Goal: Task Accomplishment & Management: Use online tool/utility

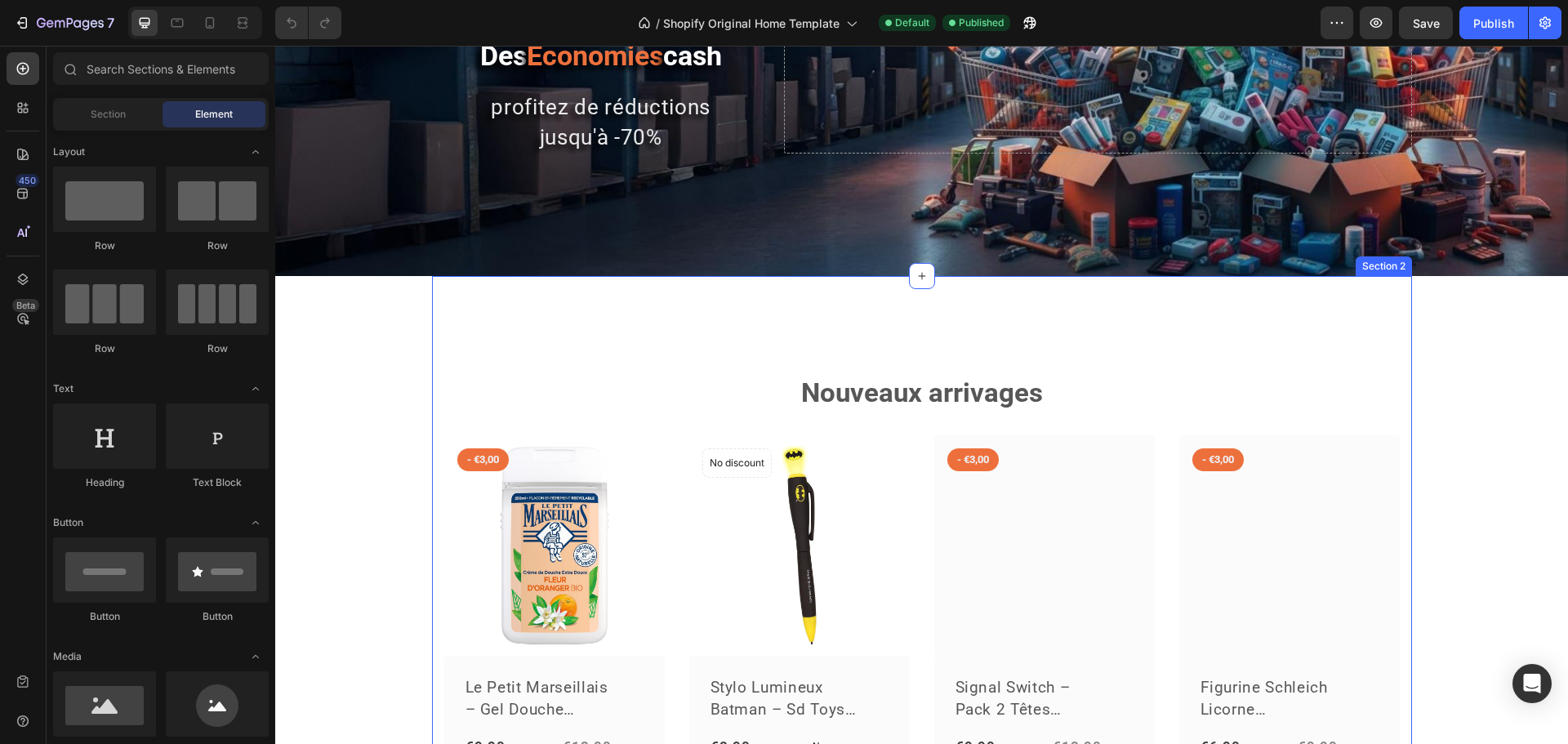
scroll to position [327, 0]
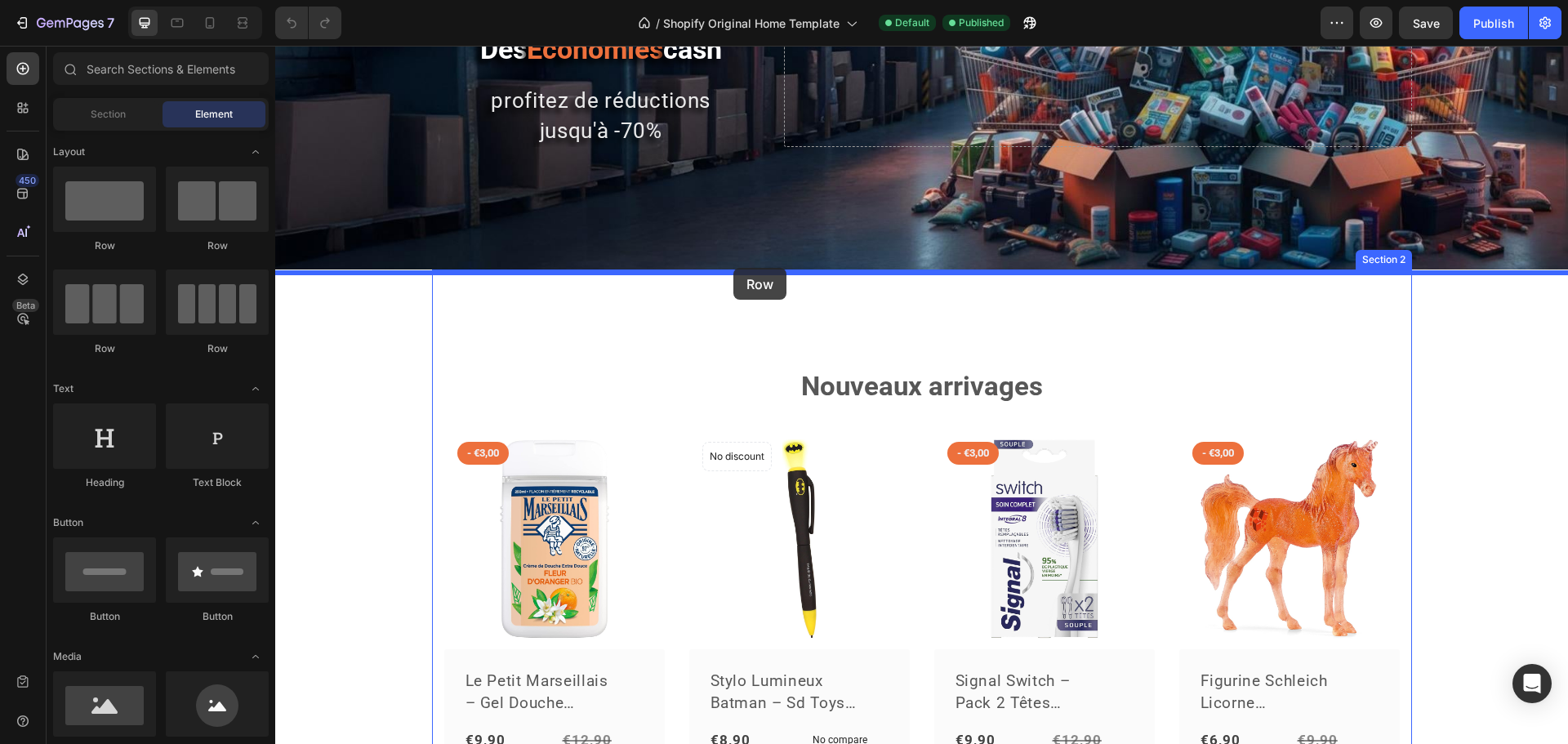
drag, startPoint x: 374, startPoint y: 248, endPoint x: 733, endPoint y: 267, distance: 359.5
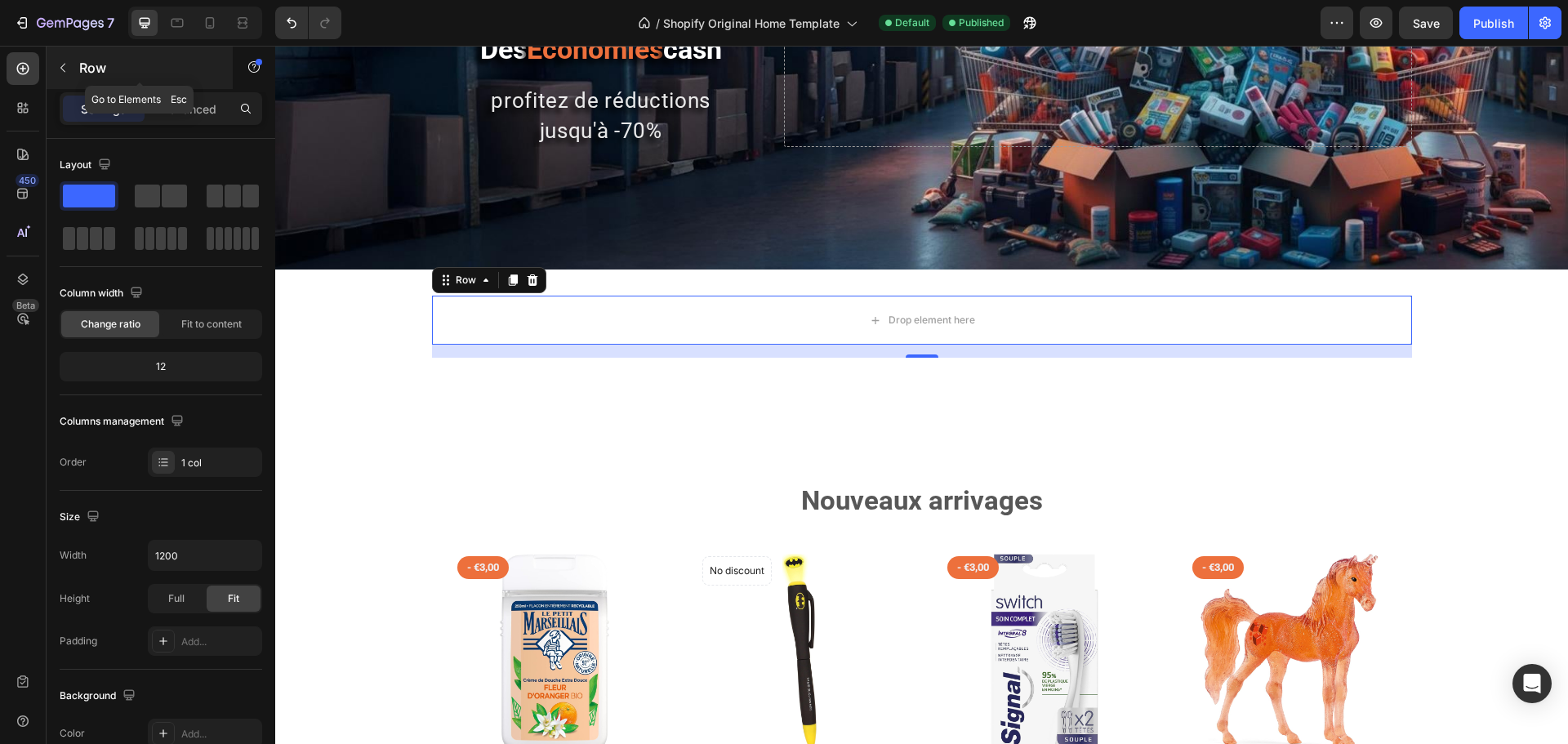
click at [56, 66] on icon "button" at bounding box center [62, 67] width 13 height 13
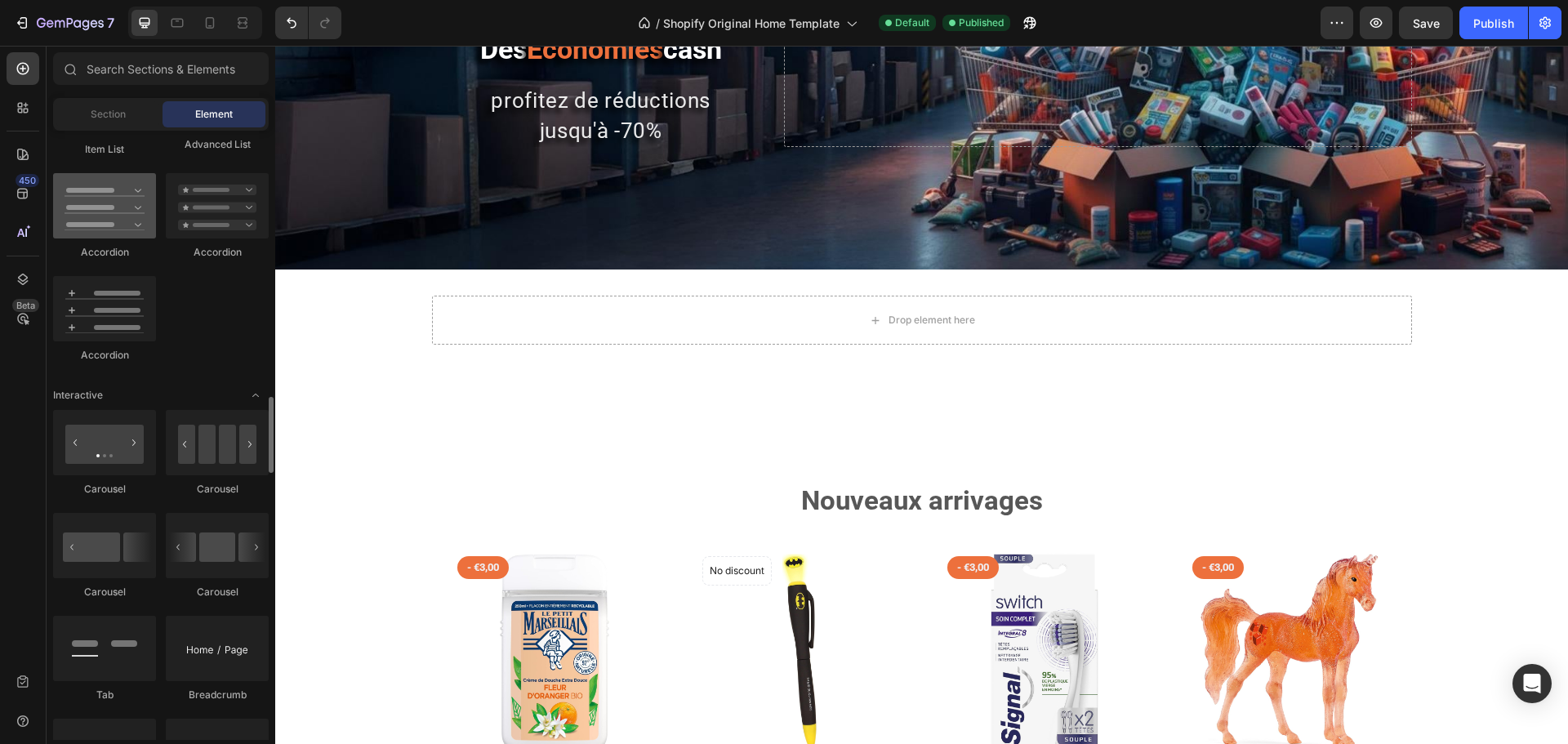
scroll to position [1470, 0]
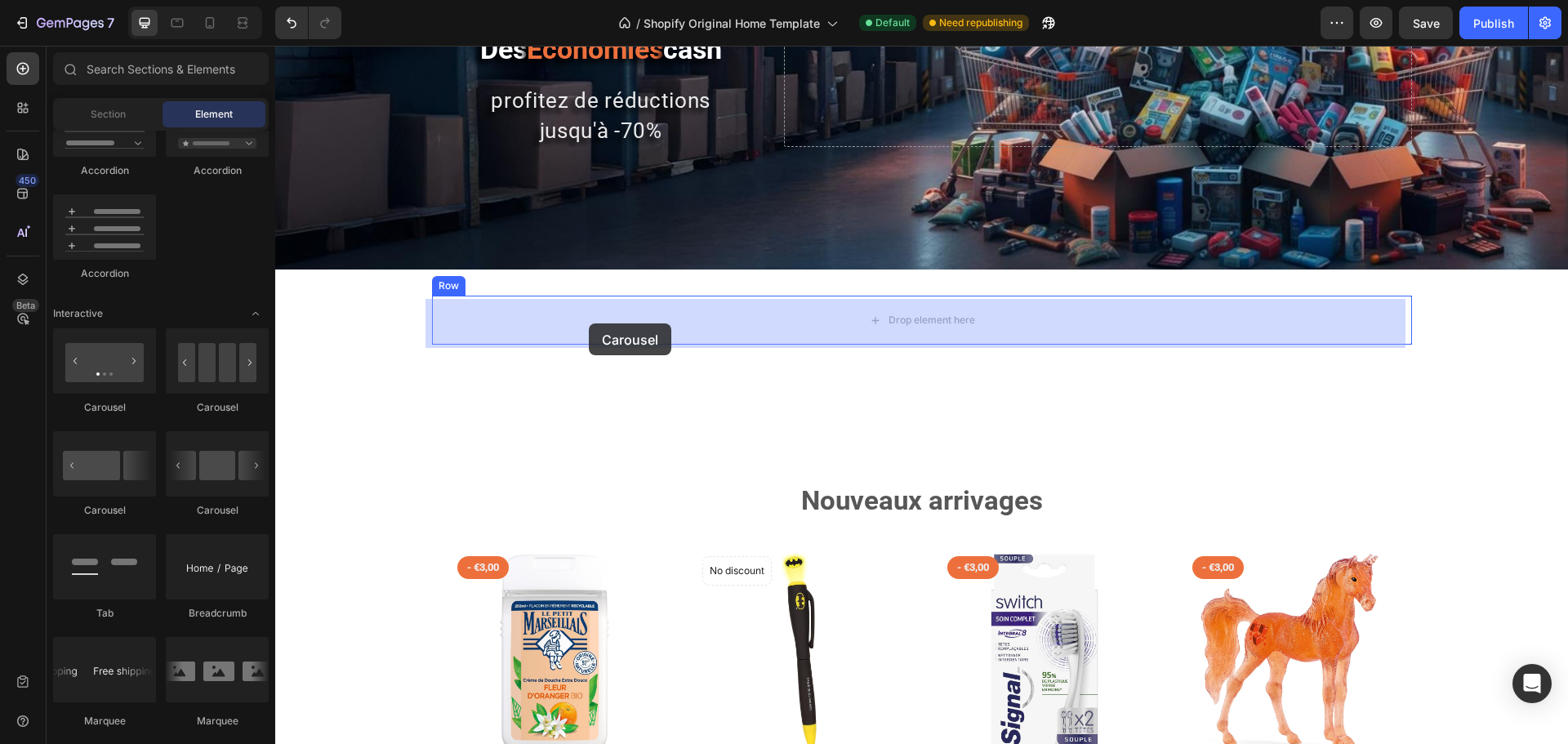
drag, startPoint x: 488, startPoint y: 514, endPoint x: 589, endPoint y: 324, distance: 215.2
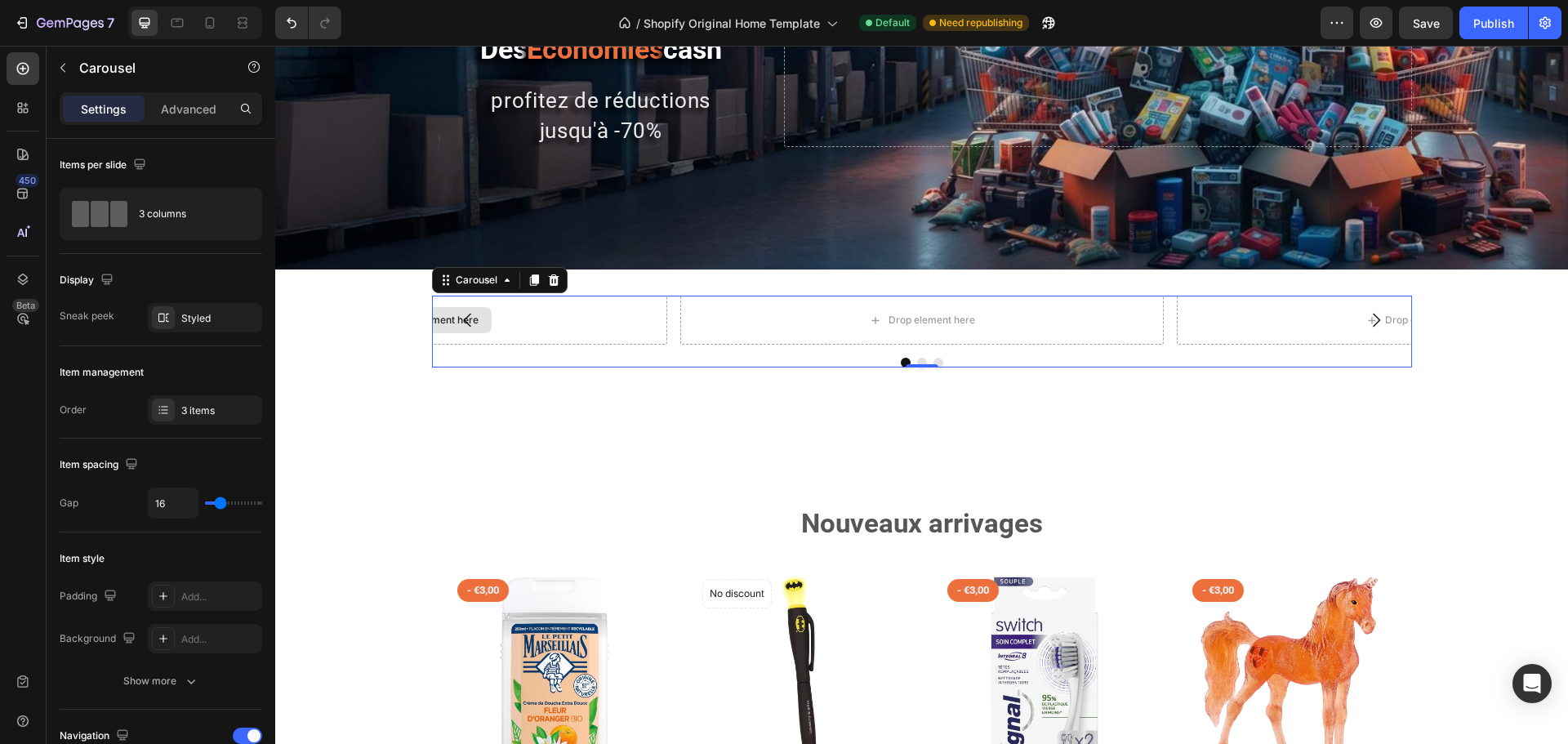
click at [561, 327] on div "Drop element here" at bounding box center [425, 320] width 483 height 49
click at [87, 69] on p "Carousel" at bounding box center [148, 68] width 139 height 19
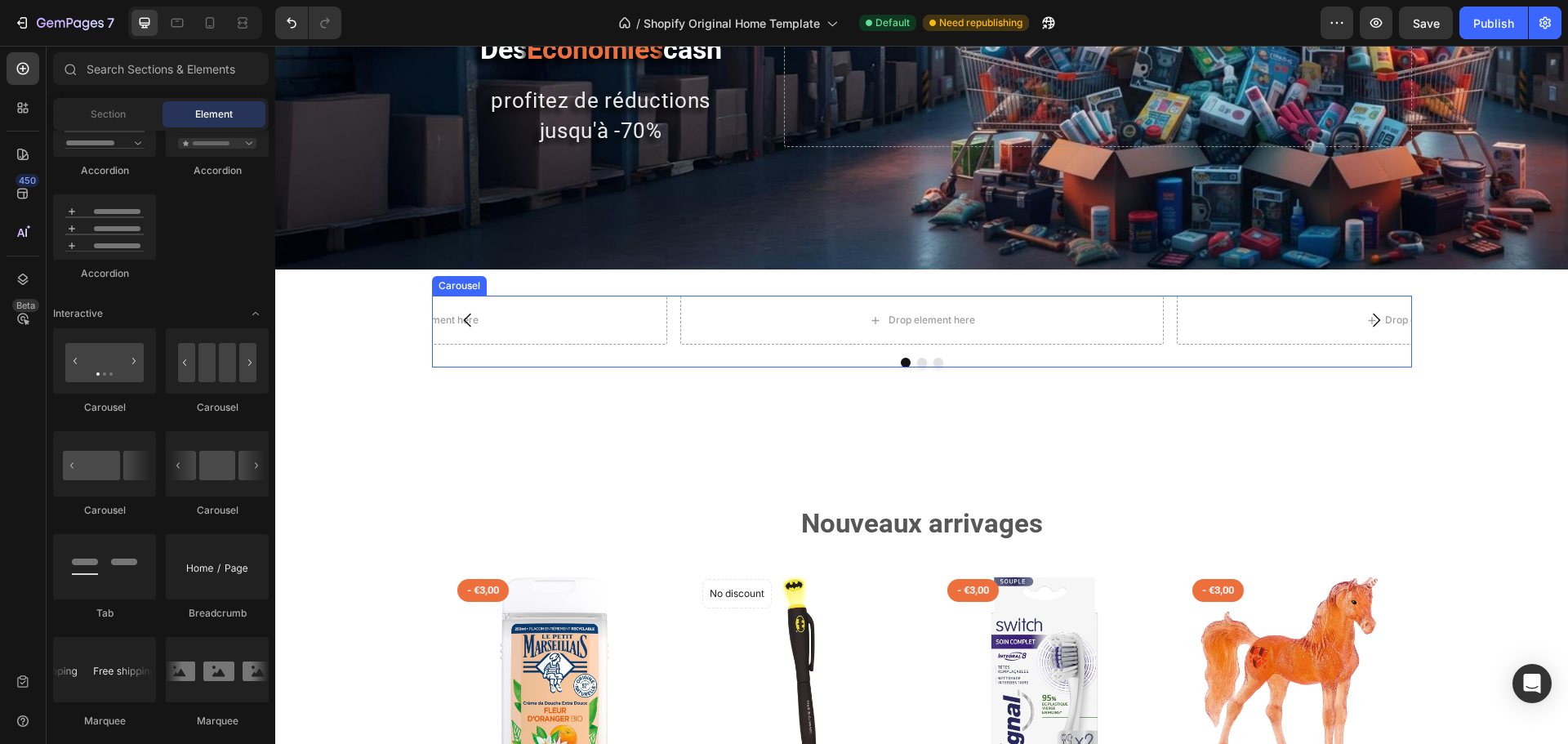
click at [446, 293] on div "Carousel" at bounding box center [460, 285] width 49 height 15
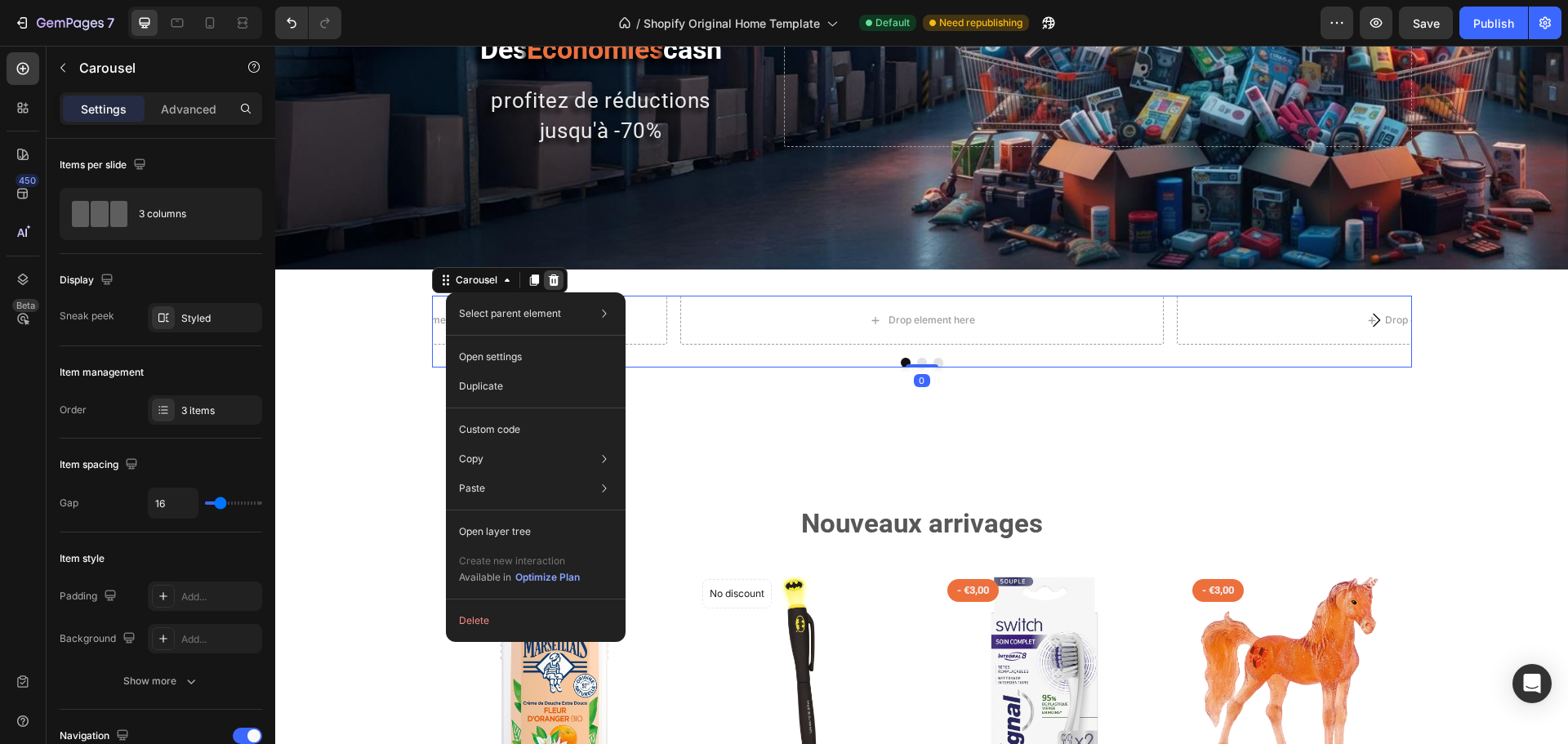
click at [552, 286] on icon at bounding box center [553, 280] width 11 height 12
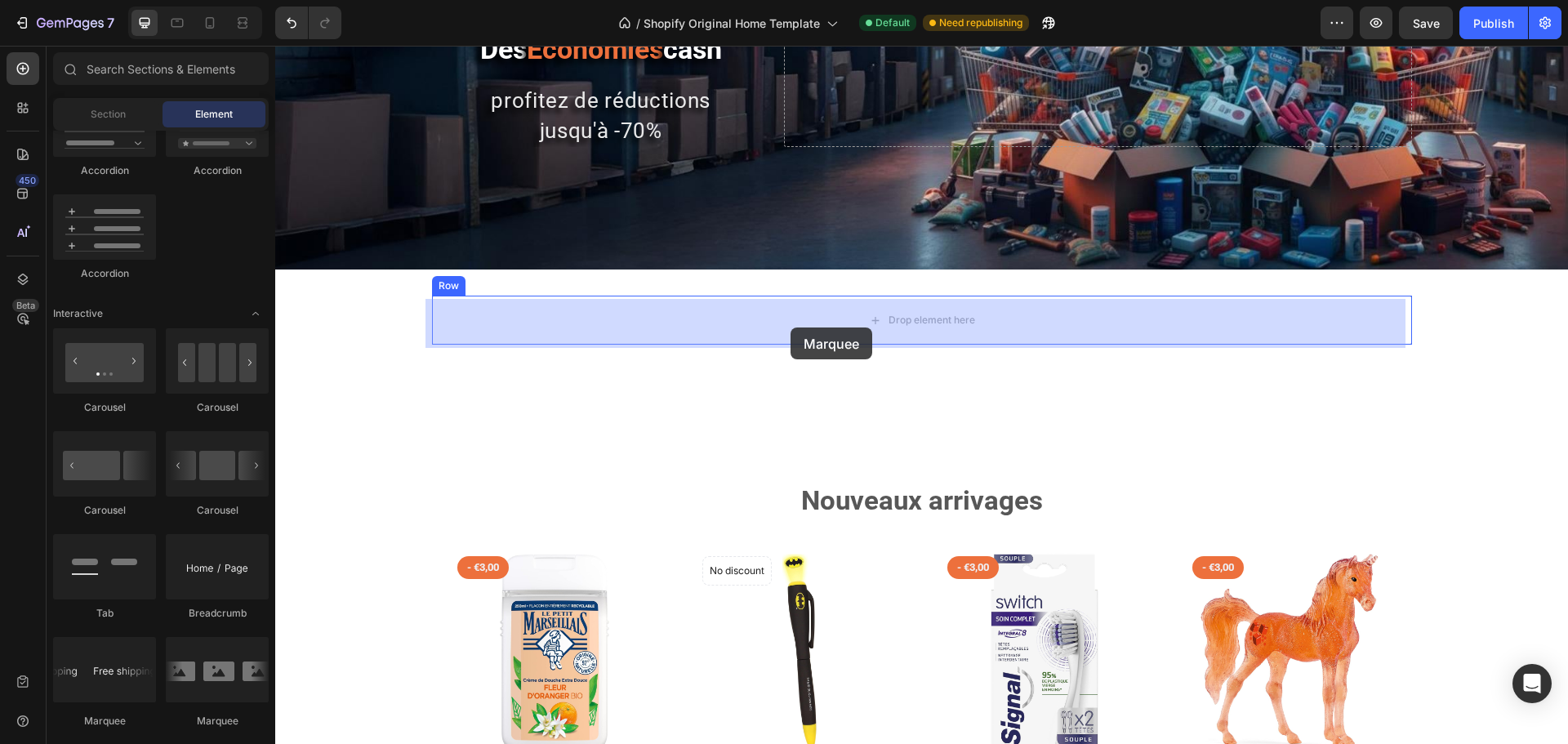
drag, startPoint x: 469, startPoint y: 701, endPoint x: 791, endPoint y: 328, distance: 492.8
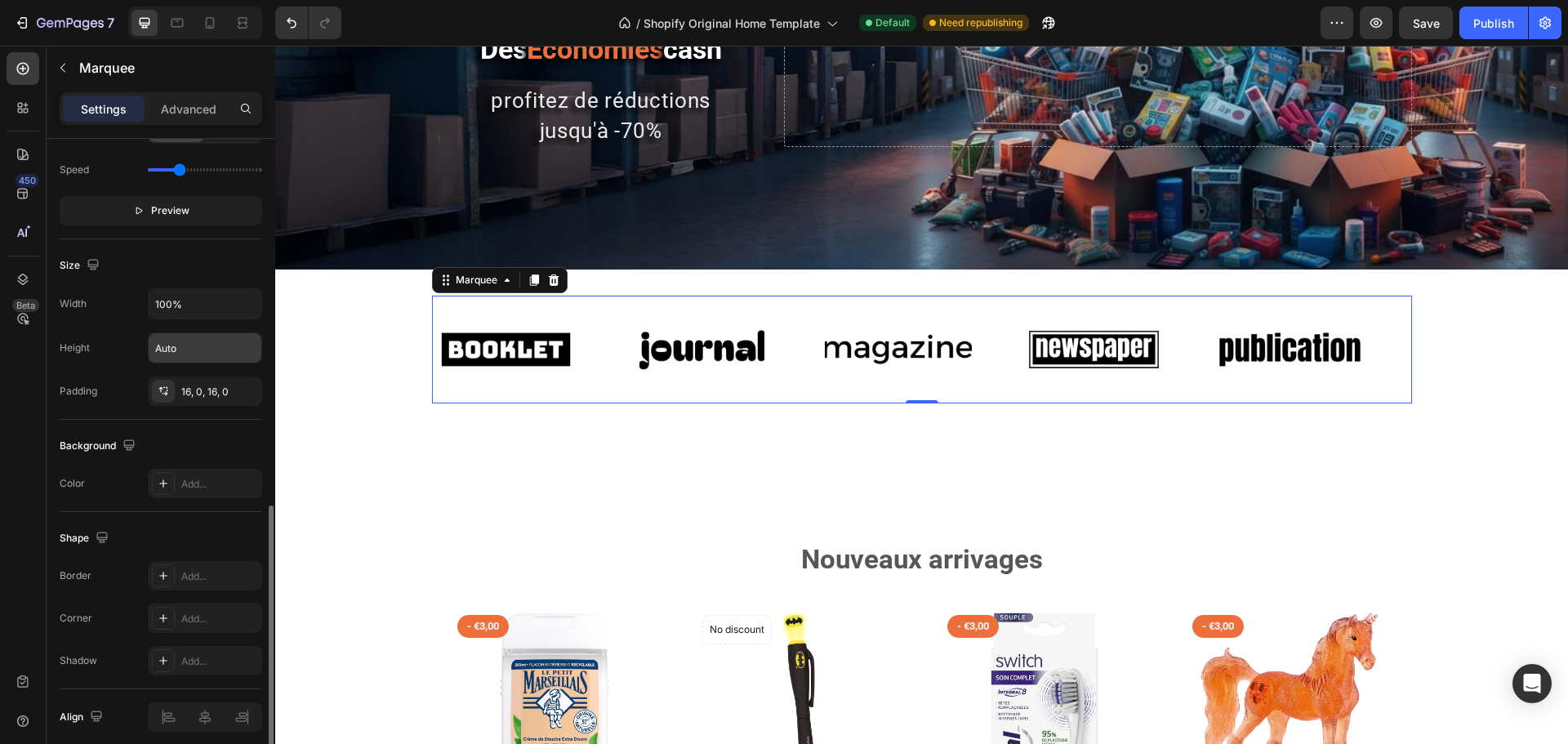
scroll to position [556, 0]
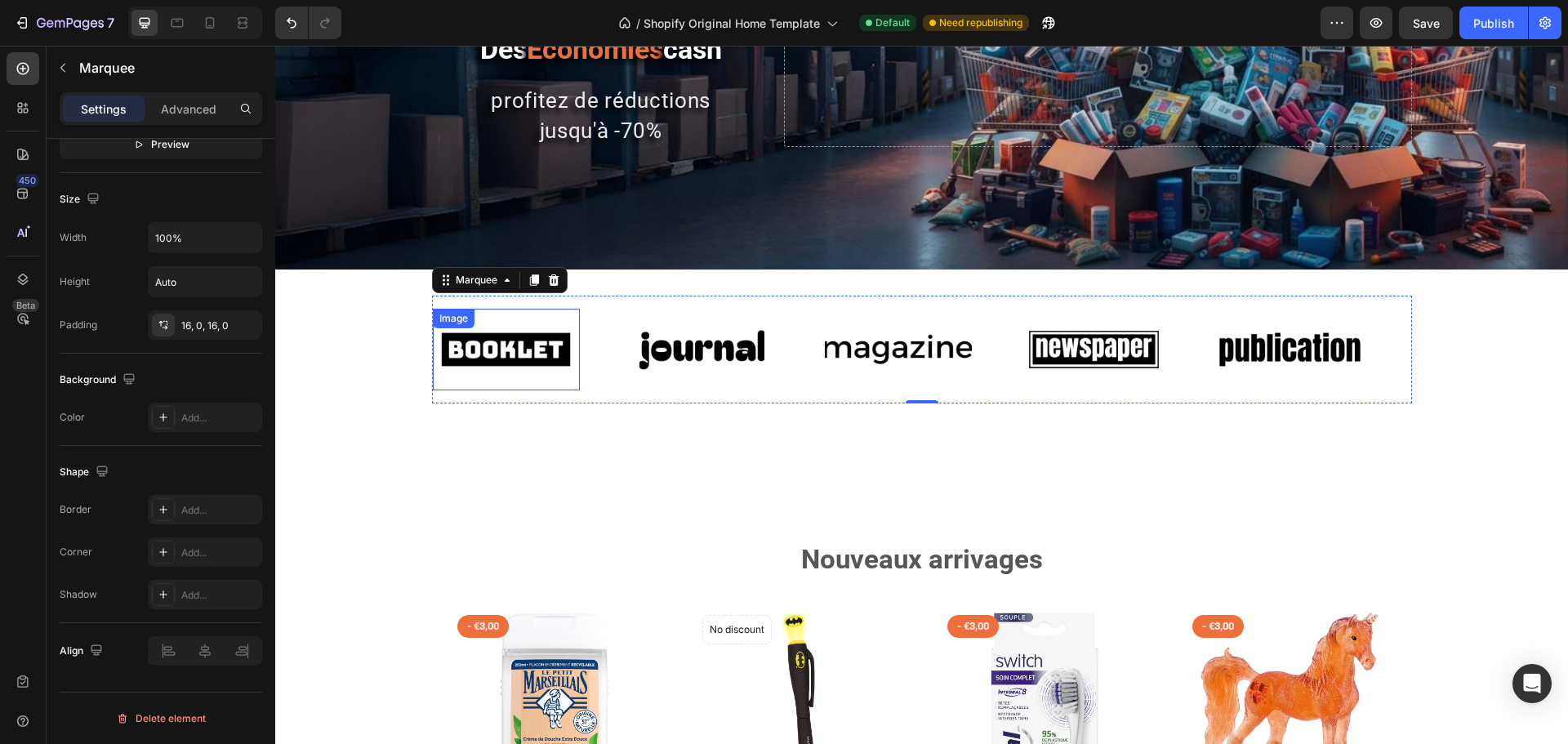
click at [492, 337] on img at bounding box center [506, 350] width 147 height 62
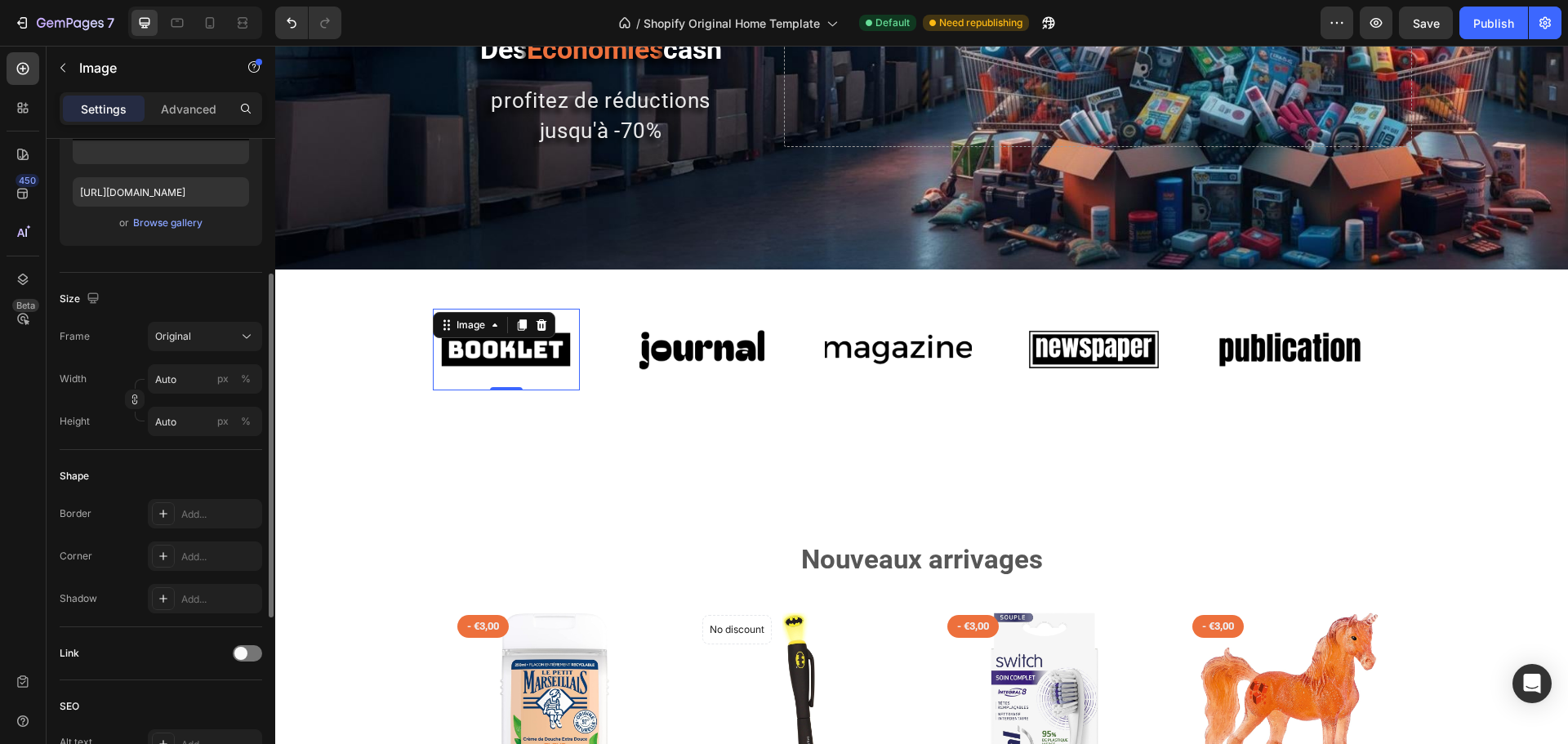
scroll to position [0, 0]
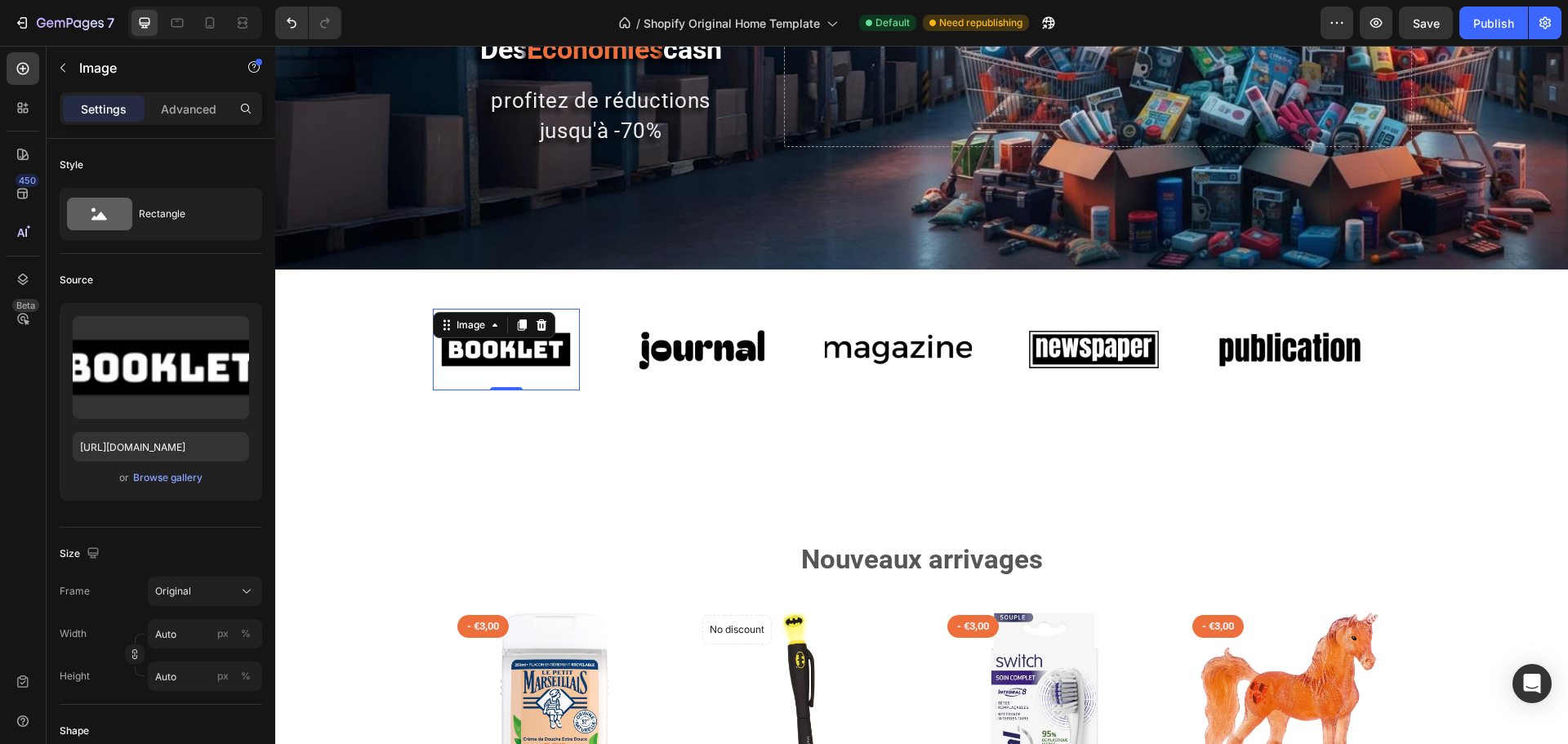
click at [190, 124] on div "Settings Advanced" at bounding box center [160, 109] width 202 height 33
click at [187, 117] on p "Advanced" at bounding box center [188, 109] width 55 height 18
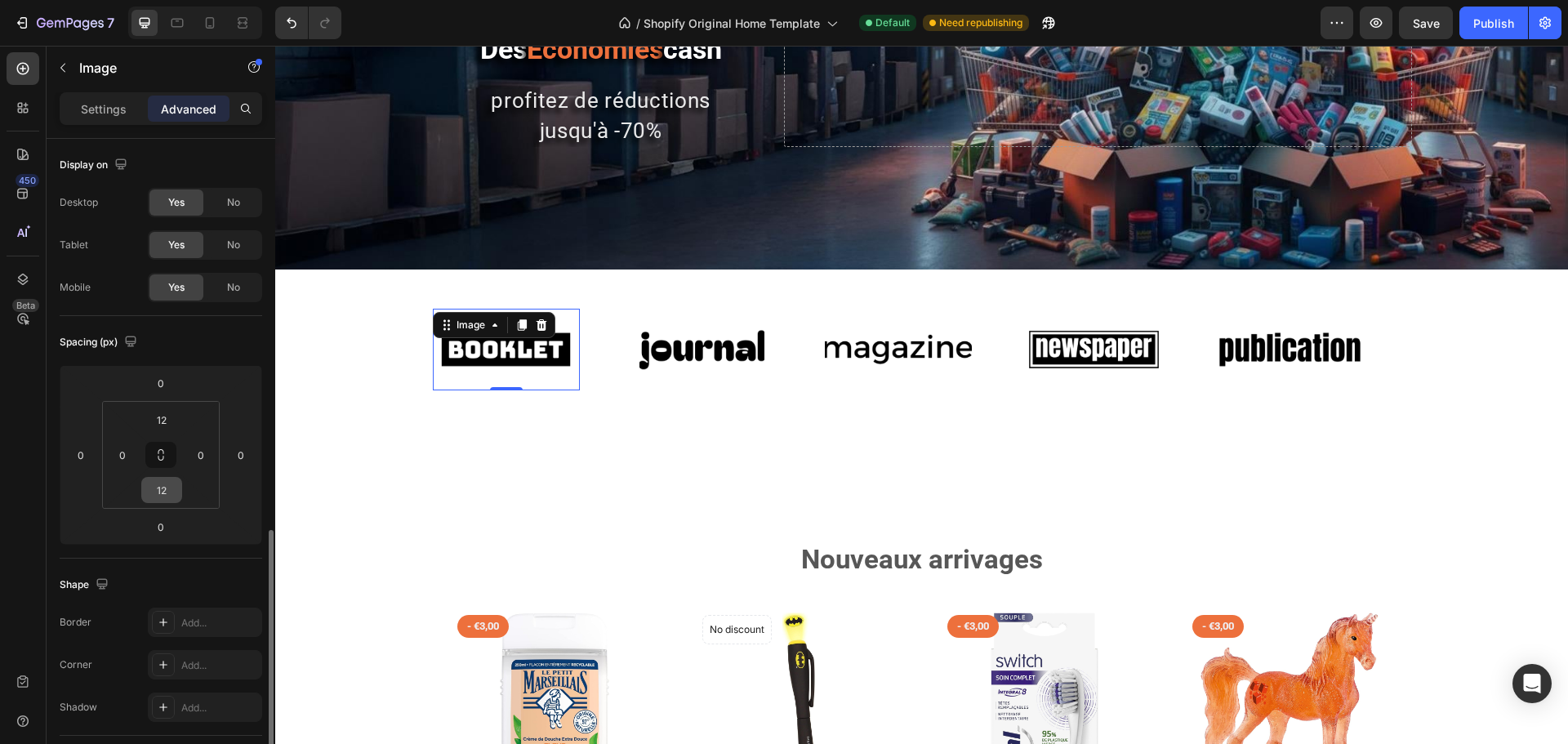
scroll to position [245, 0]
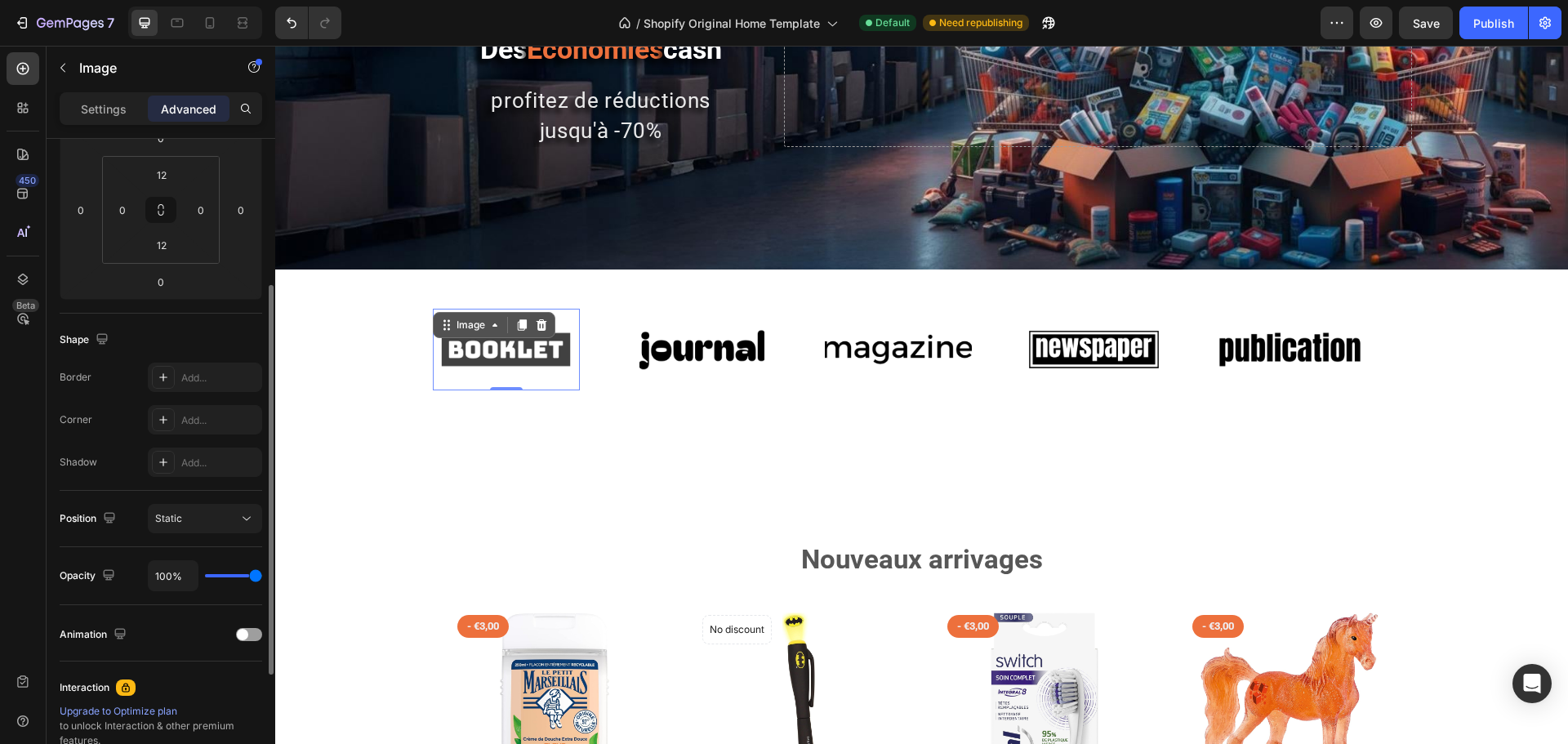
type input "74%"
type input "74"
type input "67%"
type input "67"
type input "63%"
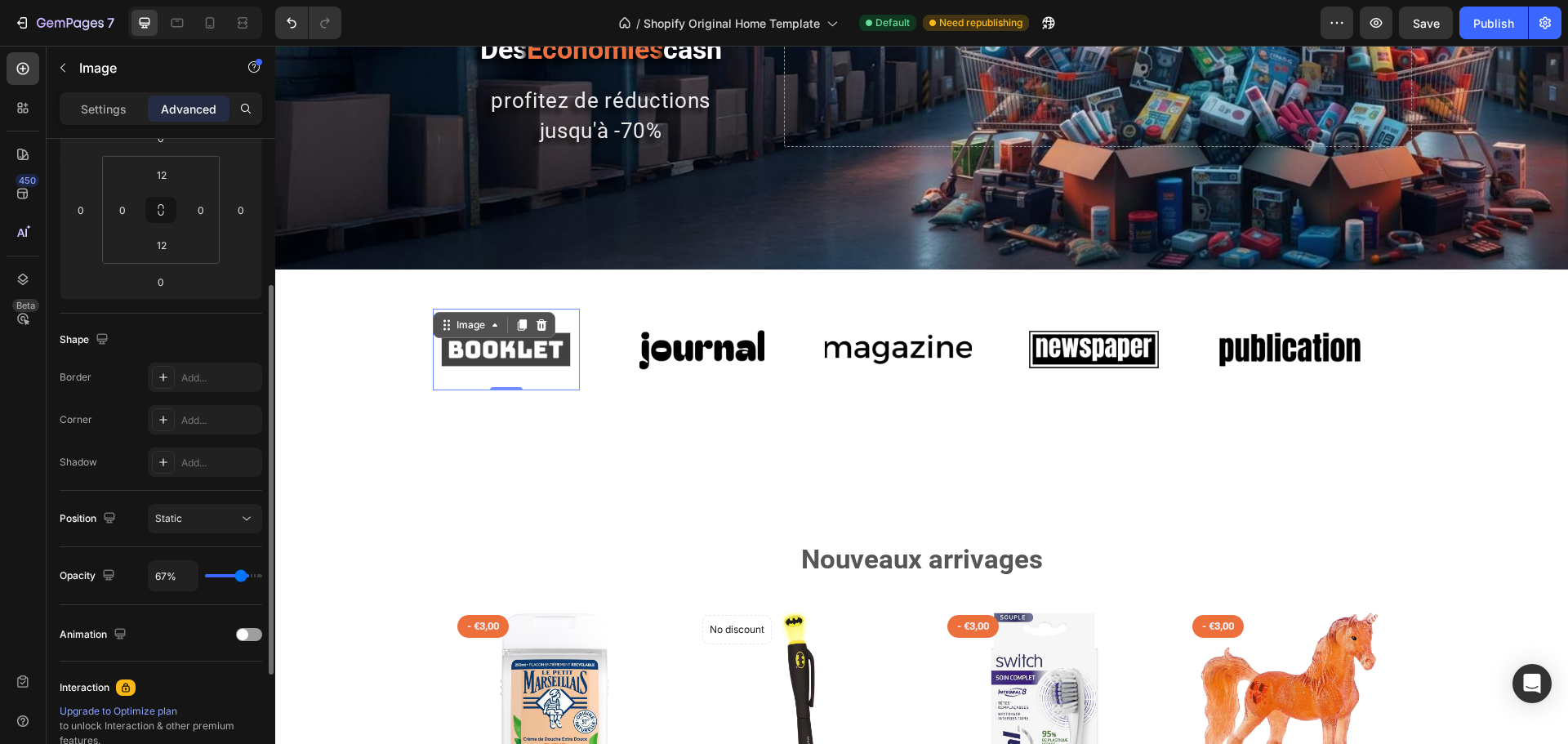
type input "63"
type input "59%"
type input "59"
type input "57%"
type input "57"
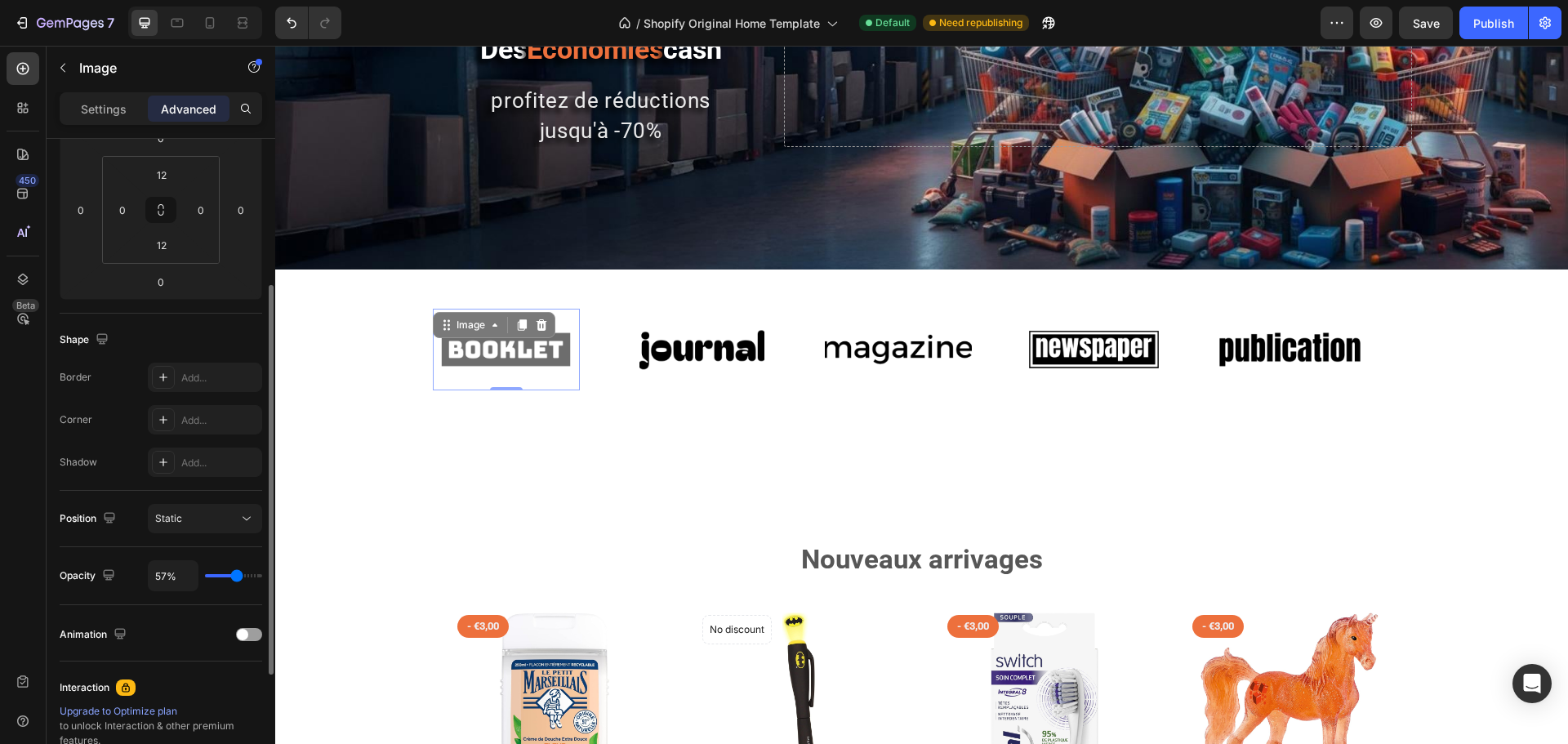
type input "56%"
type input "56"
type input "54%"
type input "54"
type input "50%"
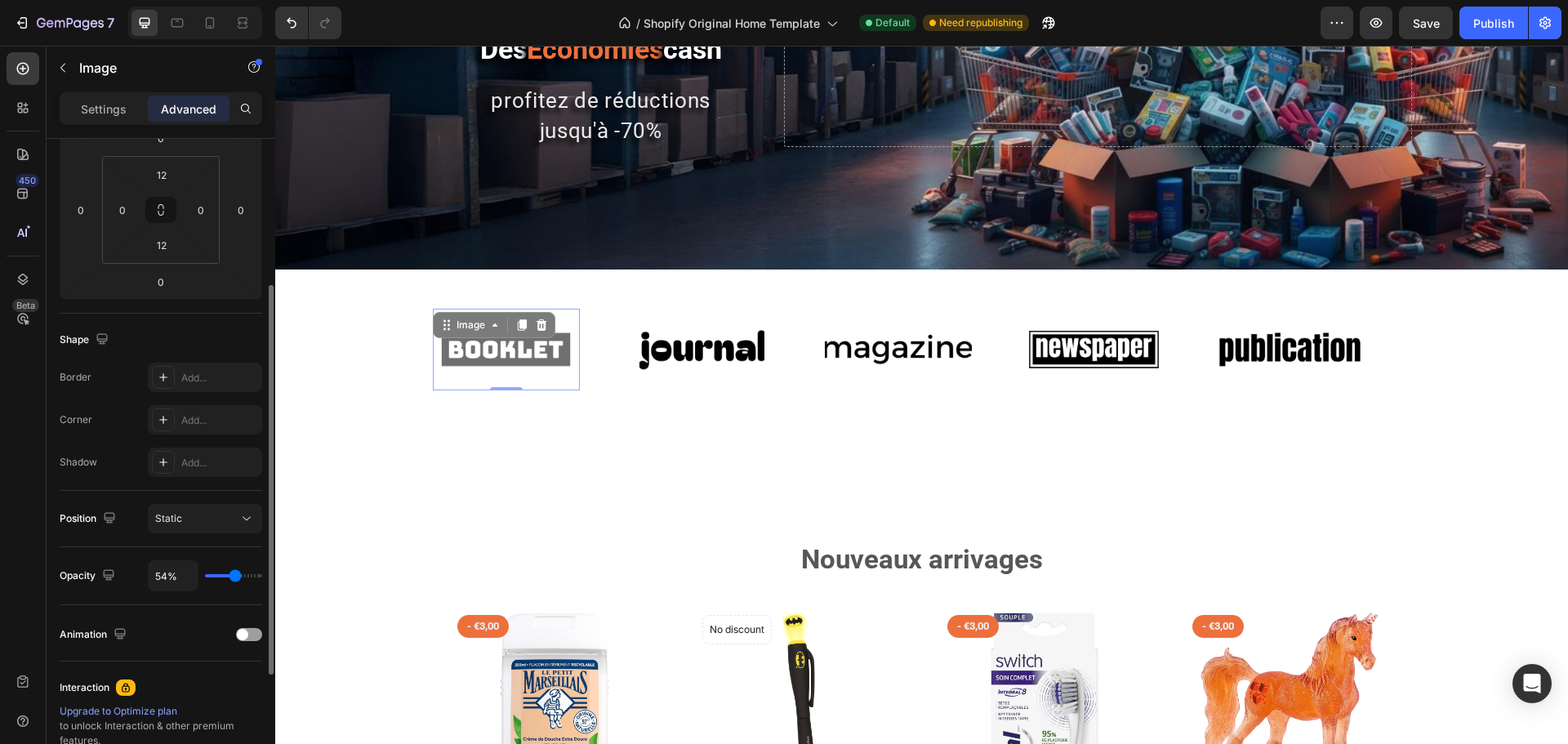
type input "50"
type input "43%"
type input "43"
type input "41%"
type input "41"
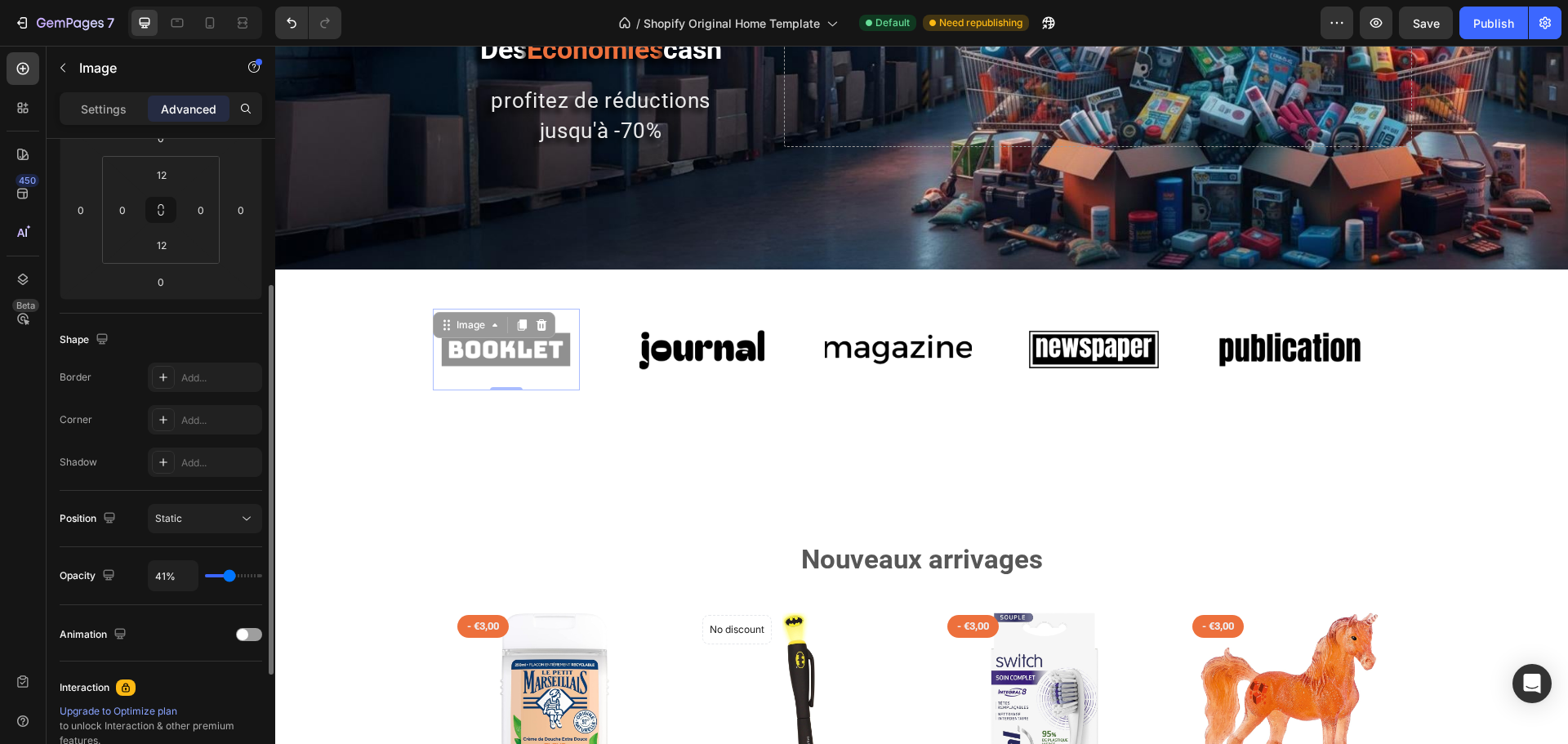
type input "22%"
type input "22"
type input "24%"
drag, startPoint x: 244, startPoint y: 575, endPoint x: 222, endPoint y: 574, distance: 22.0
type input "24"
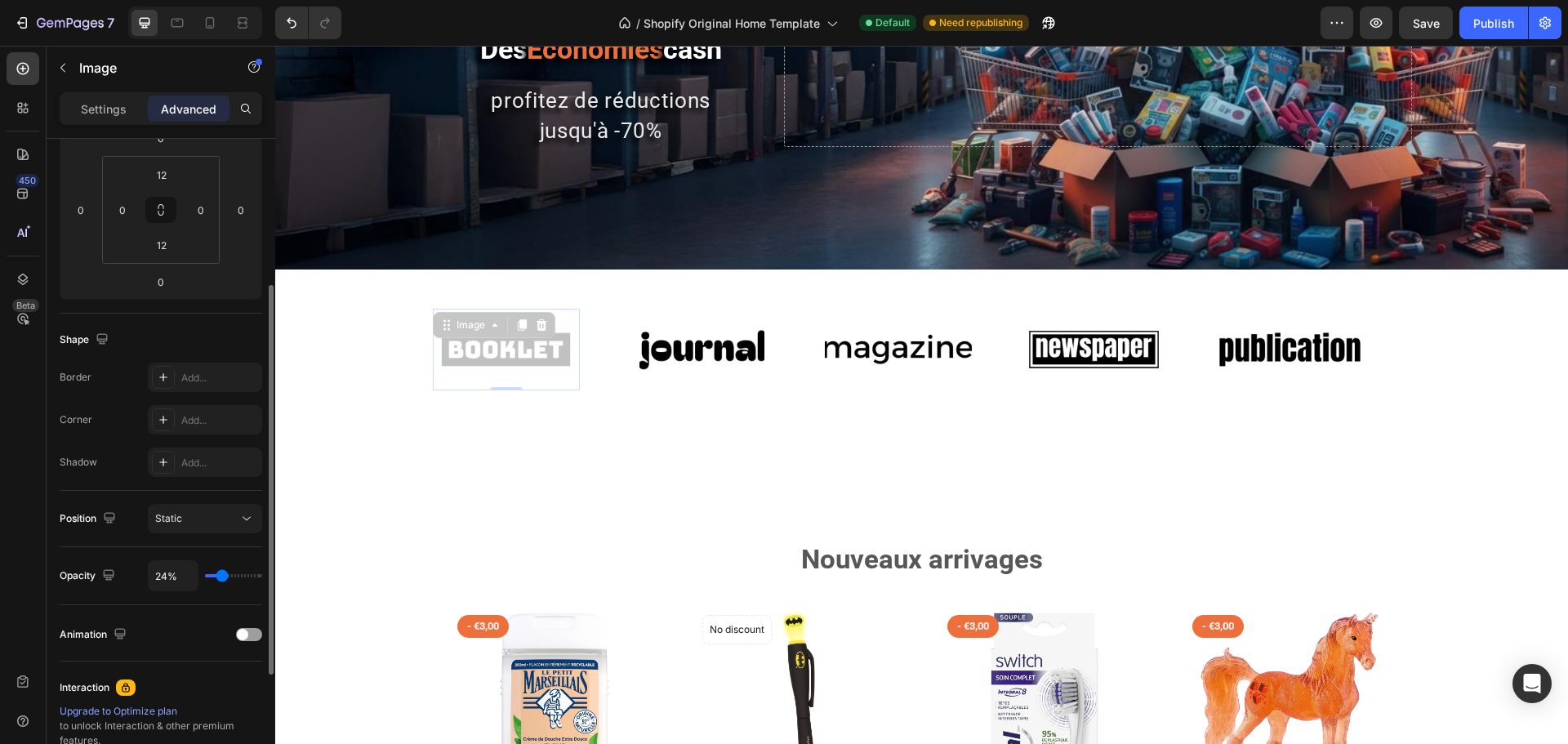
click at [222, 574] on input "range" at bounding box center [233, 575] width 57 height 3
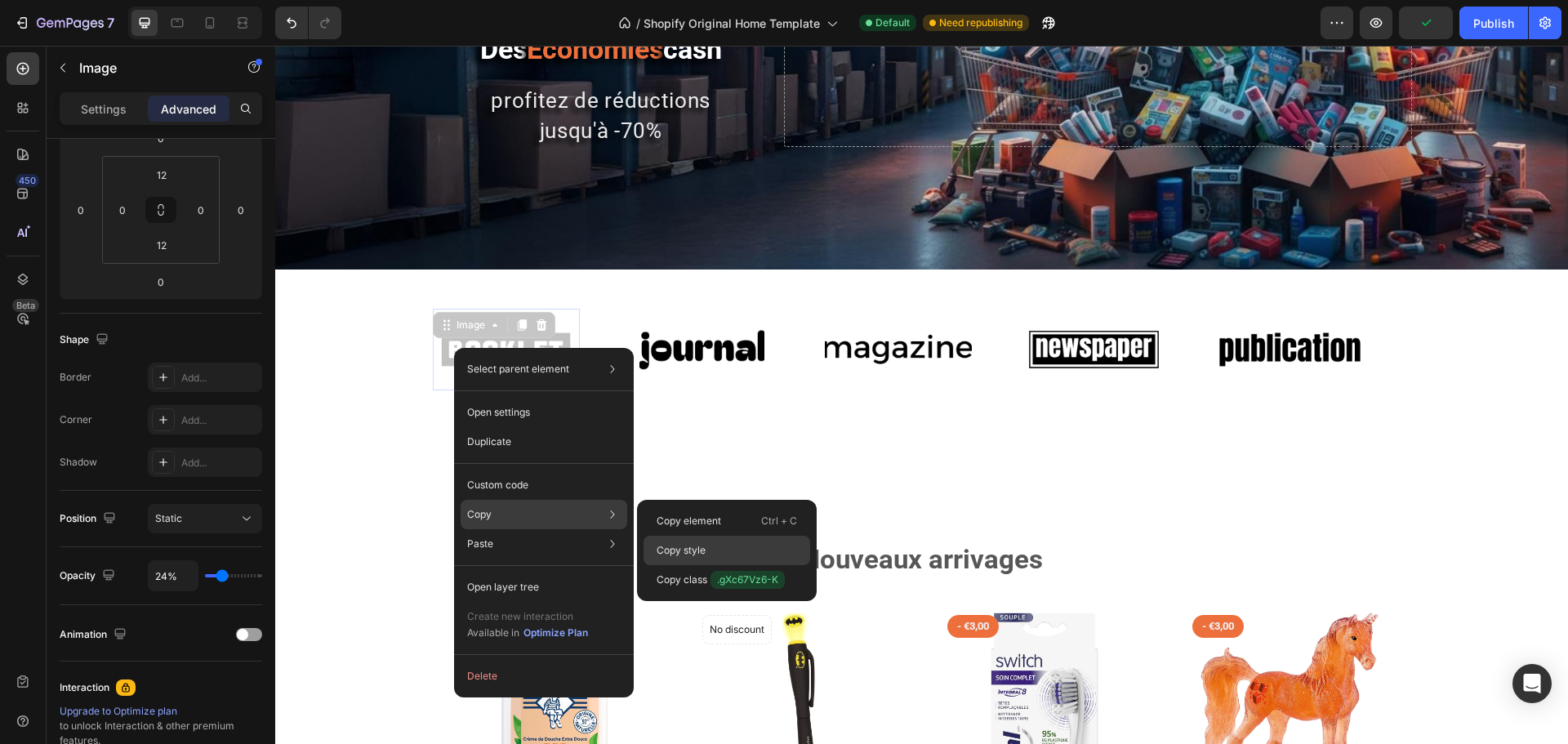
click at [685, 547] on p "Copy style" at bounding box center [681, 549] width 49 height 15
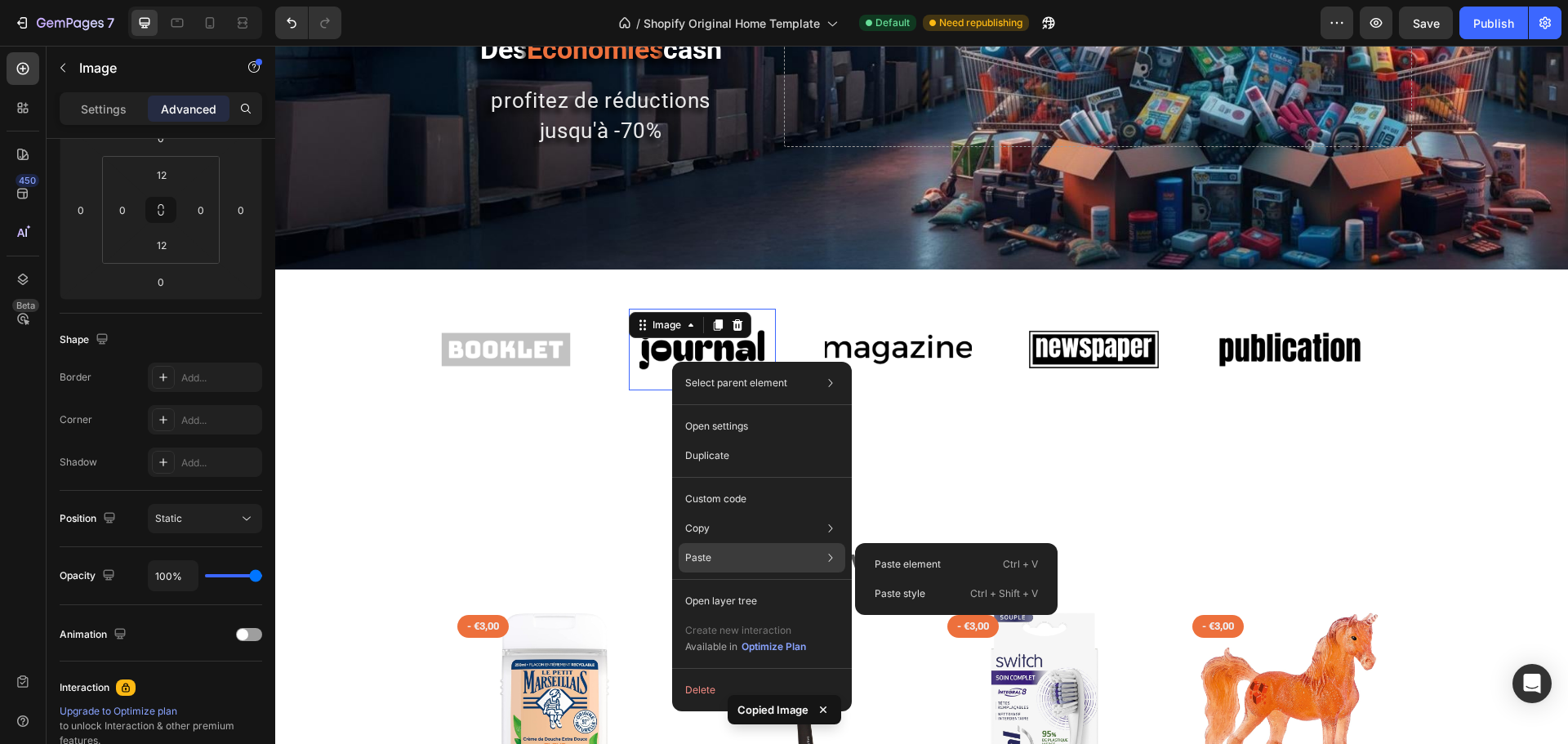
click at [731, 556] on div "Paste Paste element Ctrl + V Paste style Ctrl + Shift + V" at bounding box center [762, 557] width 166 height 29
click at [926, 602] on div "Paste style Ctrl + Shift + V" at bounding box center [956, 593] width 190 height 29
type input "24%"
type input "24"
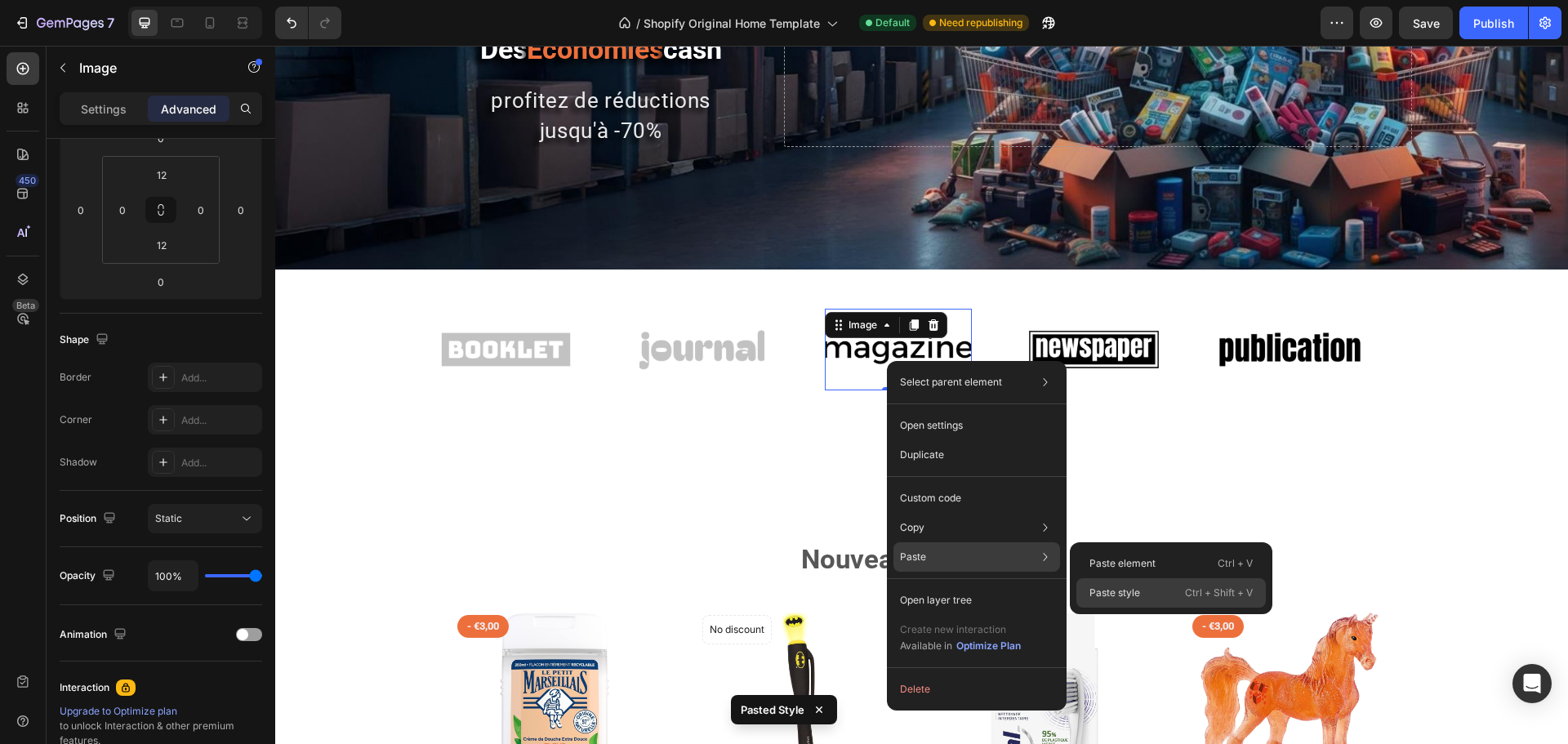
click at [1155, 589] on div "Paste style Ctrl + Shift + V" at bounding box center [1171, 593] width 190 height 29
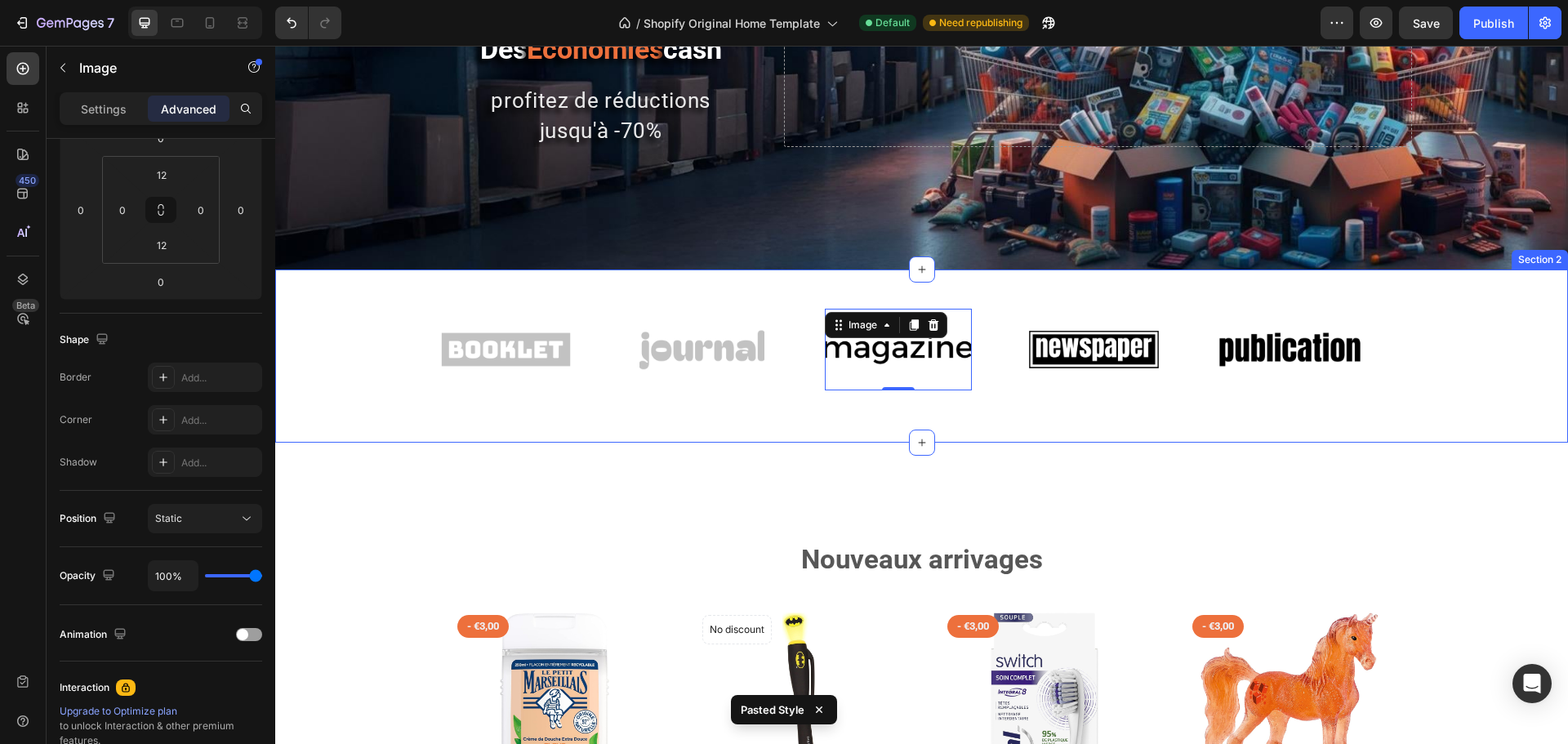
type input "24%"
type input "24"
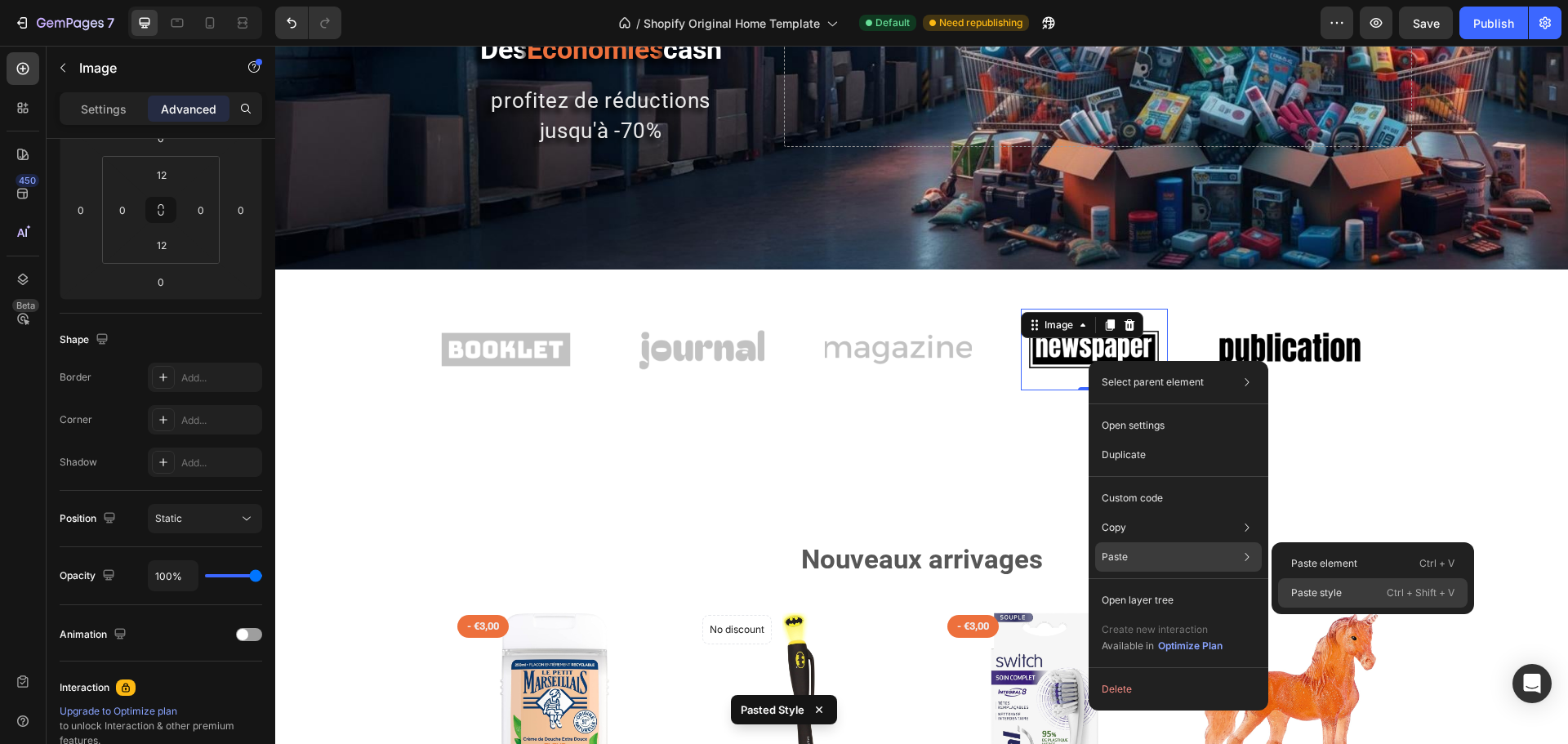
click at [1328, 587] on p "Paste style" at bounding box center [1317, 592] width 51 height 15
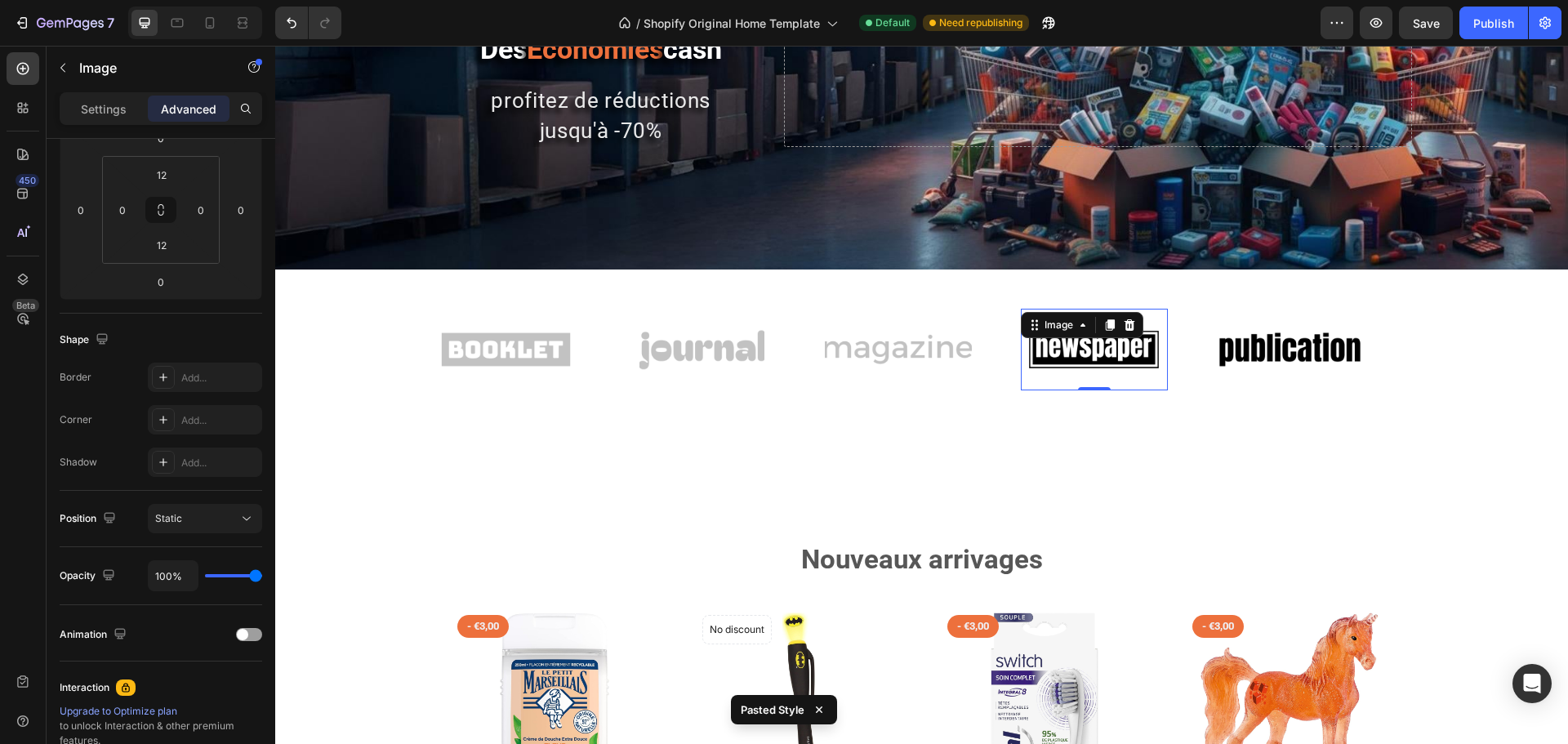
type input "24%"
type input "24"
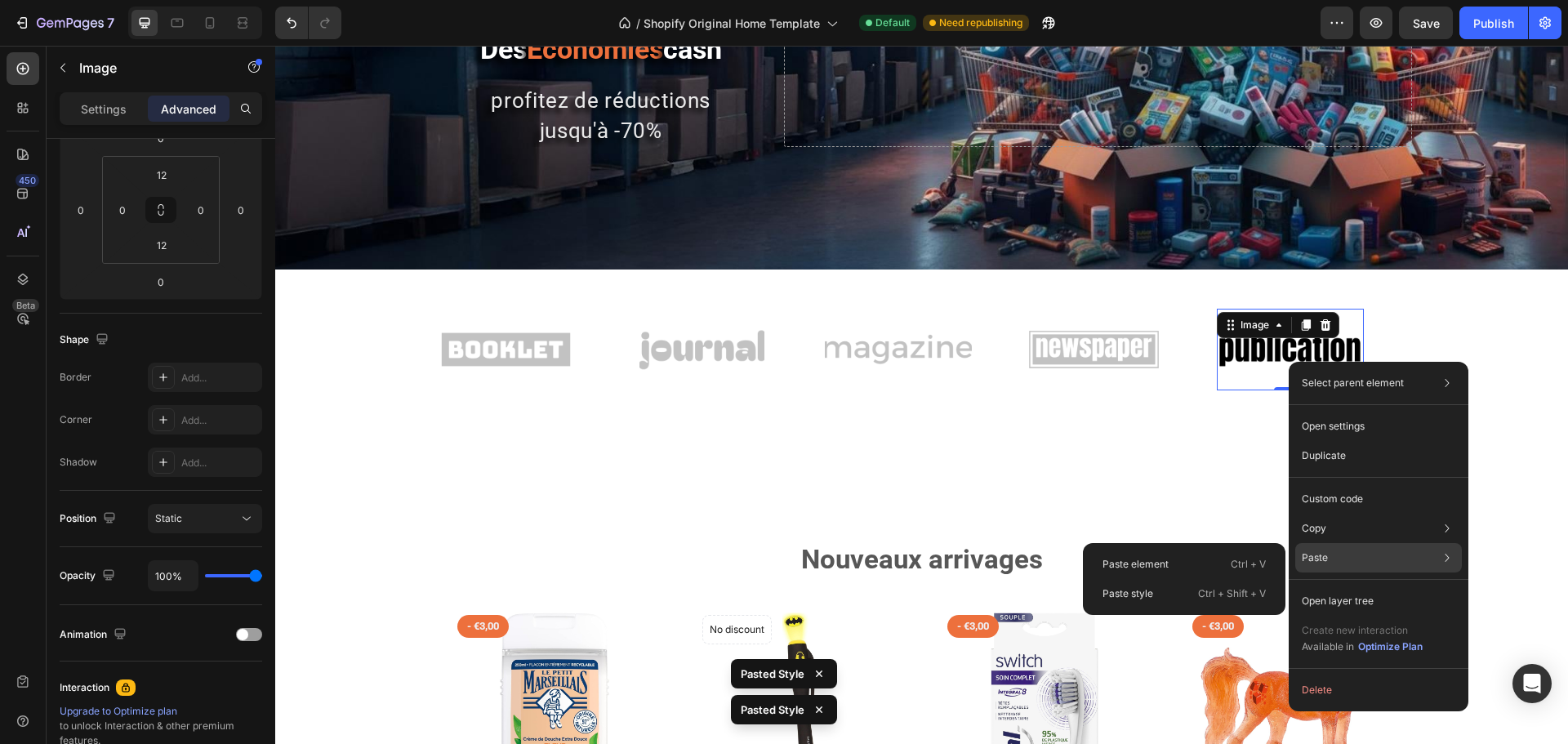
click at [1330, 566] on div "Paste Paste element Ctrl + V Paste style Ctrl + Shift + V" at bounding box center [1378, 557] width 166 height 29
click at [1191, 590] on div "Paste style Ctrl + Shift + V" at bounding box center [1184, 593] width 190 height 29
type input "24%"
type input "24"
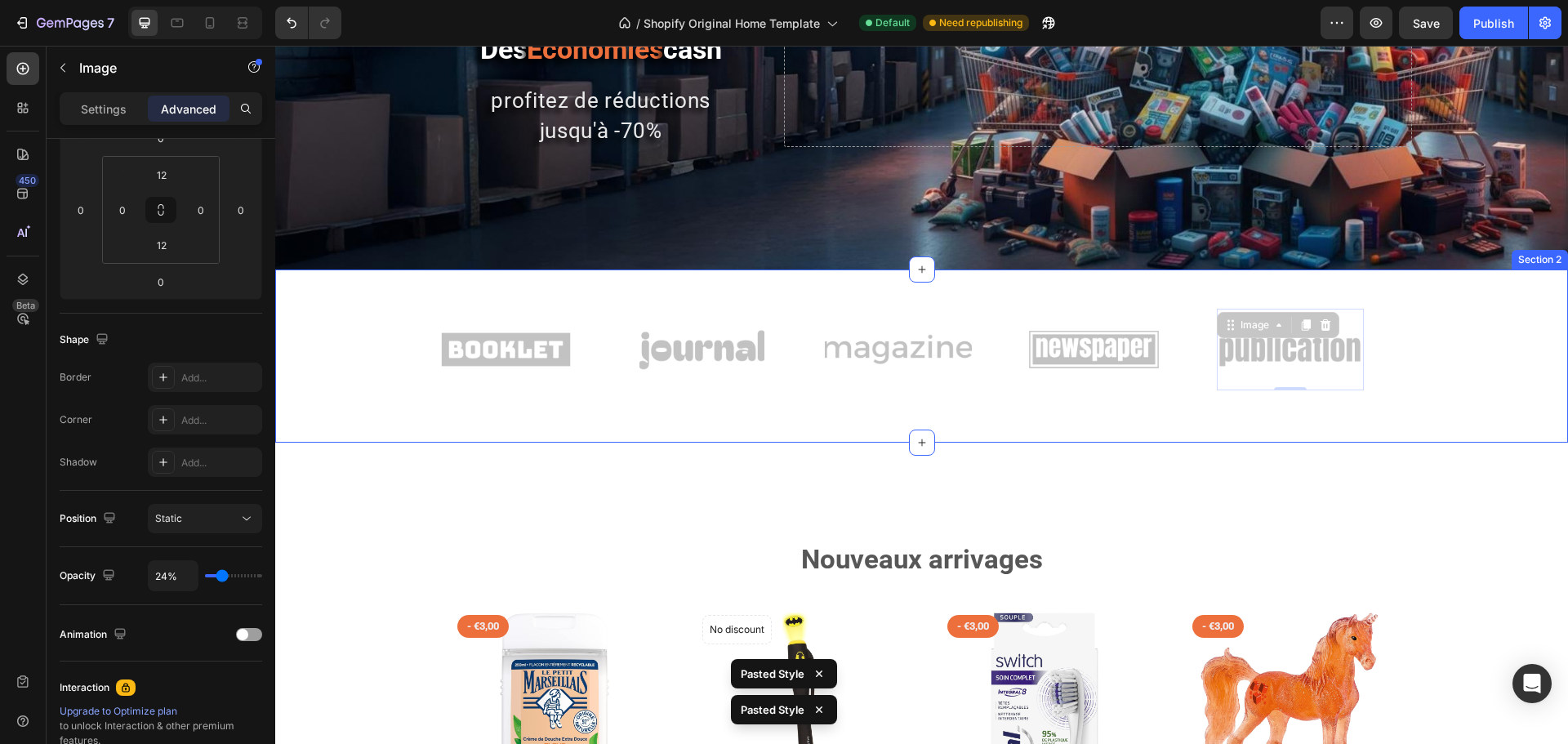
click at [1326, 432] on div "Image Image Image Image Image 0 Image Image Image Image Image 0 Marquee Row Sec…" at bounding box center [921, 356] width 1293 height 173
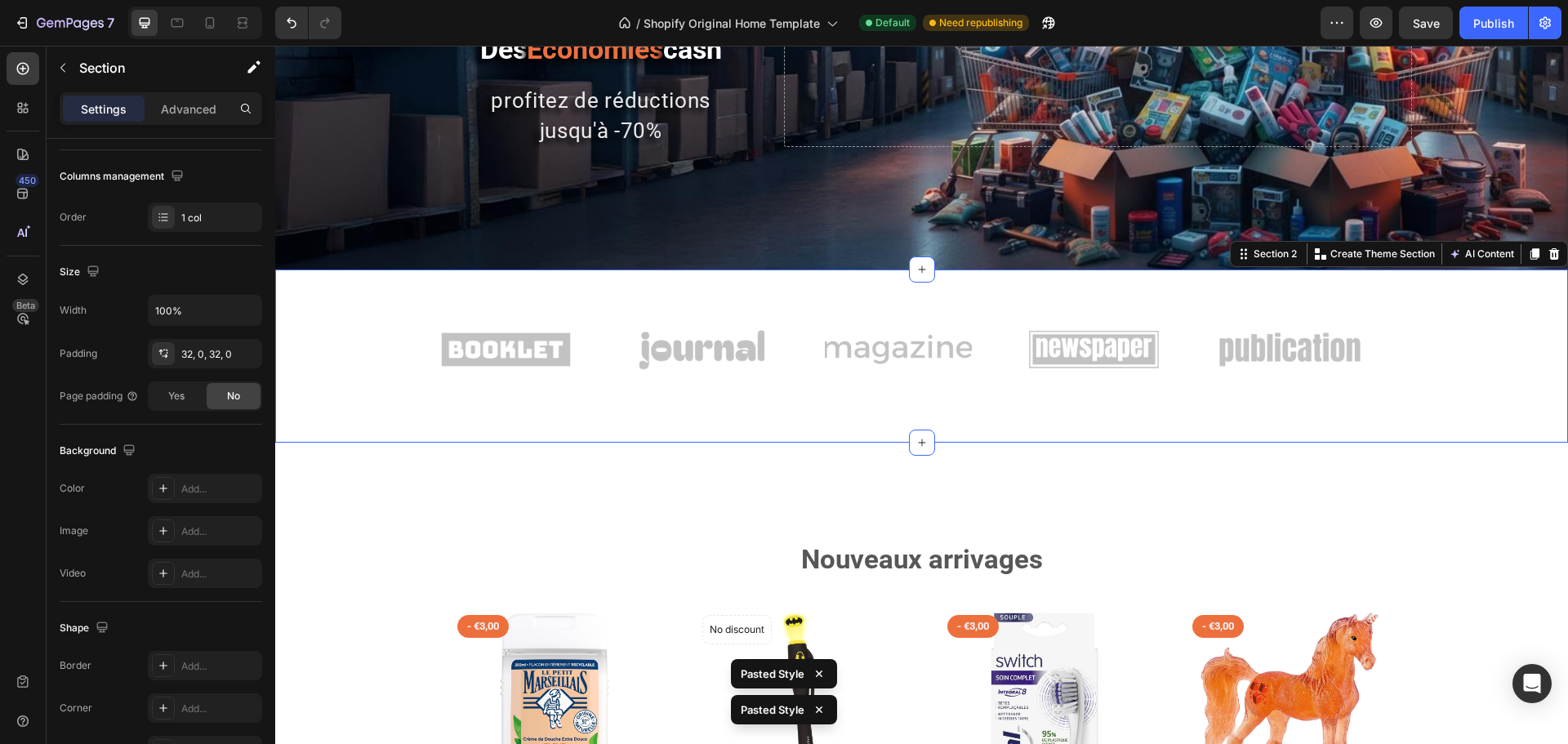
scroll to position [0, 0]
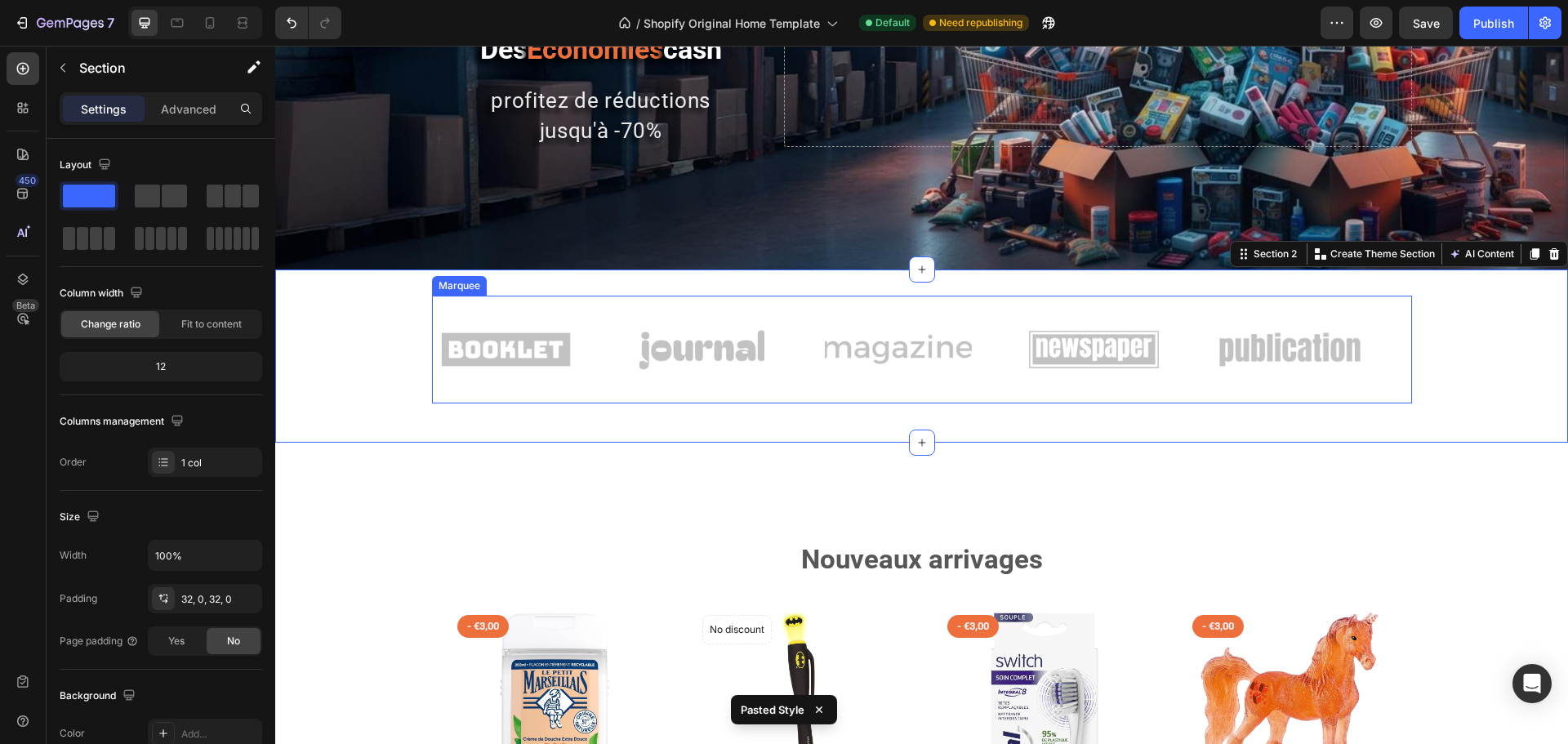
click at [1344, 348] on img at bounding box center [1290, 350] width 147 height 62
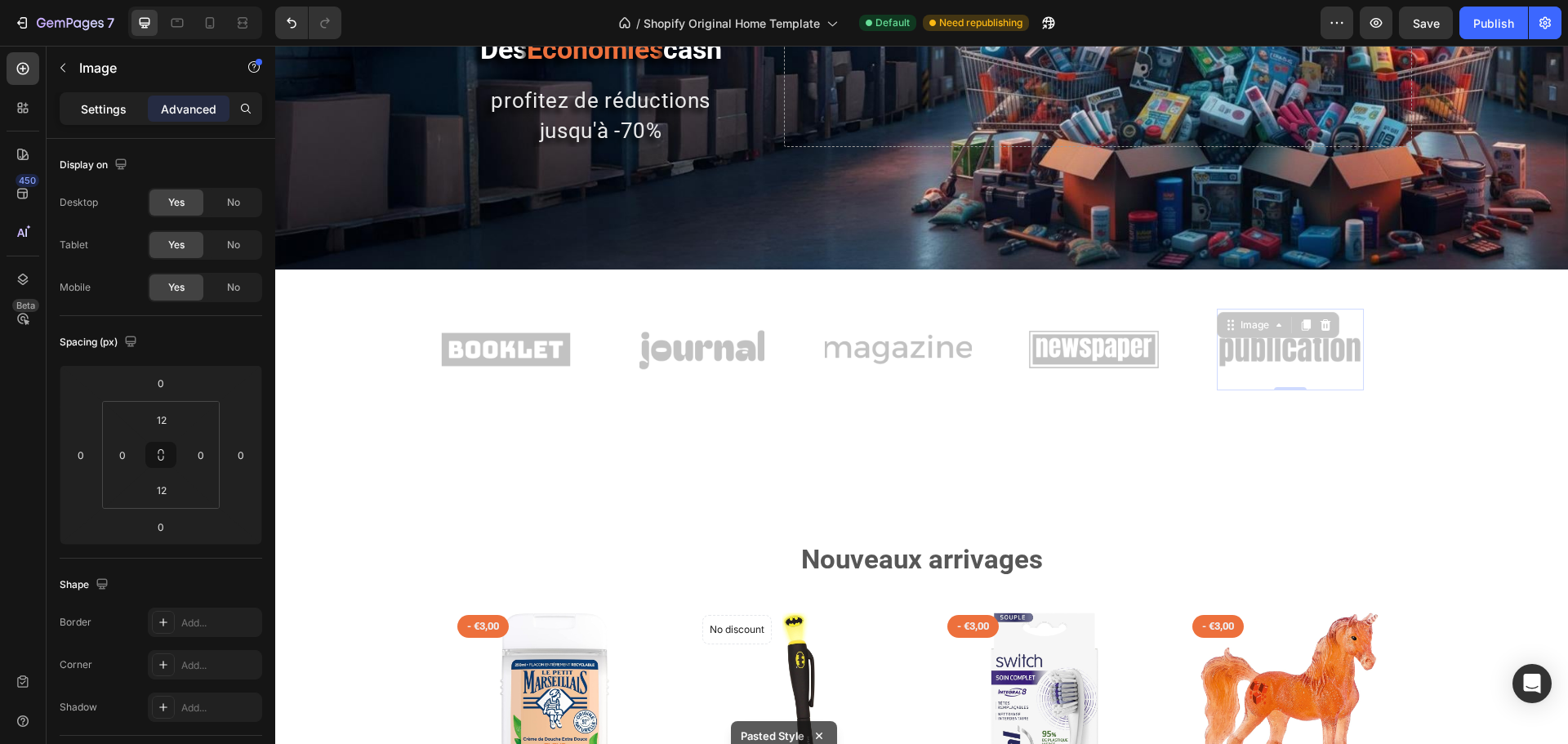
click at [116, 115] on p "Settings" at bounding box center [103, 109] width 46 height 18
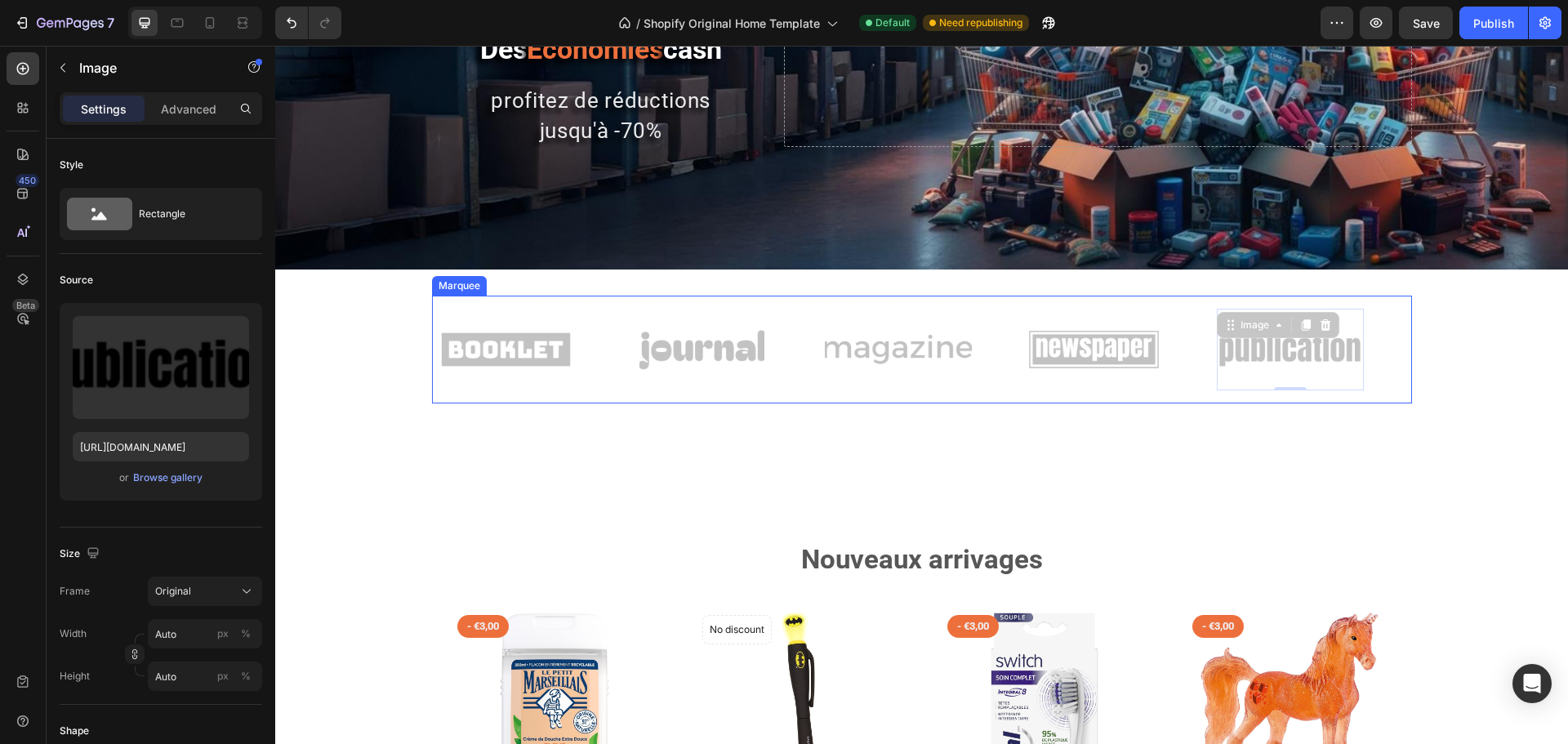
click at [487, 306] on div "Image Image Image Image Image 0 Image Image Image Image Image 0 Marquee" at bounding box center [922, 349] width 980 height 108
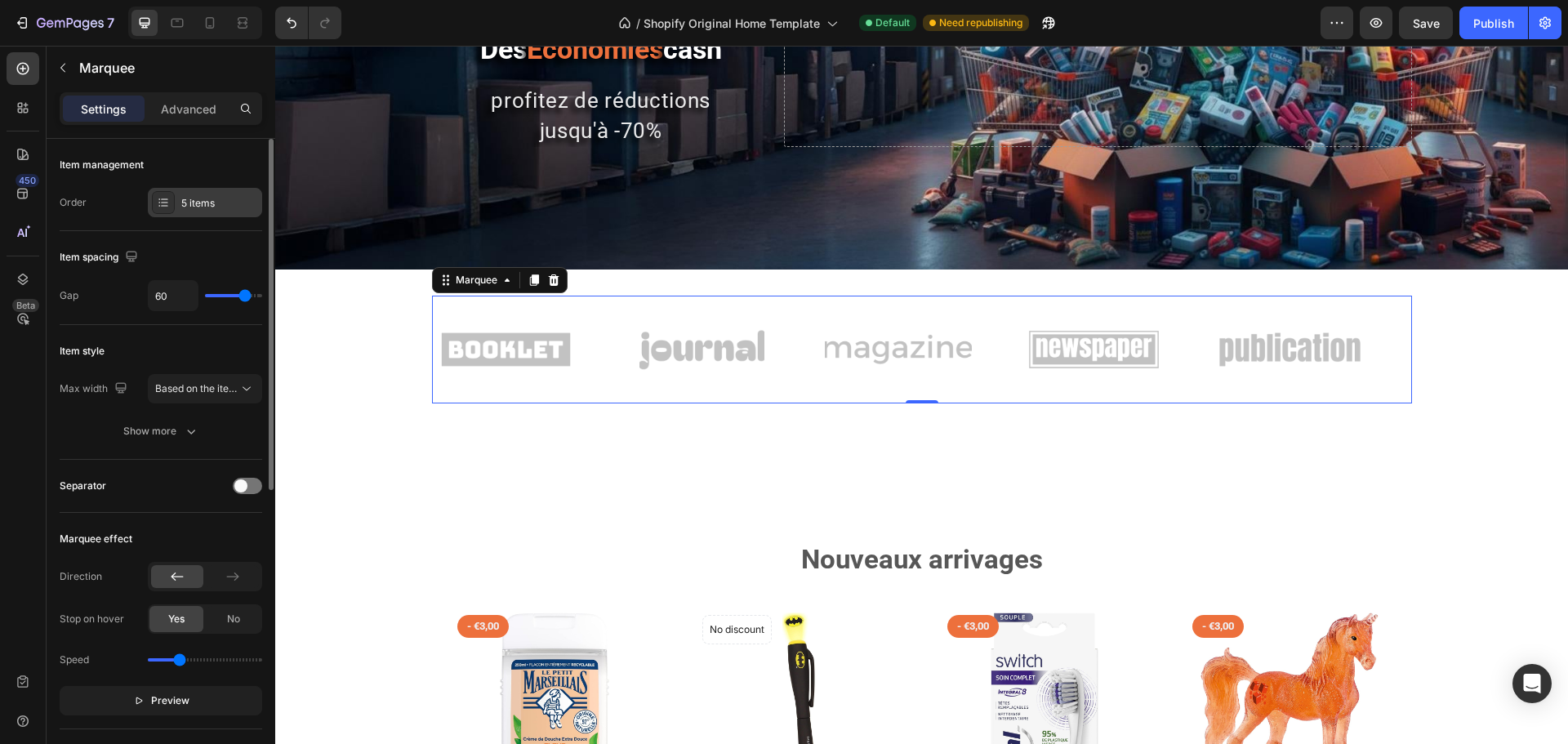
click at [171, 206] on div at bounding box center [163, 203] width 23 height 23
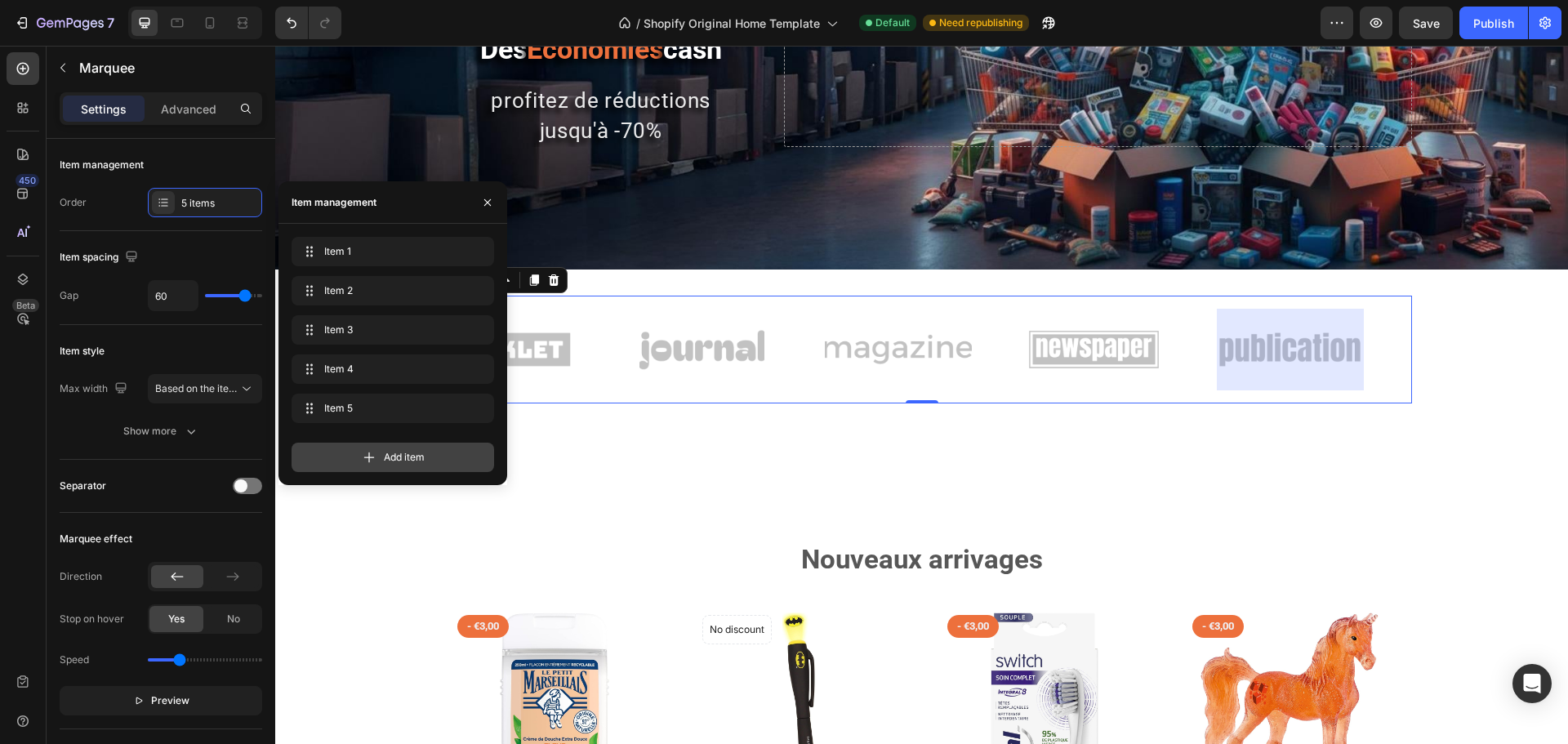
click at [321, 451] on div "Add item" at bounding box center [393, 457] width 202 height 29
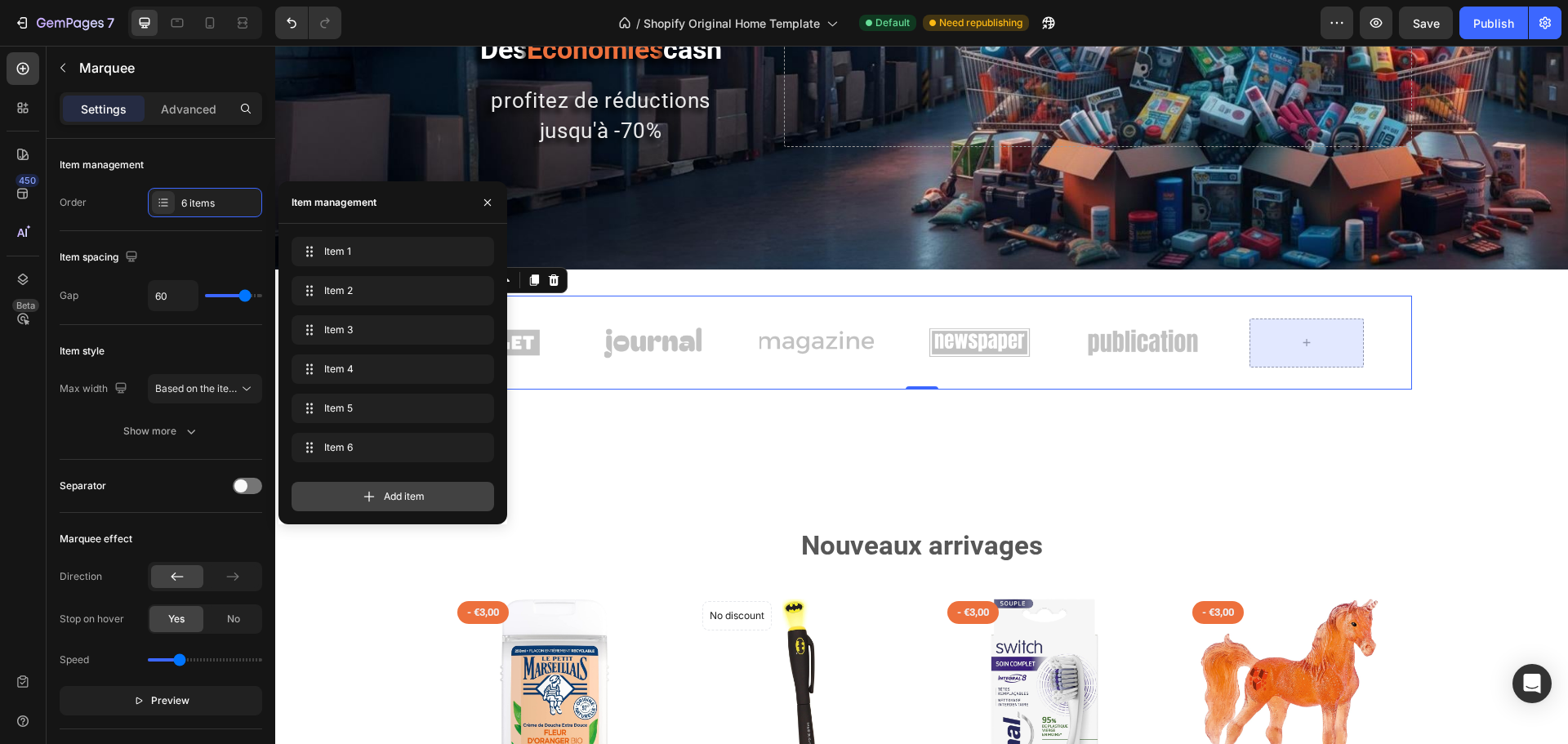
click at [344, 484] on div "Add item" at bounding box center [393, 496] width 202 height 29
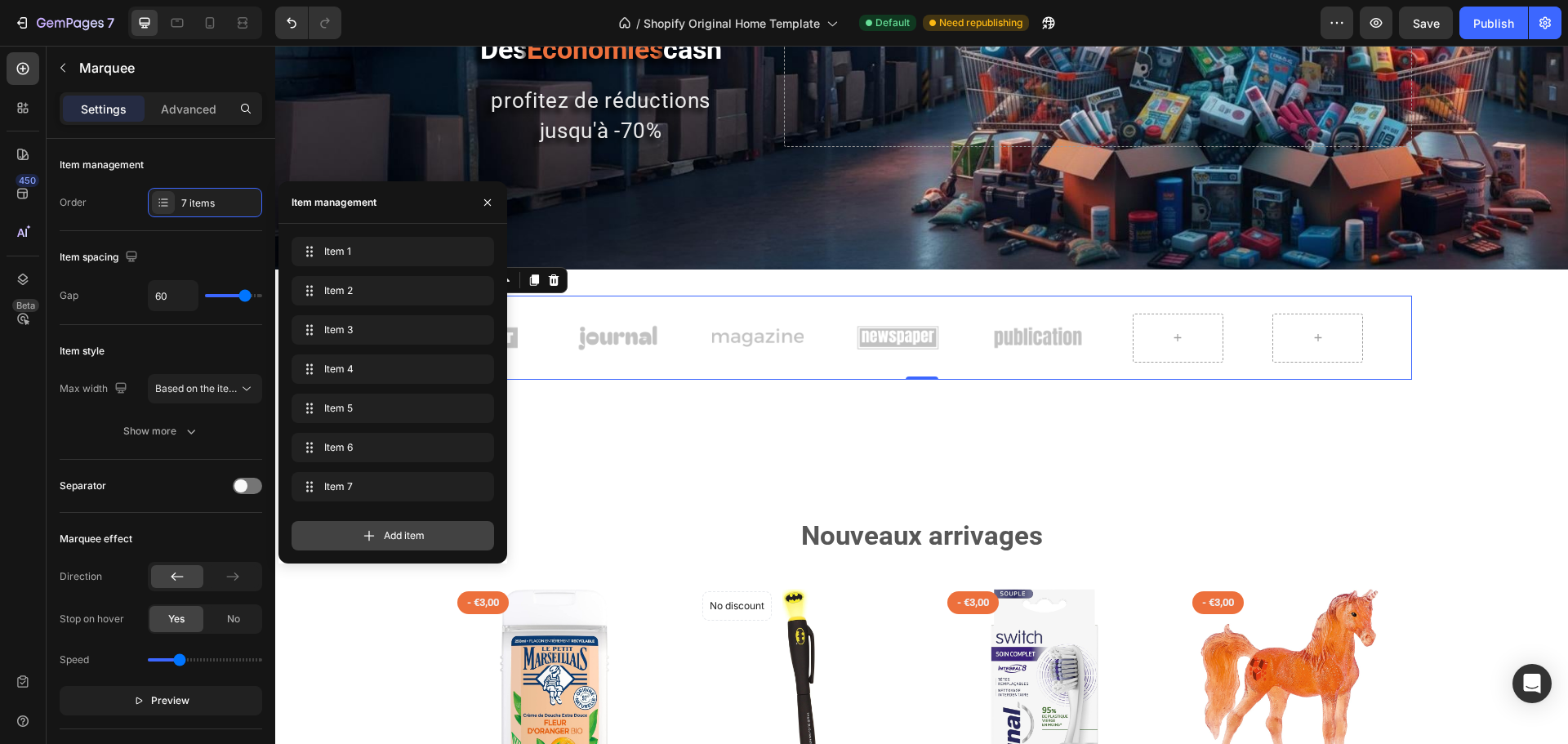
click at [356, 533] on div "Add item" at bounding box center [393, 536] width 202 height 29
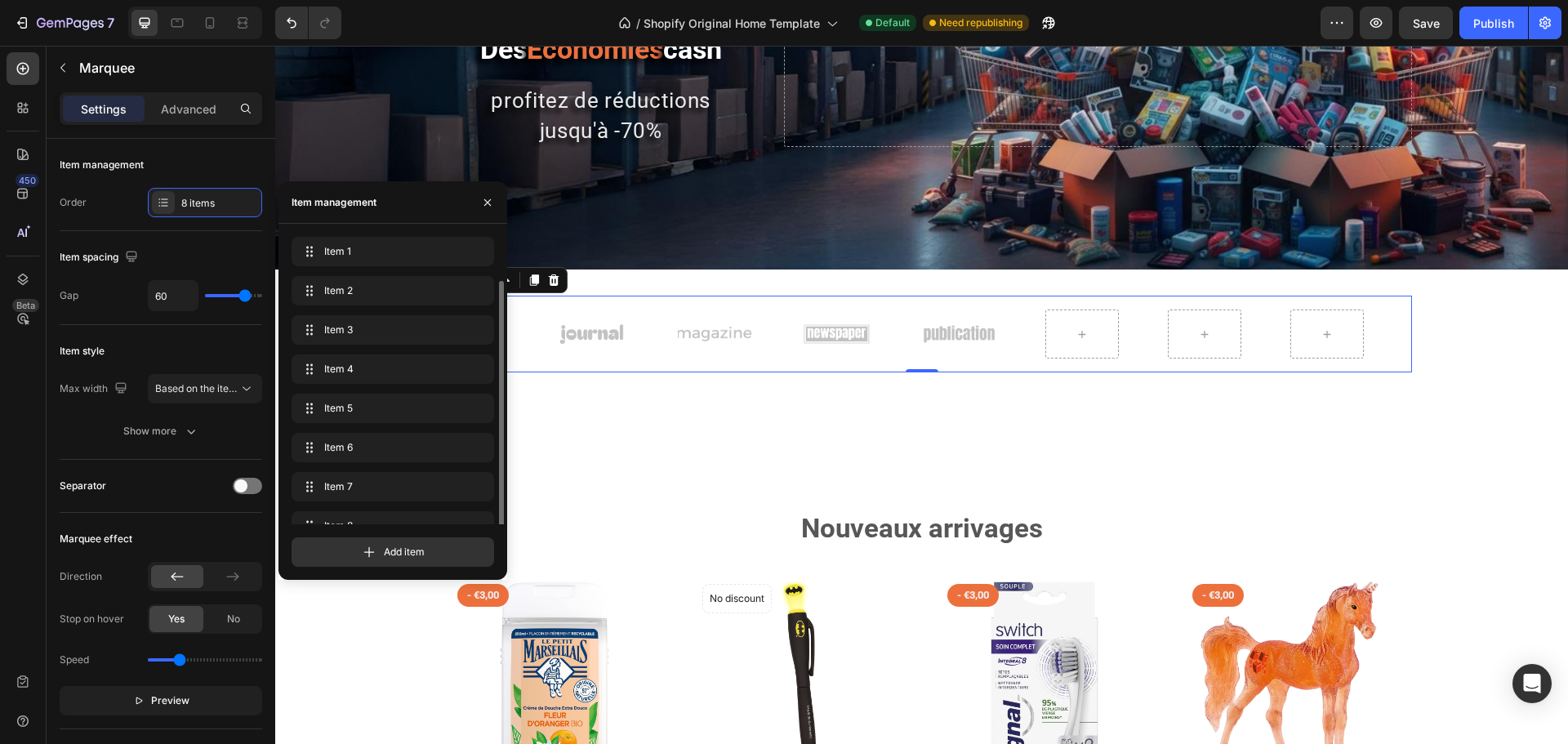
scroll to position [23, 0]
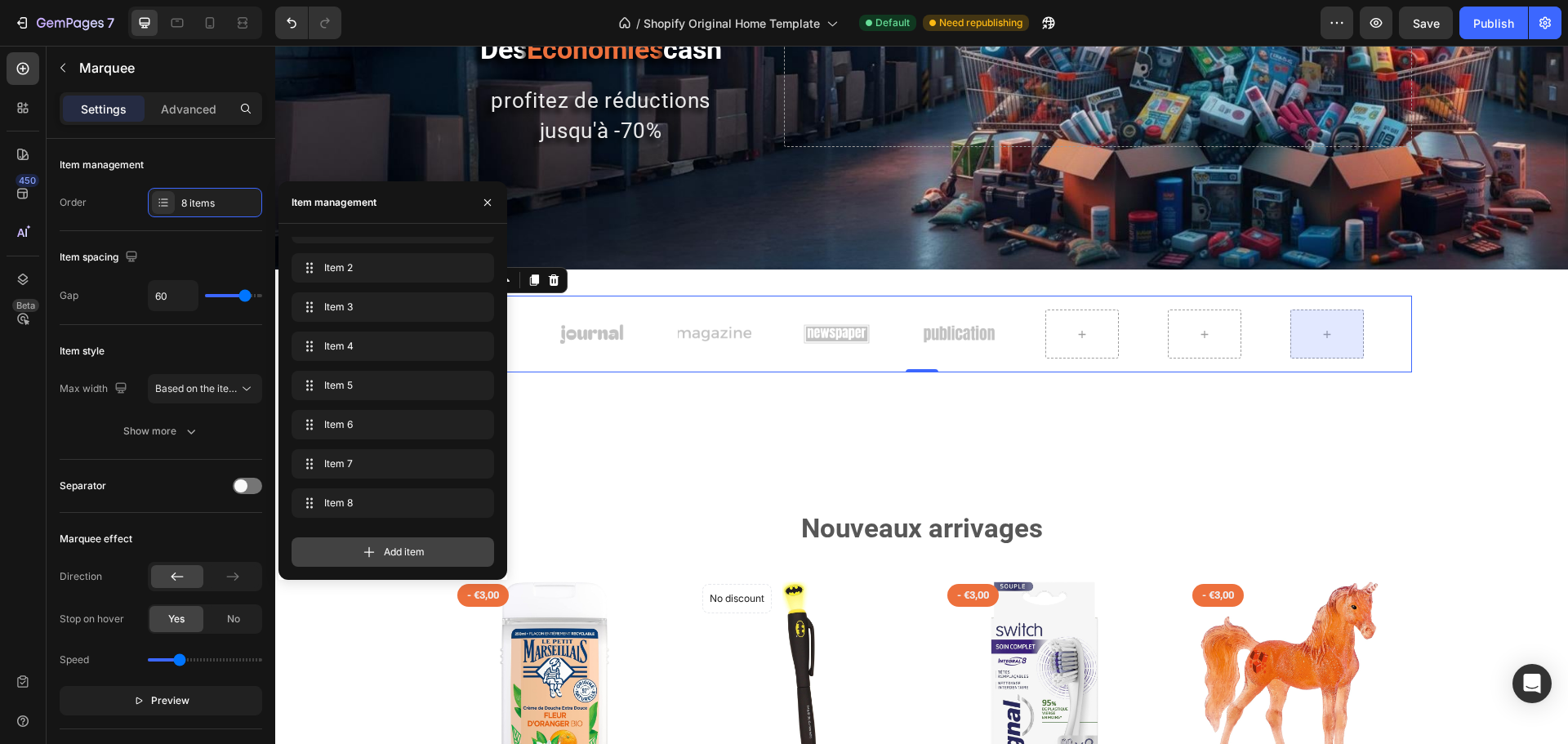
click at [358, 558] on div "Add item" at bounding box center [393, 552] width 202 height 29
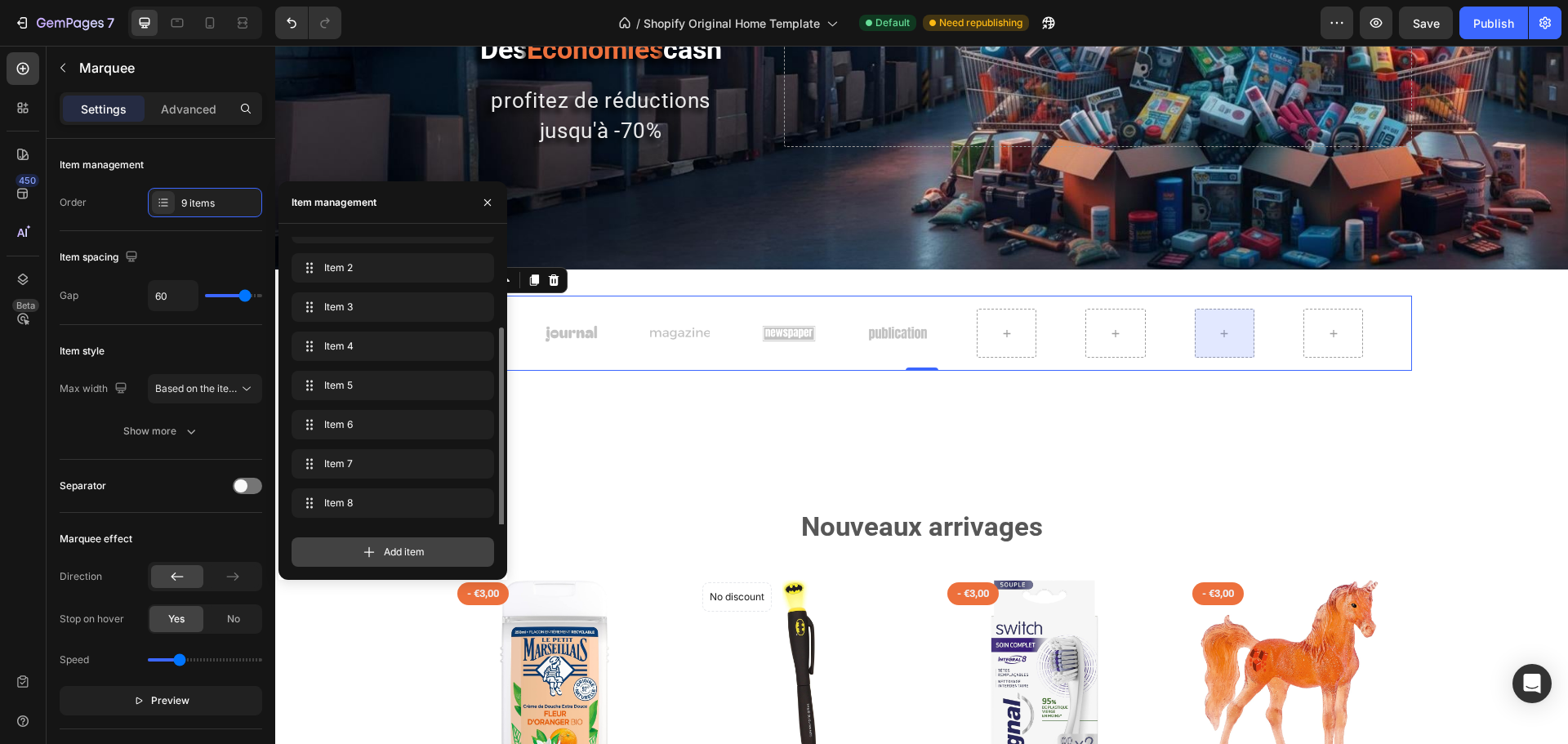
scroll to position [62, 0]
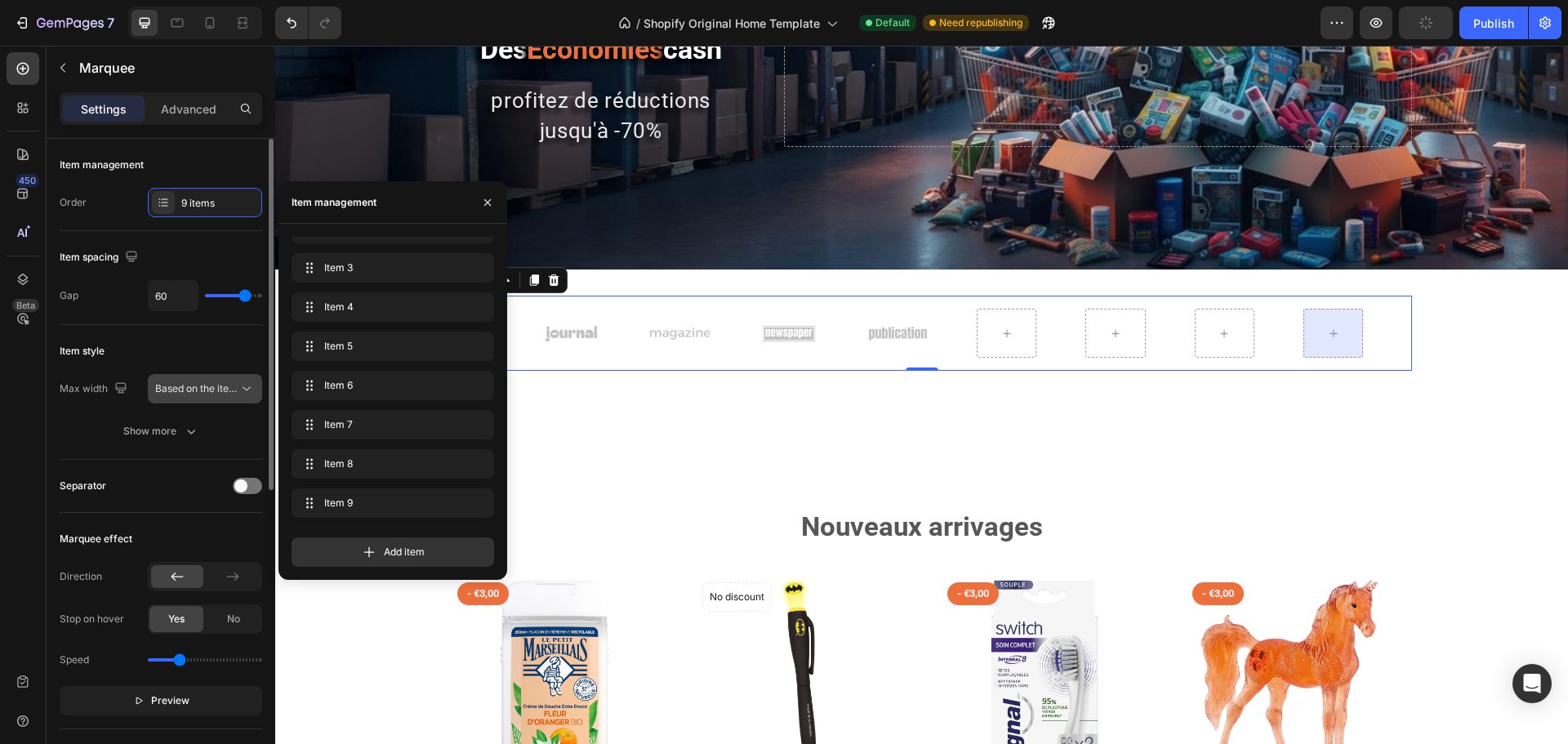
click at [185, 380] on button "Based on the item count" at bounding box center [205, 389] width 115 height 29
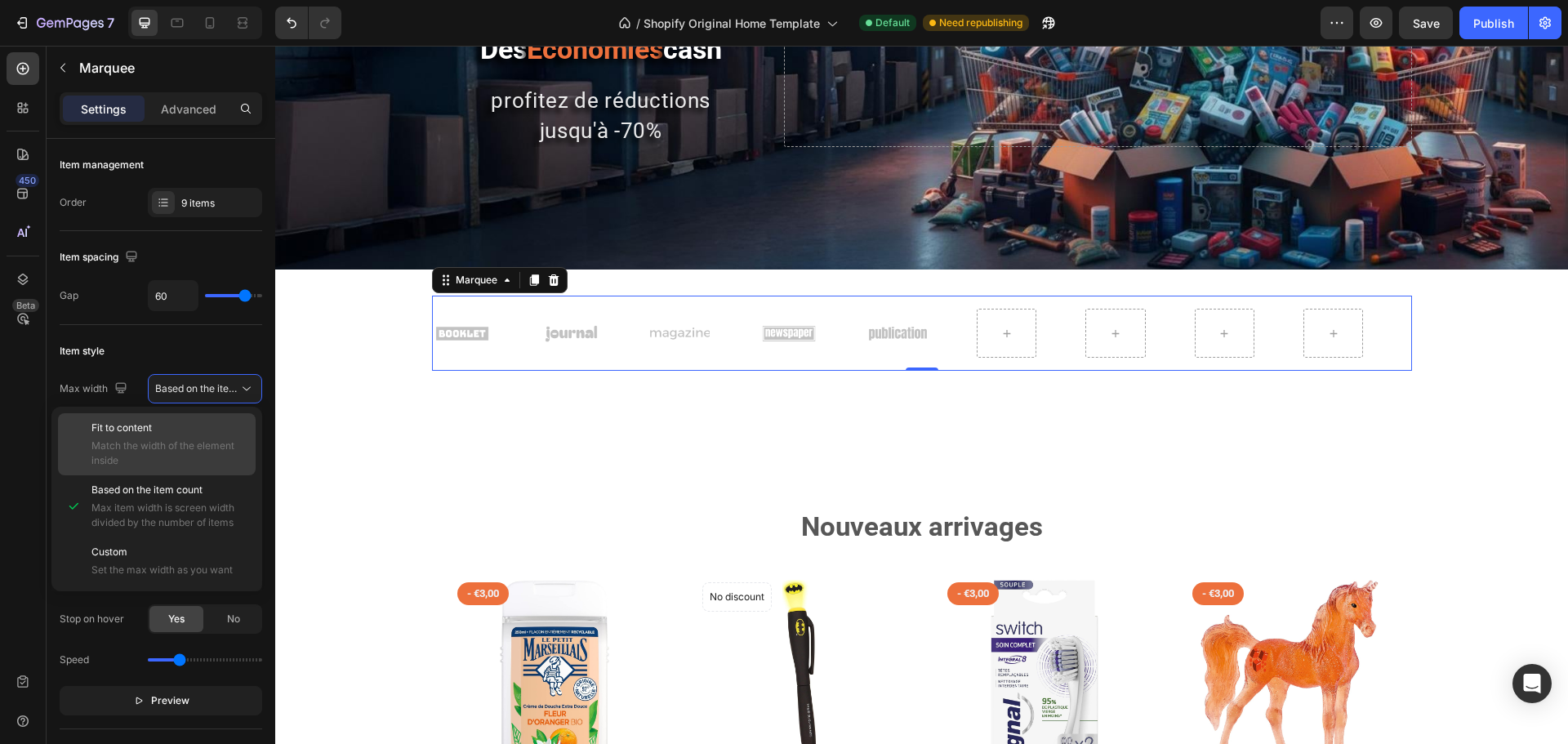
click at [165, 436] on div "Fit to content Match the width of the element inside" at bounding box center [169, 444] width 157 height 48
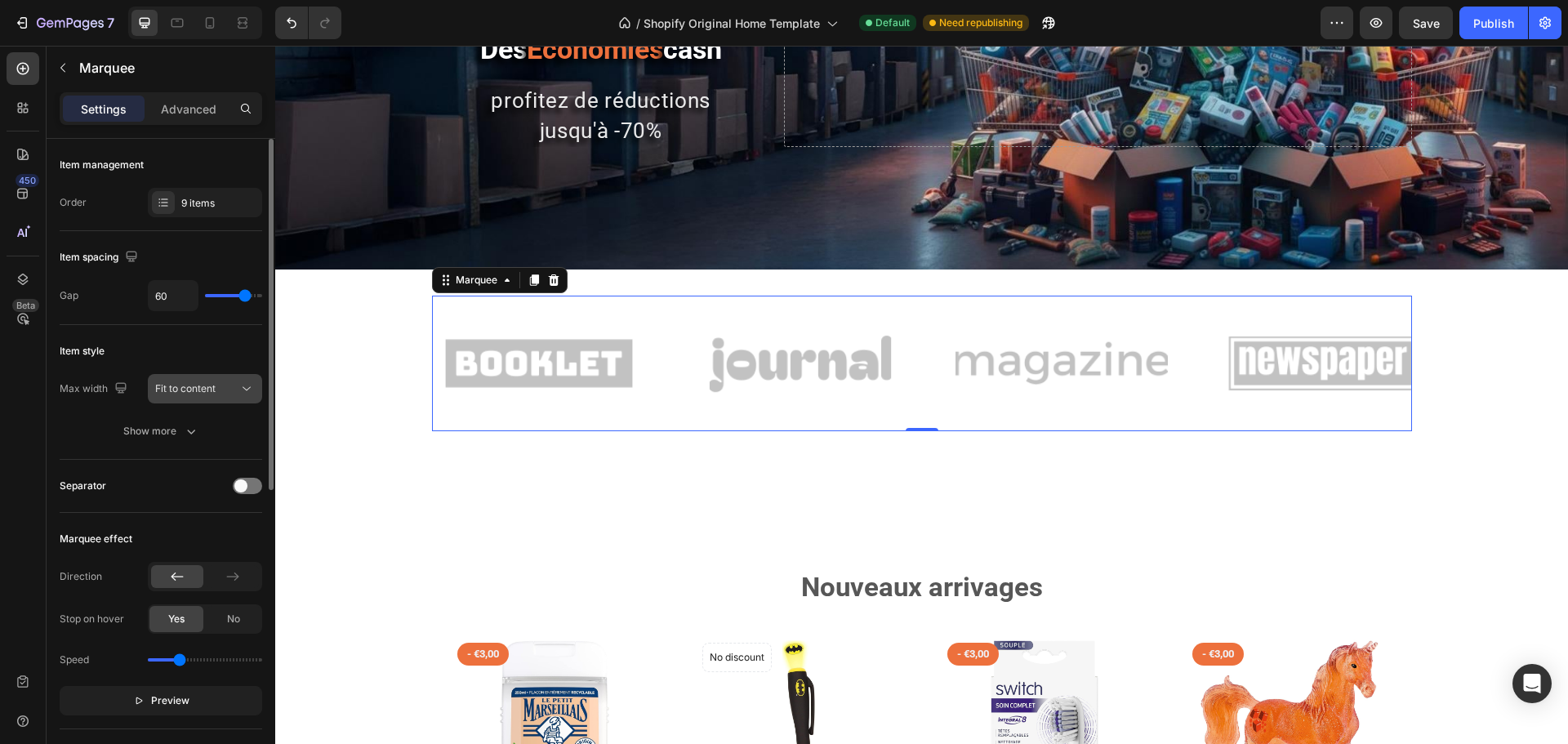
click at [203, 390] on span "Fit to content" at bounding box center [186, 388] width 60 height 13
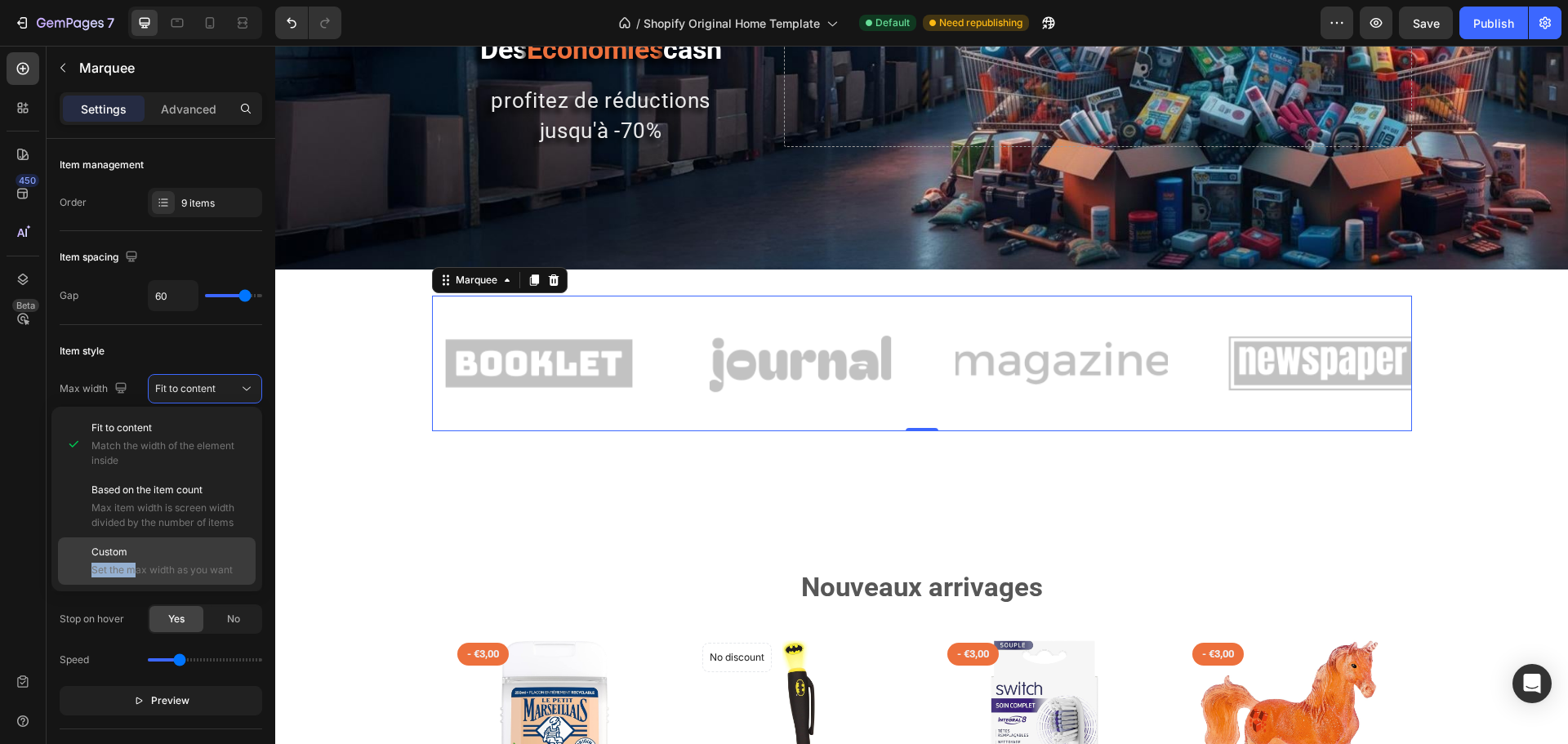
click at [135, 560] on div "Custom Set the max width as you want" at bounding box center [169, 561] width 157 height 33
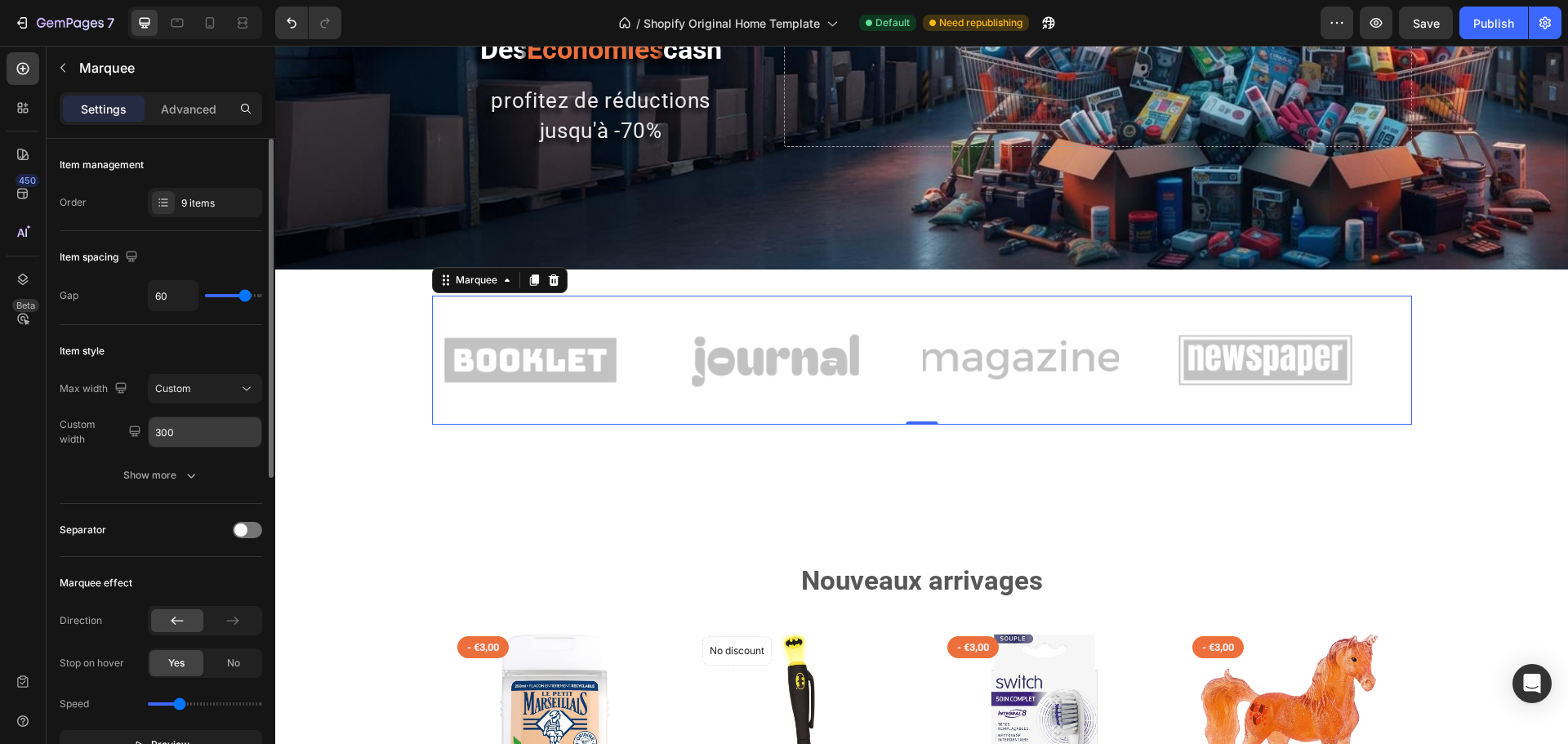
click at [183, 437] on input "300" at bounding box center [205, 432] width 113 height 29
click at [183, 437] on input "299" at bounding box center [205, 432] width 113 height 29
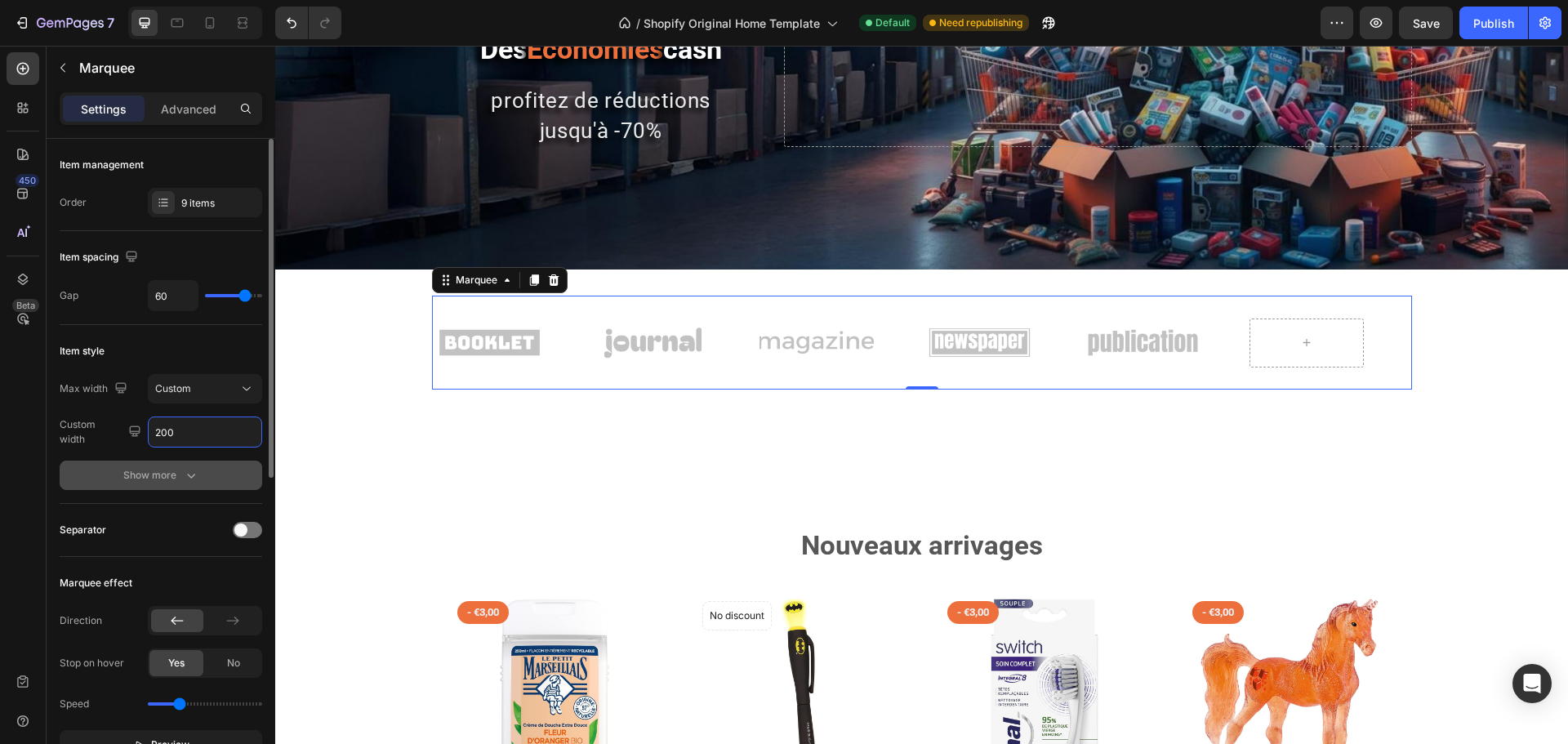
type input "200"
click at [170, 481] on div "Show more" at bounding box center [161, 475] width 76 height 17
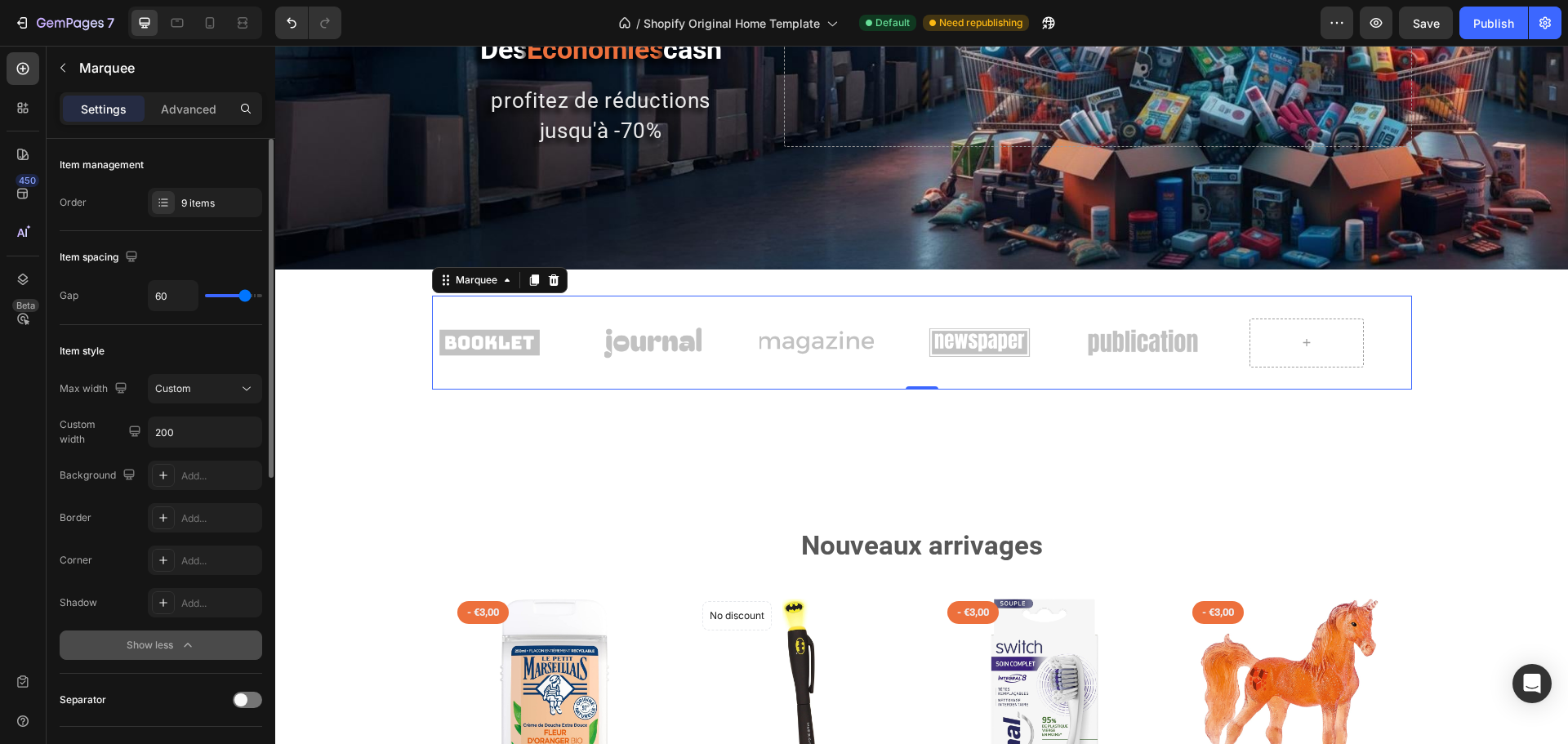
click at [70, 642] on button "Show less" at bounding box center [160, 645] width 202 height 29
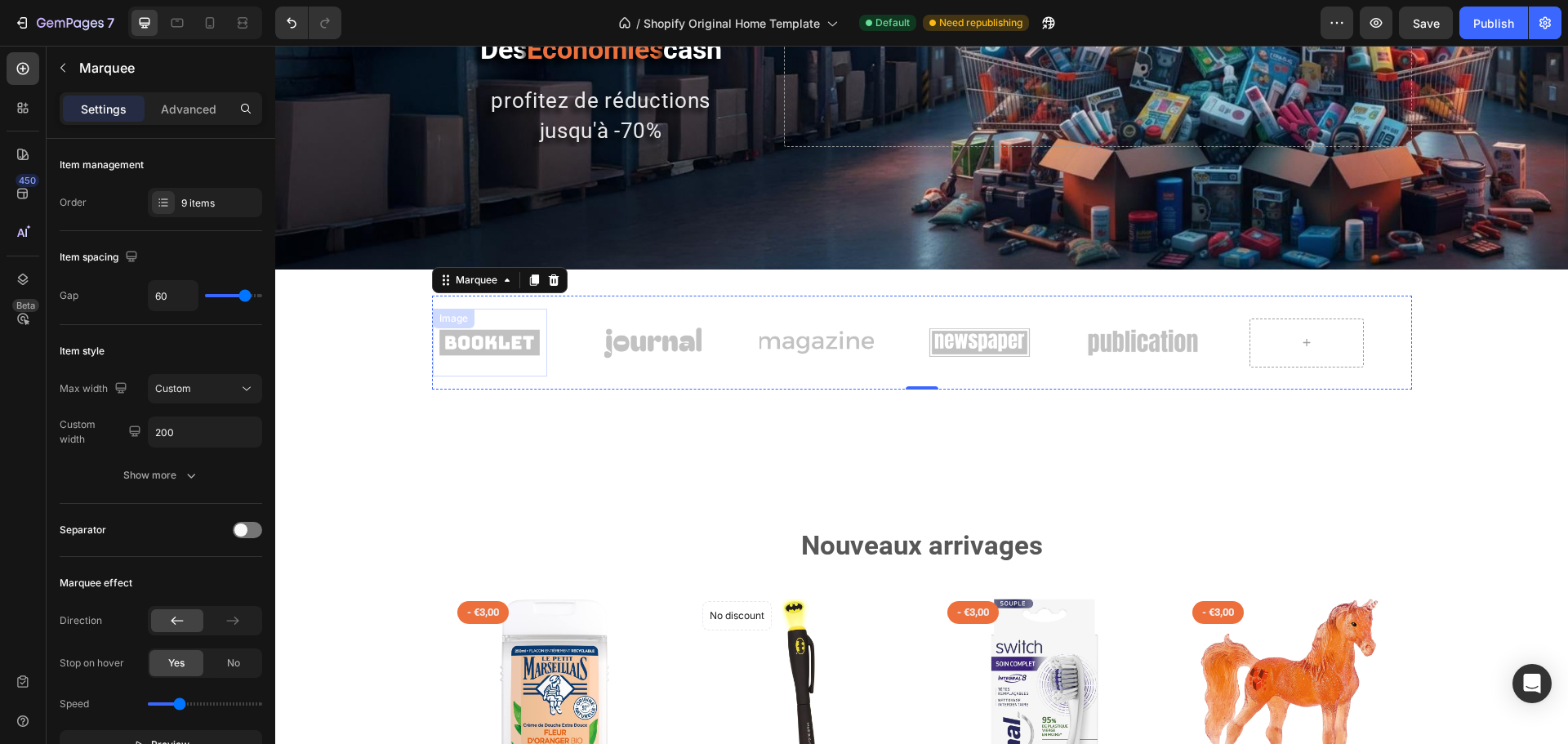
click at [462, 340] on div "Image" at bounding box center [490, 342] width 115 height 68
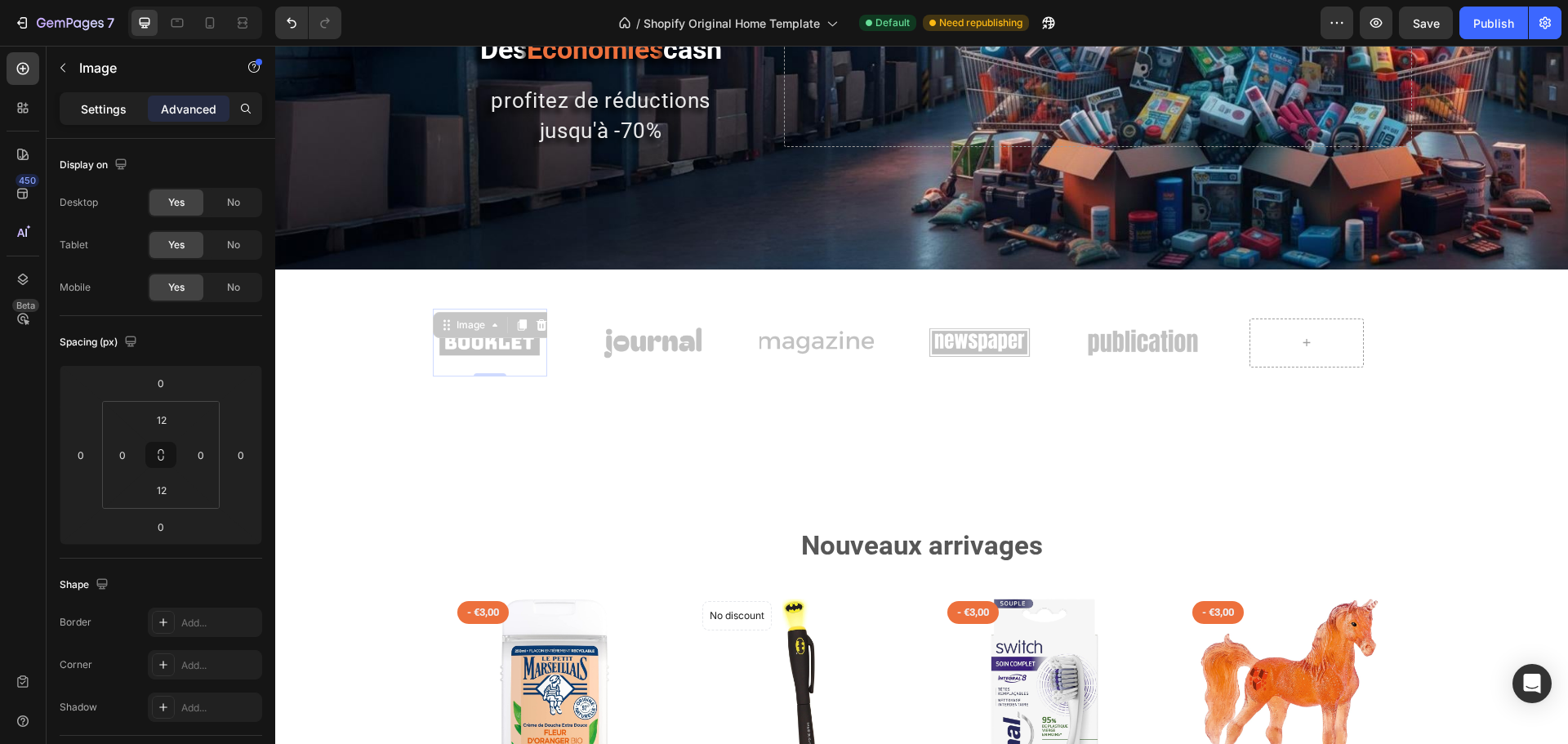
click at [115, 100] on p "Settings" at bounding box center [103, 109] width 46 height 18
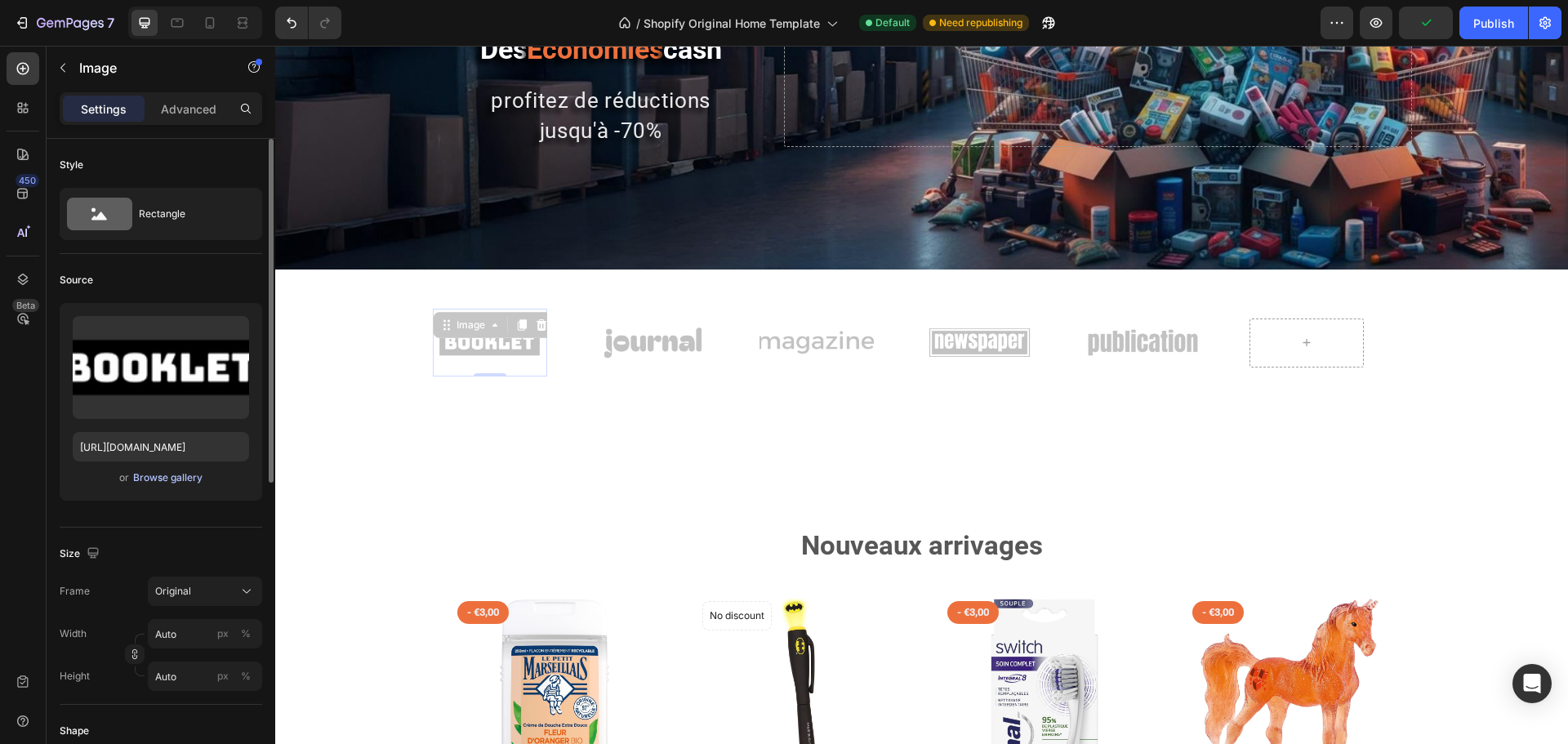
click at [135, 481] on div "Browse gallery" at bounding box center [167, 478] width 69 height 15
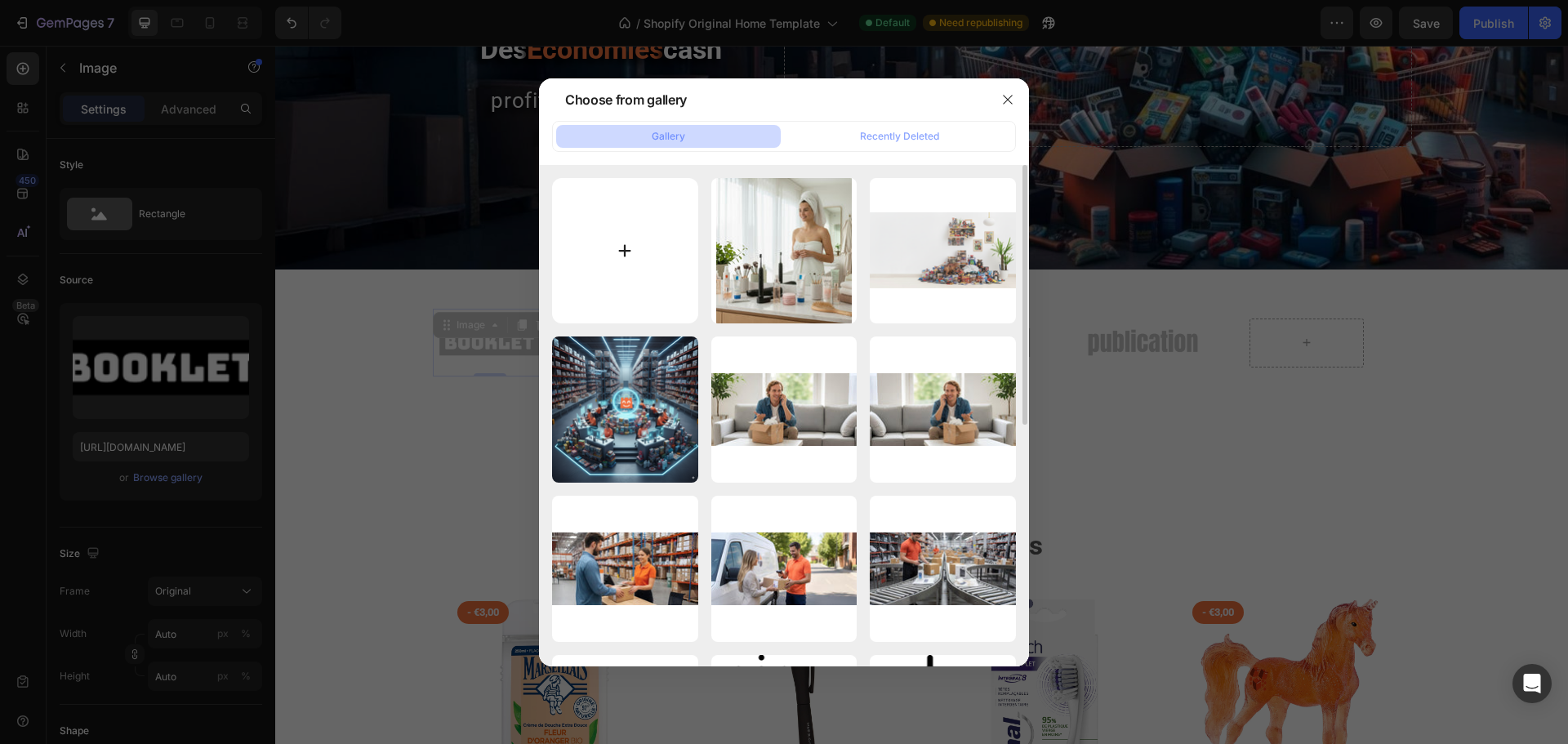
click at [670, 269] on input "file" at bounding box center [625, 251] width 146 height 146
type input "C:\fakepath\png-clipart-funko-toy-logo-collectable-funko-pop-blue-text.png"
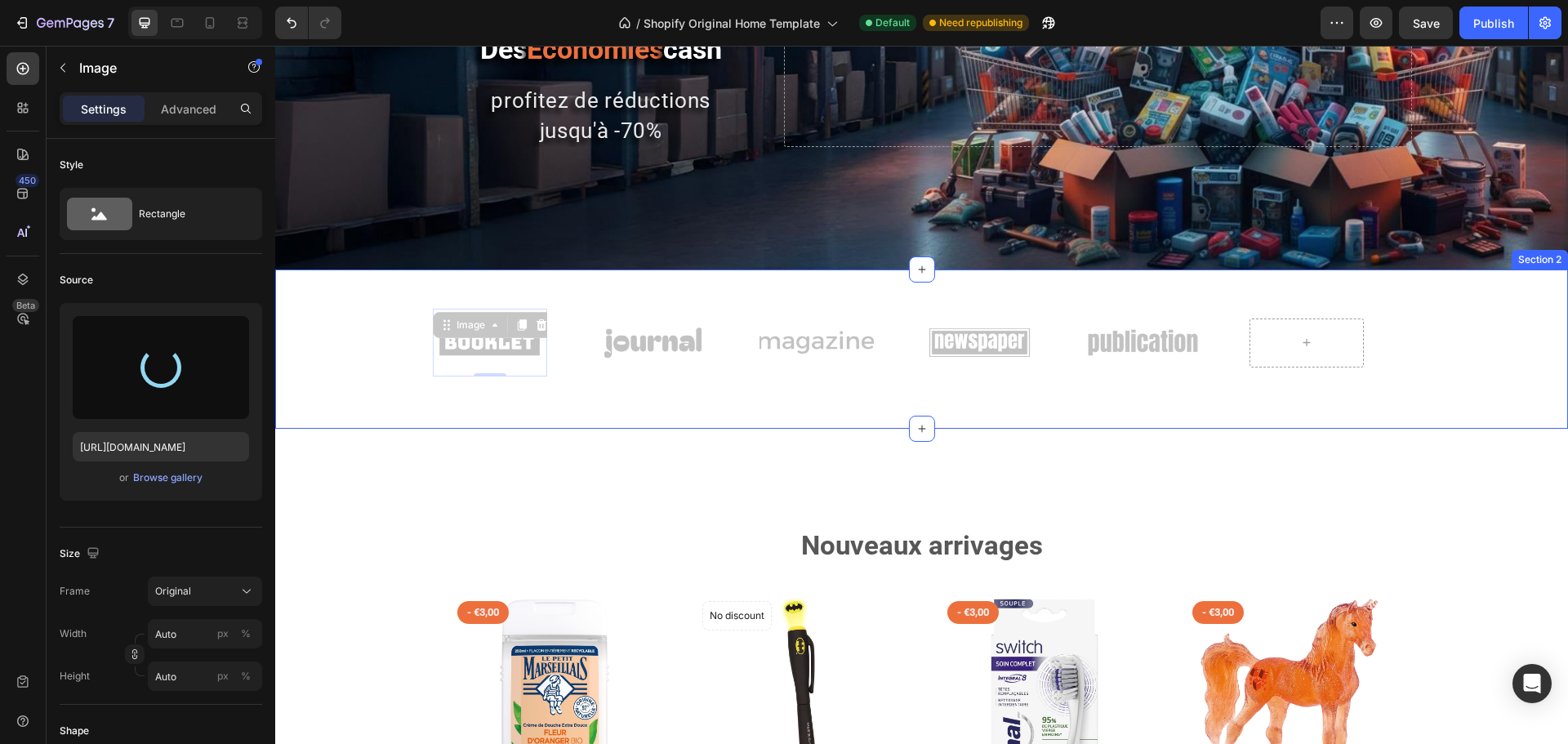
type input "[URL][DOMAIN_NAME]"
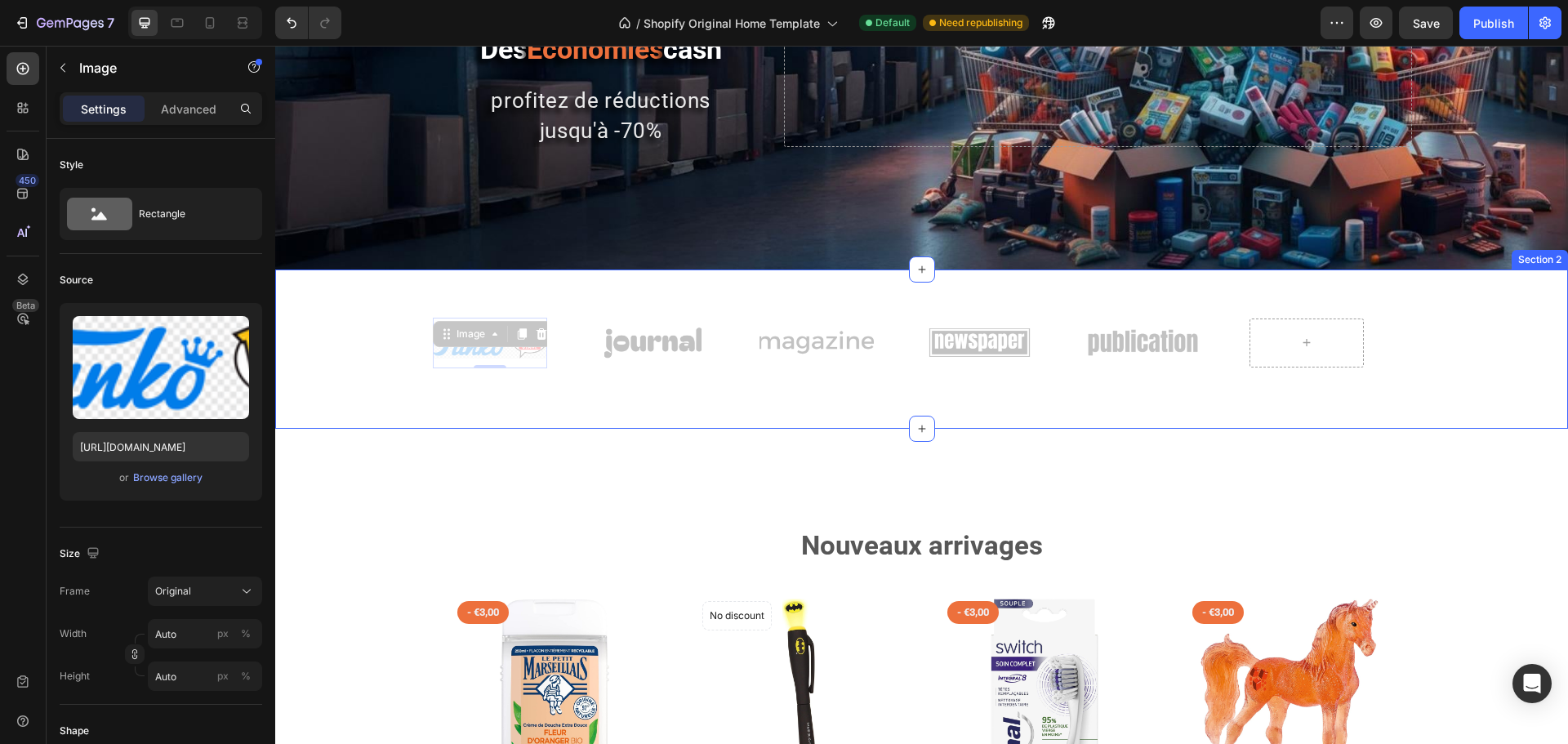
click at [477, 413] on div "Image 0 Image Image Image Image Image 0 Image Image Image Image Marquee Row Sec…" at bounding box center [921, 349] width 1293 height 159
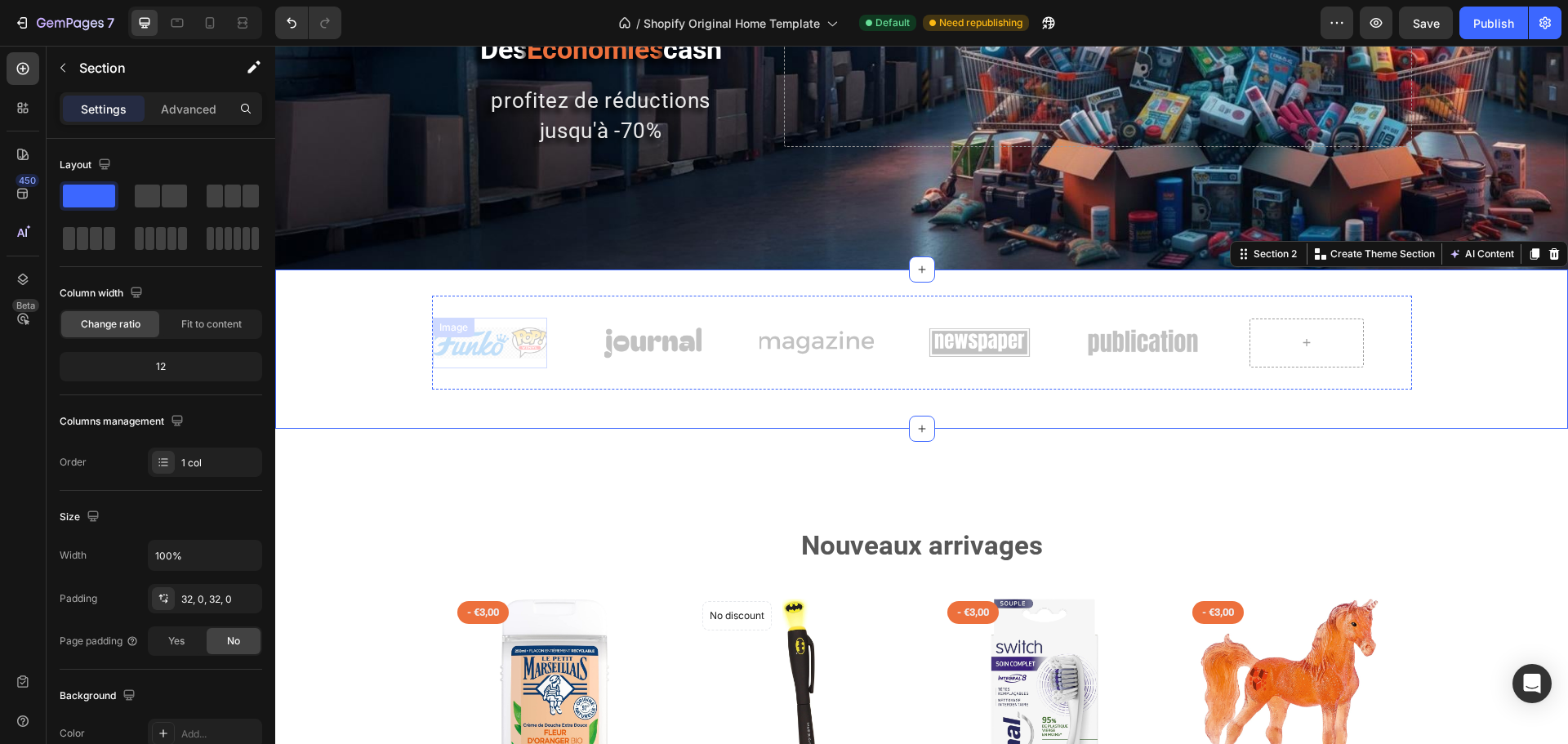
click at [446, 358] on img at bounding box center [490, 343] width 115 height 31
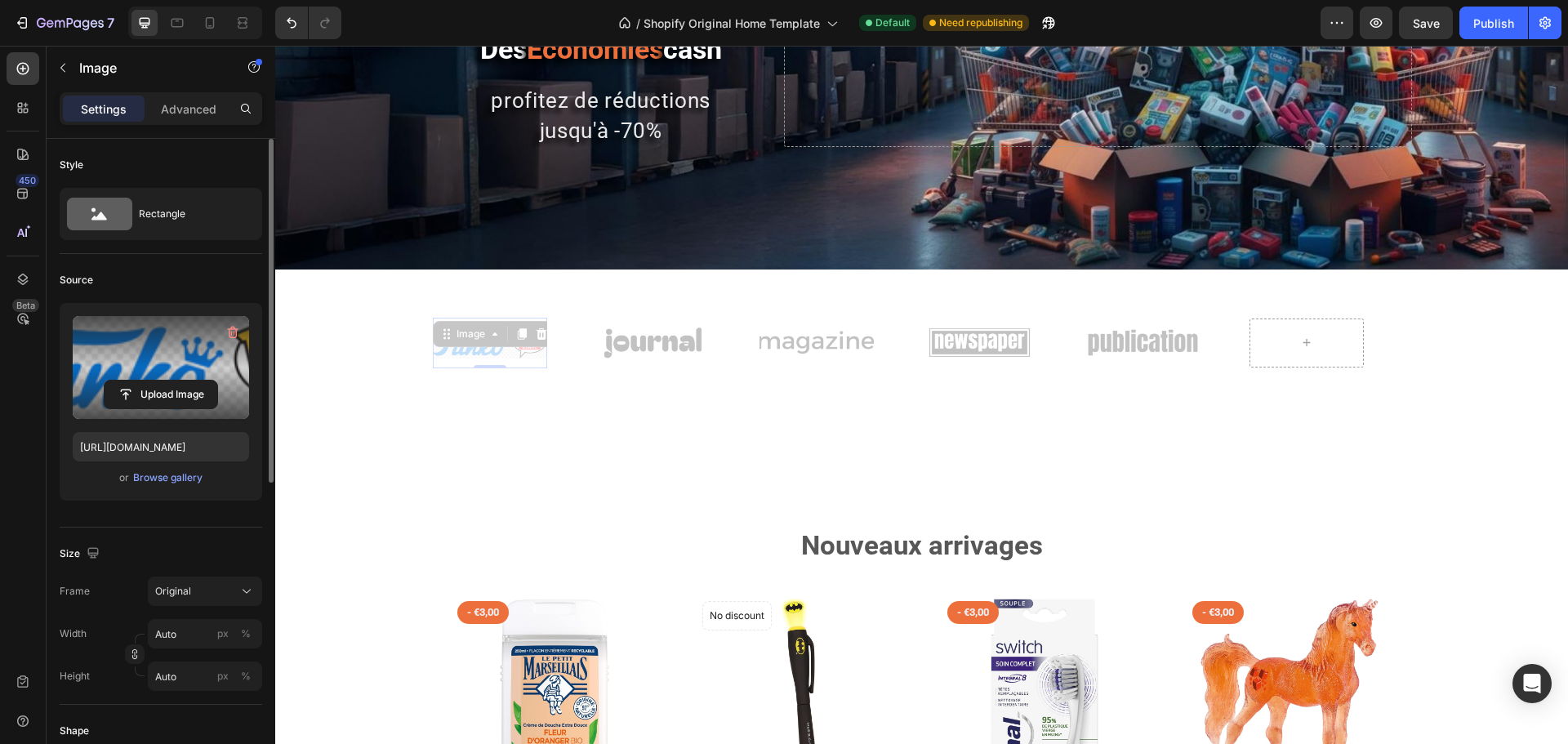
click at [170, 368] on label at bounding box center [160, 368] width 176 height 103
click at [170, 380] on input "file" at bounding box center [160, 394] width 113 height 28
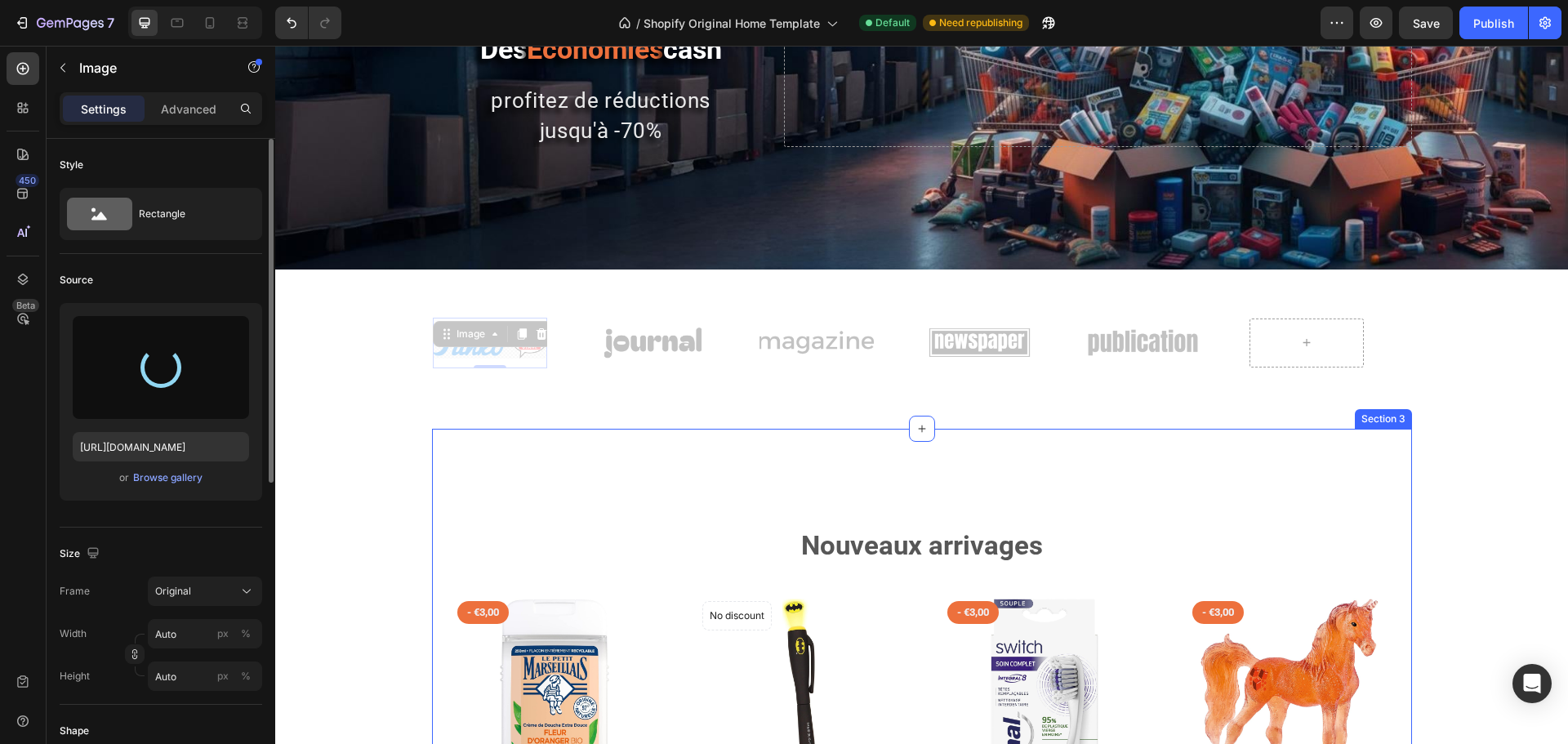
type input "[URL][DOMAIN_NAME]"
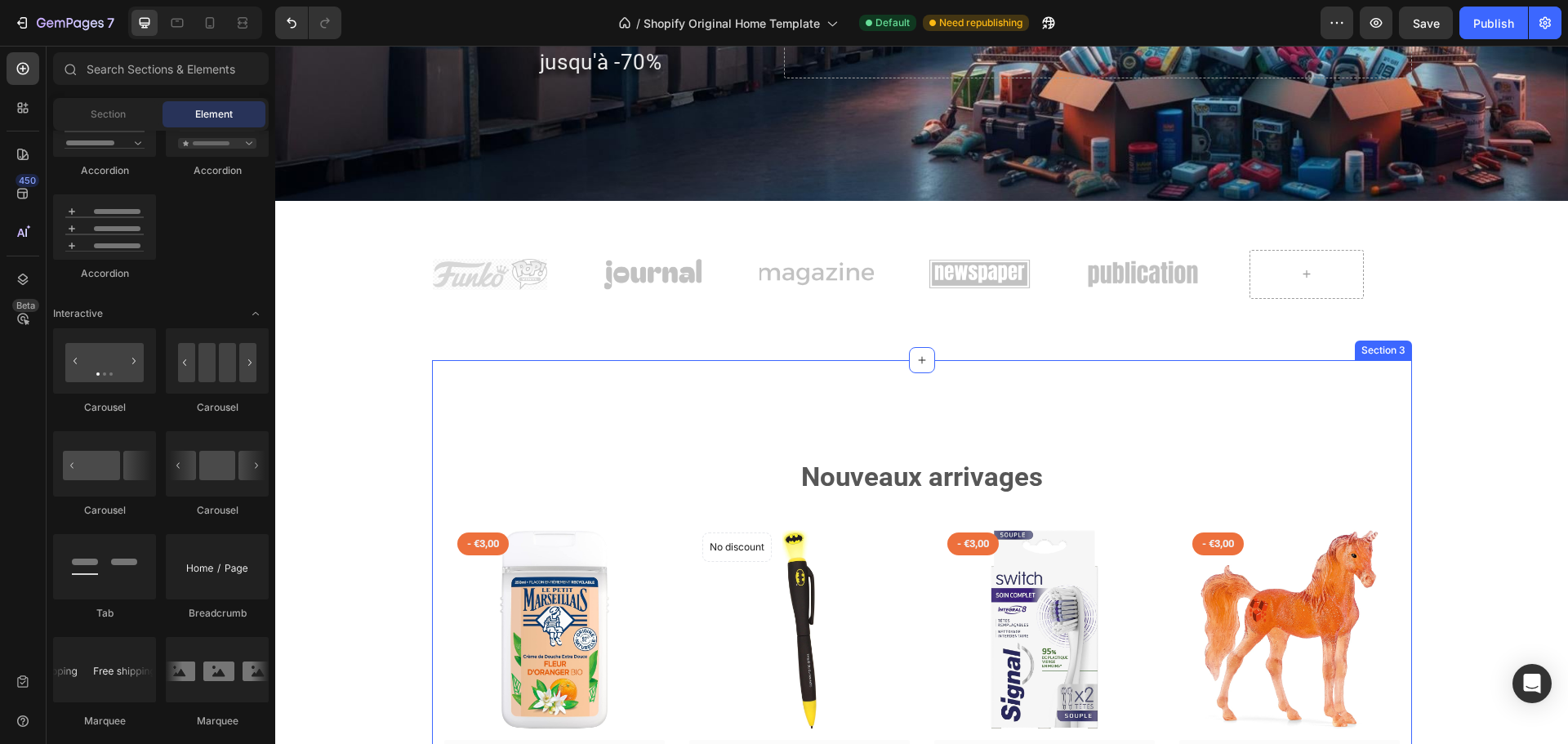
scroll to position [408, 0]
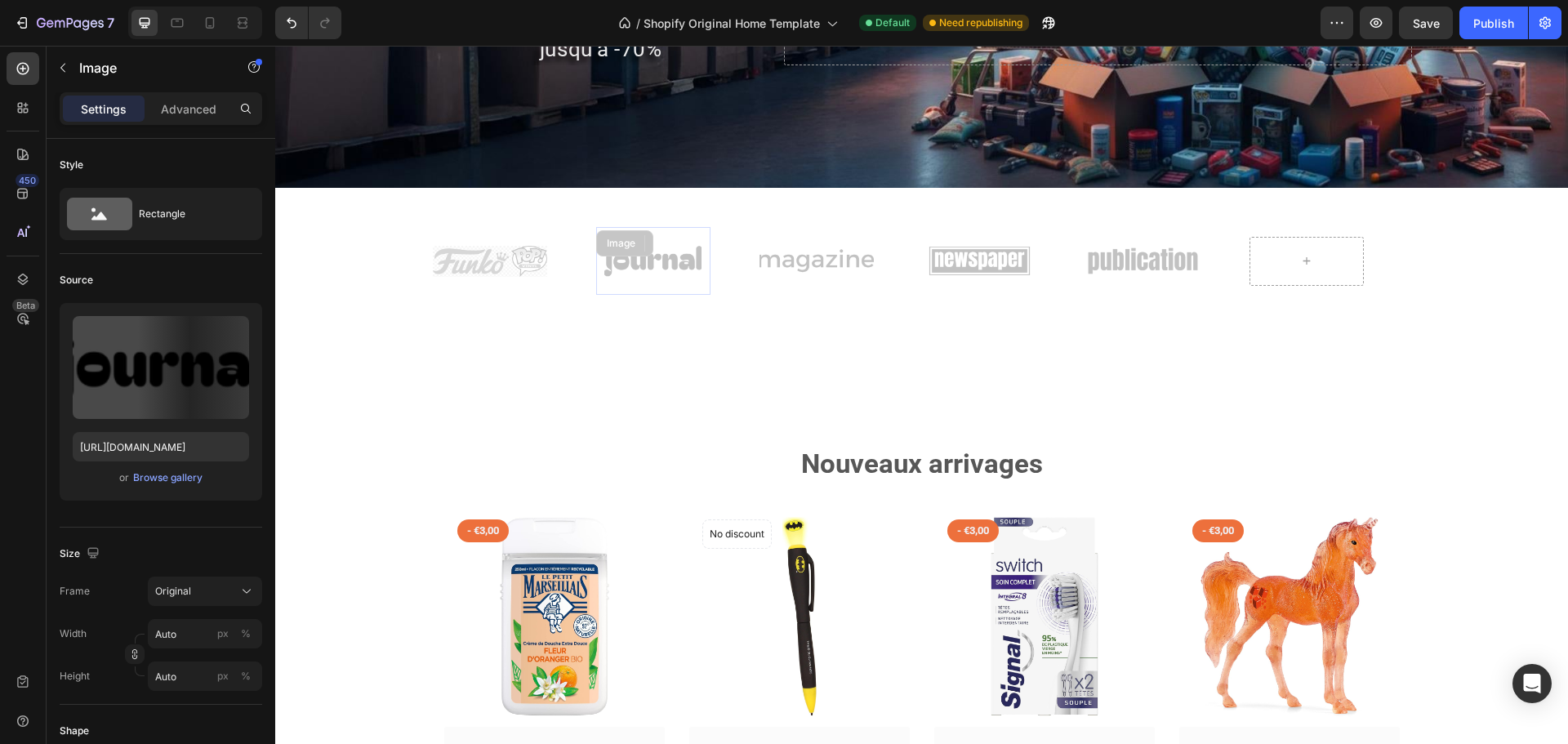
click at [627, 253] on div "Image" at bounding box center [654, 261] width 115 height 68
click at [630, 272] on img at bounding box center [654, 262] width 115 height 49
click at [143, 475] on div "Browse gallery" at bounding box center [167, 478] width 69 height 15
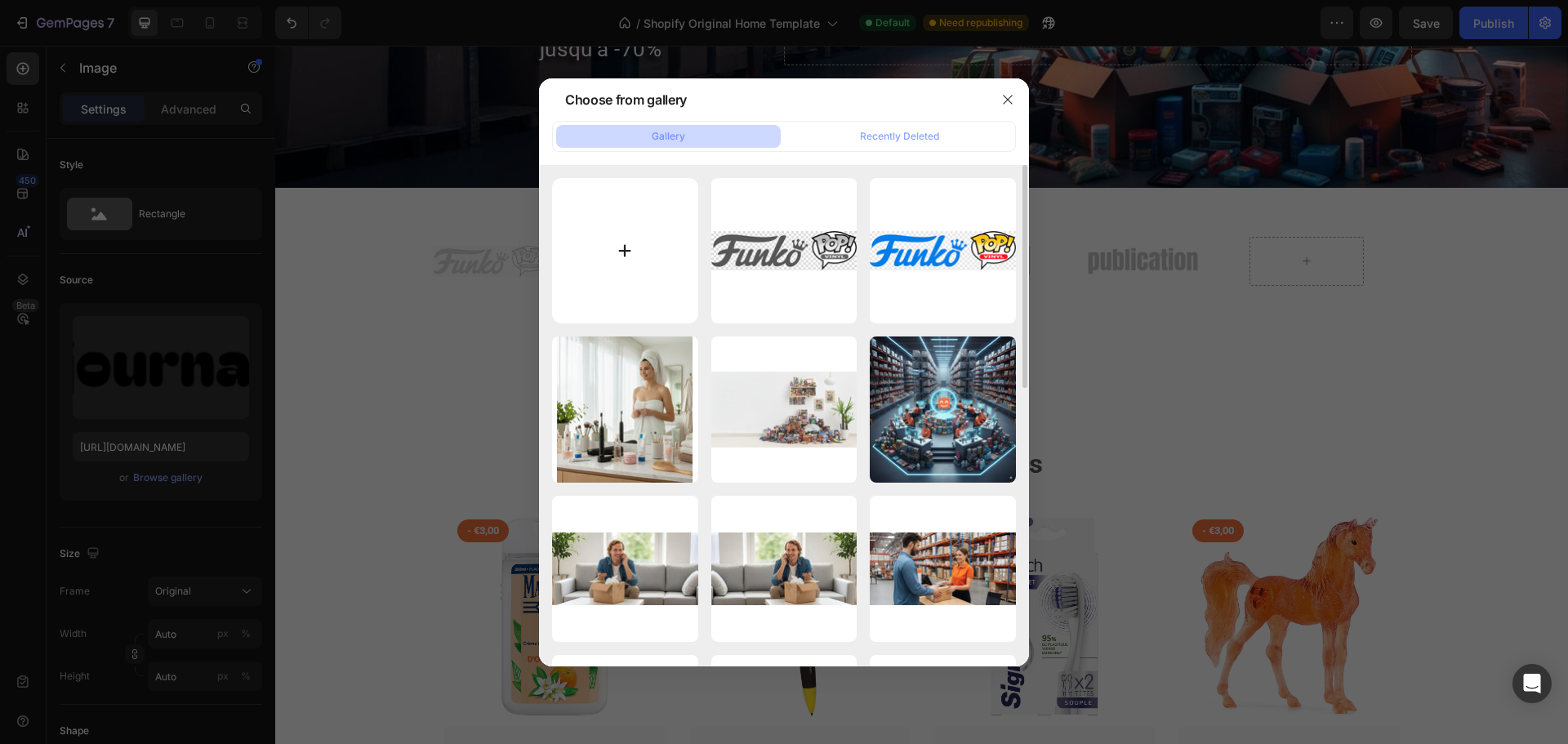
click at [617, 257] on input "file" at bounding box center [625, 251] width 146 height 146
type input "C:\fakepath\pngwing.com.png"
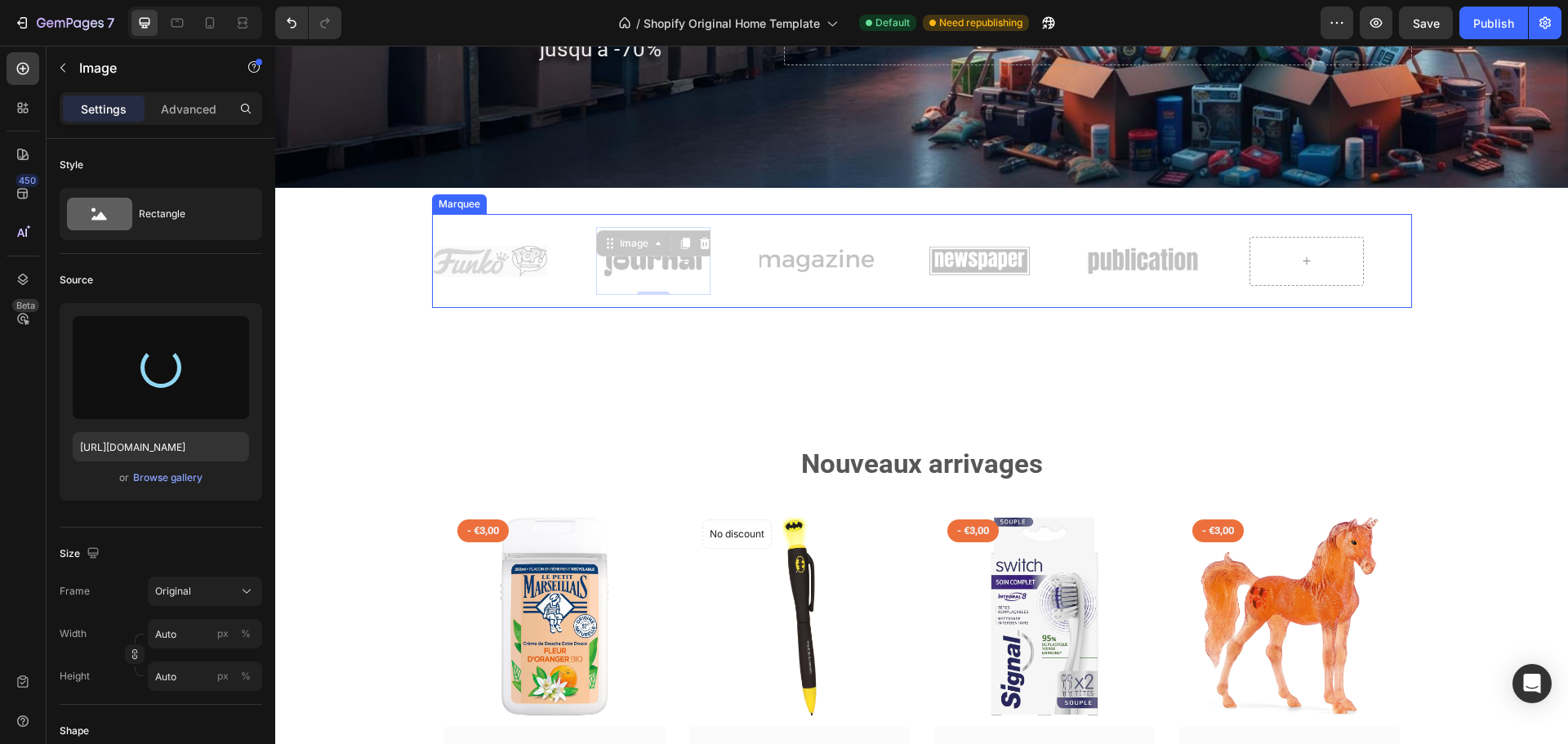
type input "[URL][DOMAIN_NAME]"
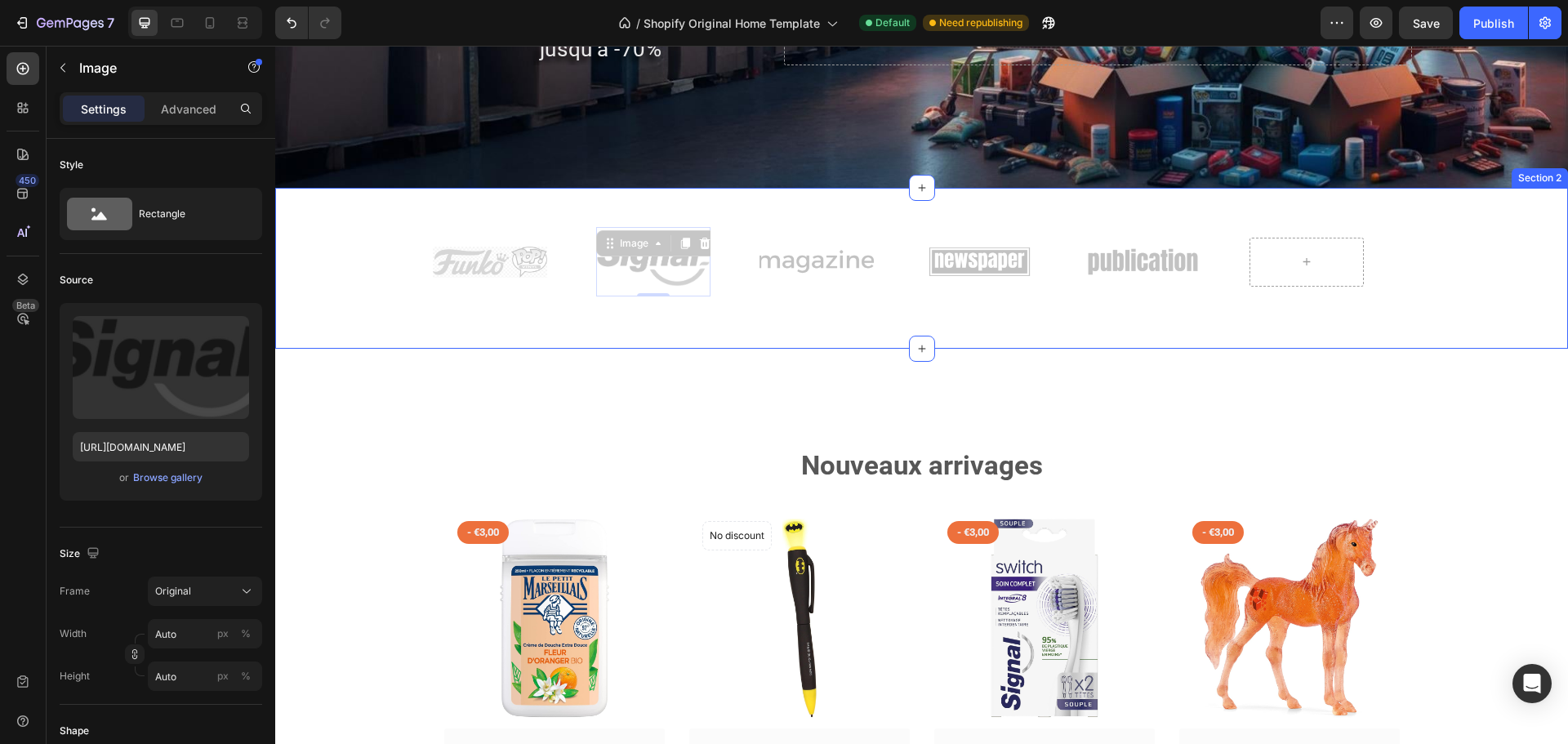
click at [624, 346] on div "Image Image 0 Image Image Image Image Image 0 Image Image Image Marquee Row Sec…" at bounding box center [921, 267] width 1293 height 160
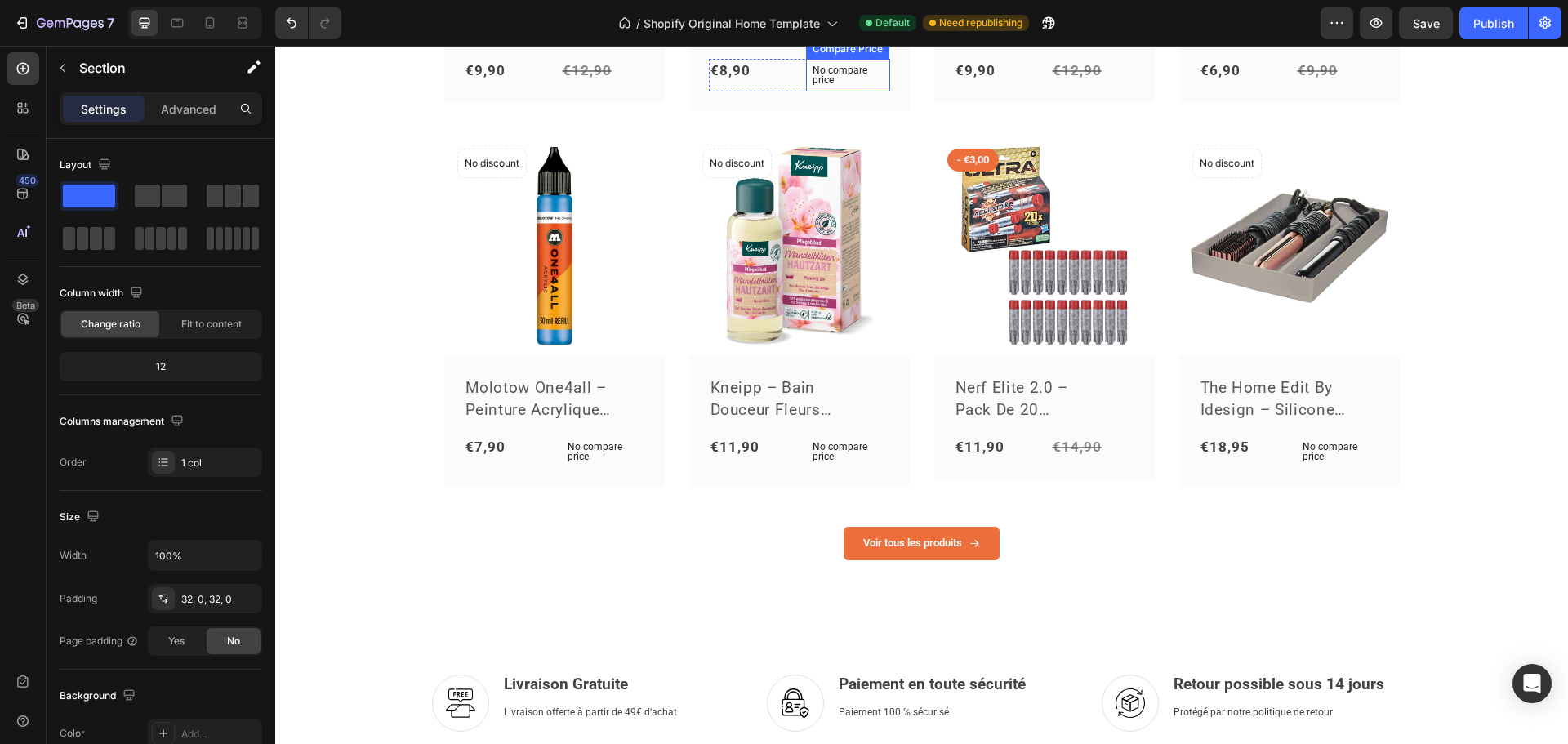
scroll to position [1225, 0]
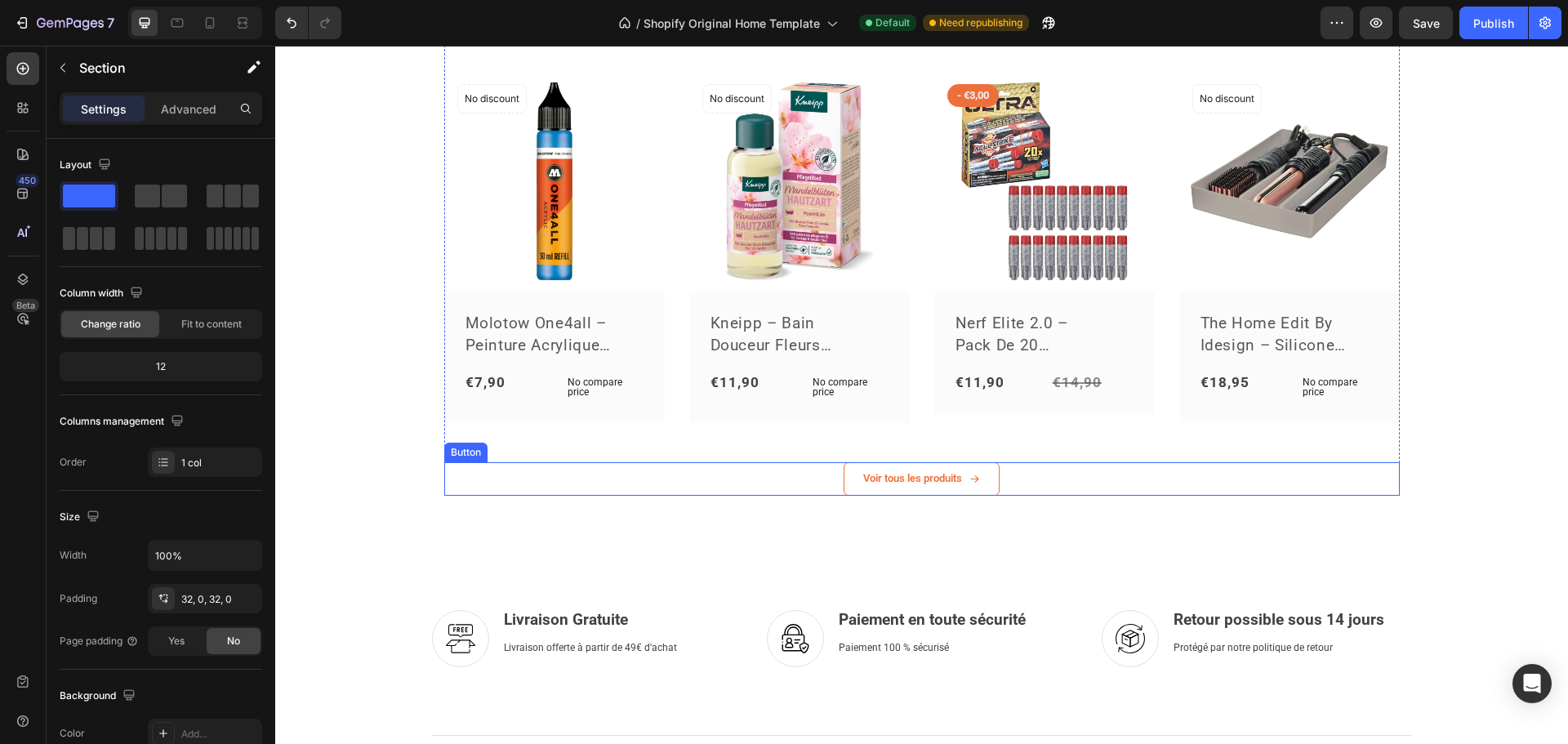
click at [885, 491] on link "Voir tous les produits" at bounding box center [922, 478] width 156 height 33
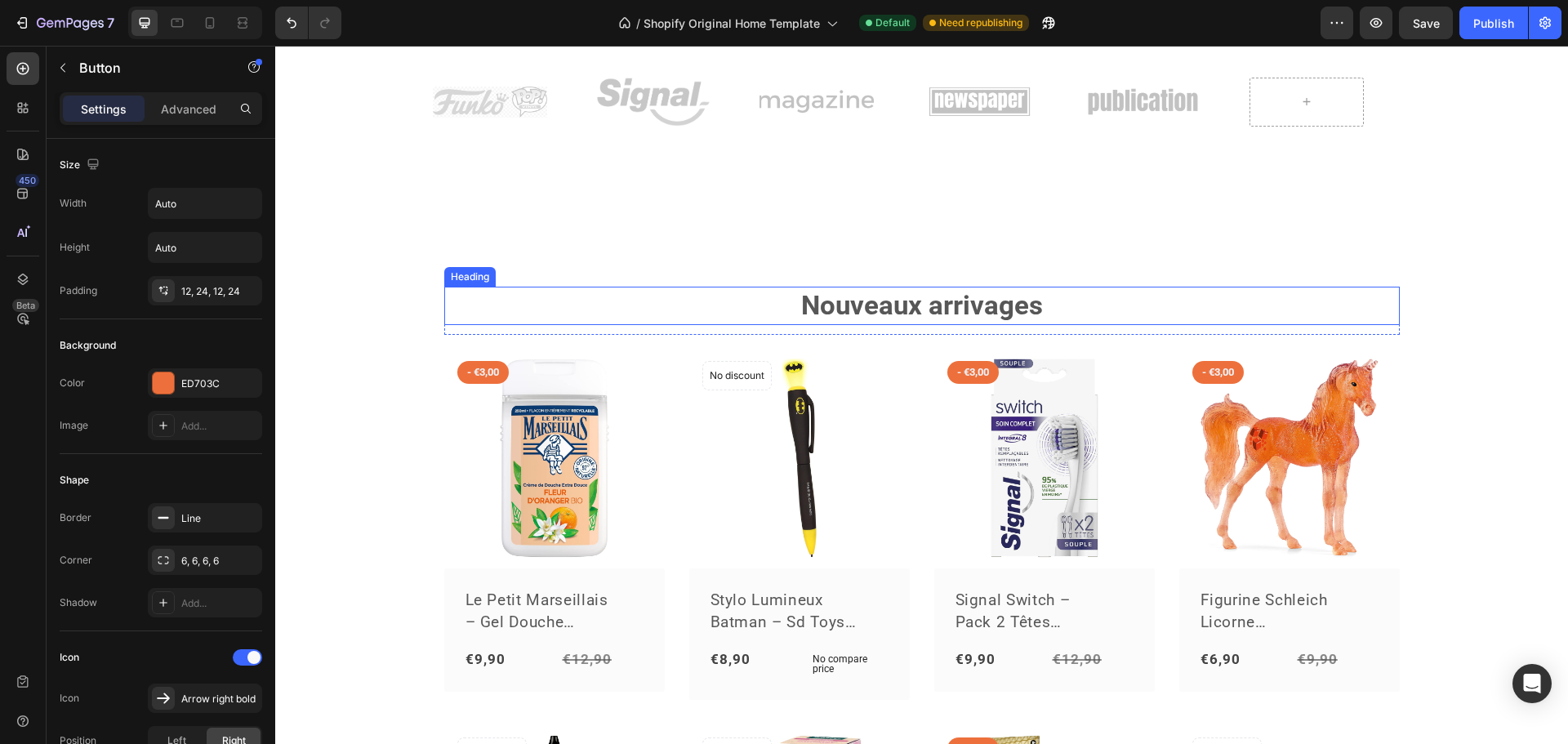
scroll to position [408, 0]
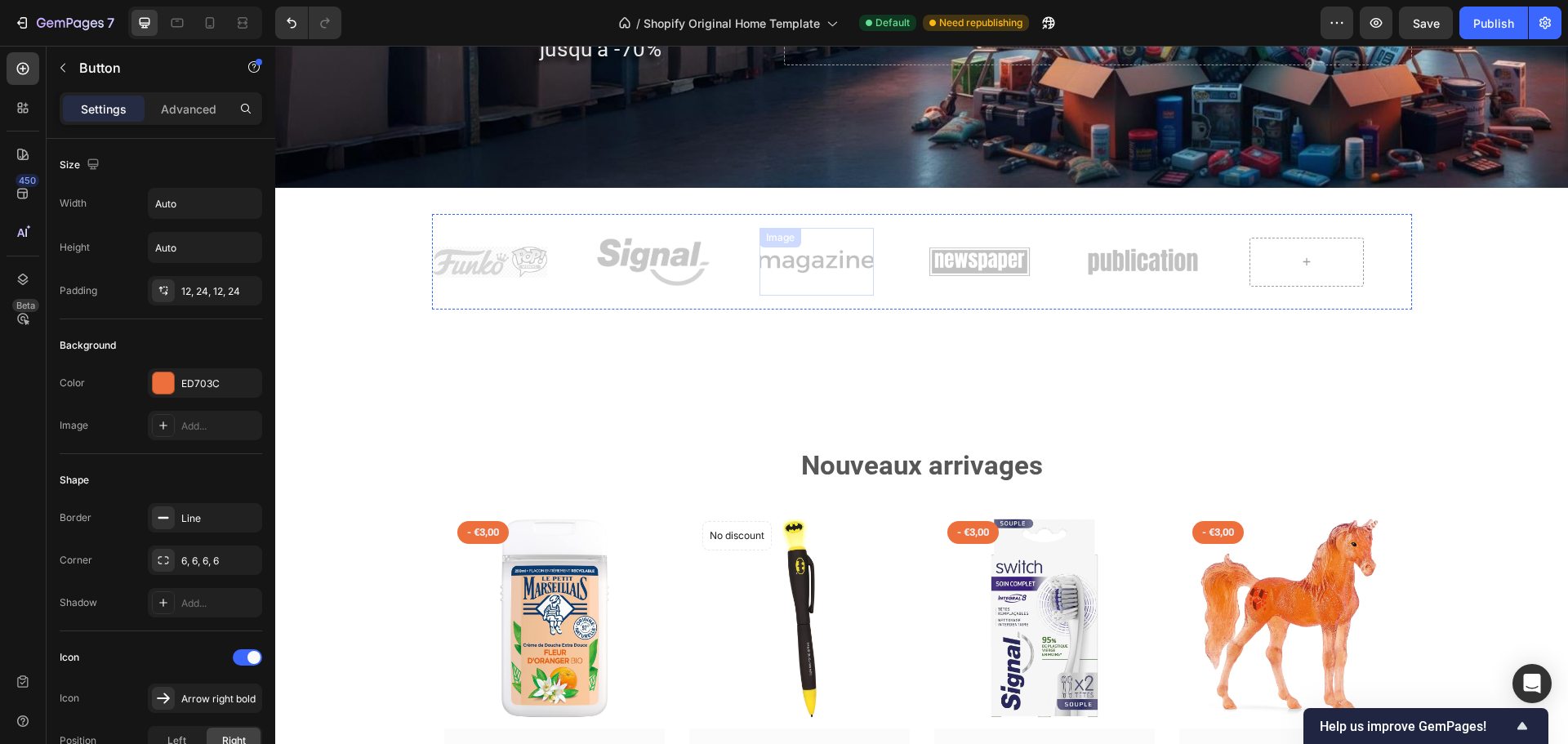
click at [826, 267] on img at bounding box center [817, 262] width 115 height 49
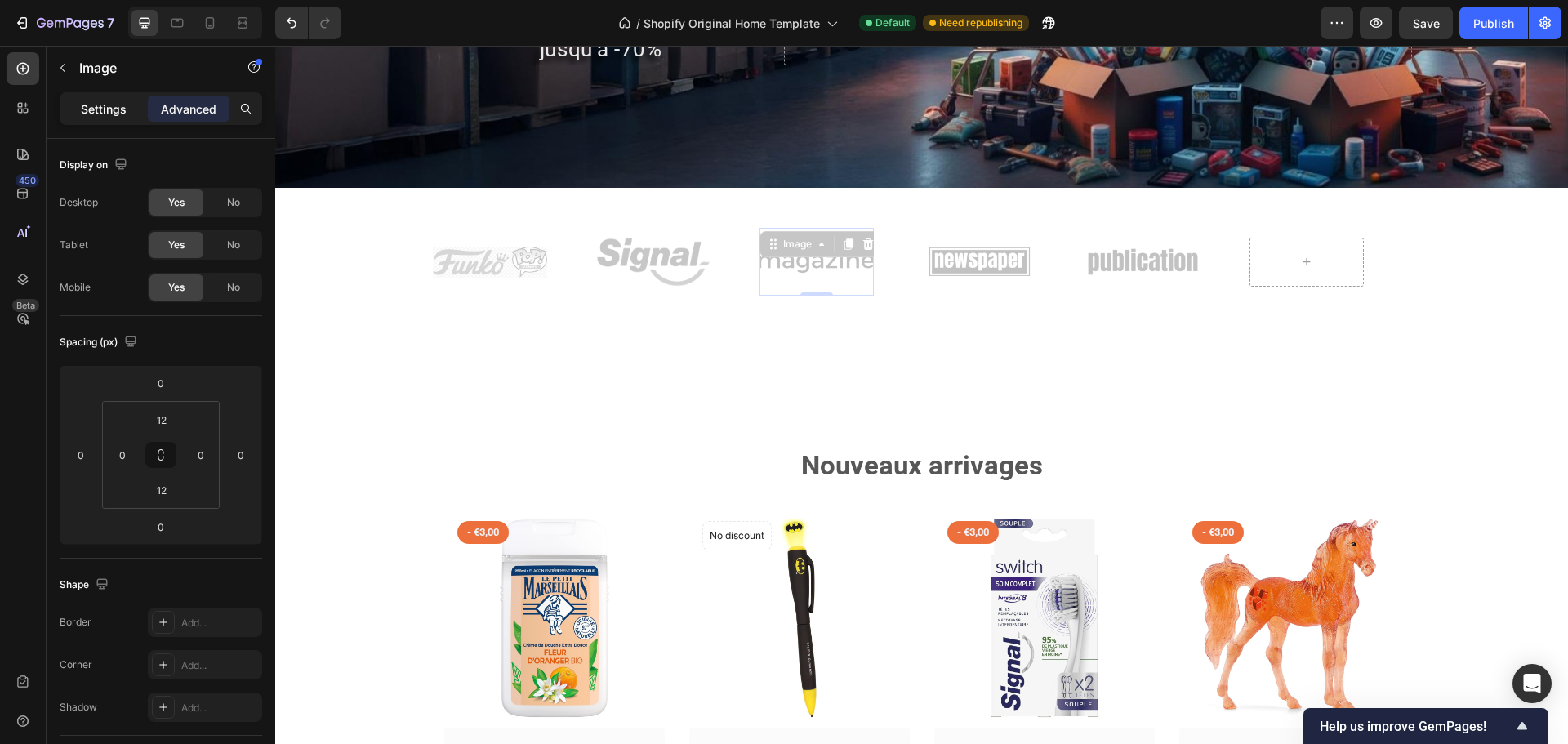
click at [106, 100] on p "Settings" at bounding box center [103, 109] width 46 height 18
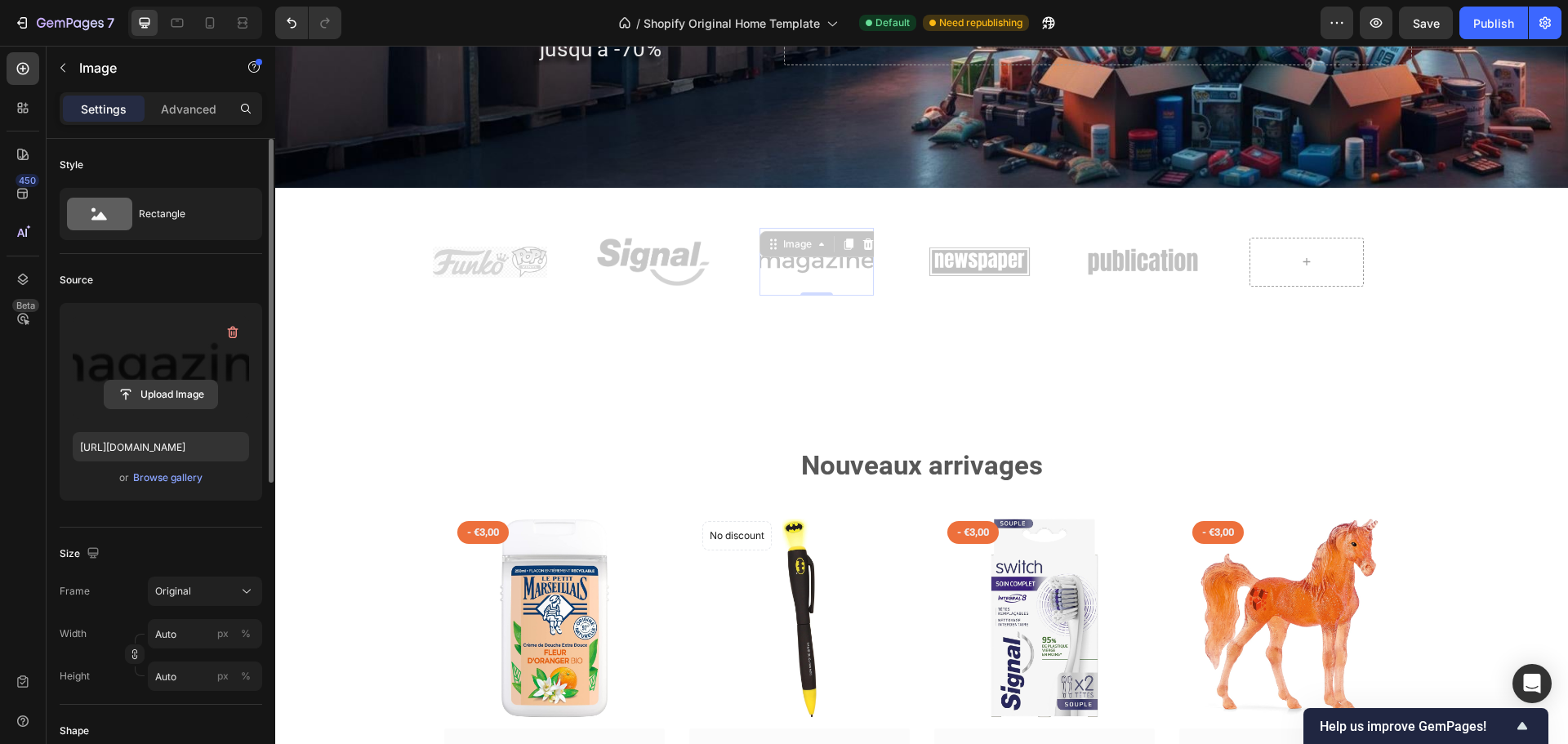
click at [144, 395] on input "file" at bounding box center [160, 394] width 113 height 28
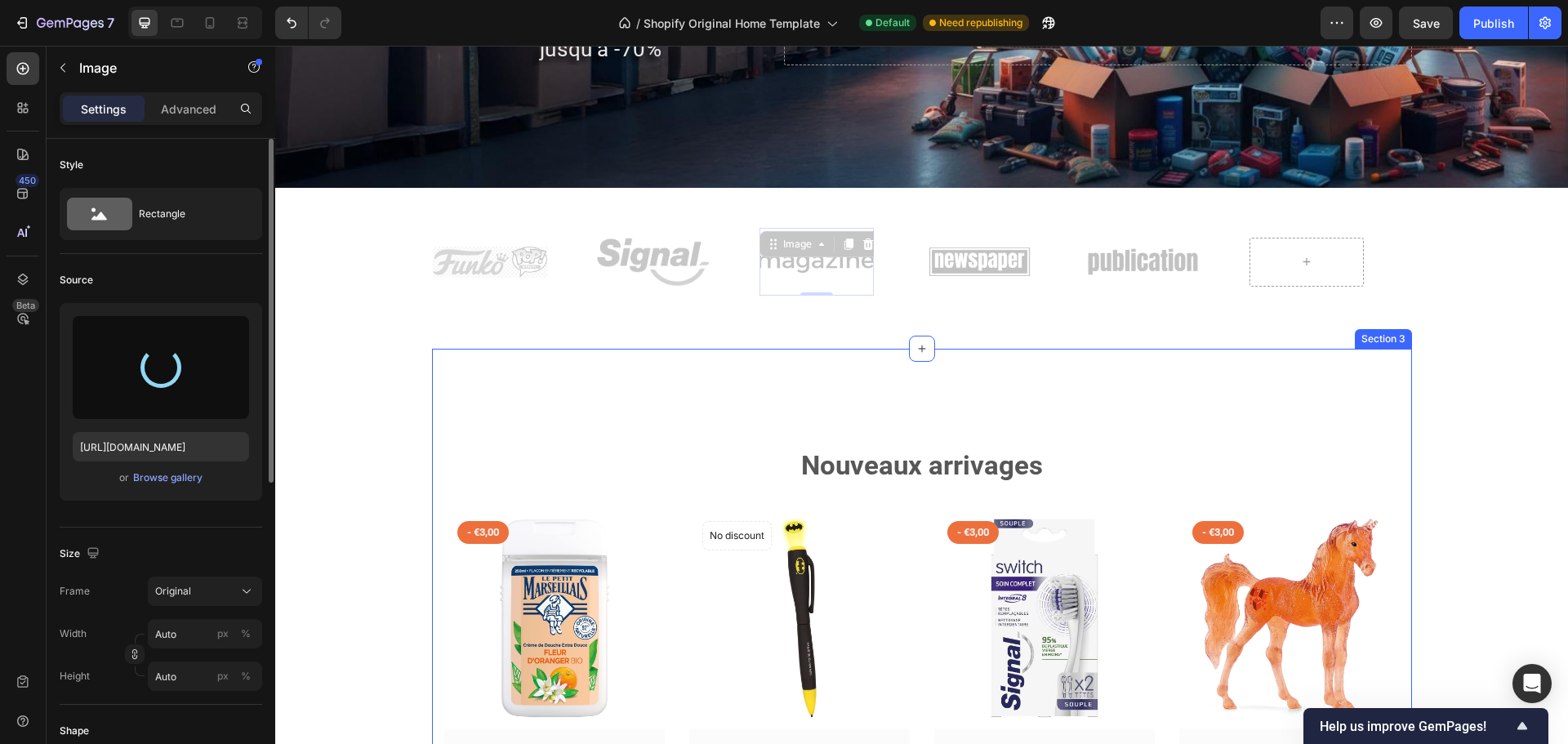
type input "[URL][DOMAIN_NAME]"
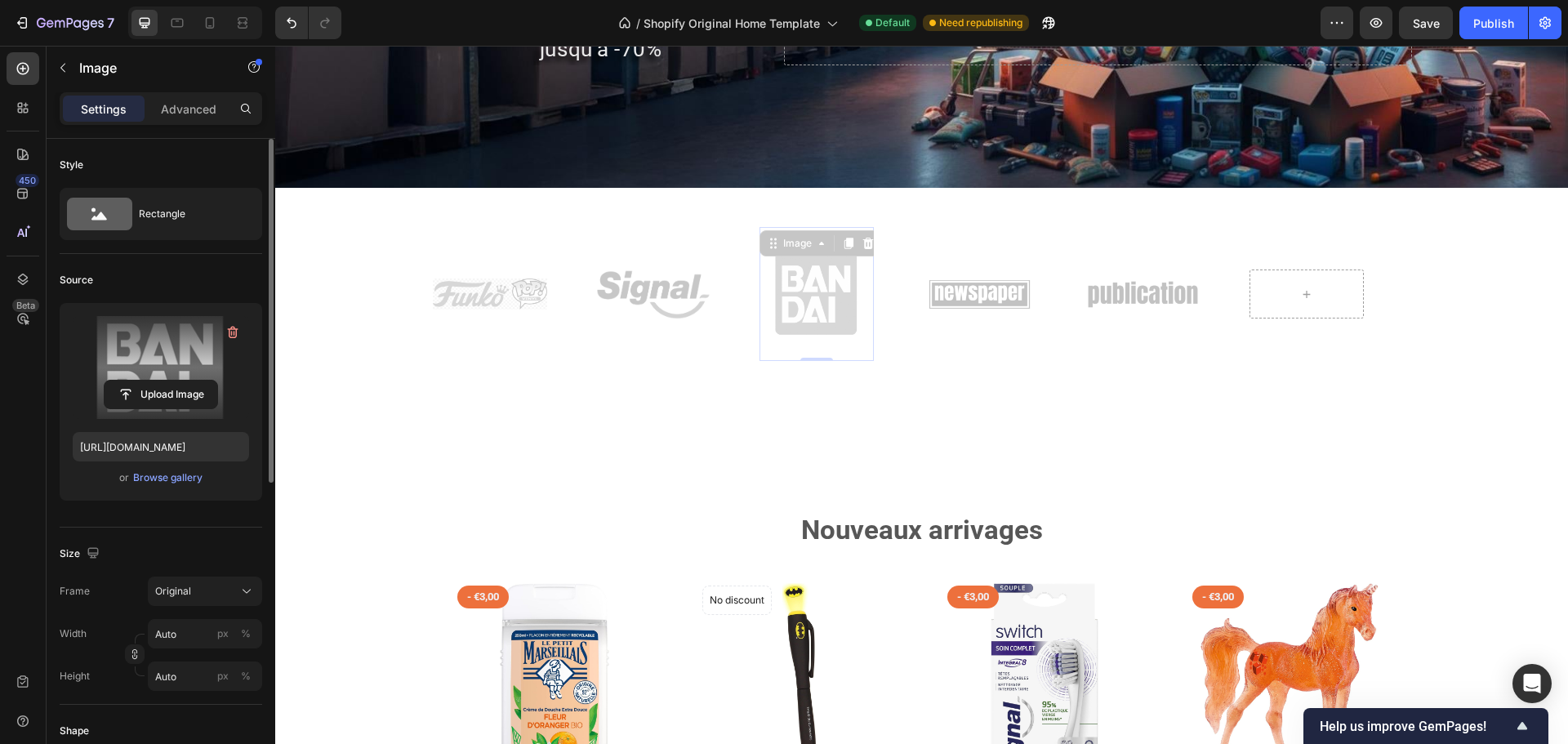
scroll to position [163, 0]
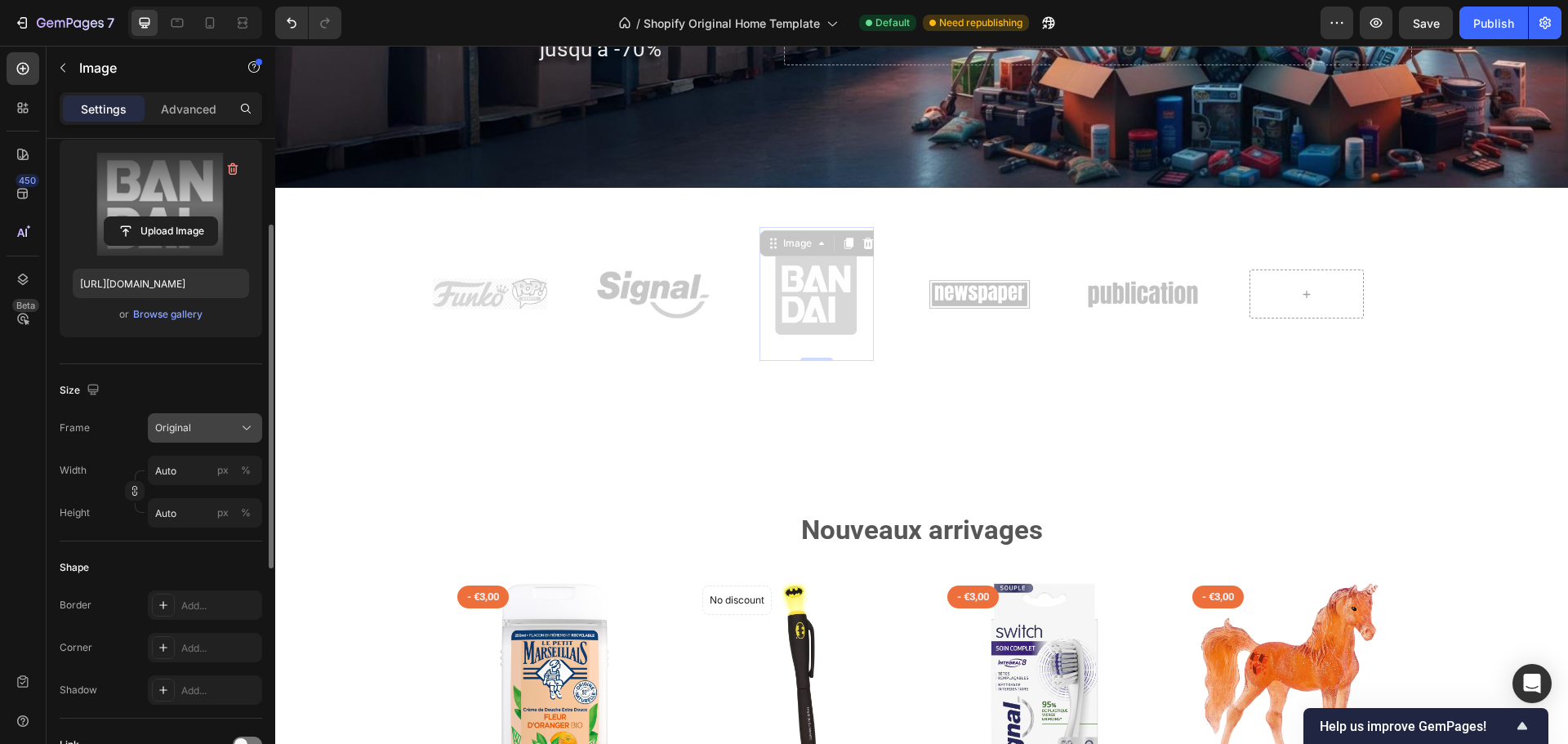
click at [182, 432] on span "Original" at bounding box center [173, 428] width 36 height 15
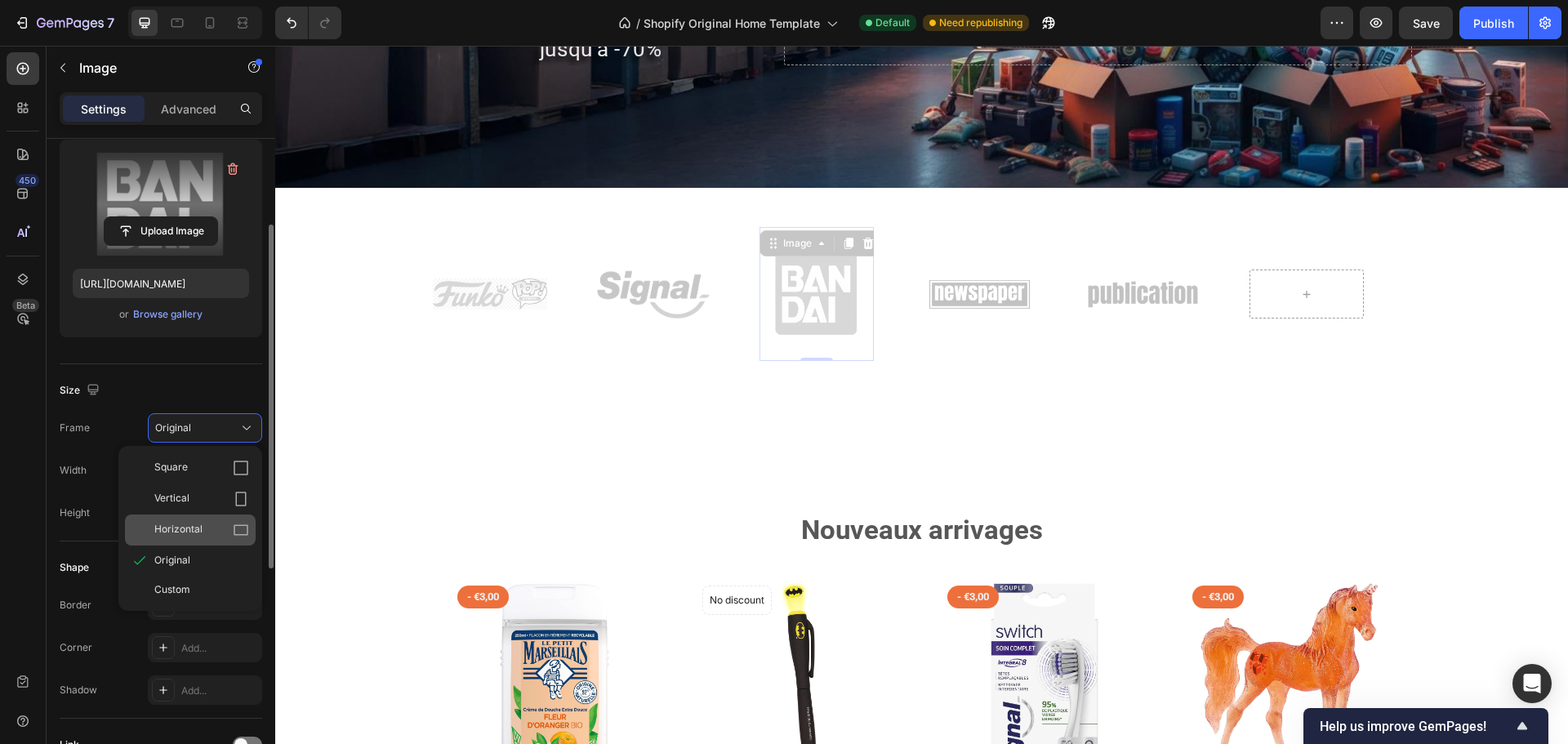
click at [184, 526] on span "Horizontal" at bounding box center [179, 530] width 49 height 17
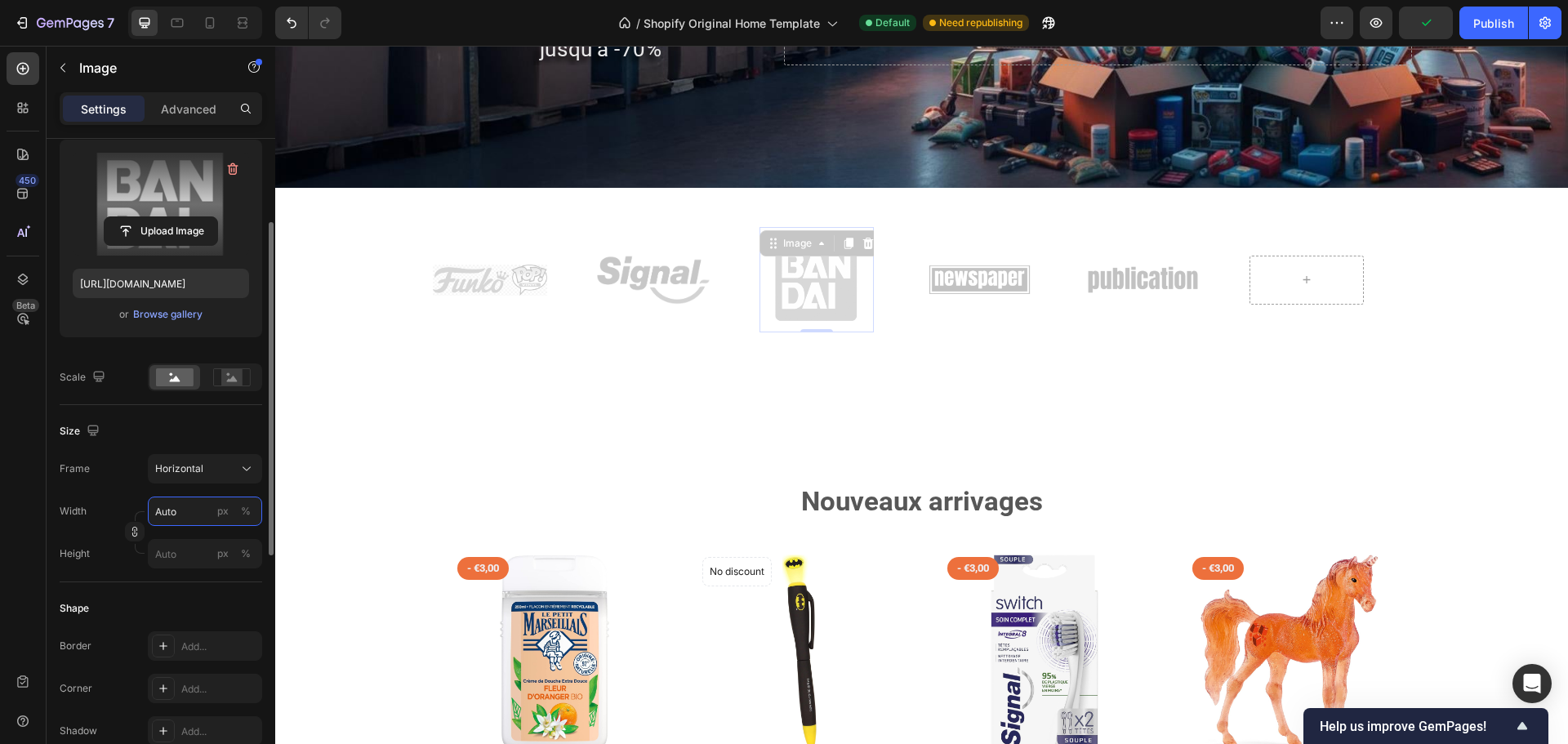
click at [187, 514] on input "Auto" at bounding box center [205, 512] width 115 height 29
click at [247, 379] on icon at bounding box center [232, 377] width 38 height 18
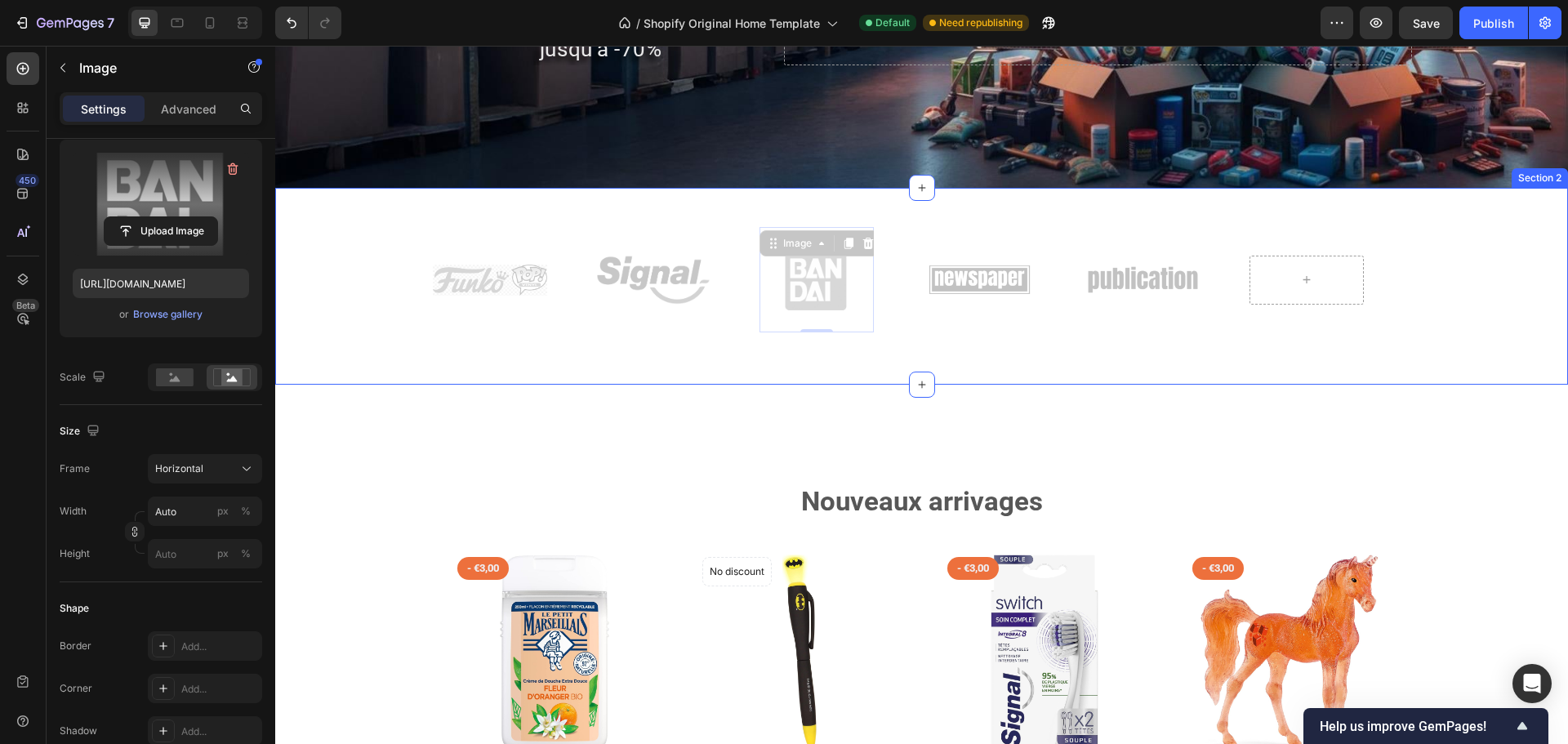
click at [516, 382] on div "Image Image Image 0 Image Image Image Image Image 0 Image Image Marquee Row Sec…" at bounding box center [921, 286] width 1293 height 196
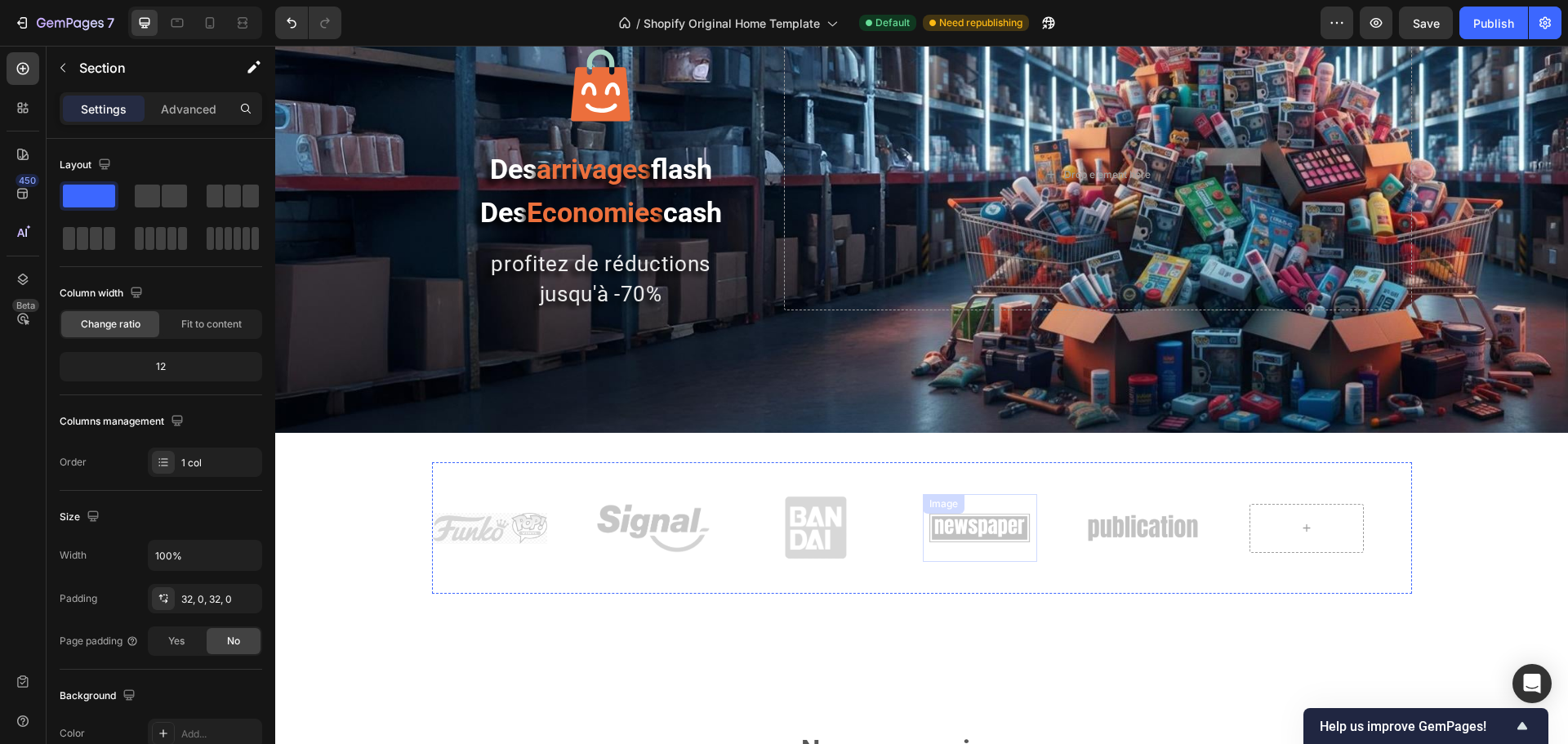
click at [947, 550] on img at bounding box center [980, 528] width 115 height 49
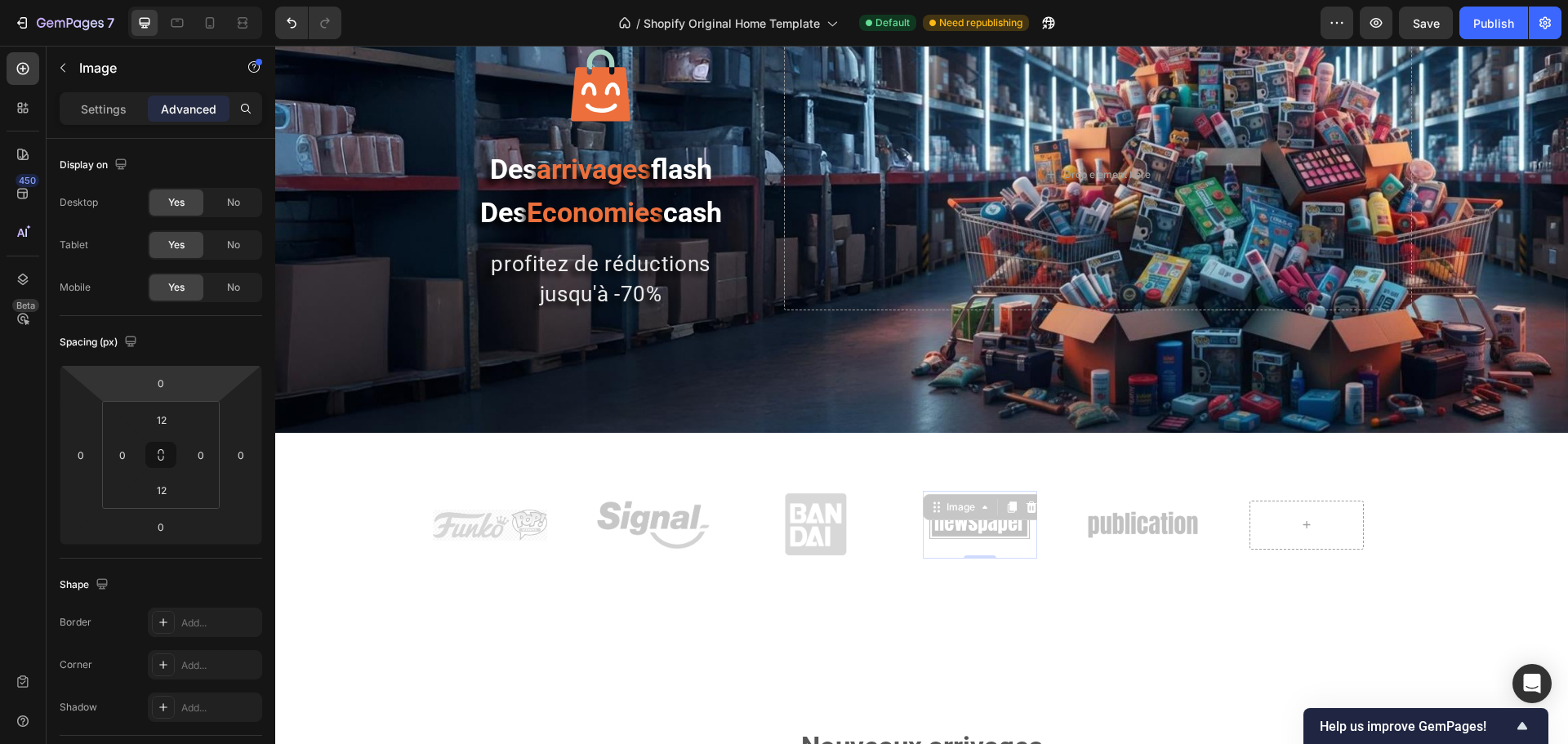
click at [89, 123] on div "Settings Advanced" at bounding box center [160, 109] width 202 height 33
click at [89, 117] on p "Settings" at bounding box center [103, 109] width 46 height 18
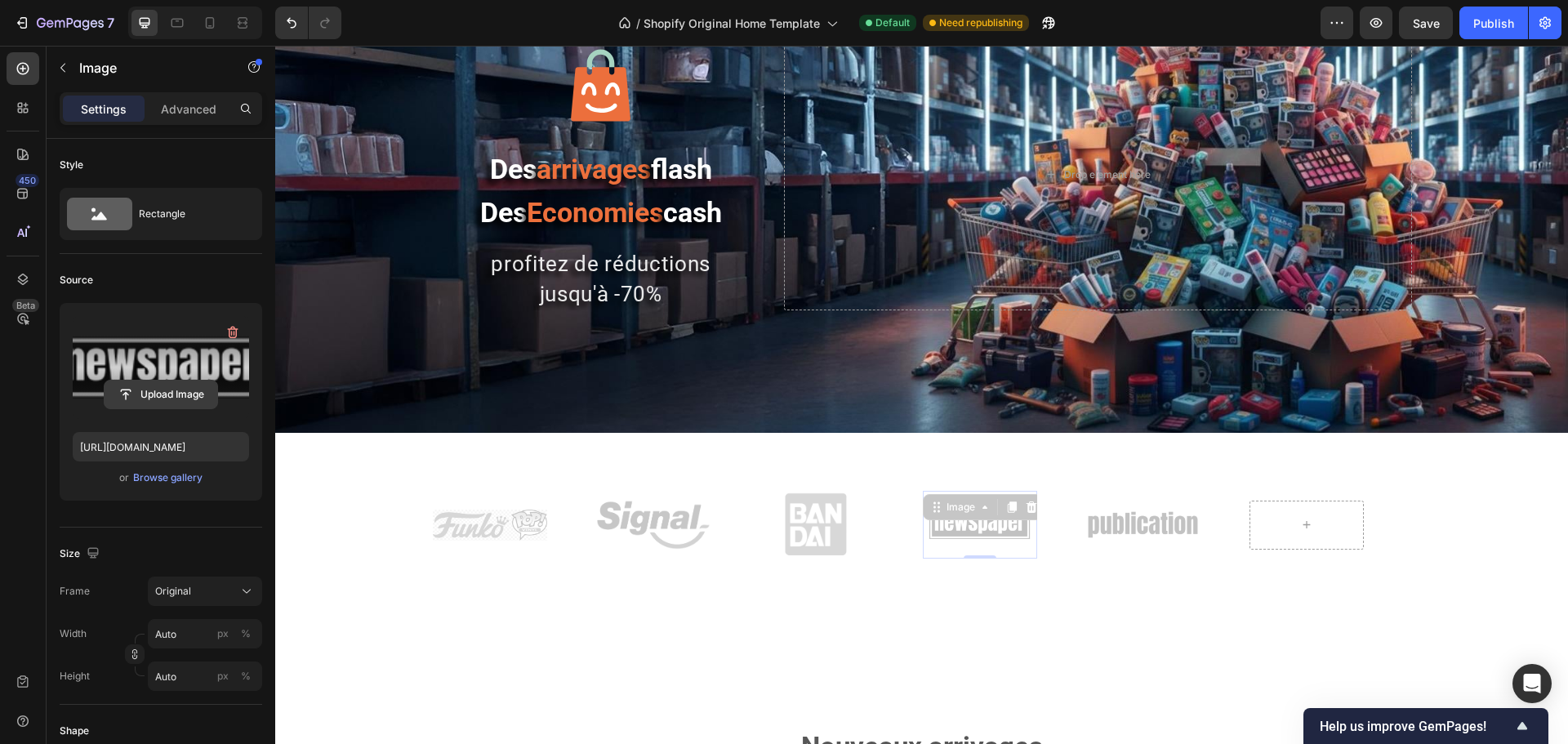
click at [145, 383] on input "file" at bounding box center [160, 394] width 113 height 28
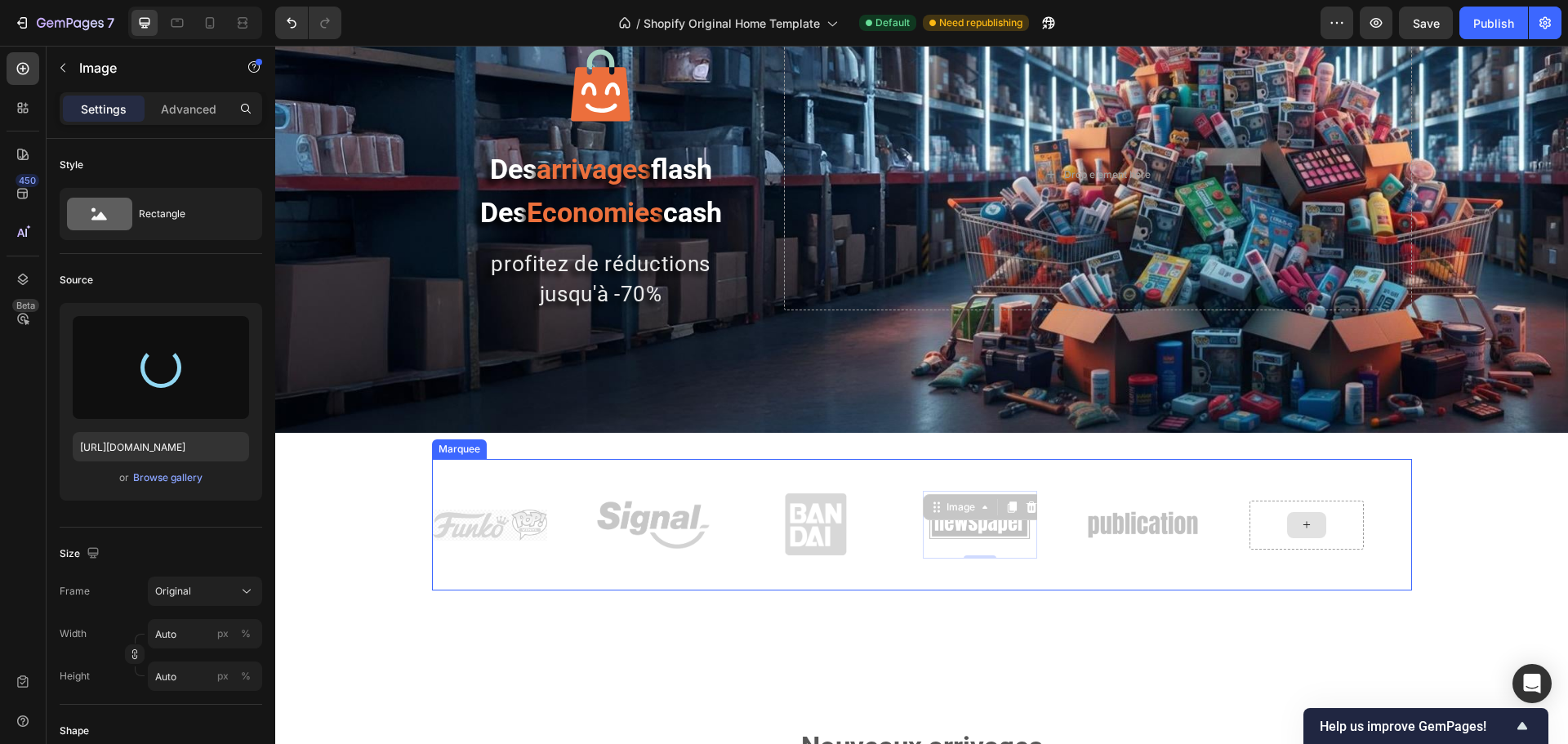
type input "[URL][DOMAIN_NAME]"
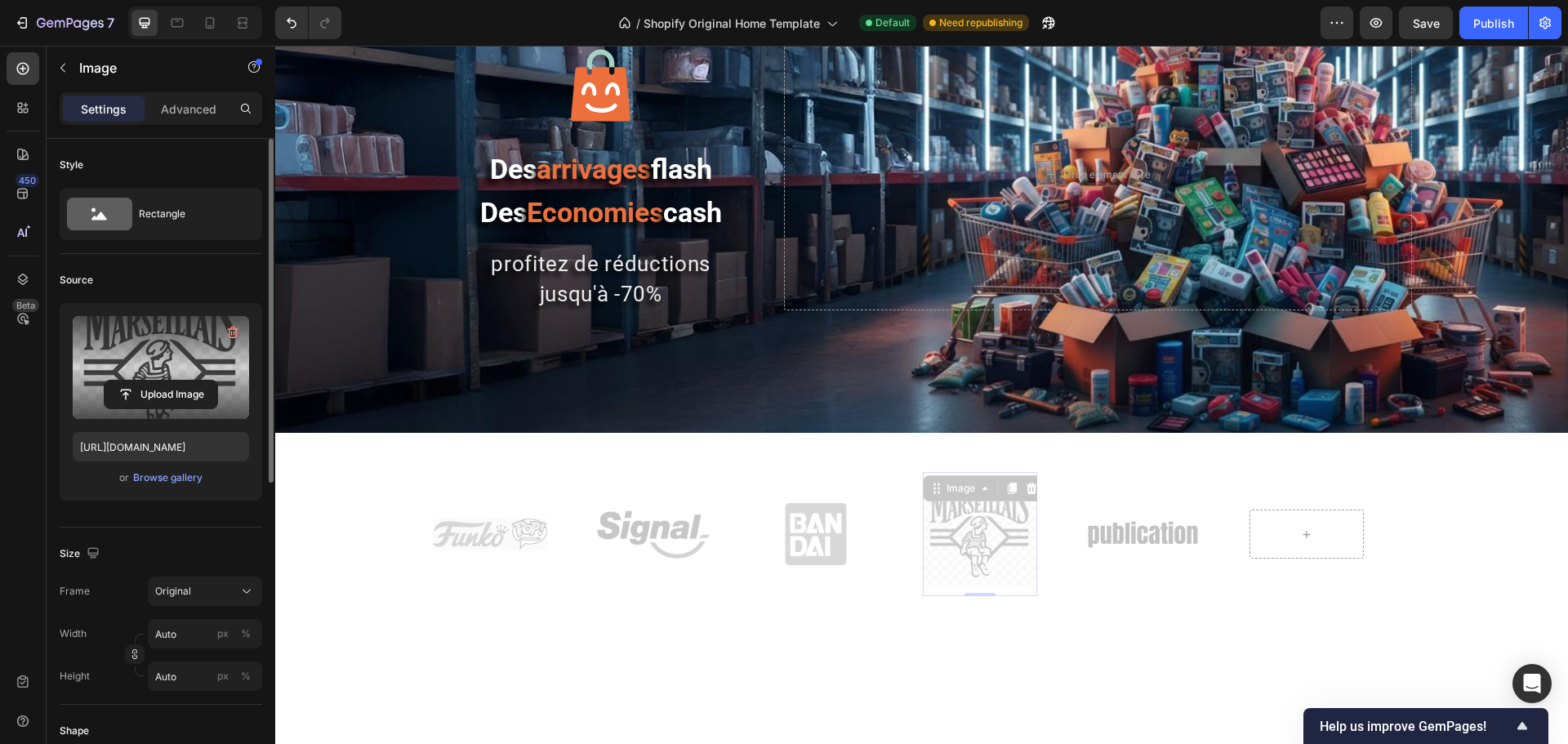
scroll to position [82, 0]
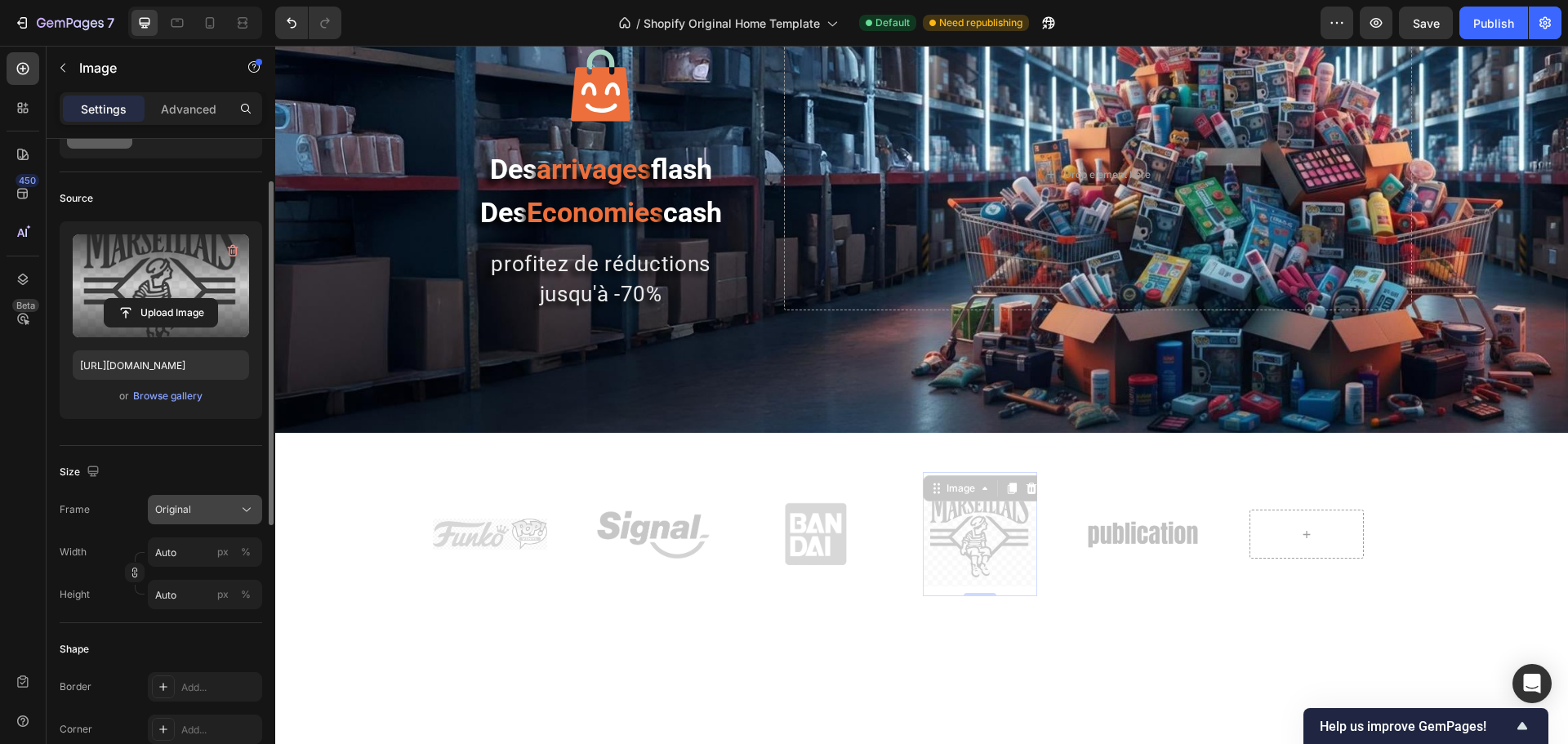
click at [158, 517] on button "Original" at bounding box center [205, 510] width 115 height 29
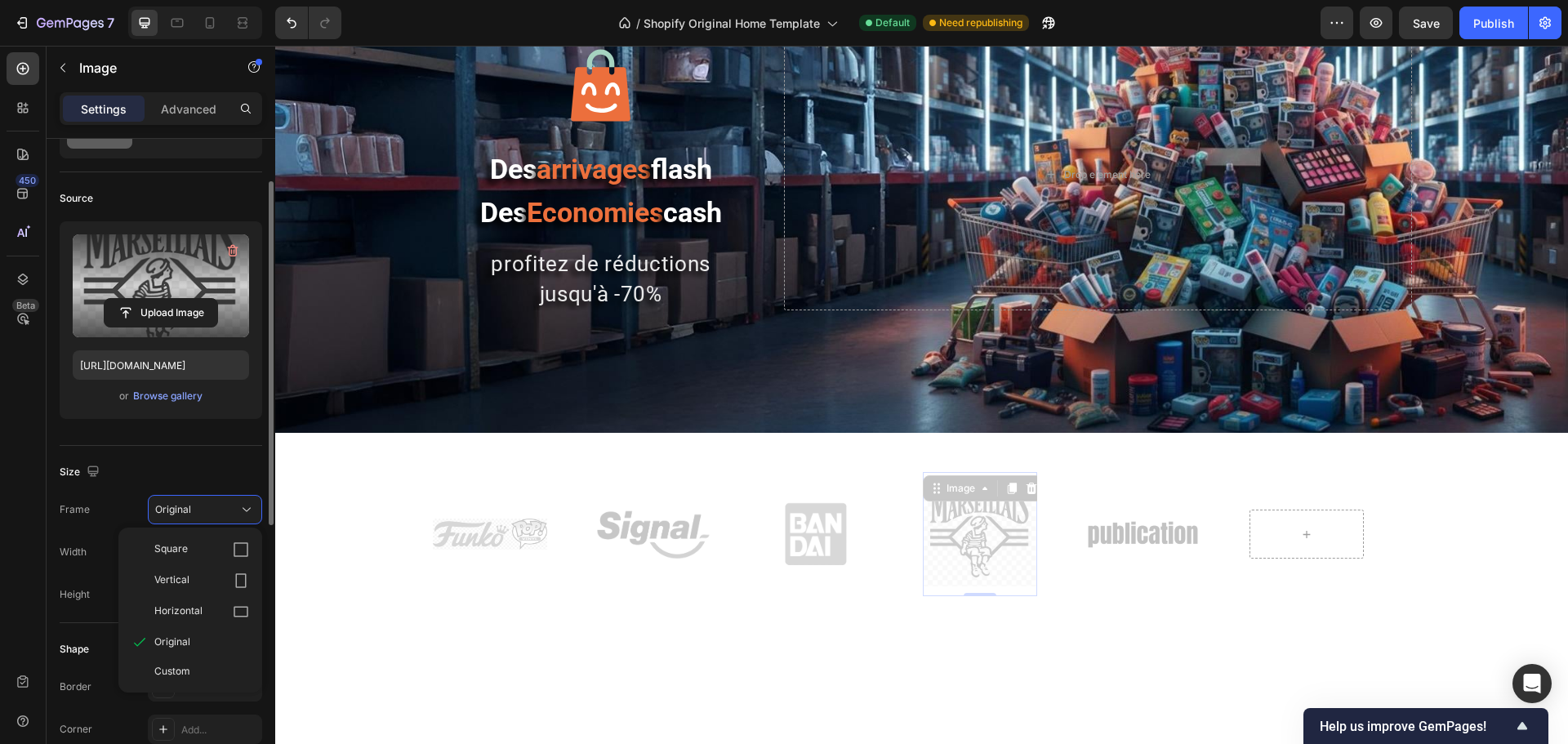
click at [200, 604] on span "Horizontal" at bounding box center [179, 612] width 49 height 17
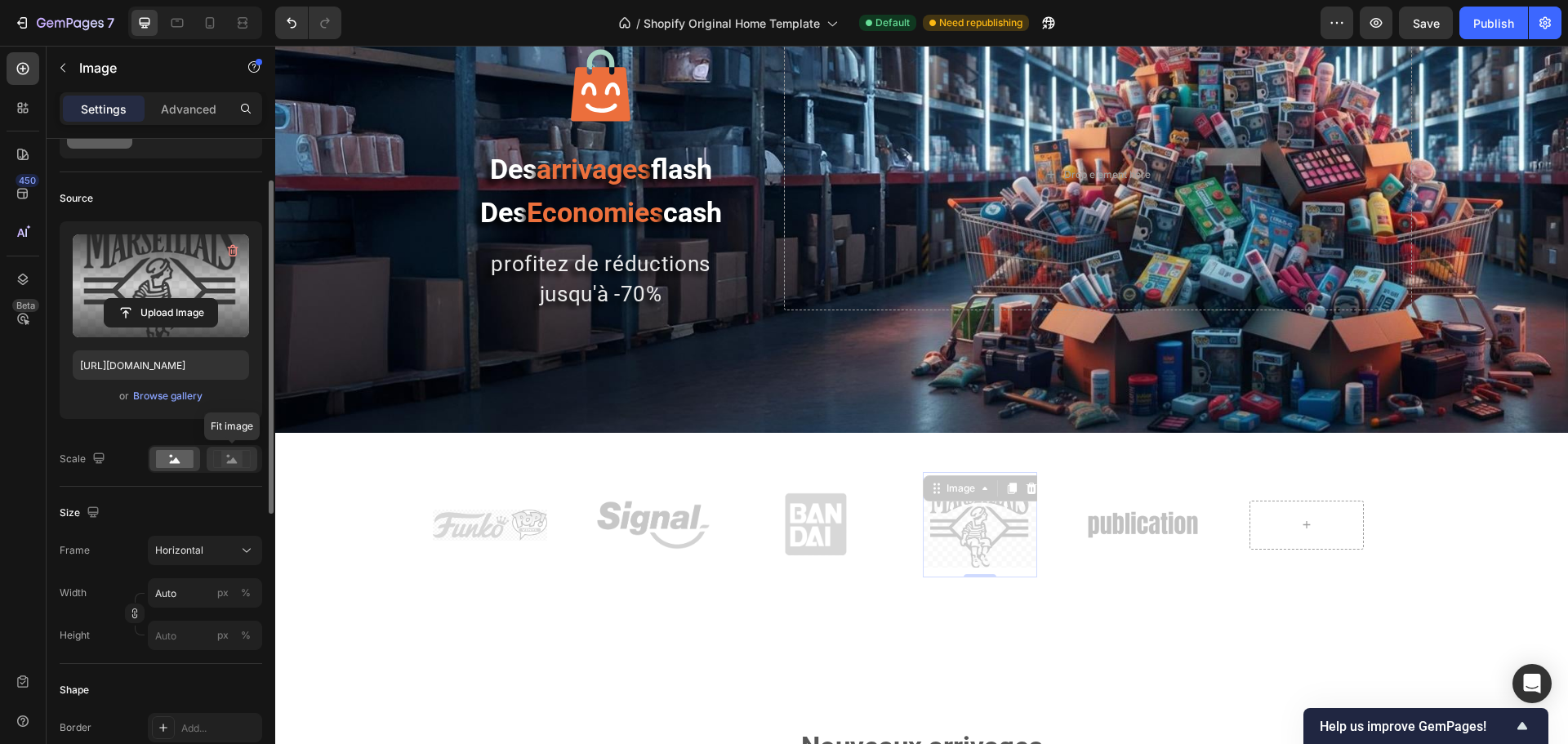
click at [233, 460] on icon at bounding box center [232, 460] width 11 height 6
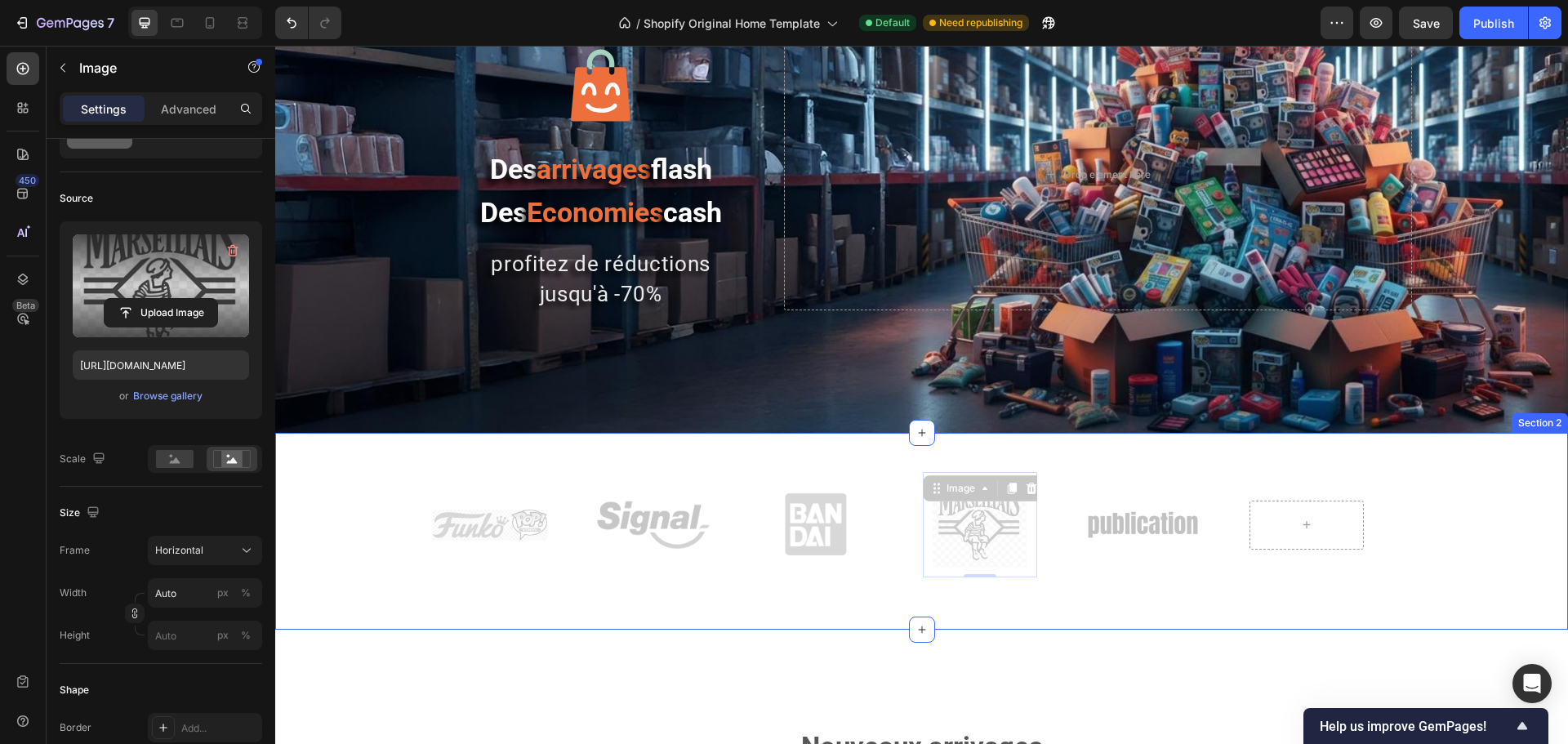
click at [534, 624] on div "Image Image Image Image 0 Image Image Image Image Image 0 Image Marquee Row Sec…" at bounding box center [921, 531] width 1293 height 196
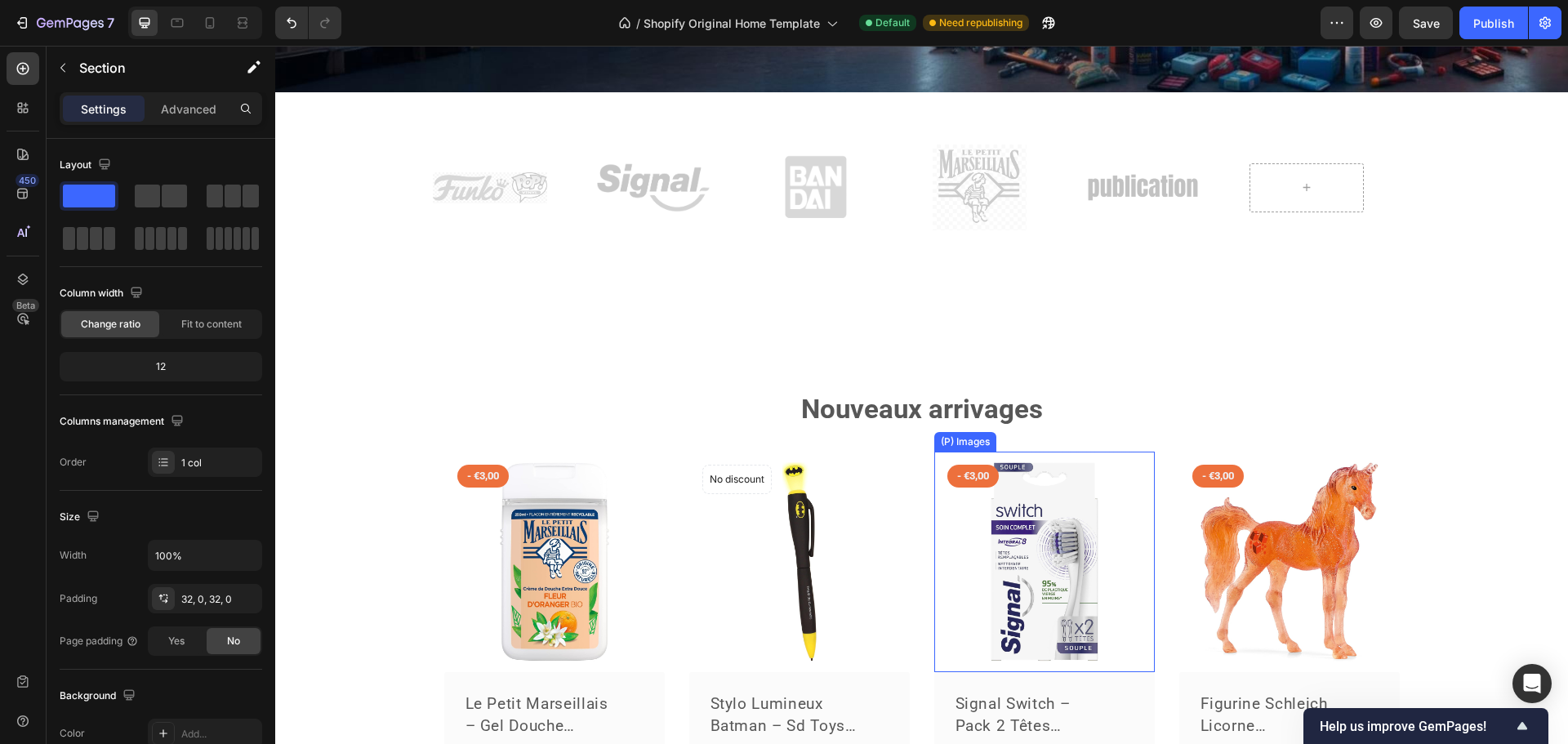
scroll to position [408, 0]
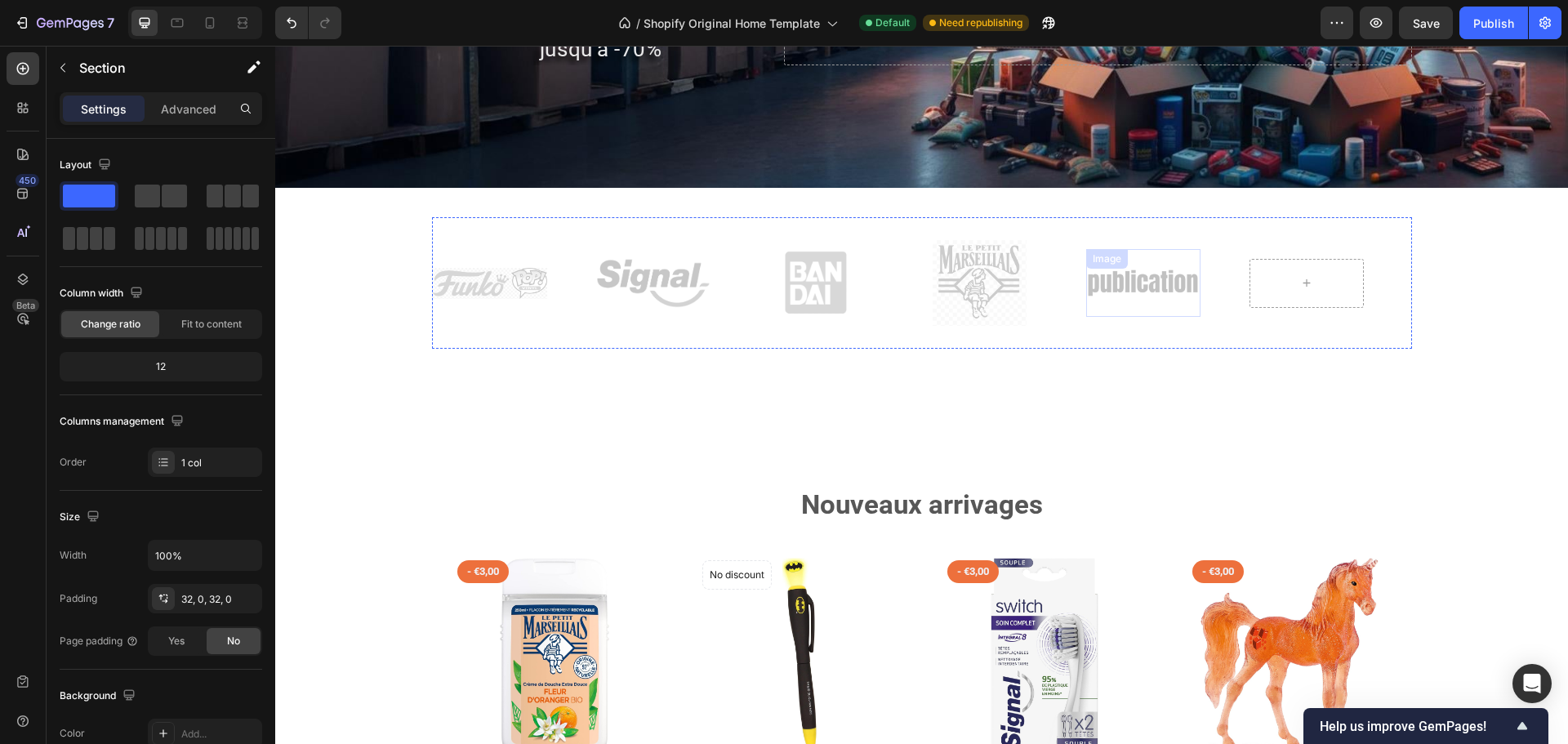
click at [1122, 289] on img at bounding box center [1144, 283] width 115 height 49
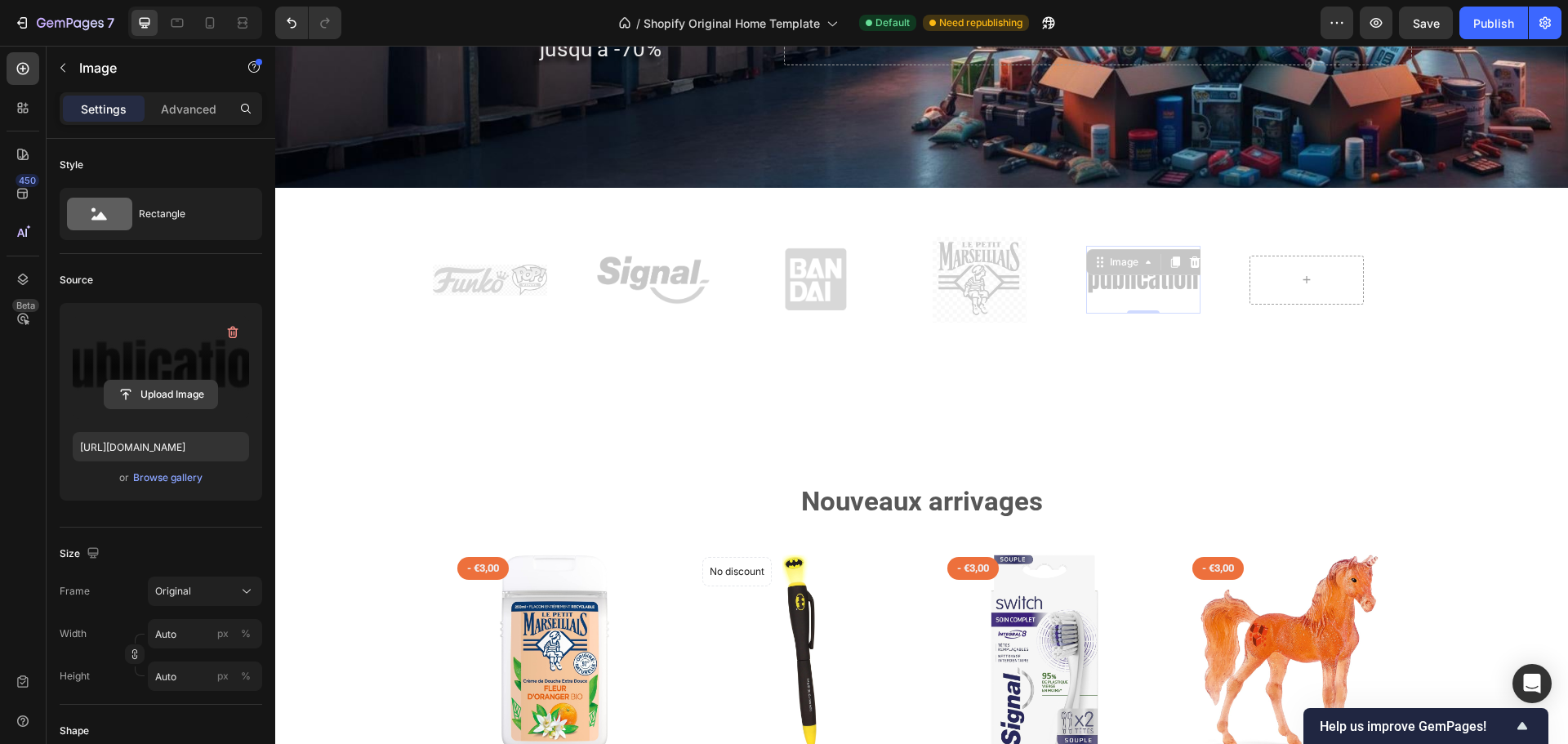
click at [150, 392] on input "file" at bounding box center [160, 394] width 113 height 28
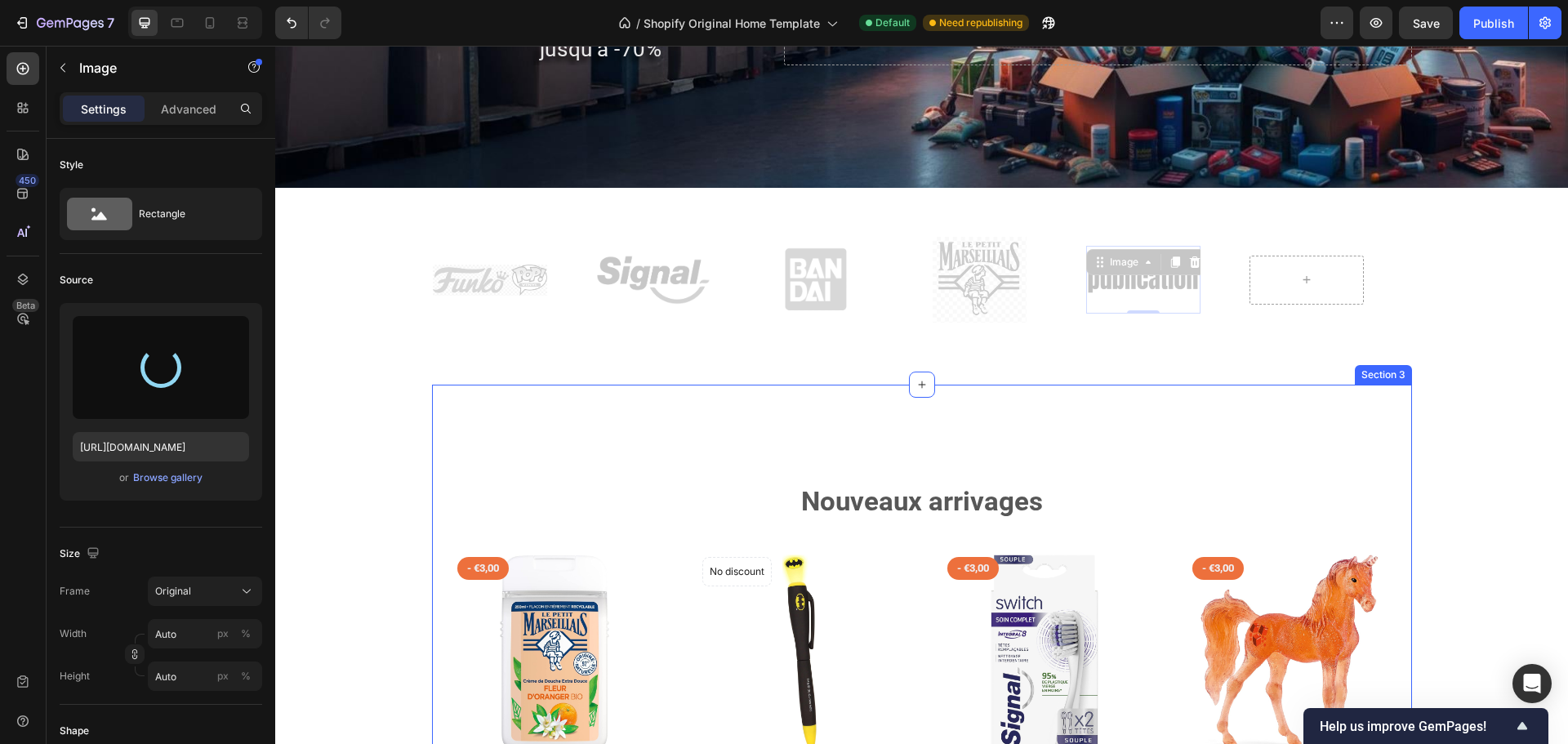
type input "[URL][DOMAIN_NAME]"
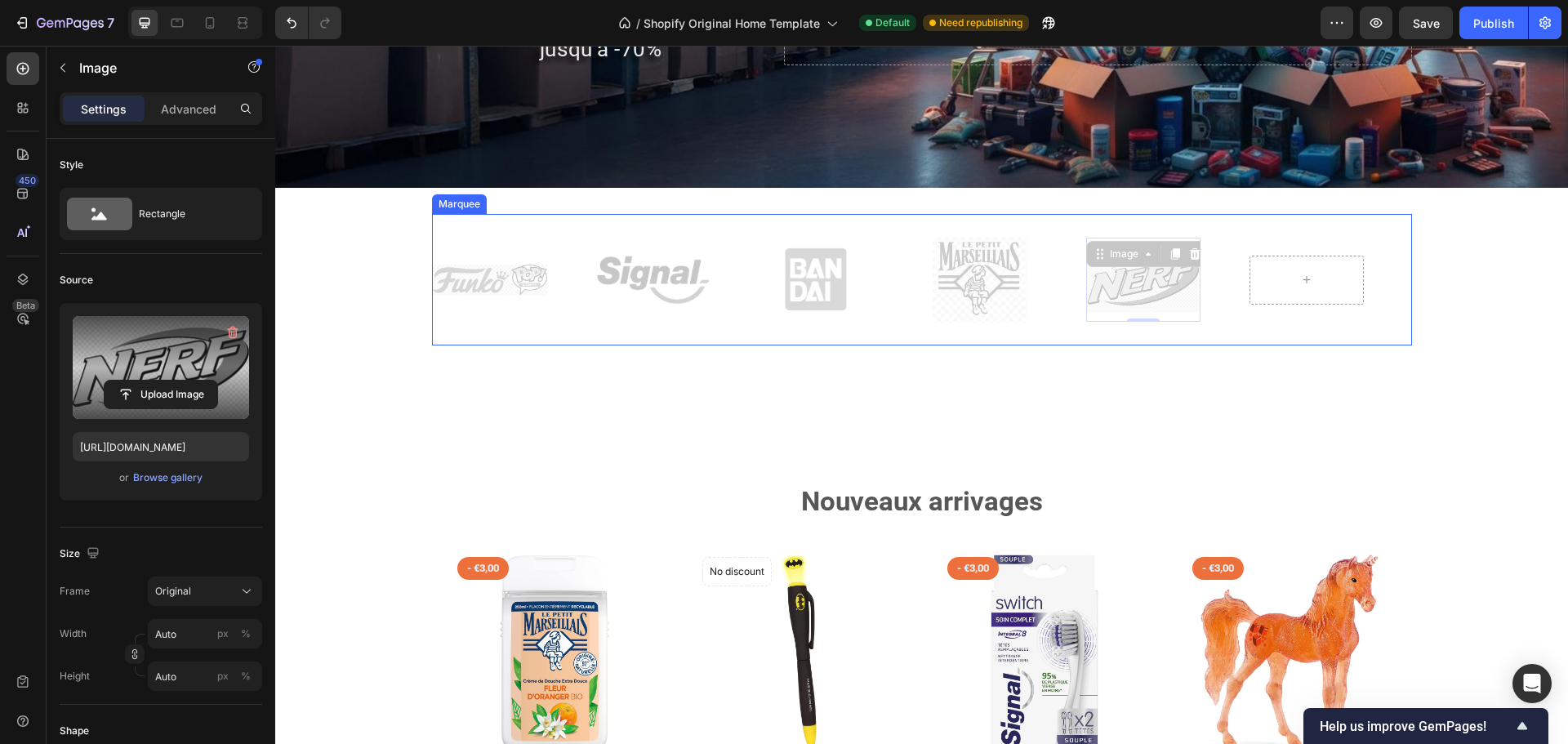
click at [473, 337] on div "Image Image Image Image Image 0 Image Image Image Image Image 0 [GEOGRAPHIC_DAT…" at bounding box center [922, 279] width 980 height 131
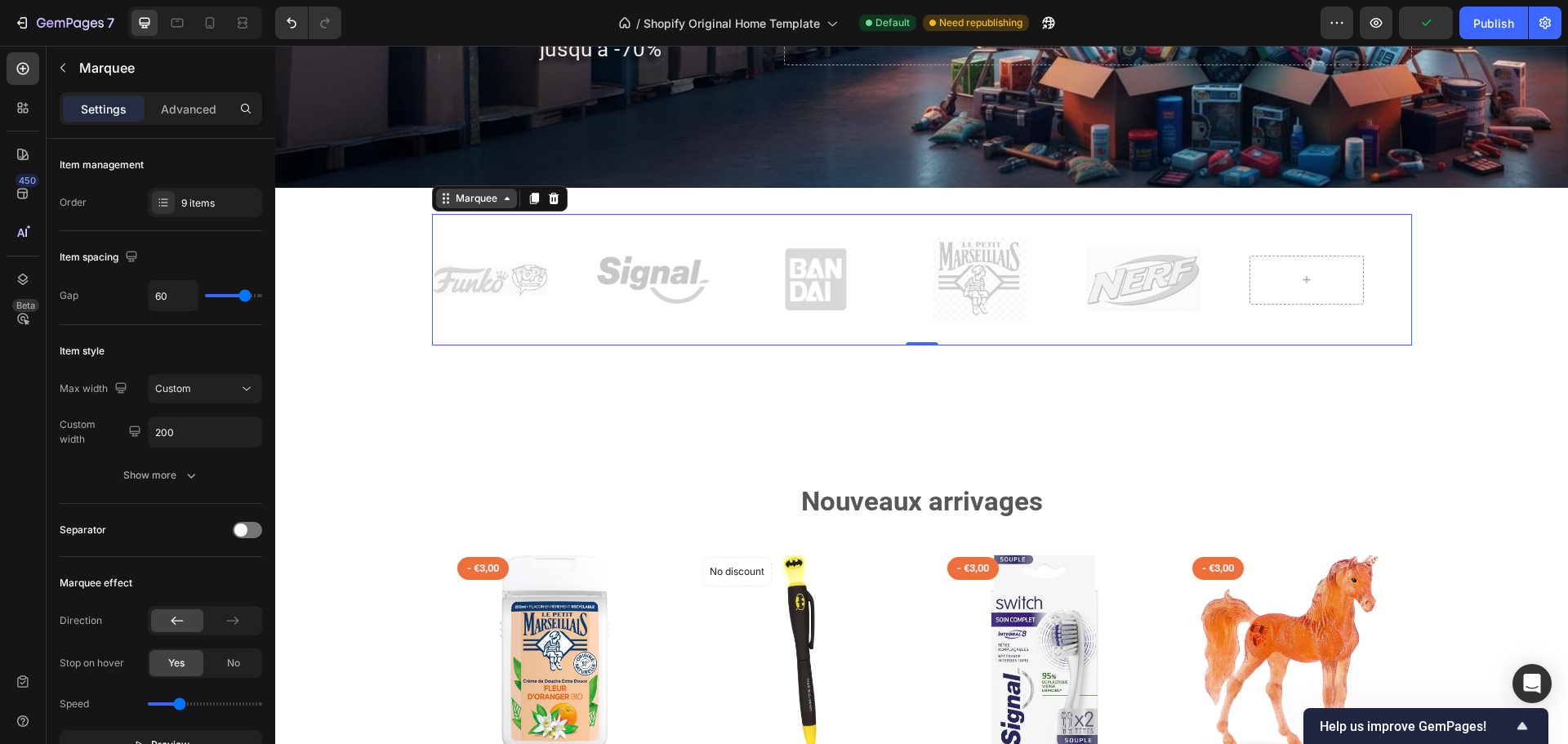
click at [468, 203] on div "Marquee" at bounding box center [477, 198] width 49 height 15
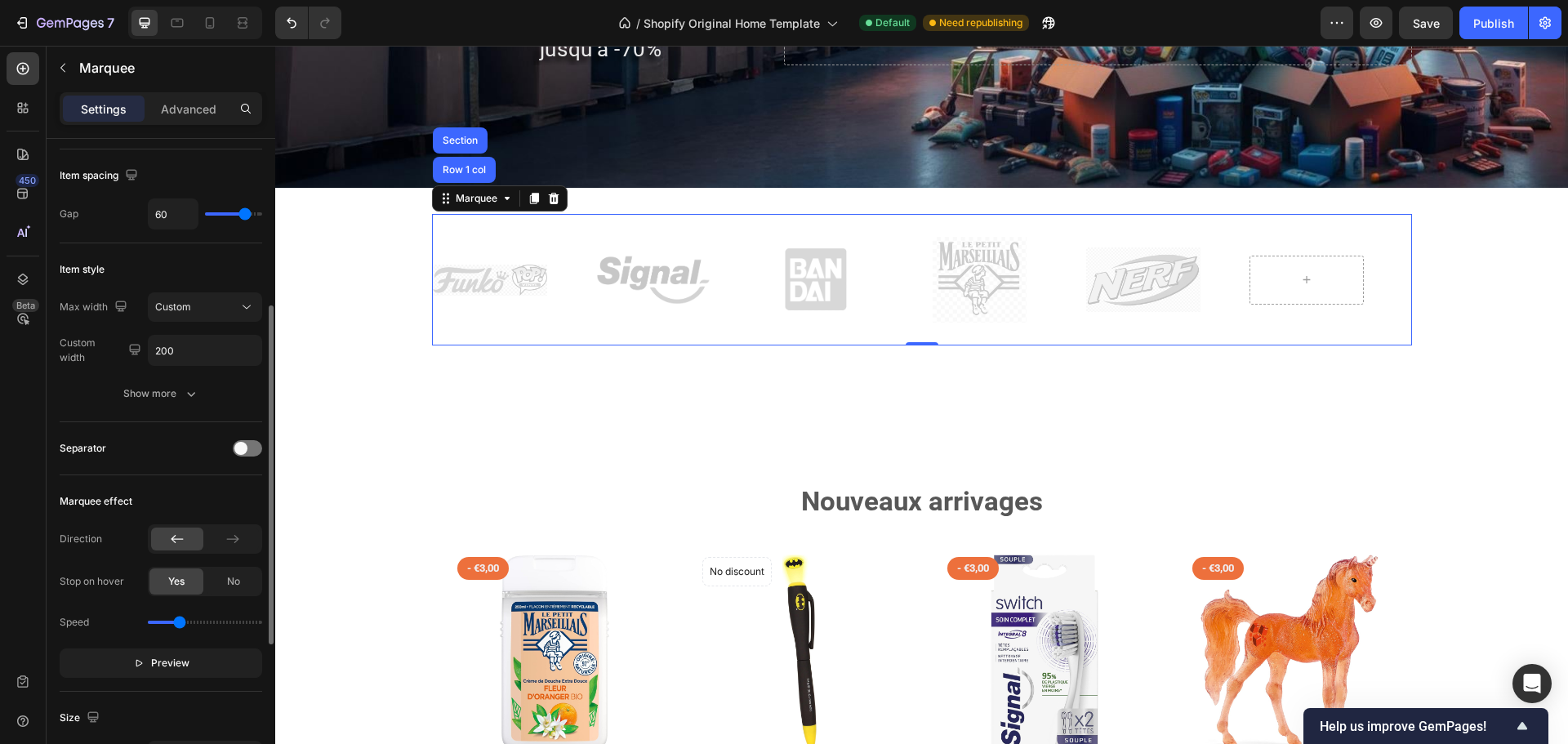
scroll to position [163, 0]
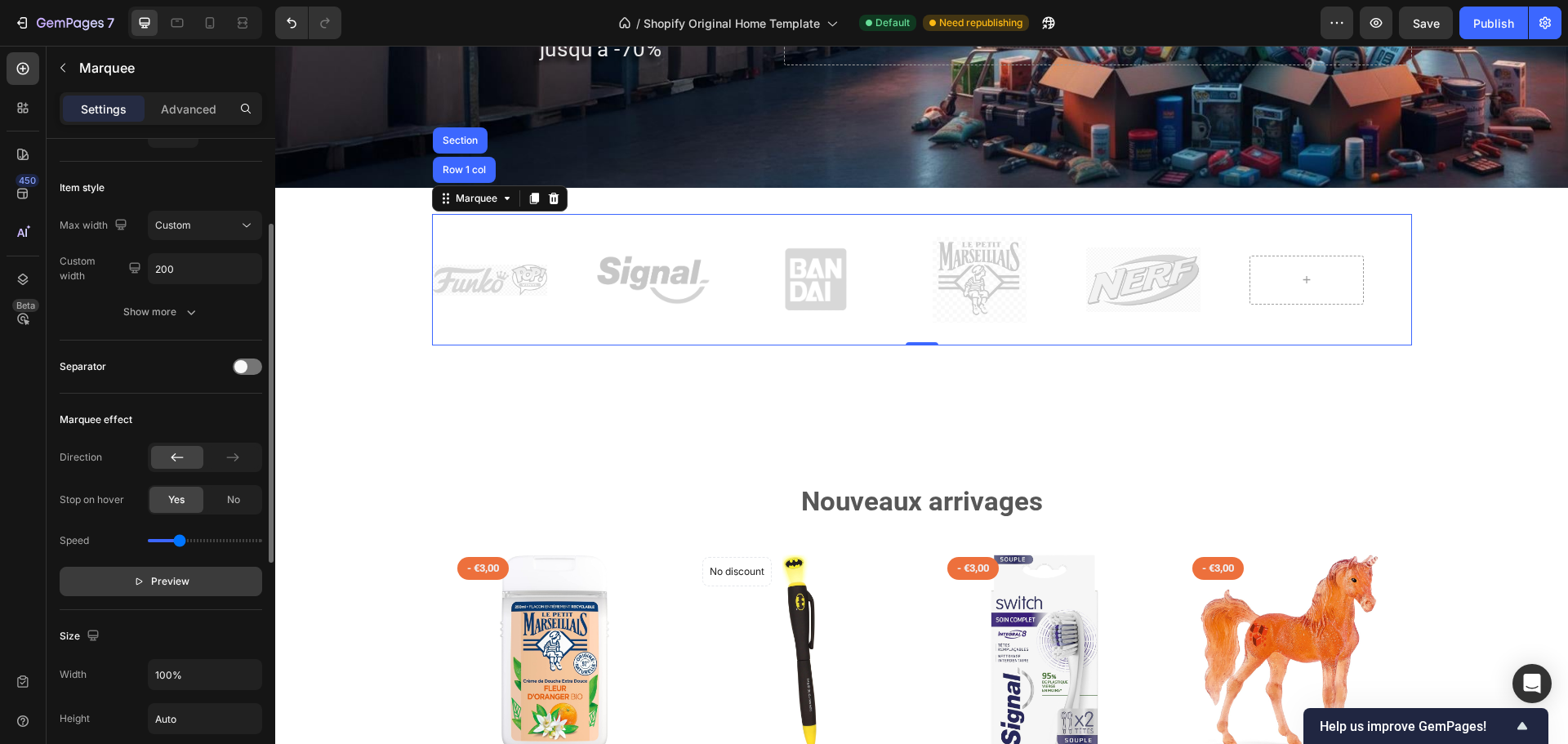
click at [170, 580] on span "Preview" at bounding box center [169, 582] width 38 height 17
drag, startPoint x: 182, startPoint y: 542, endPoint x: 159, endPoint y: 540, distance: 23.1
click at [159, 540] on input "range" at bounding box center [205, 540] width 115 height 3
type input "0.5"
click at [168, 540] on input "range" at bounding box center [205, 540] width 115 height 3
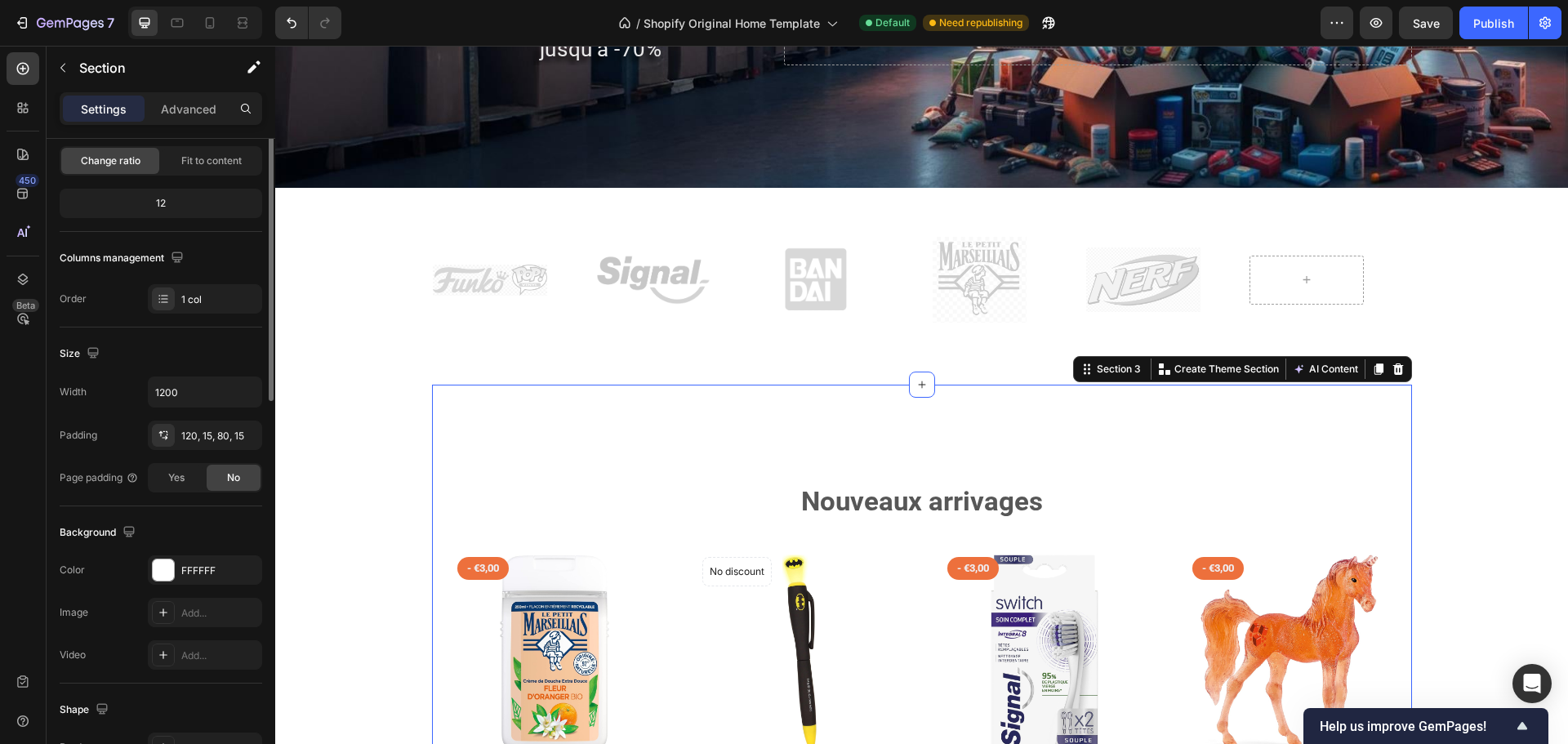
scroll to position [0, 0]
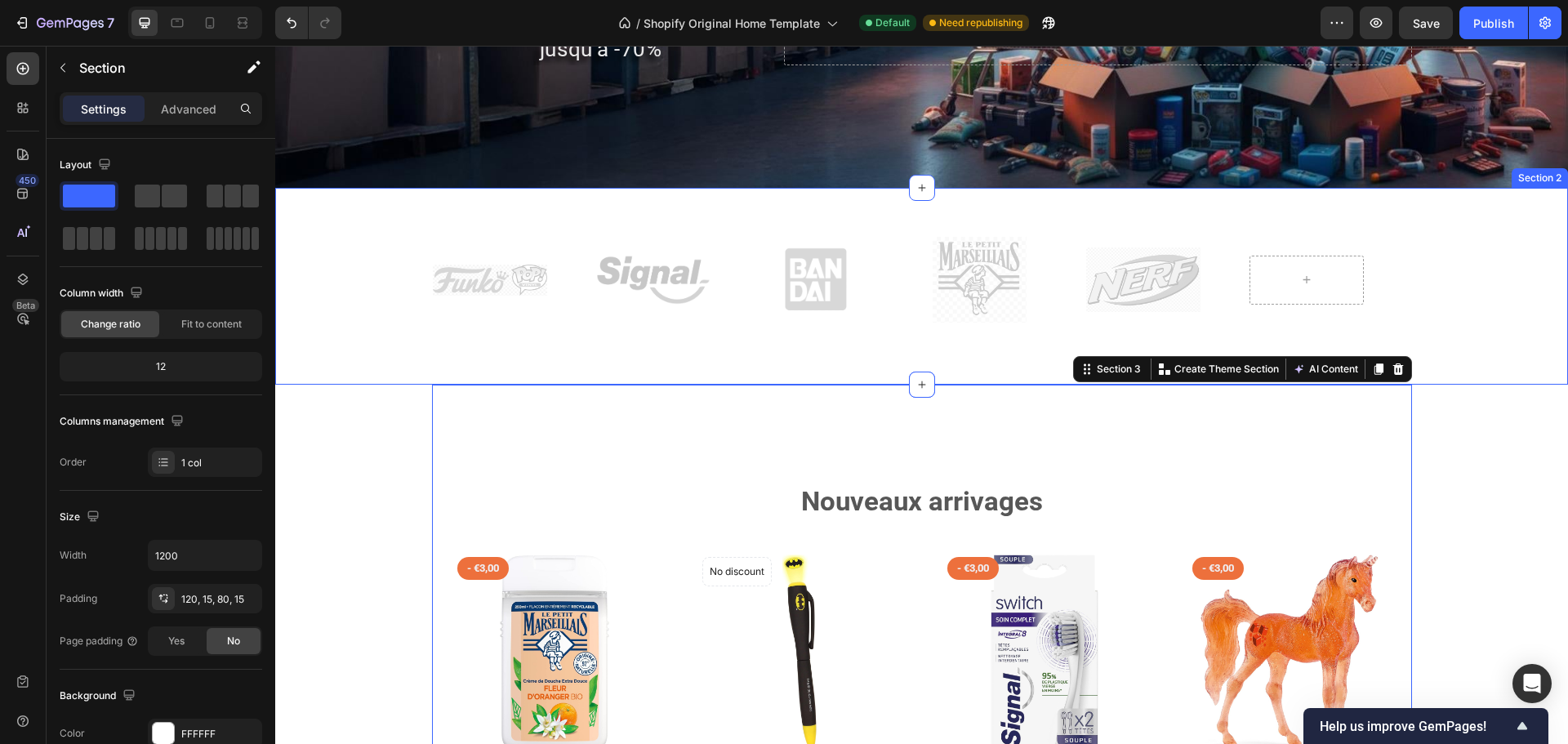
click at [960, 368] on div "Image Image Image Image Image Image Image Image Image Image Marquee Row Section…" at bounding box center [921, 286] width 1293 height 196
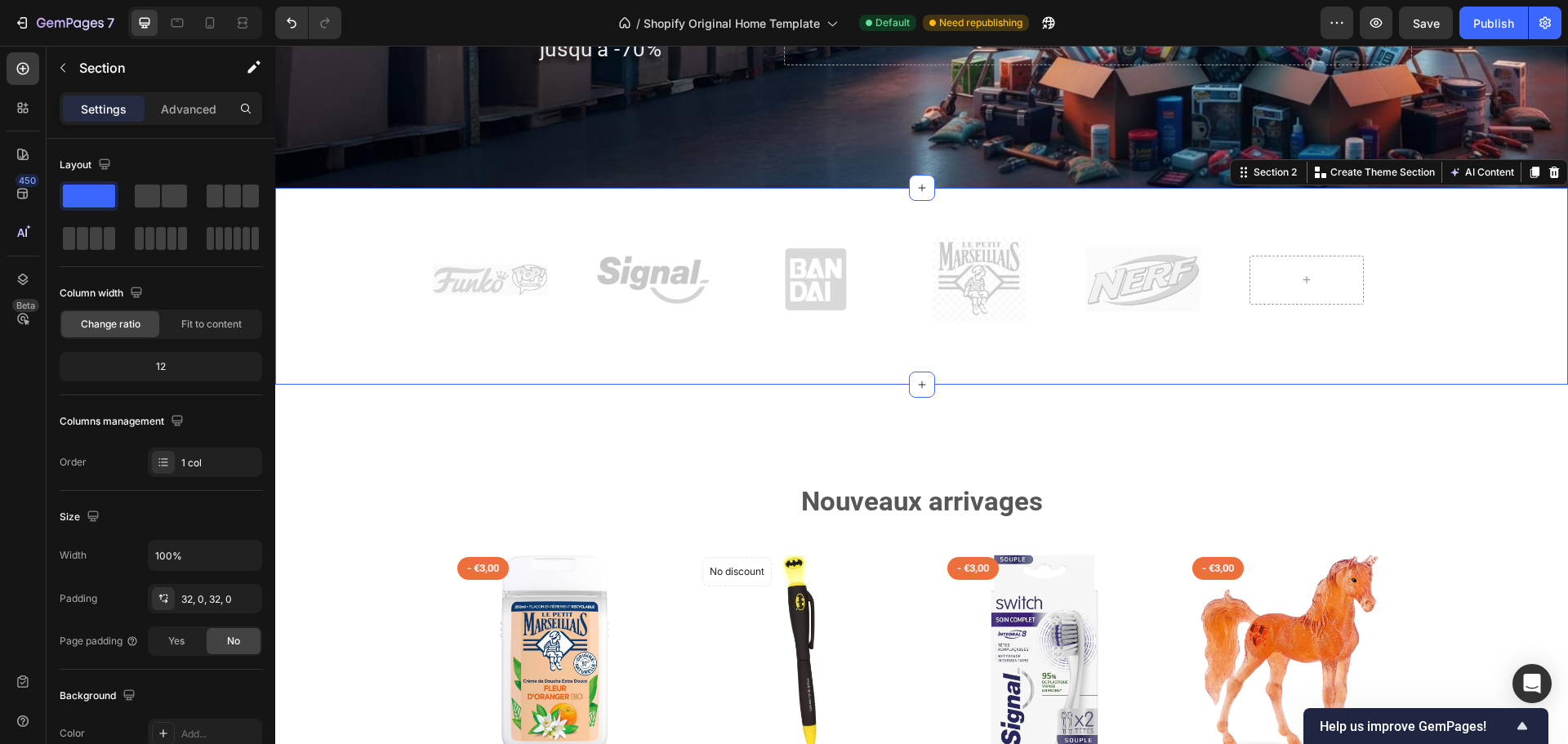
click at [962, 382] on div "Image Image Image Image Image Image Image Image Image Image Marquee Row Section…" at bounding box center [921, 286] width 1293 height 196
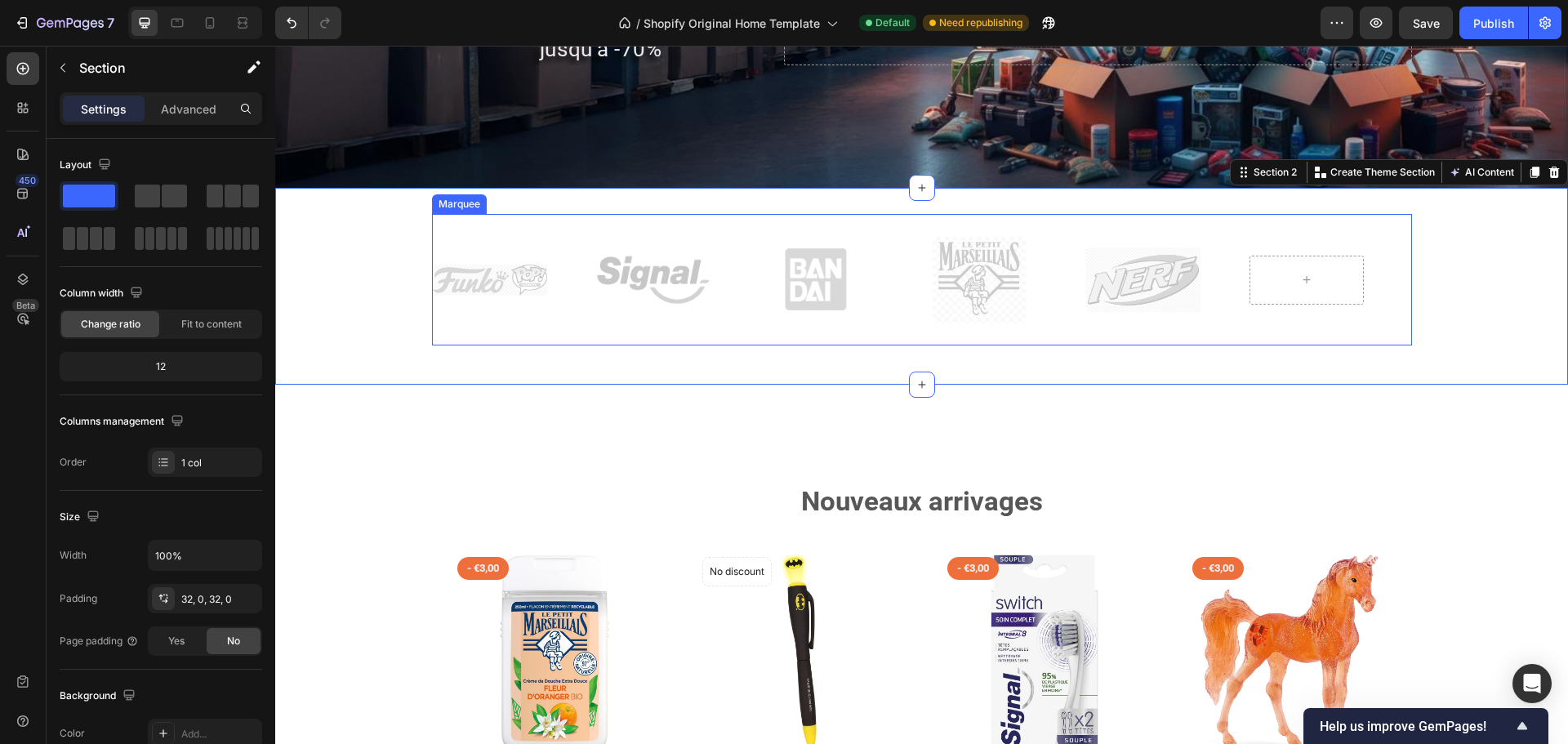
click at [962, 340] on div "Image Image Image Image Image Image Image Image Image Image [GEOGRAPHIC_DATA]" at bounding box center [922, 279] width 980 height 131
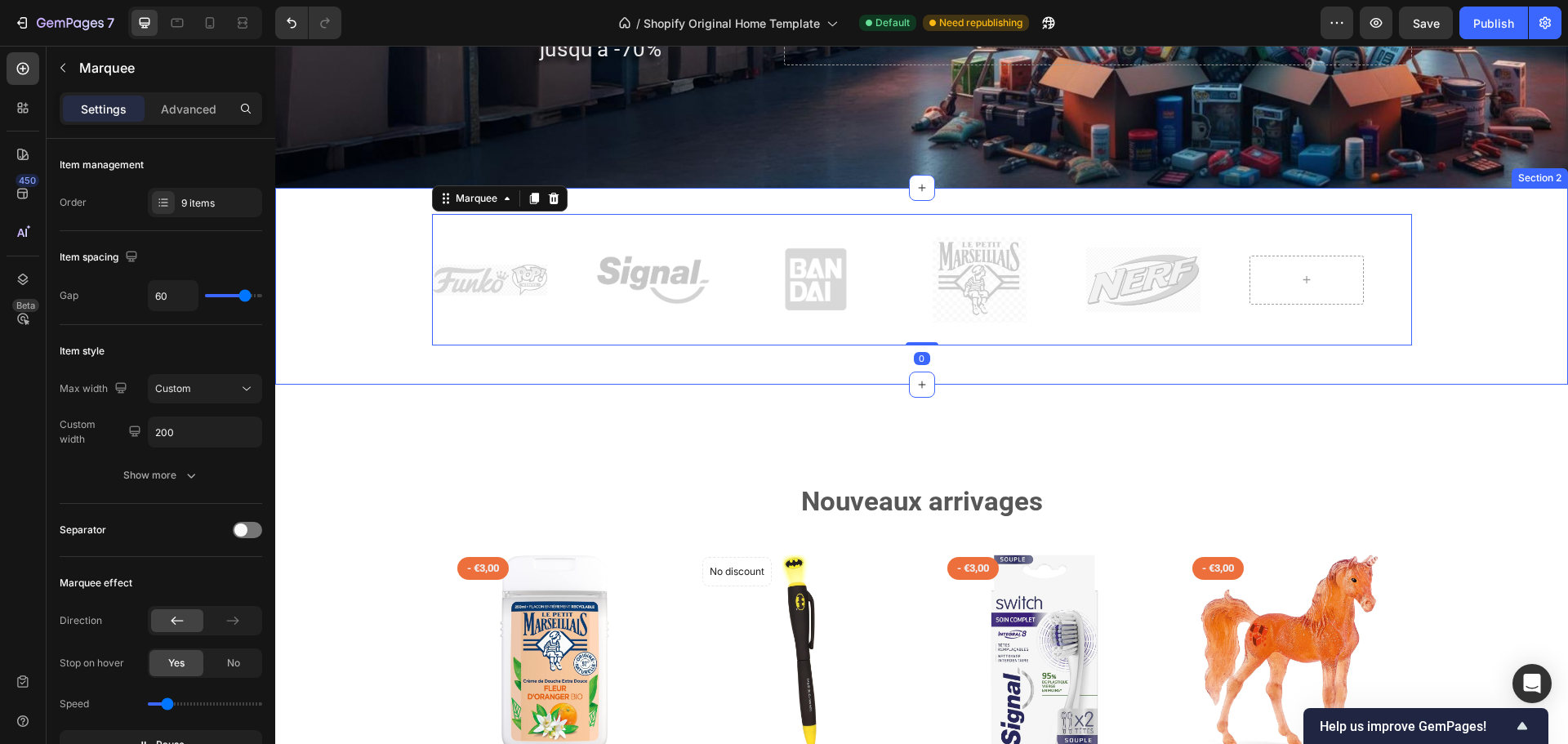
click at [949, 376] on div "Image Image Image Image Image Image Image Image Image Image Marquee 0 Row Secti…" at bounding box center [921, 286] width 1293 height 196
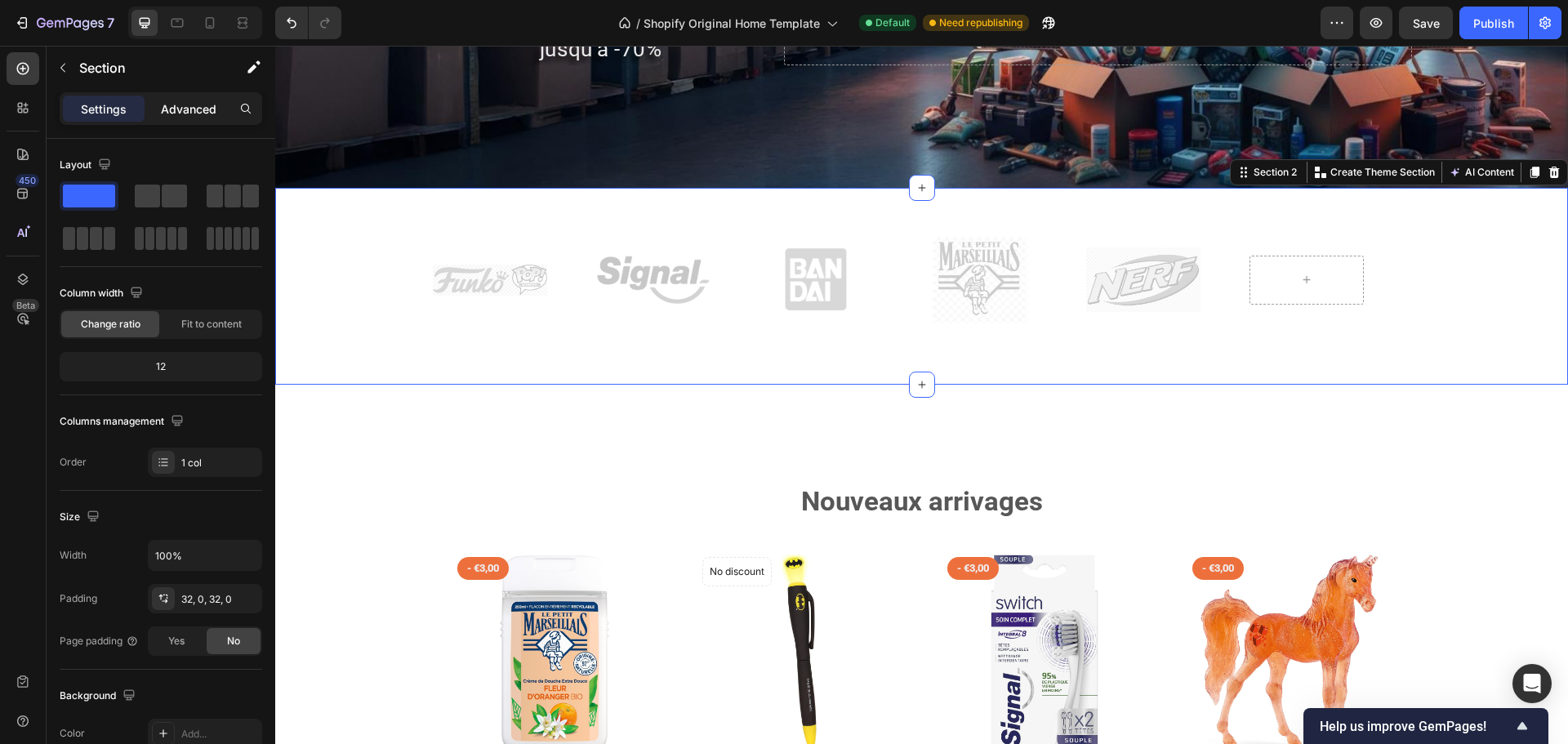
click at [192, 111] on p "Advanced" at bounding box center [188, 109] width 55 height 18
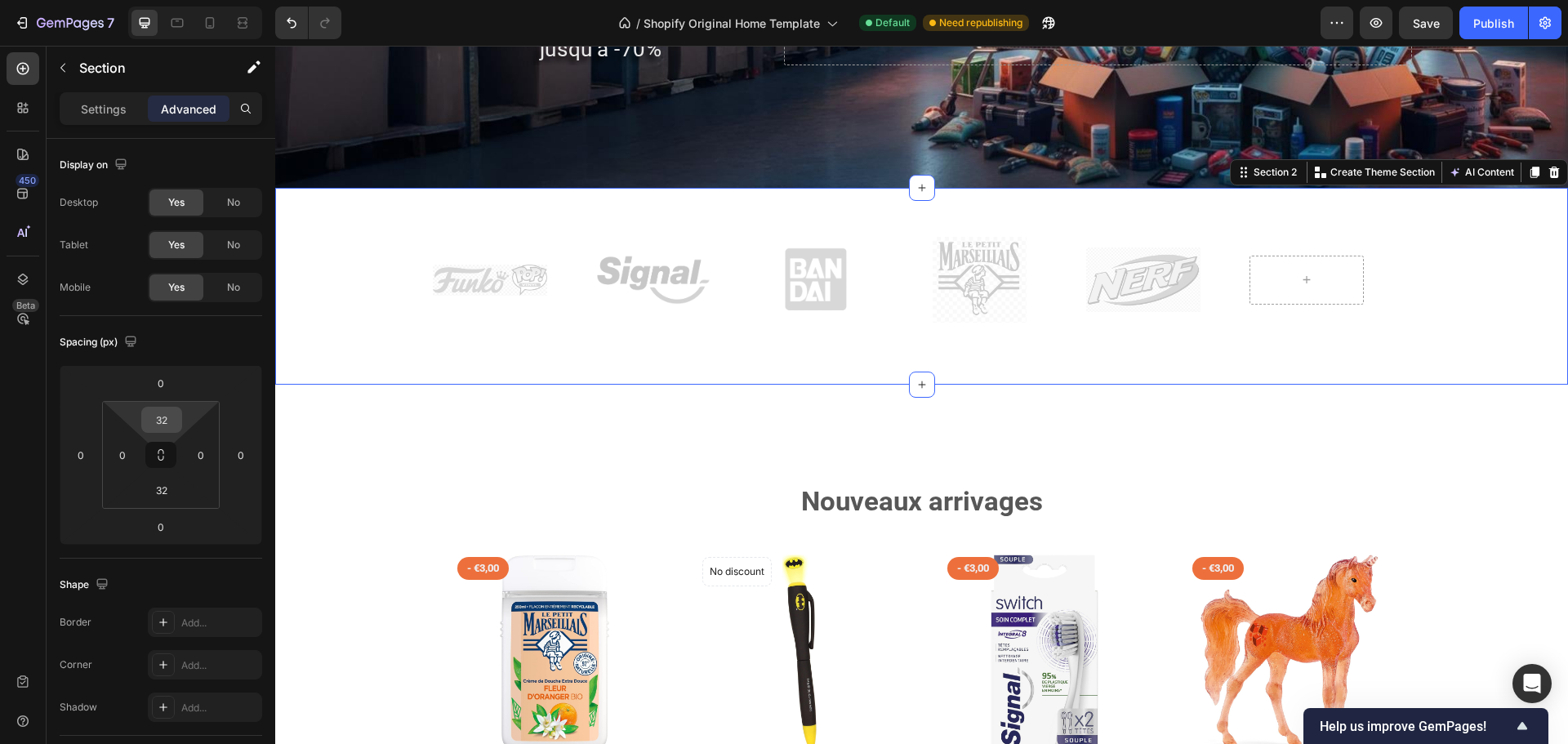
click at [166, 424] on input "32" at bounding box center [161, 419] width 33 height 24
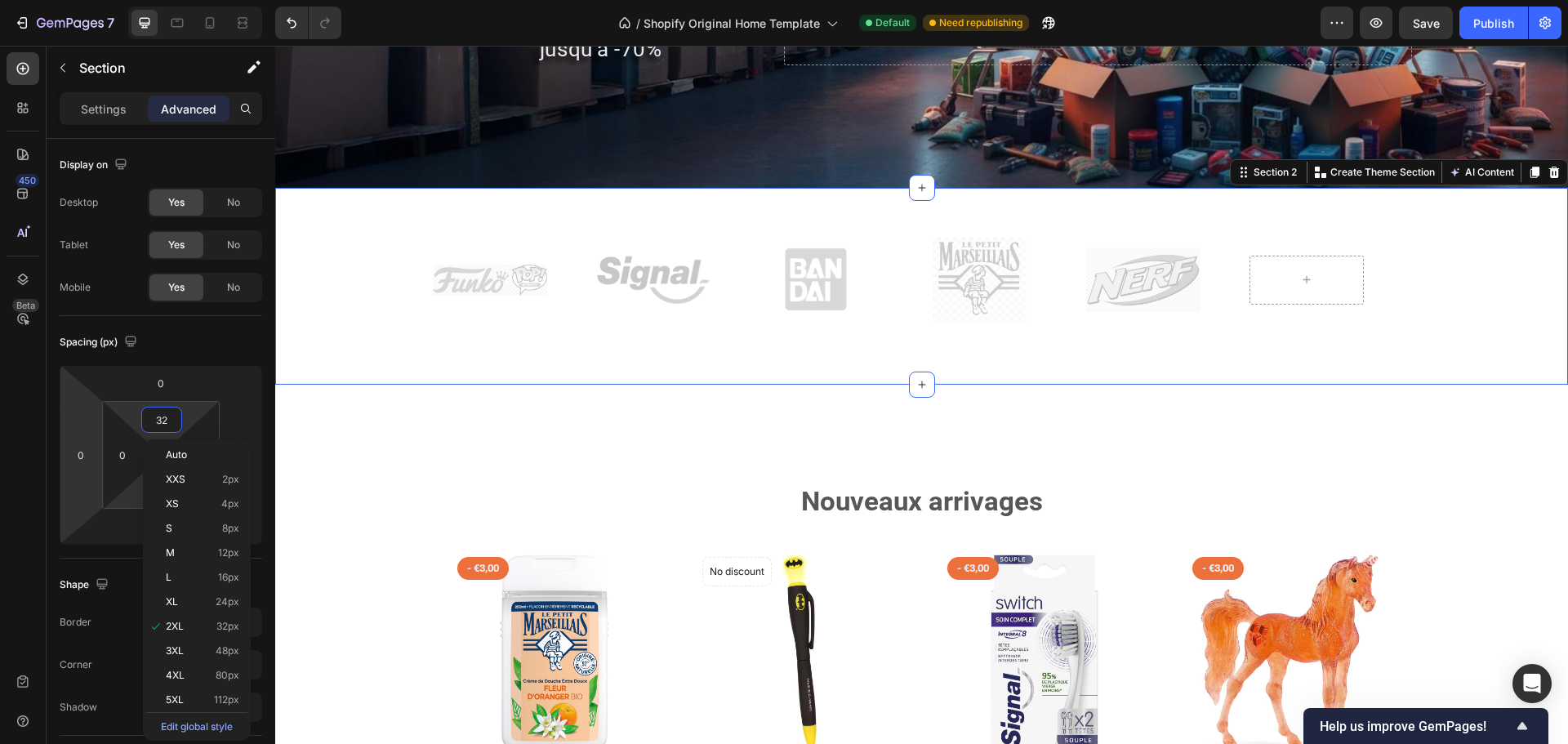
click at [76, 305] on html "7 / Shopify Original Home Template Default Need republishing Preview Save Publi…" at bounding box center [784, 153] width 1568 height 305
type input "2"
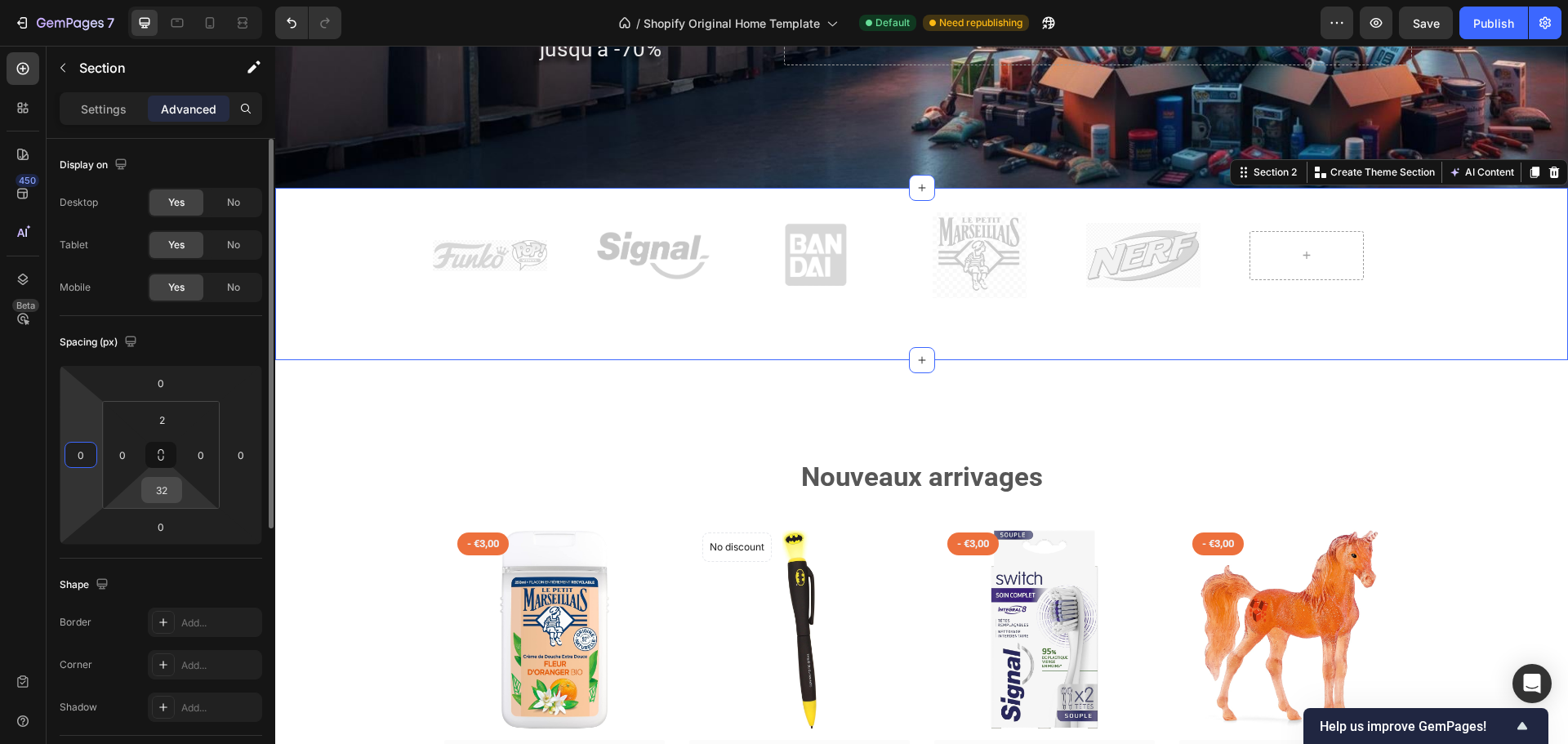
click at [155, 492] on input "32" at bounding box center [161, 489] width 33 height 24
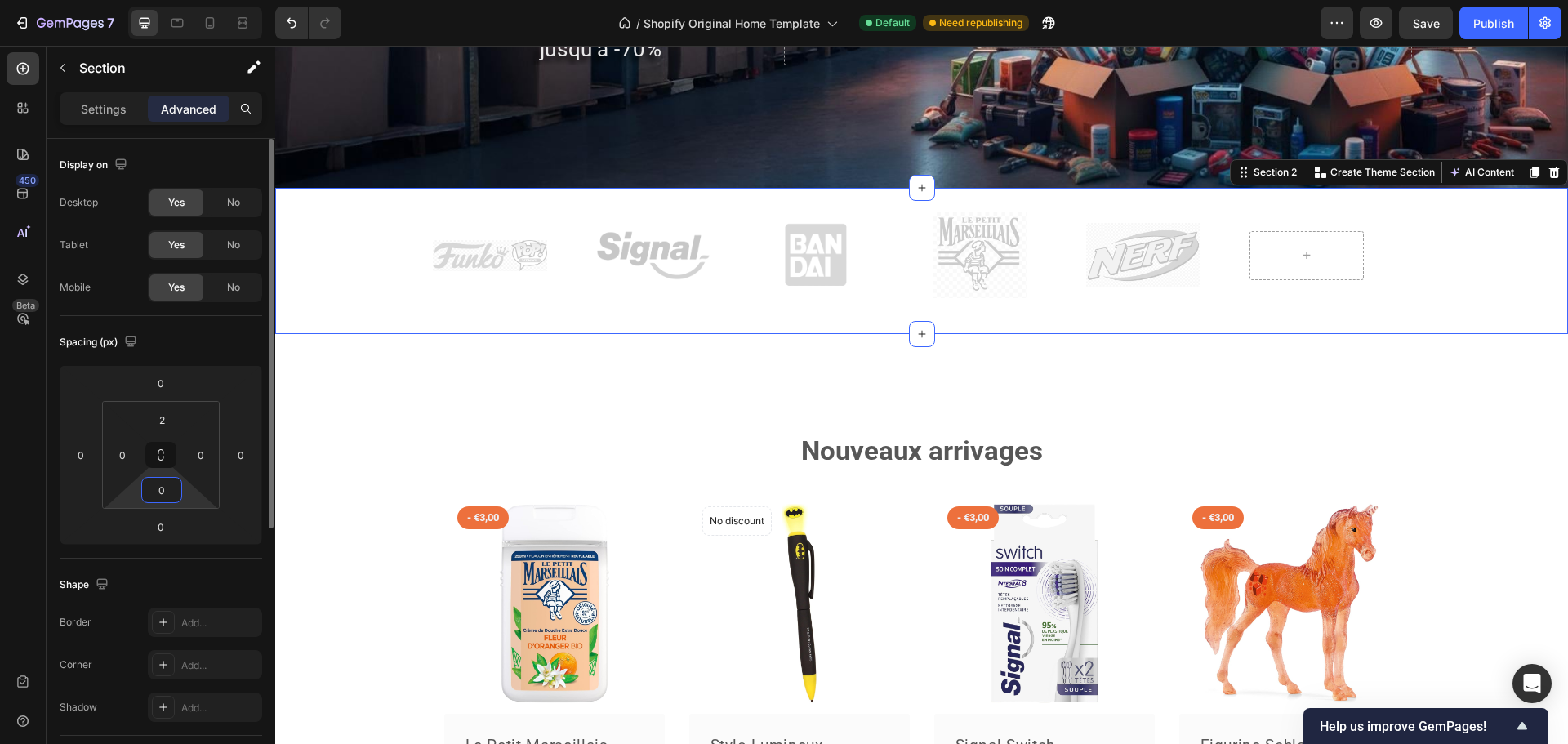
type input "0"
click at [222, 571] on div "Shape Border Add... Corner Add... Shadow Add..." at bounding box center [160, 647] width 202 height 177
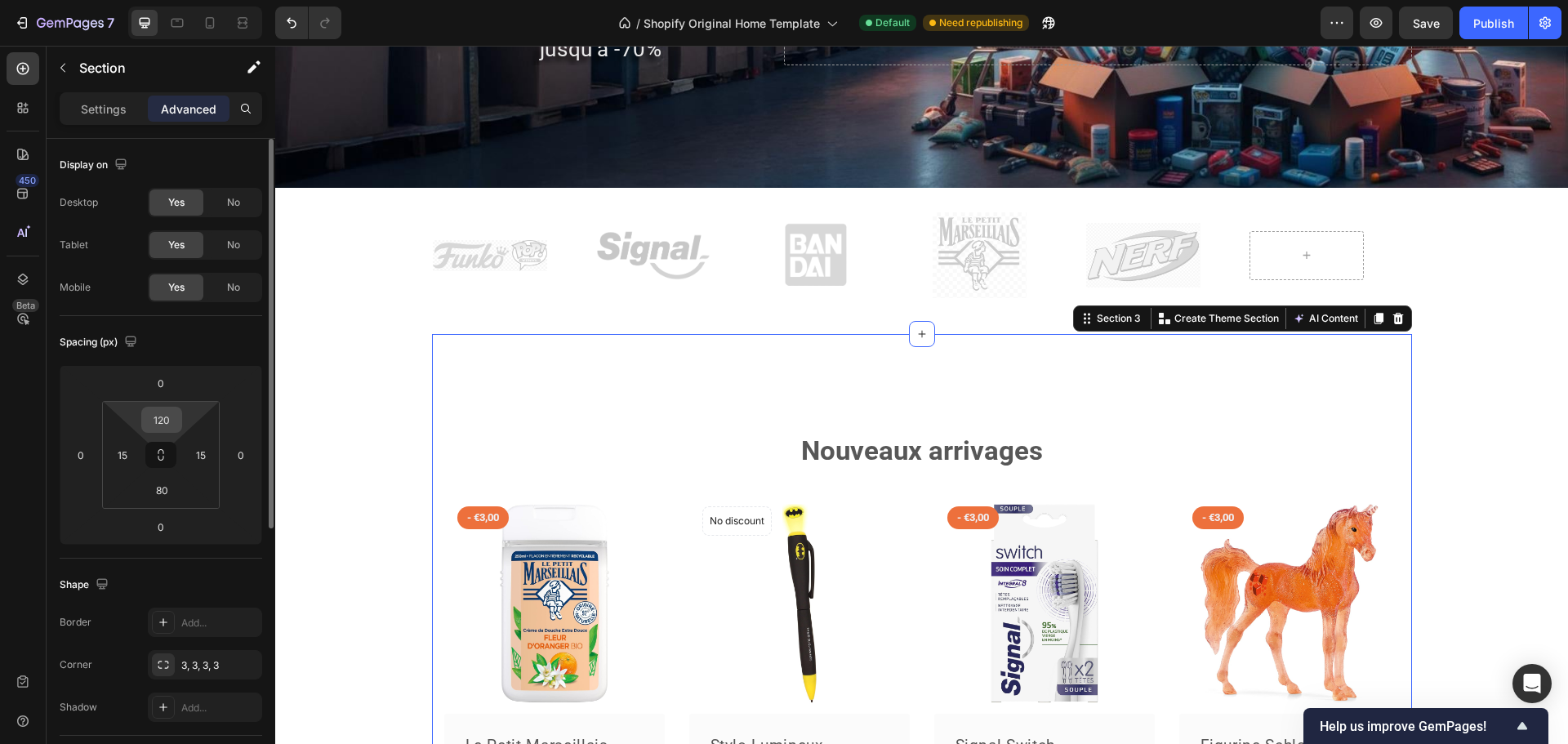
click at [155, 420] on input "120" at bounding box center [161, 419] width 33 height 24
click at [155, 421] on input "120" at bounding box center [161, 419] width 33 height 24
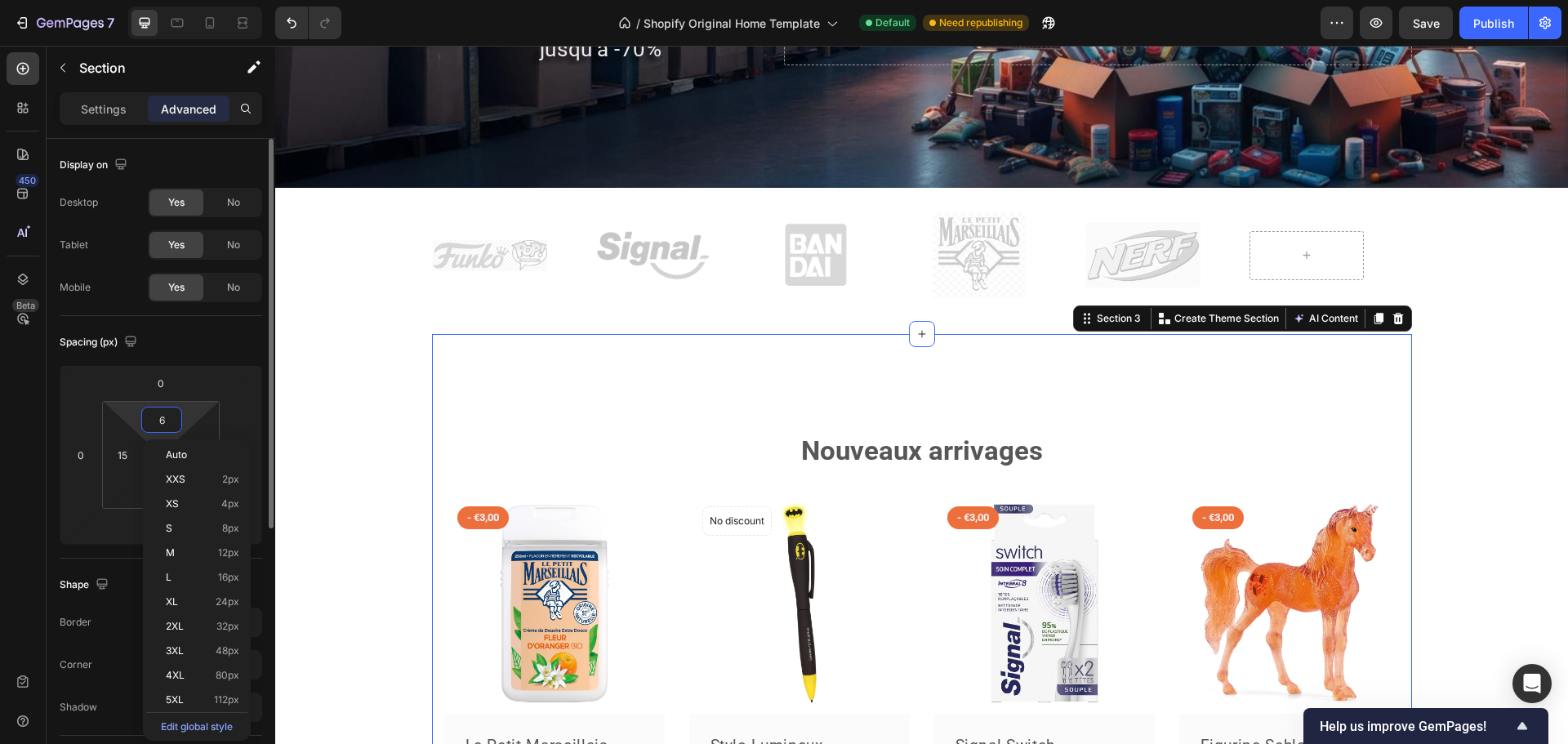
type input "60"
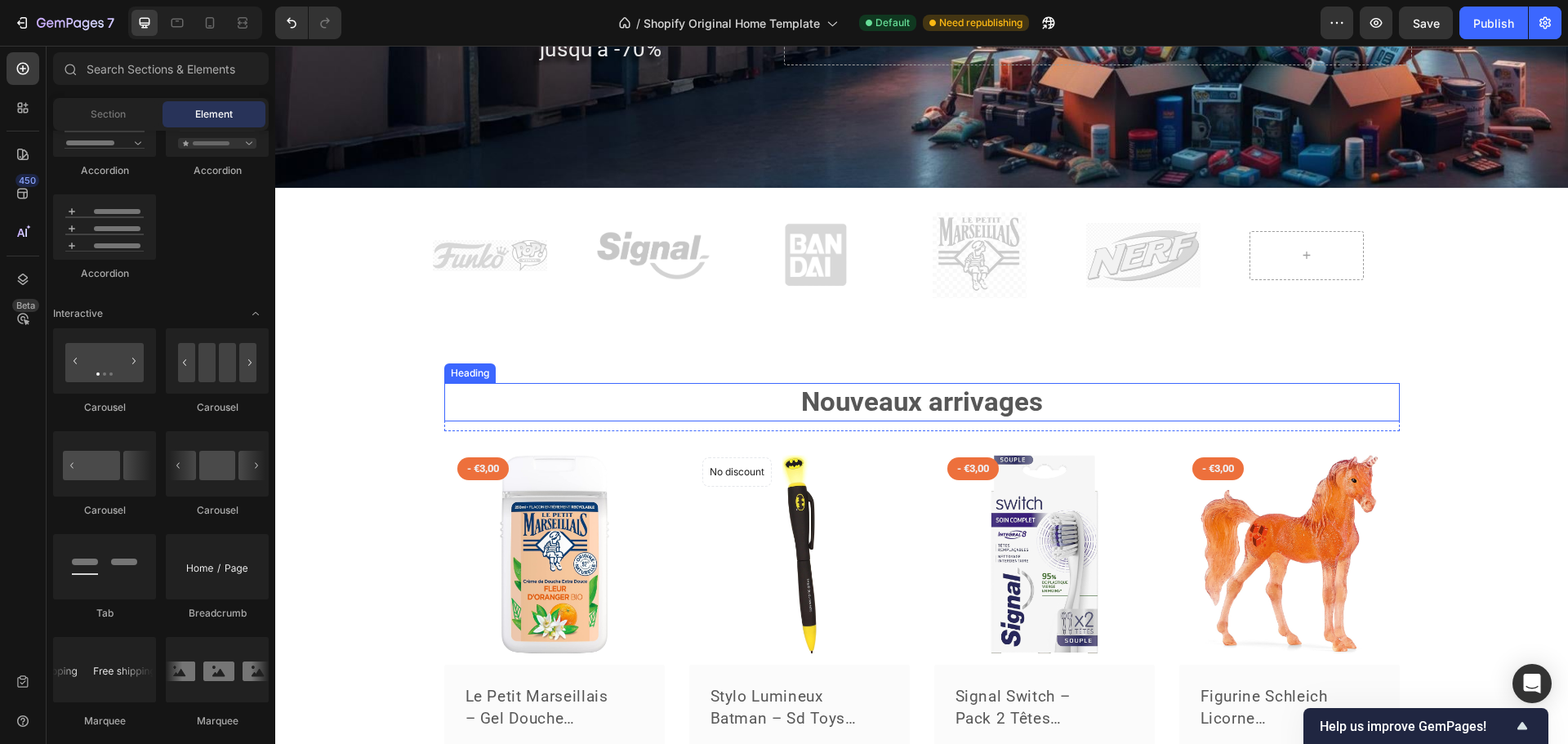
click at [891, 399] on h2 "Nouveaux arrivages" at bounding box center [922, 402] width 956 height 38
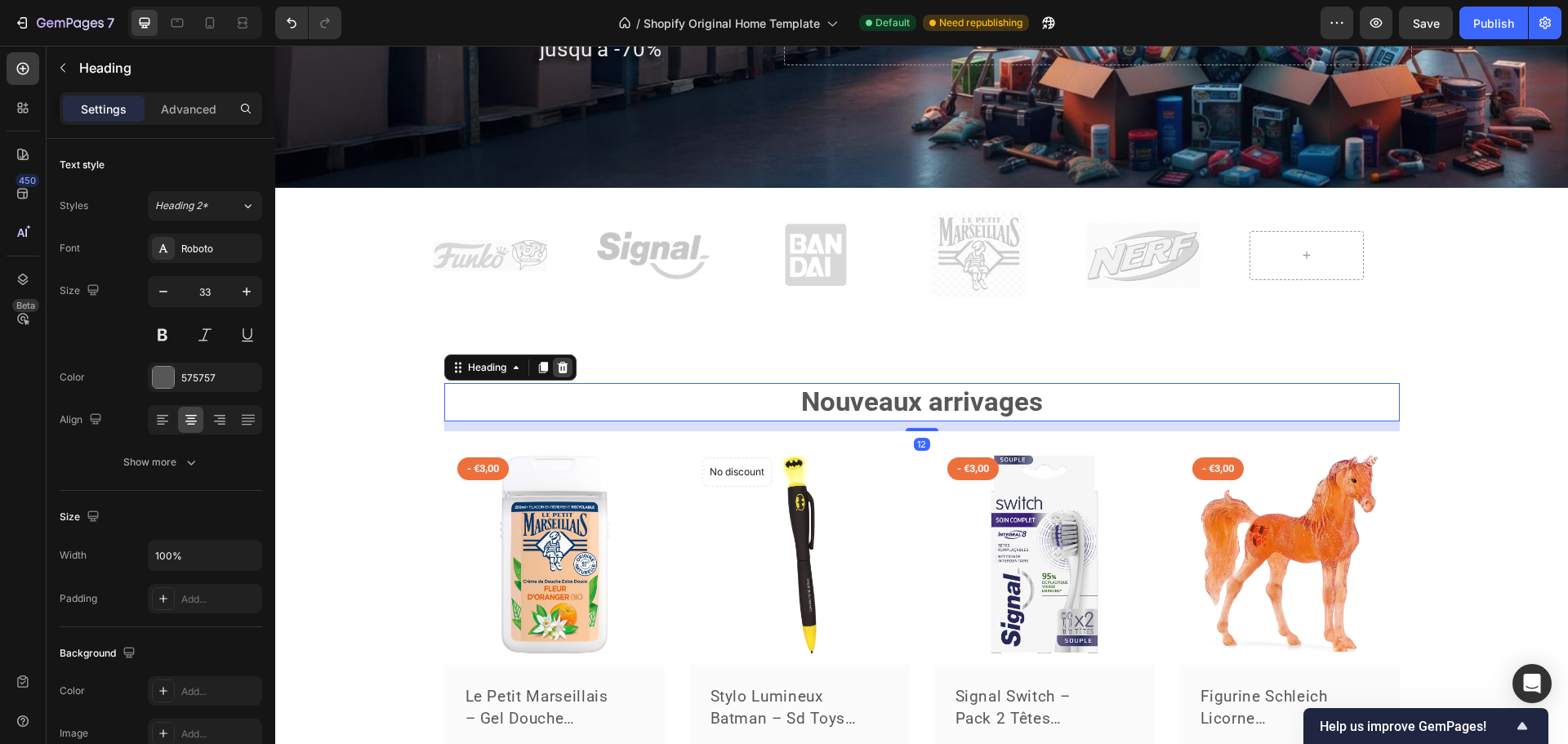
click at [557, 370] on icon at bounding box center [562, 368] width 11 height 12
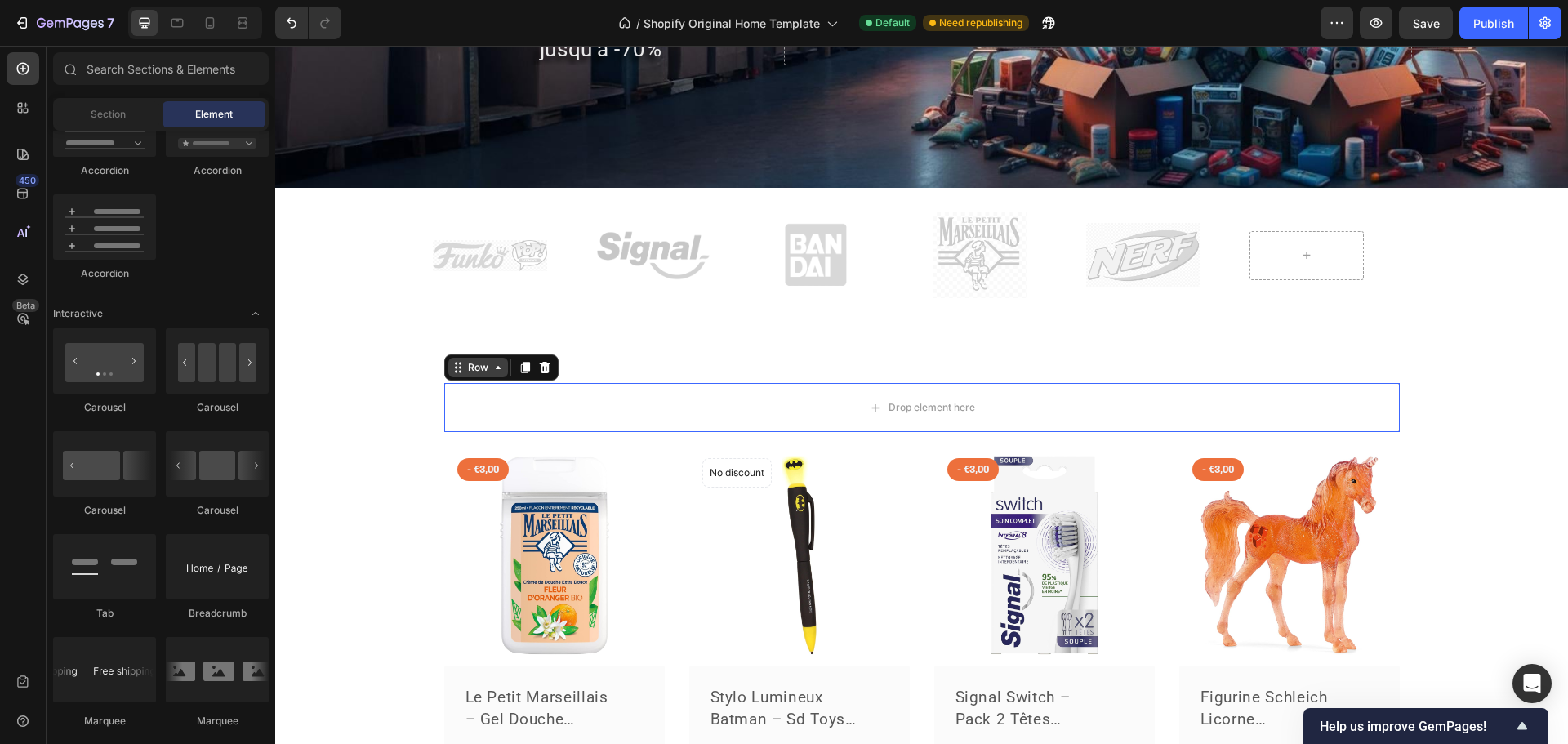
click at [445, 380] on div "Row" at bounding box center [502, 367] width 115 height 26
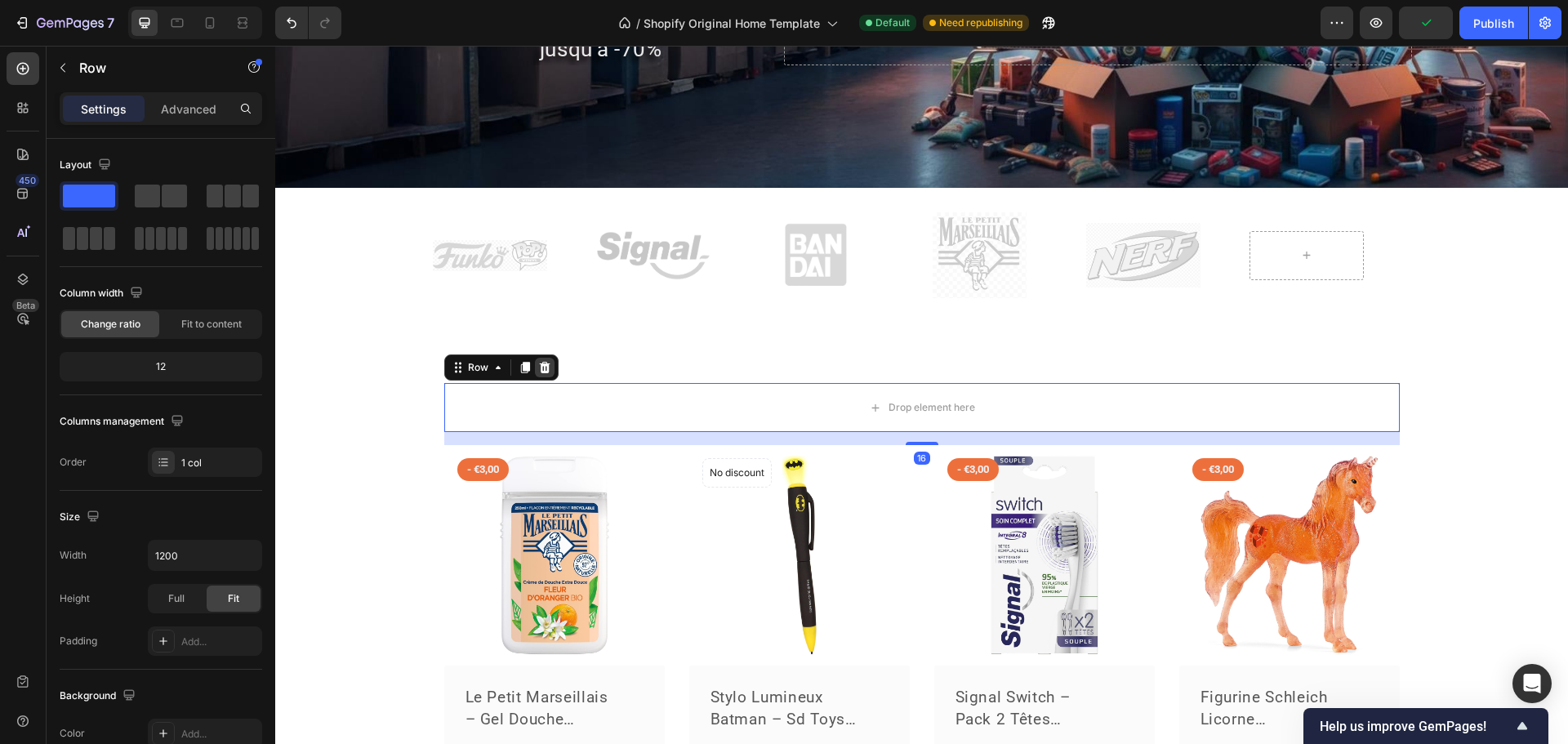
click at [539, 370] on icon at bounding box center [544, 368] width 11 height 12
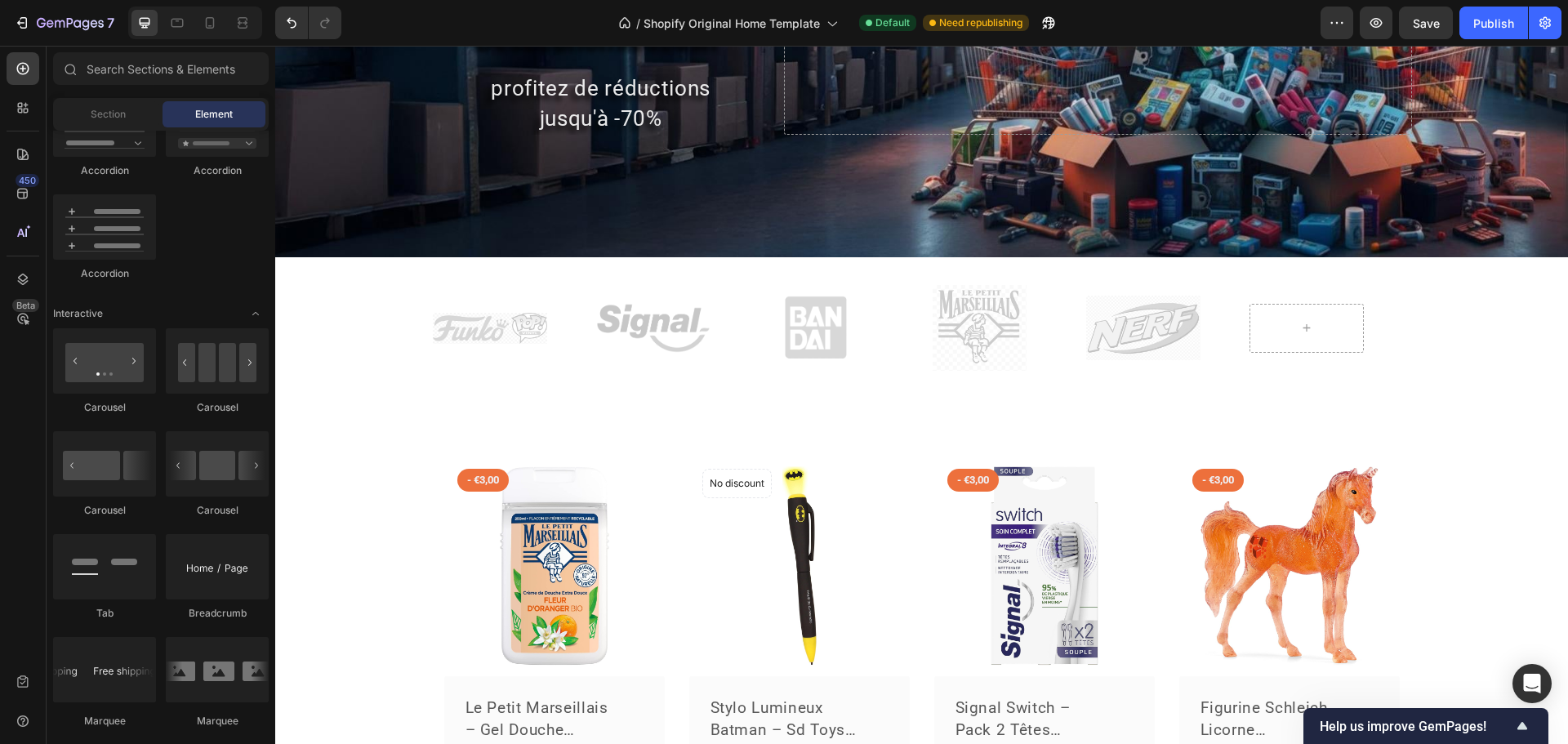
scroll to position [327, 0]
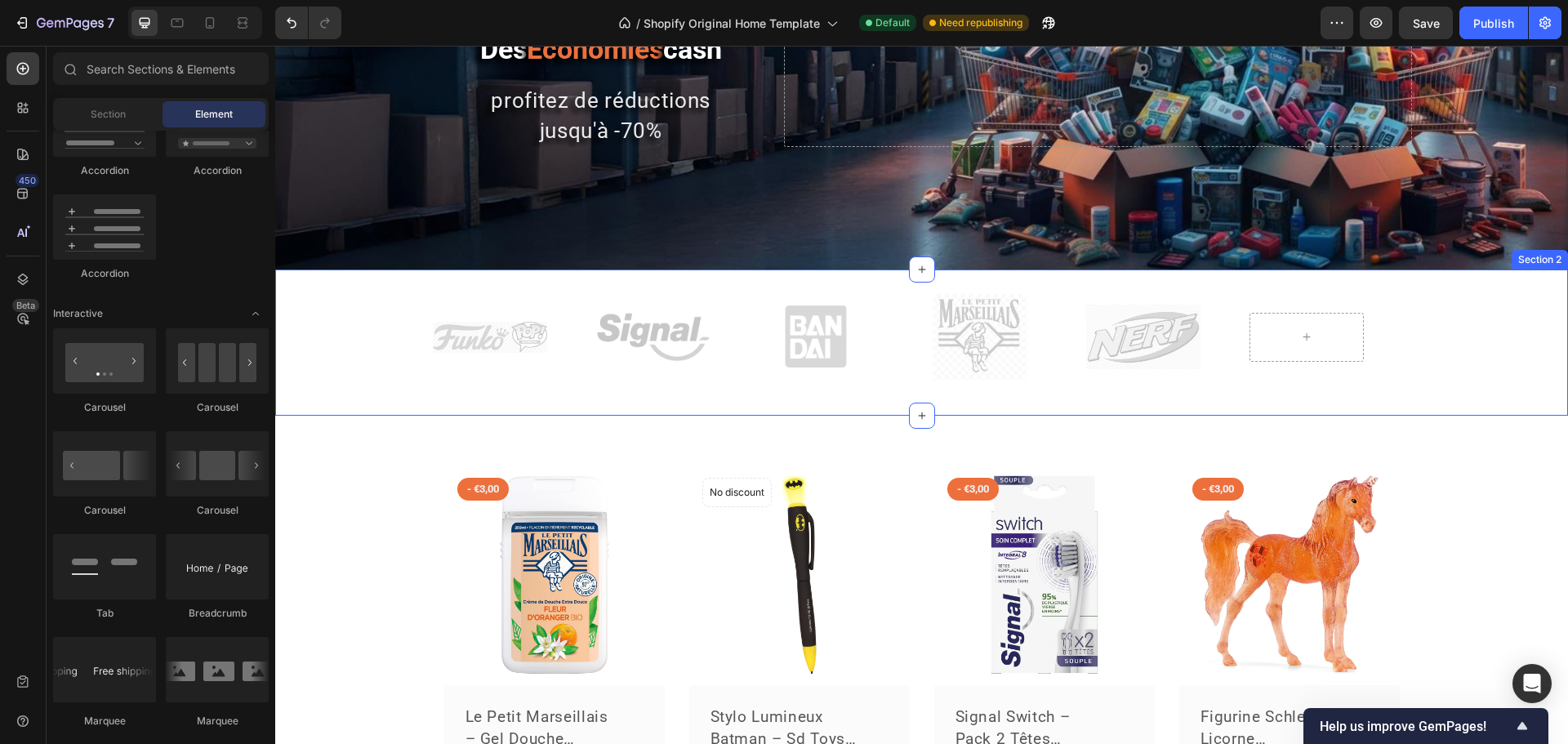
click at [393, 332] on div "Image Image Image Image Image Image Image Image Image Image [GEOGRAPHIC_DATA]" at bounding box center [921, 343] width 1293 height 145
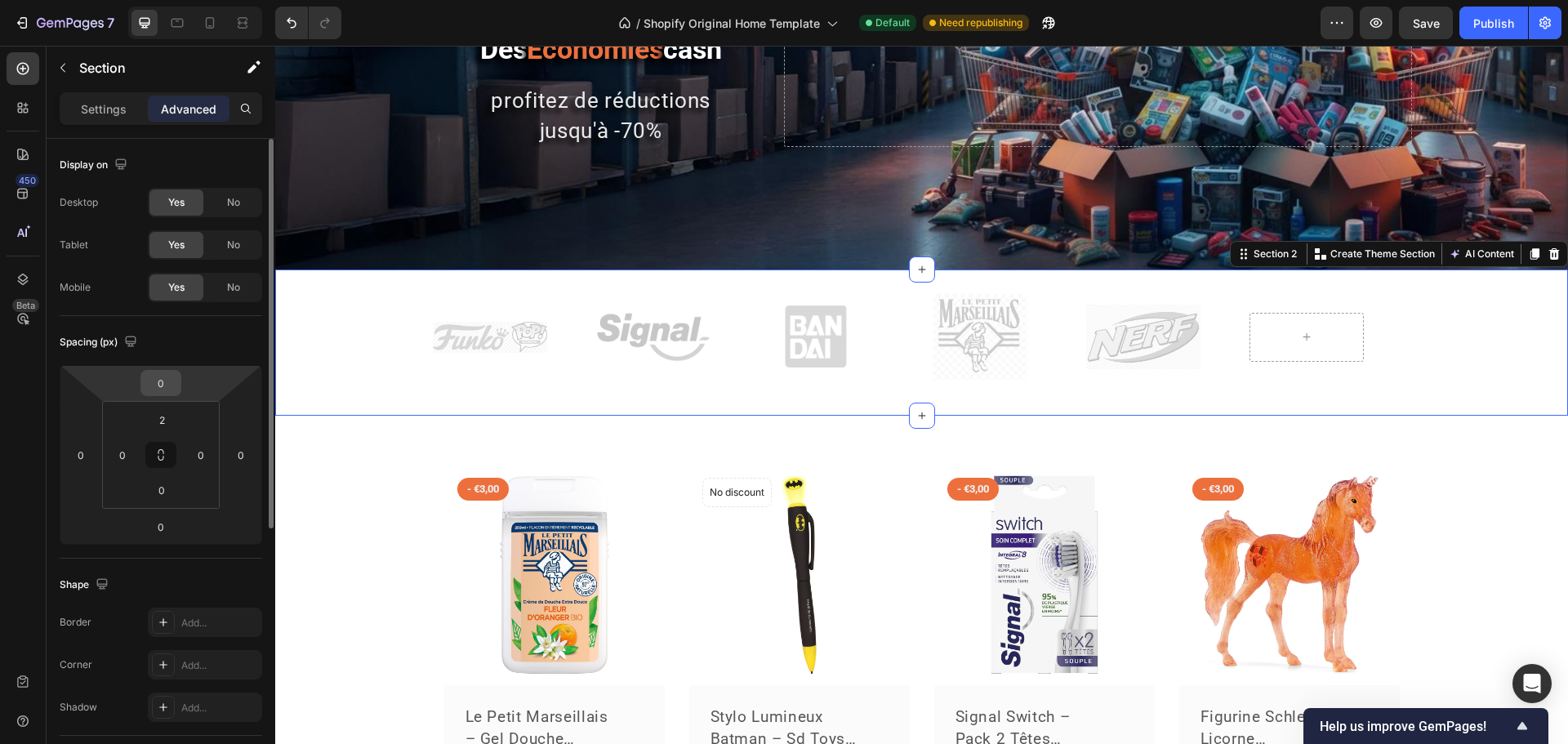
click at [159, 388] on input "0" at bounding box center [161, 382] width 33 height 24
type input "20"
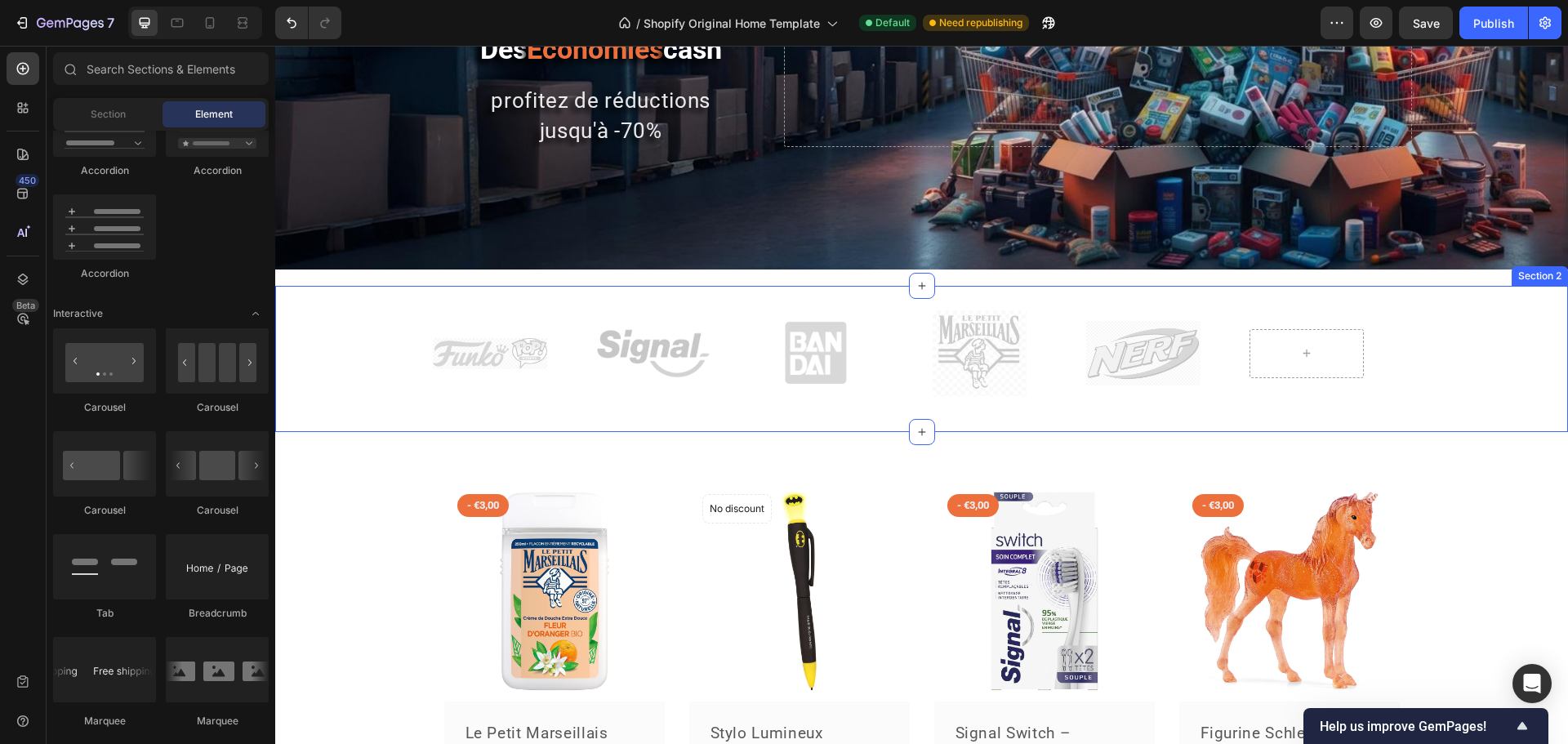
click at [324, 363] on div "Image Image Image Image Image Image Image Image Image Image [GEOGRAPHIC_DATA]" at bounding box center [921, 360] width 1293 height 145
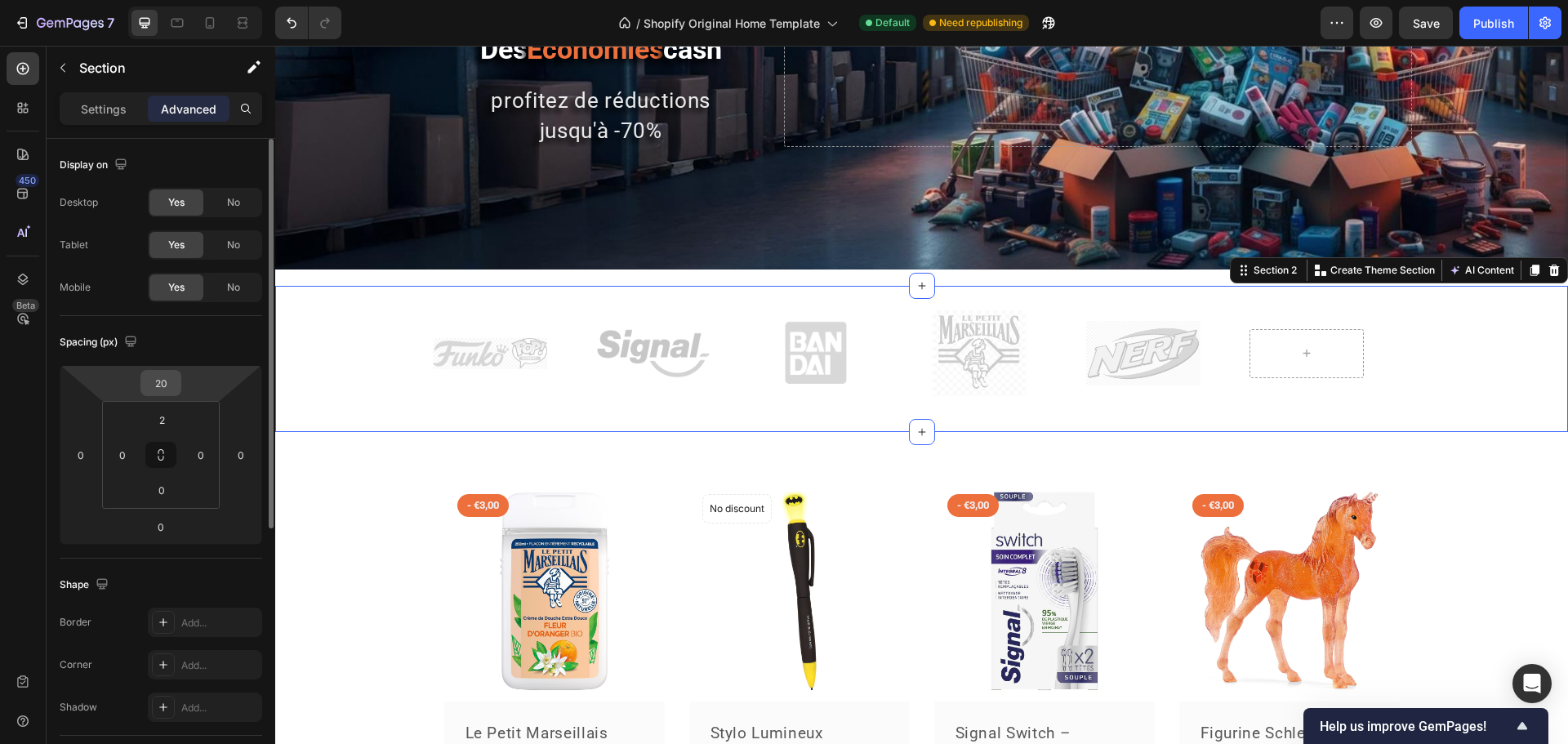
click at [152, 385] on input "20" at bounding box center [161, 382] width 33 height 24
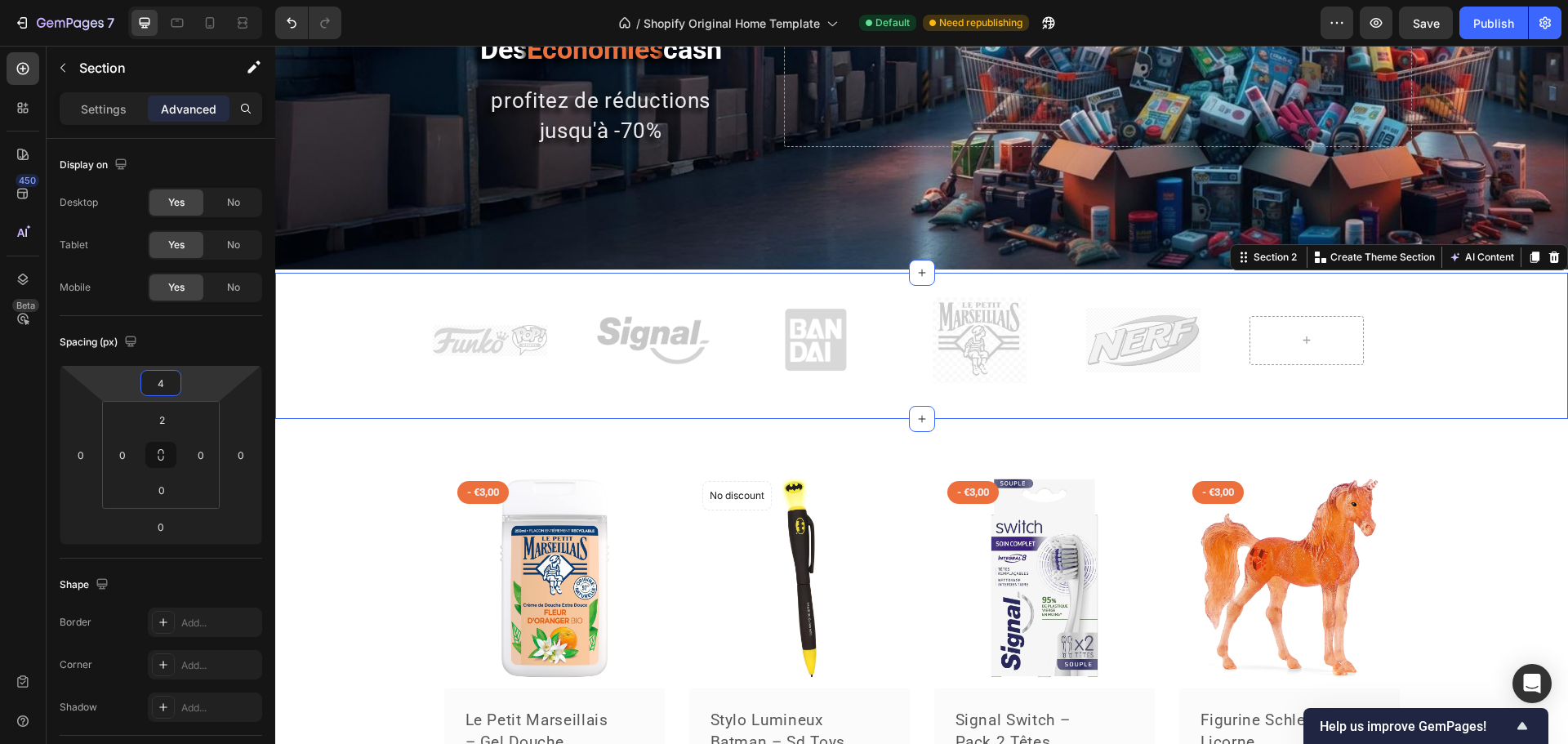
type input "40"
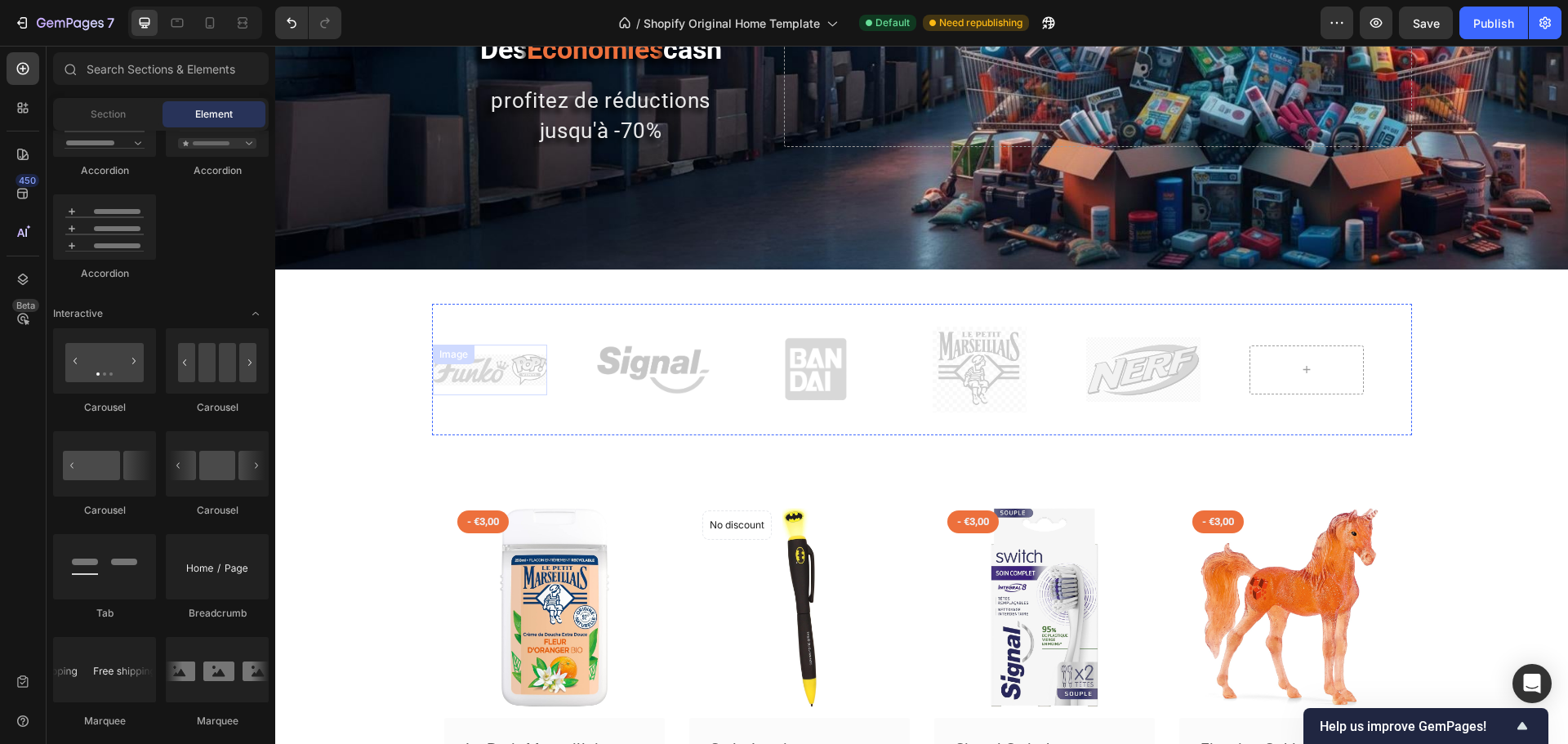
click at [492, 389] on div "Image" at bounding box center [490, 370] width 115 height 51
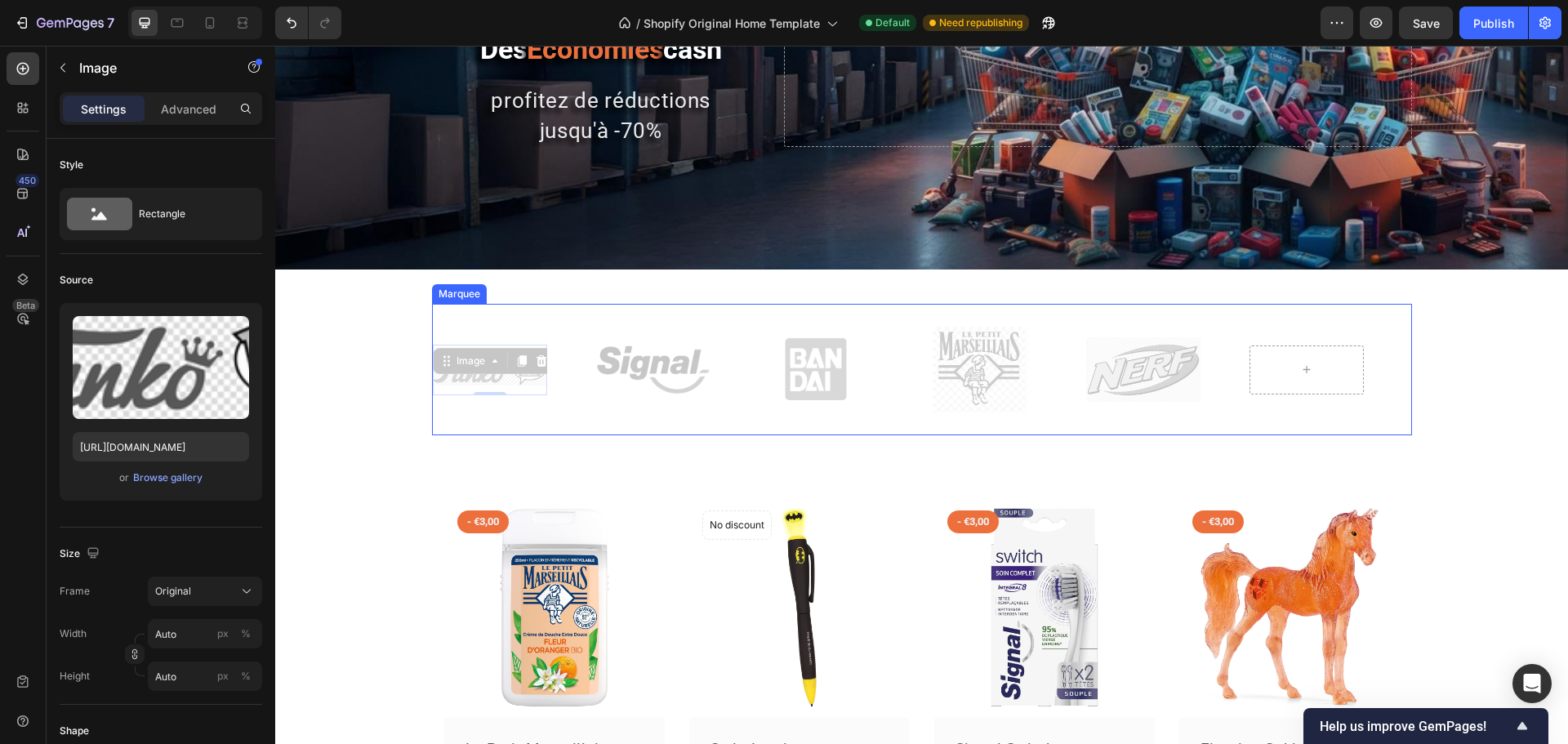
click at [445, 301] on div "Marquee" at bounding box center [460, 294] width 49 height 15
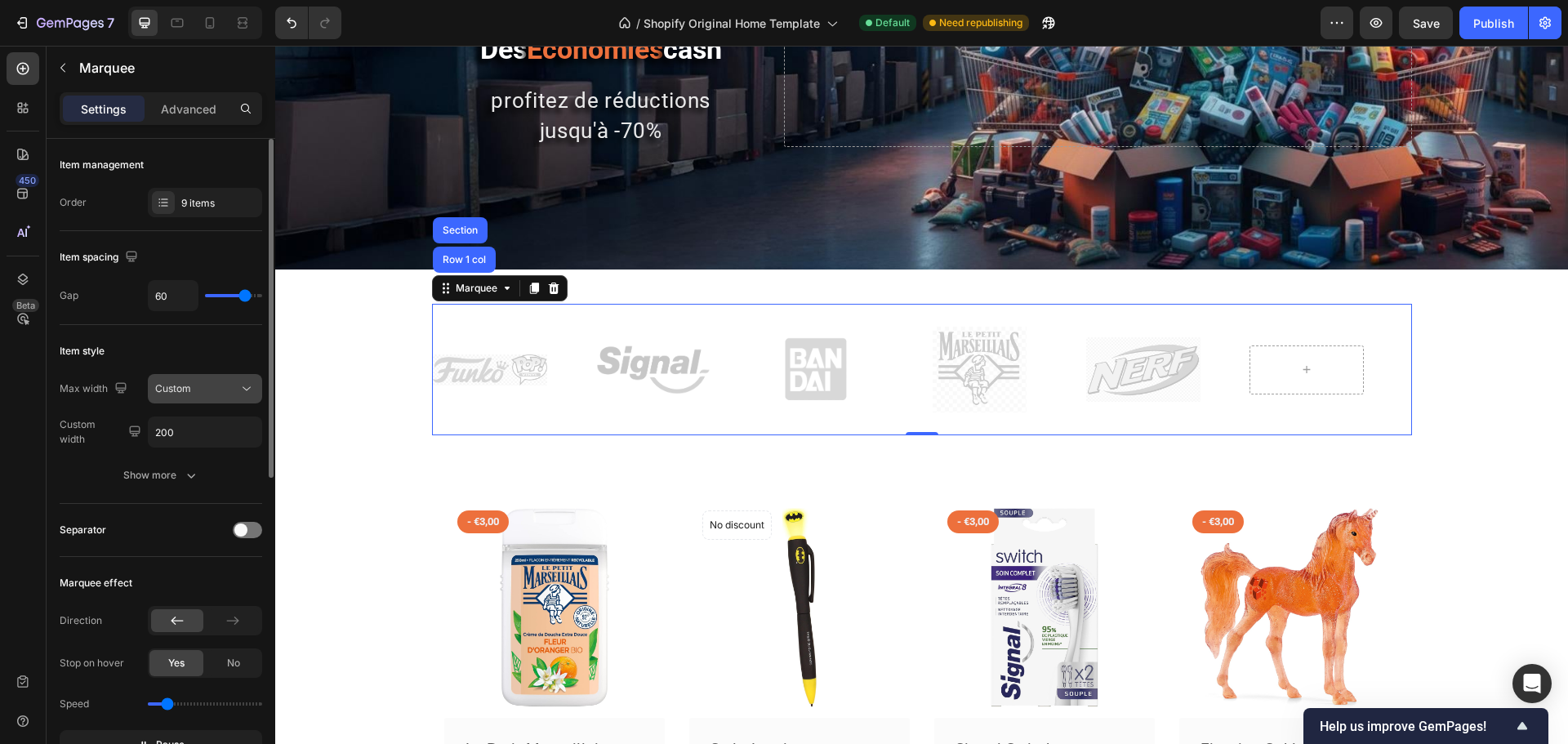
click at [209, 389] on div "Custom" at bounding box center [197, 388] width 84 height 15
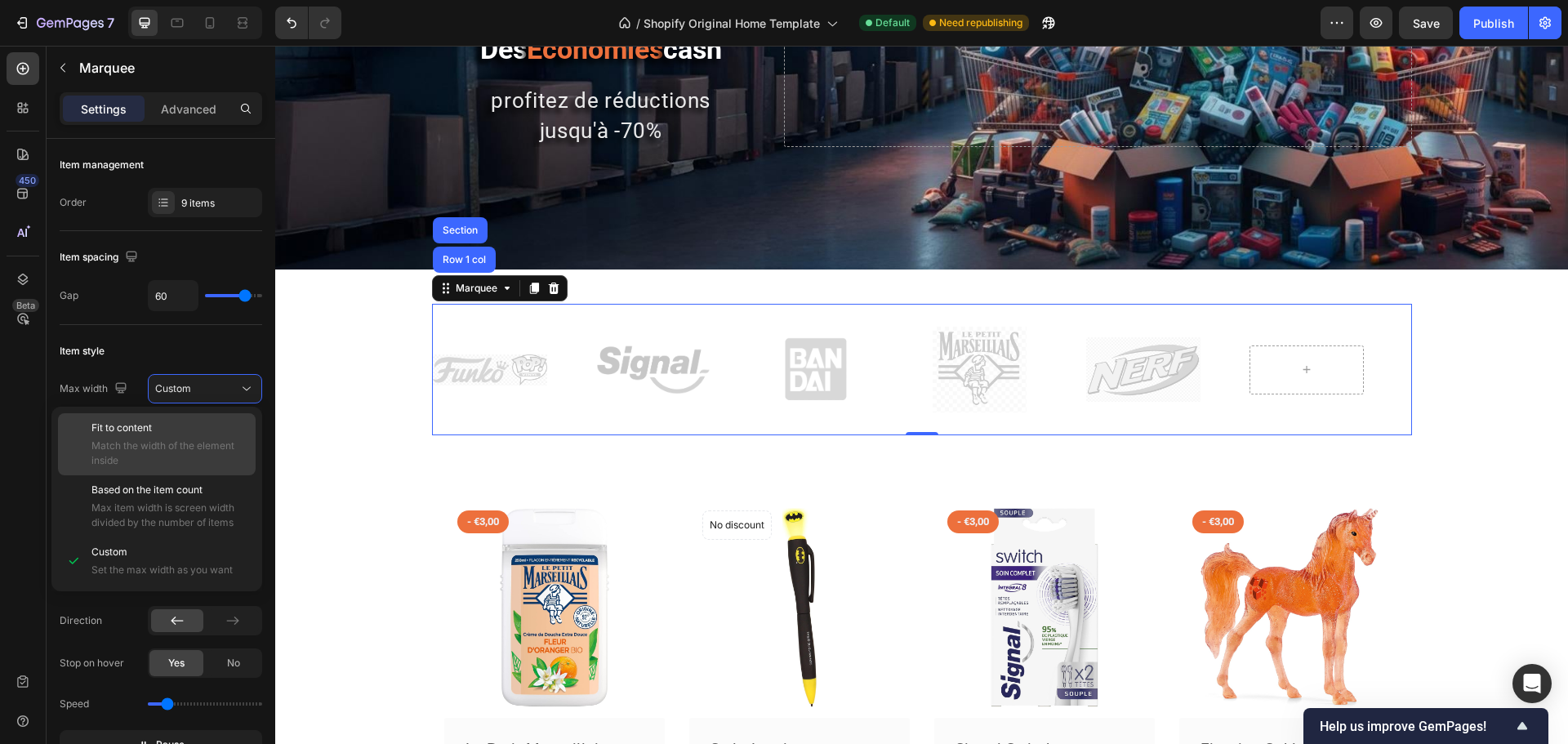
click at [179, 426] on p "Fit to content" at bounding box center [169, 428] width 157 height 15
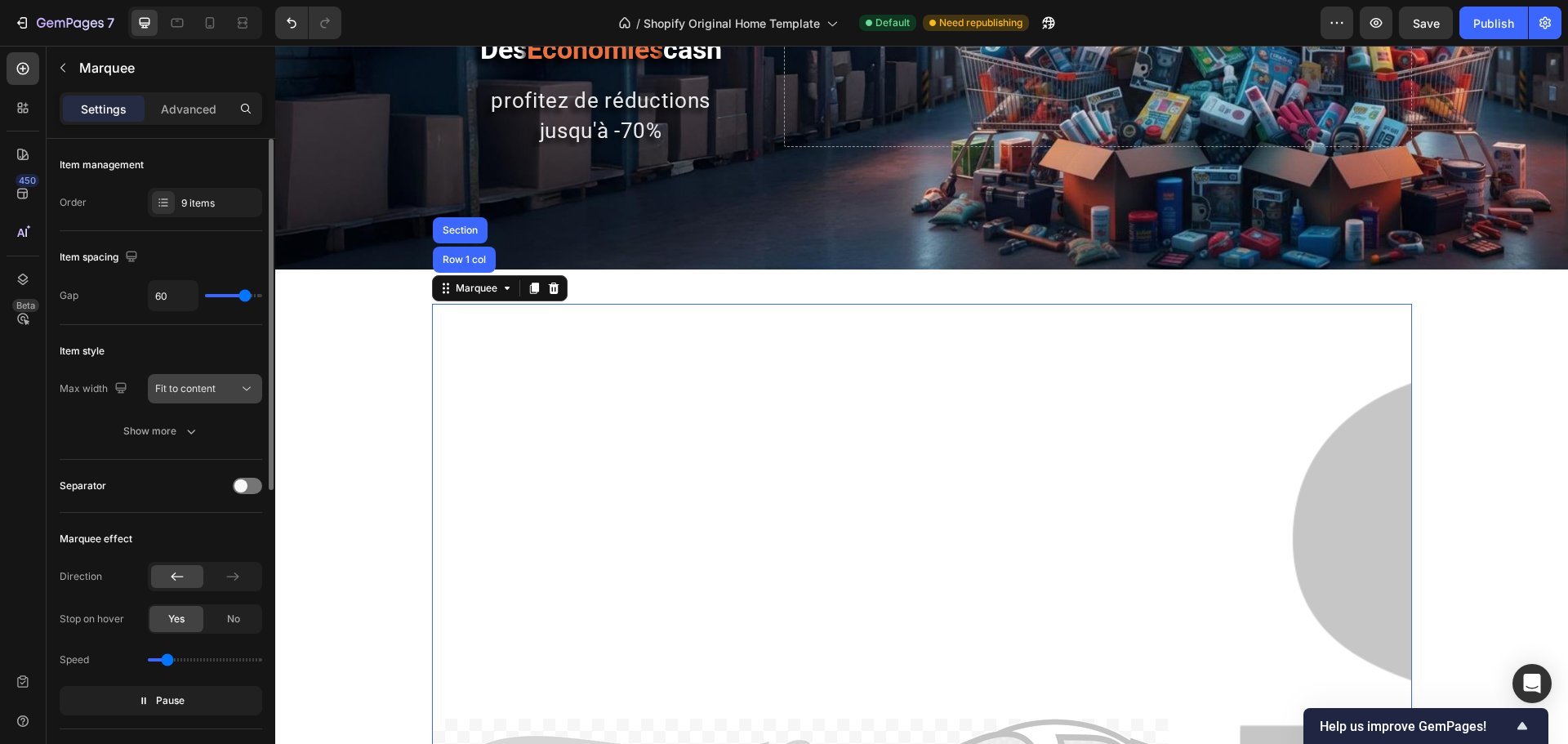
click at [220, 382] on div "Fit to content" at bounding box center [197, 388] width 84 height 15
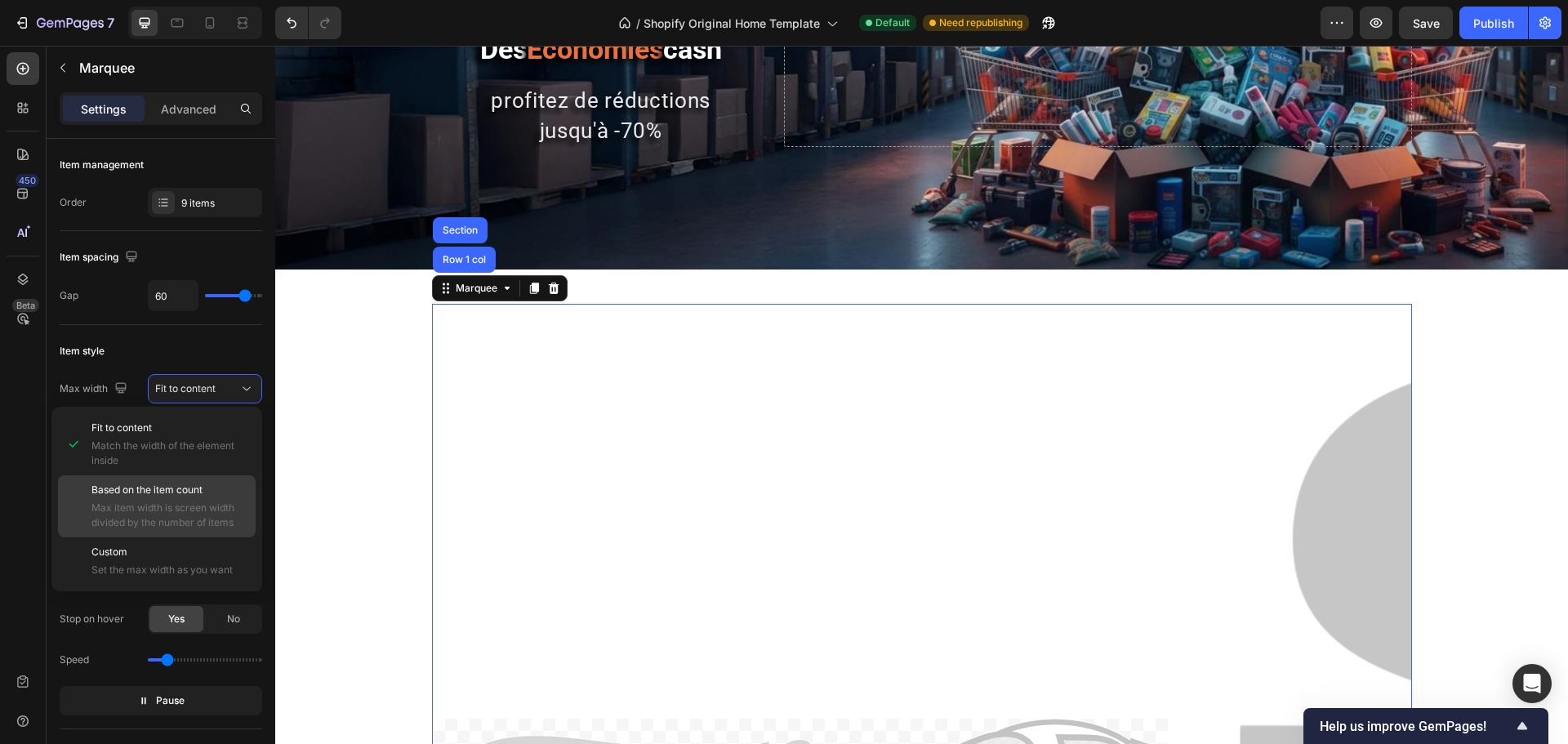
click at [190, 483] on span "Based on the item count" at bounding box center [147, 489] width 111 height 15
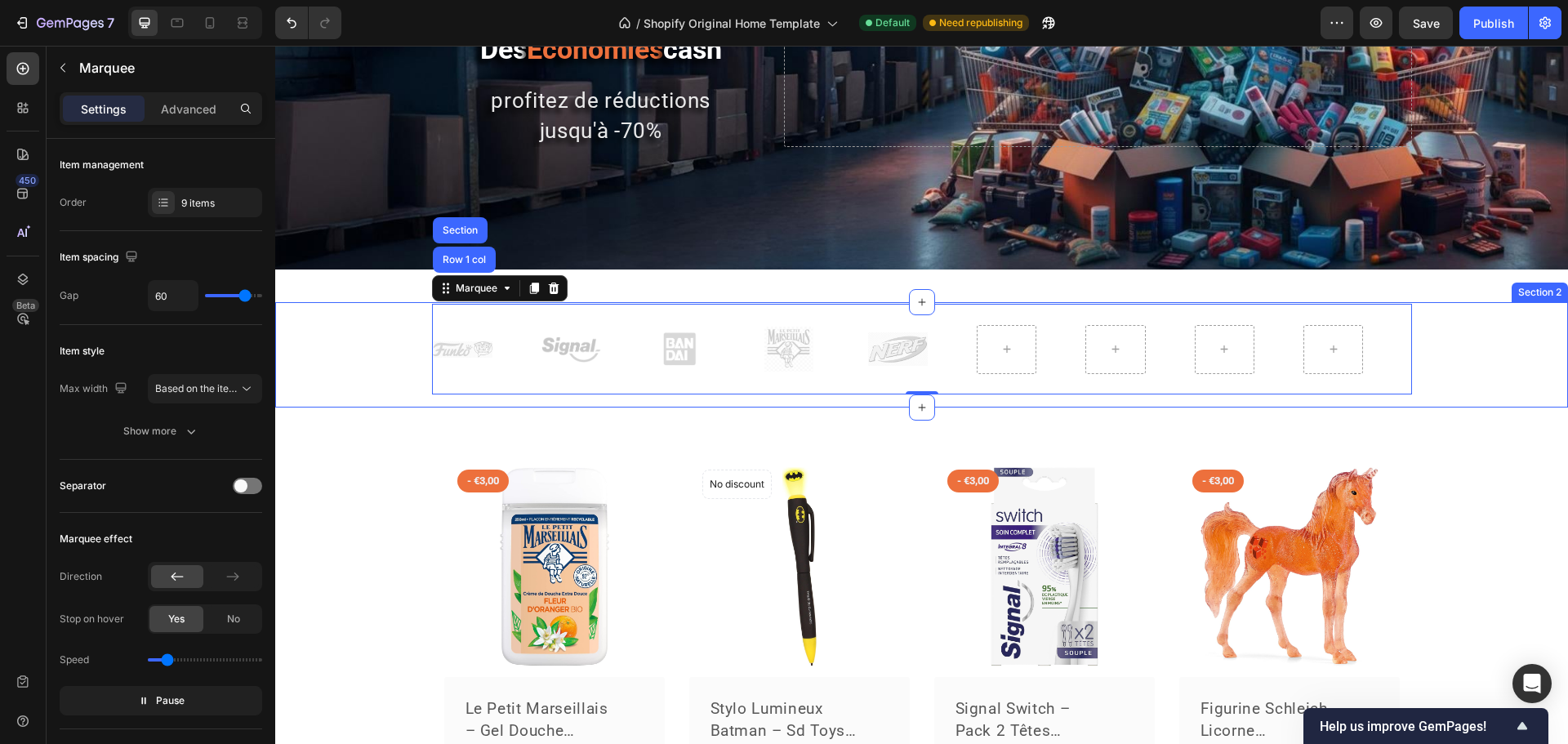
click at [360, 327] on div "Image Image Image Image Image Image Image Image Image Image Marquee Row 1 col S…" at bounding box center [921, 355] width 1293 height 104
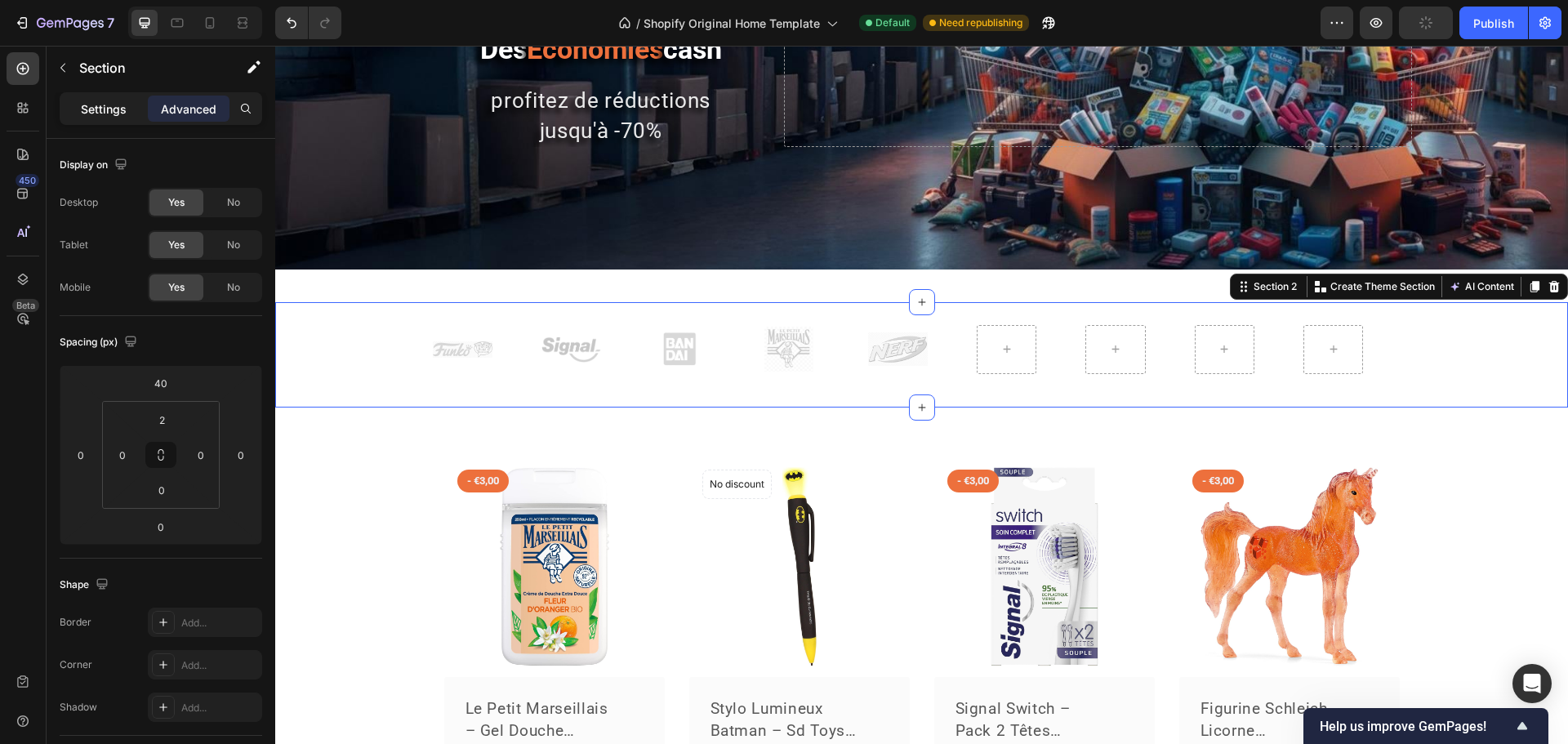
click at [125, 115] on p "Settings" at bounding box center [103, 109] width 46 height 18
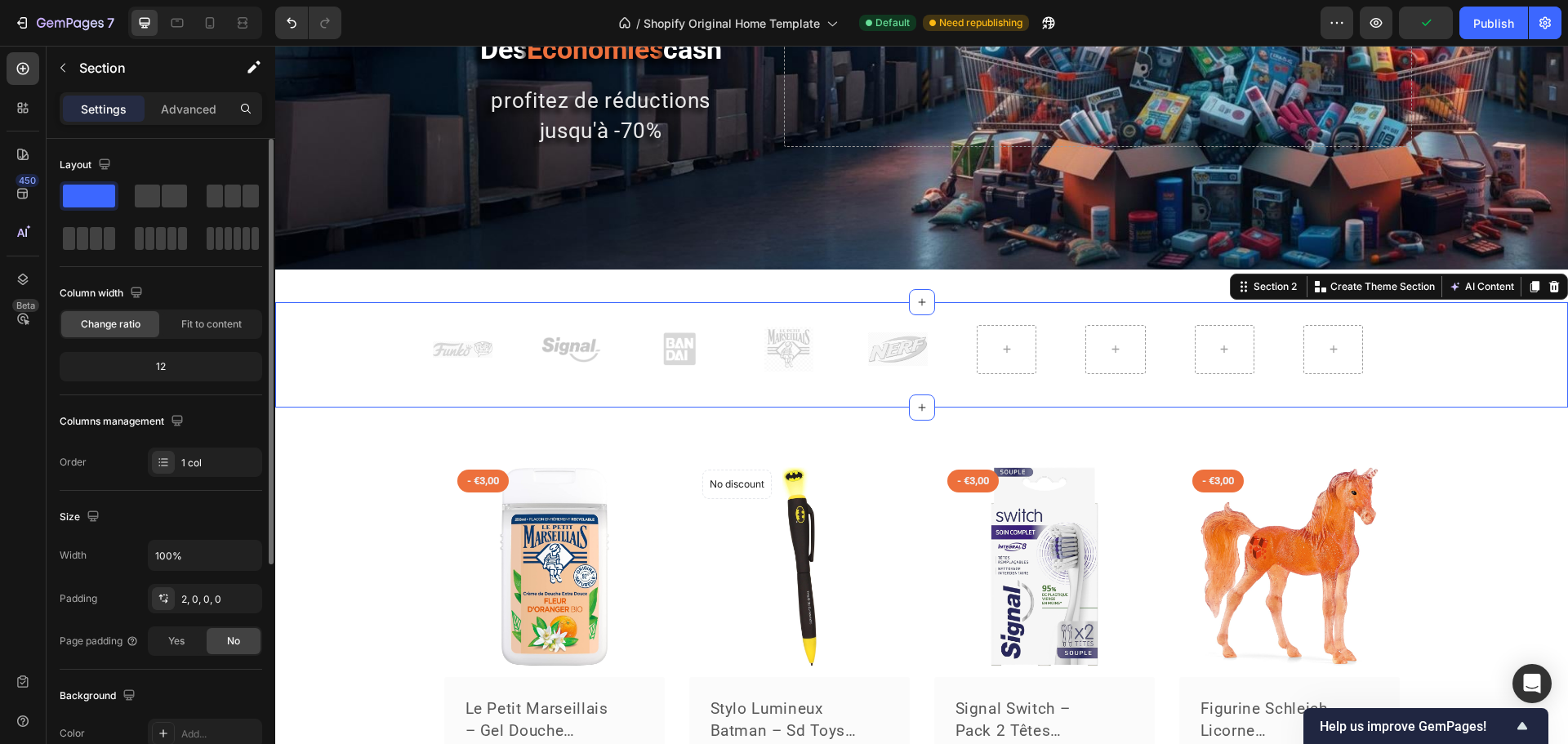
scroll to position [82, 0]
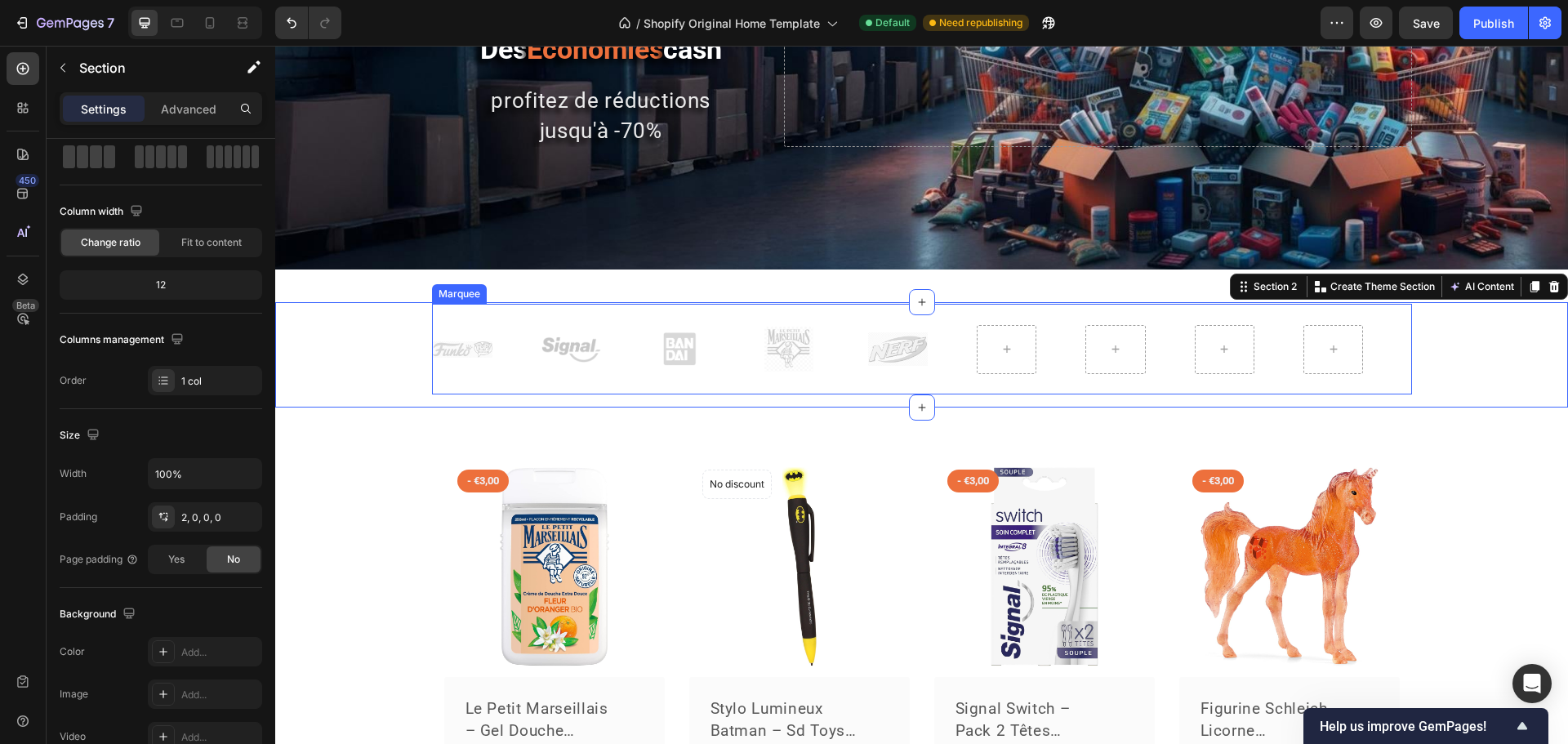
click at [439, 319] on div "Image Image Image Image Image Image Image Image Image Image [GEOGRAPHIC_DATA]" at bounding box center [922, 348] width 980 height 90
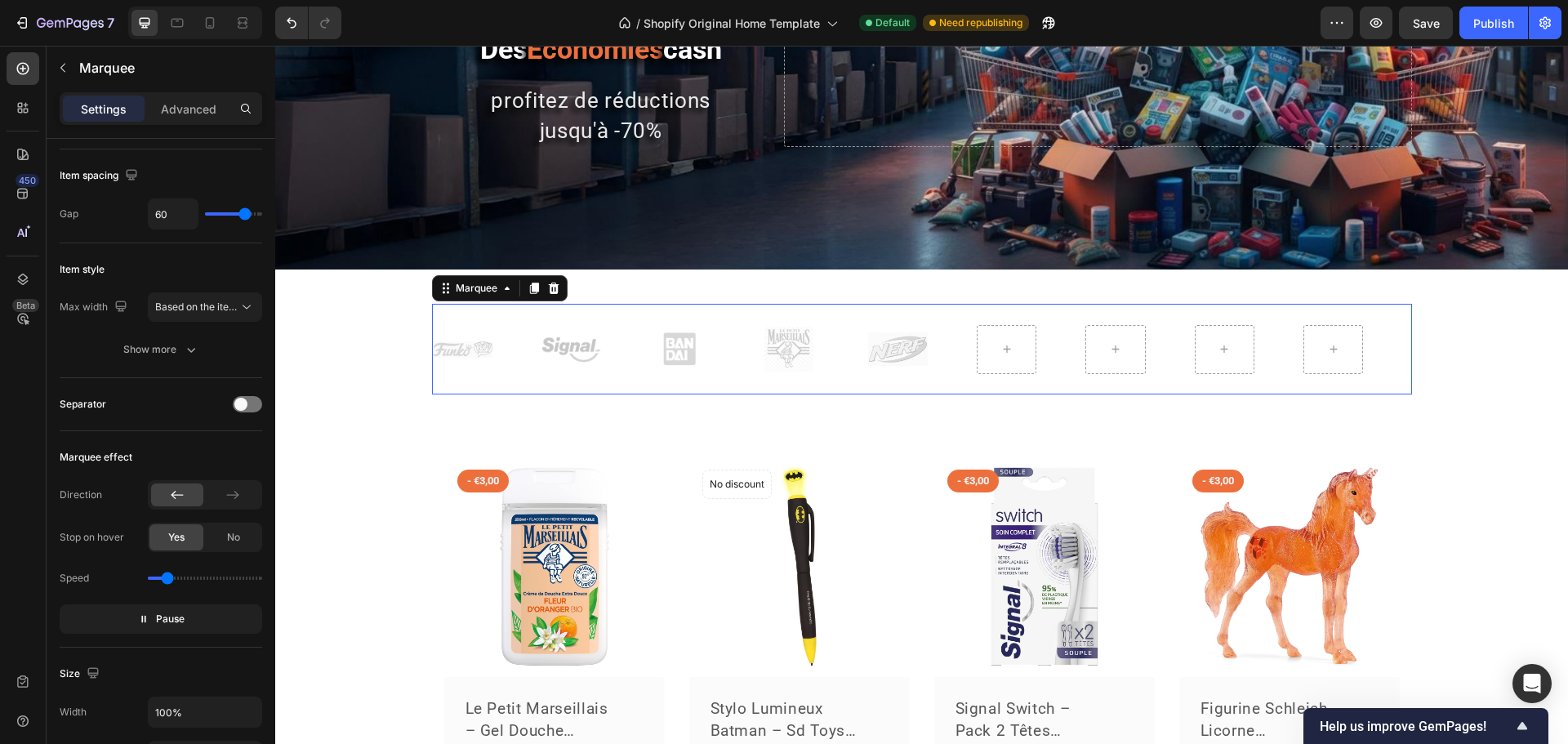
scroll to position [0, 0]
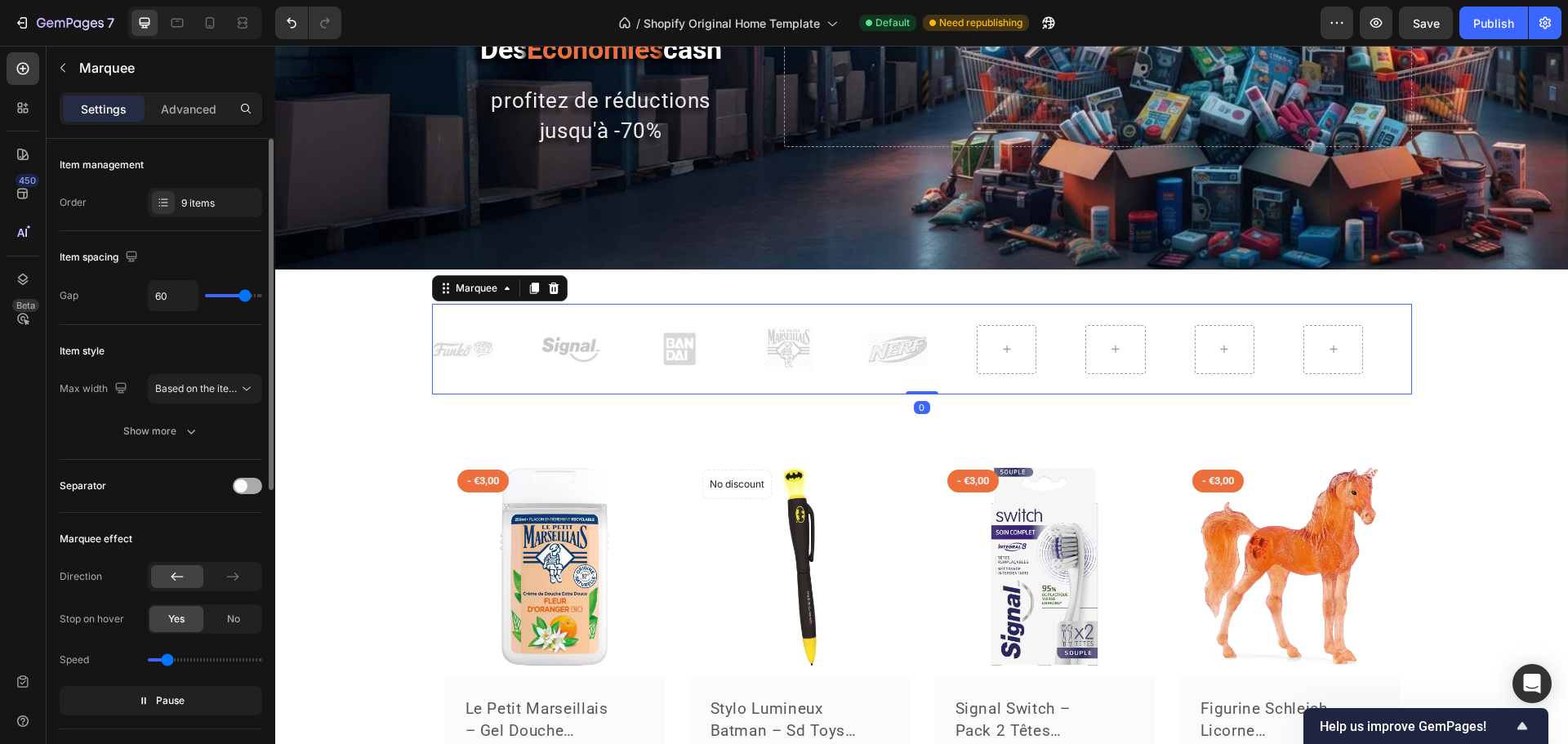
click at [242, 485] on span at bounding box center [240, 485] width 13 height 13
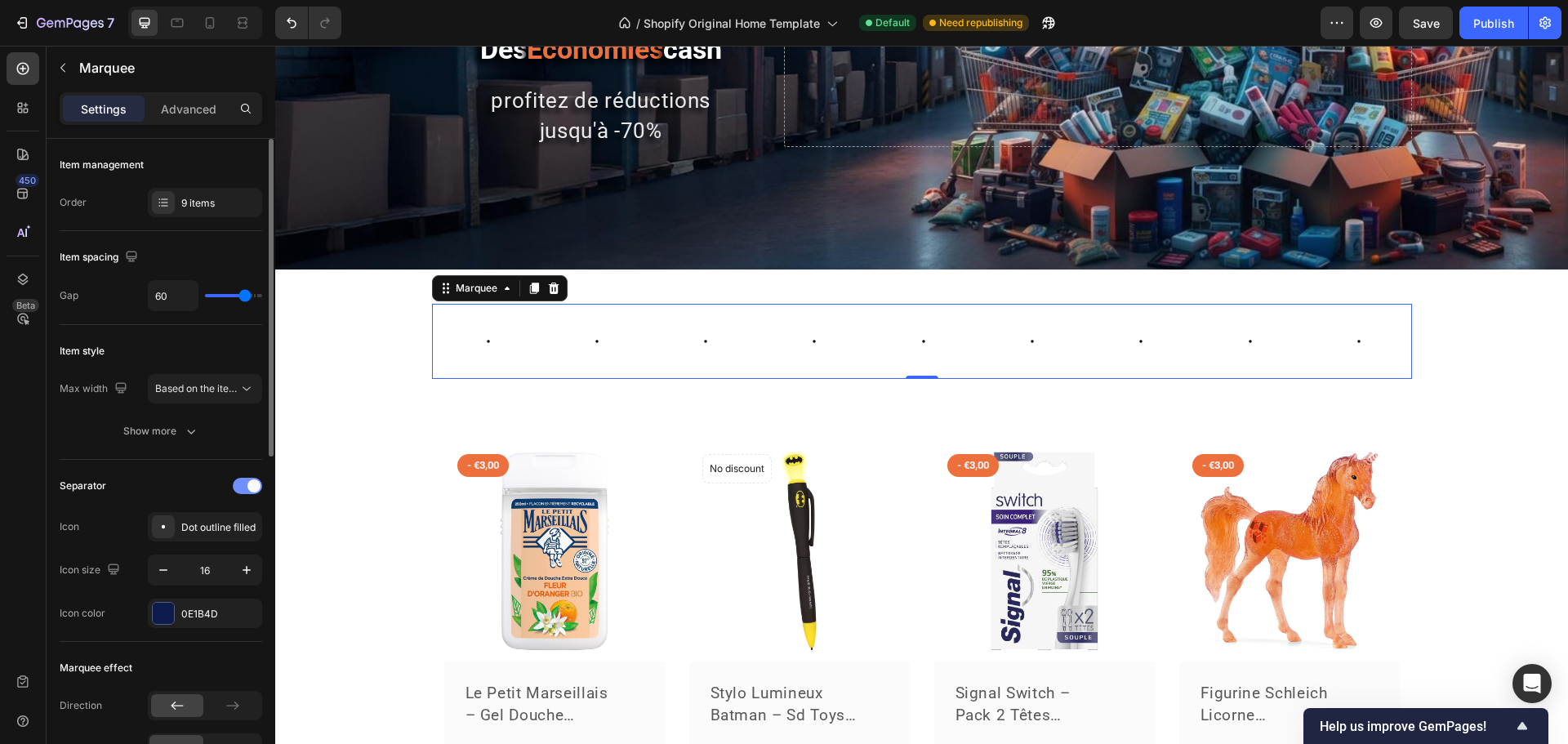
click at [242, 485] on div at bounding box center [247, 485] width 29 height 17
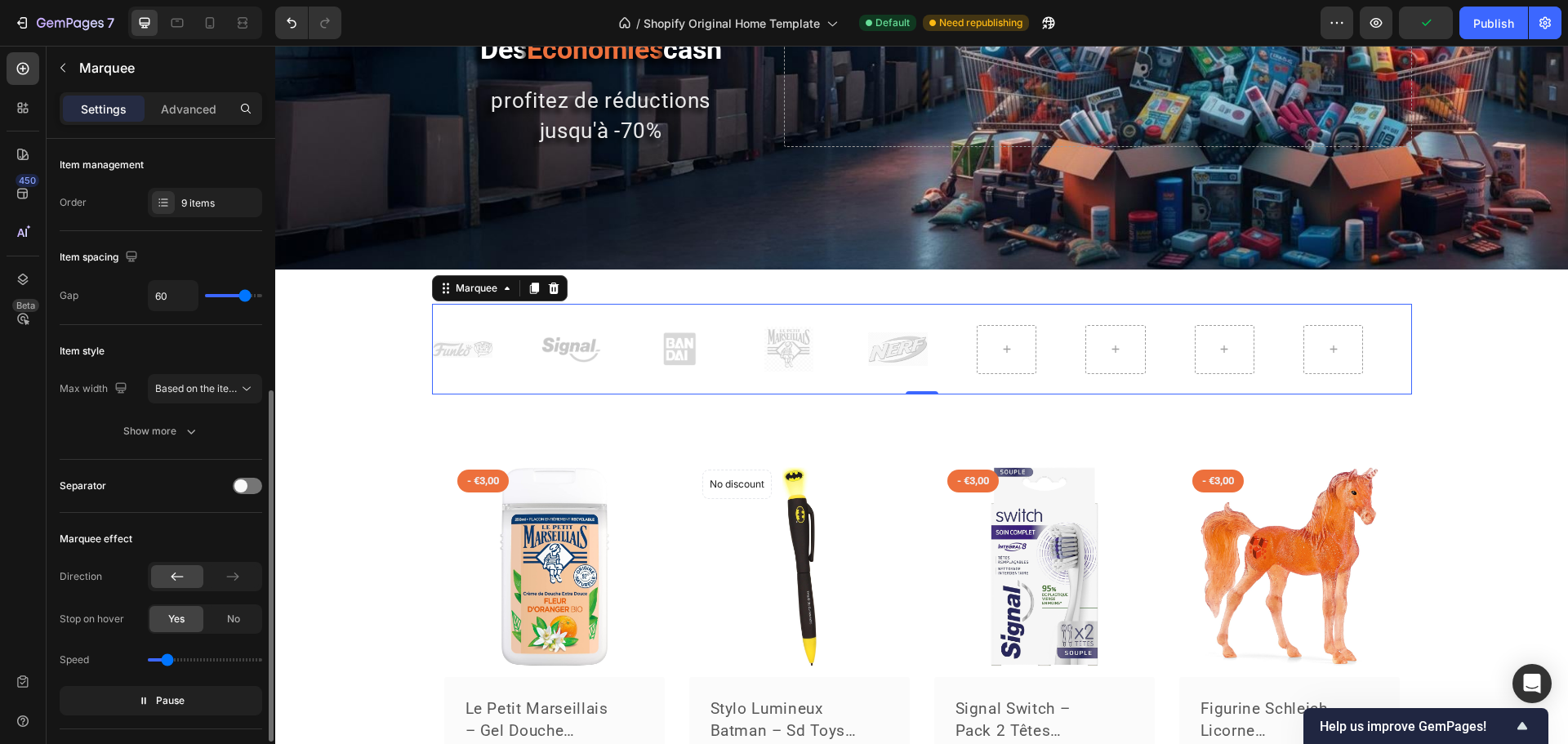
scroll to position [245, 0]
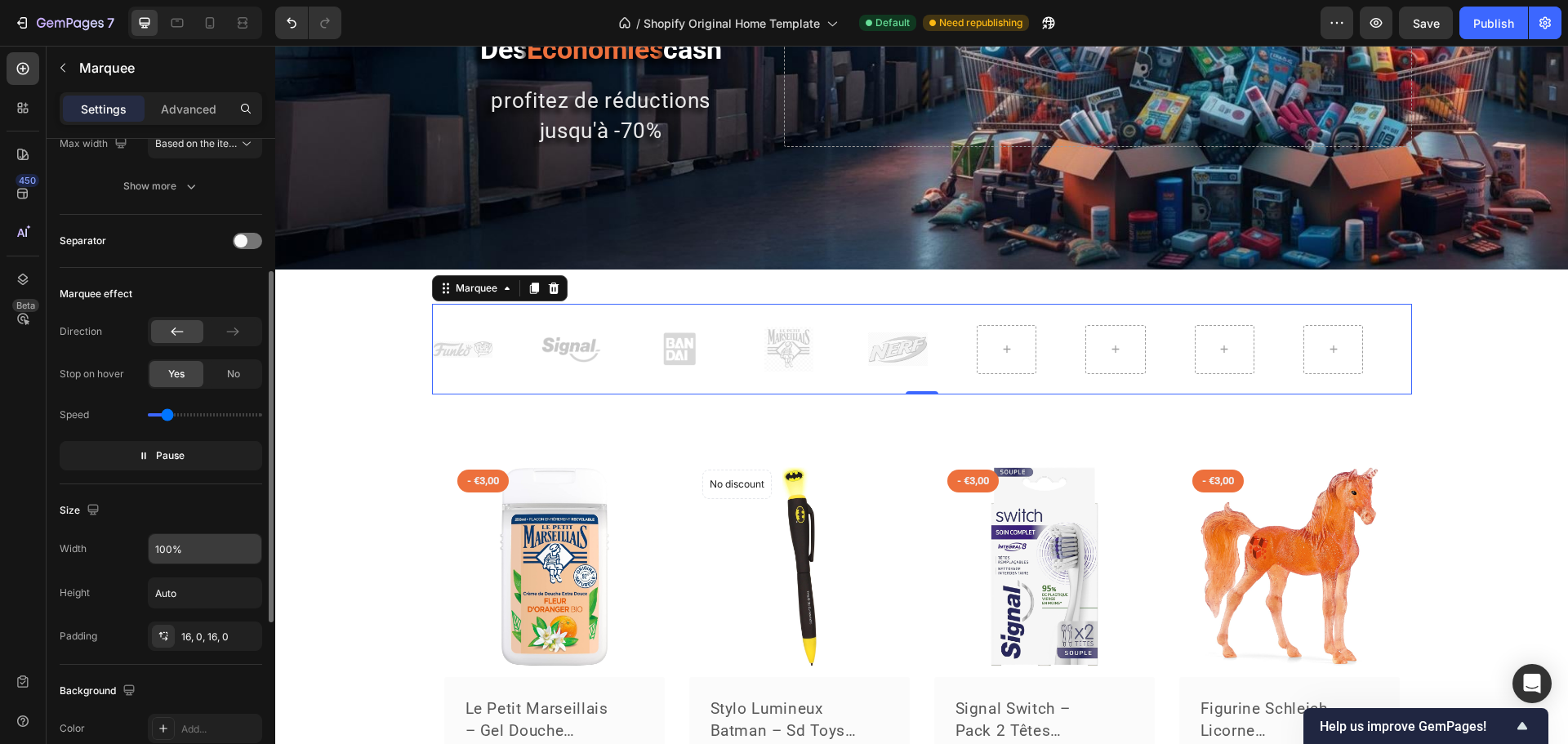
click at [165, 547] on input "100%" at bounding box center [205, 549] width 113 height 29
click at [324, 342] on div "Image Image Image Image Image Image Image Image Image Image Marquee 0 Row" at bounding box center [921, 355] width 1293 height 104
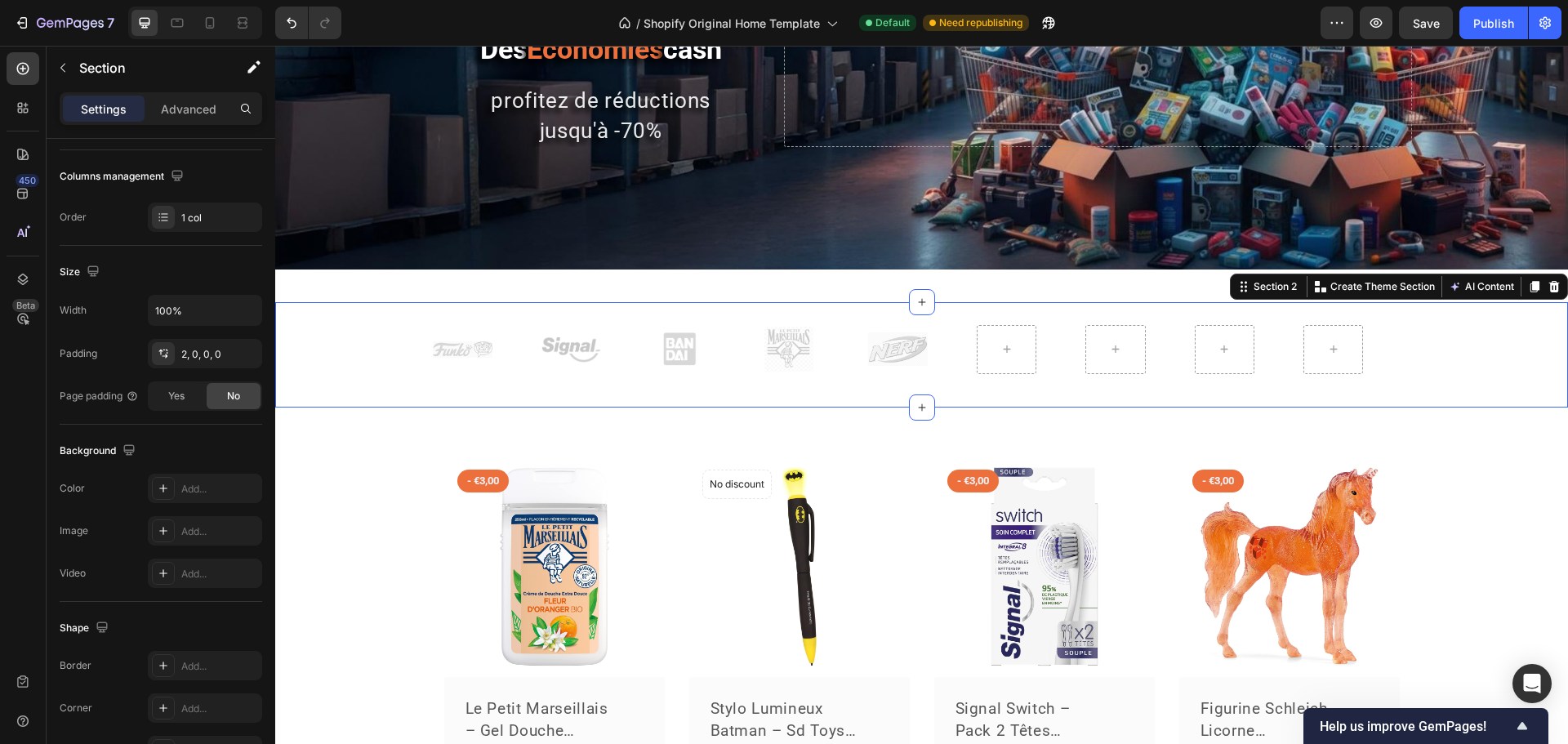
scroll to position [0, 0]
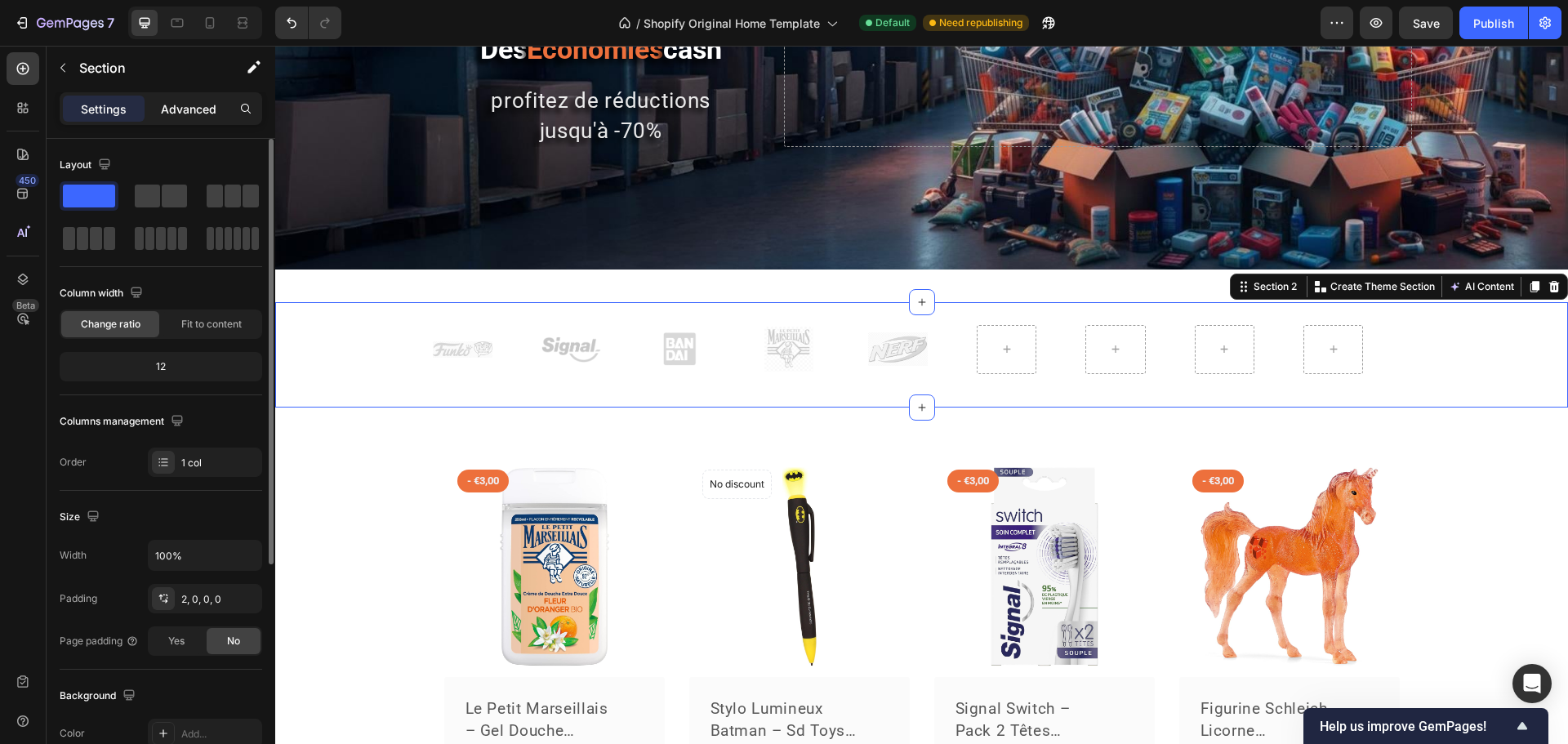
click at [196, 119] on div "Advanced" at bounding box center [189, 108] width 82 height 26
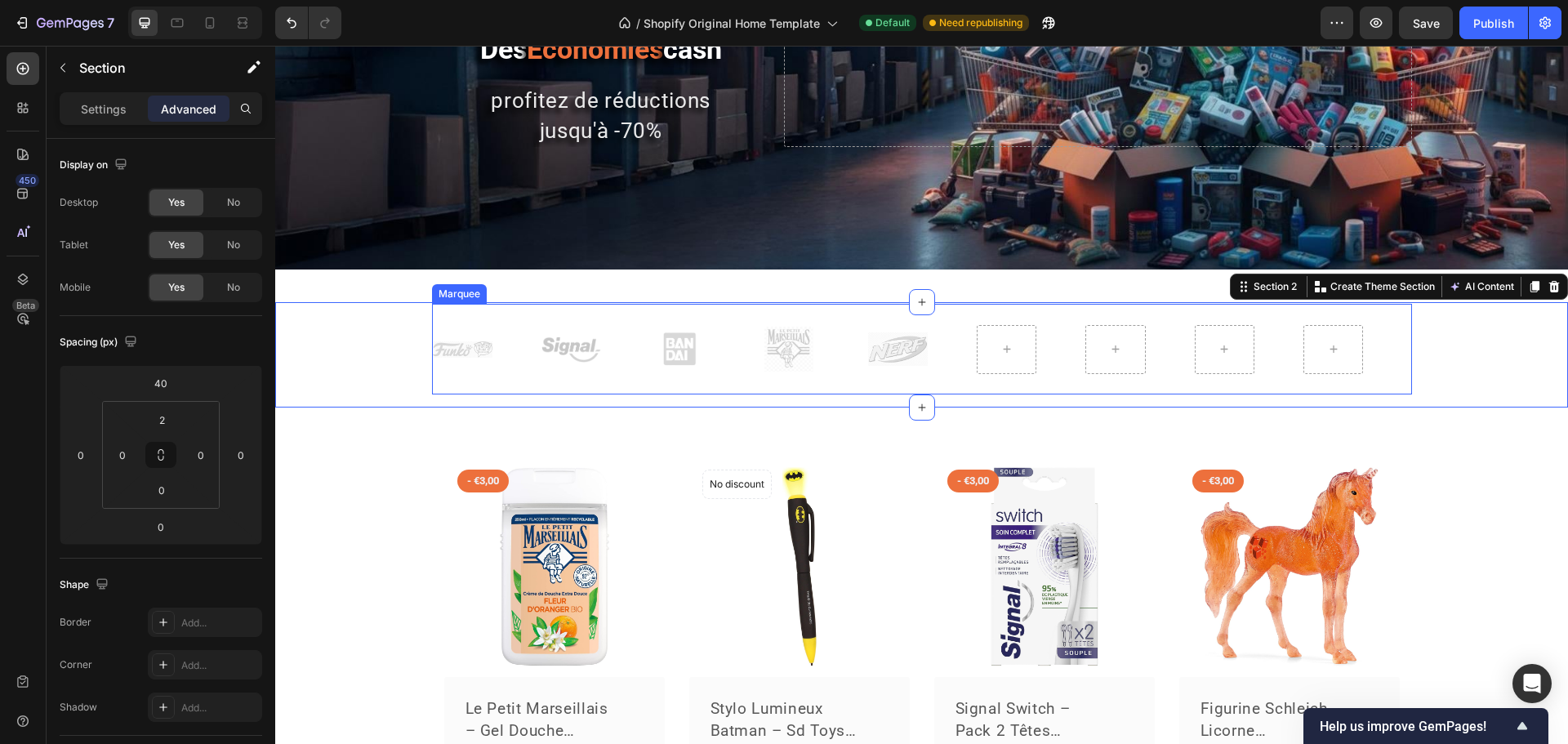
click at [438, 328] on div "Image Image Image Image Image" at bounding box center [923, 349] width 980 height 64
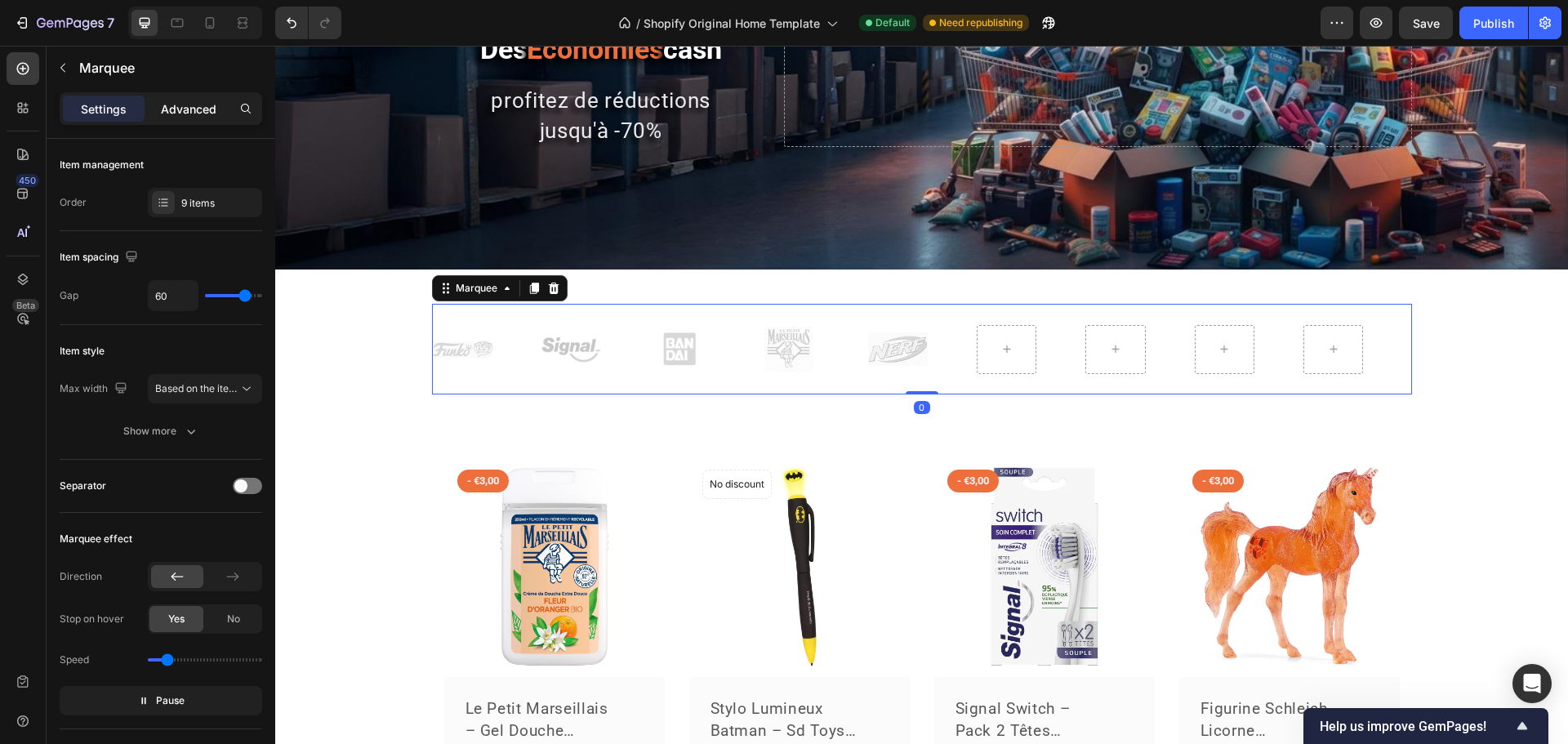
click at [181, 110] on p "Advanced" at bounding box center [188, 109] width 55 height 18
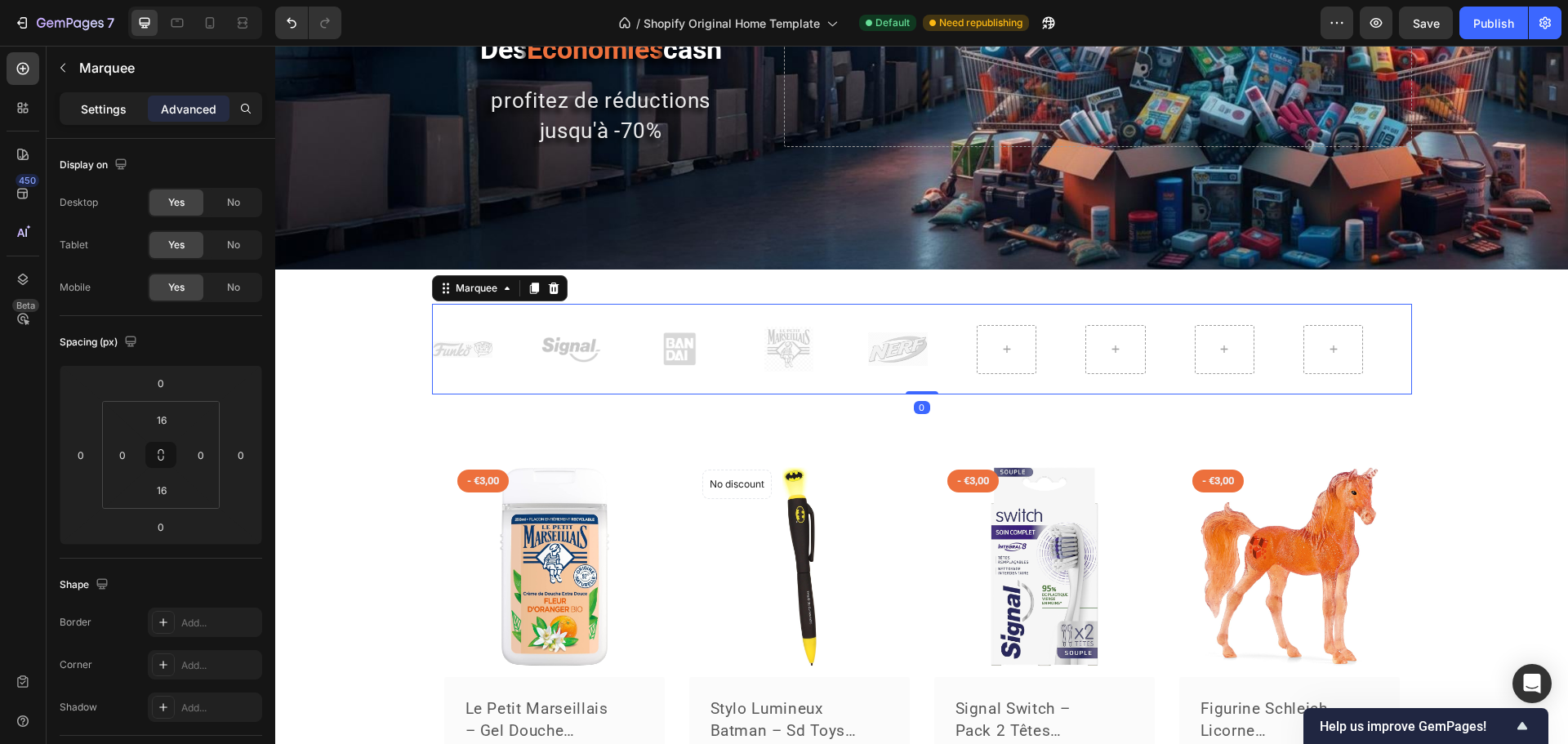
click at [114, 104] on p "Settings" at bounding box center [103, 109] width 46 height 18
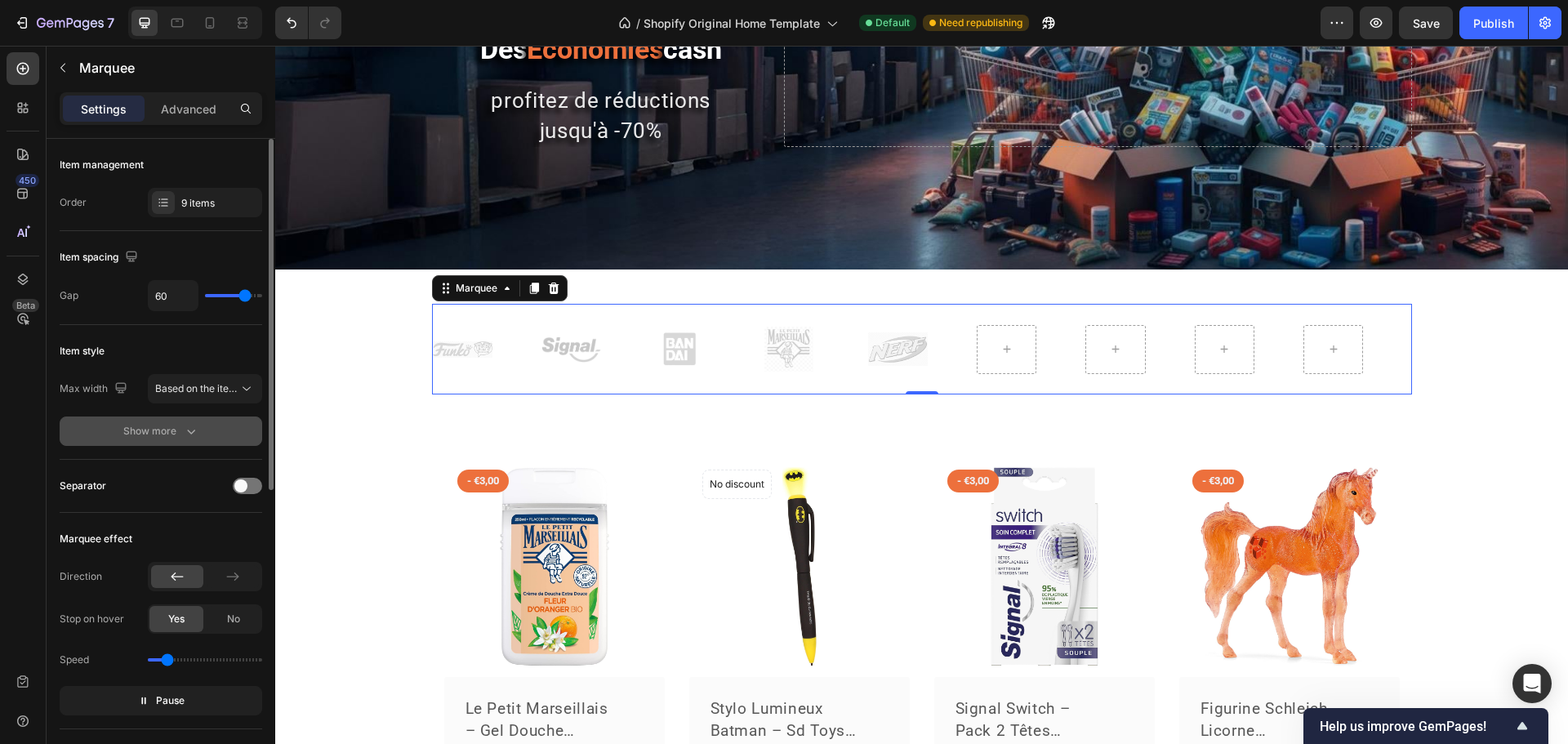
click at [130, 427] on div "Show more" at bounding box center [161, 431] width 76 height 17
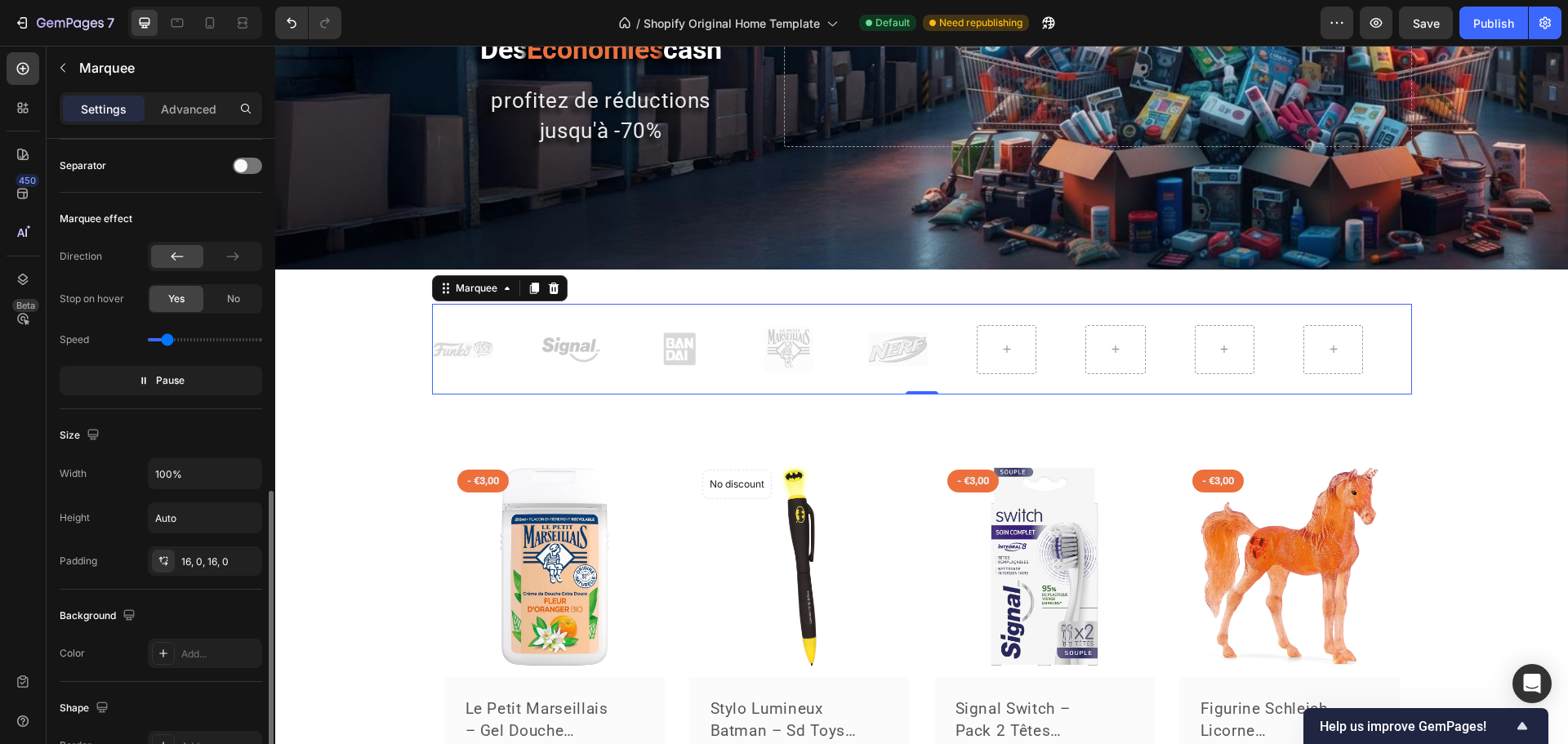
scroll to position [572, 0]
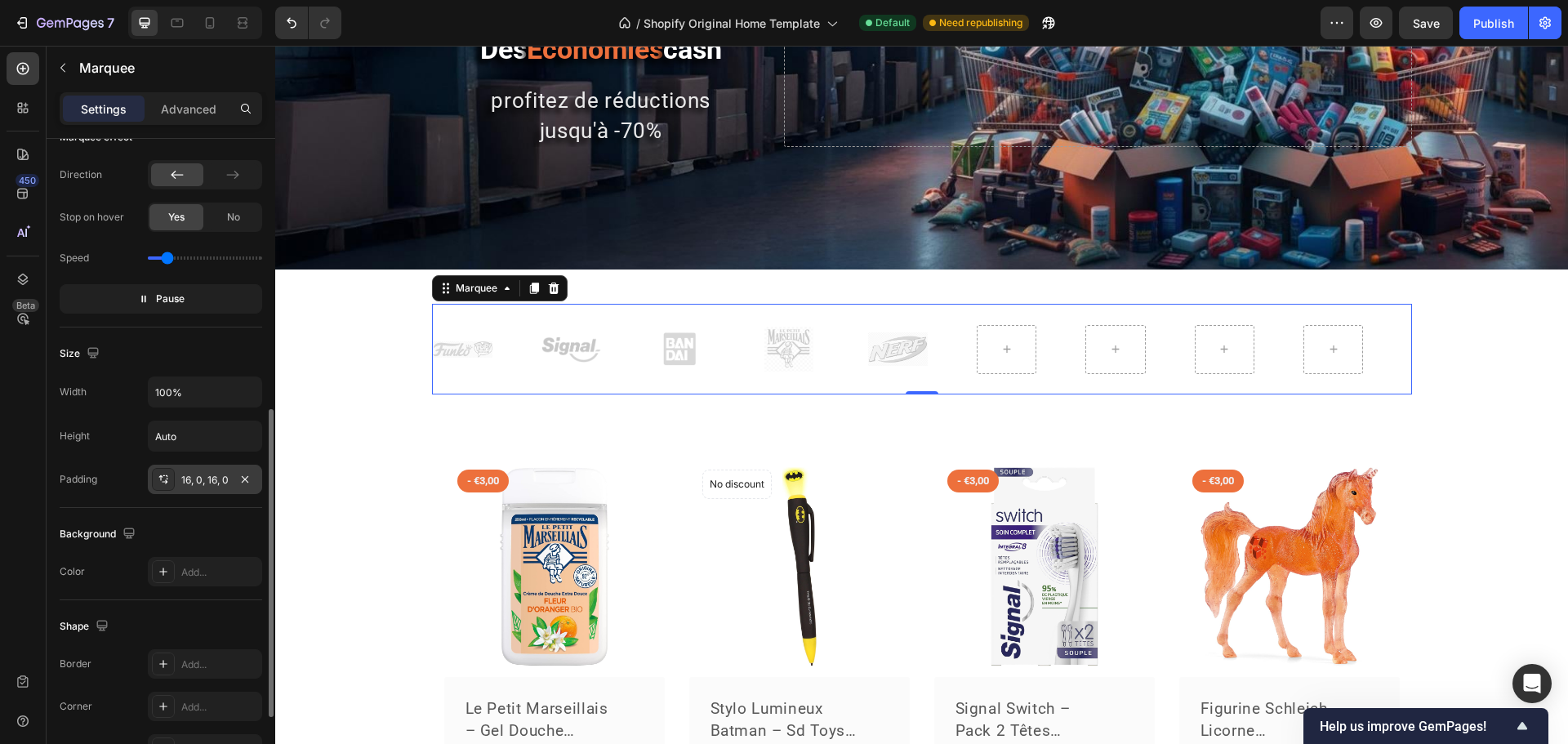
click at [187, 480] on div "16, 0, 16, 0" at bounding box center [204, 479] width 48 height 15
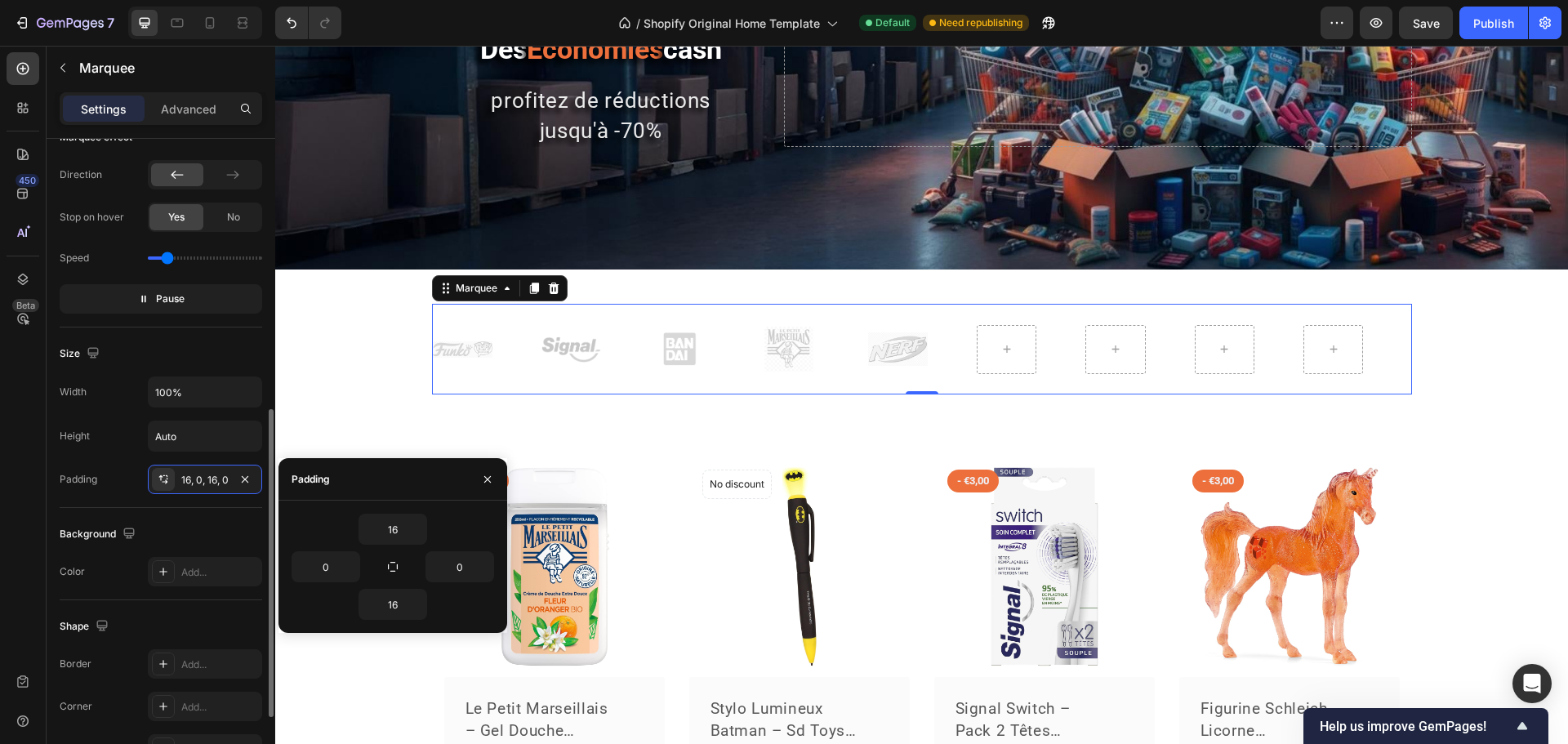
click at [198, 531] on div "Background" at bounding box center [160, 534] width 202 height 26
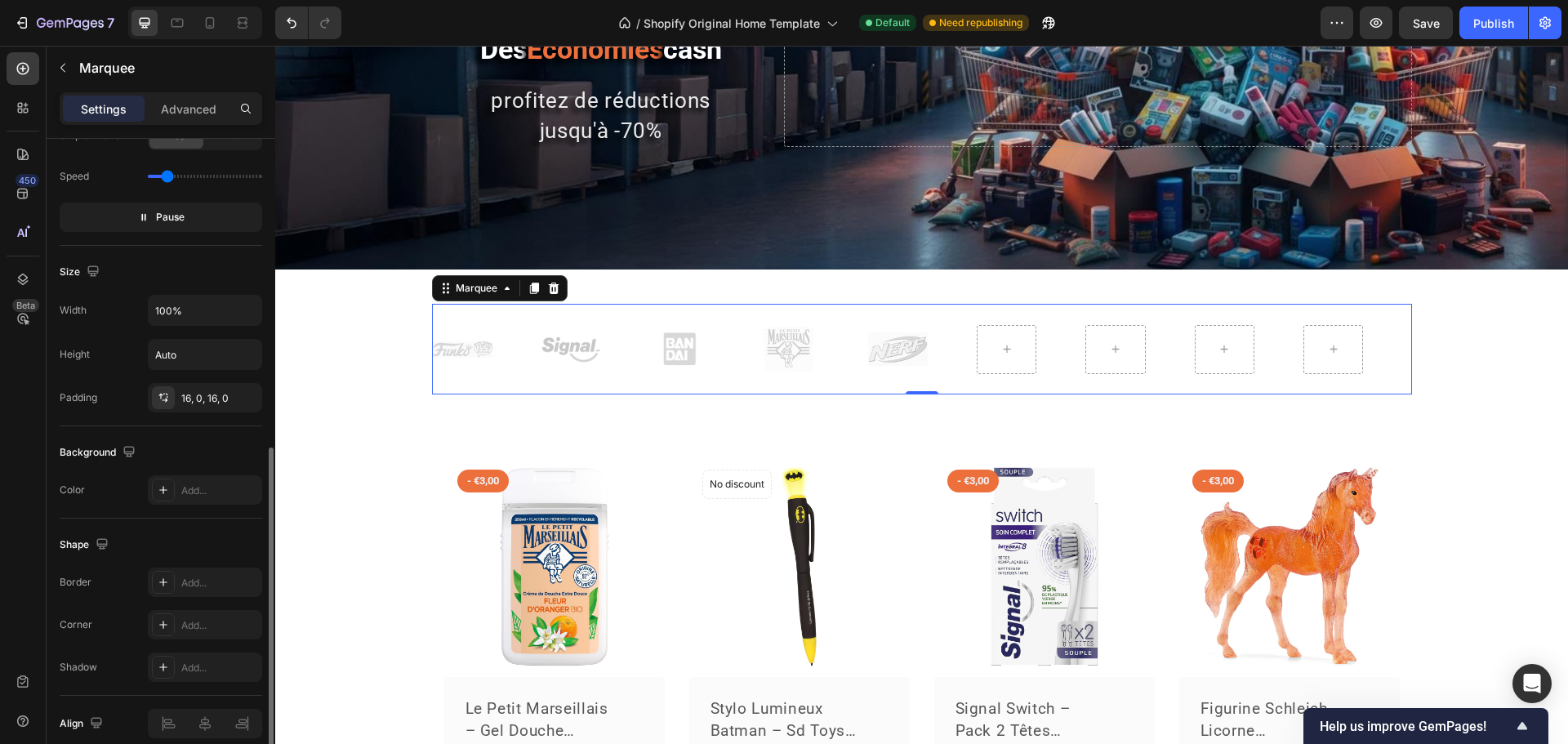
scroll to position [726, 0]
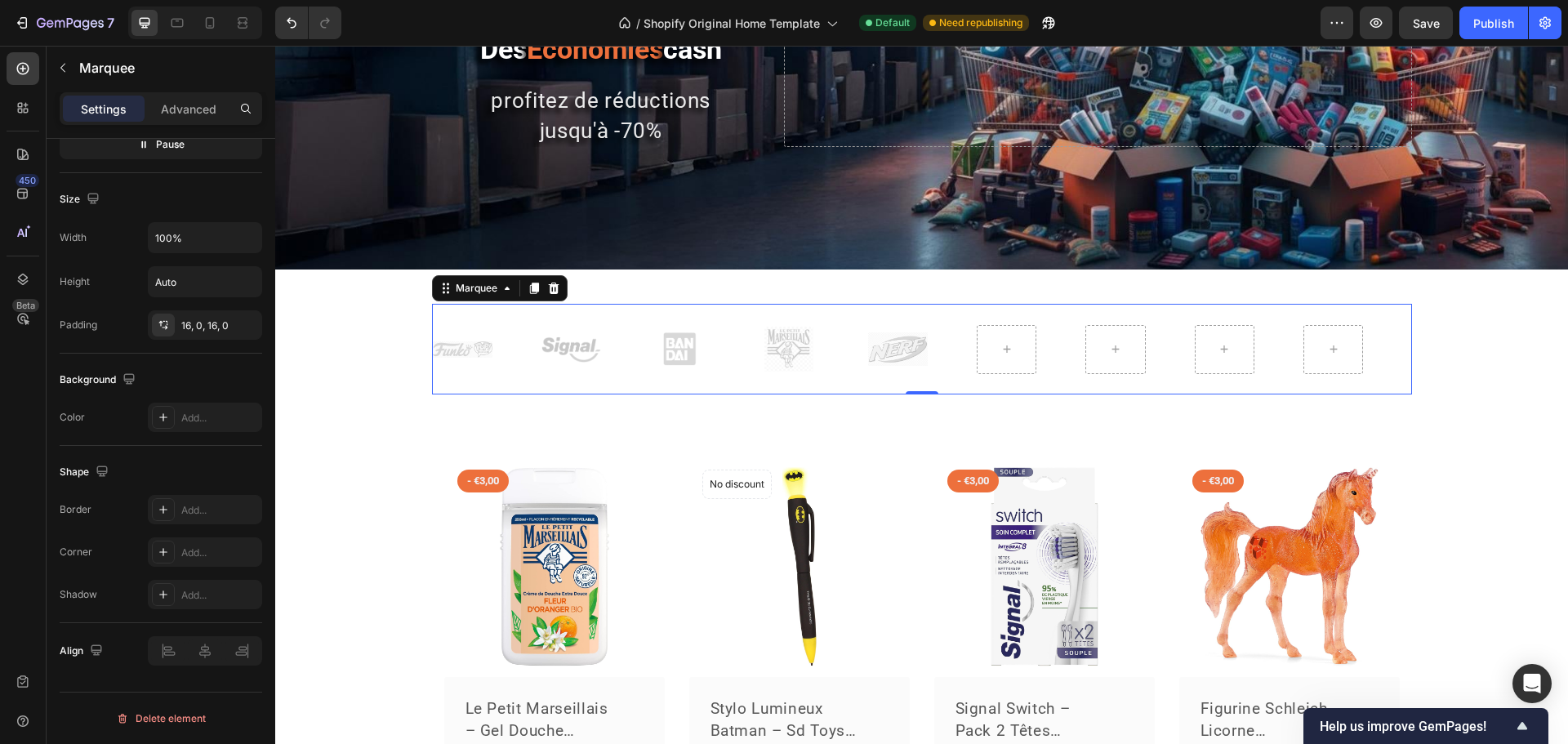
click at [433, 320] on div "Image Image Image Image Image" at bounding box center [923, 349] width 980 height 64
click at [187, 117] on p "Advanced" at bounding box center [188, 109] width 55 height 18
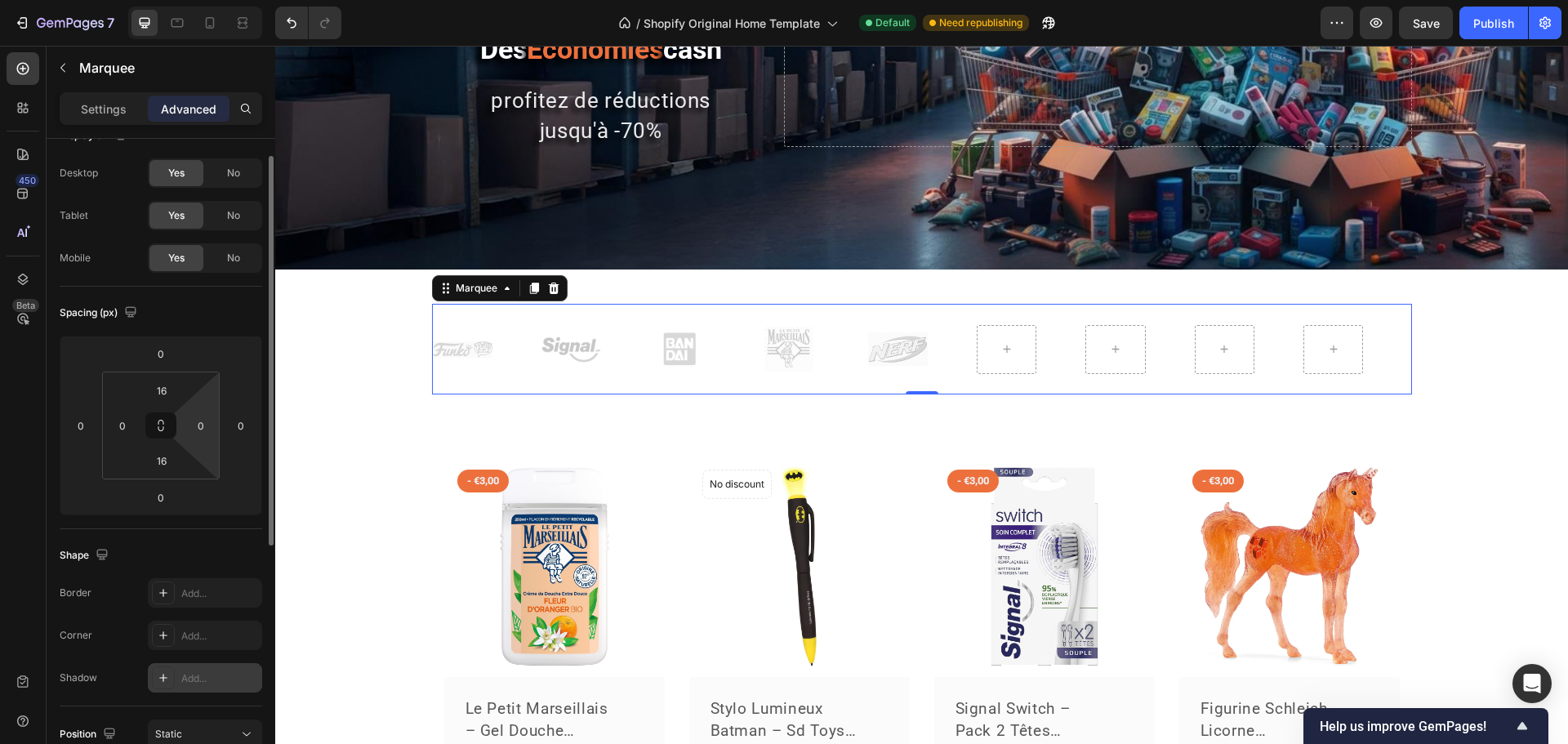
scroll to position [0, 0]
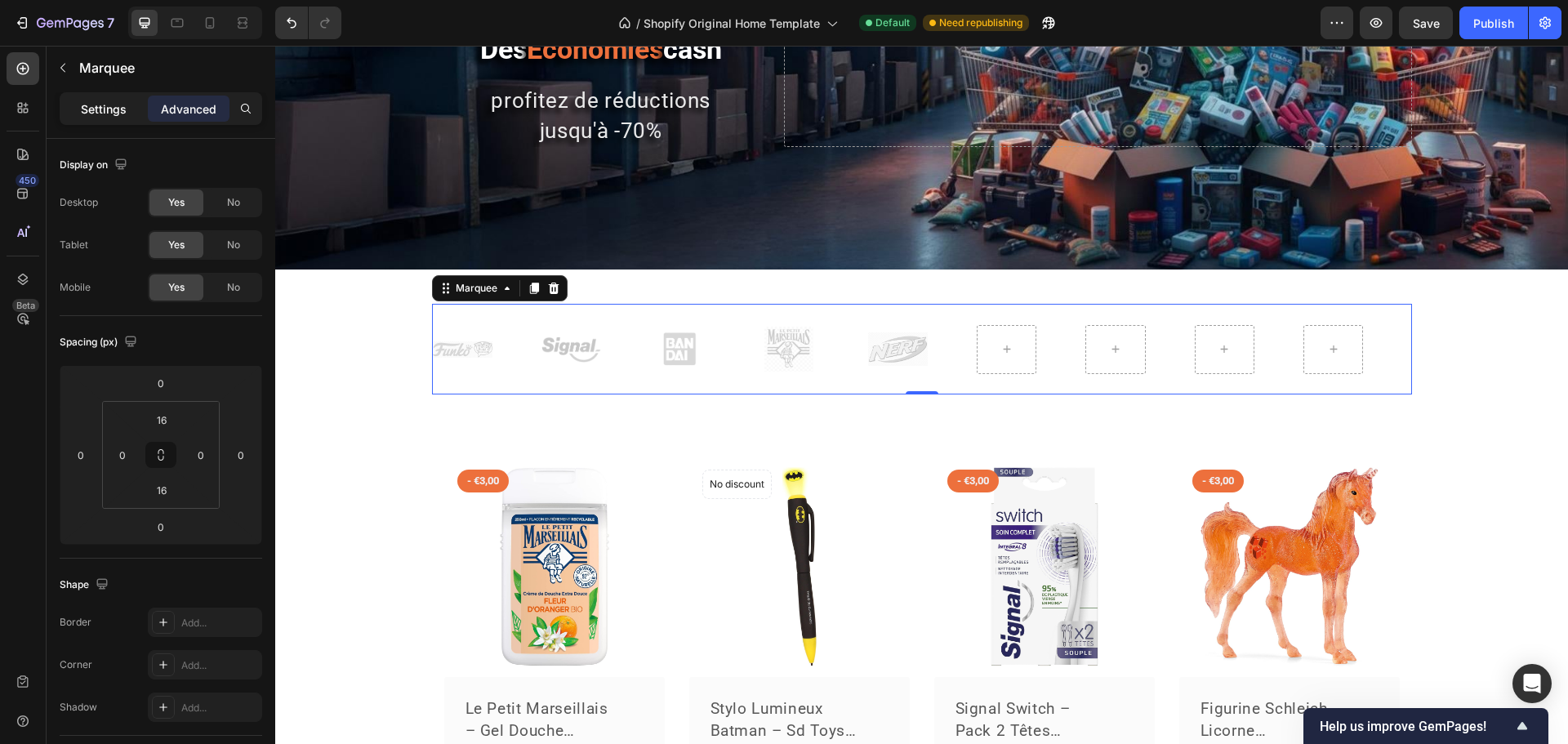
click at [115, 100] on p "Settings" at bounding box center [103, 109] width 46 height 18
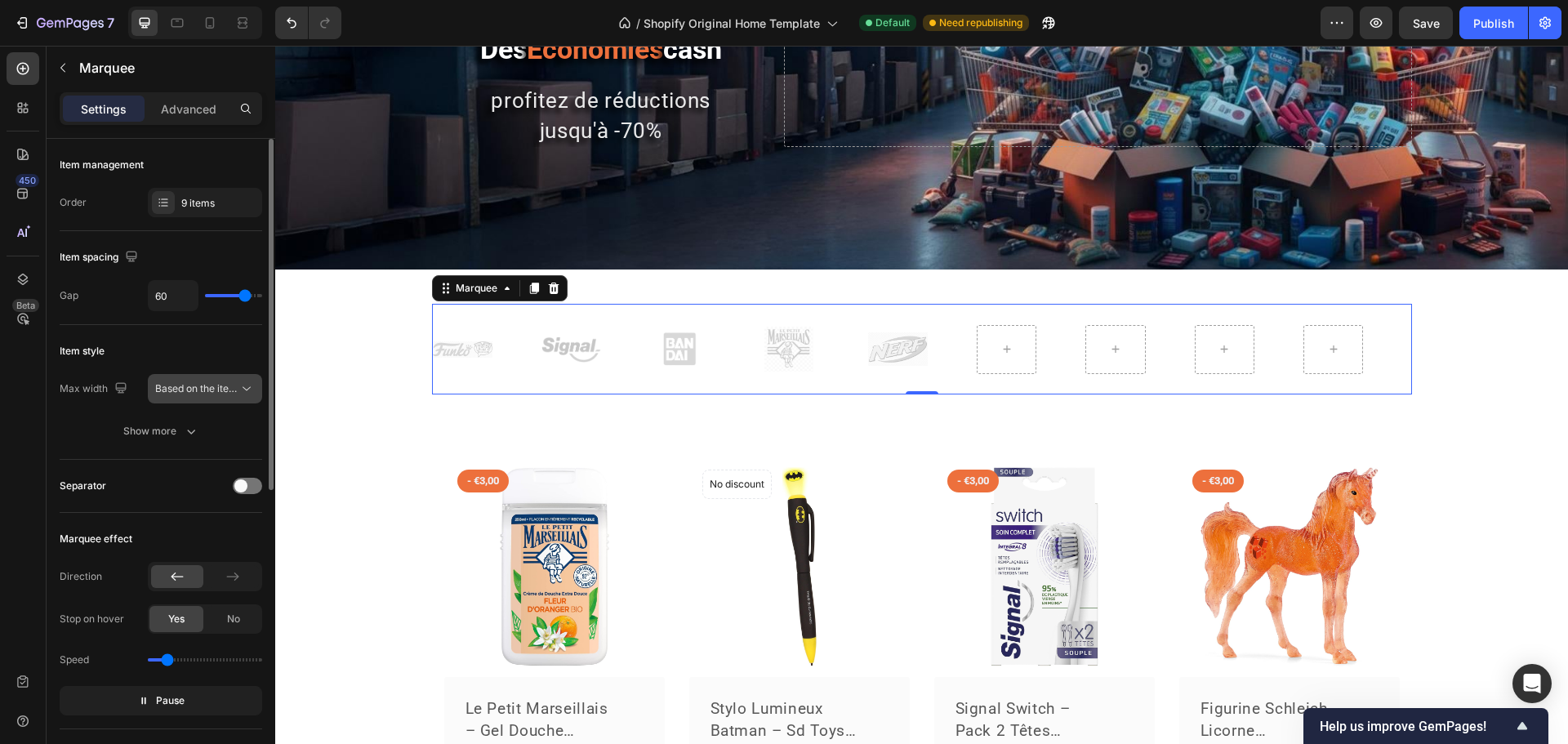
click at [172, 389] on span "Based on the item count" at bounding box center [211, 388] width 111 height 13
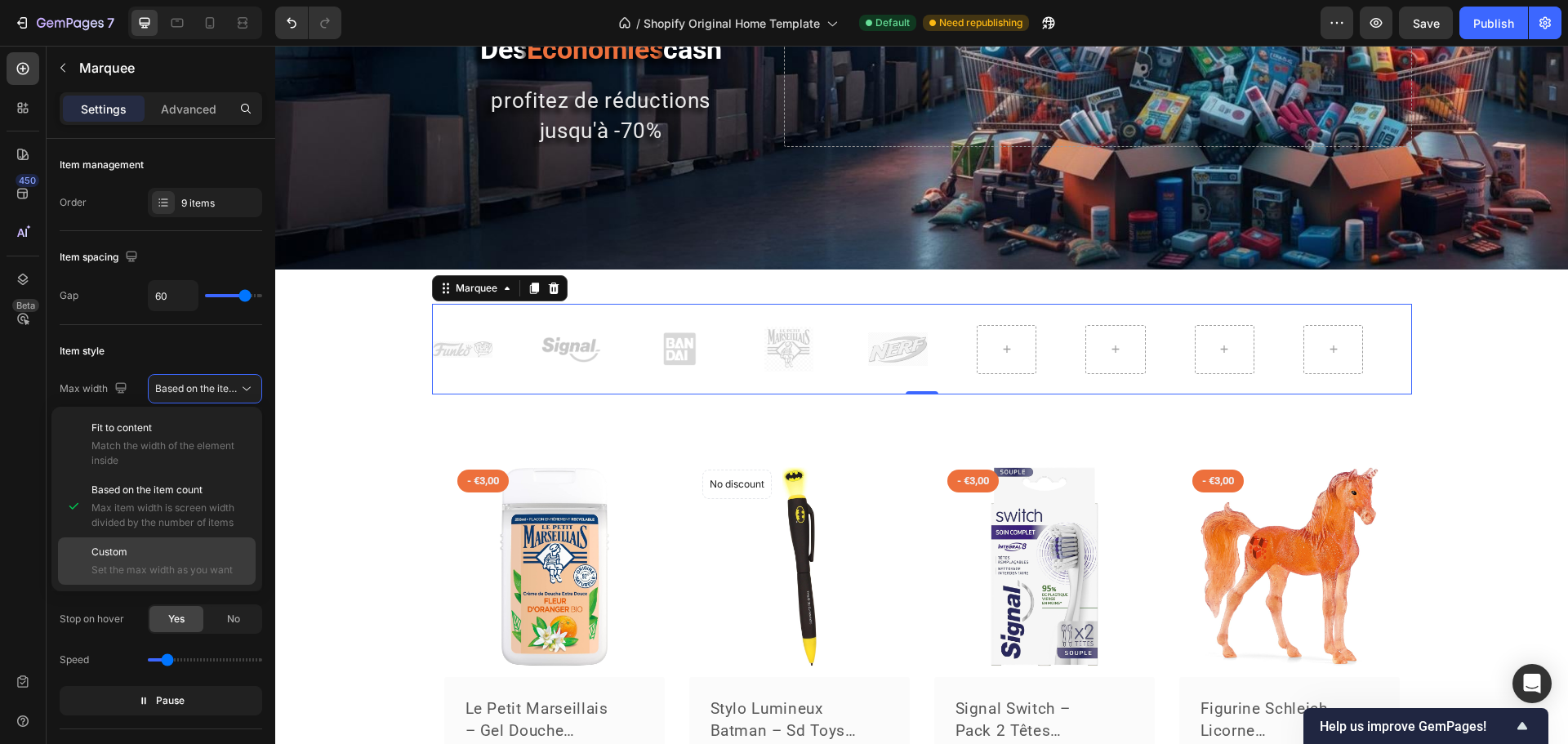
click at [138, 553] on p "Custom" at bounding box center [169, 551] width 157 height 15
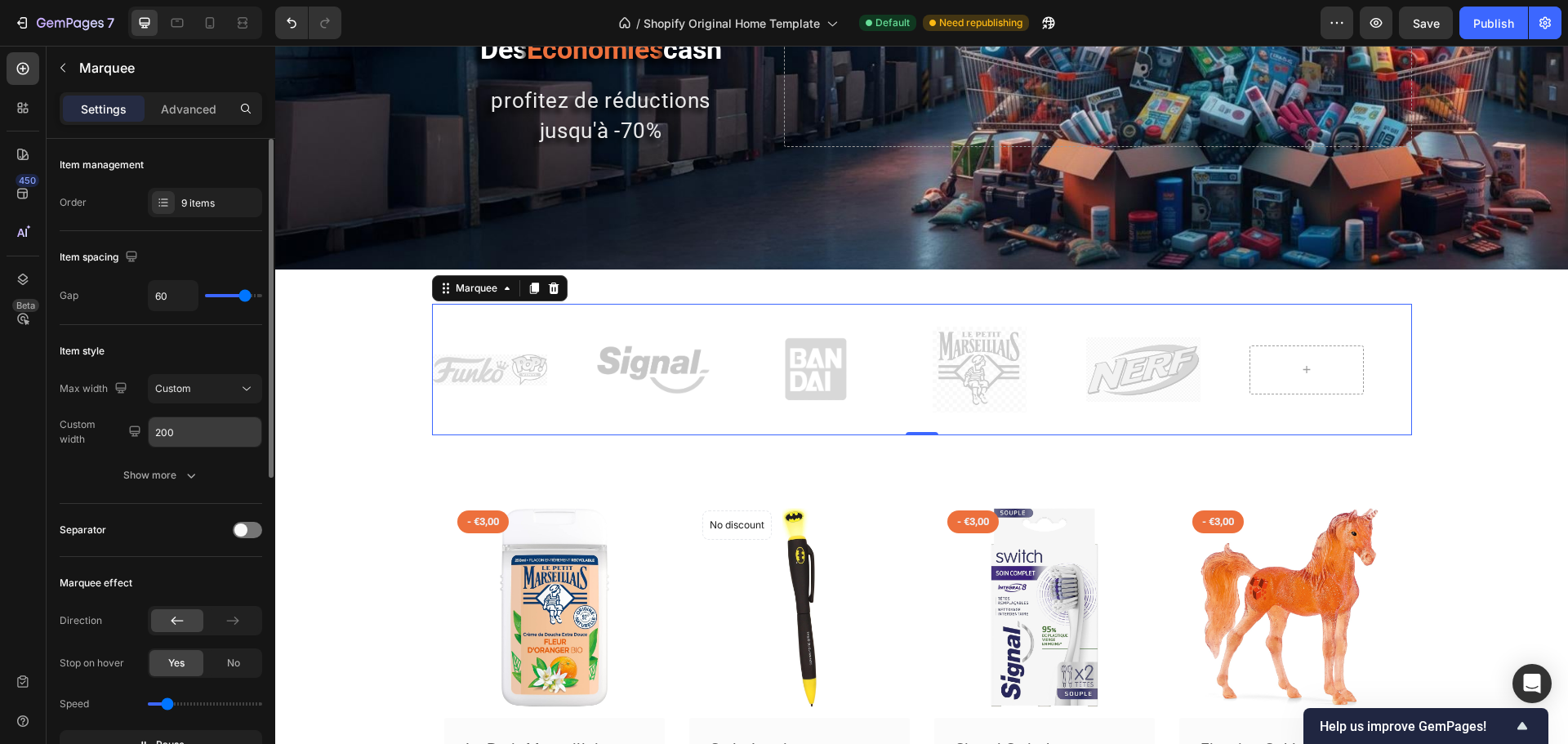
click at [166, 436] on input "200" at bounding box center [205, 432] width 113 height 29
click at [167, 436] on input "200" at bounding box center [205, 432] width 113 height 29
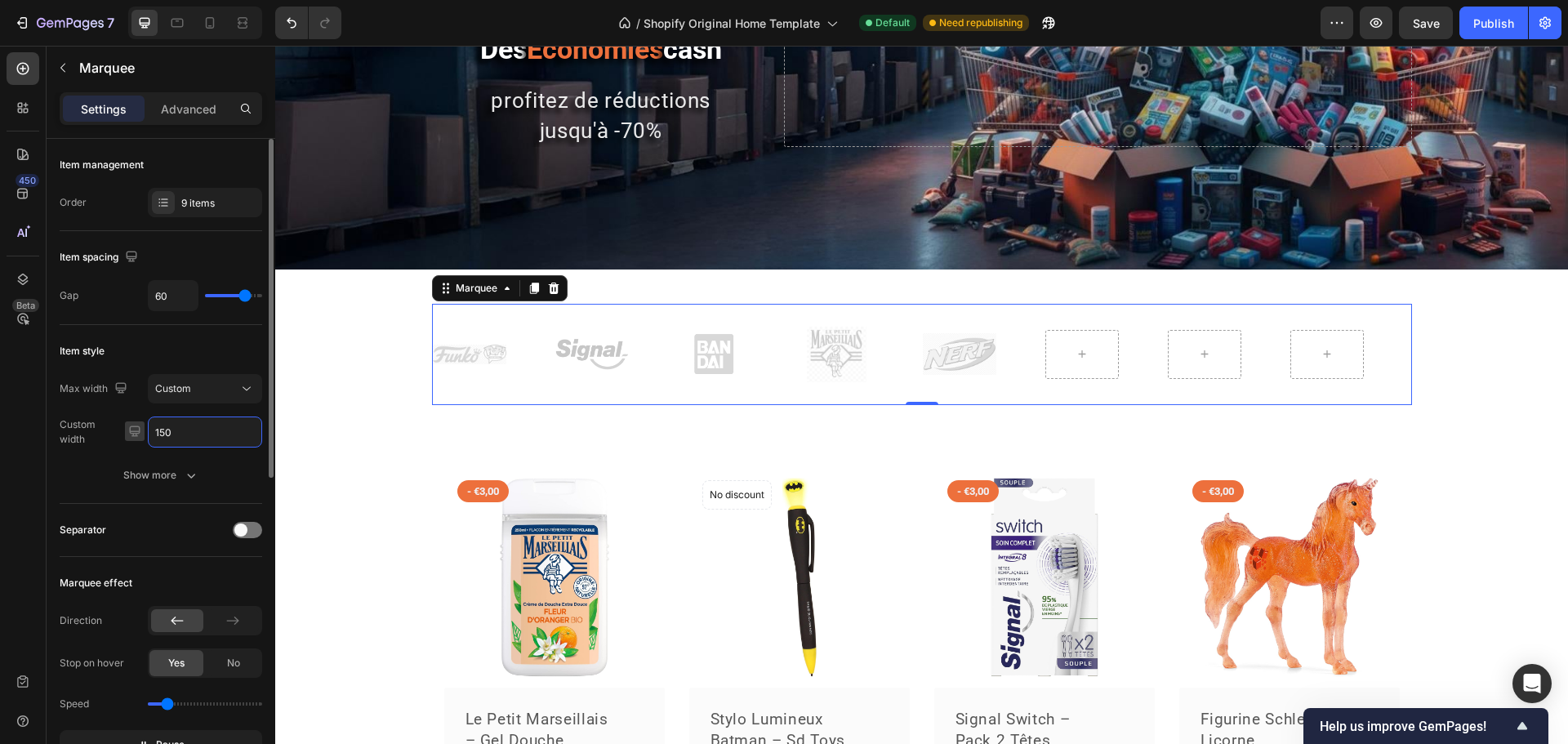
drag, startPoint x: 182, startPoint y: 434, endPoint x: 139, endPoint y: 434, distance: 43.0
click at [139, 434] on div "Custom width 150" at bounding box center [160, 432] width 202 height 31
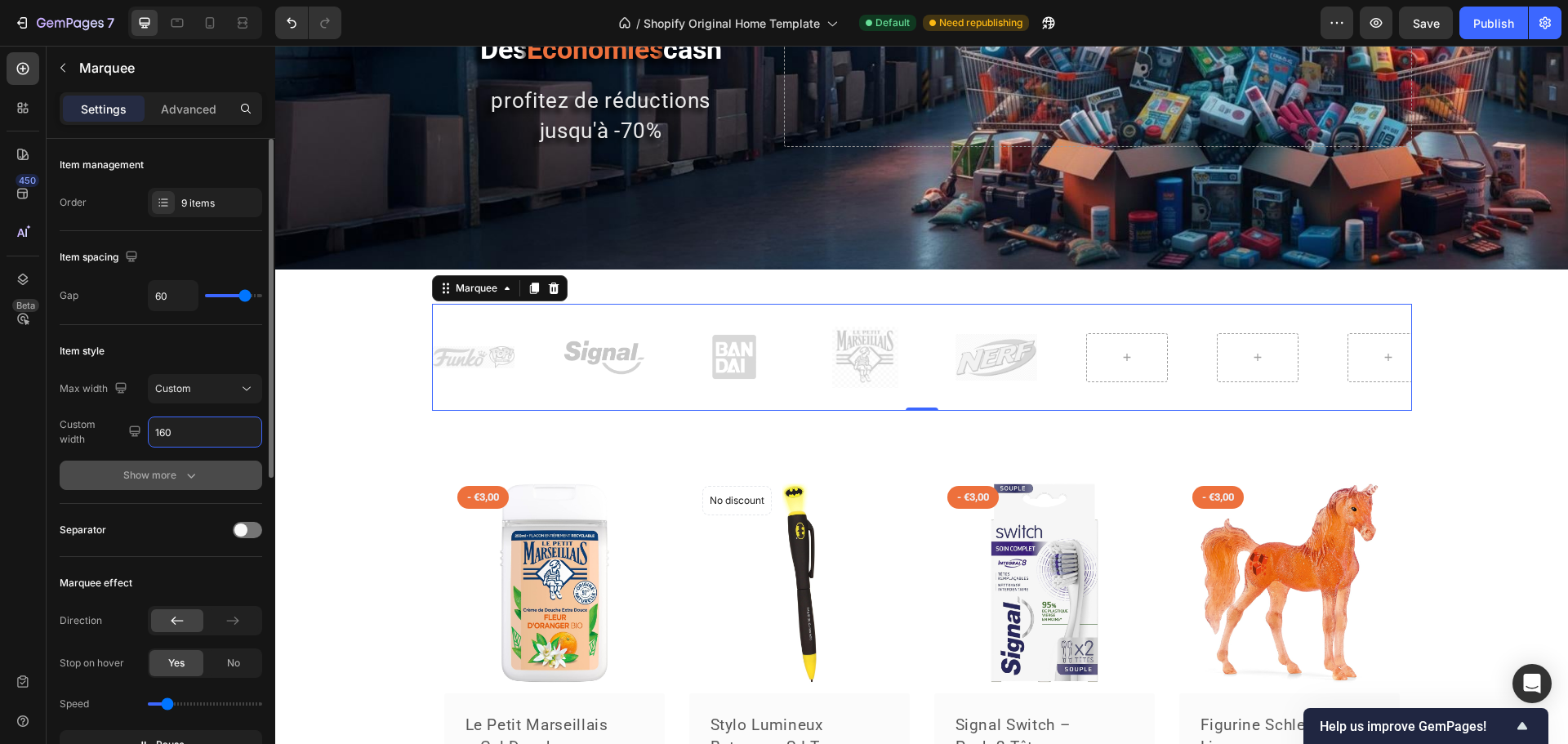
type input "160"
click at [187, 468] on icon "button" at bounding box center [191, 475] width 17 height 17
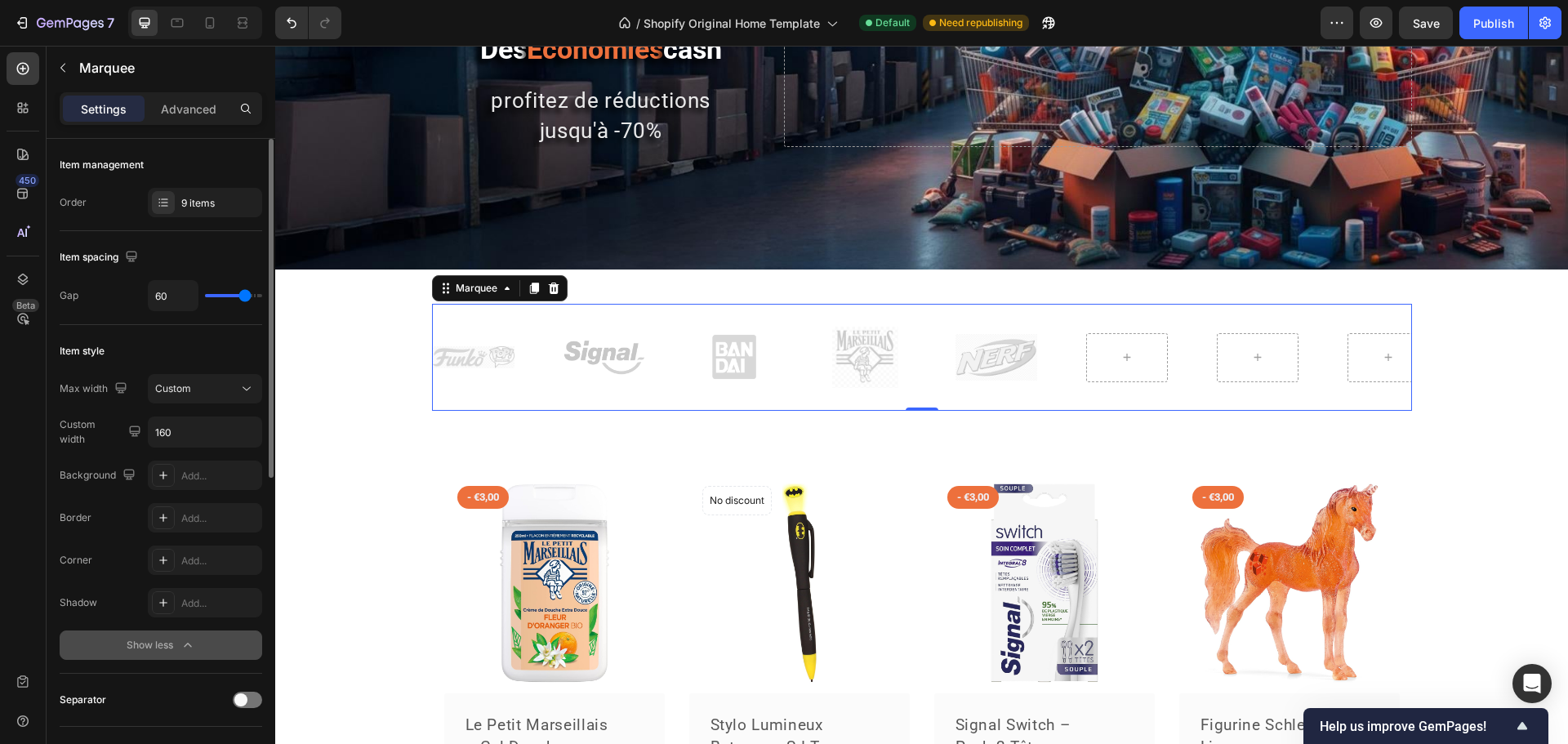
click at [160, 650] on div "Show less" at bounding box center [160, 645] width 69 height 17
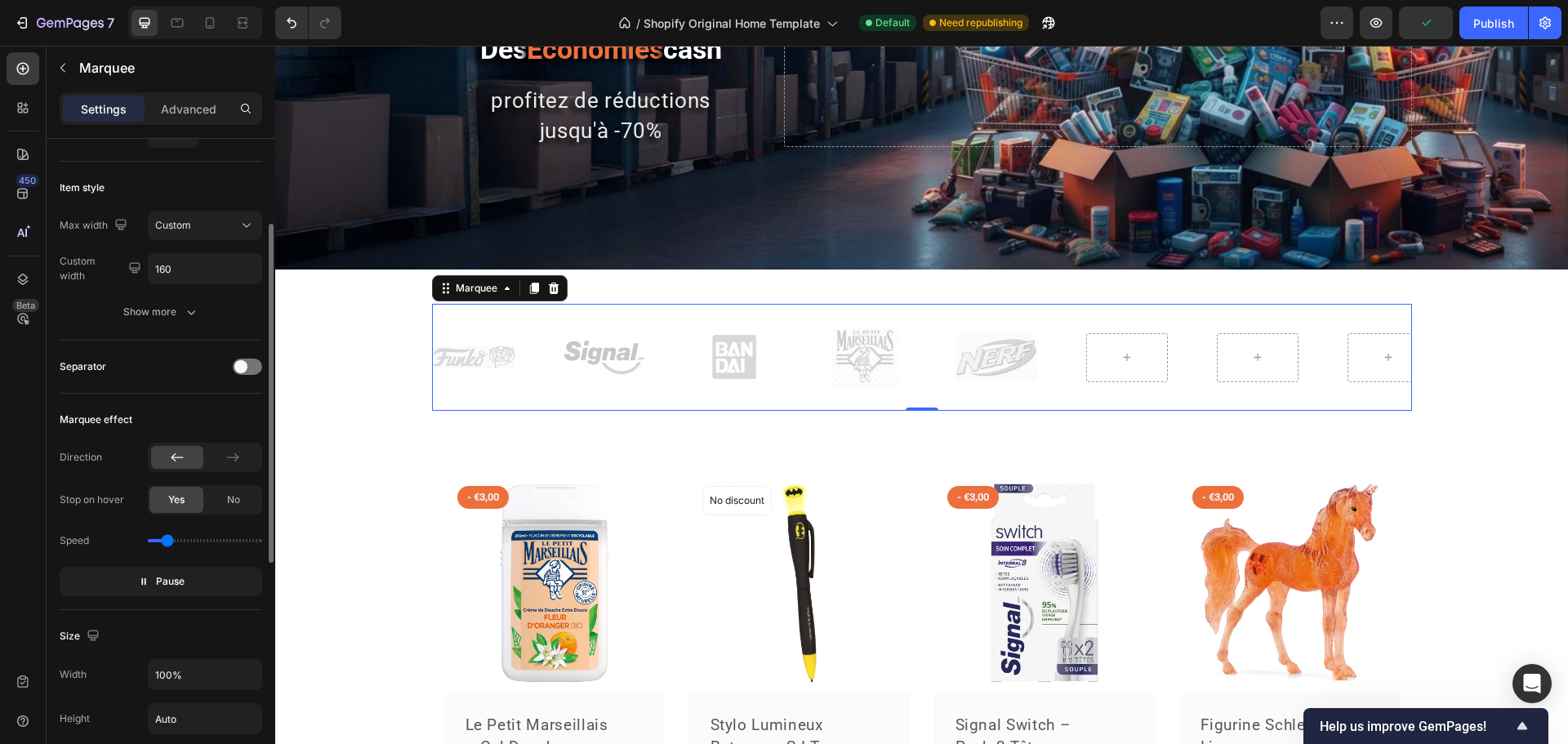
scroll to position [245, 0]
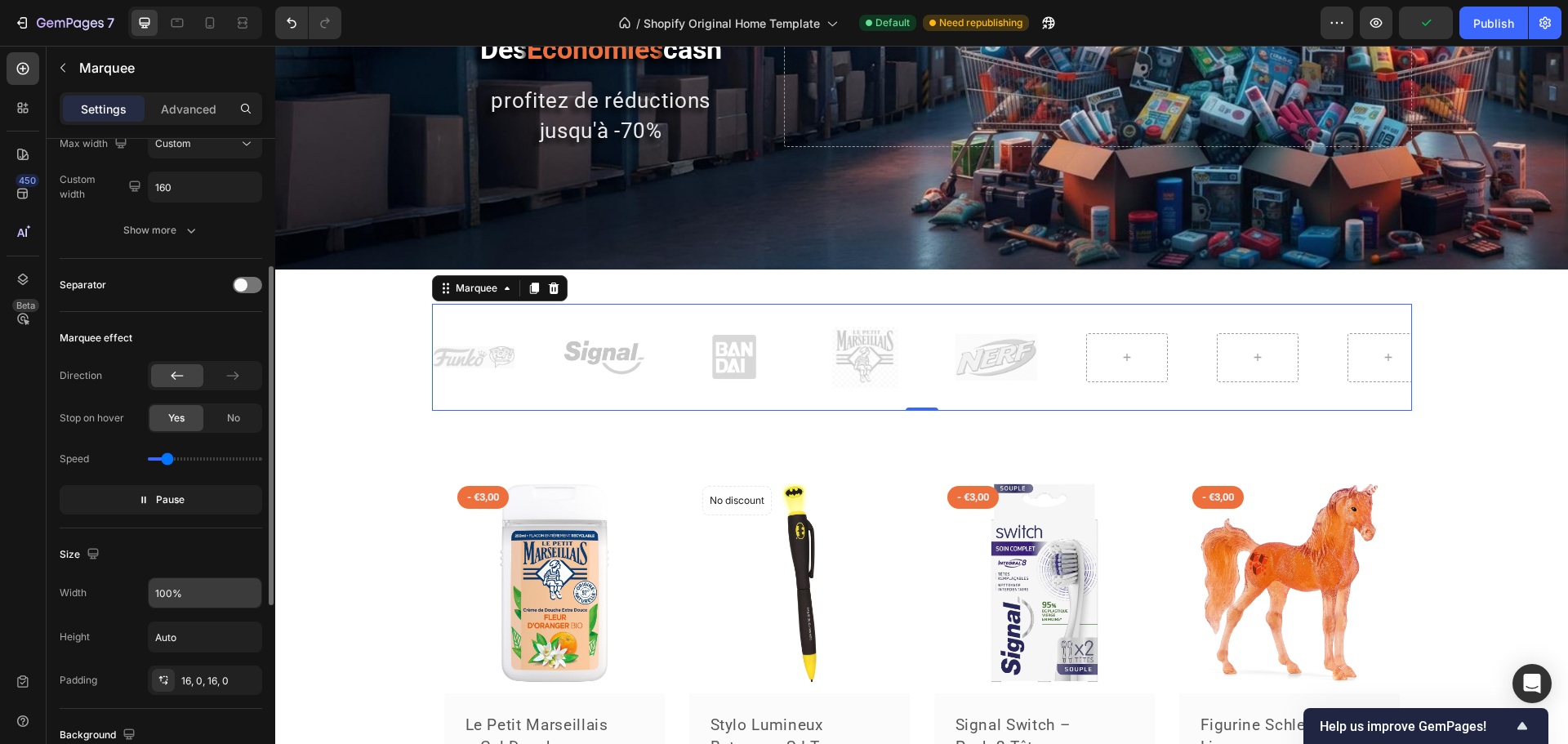
click at [162, 606] on input "100%" at bounding box center [205, 593] width 113 height 29
click at [185, 596] on input "150%" at bounding box center [205, 593] width 113 height 29
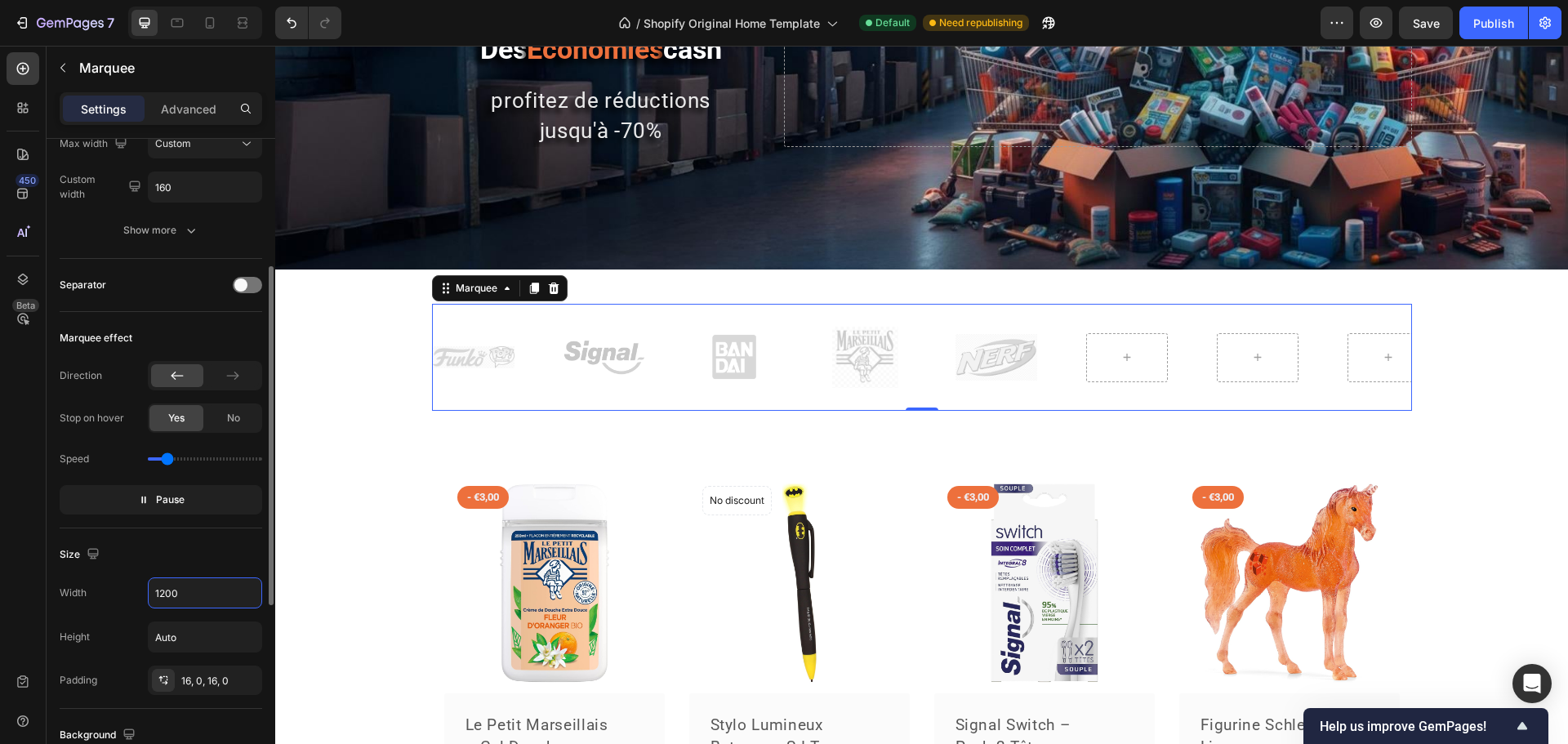
type input "1200"
click at [220, 573] on div "Size Width 1200 Height Auto Padding 16, 0, 16, 0" at bounding box center [160, 619] width 202 height 181
click at [425, 338] on div "Image Image Image Image Image Image Image Image Image Image Marquee 0 Row" at bounding box center [921, 363] width 1293 height 120
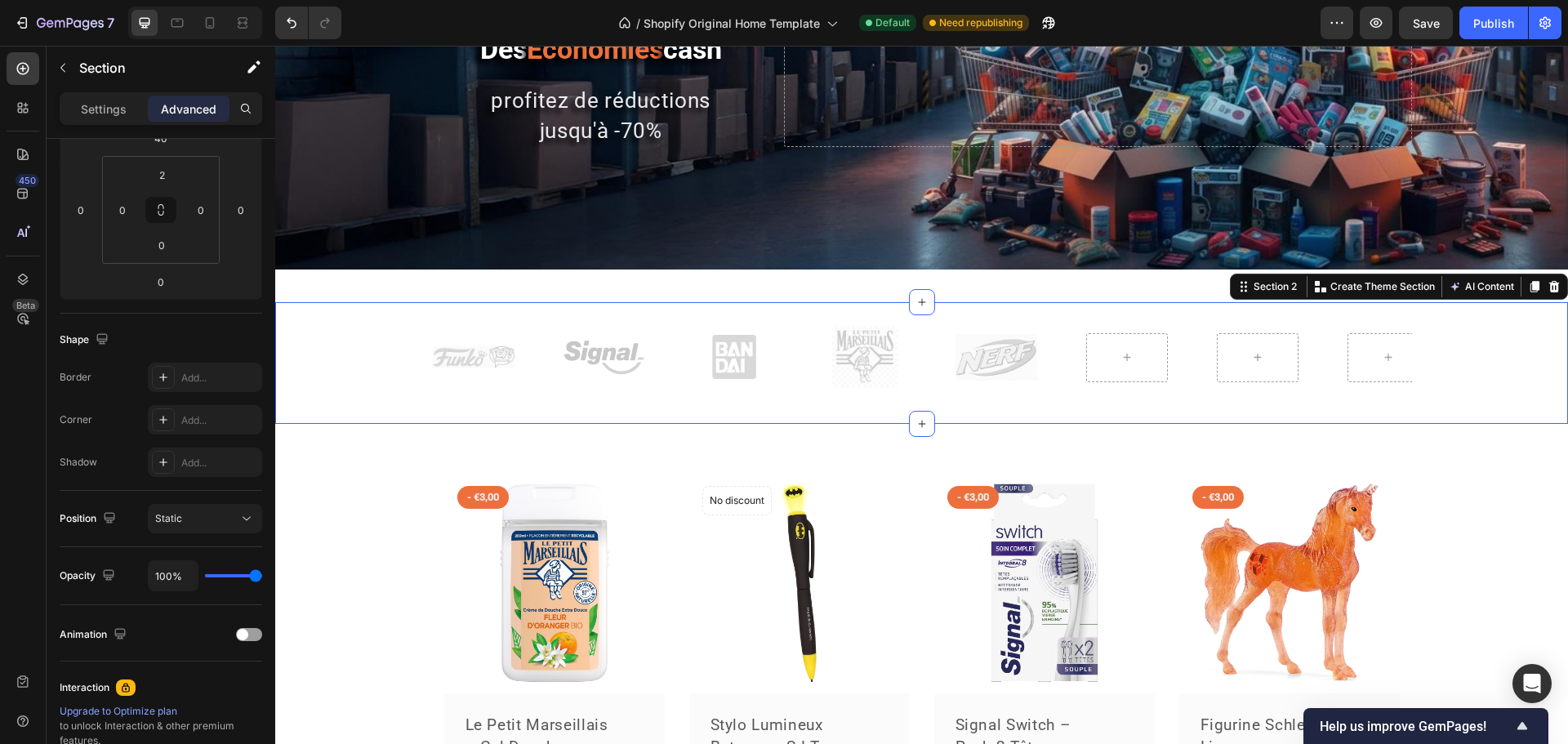
scroll to position [0, 0]
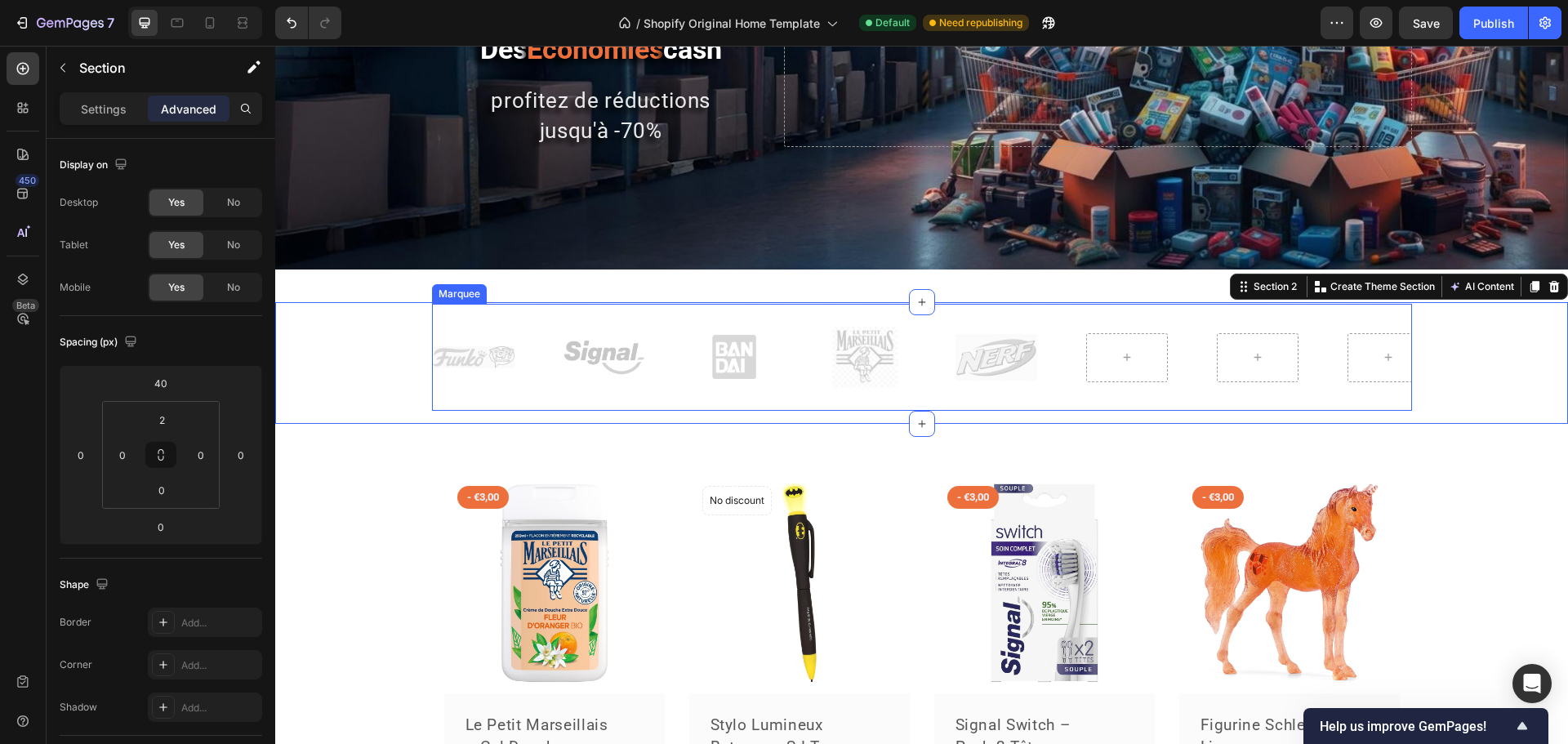
click at [461, 338] on div "Image Image Image Image Image" at bounding box center [1020, 357] width 1176 height 81
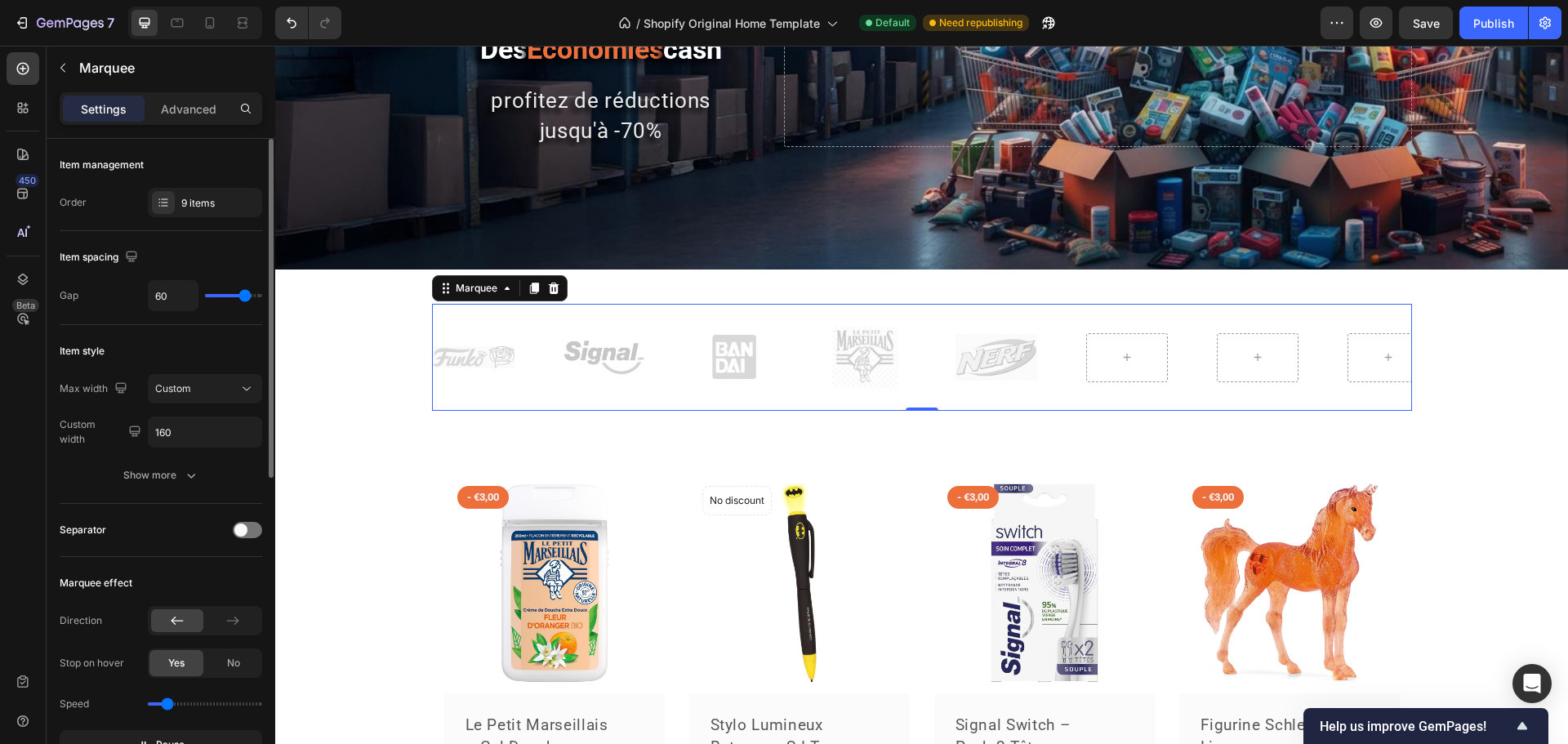
type input "71"
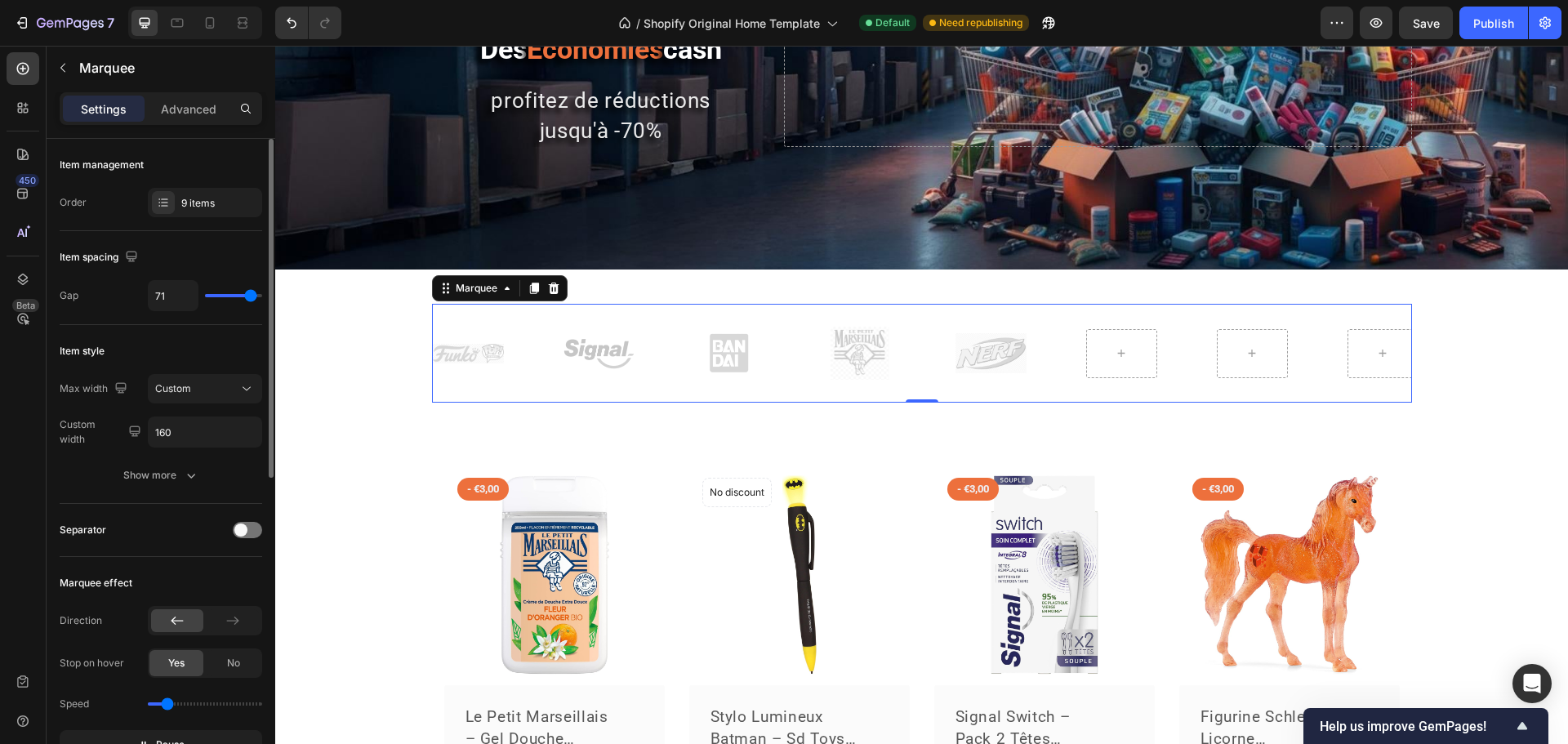
type input "76"
type input "79"
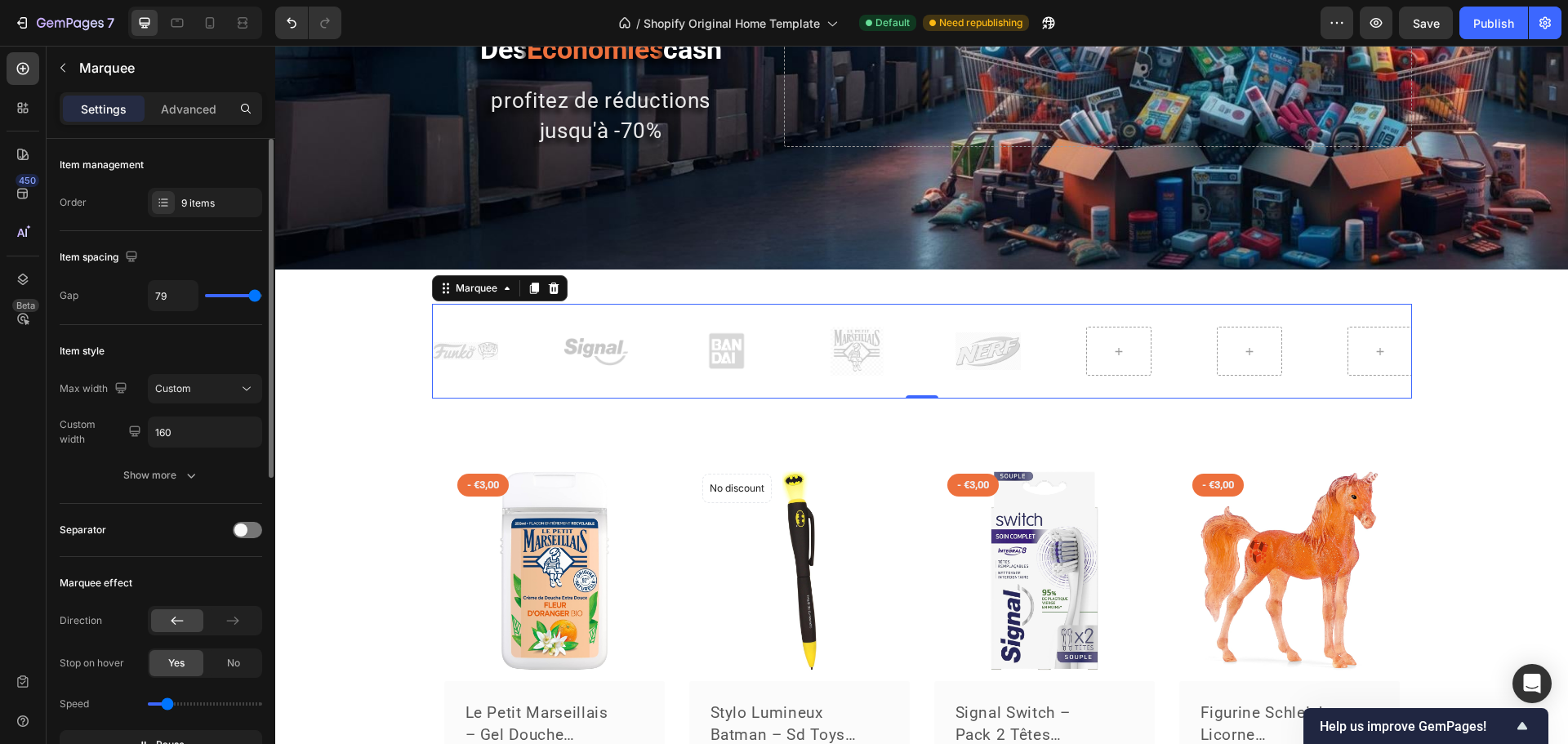
type input "80"
type input "53"
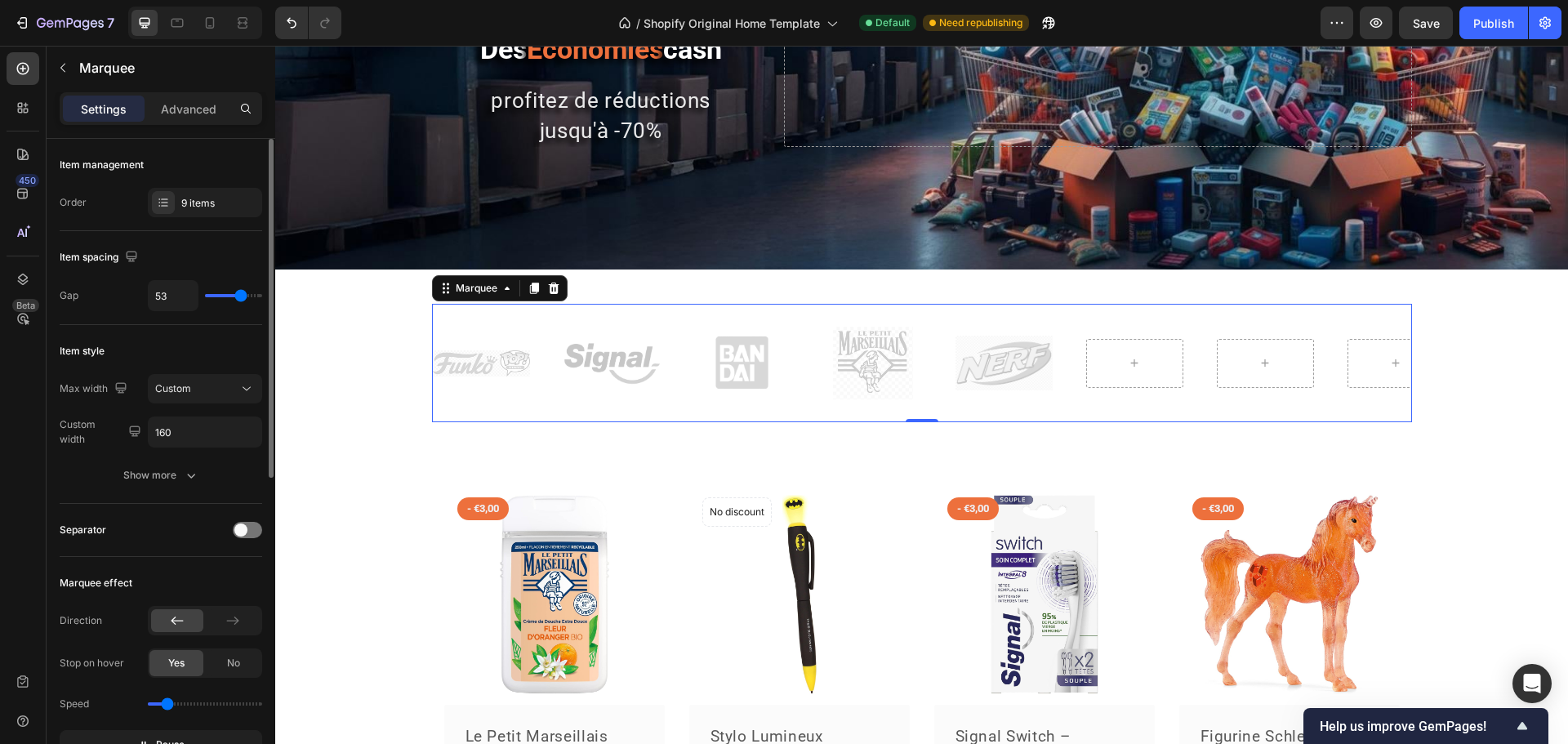
type input "41"
type input "33"
type input "30"
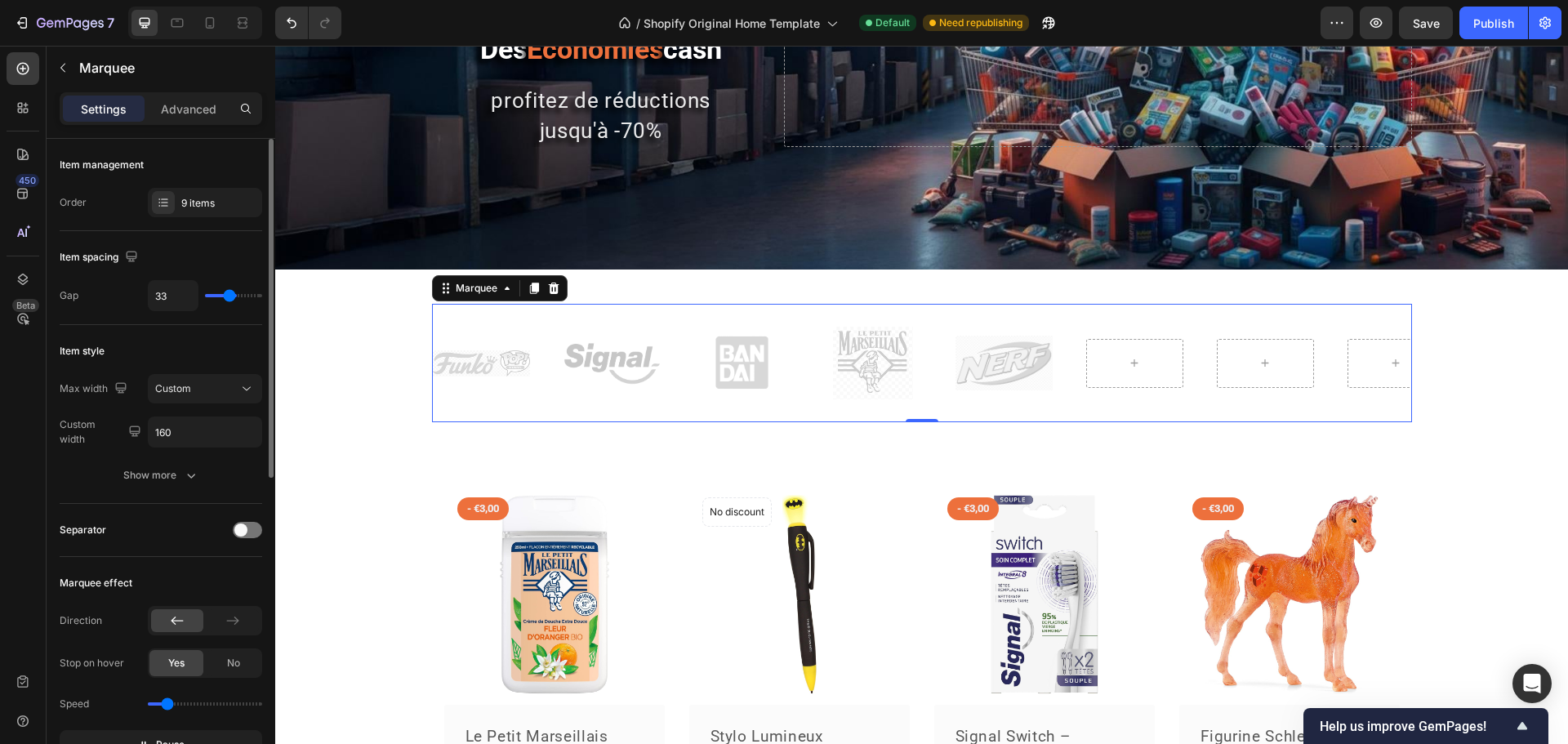
type input "30"
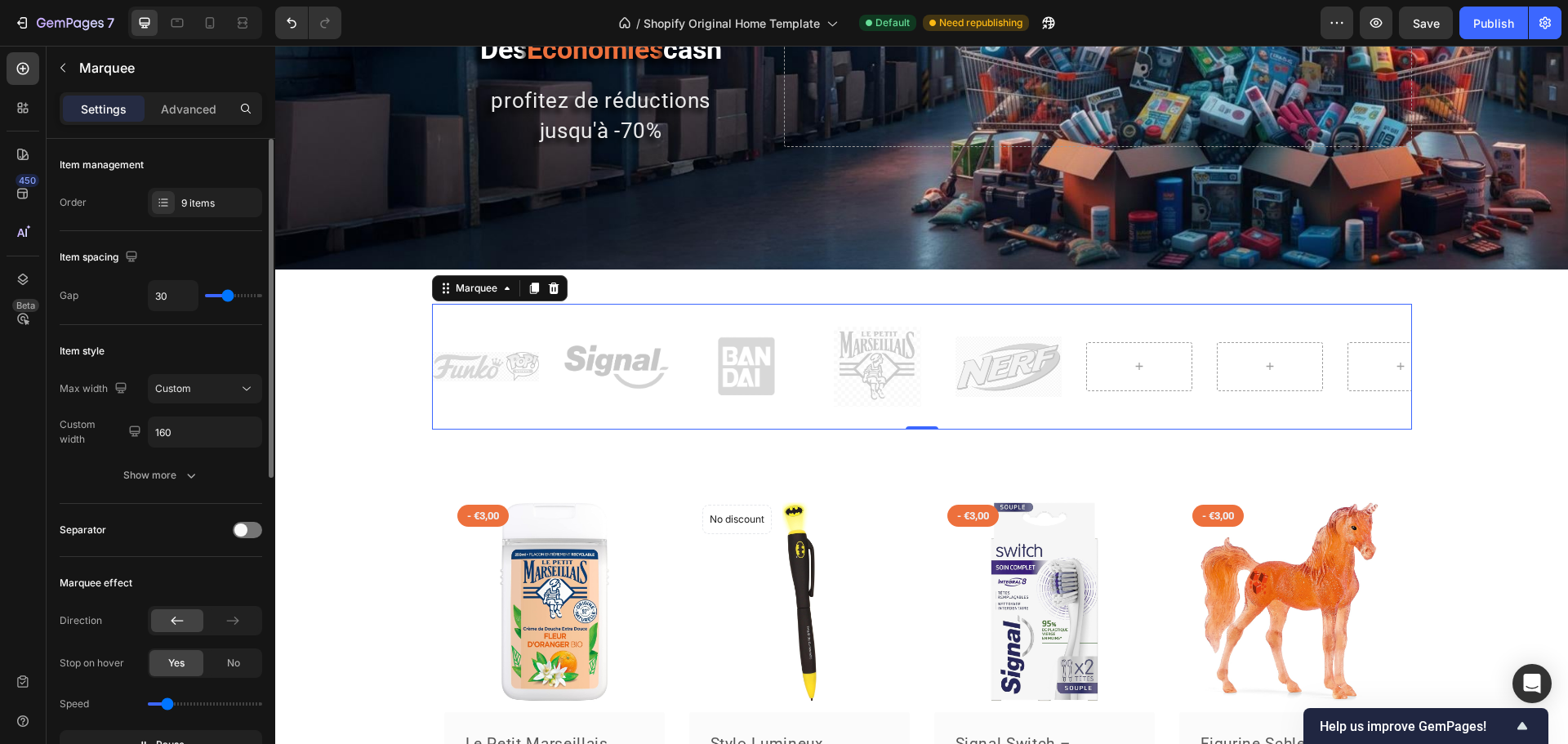
type input "28"
drag, startPoint x: 246, startPoint y: 299, endPoint x: 227, endPoint y: 299, distance: 19.0
type input "28"
click at [227, 298] on input "range" at bounding box center [233, 295] width 57 height 3
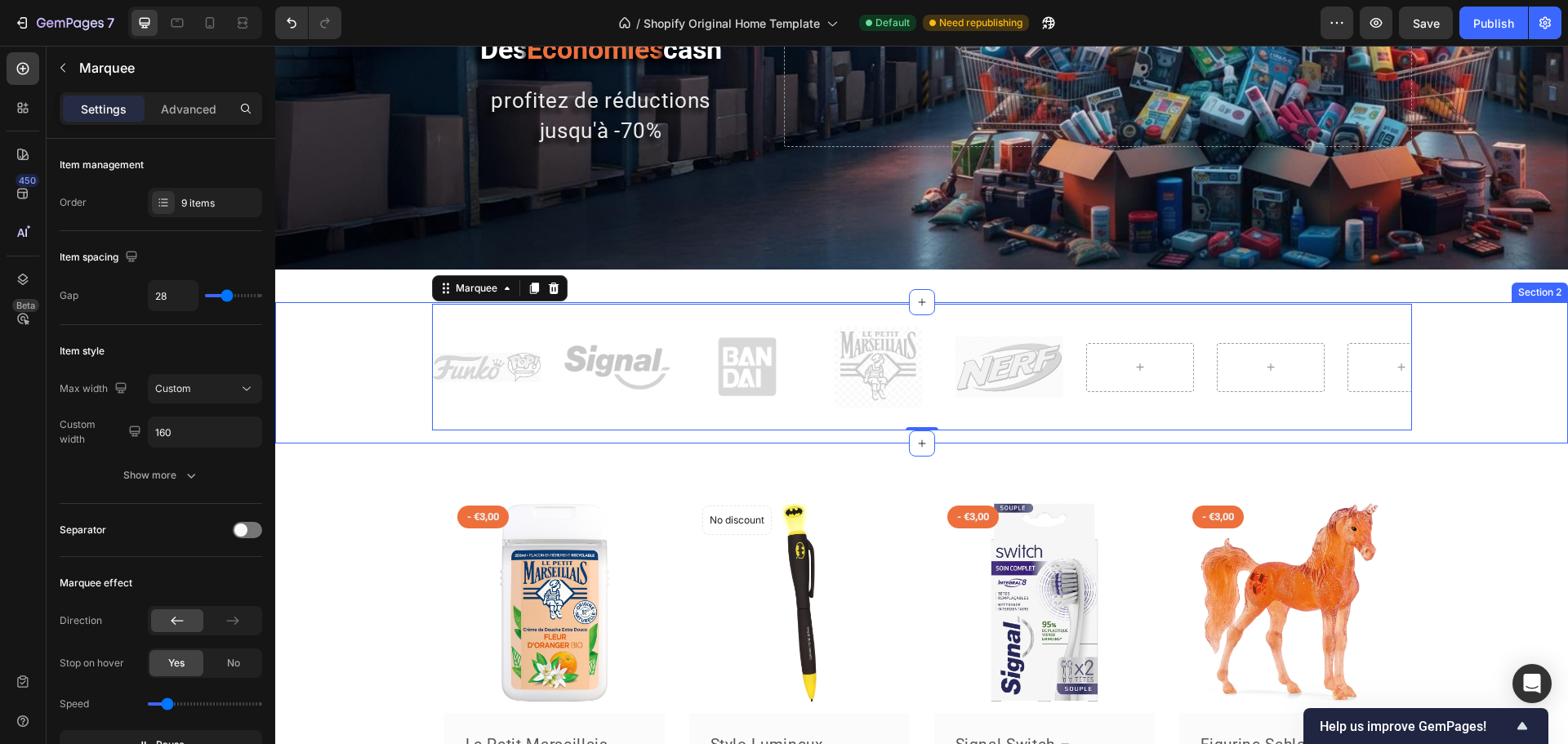
click at [394, 442] on div "Image Image Image Image Image Image Image Image Image Image Marquee 0 Row" at bounding box center [921, 373] width 1293 height 140
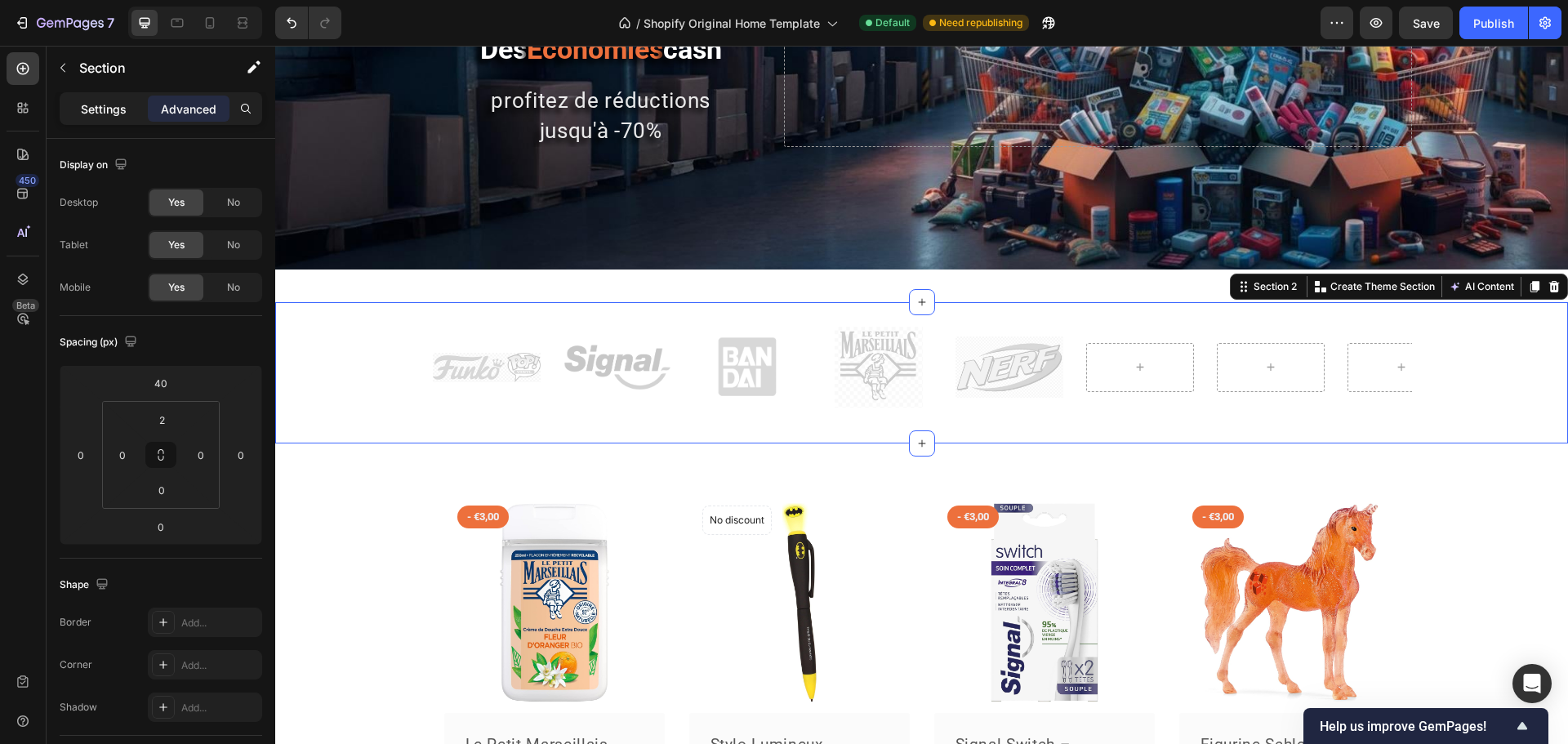
click at [120, 110] on p "Settings" at bounding box center [103, 109] width 46 height 18
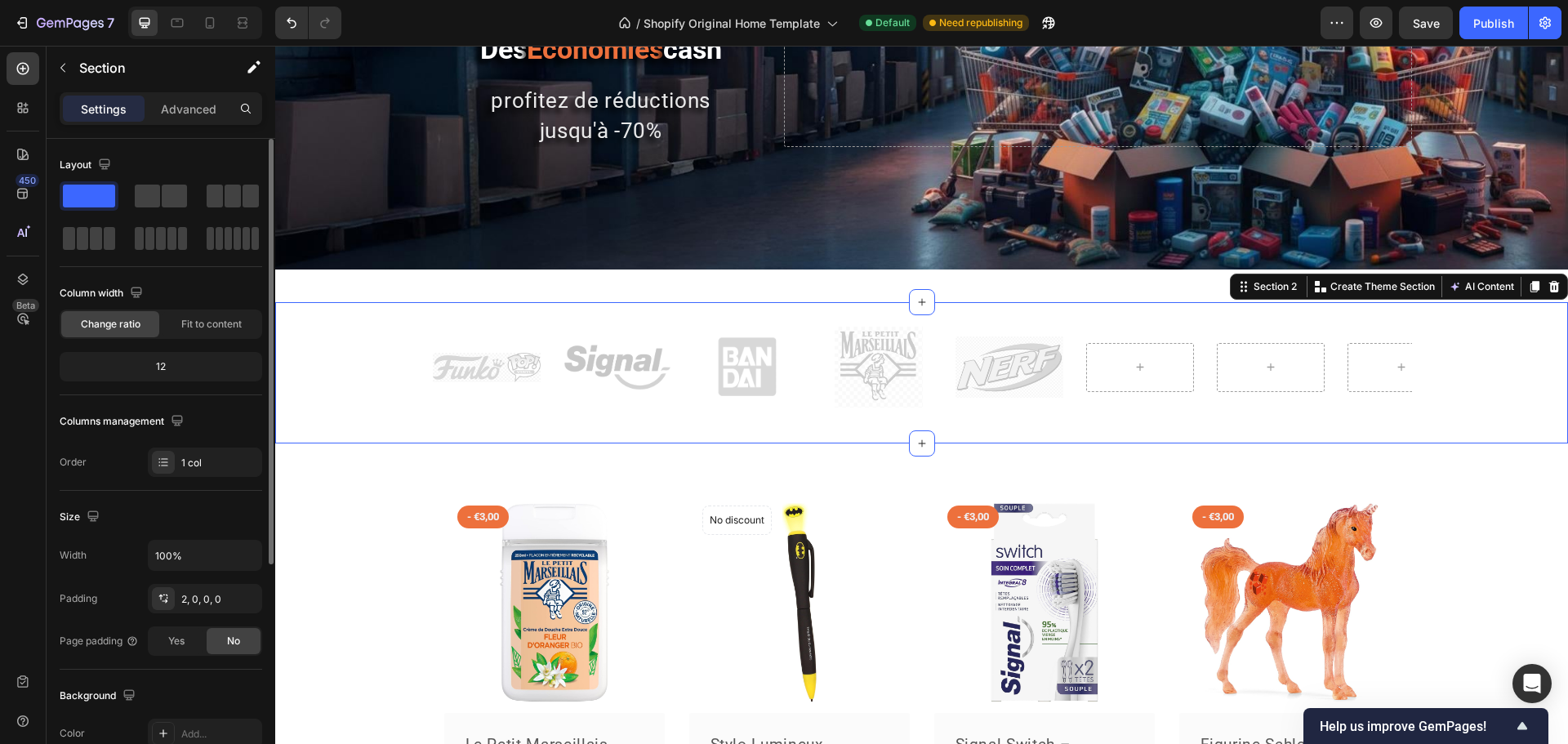
scroll to position [82, 0]
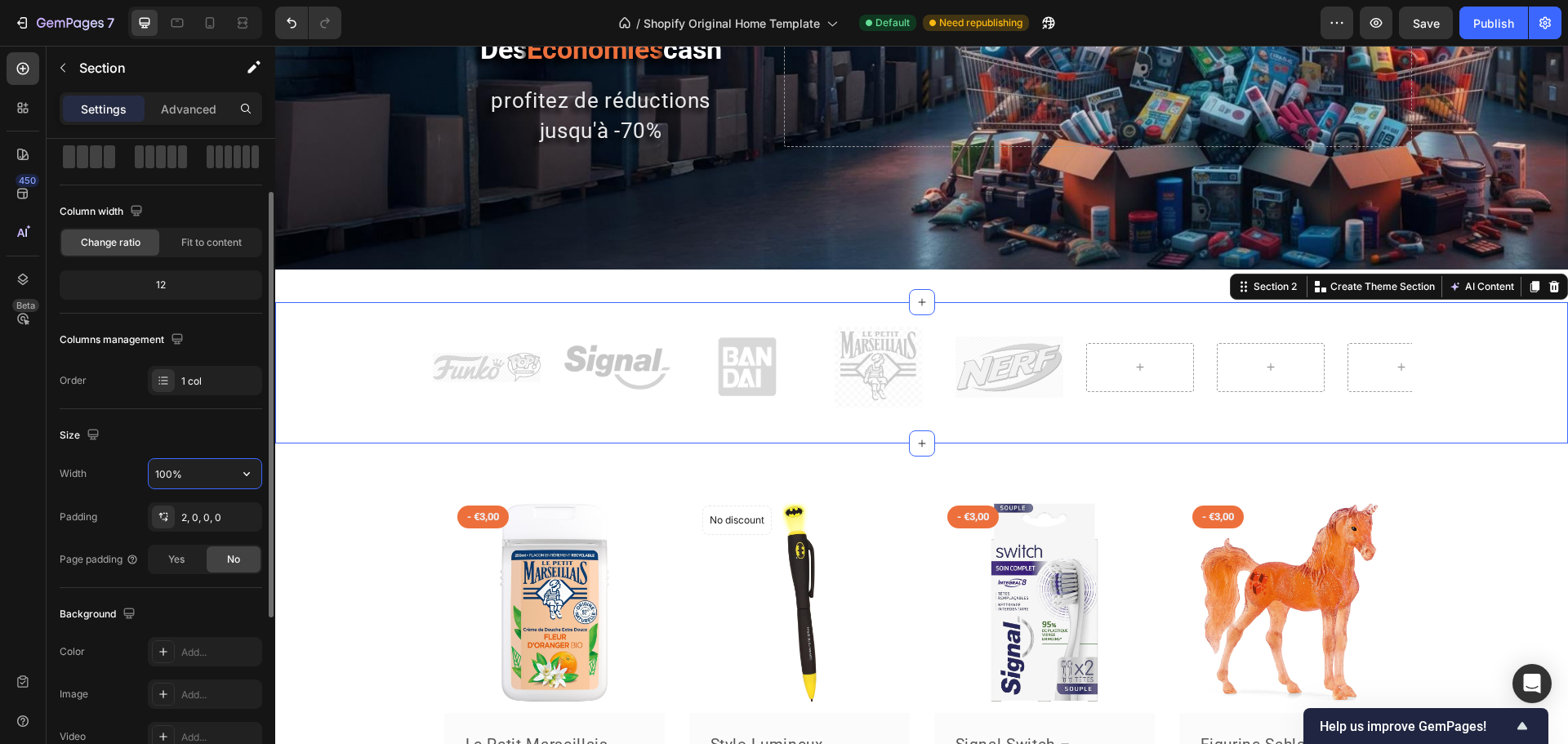
click at [194, 475] on input "100%" at bounding box center [205, 474] width 113 height 29
click at [258, 477] on button "button" at bounding box center [247, 474] width 29 height 29
click at [201, 541] on p "Default 1200px" at bounding box center [201, 546] width 93 height 15
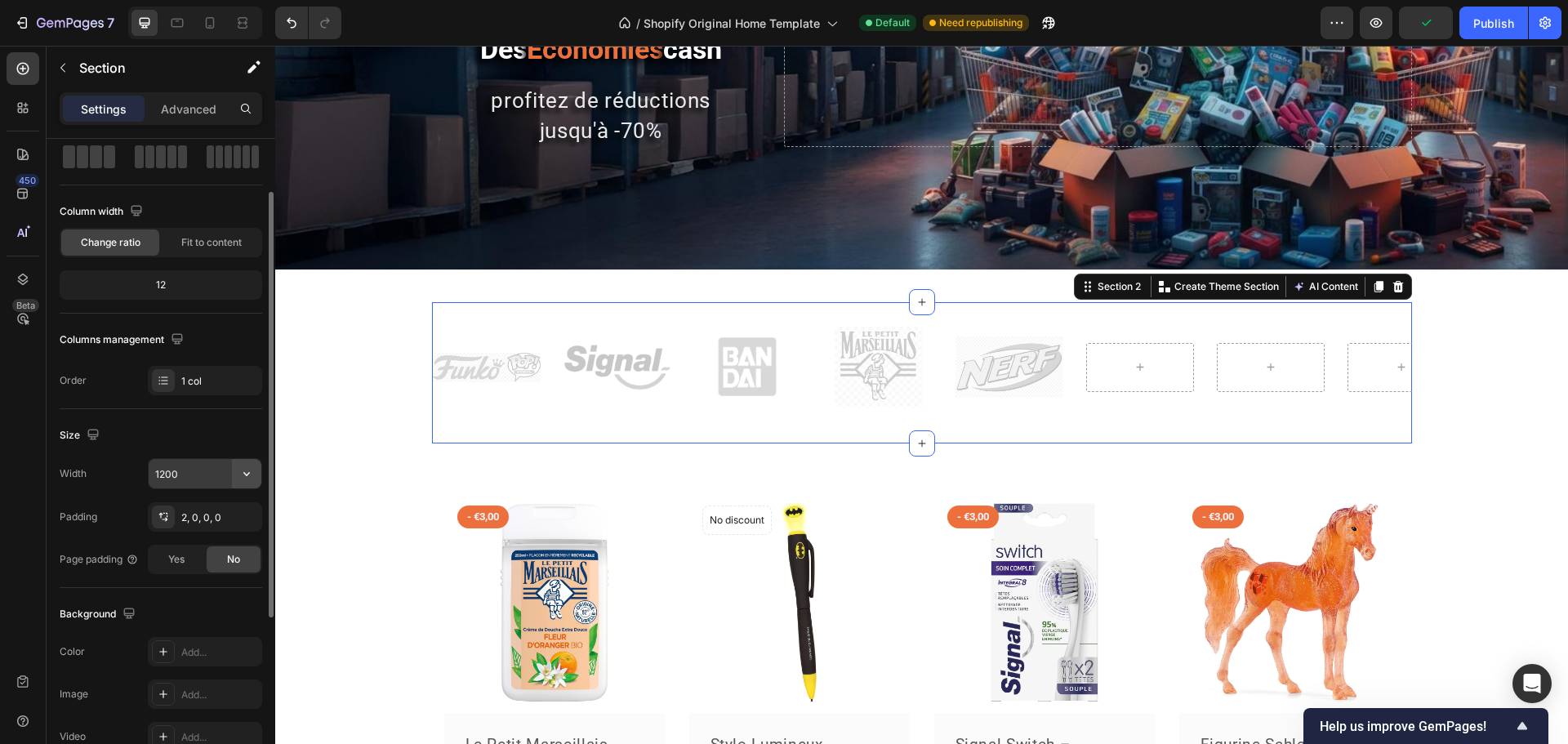
click at [245, 474] on icon "button" at bounding box center [246, 474] width 7 height 4
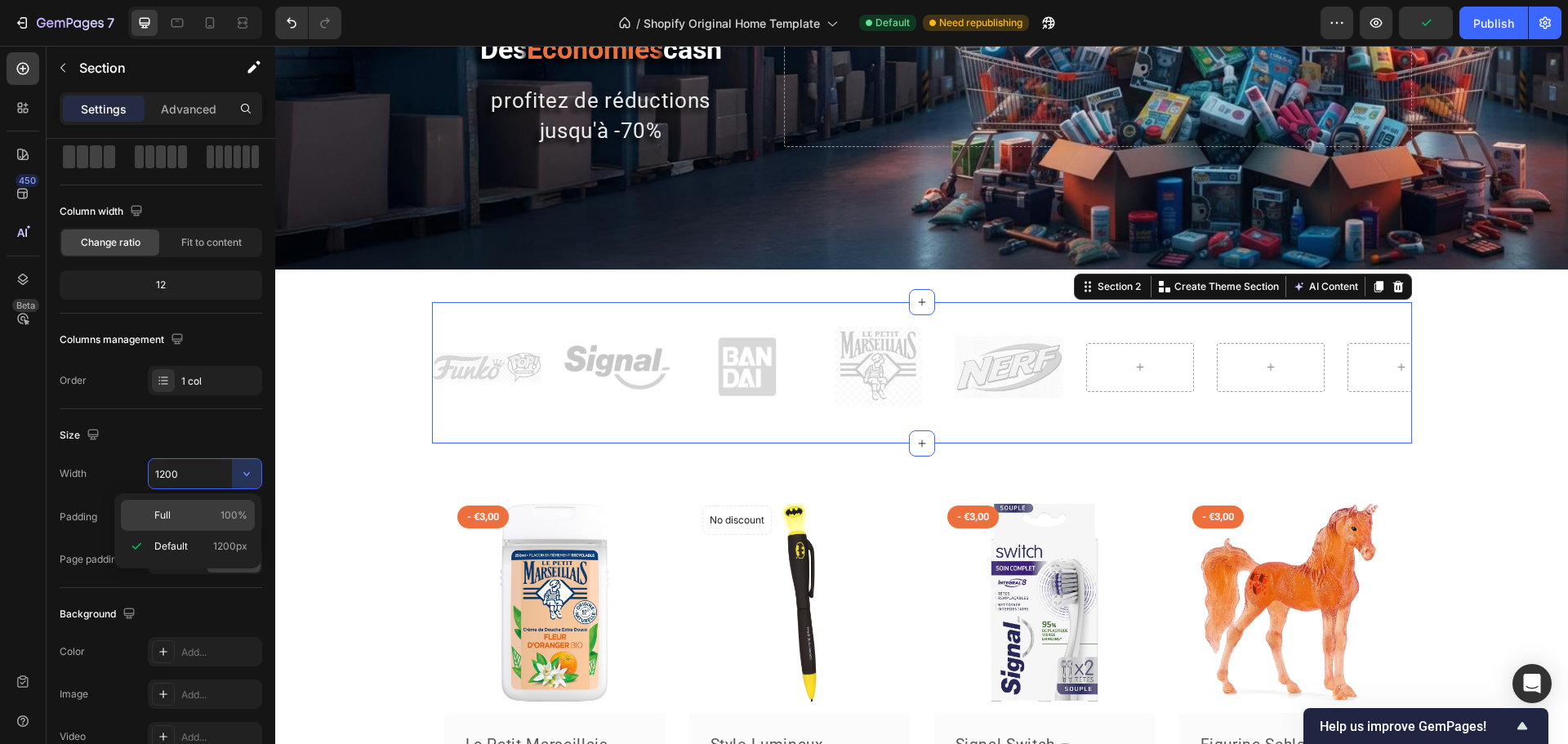
click at [228, 513] on span "100%" at bounding box center [234, 514] width 27 height 15
type input "100%"
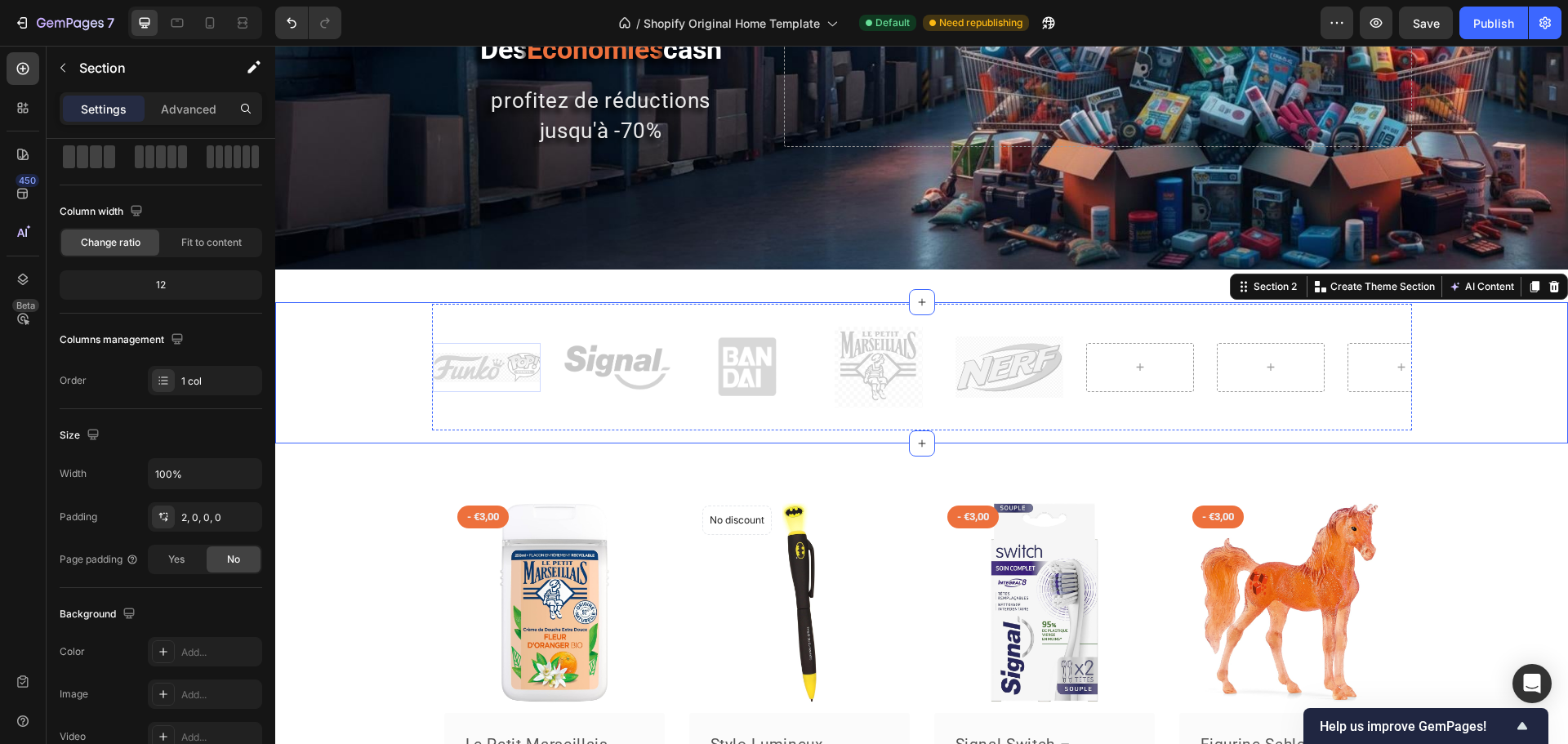
click at [448, 380] on img at bounding box center [486, 368] width 108 height 29
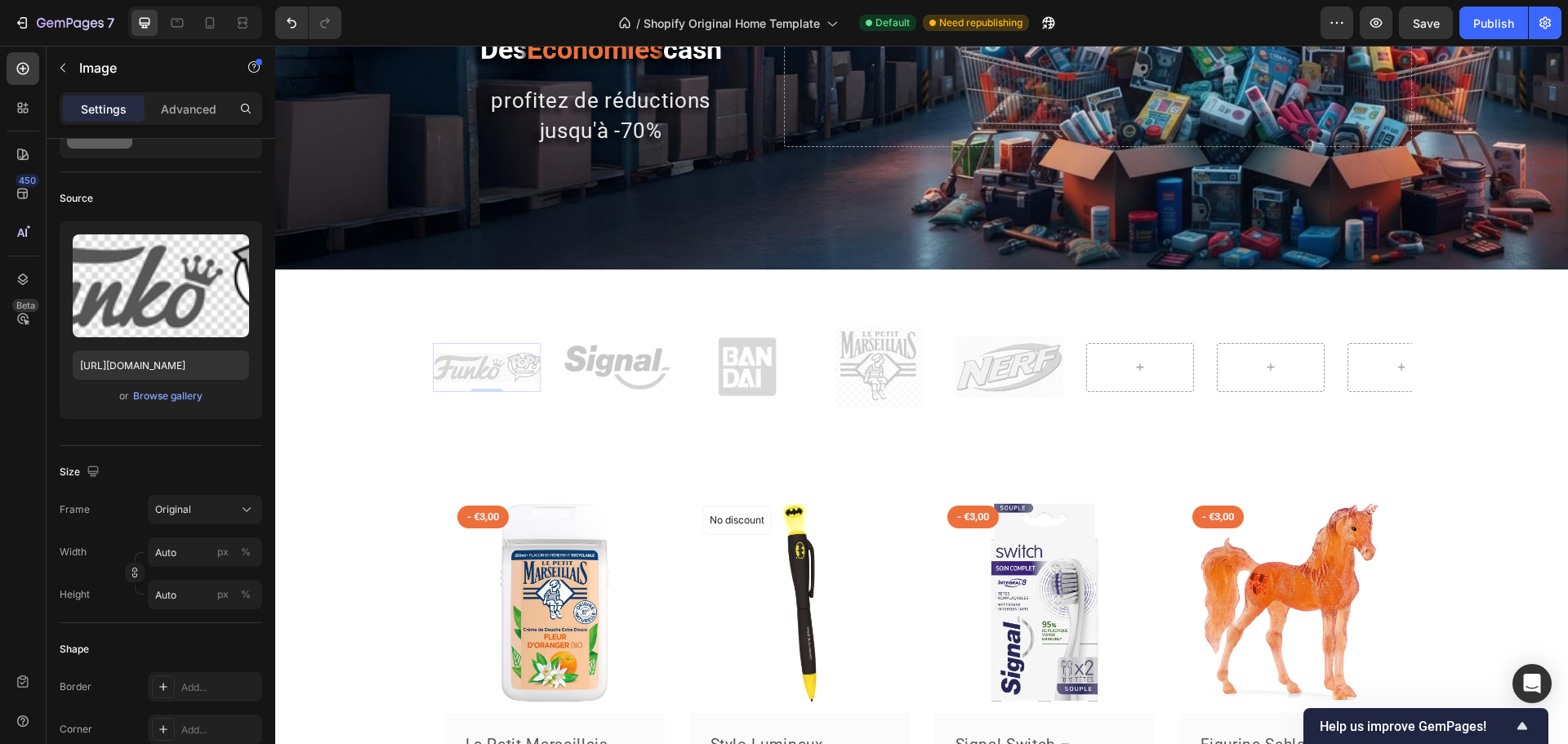
scroll to position [0, 0]
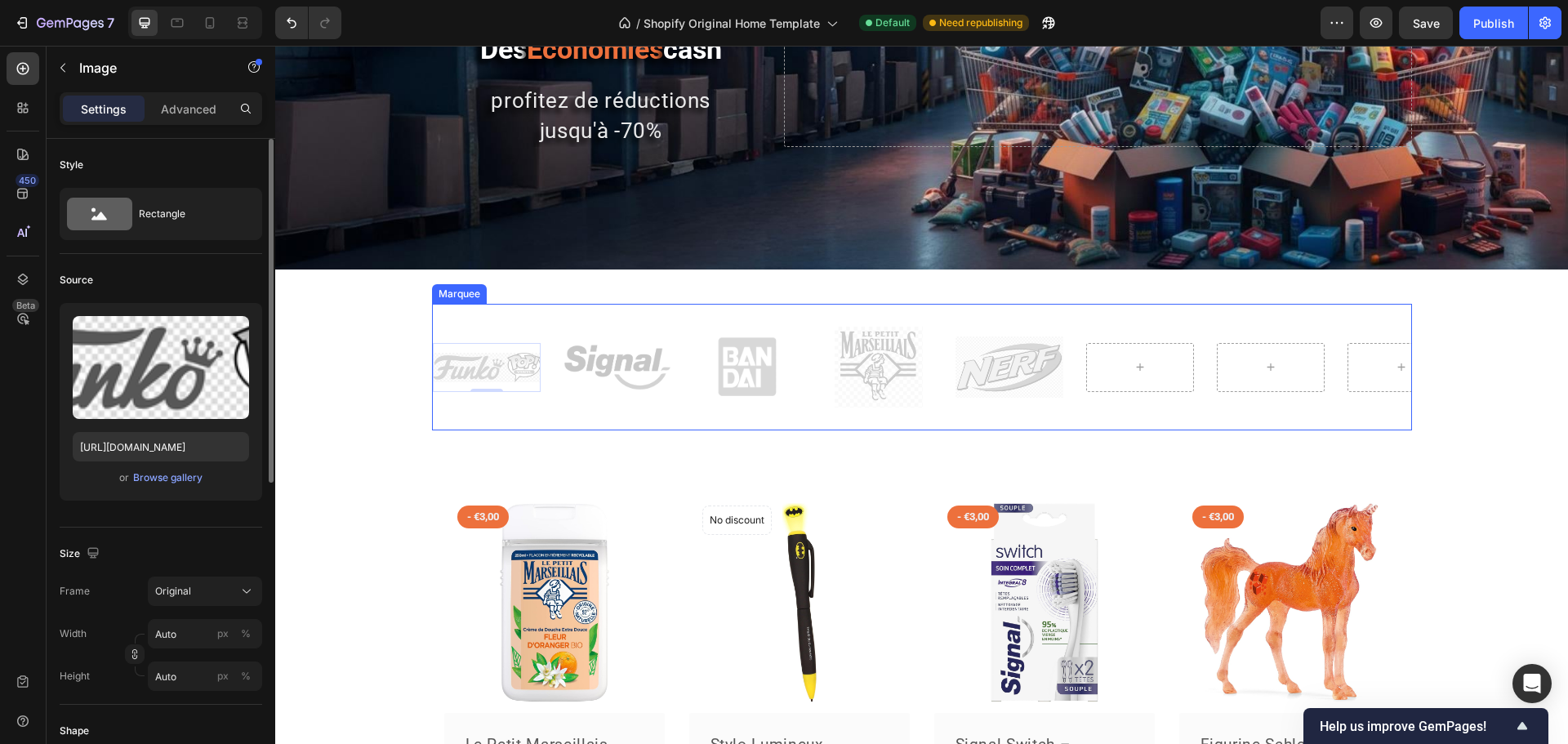
click at [446, 424] on div "Image 0 Image Image Image Image Image 0 Image Image Image Image [GEOGRAPHIC_DAT…" at bounding box center [922, 367] width 980 height 126
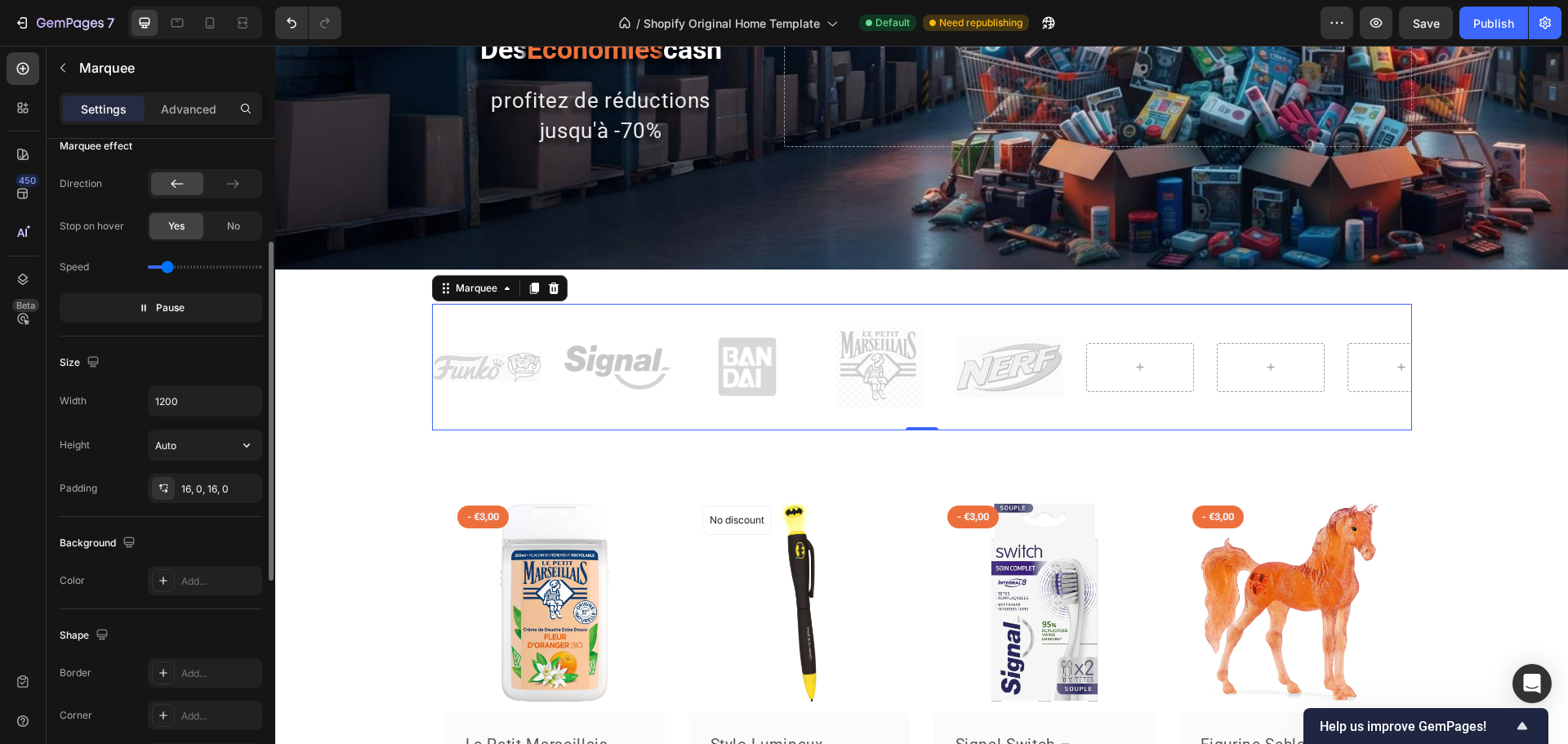
scroll to position [355, 0]
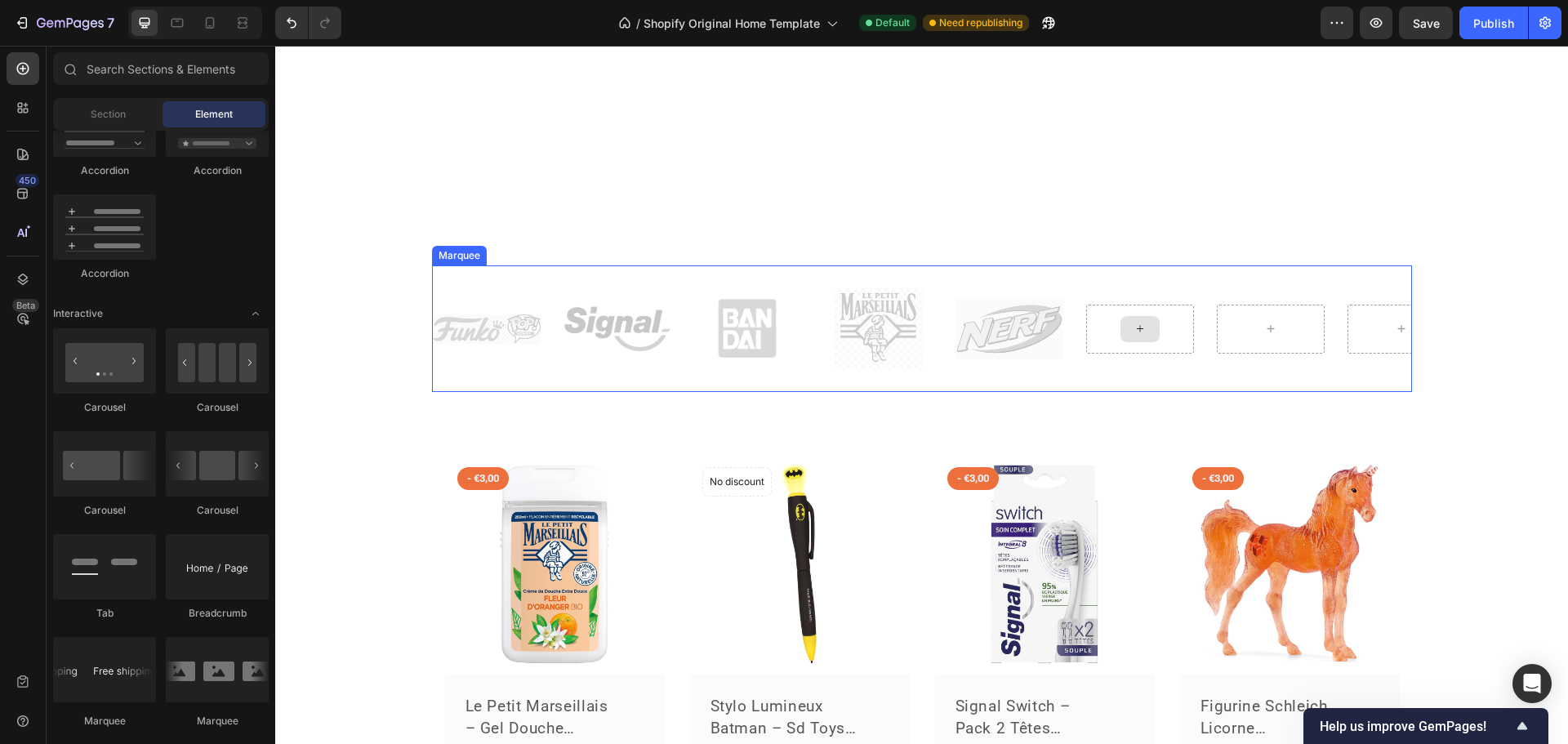
scroll to position [572, 0]
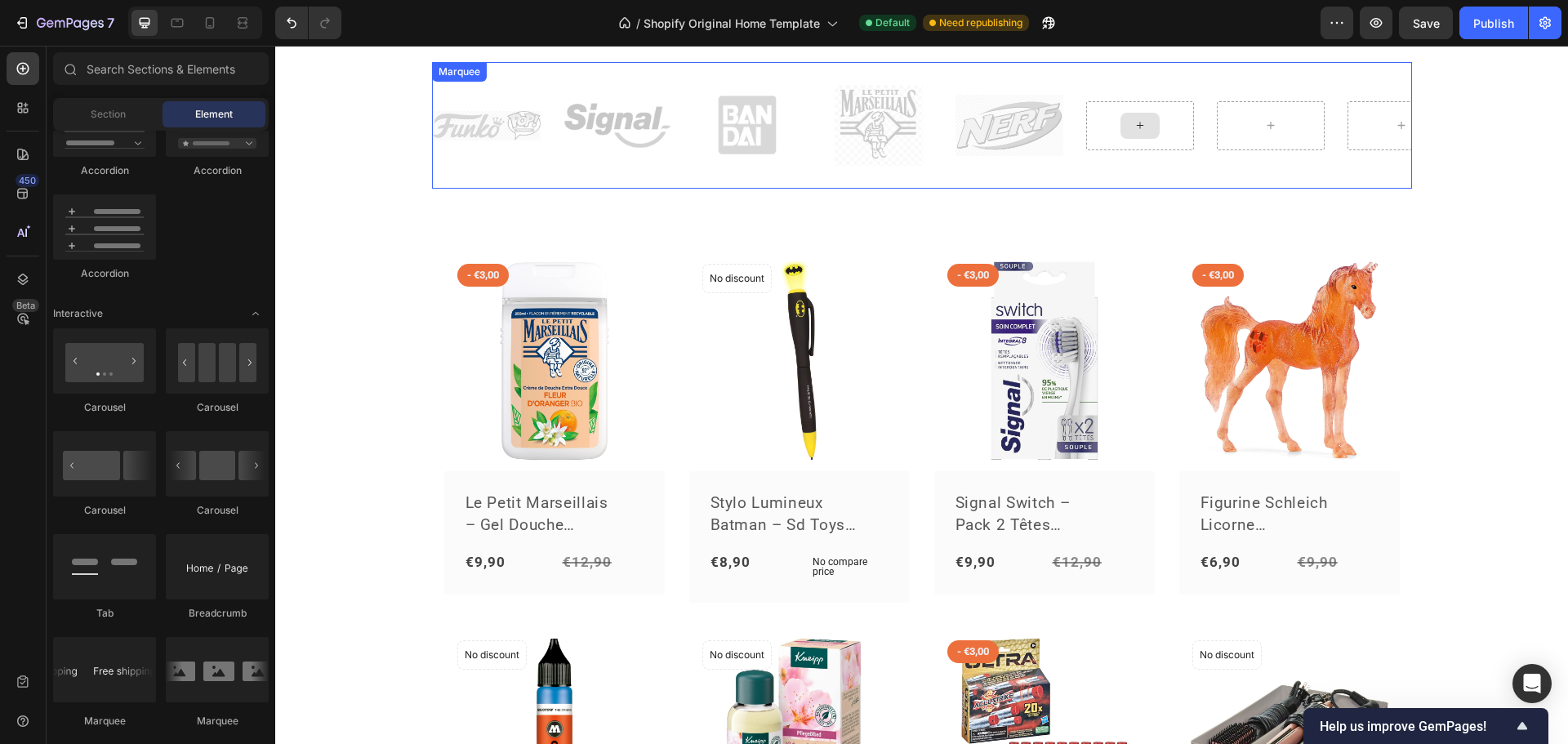
click at [1153, 129] on div at bounding box center [1140, 125] width 39 height 26
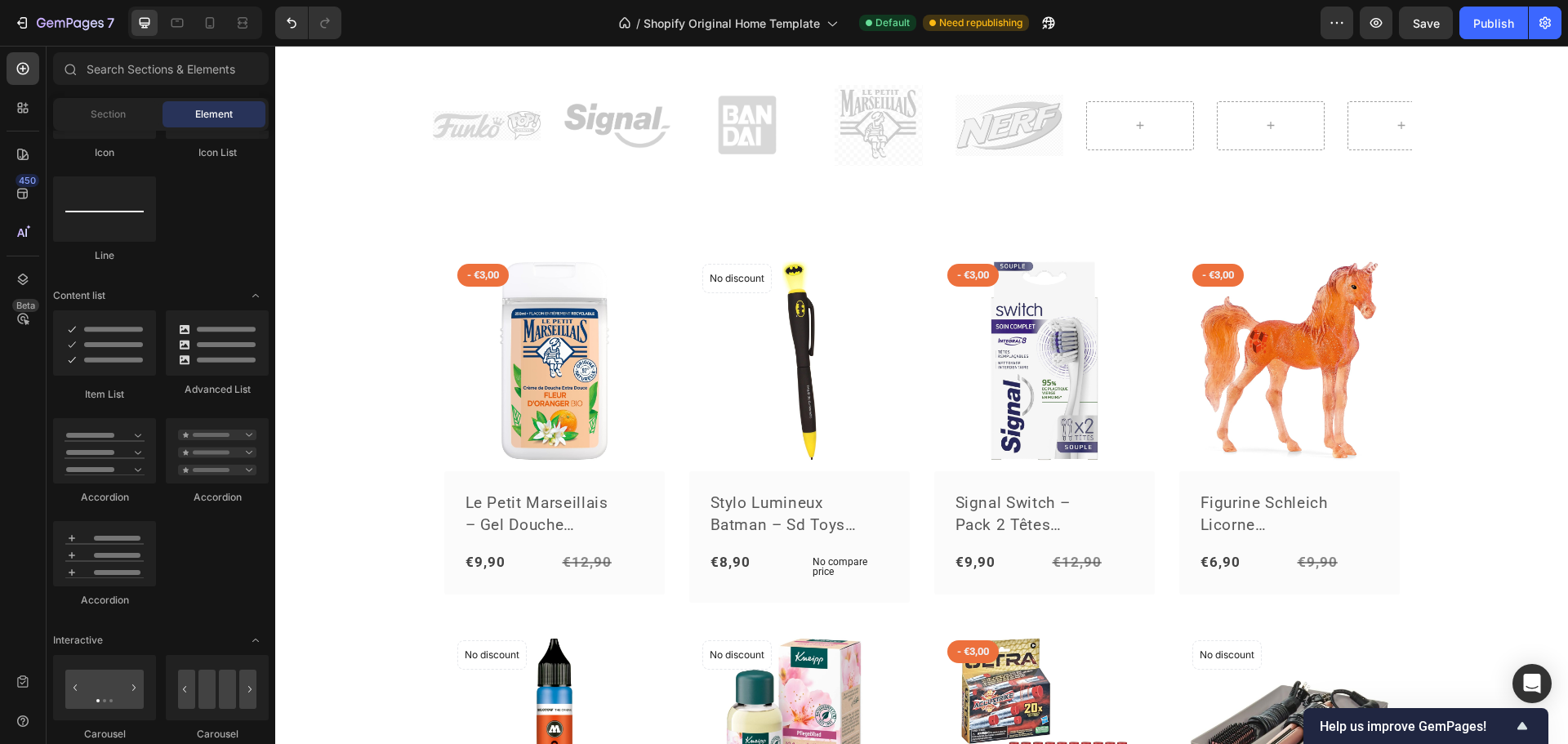
scroll to position [735, 0]
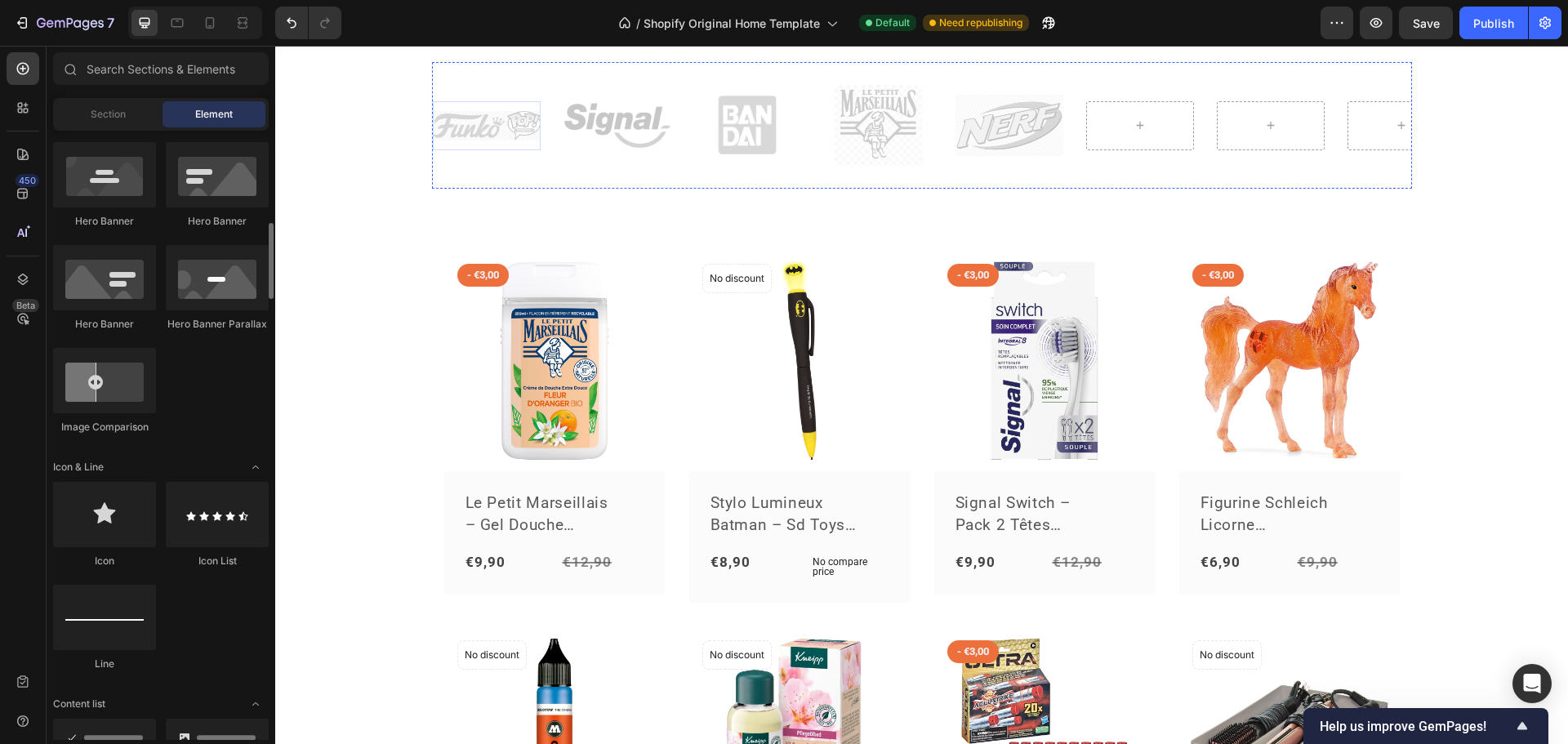
click at [525, 127] on img at bounding box center [486, 125] width 108 height 29
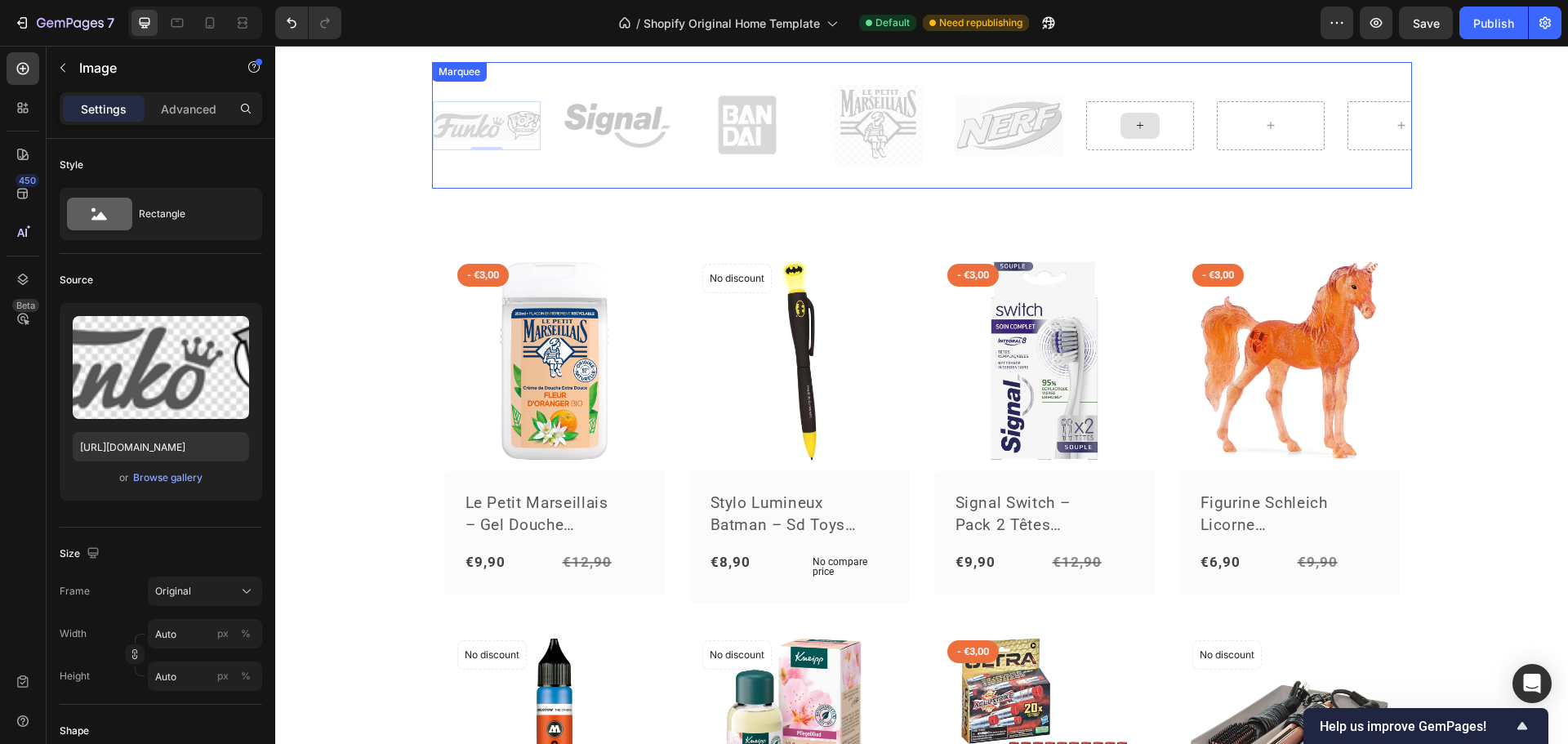
click at [1134, 135] on div at bounding box center [1140, 125] width 39 height 26
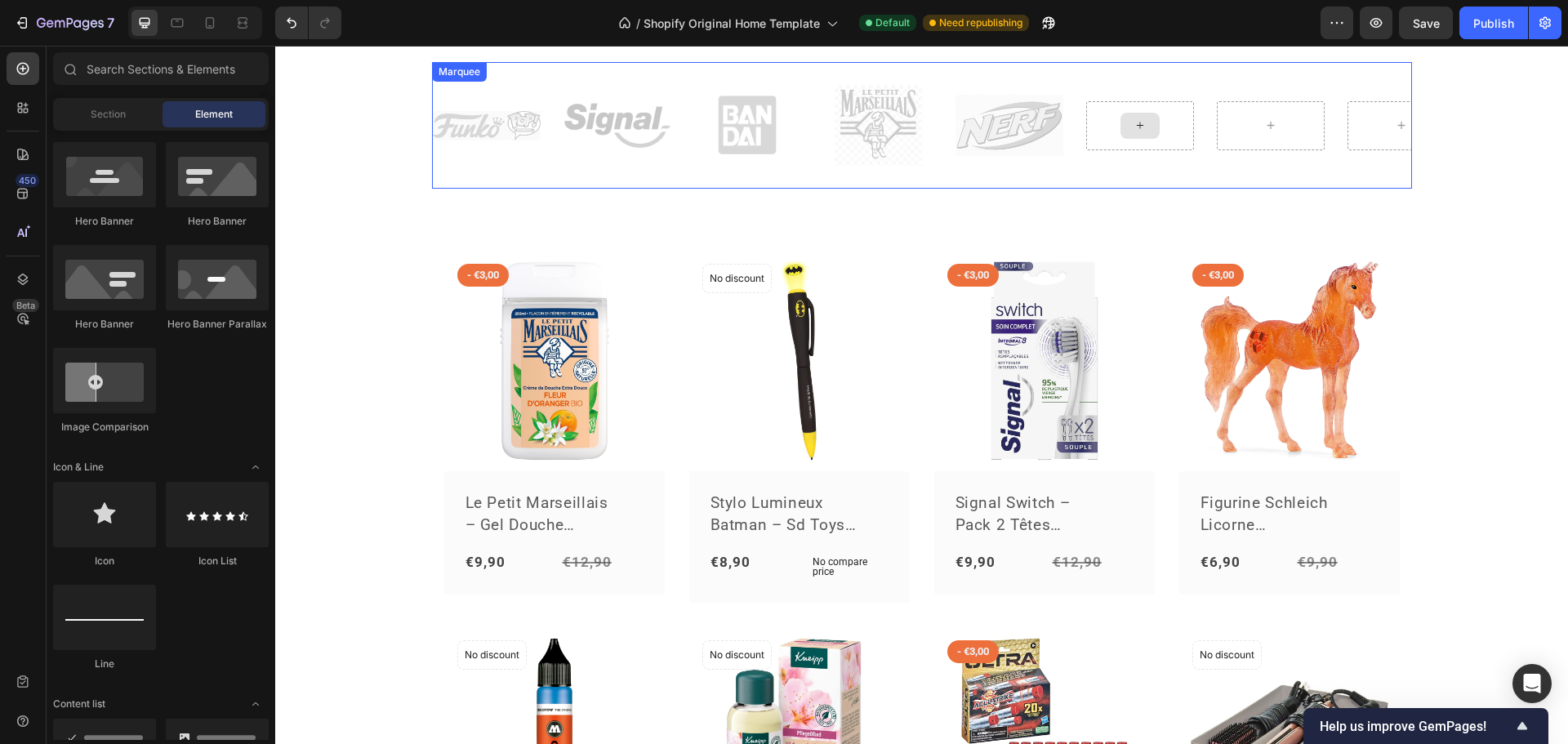
click at [1107, 150] on div at bounding box center [1140, 125] width 108 height 49
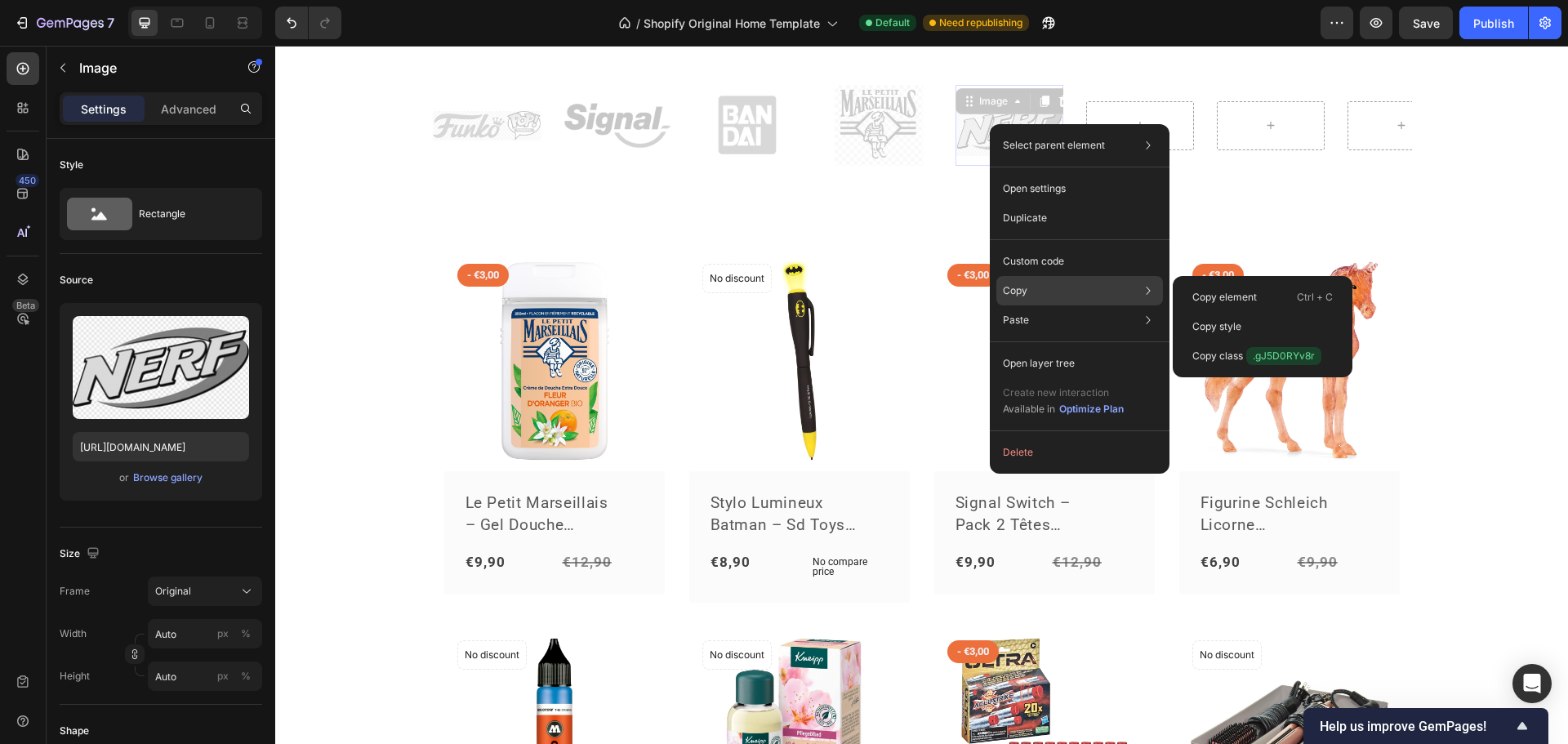
click at [1029, 288] on div "Copy Copy element Ctrl + C Copy style Copy class .gJ5D0RYv8r" at bounding box center [1080, 291] width 166 height 29
click at [1195, 289] on div "Copy element Ctrl + C" at bounding box center [1263, 298] width 166 height 29
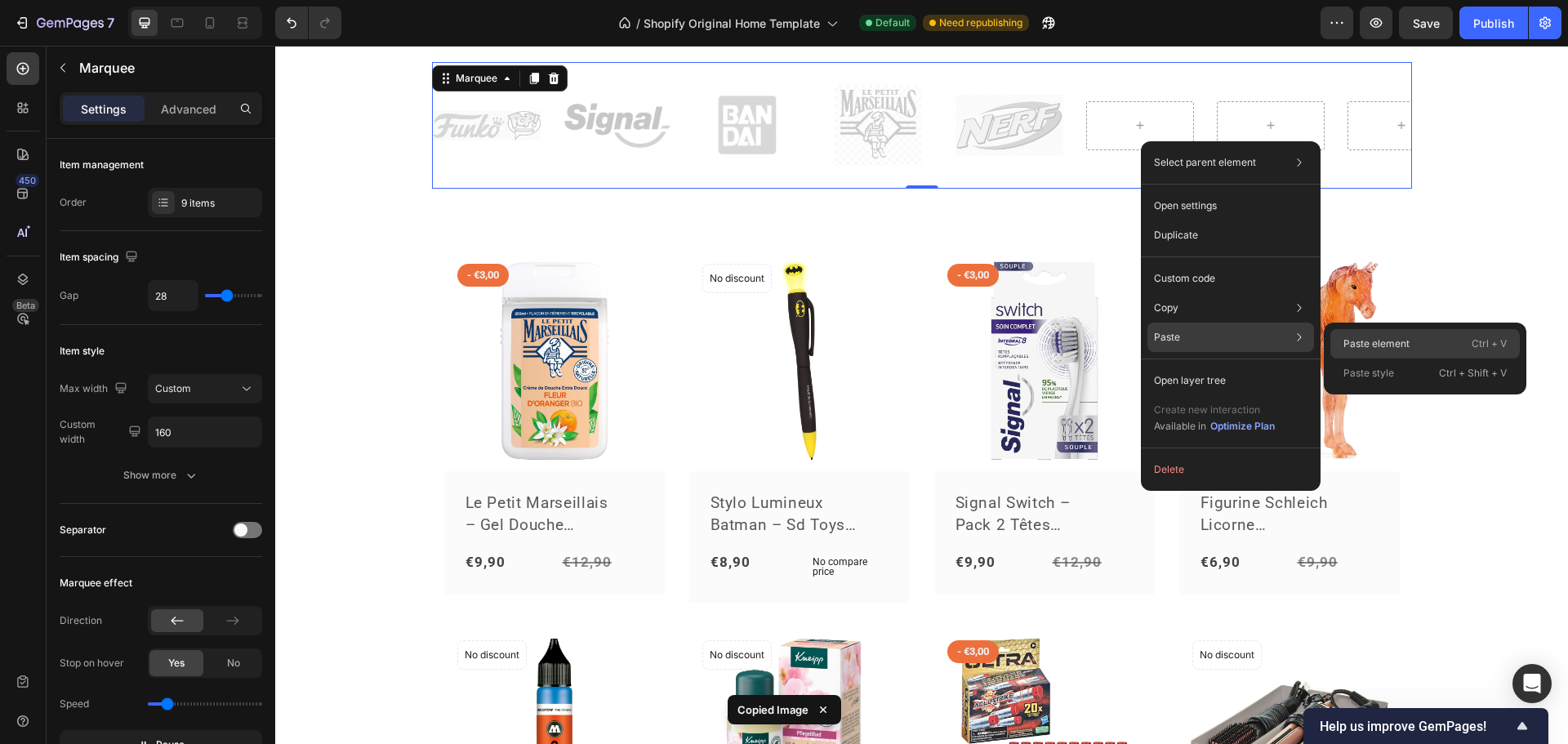
click at [1421, 344] on div "Paste element Ctrl + V" at bounding box center [1425, 343] width 190 height 29
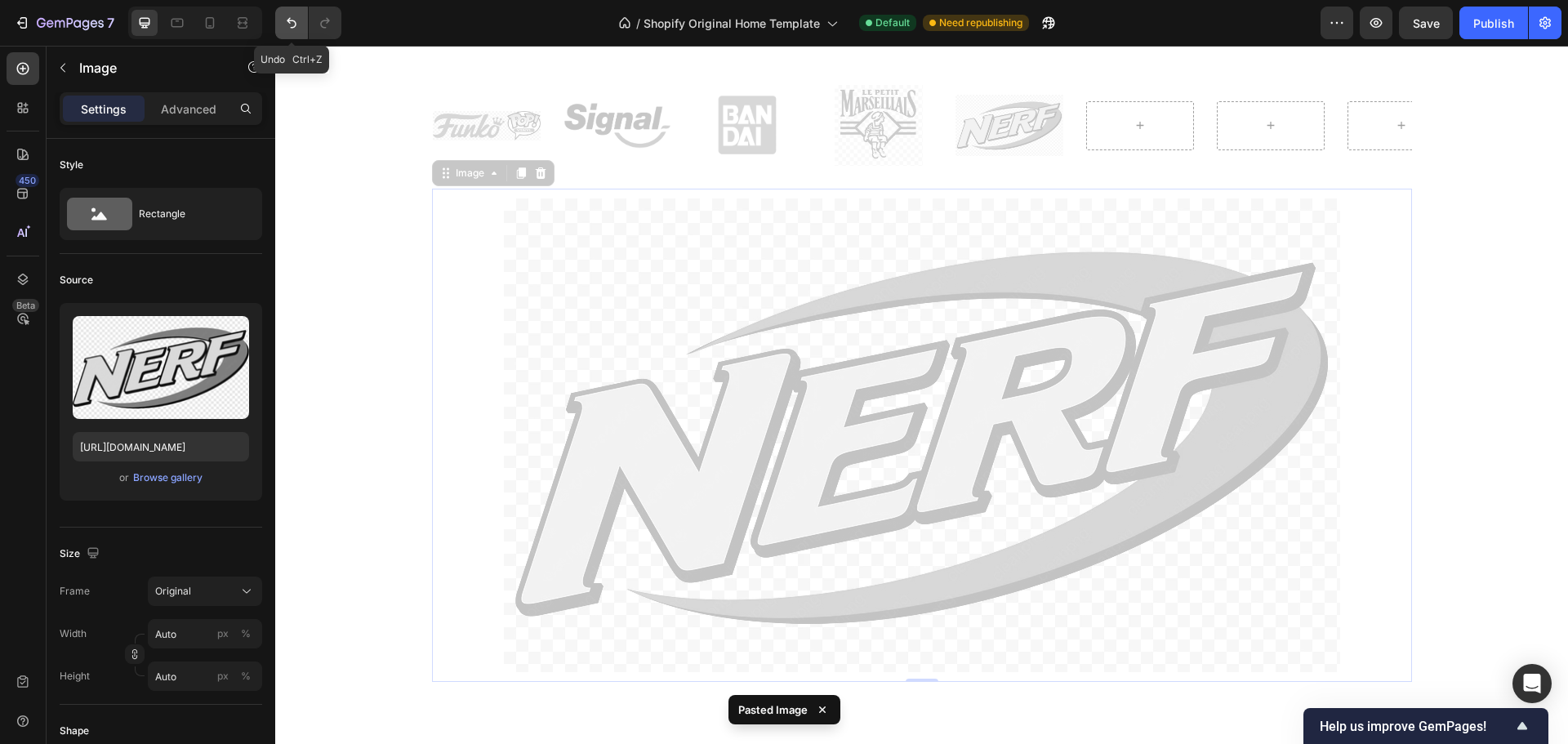
click at [290, 18] on icon "Undo/Redo" at bounding box center [291, 22] width 17 height 17
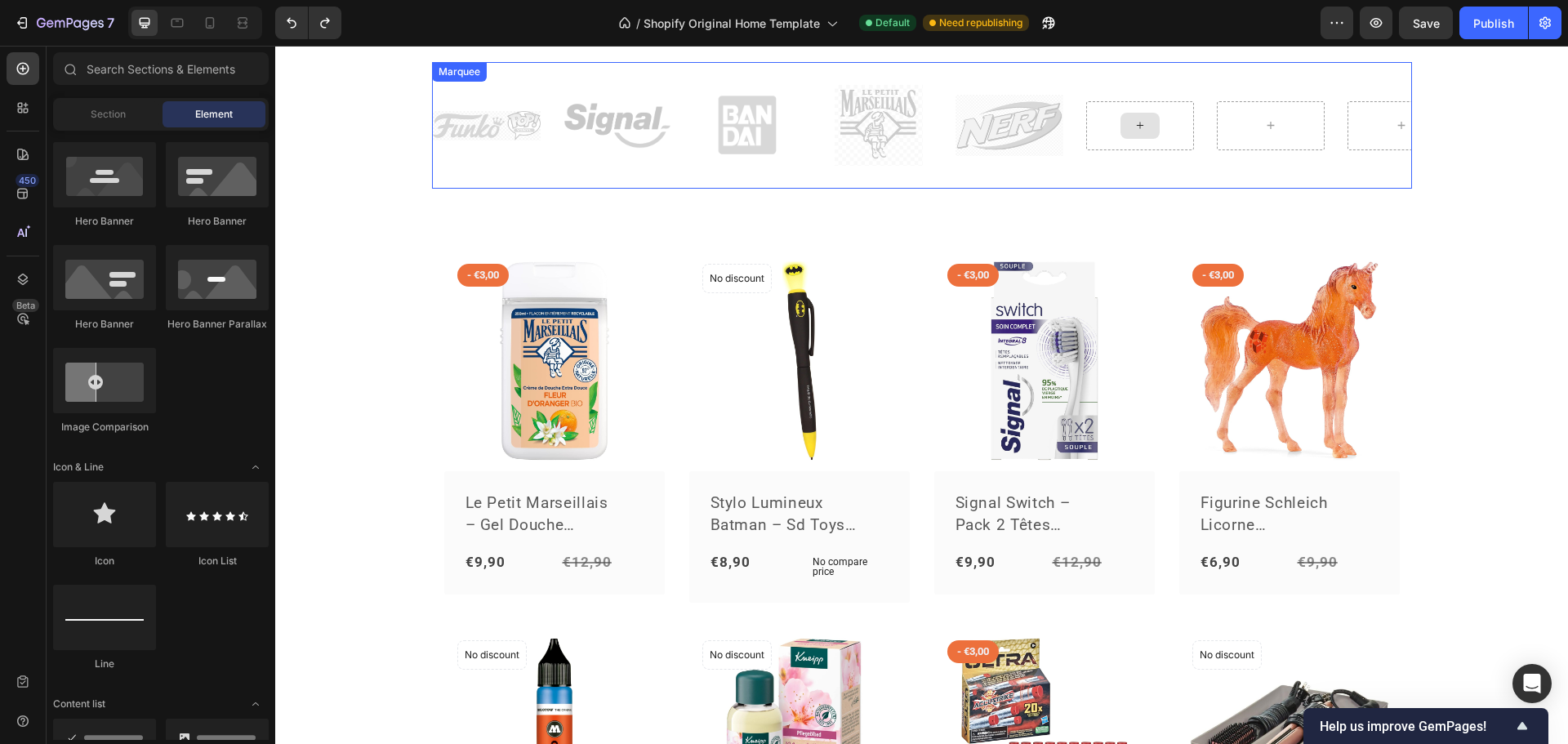
click at [1121, 124] on div at bounding box center [1140, 125] width 39 height 26
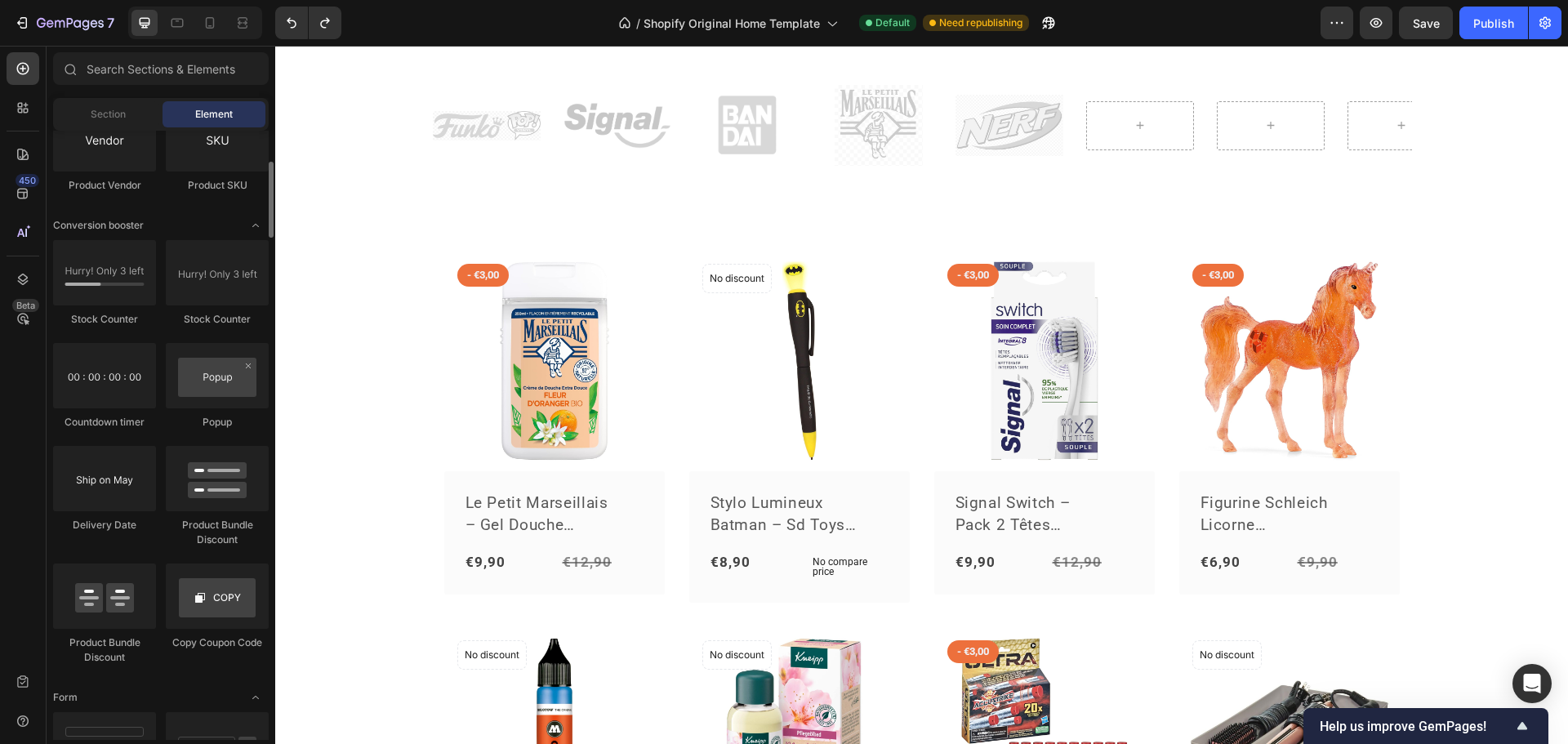
scroll to position [2598, 0]
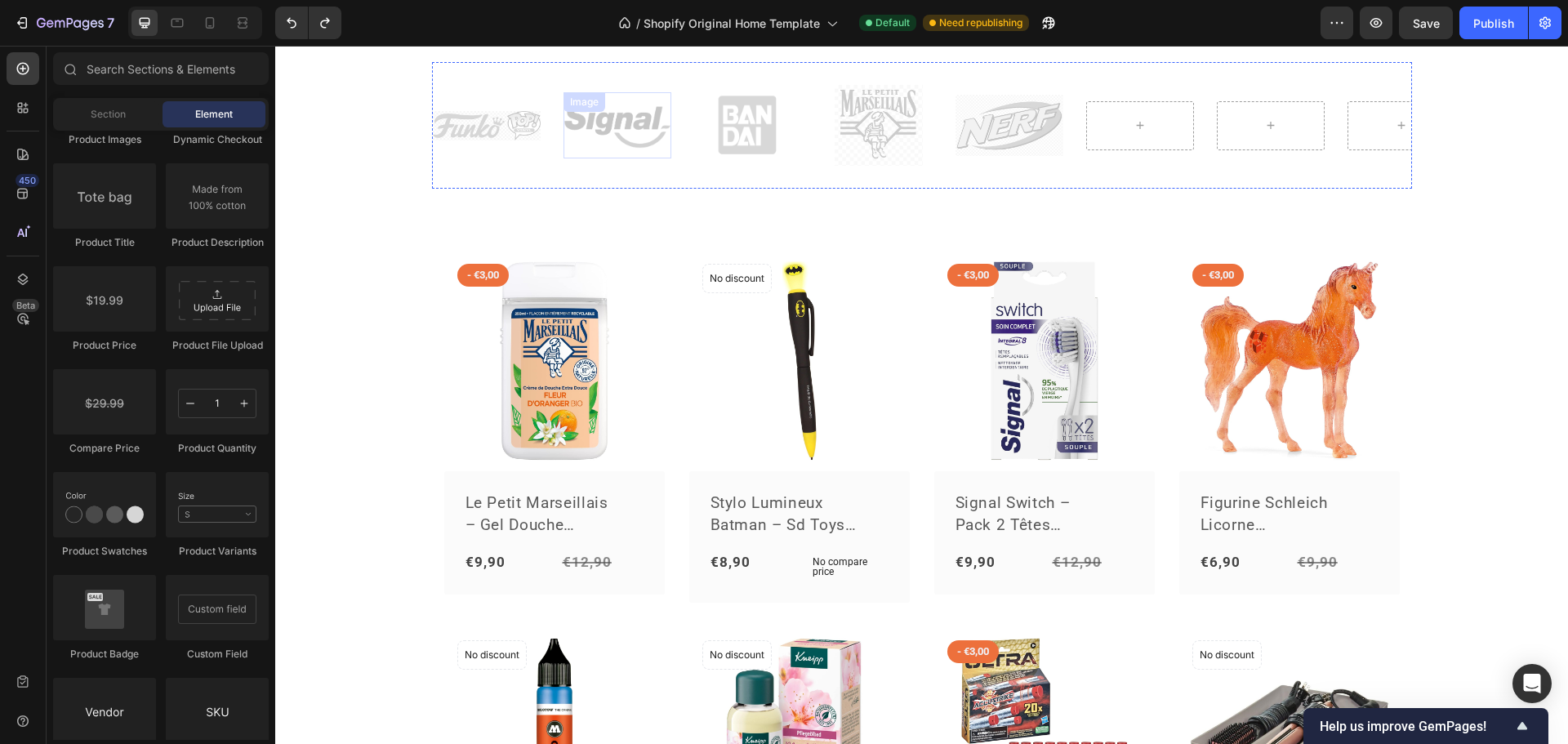
click at [645, 127] on img at bounding box center [617, 125] width 108 height 48
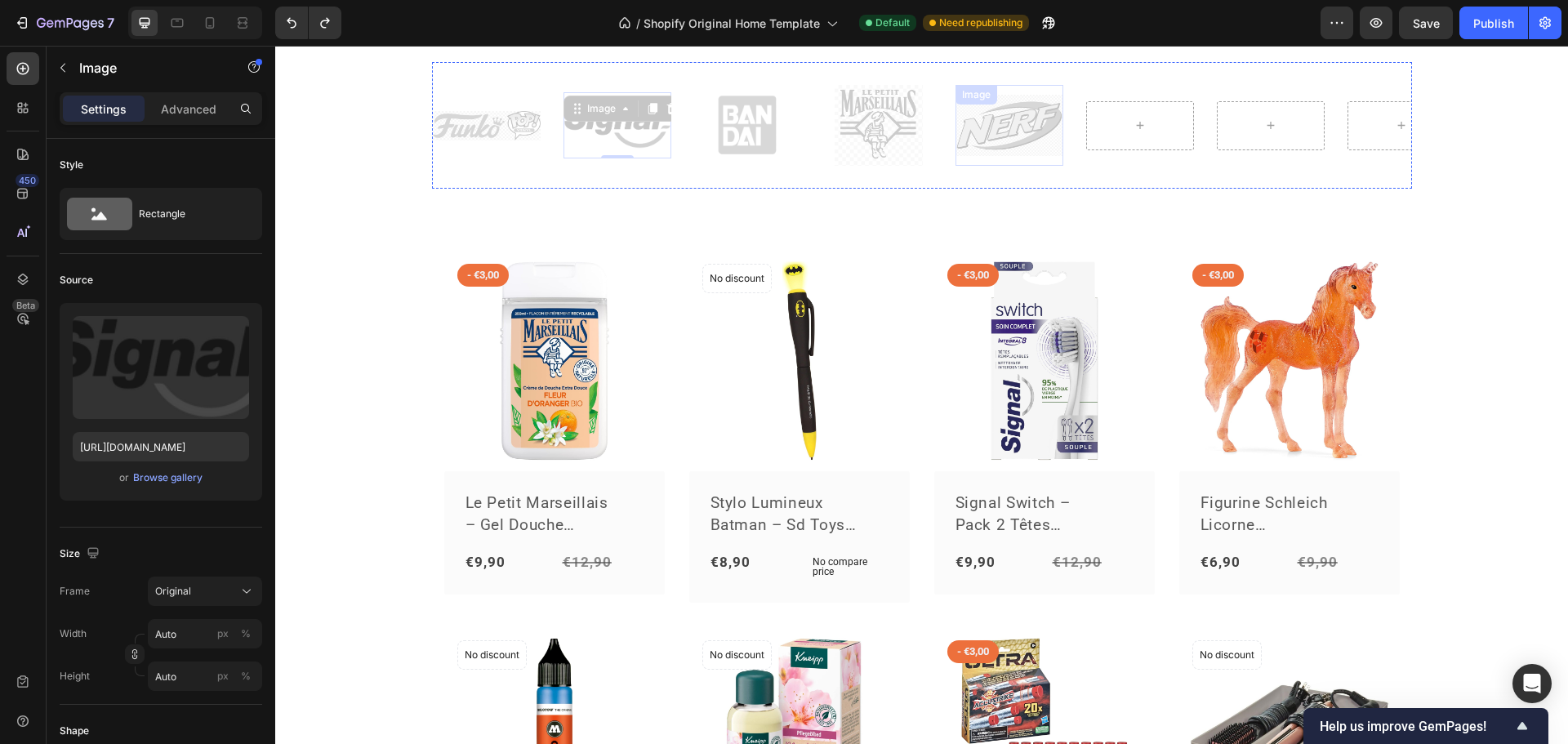
click at [982, 130] on img at bounding box center [1010, 124] width 108 height 61
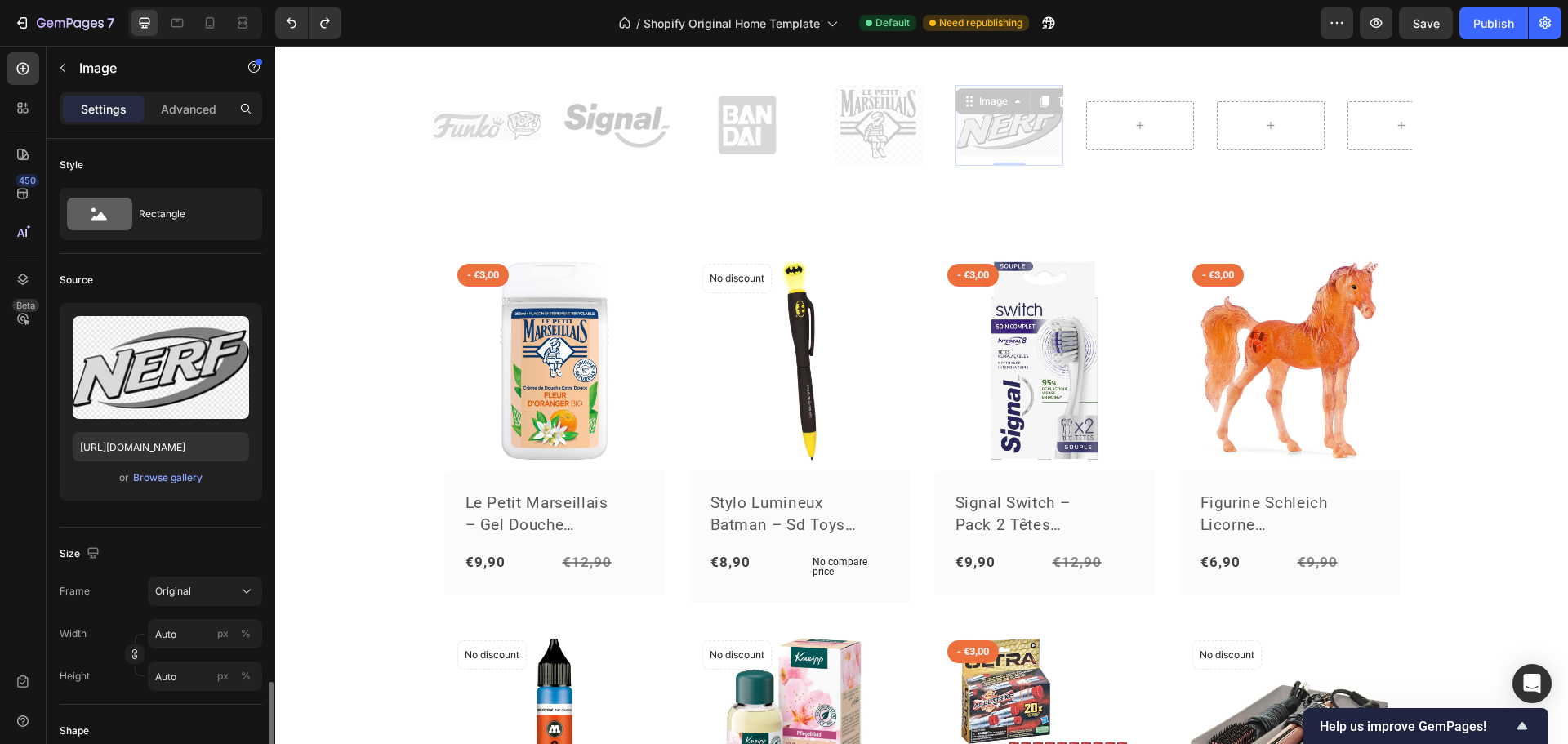
scroll to position [355, 0]
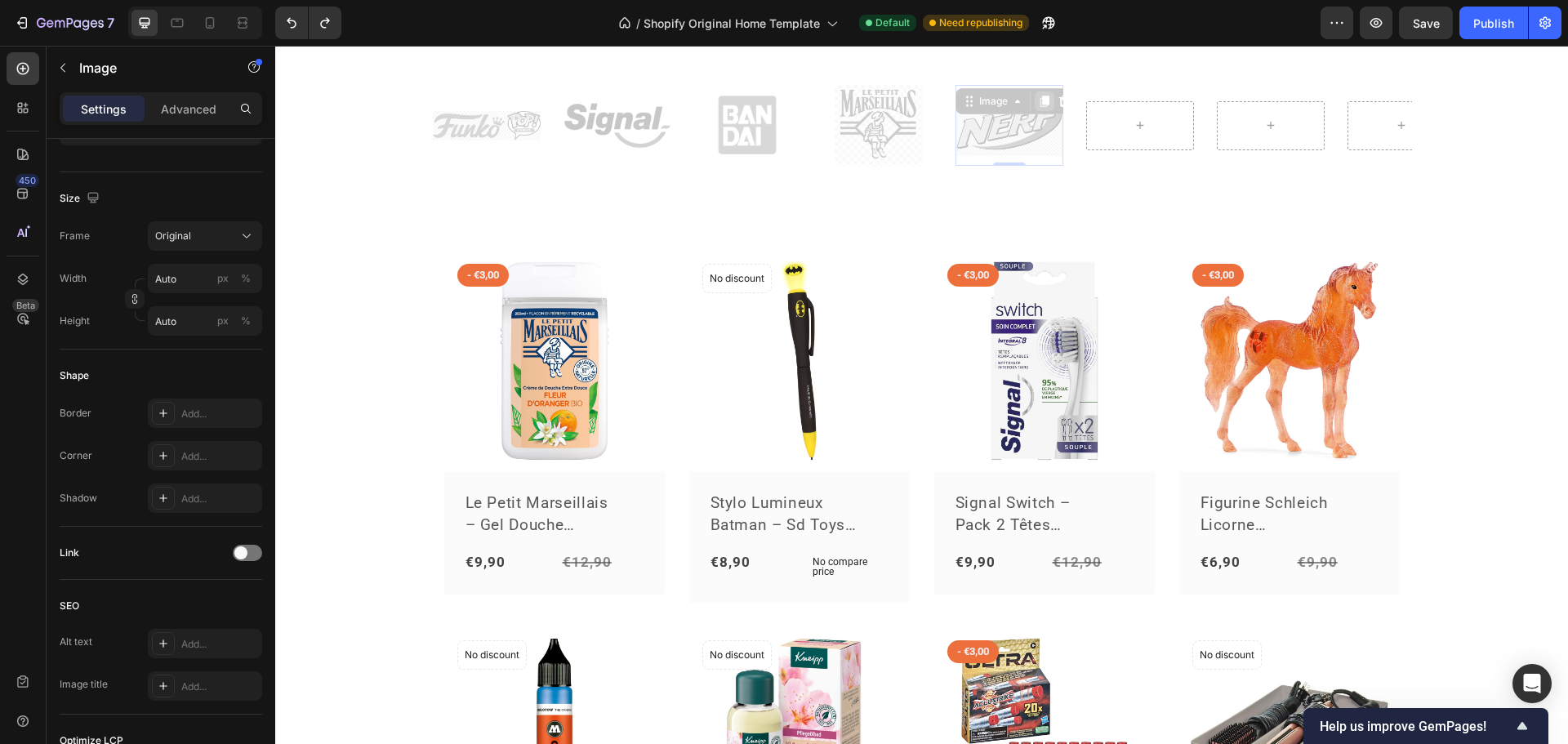
click at [1040, 104] on icon at bounding box center [1044, 101] width 9 height 12
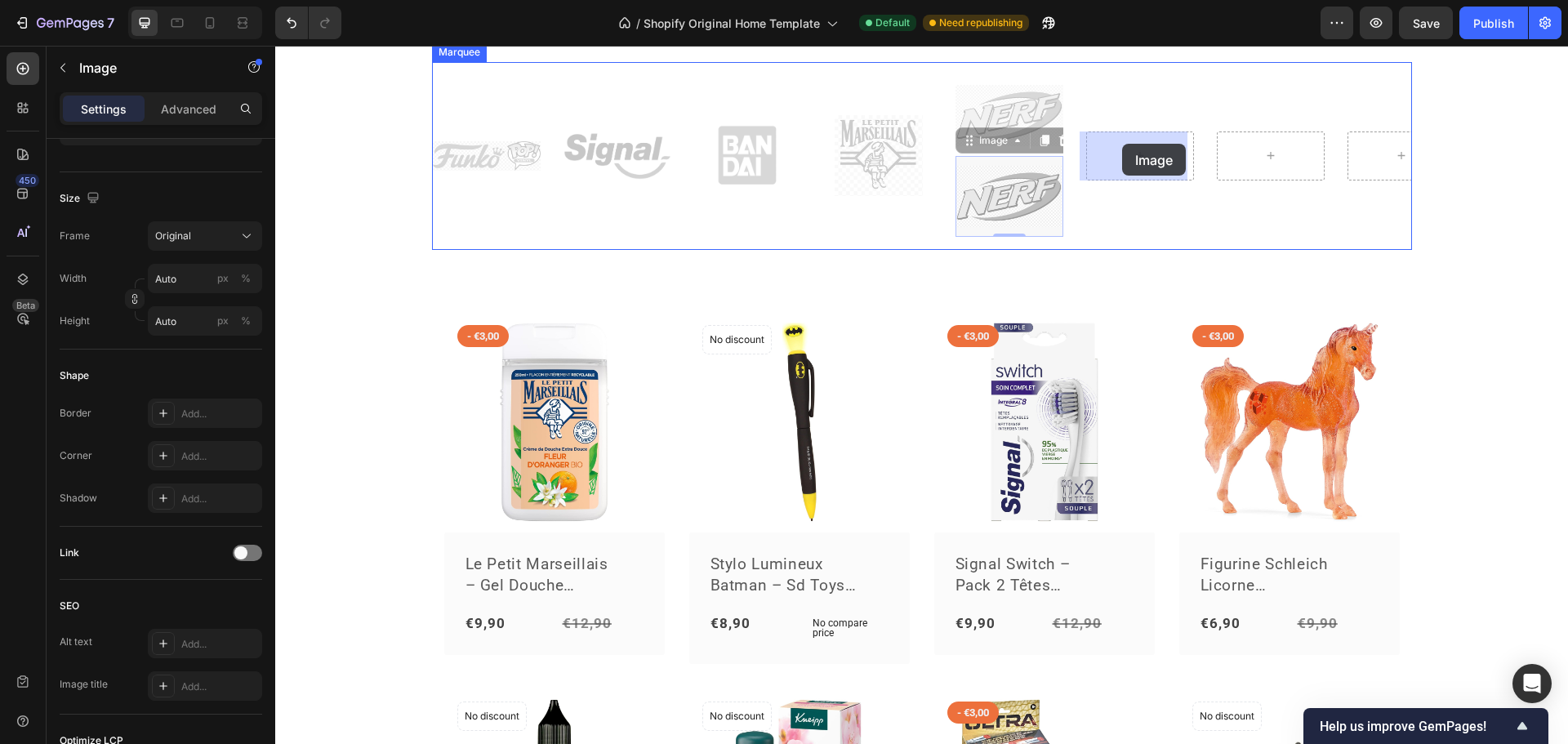
drag, startPoint x: 976, startPoint y: 145, endPoint x: 1123, endPoint y: 144, distance: 147.0
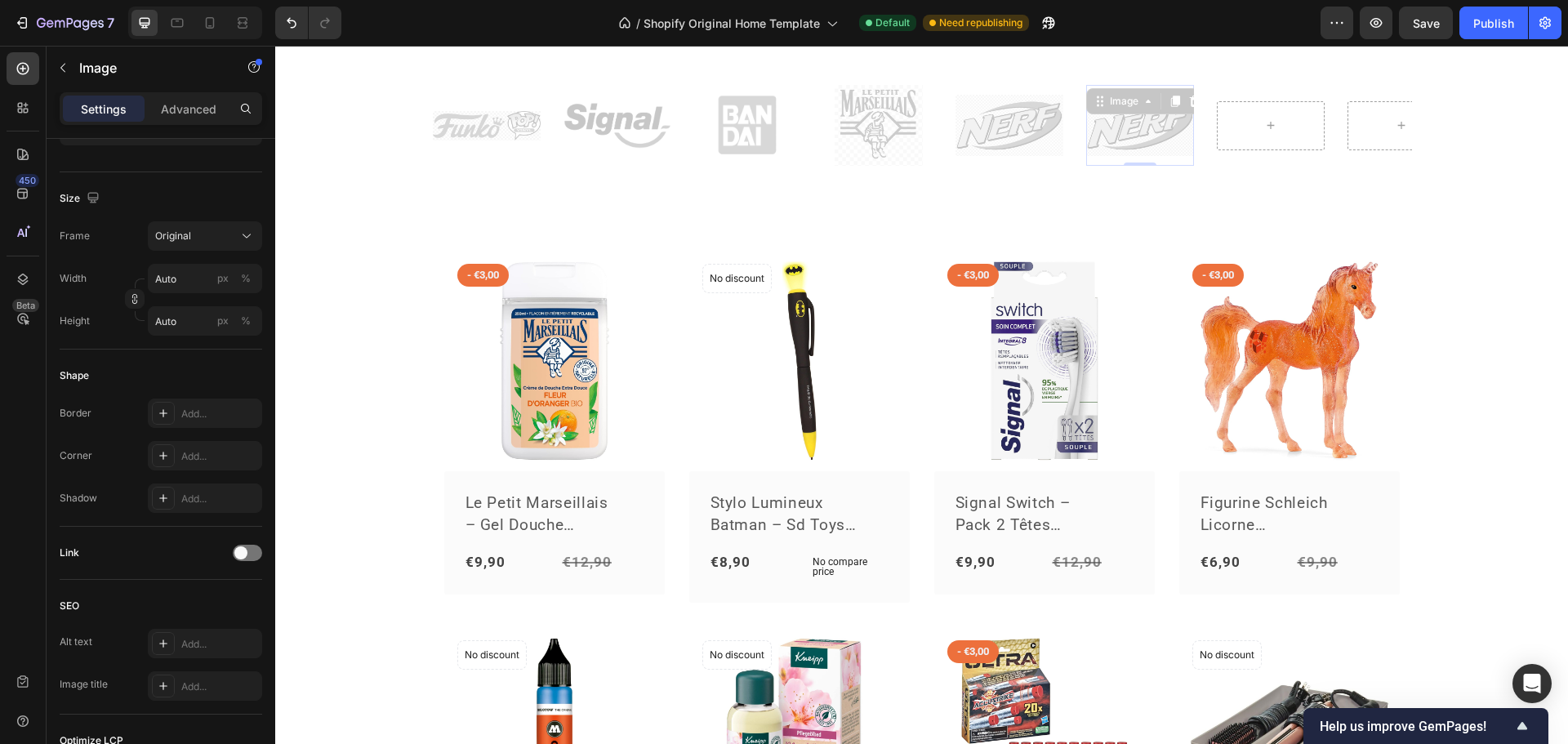
click at [1147, 130] on img at bounding box center [1140, 124] width 108 height 61
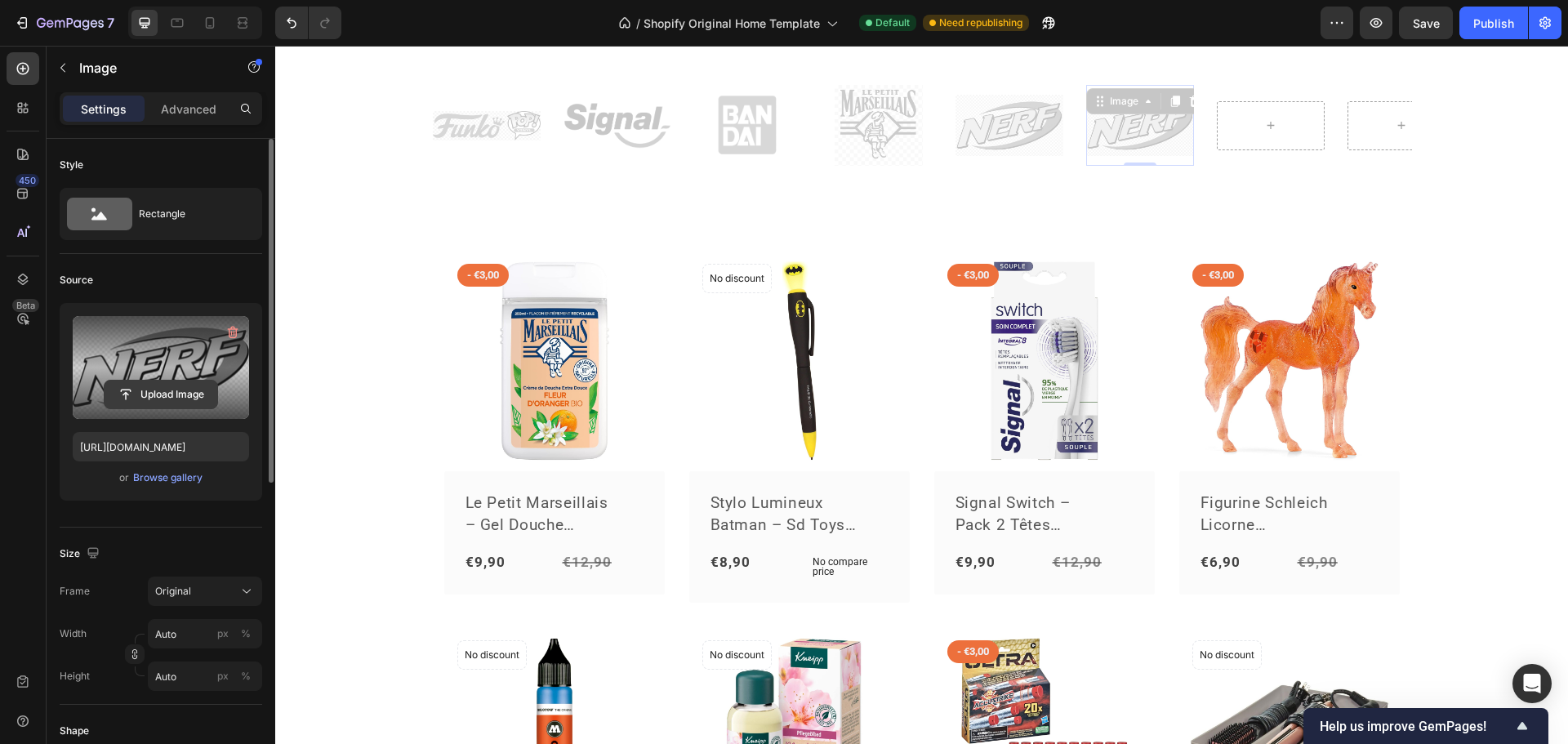
click at [160, 384] on input "file" at bounding box center [160, 394] width 113 height 28
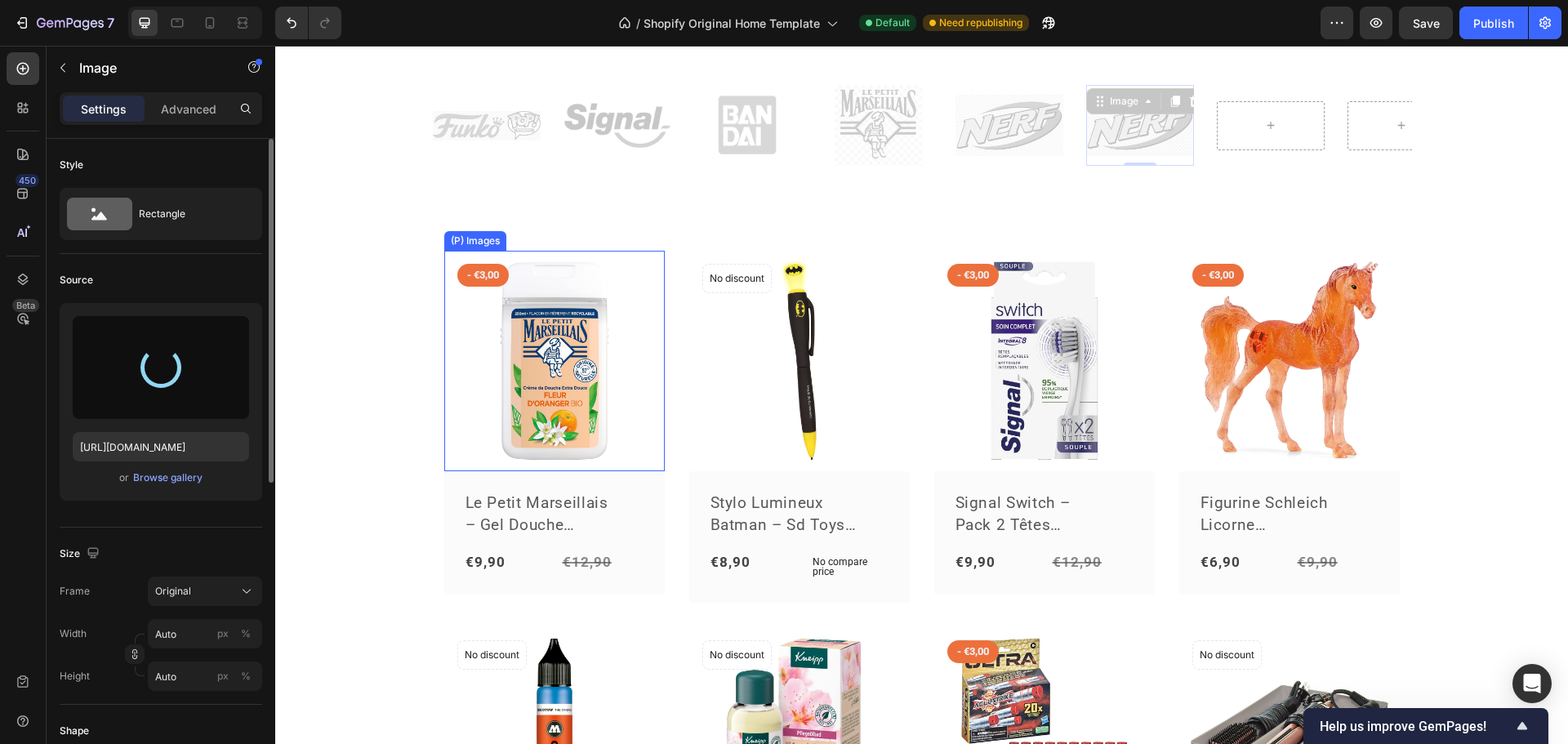
type input "[URL][DOMAIN_NAME]"
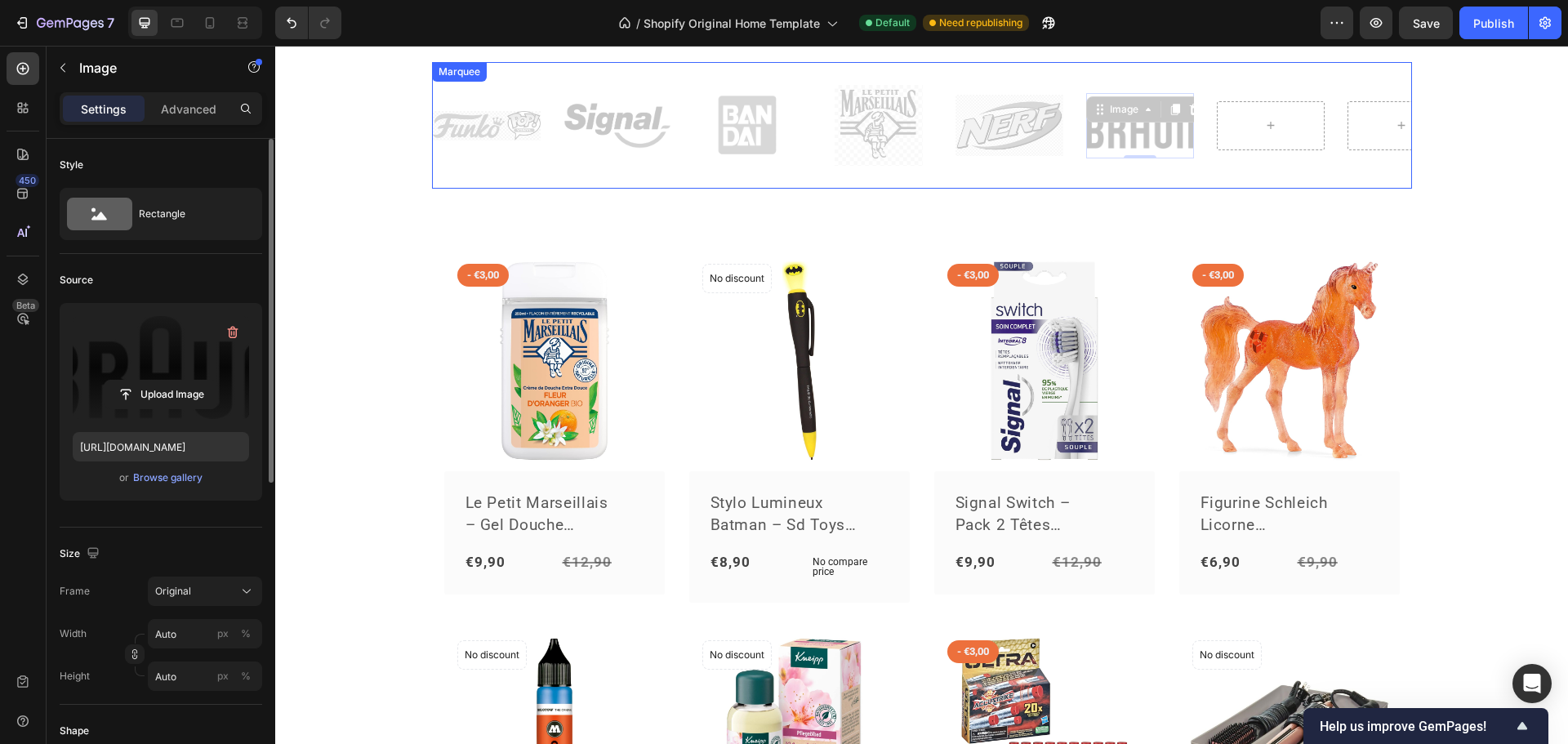
click at [1114, 208] on div "(P) Images - €3,00 Product Badge Row le petit marseillais – gel douche hydratan…" at bounding box center [922, 658] width 980 height 915
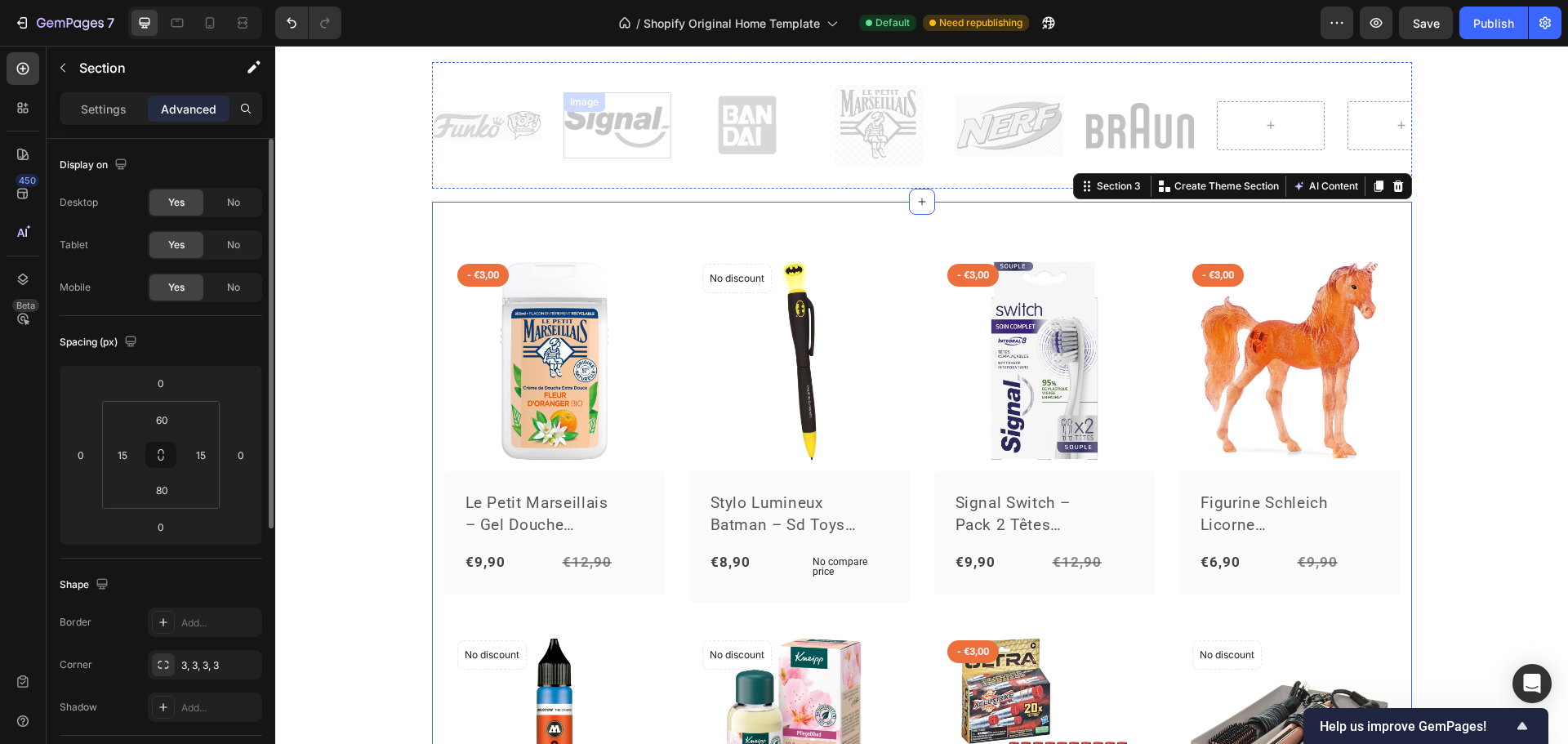
click at [546, 165] on div "Image Image Image Image Image Image" at bounding box center [1020, 124] width 1176 height 100
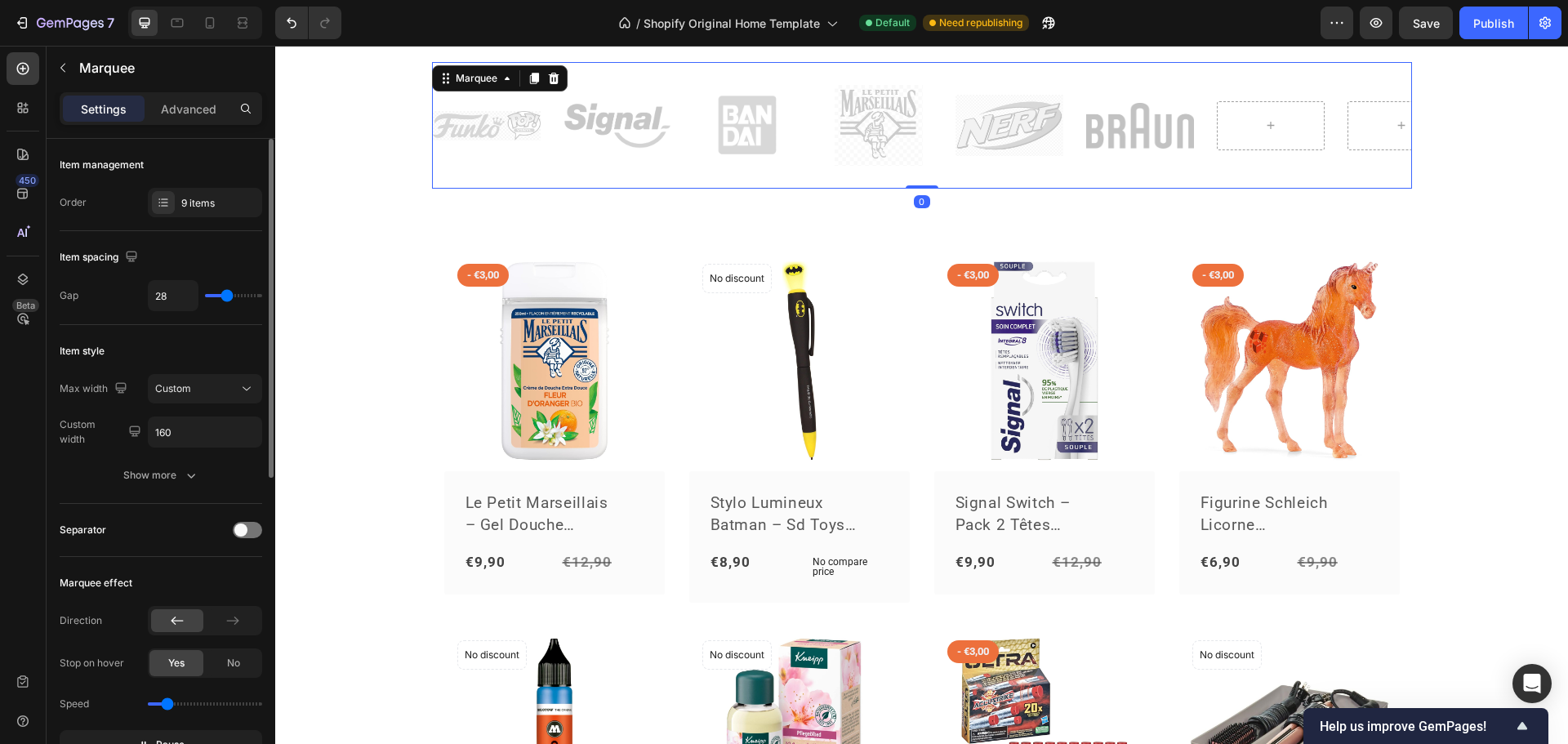
type input "40"
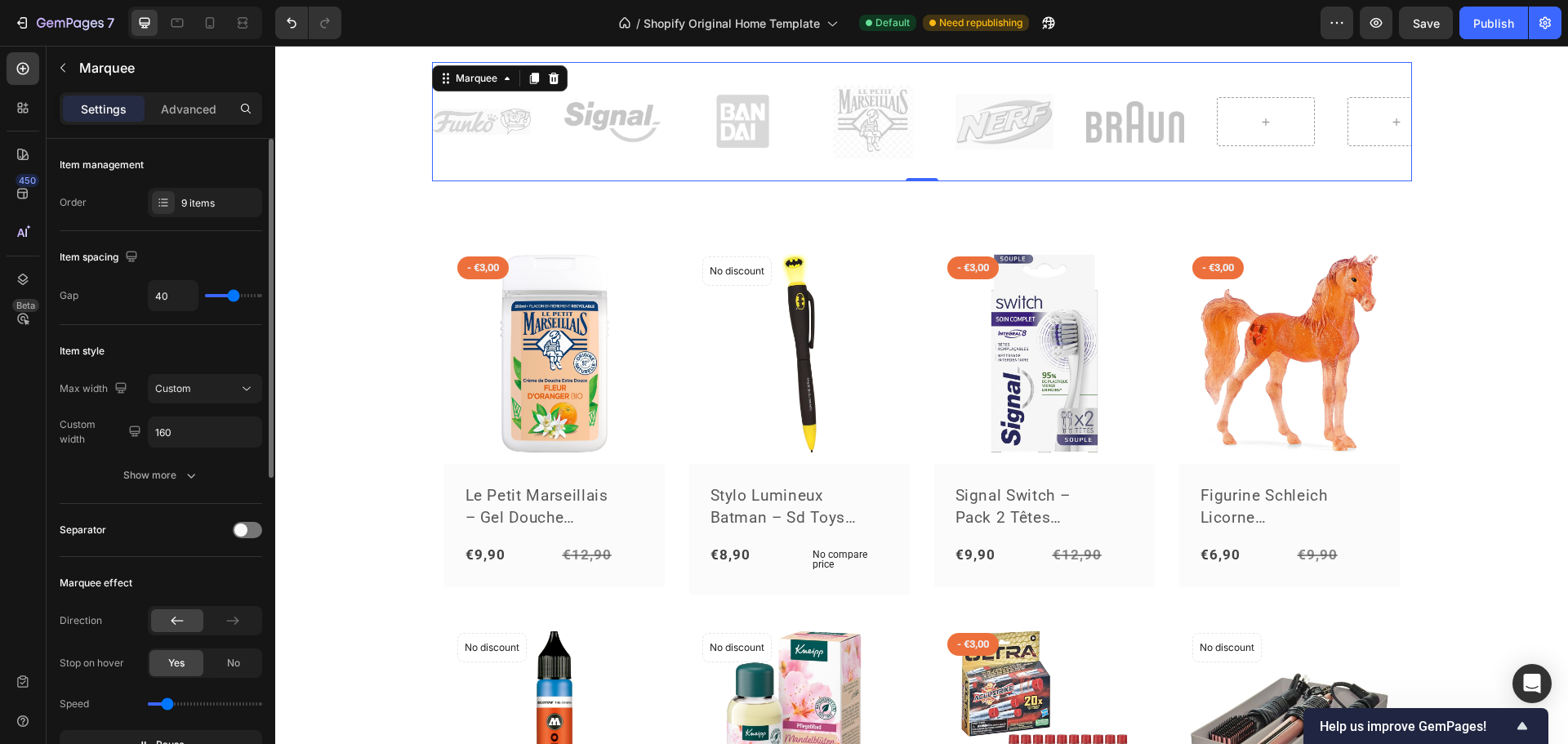
type input "41"
type input "58"
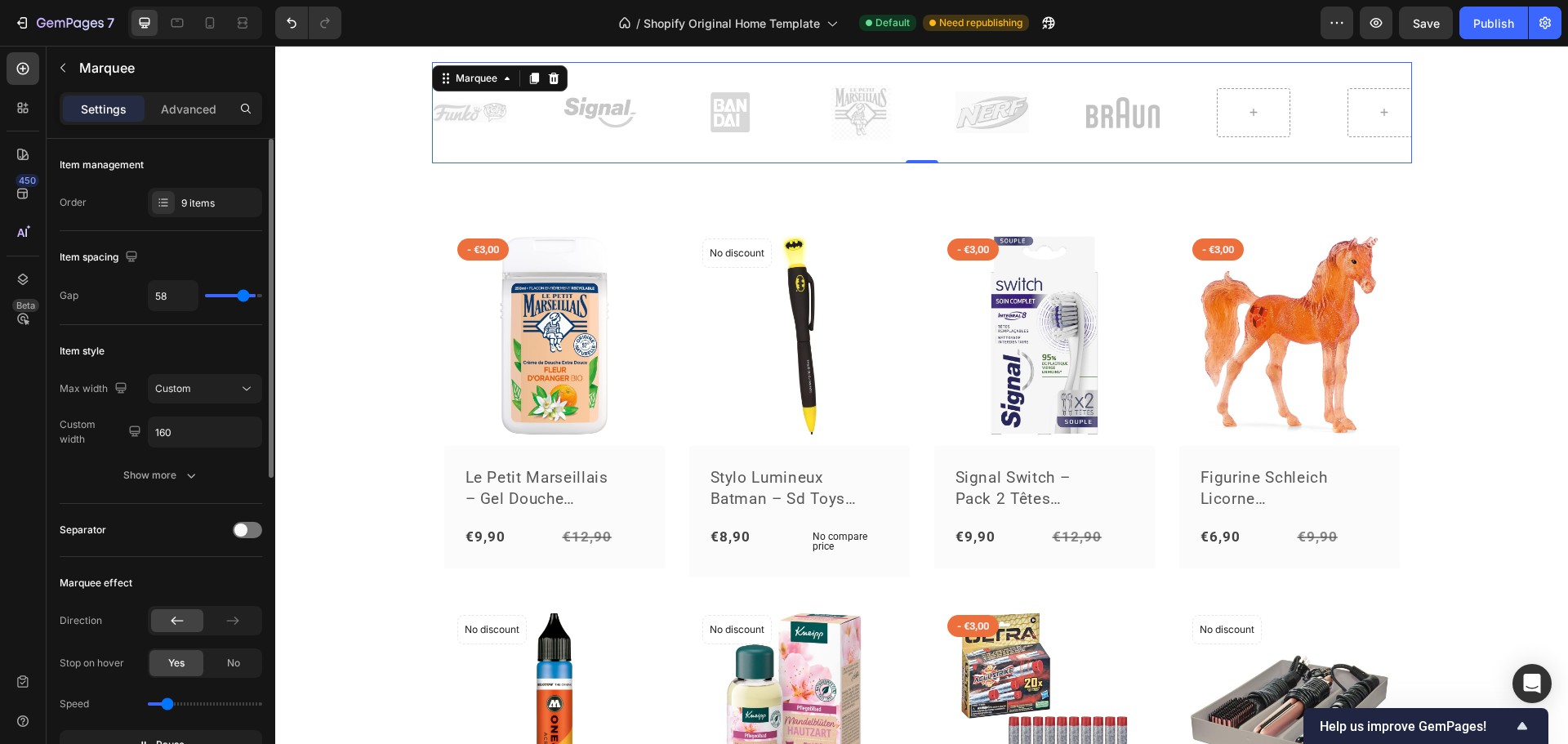
type input "70"
type input "61"
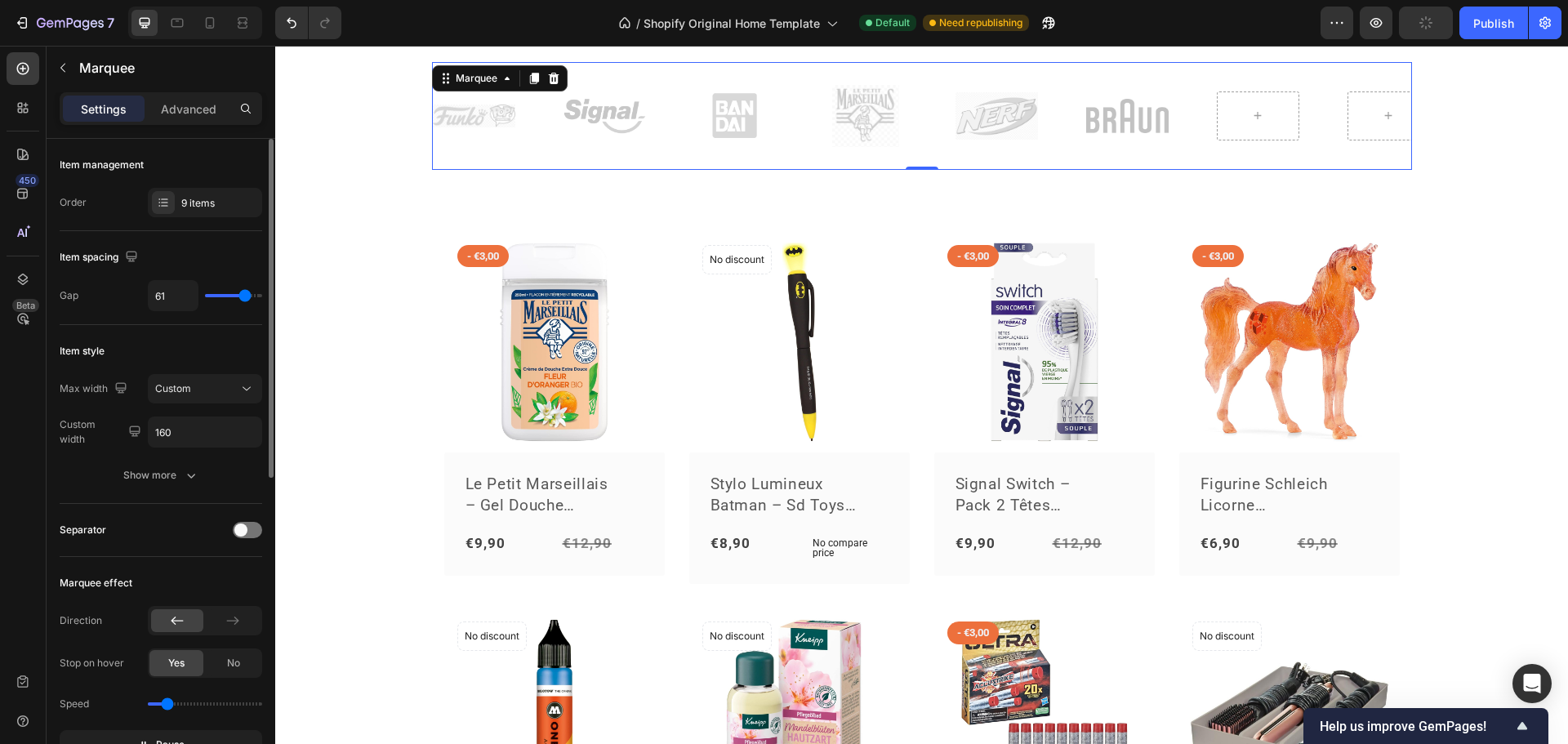
type input "59"
type input "58"
type input "52"
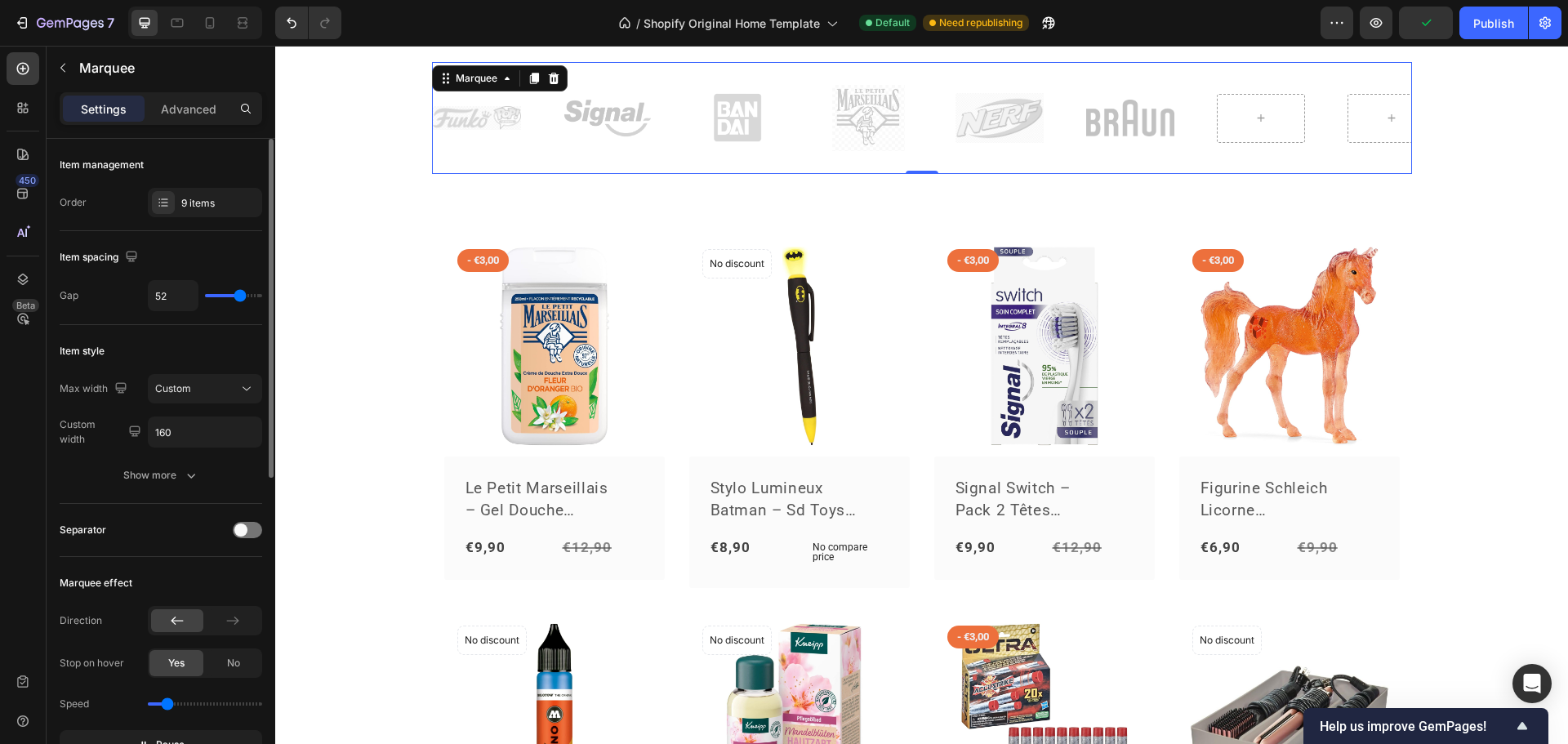
drag, startPoint x: 227, startPoint y: 298, endPoint x: 7, endPoint y: 249, distance: 225.4
type input "52"
click at [240, 298] on input "range" at bounding box center [233, 295] width 57 height 3
click at [1258, 120] on icon at bounding box center [1261, 118] width 13 height 14
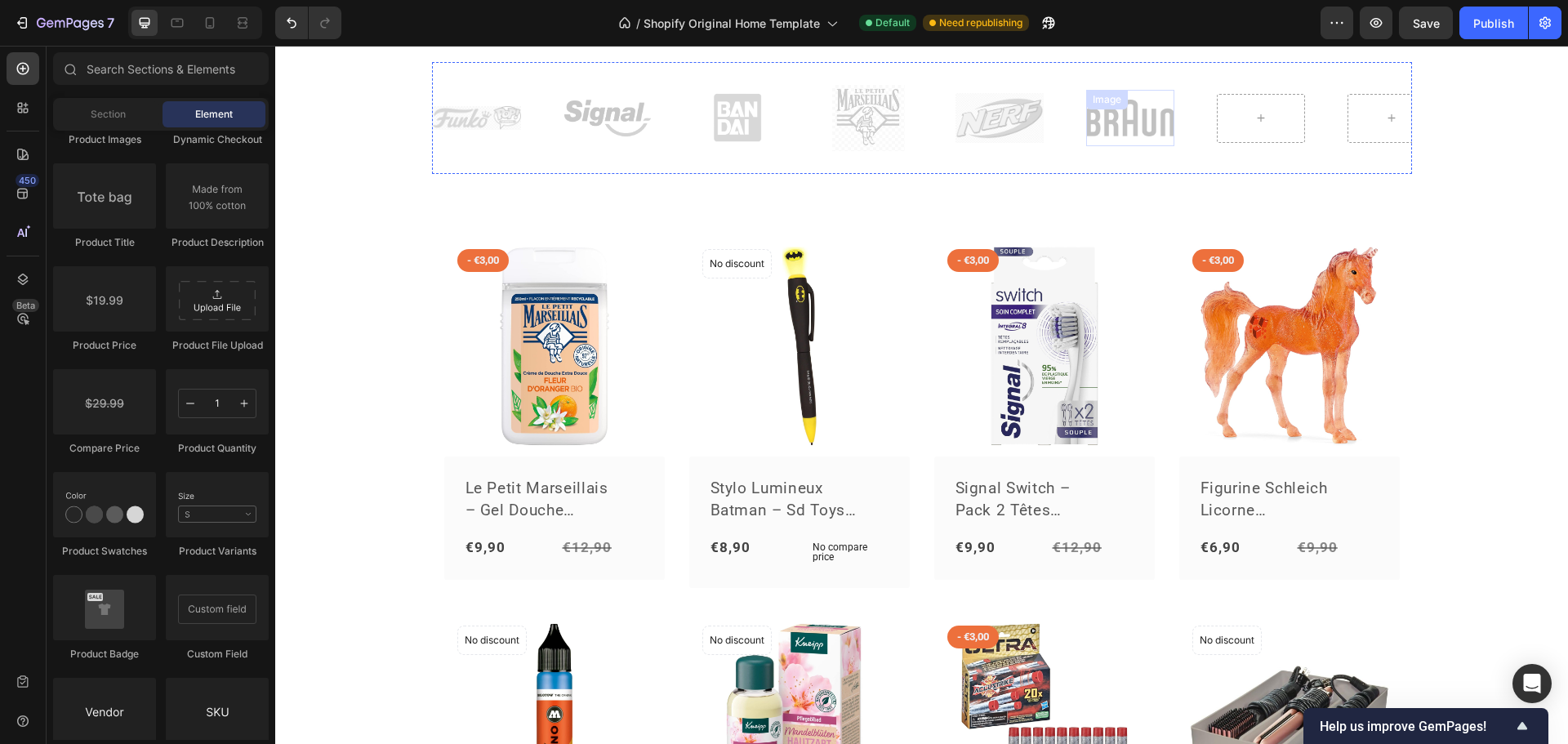
click at [1117, 124] on img at bounding box center [1130, 118] width 89 height 38
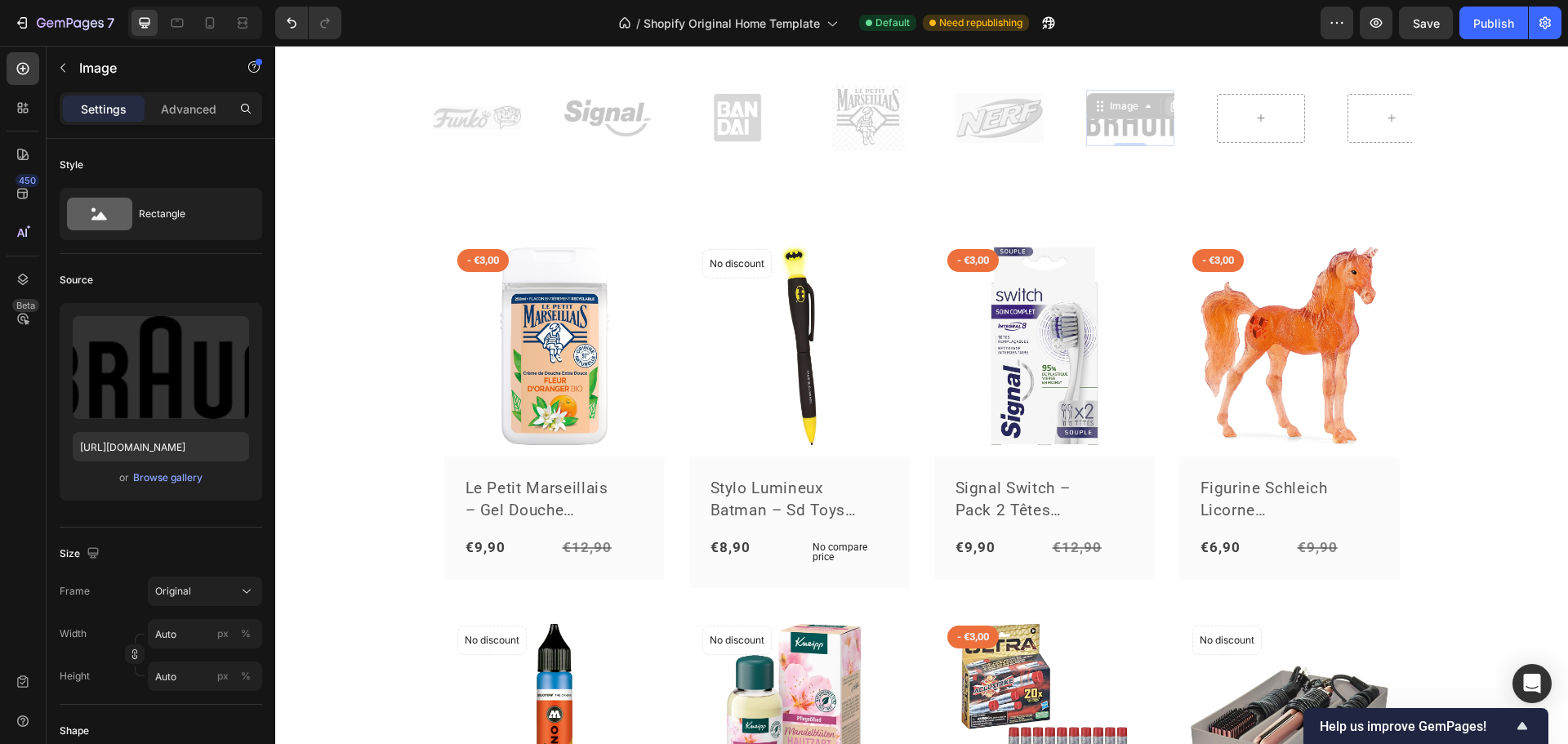
click at [1169, 108] on icon at bounding box center [1175, 105] width 13 height 13
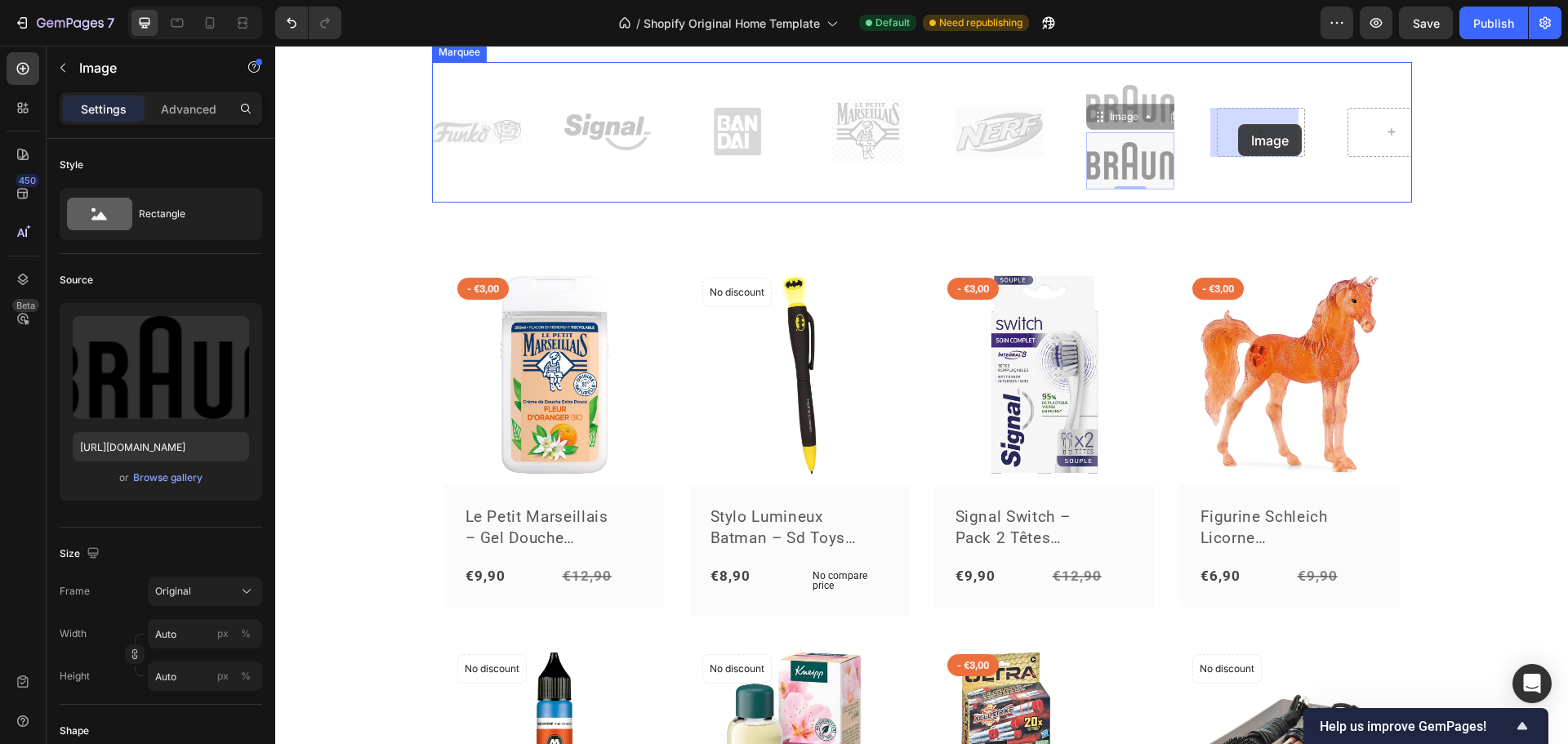
drag, startPoint x: 1101, startPoint y: 120, endPoint x: 1238, endPoint y: 124, distance: 137.1
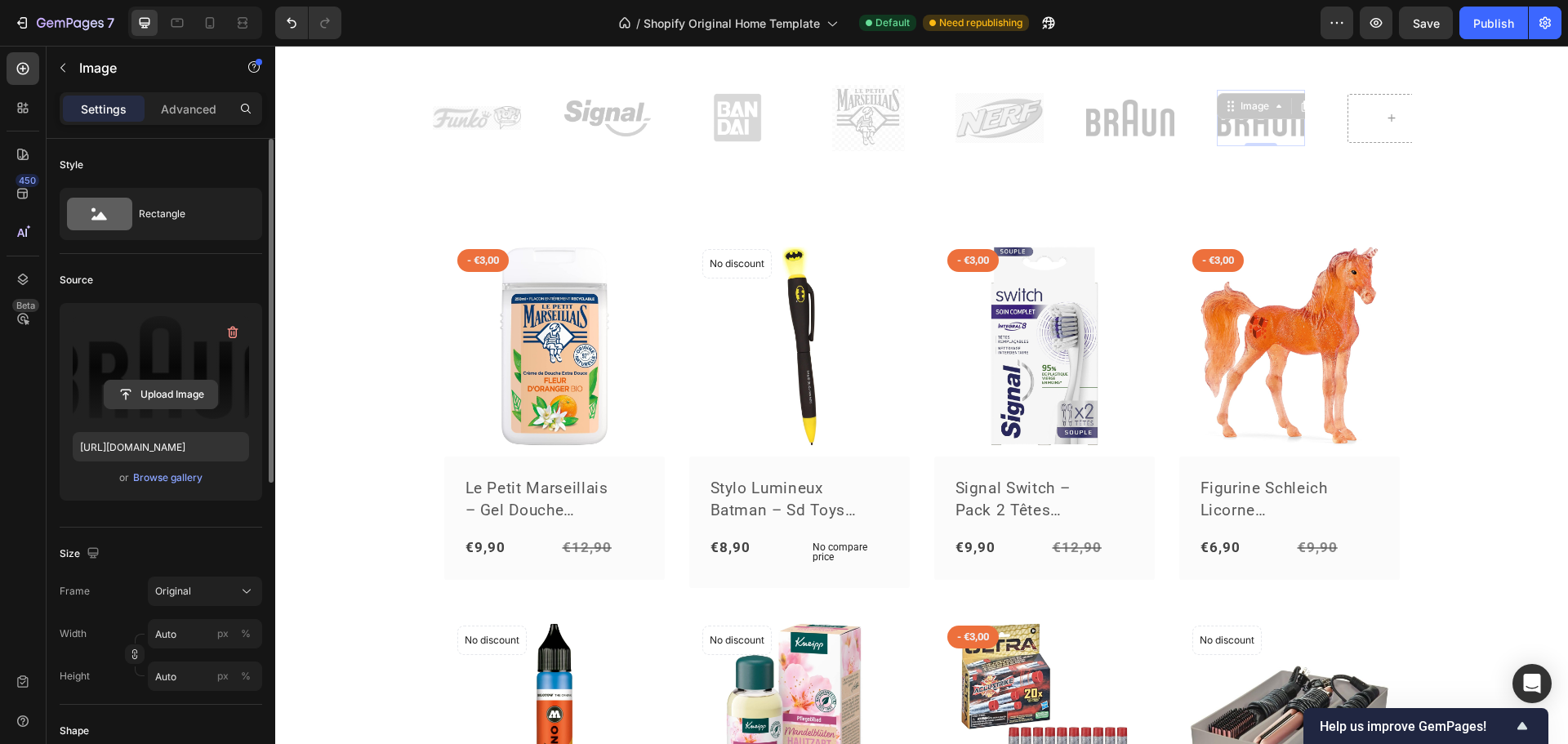
click at [148, 390] on input "file" at bounding box center [160, 394] width 113 height 28
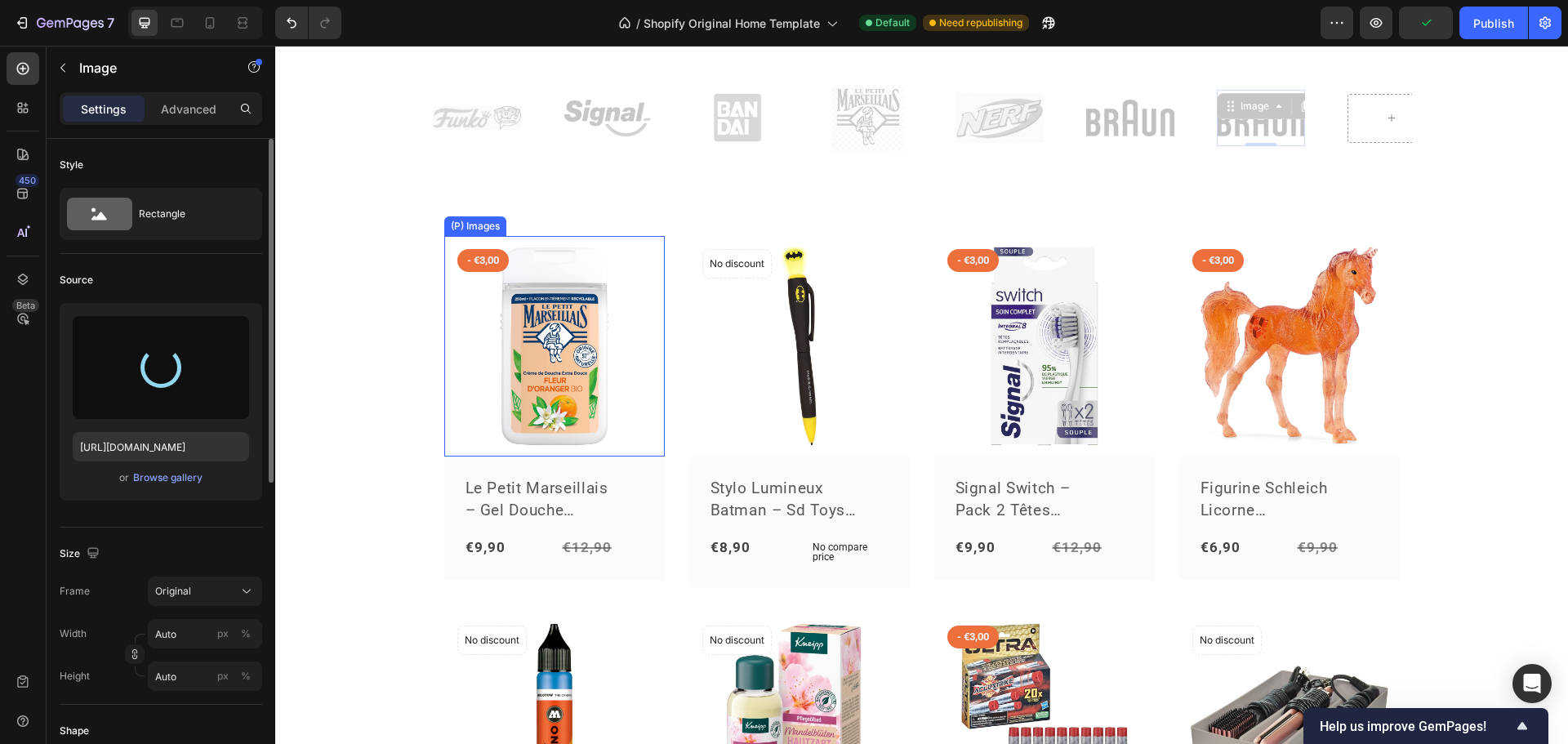
type input "[URL][DOMAIN_NAME]"
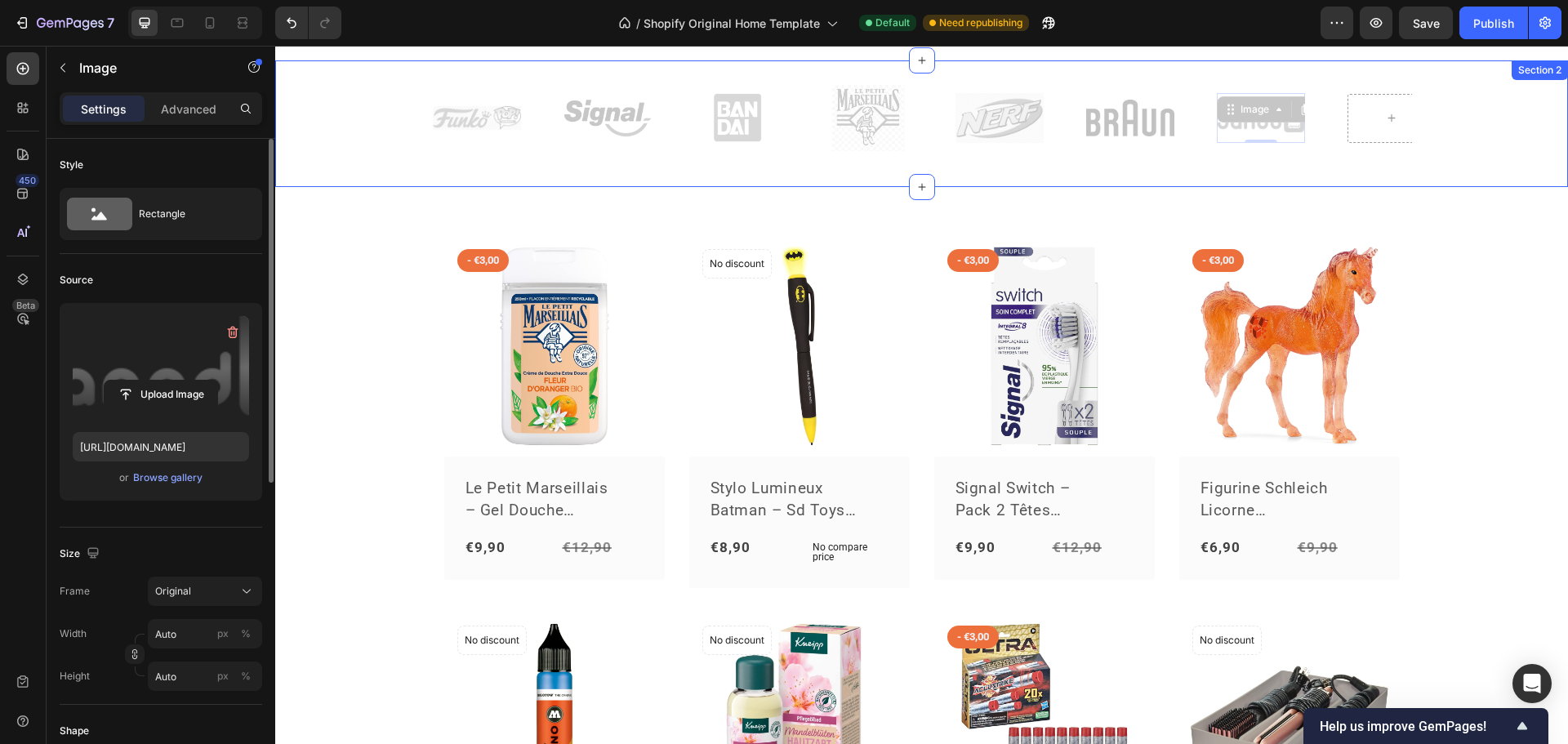
click at [1013, 186] on div "Image Image Image Image Image Image Image 0 Image Image Image Image Image Image…" at bounding box center [921, 124] width 1293 height 124
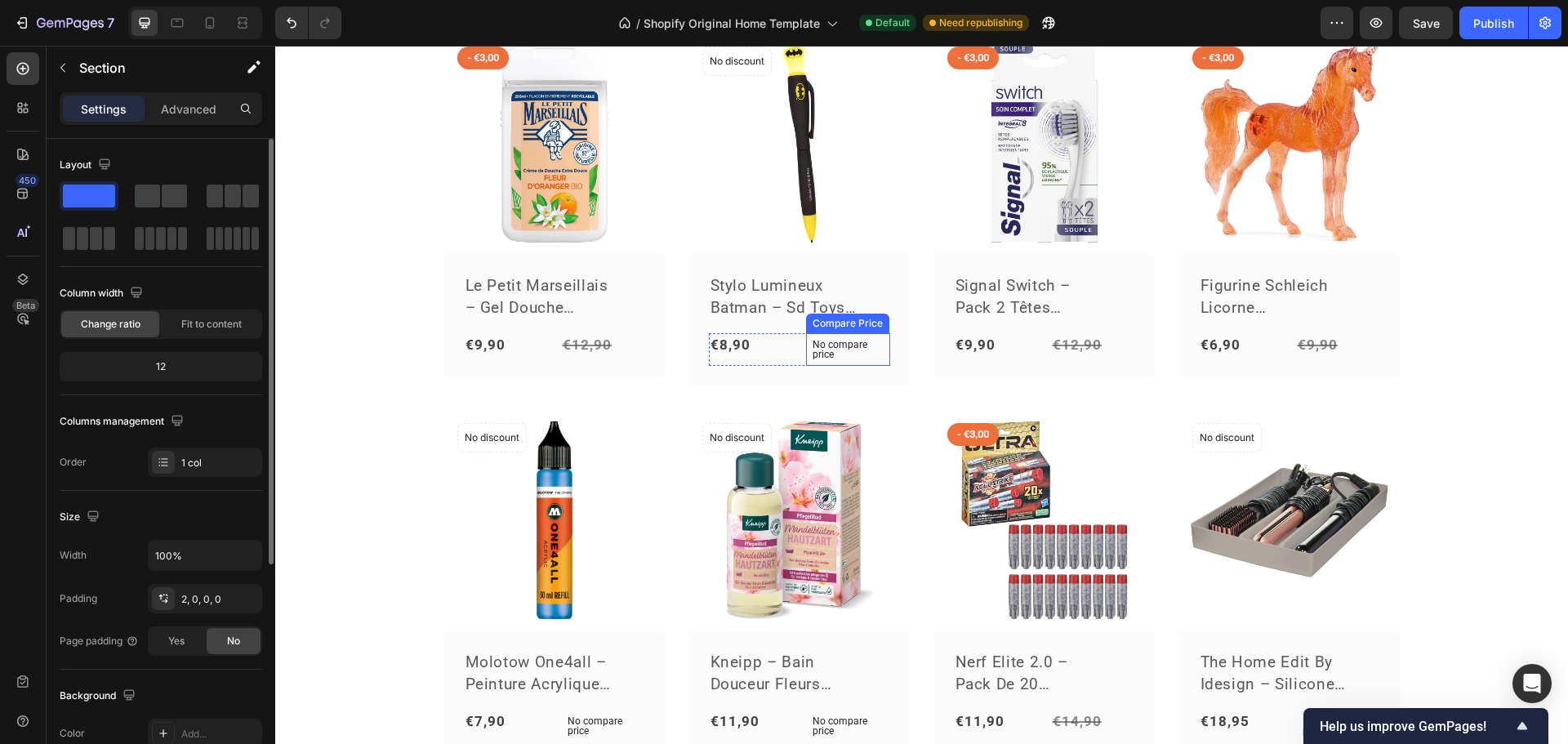
scroll to position [572, 0]
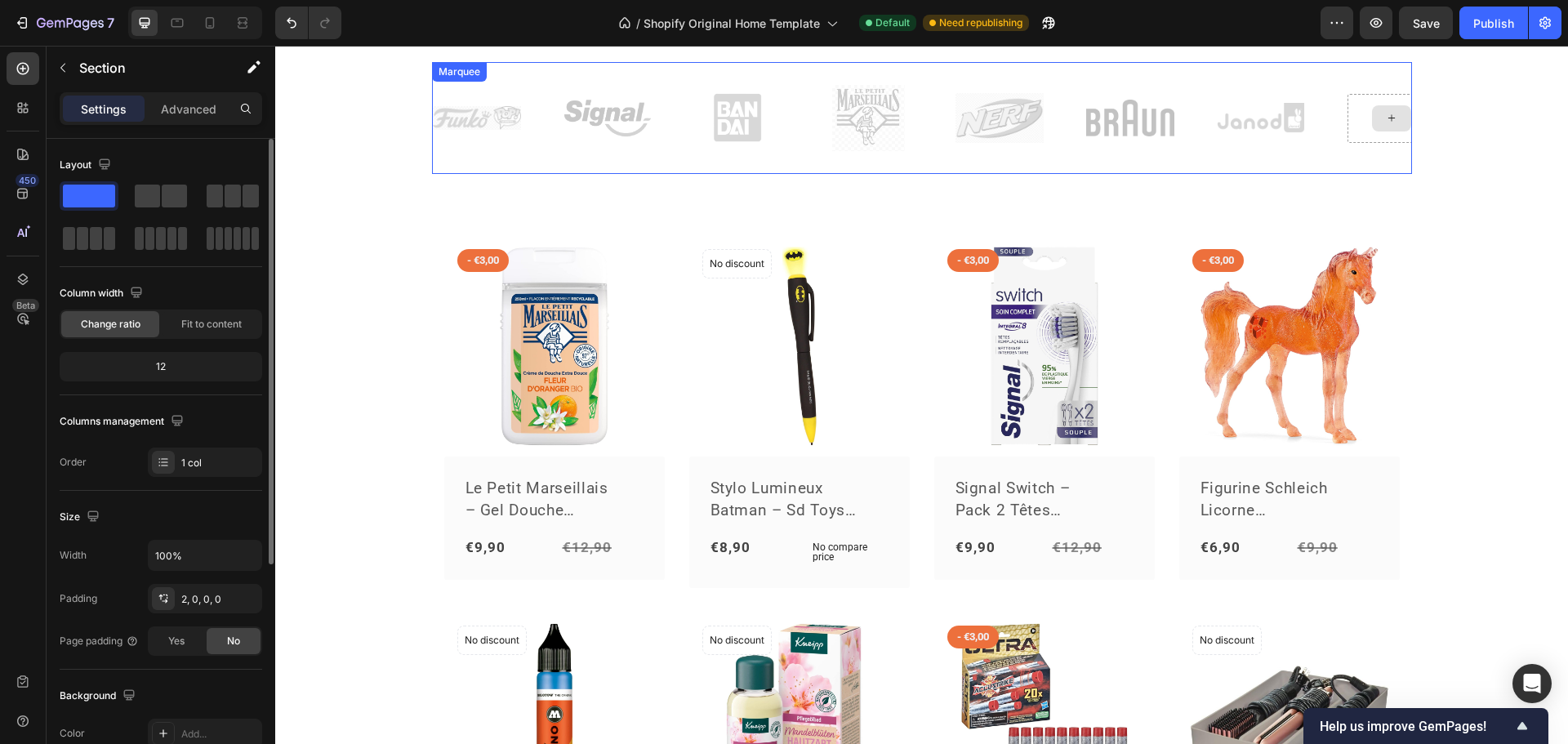
click at [1388, 124] on icon at bounding box center [1391, 118] width 13 height 14
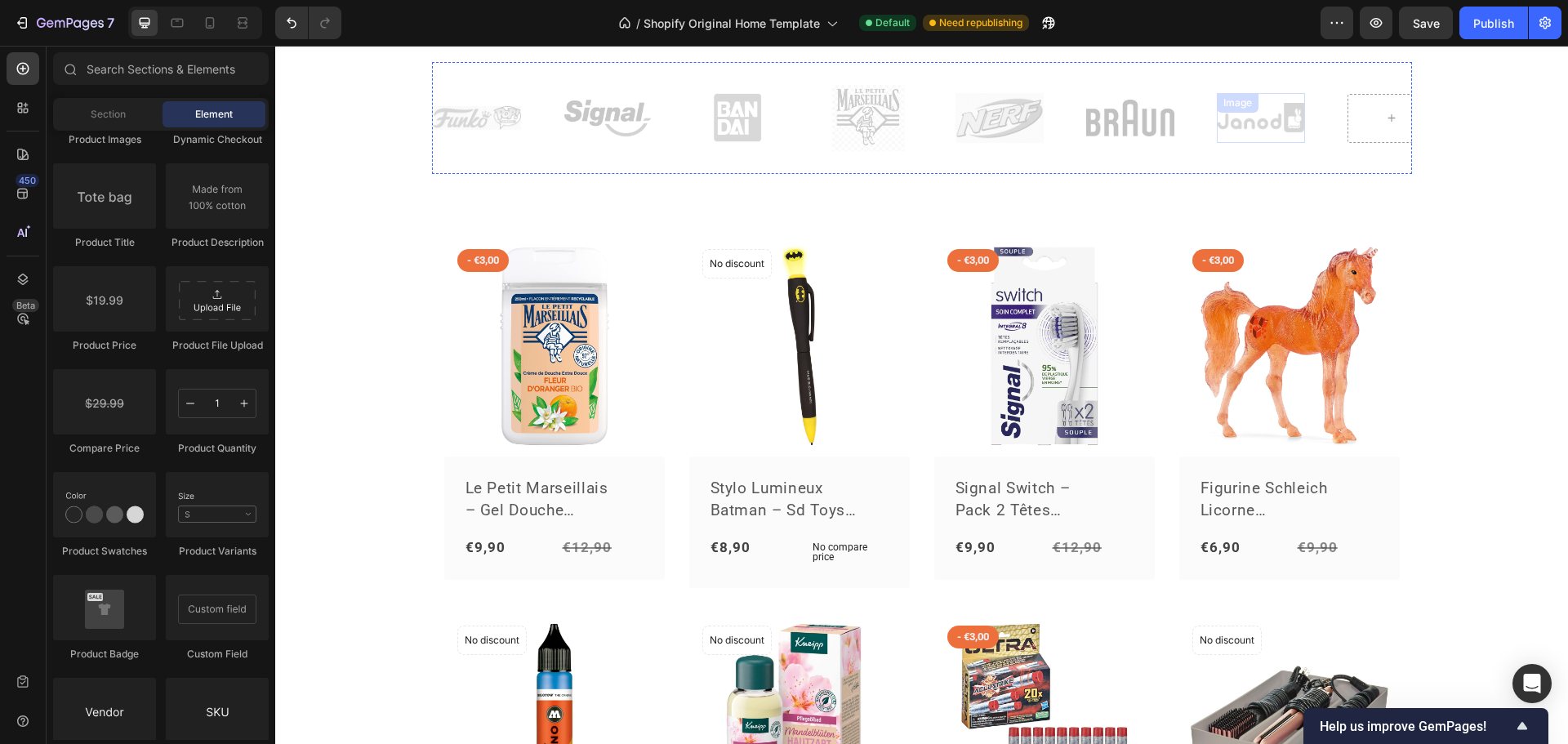
click at [1261, 125] on img at bounding box center [1261, 118] width 89 height 30
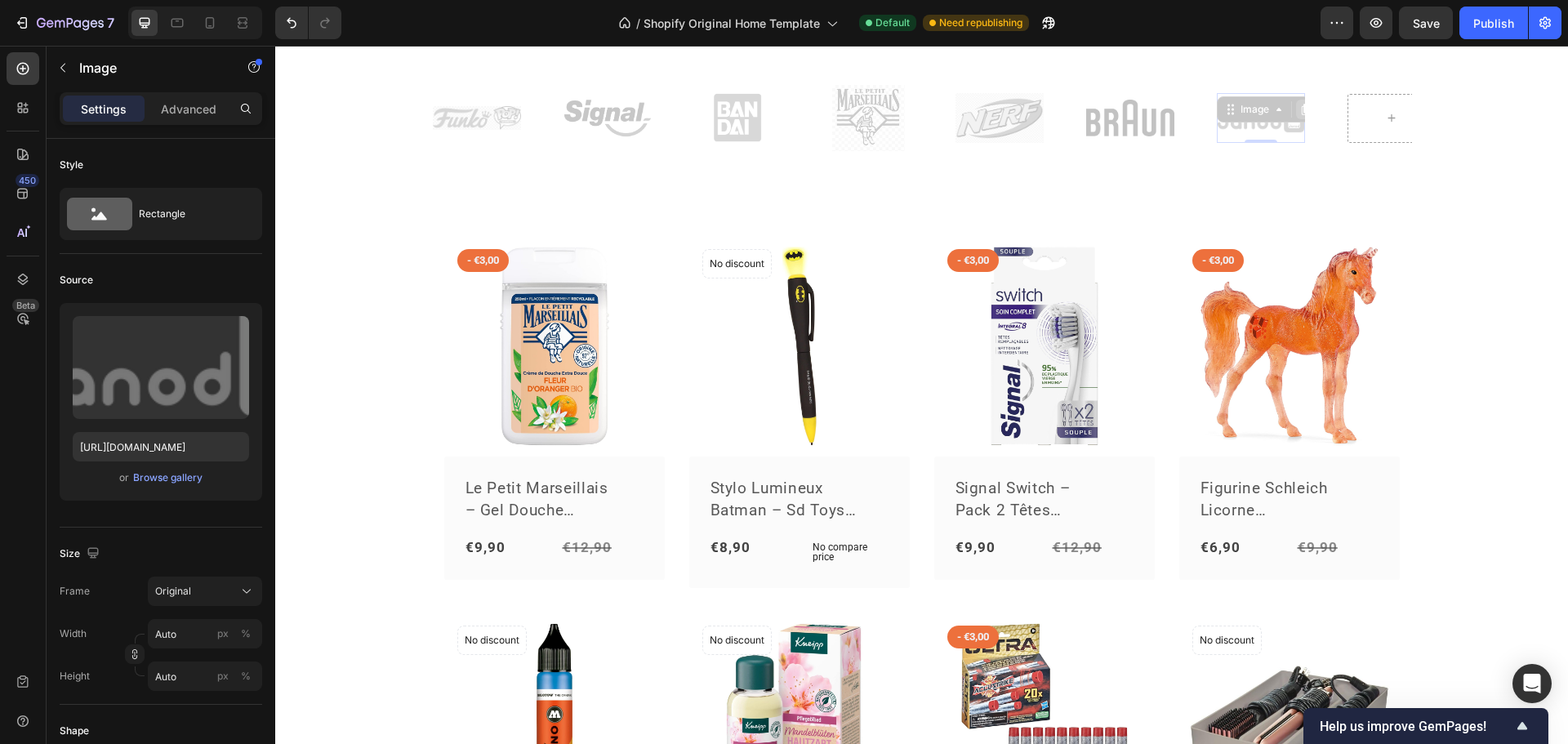
click at [1300, 113] on icon at bounding box center [1305, 109] width 13 height 13
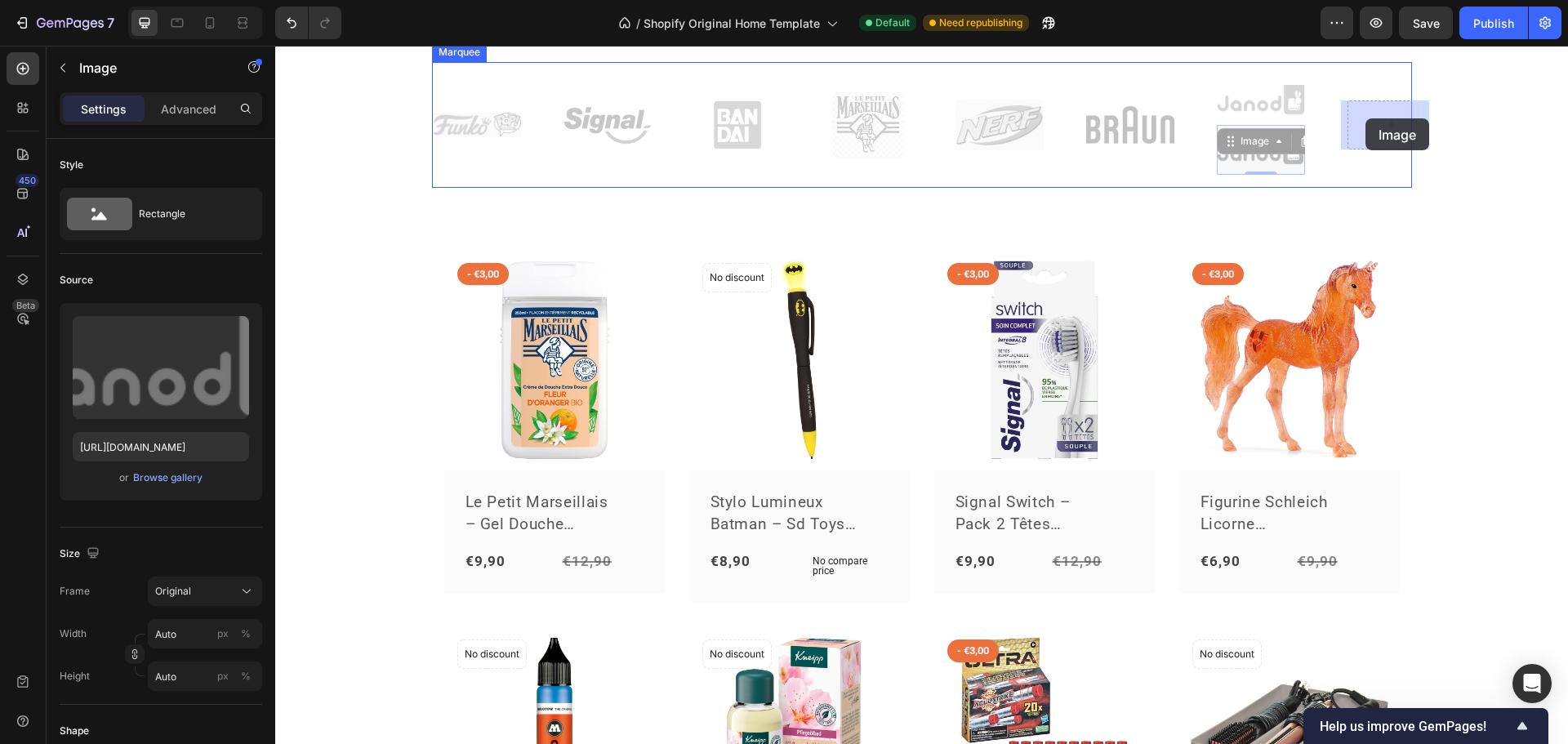
drag, startPoint x: 1232, startPoint y: 146, endPoint x: 1364, endPoint y: 119, distance: 134.7
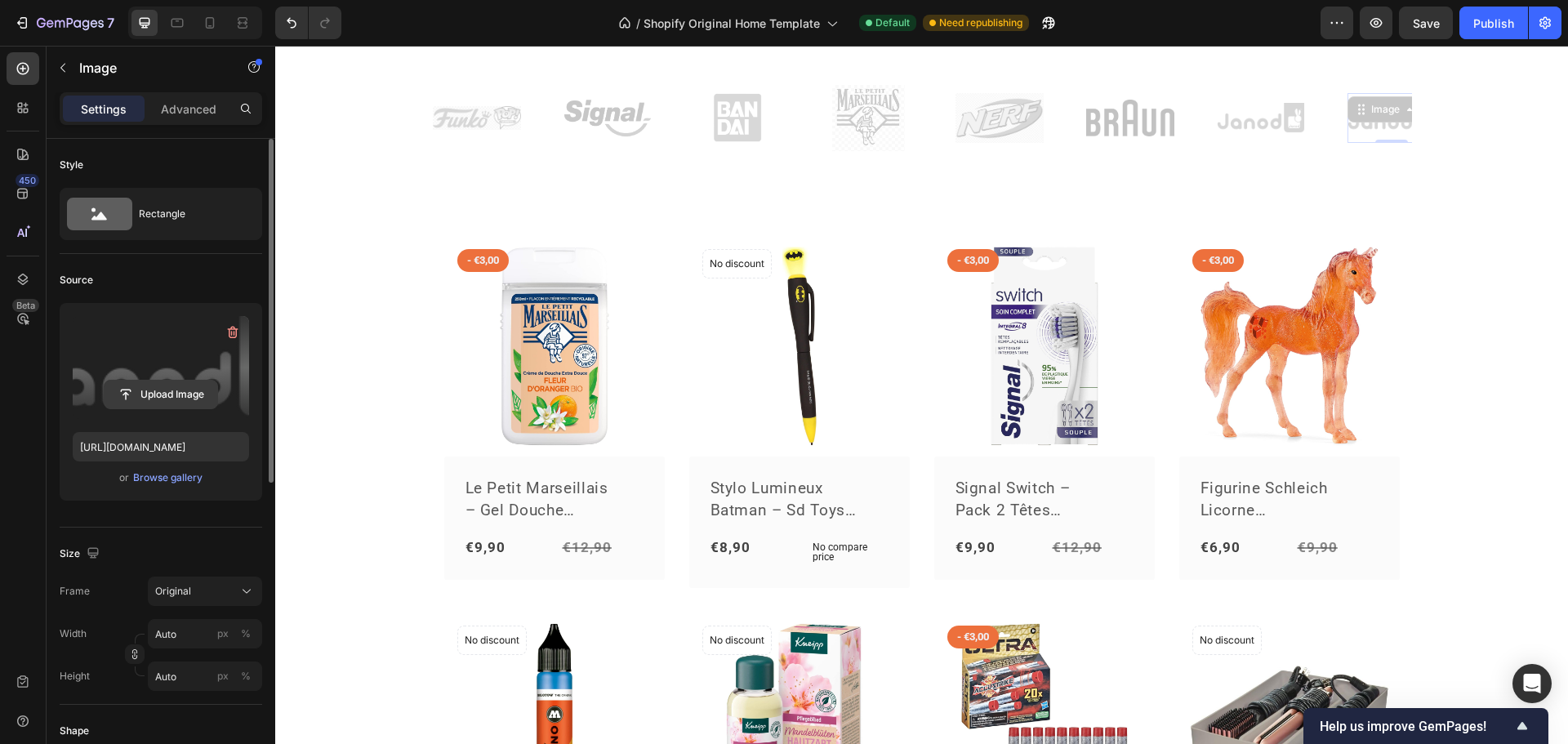
click at [167, 392] on input "file" at bounding box center [160, 394] width 113 height 28
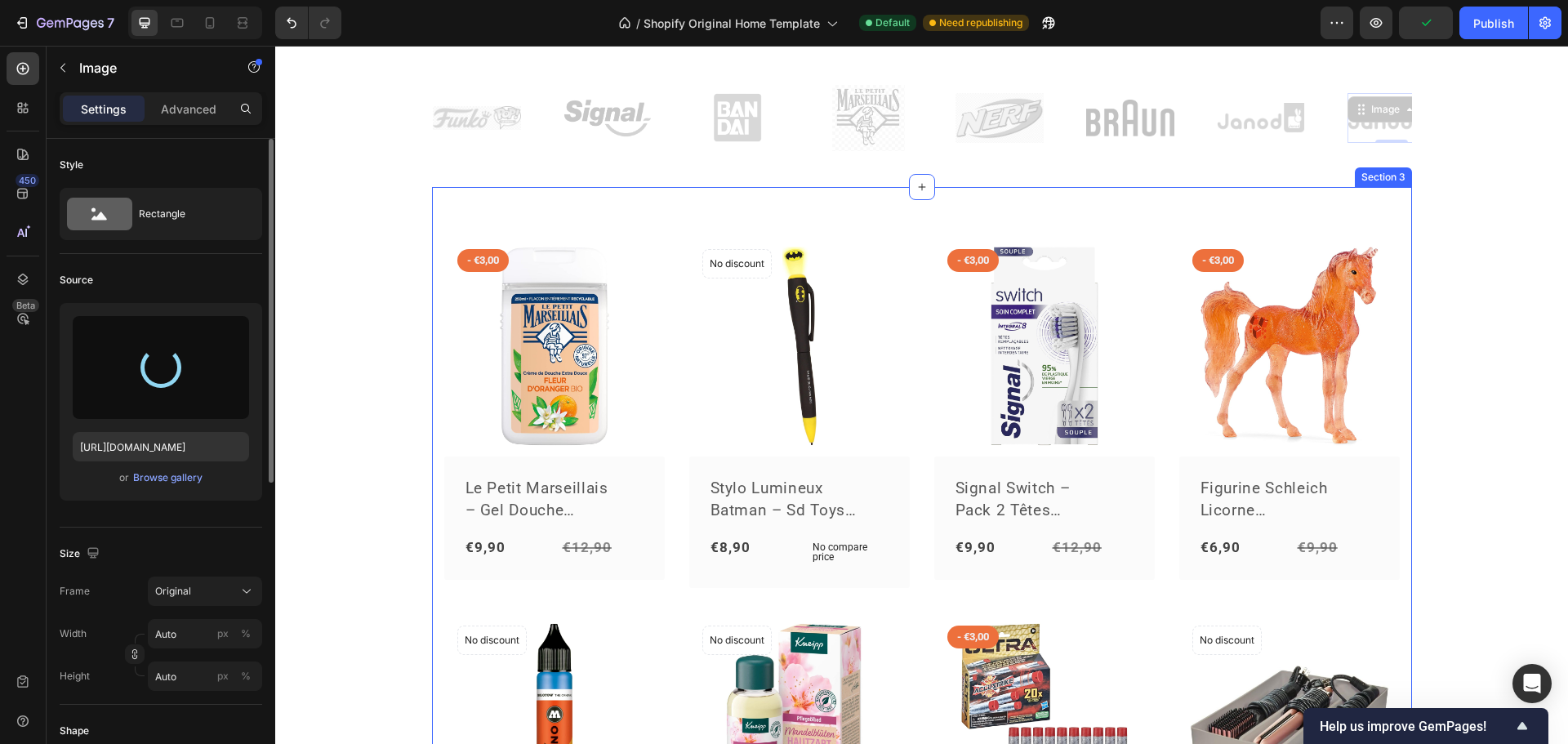
type input "[URL][DOMAIN_NAME]"
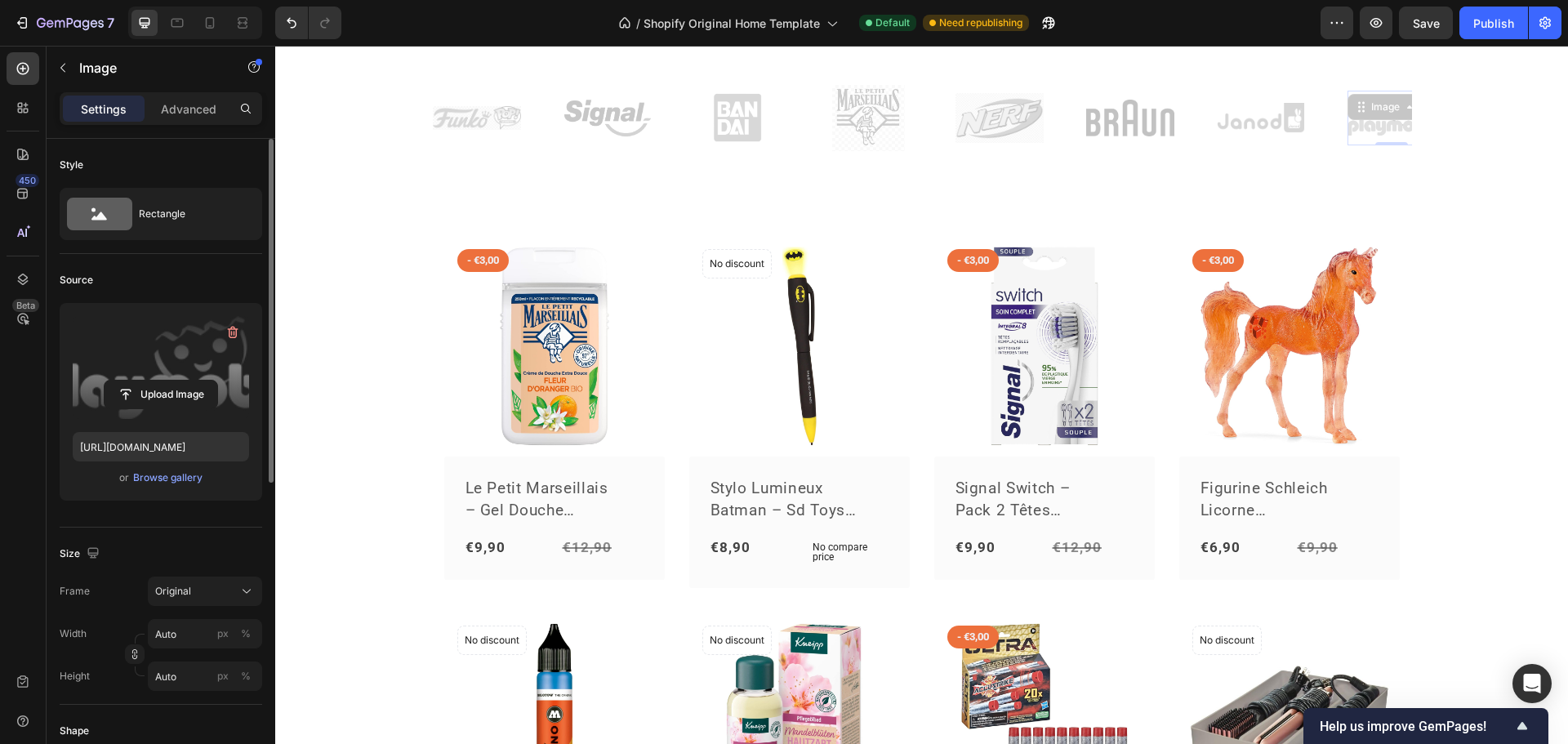
click at [352, 320] on div "Image Image Image Image Image Image Image Image 0 Image Image Image Image Image…" at bounding box center [921, 579] width 1293 height 2143
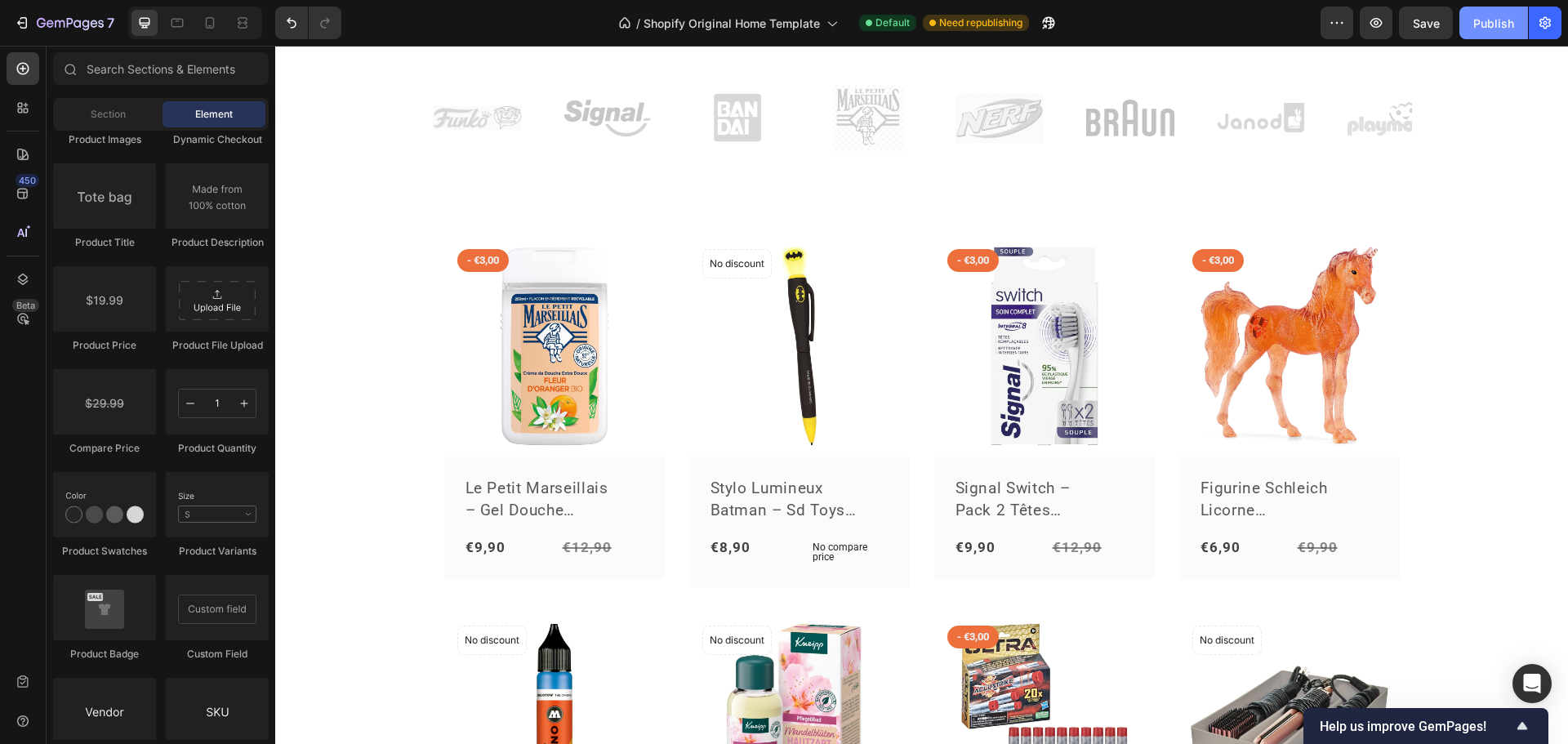
drag, startPoint x: 1496, startPoint y: 32, endPoint x: 1219, endPoint y: 29, distance: 277.0
click at [1496, 32] on button "Publish" at bounding box center [1494, 23] width 69 height 33
click at [1329, 111] on div "Image" at bounding box center [1282, 118] width 130 height 50
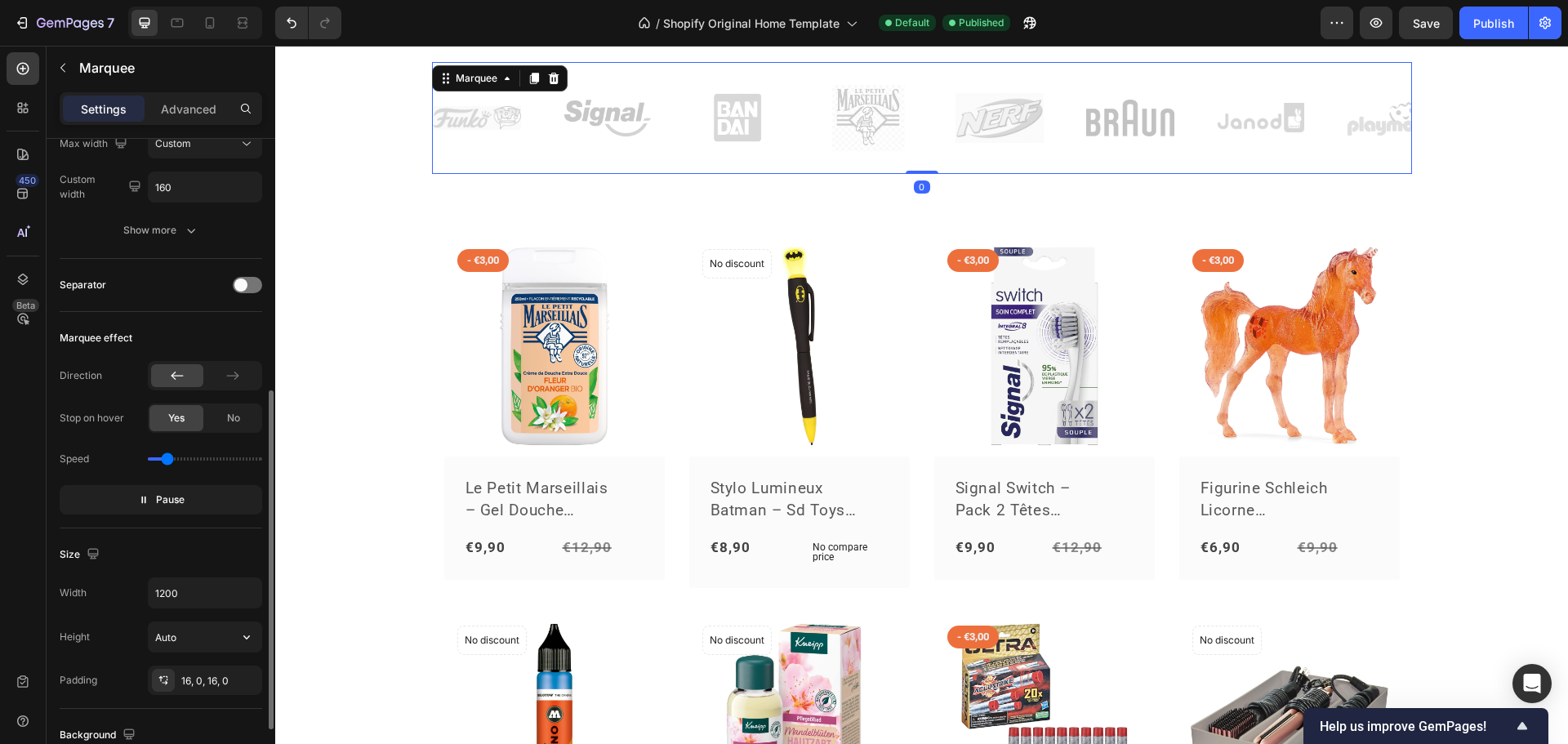
scroll to position [327, 0]
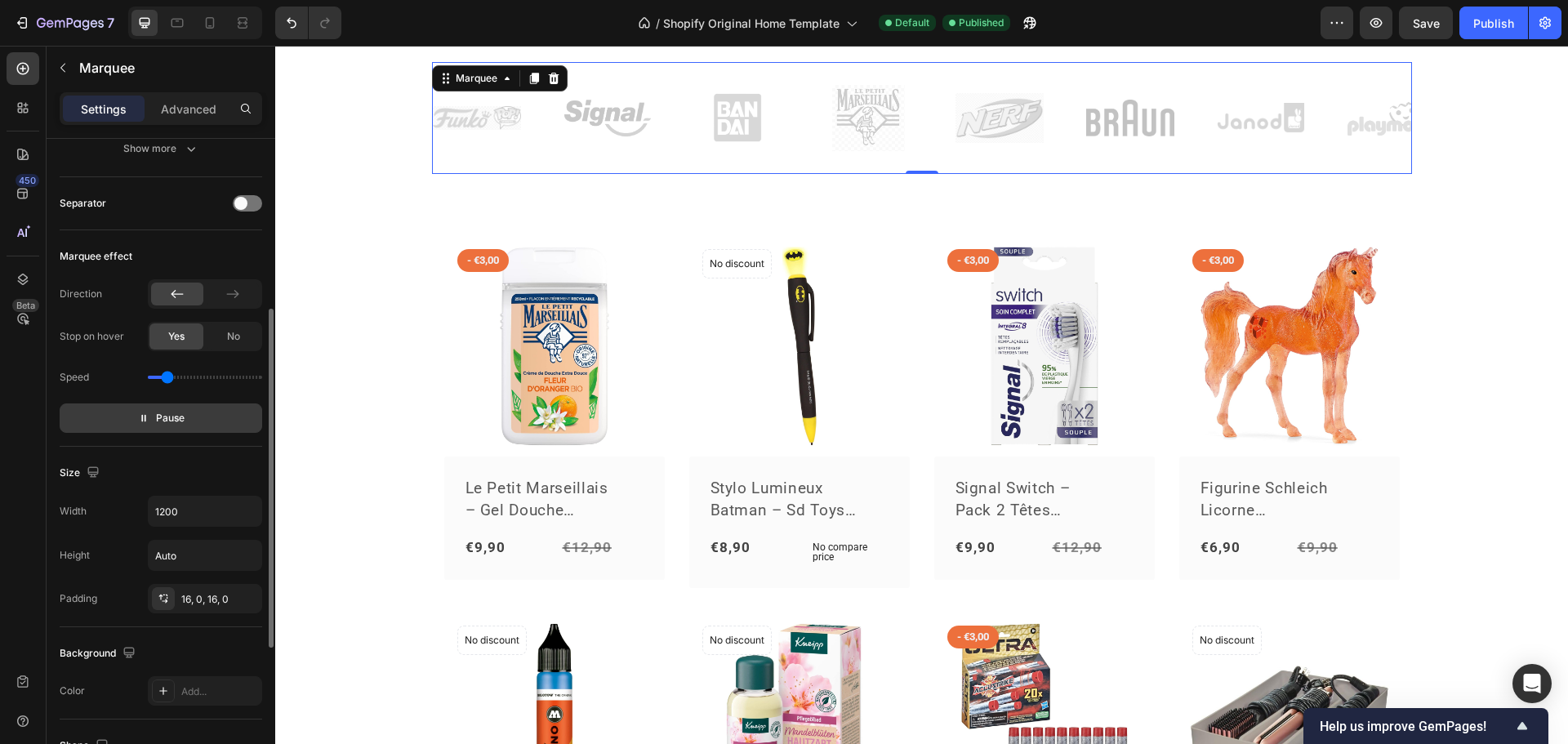
click at [167, 419] on span "Pause" at bounding box center [169, 418] width 28 height 17
click at [167, 419] on span "Preview" at bounding box center [169, 418] width 38 height 17
click at [1475, 103] on div at bounding box center [1518, 119] width 89 height 49
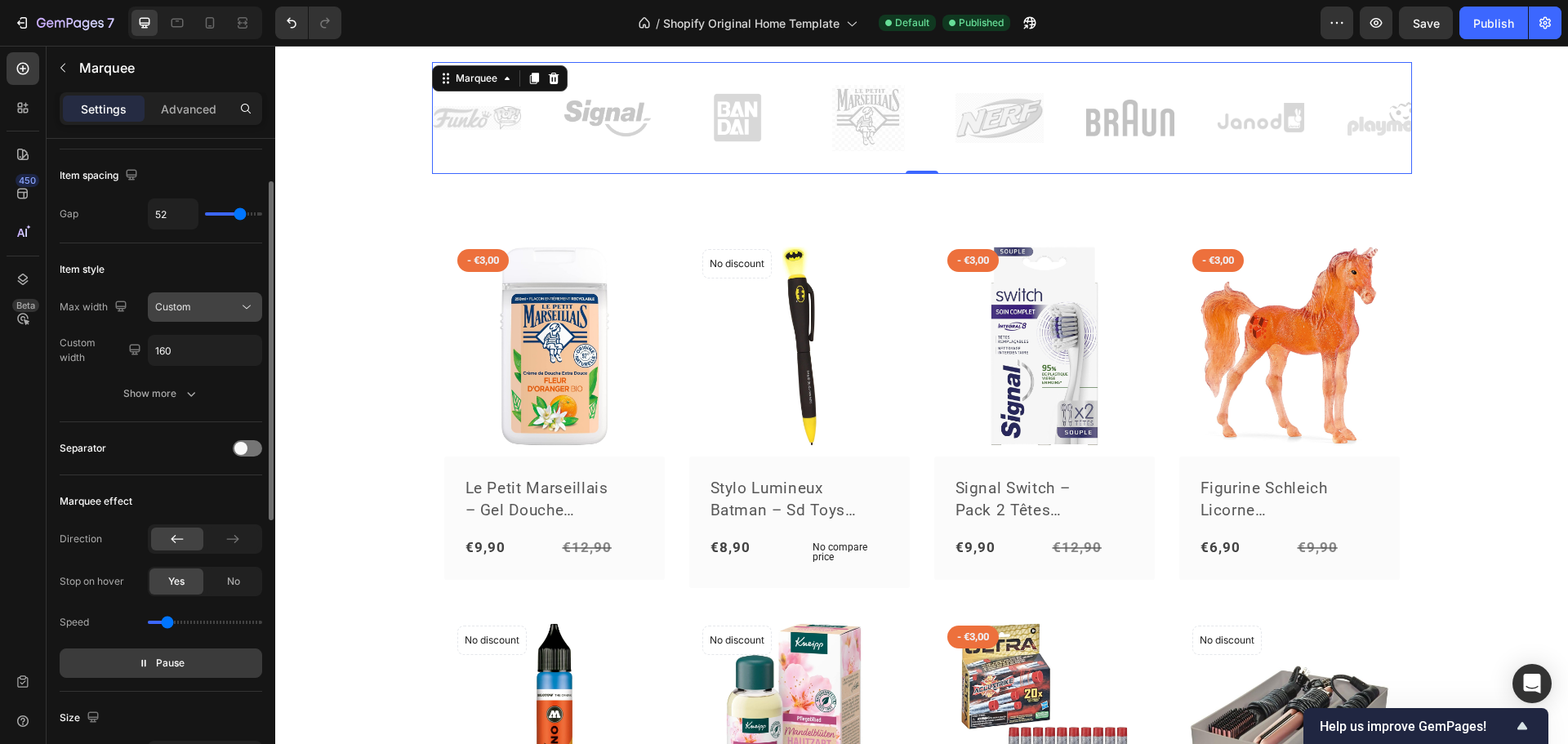
scroll to position [0, 0]
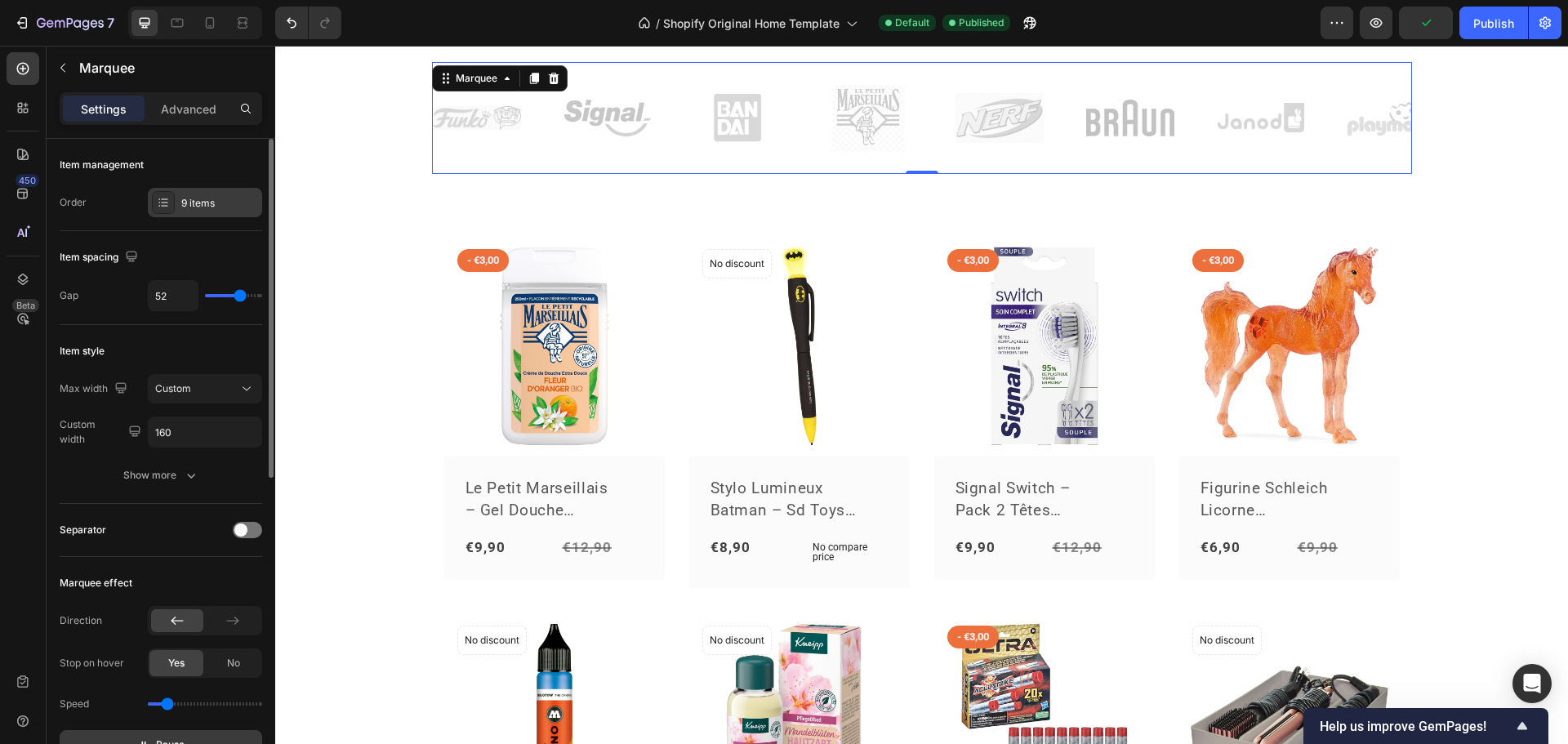
click at [167, 198] on icon at bounding box center [162, 202] width 13 height 13
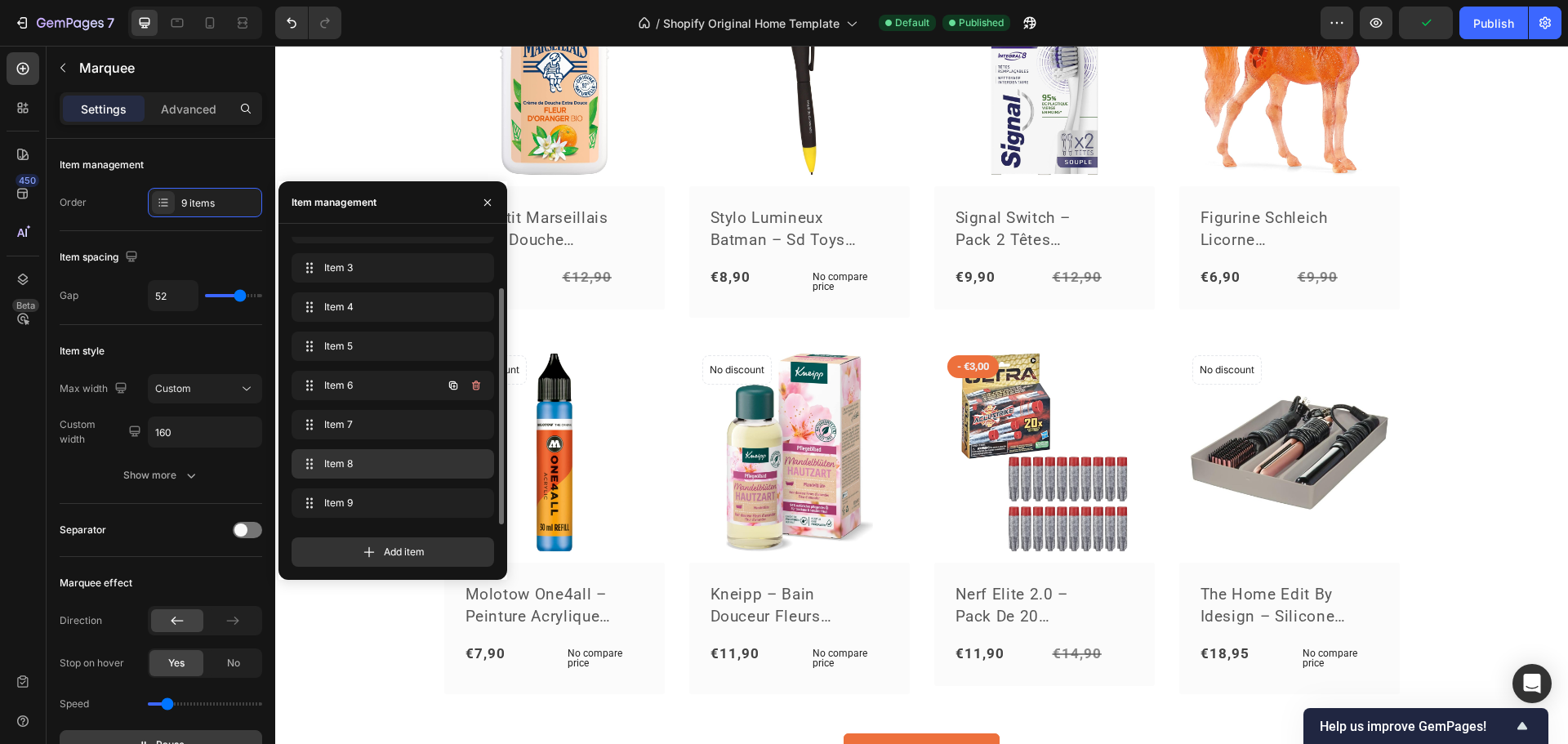
scroll to position [980, 0]
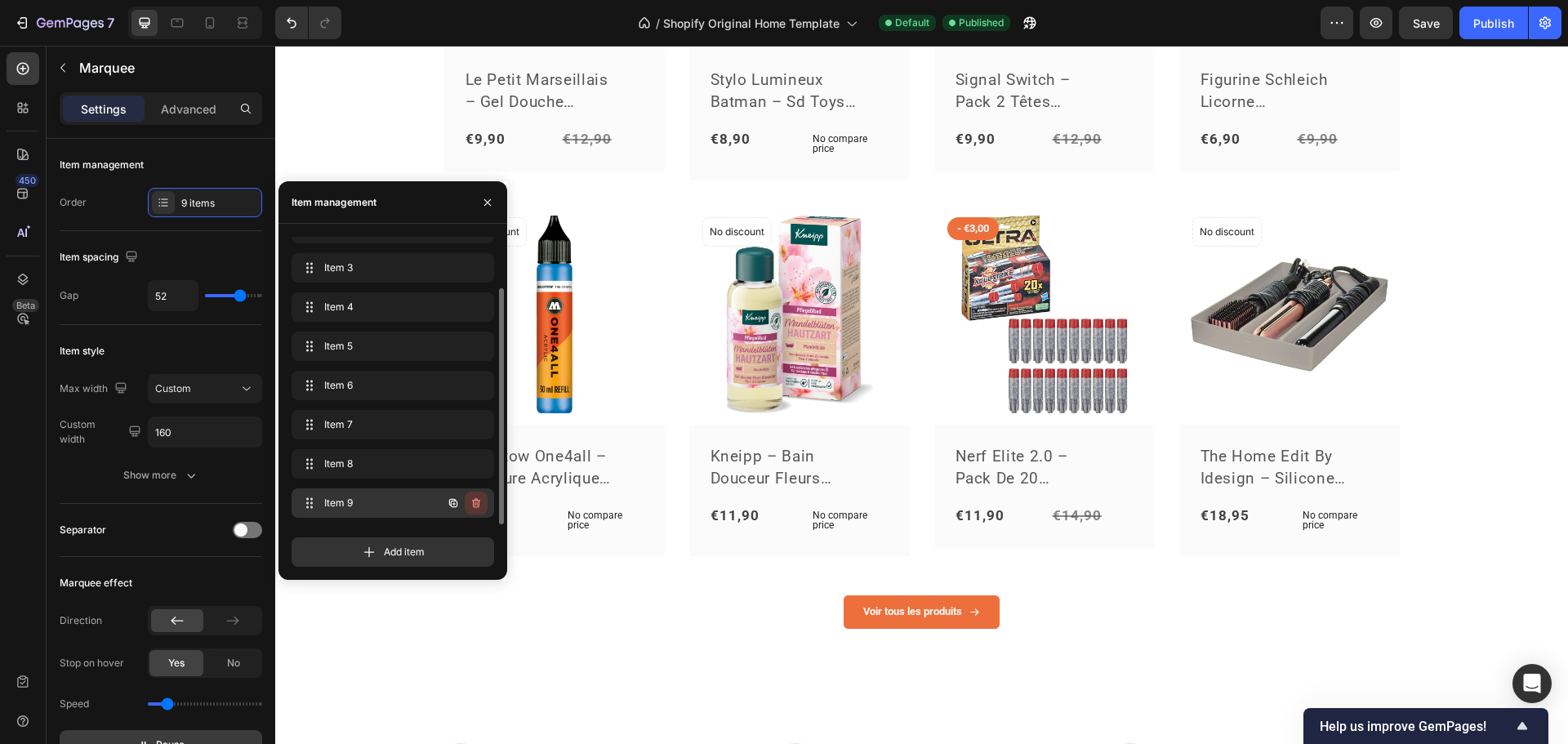
click at [477, 502] on icon "button" at bounding box center [476, 503] width 13 height 13
click at [471, 504] on div "Delete" at bounding box center [465, 503] width 30 height 15
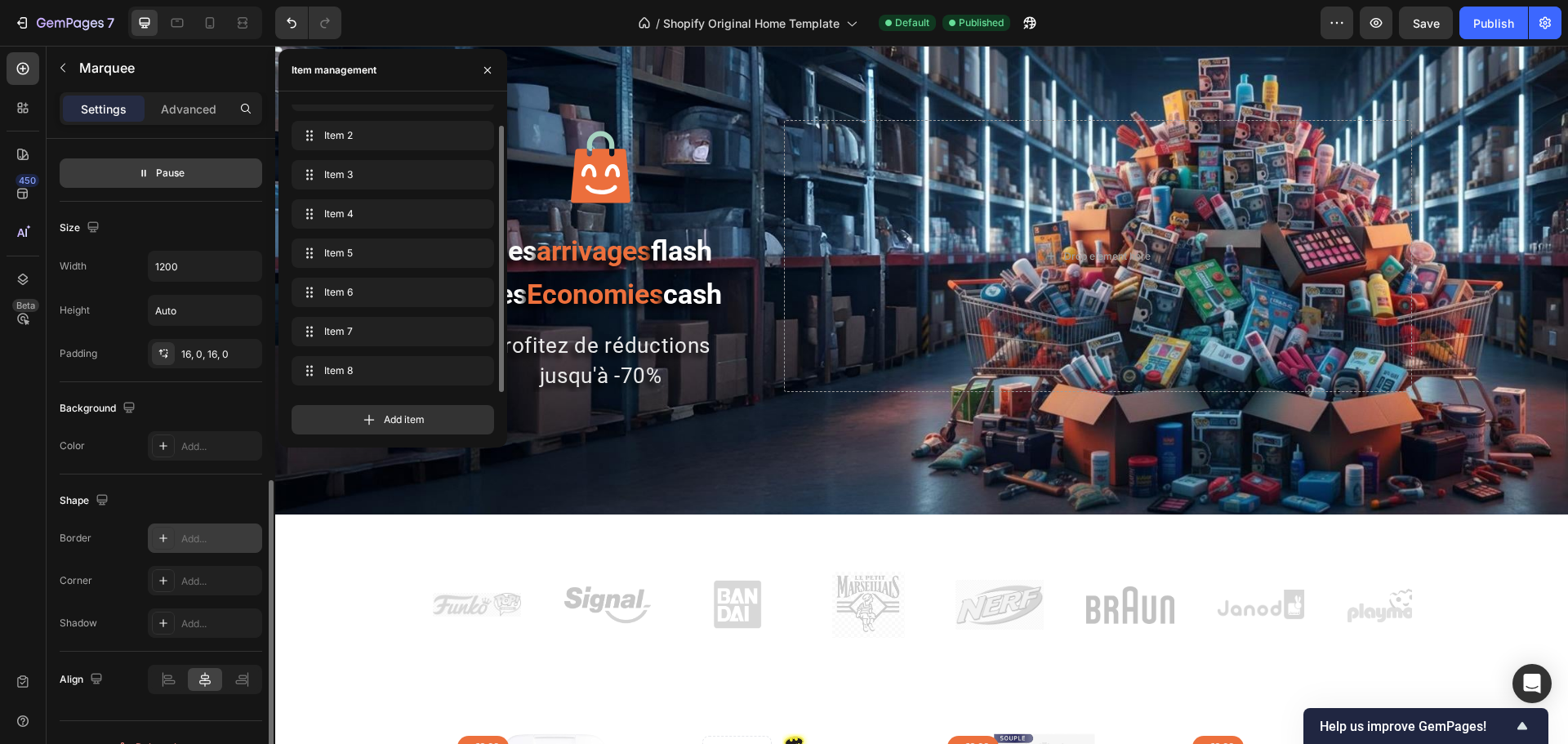
scroll to position [600, 0]
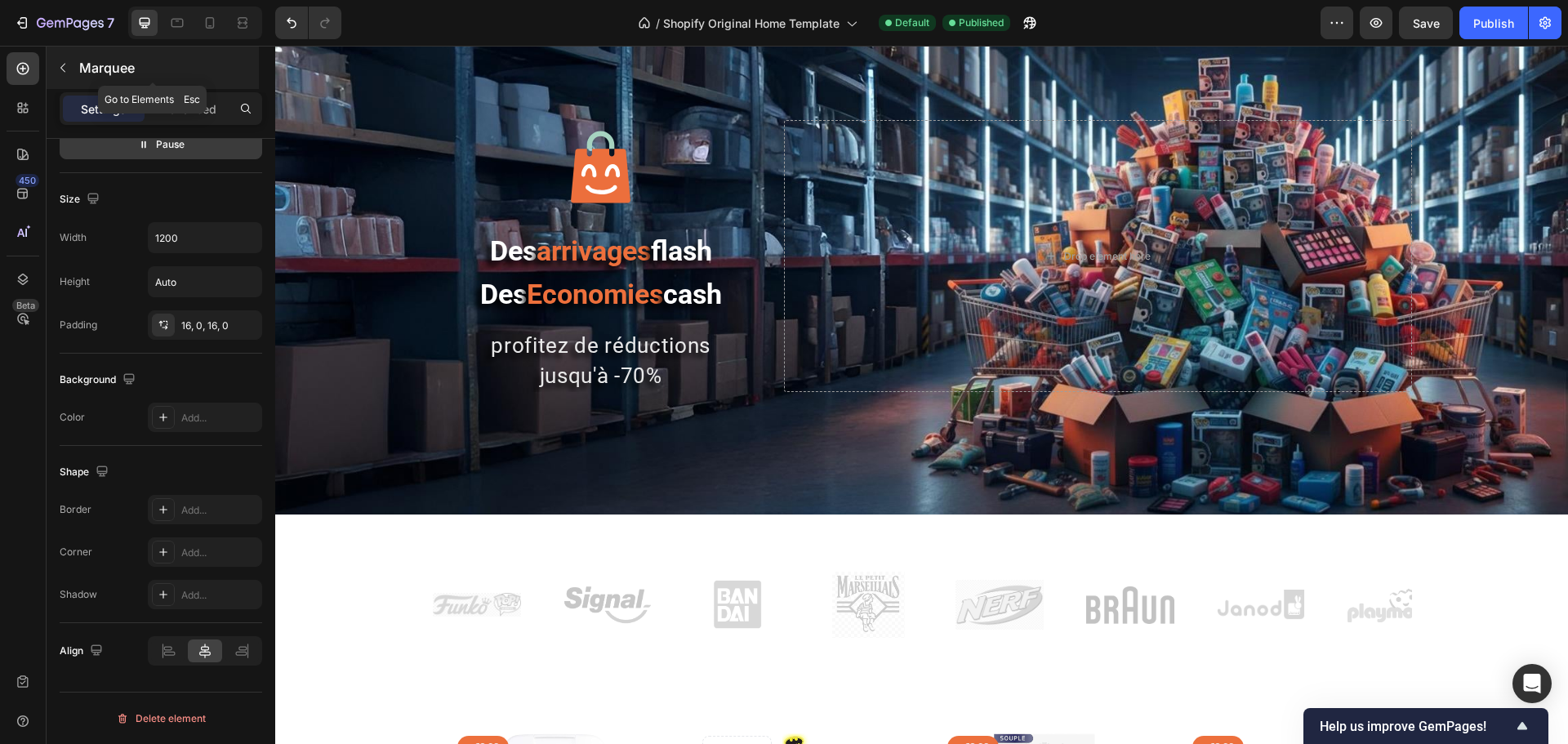
click at [69, 67] on button "button" at bounding box center [62, 67] width 26 height 26
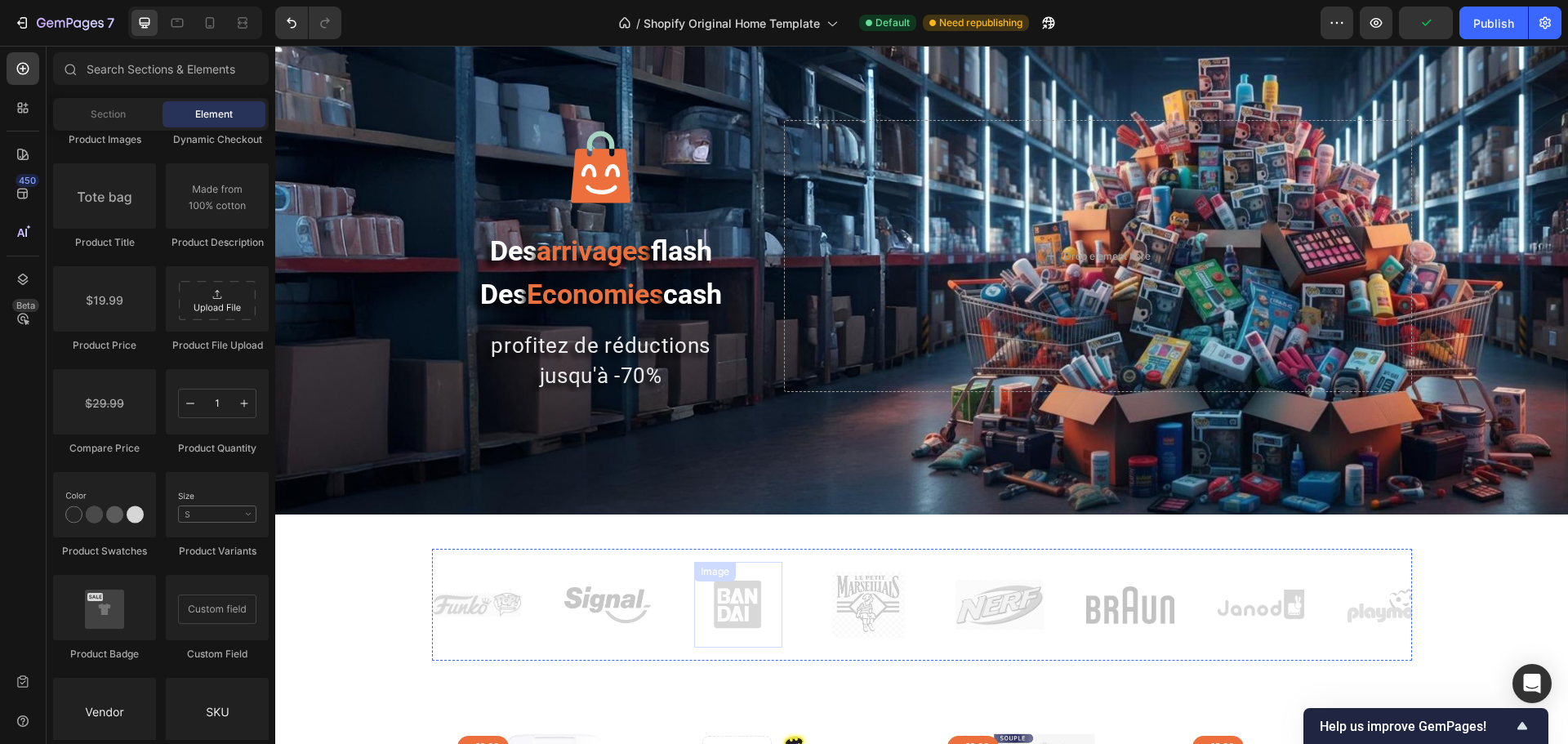
click at [748, 574] on div "Image" at bounding box center [738, 605] width 89 height 86
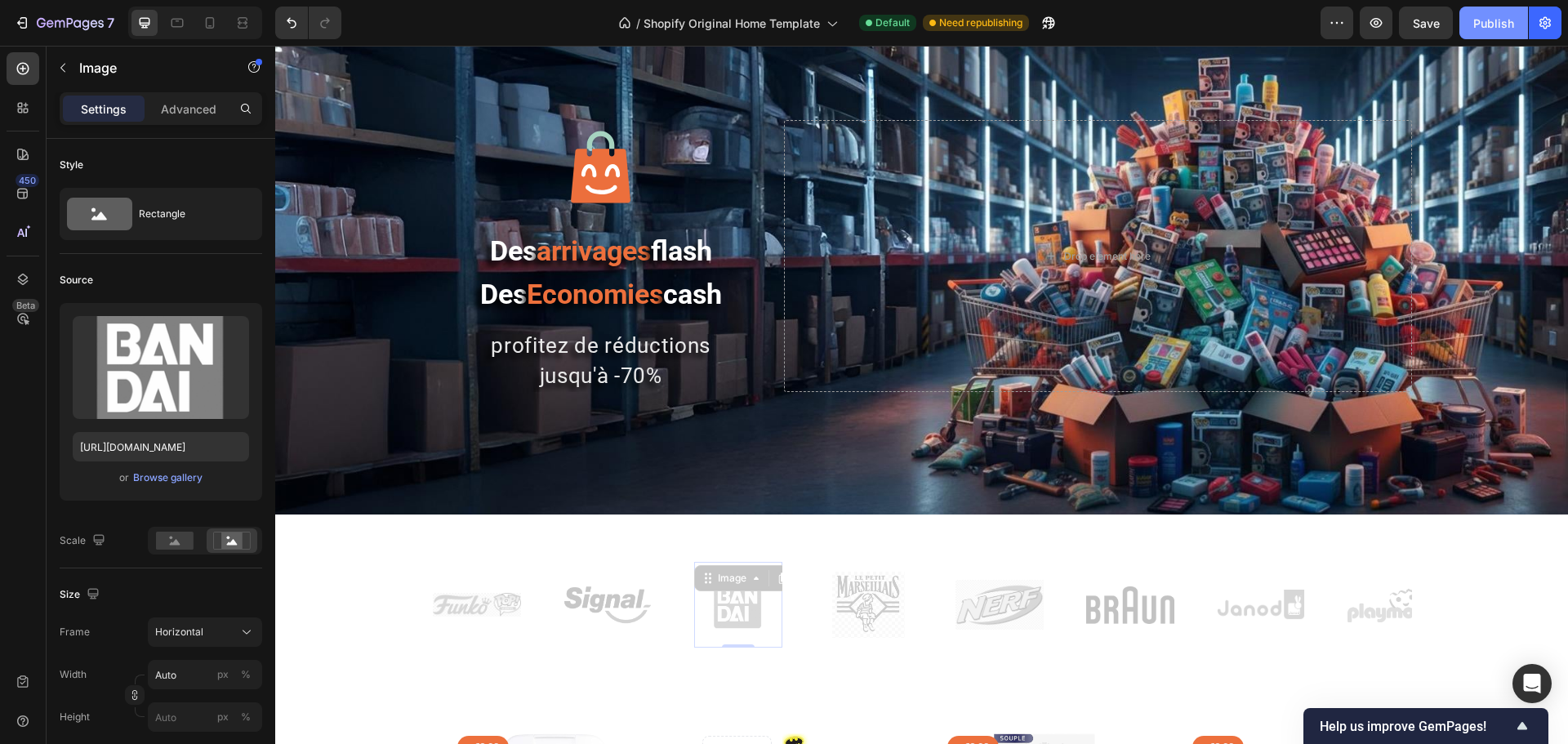
click at [1497, 25] on div "Publish" at bounding box center [1494, 23] width 41 height 18
click at [709, 584] on icon at bounding box center [710, 583] width 3 height 3
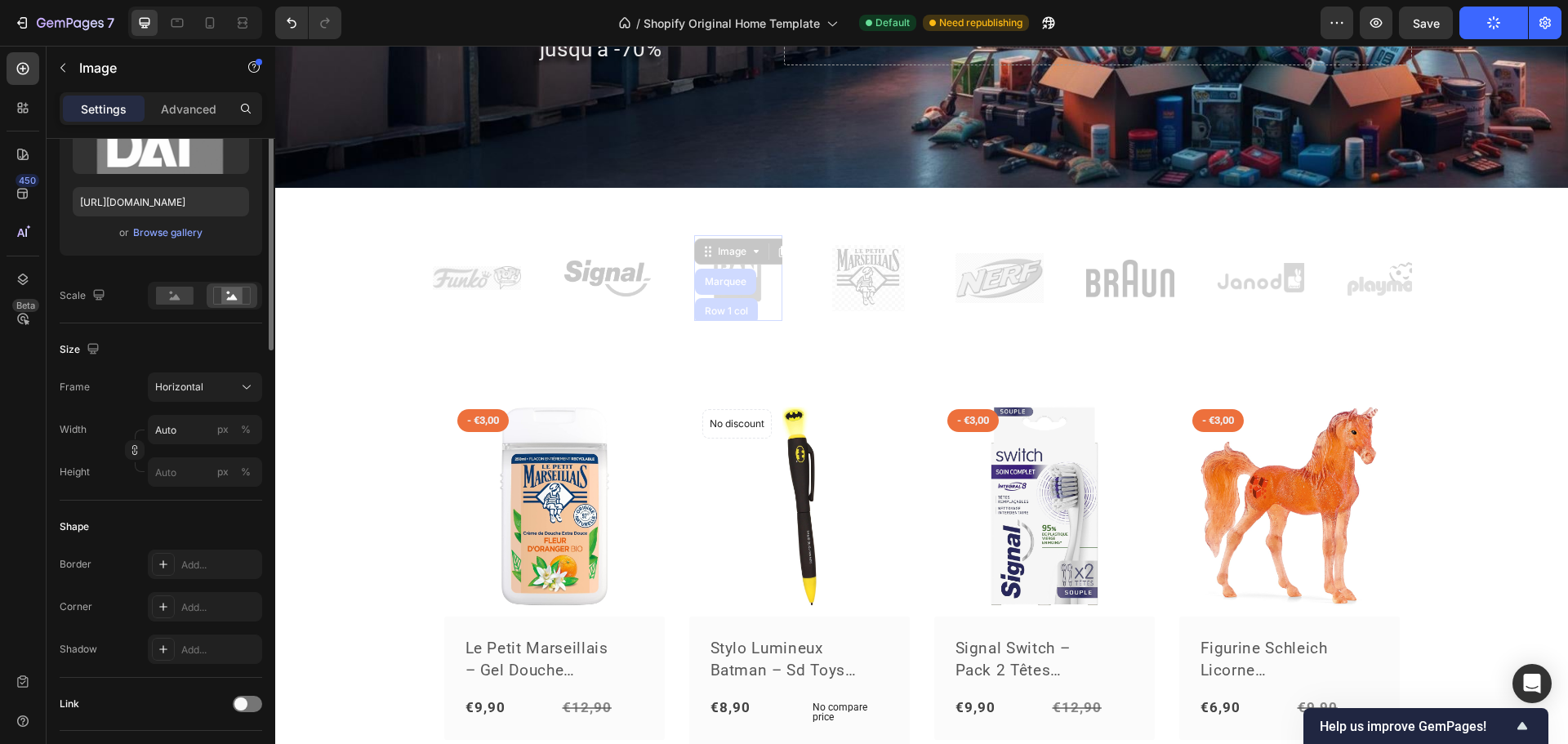
scroll to position [408, 0]
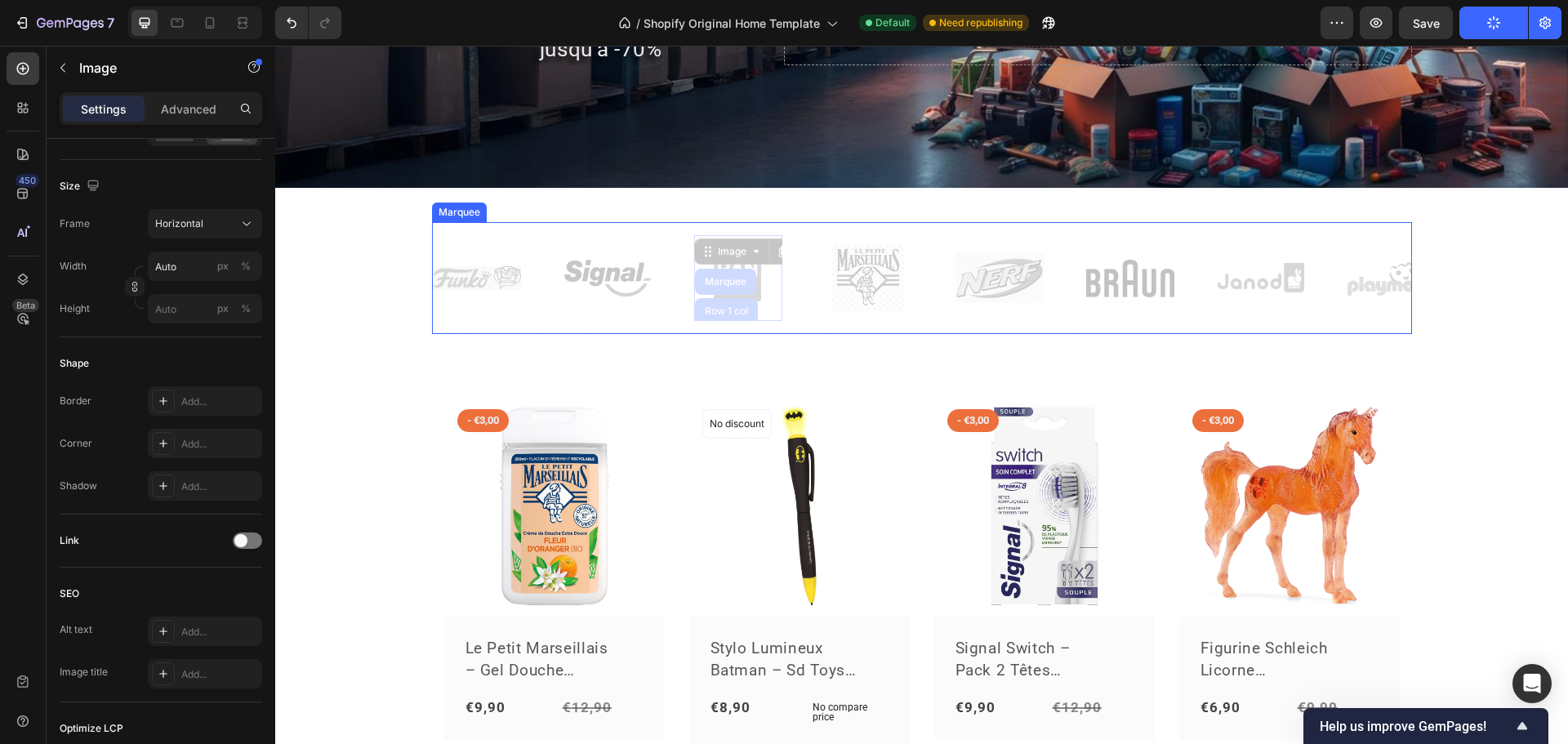
click at [469, 319] on div "Image Image Image Marquee Row 1 col Section 0 Image Image Image Image Image" at bounding box center [955, 278] width 1046 height 86
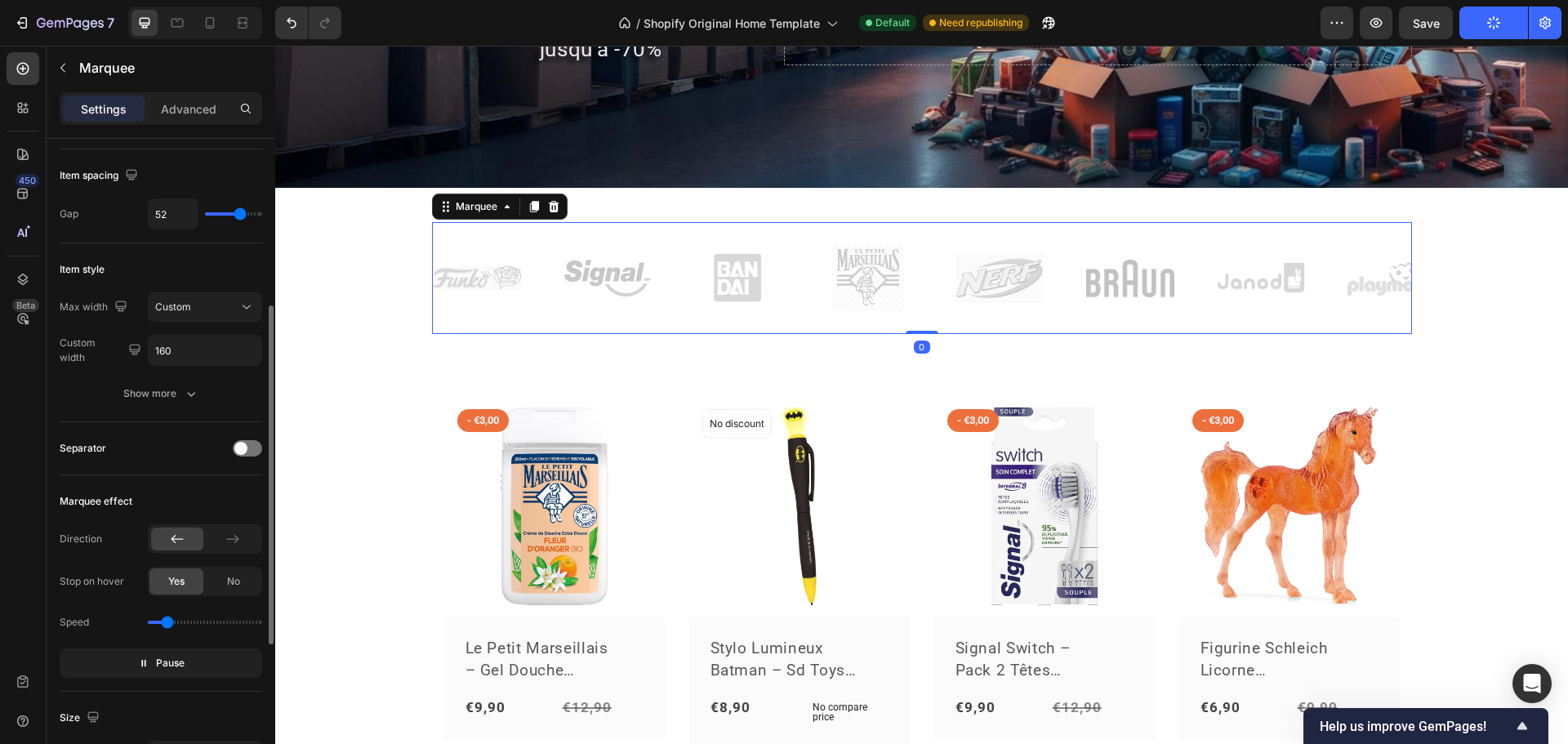
scroll to position [327, 0]
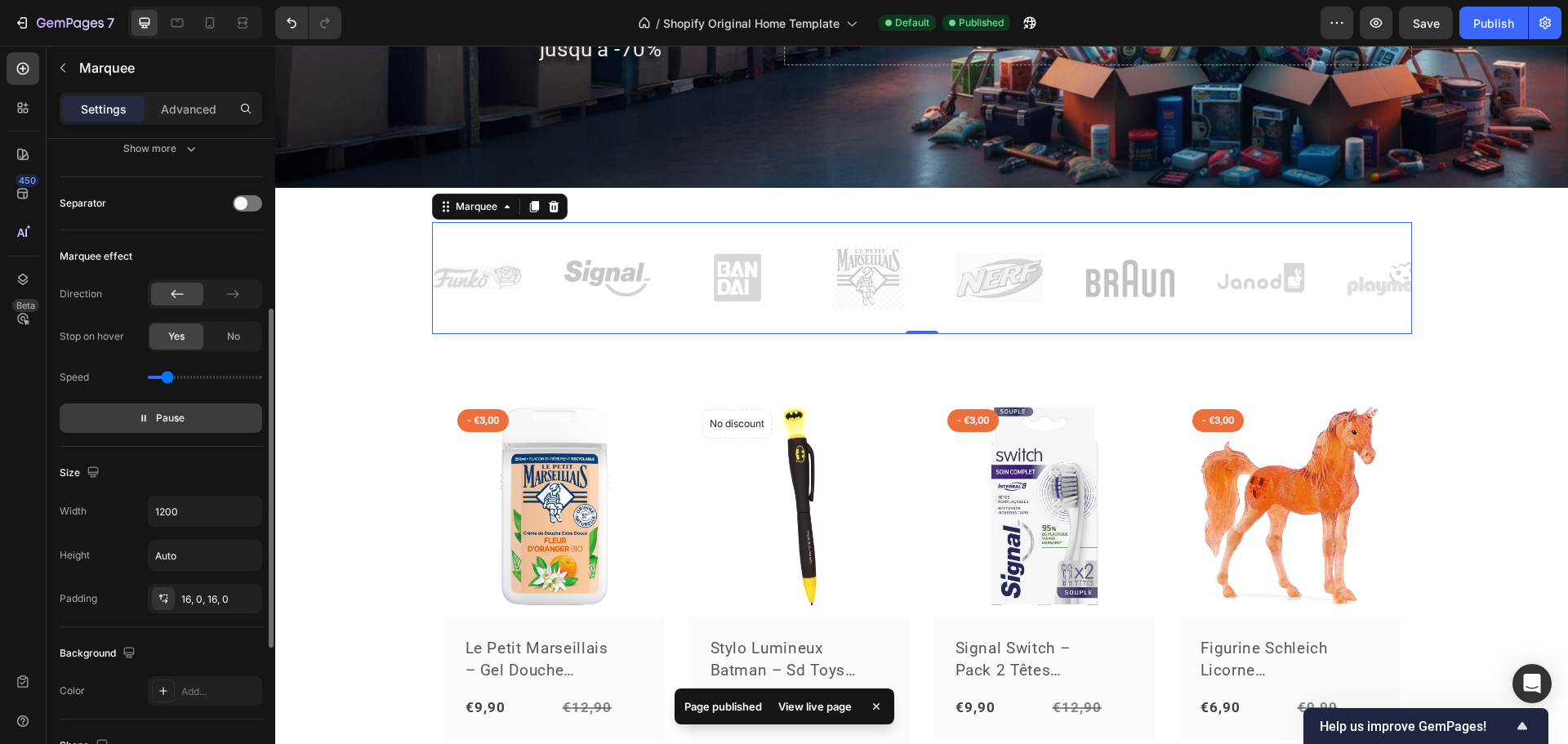
click at [160, 416] on span "Pause" at bounding box center [169, 418] width 28 height 17
click at [160, 416] on span "Preview" at bounding box center [169, 418] width 38 height 17
click at [808, 220] on div "Image Des arrivages flash Des Economies cash Heading profitez de réductions jus…" at bounding box center [921, 740] width 1293 height 2139
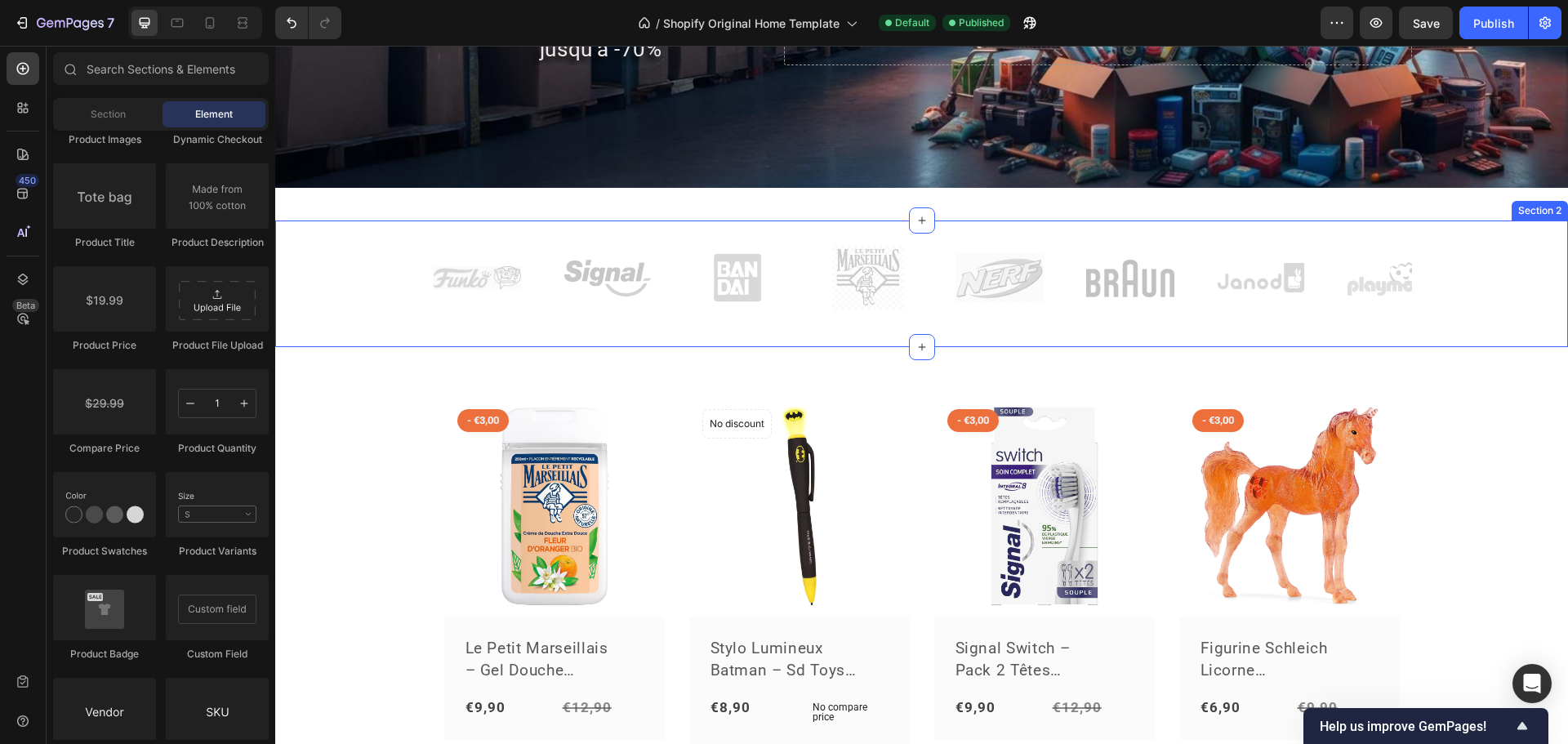
click at [327, 246] on div "Image Image Image Image Image Image Image Image Image Image Image Image Image I…" at bounding box center [921, 284] width 1293 height 124
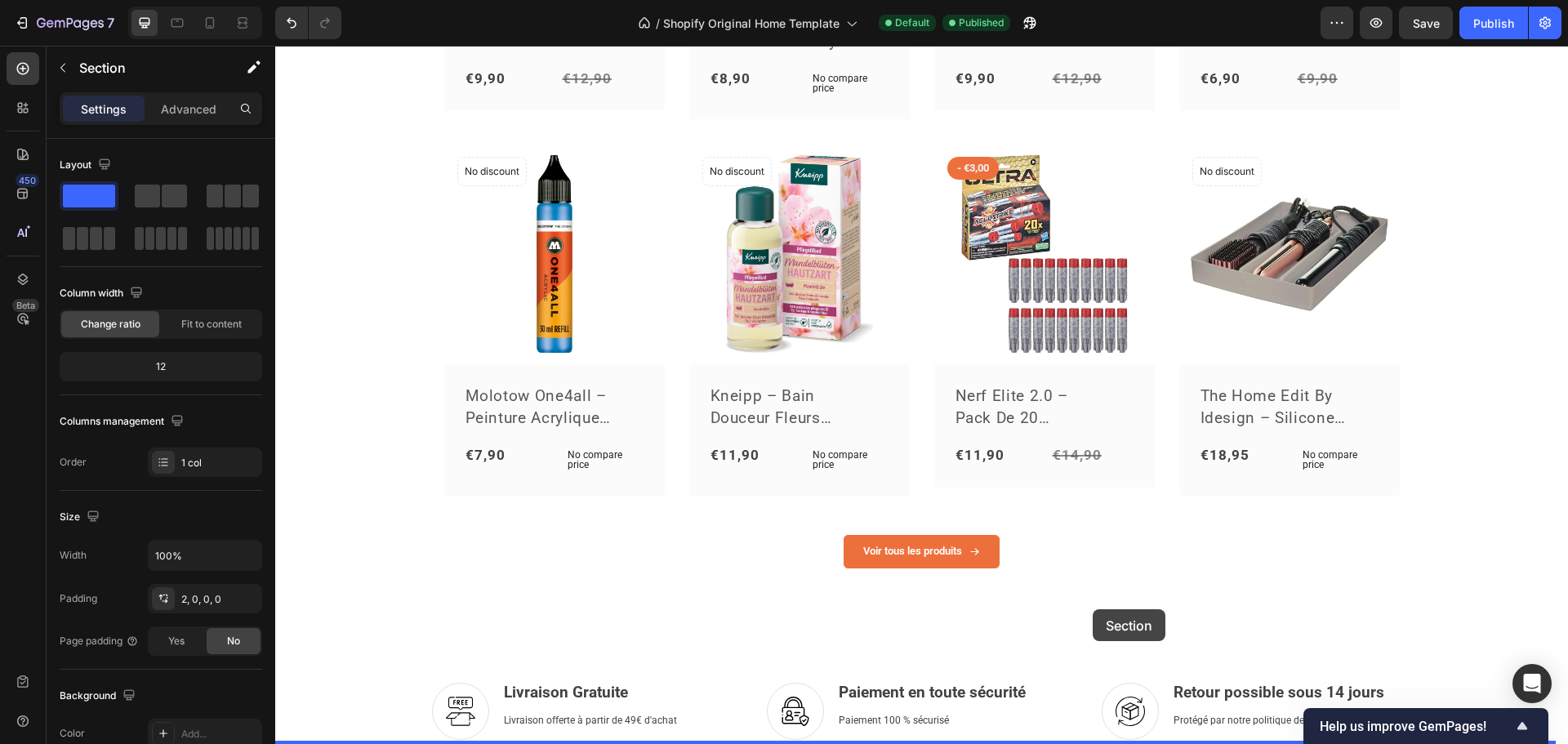
scroll to position [1089, 0]
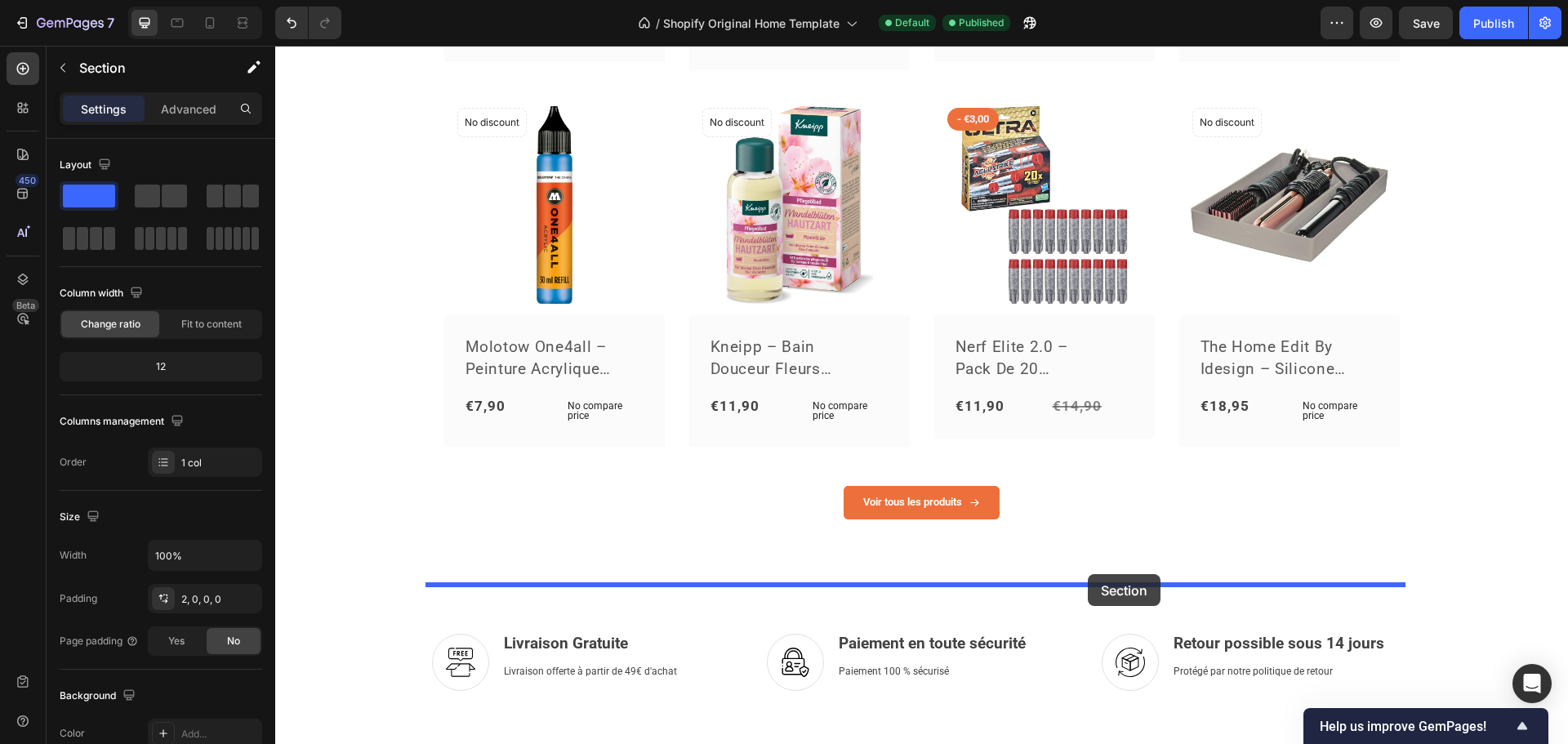
drag, startPoint x: 1226, startPoint y: 212, endPoint x: 1088, endPoint y: 574, distance: 387.4
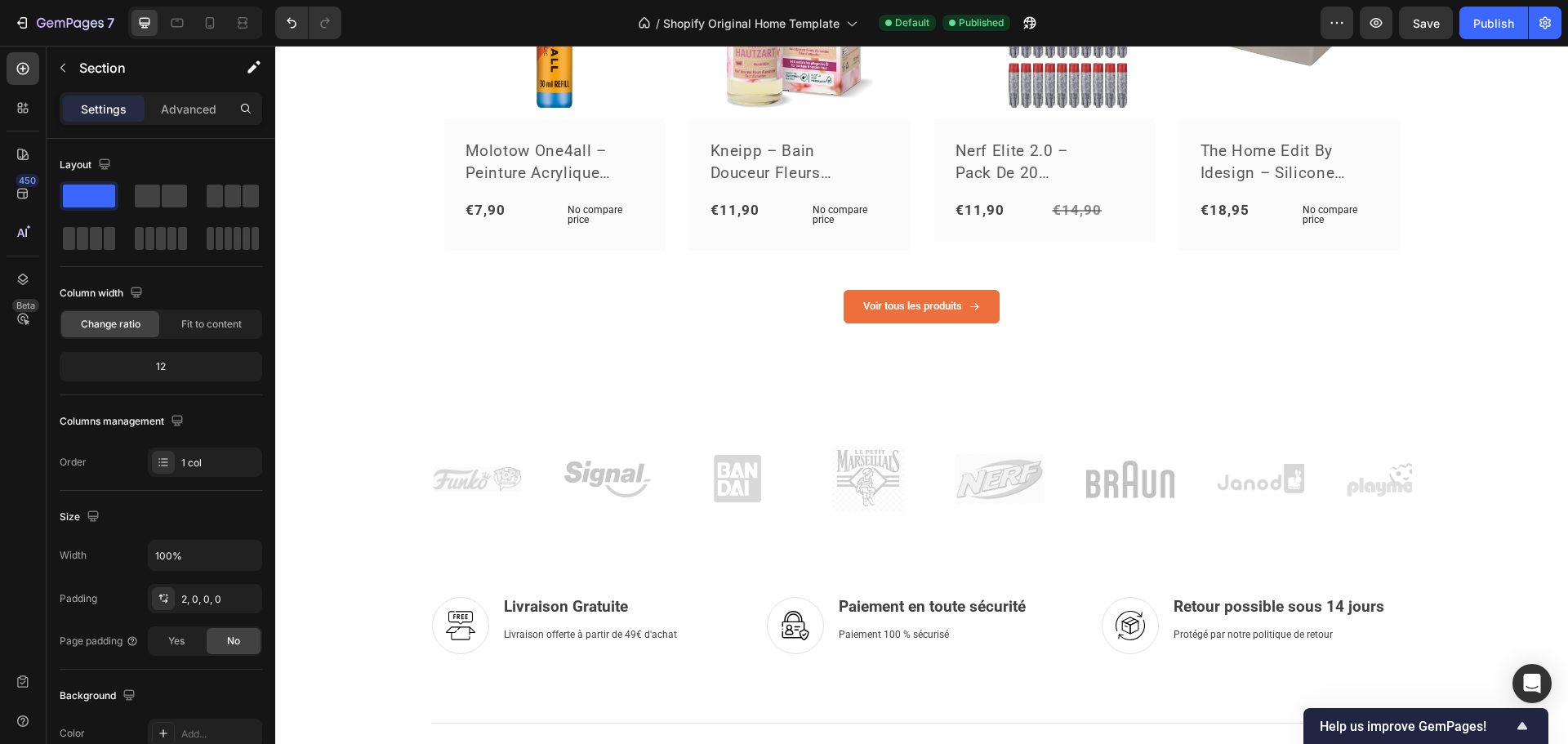
scroll to position [1144, 0]
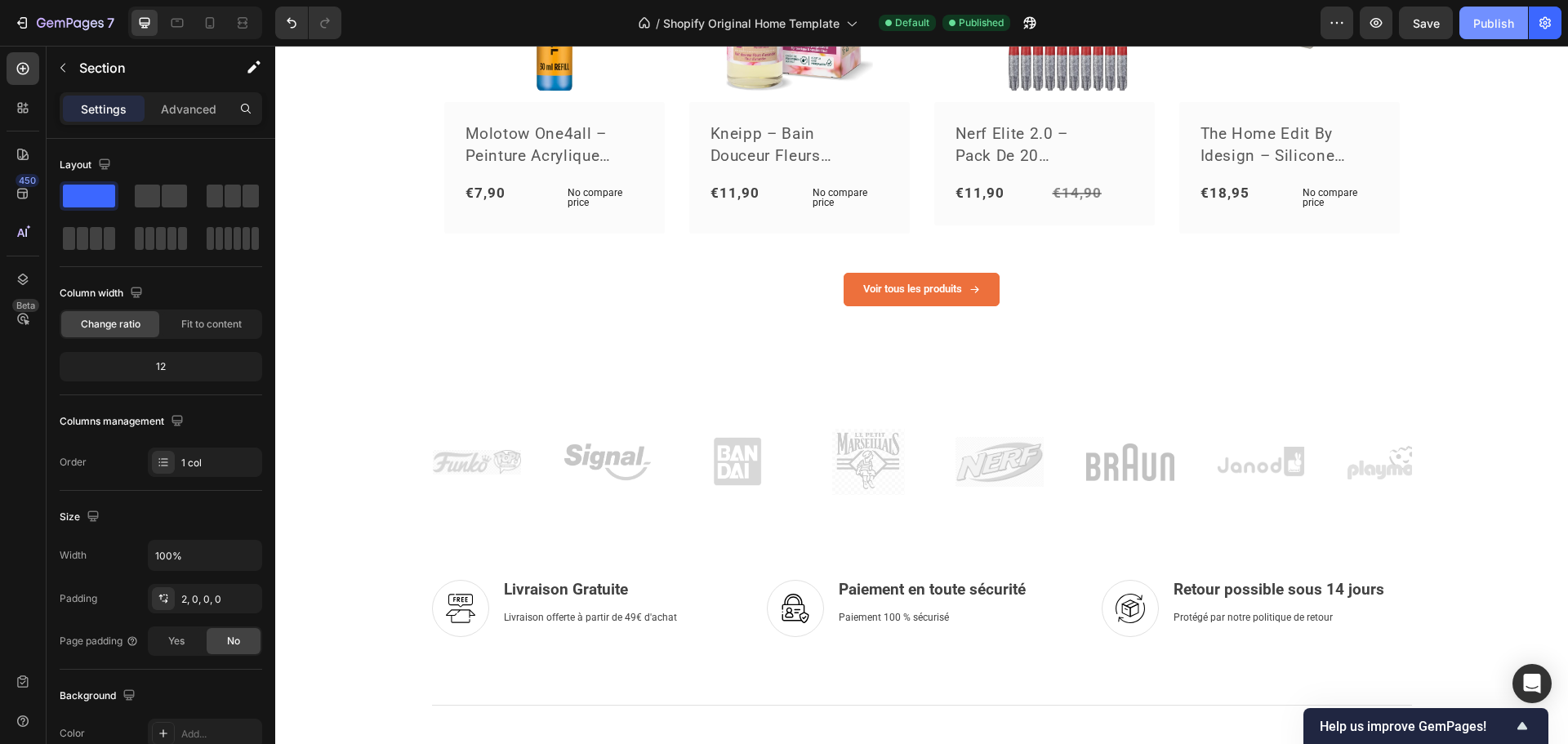
click at [1487, 26] on div "Publish" at bounding box center [1494, 23] width 41 height 18
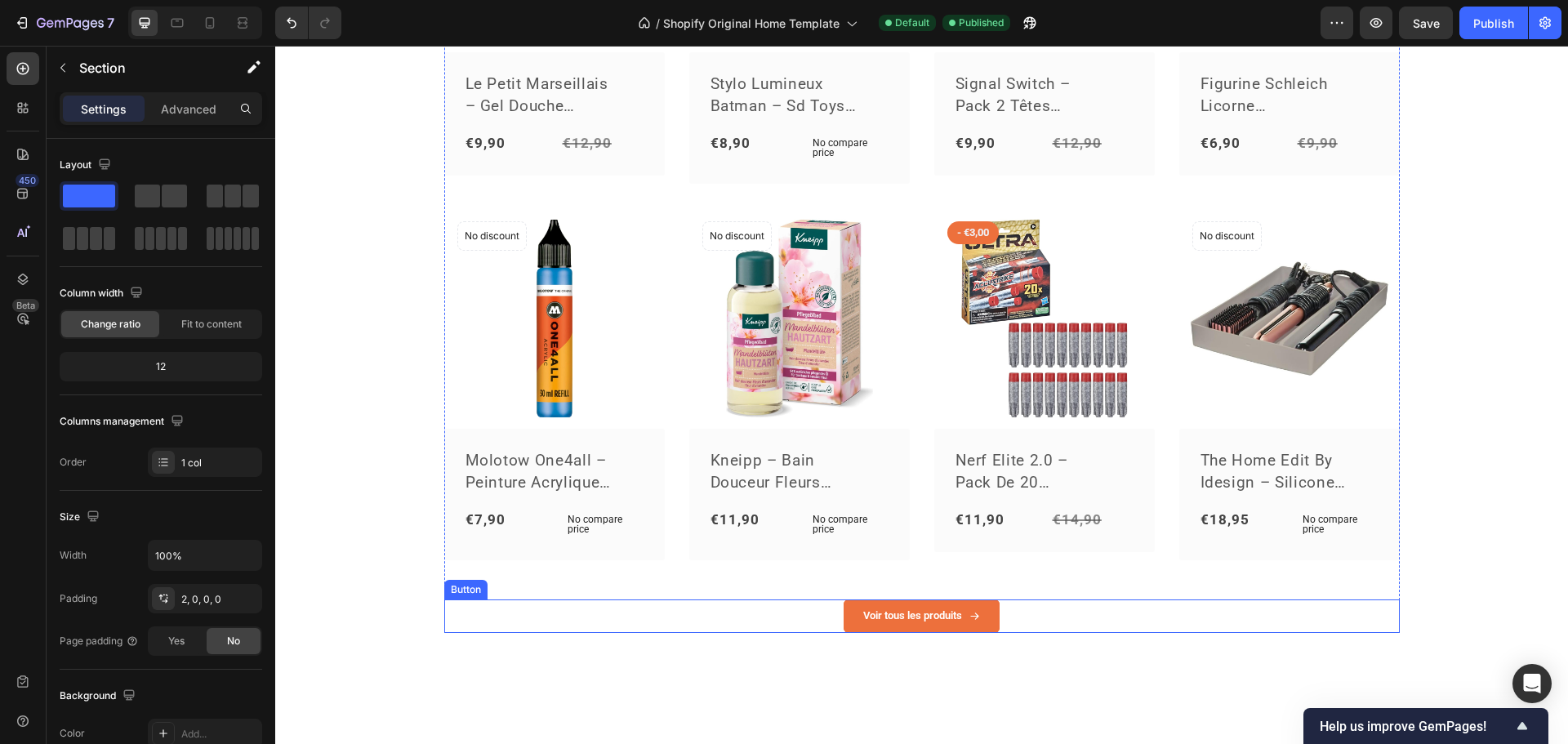
scroll to position [408, 0]
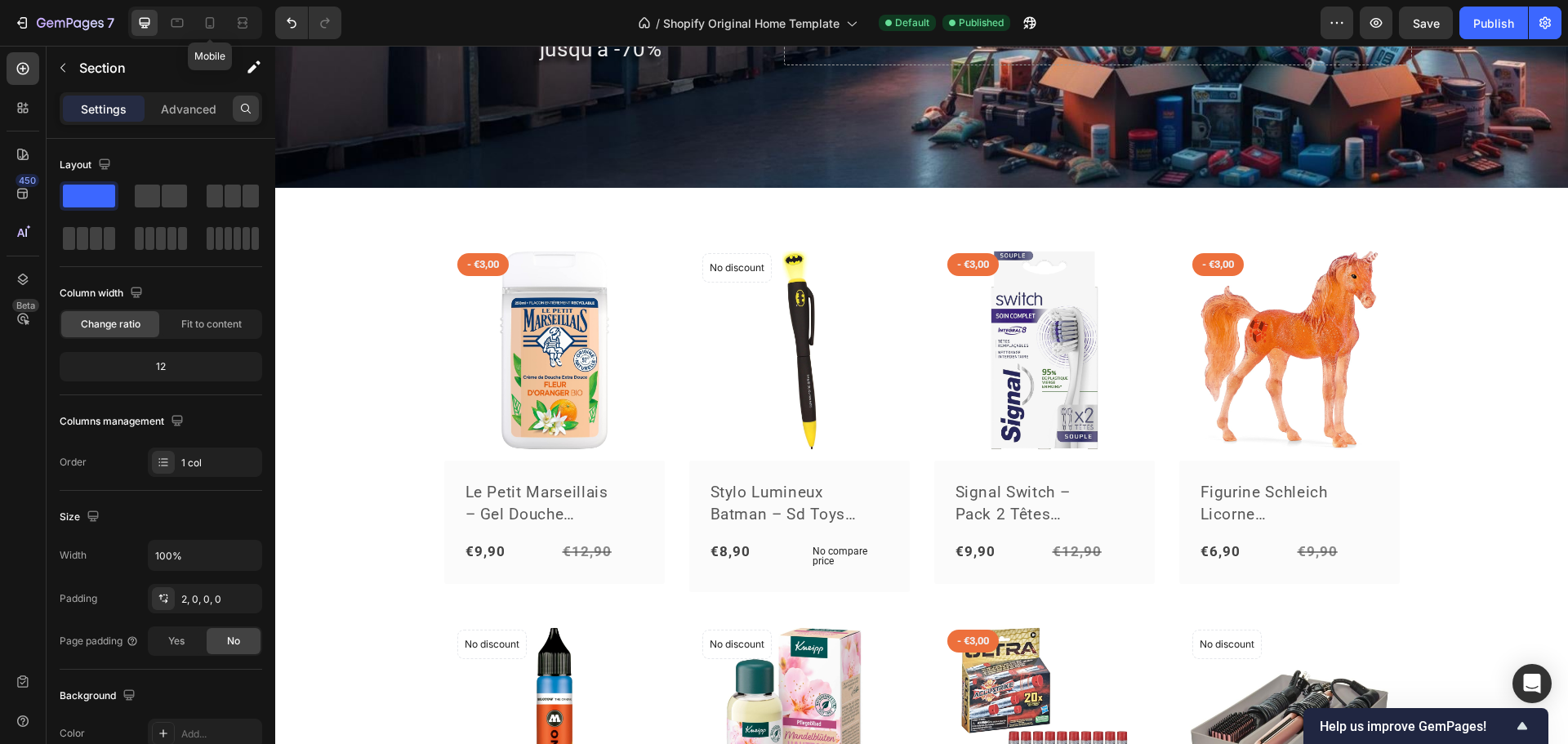
drag, startPoint x: 213, startPoint y: 22, endPoint x: 242, endPoint y: 98, distance: 81.3
click at [213, 22] on icon at bounding box center [210, 23] width 9 height 12
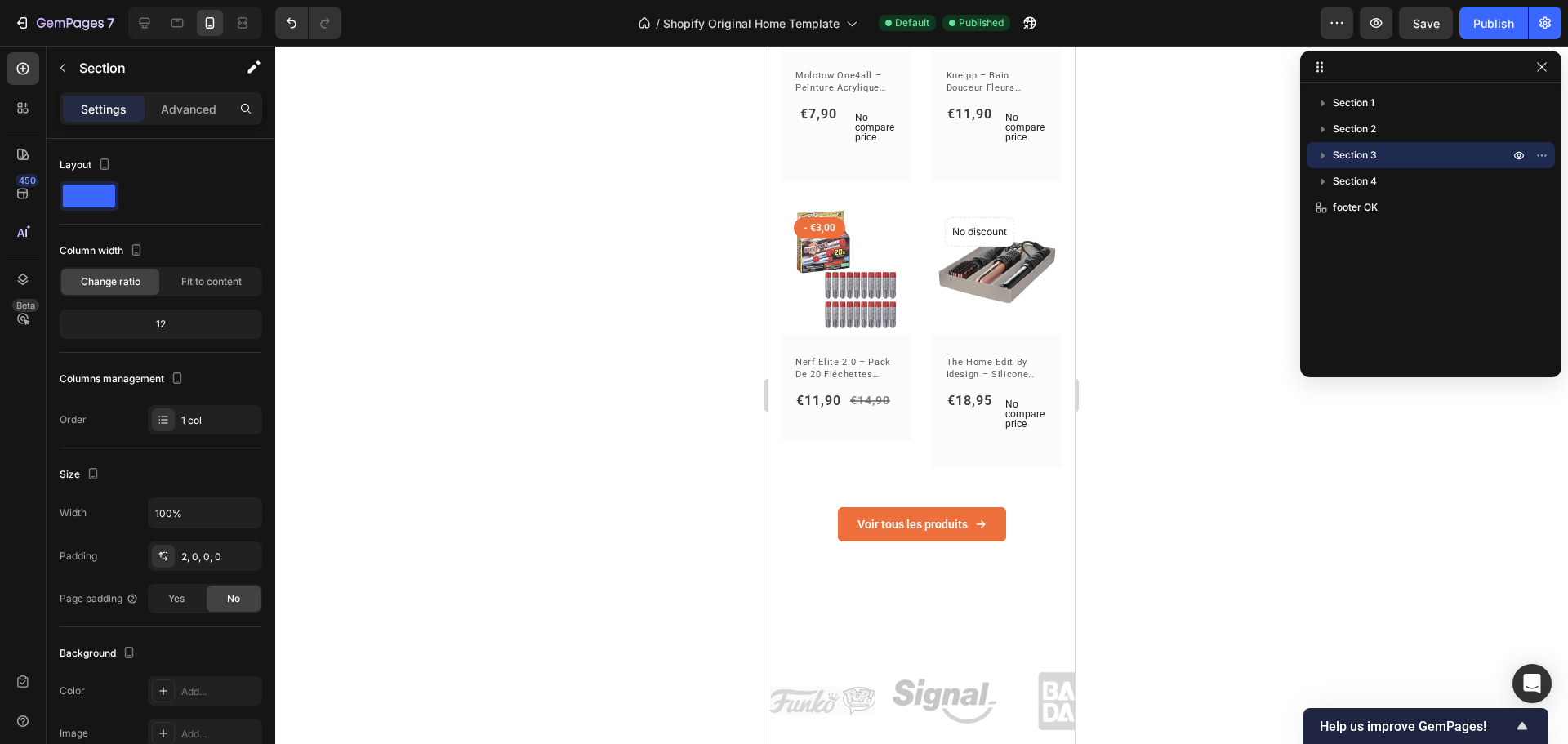
scroll to position [1921, 0]
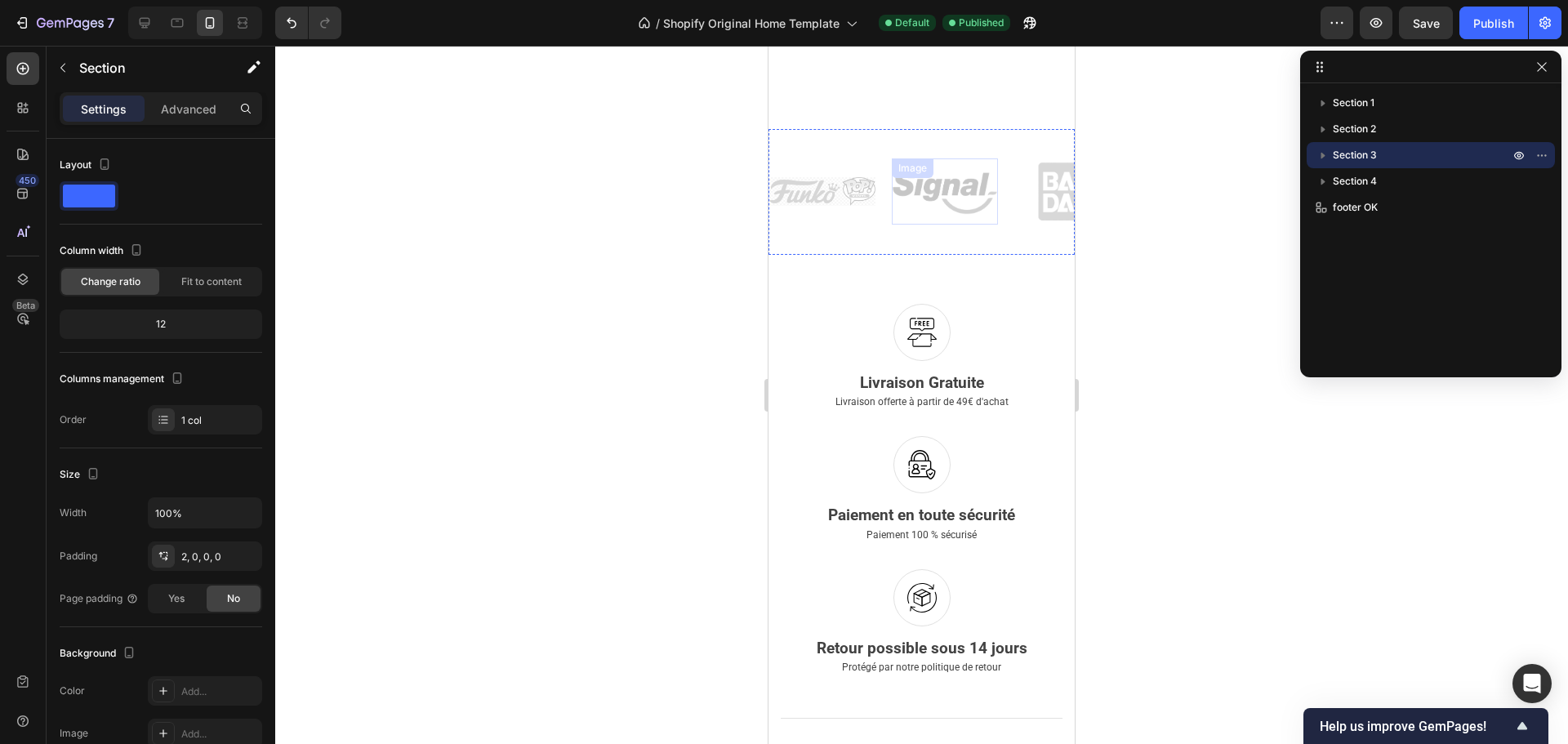
click at [934, 159] on div "Image" at bounding box center [944, 192] width 106 height 66
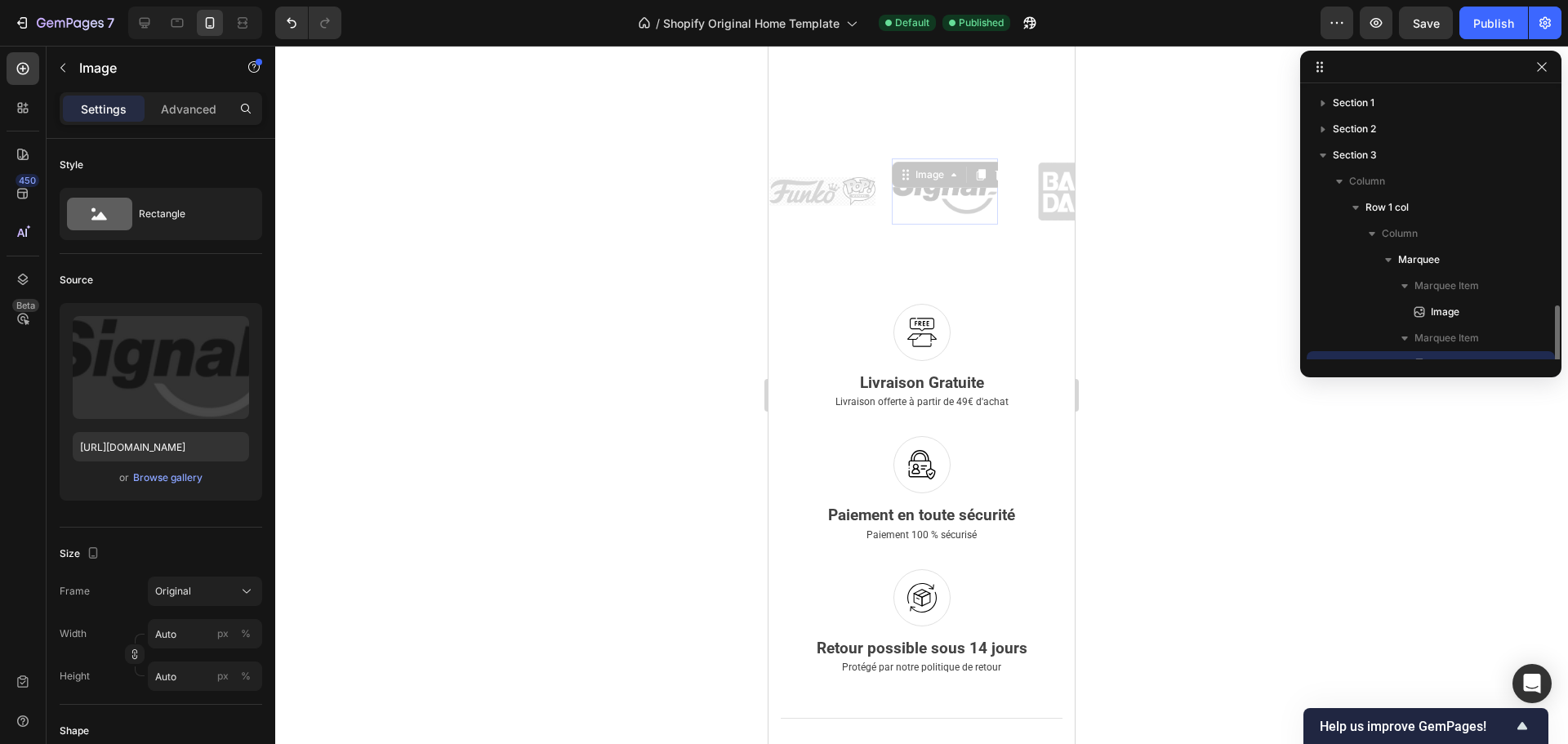
scroll to position [153, 0]
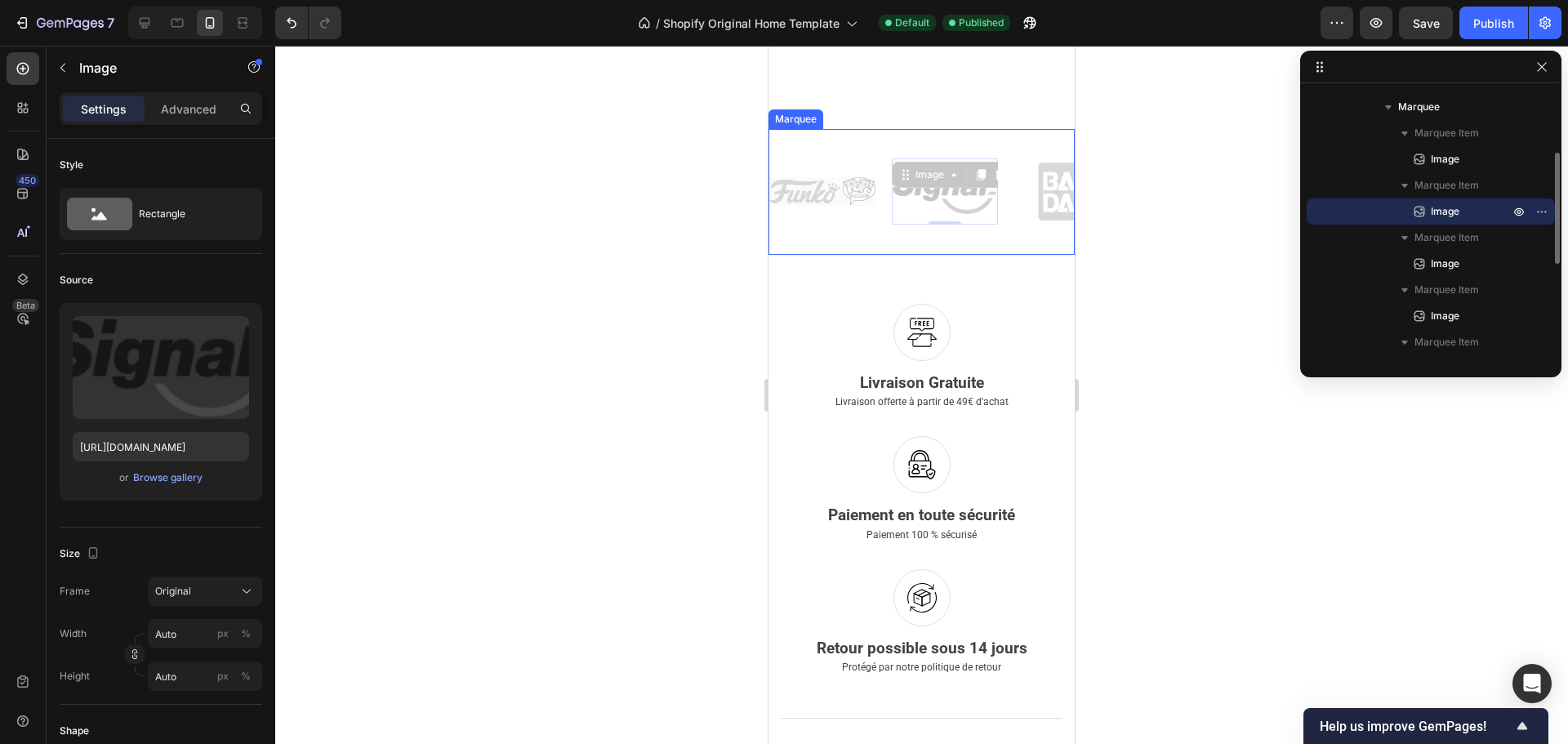
click at [813, 142] on div "Image Image 0 Image Image Image Image Image Image" at bounding box center [1260, 192] width 980 height 99
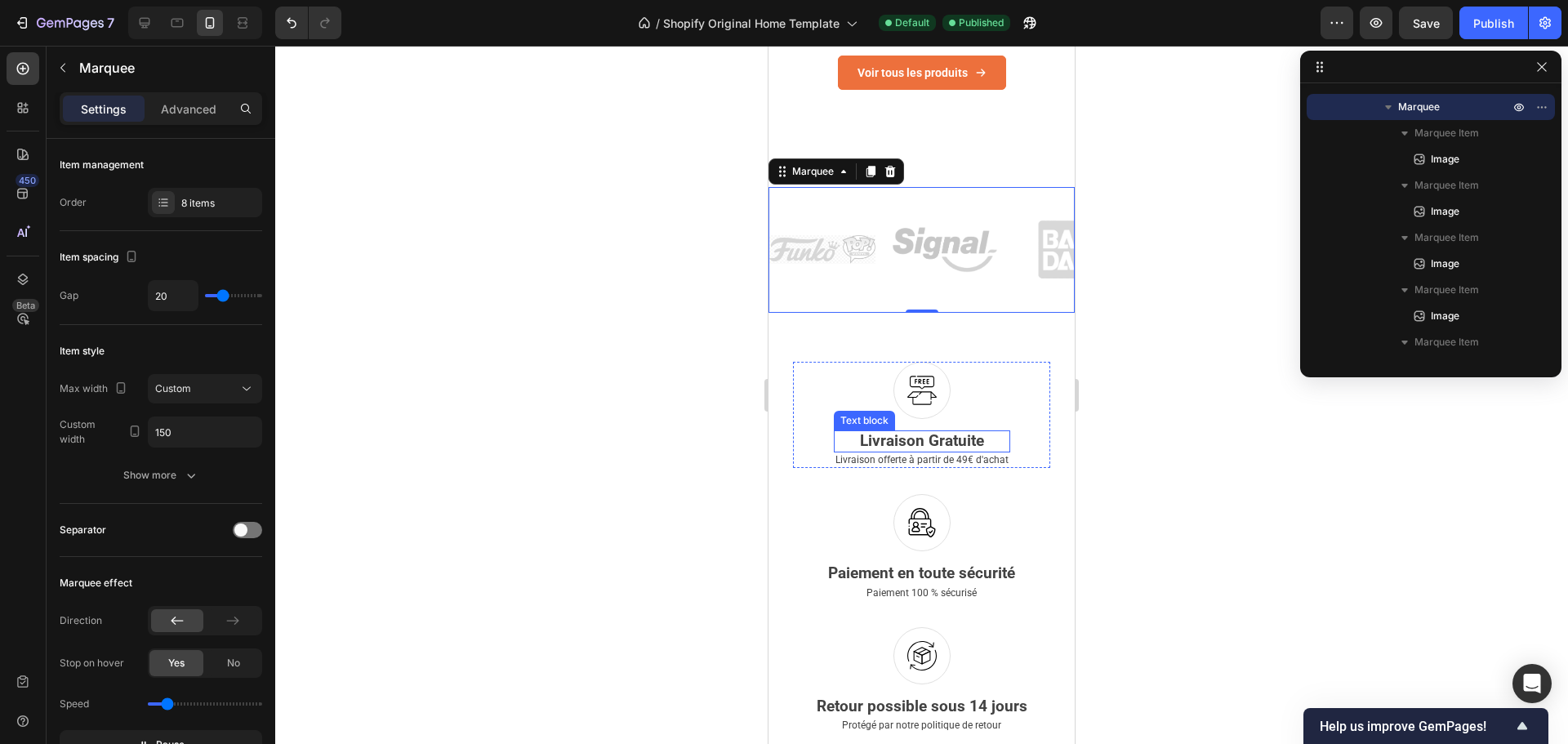
scroll to position [1676, 0]
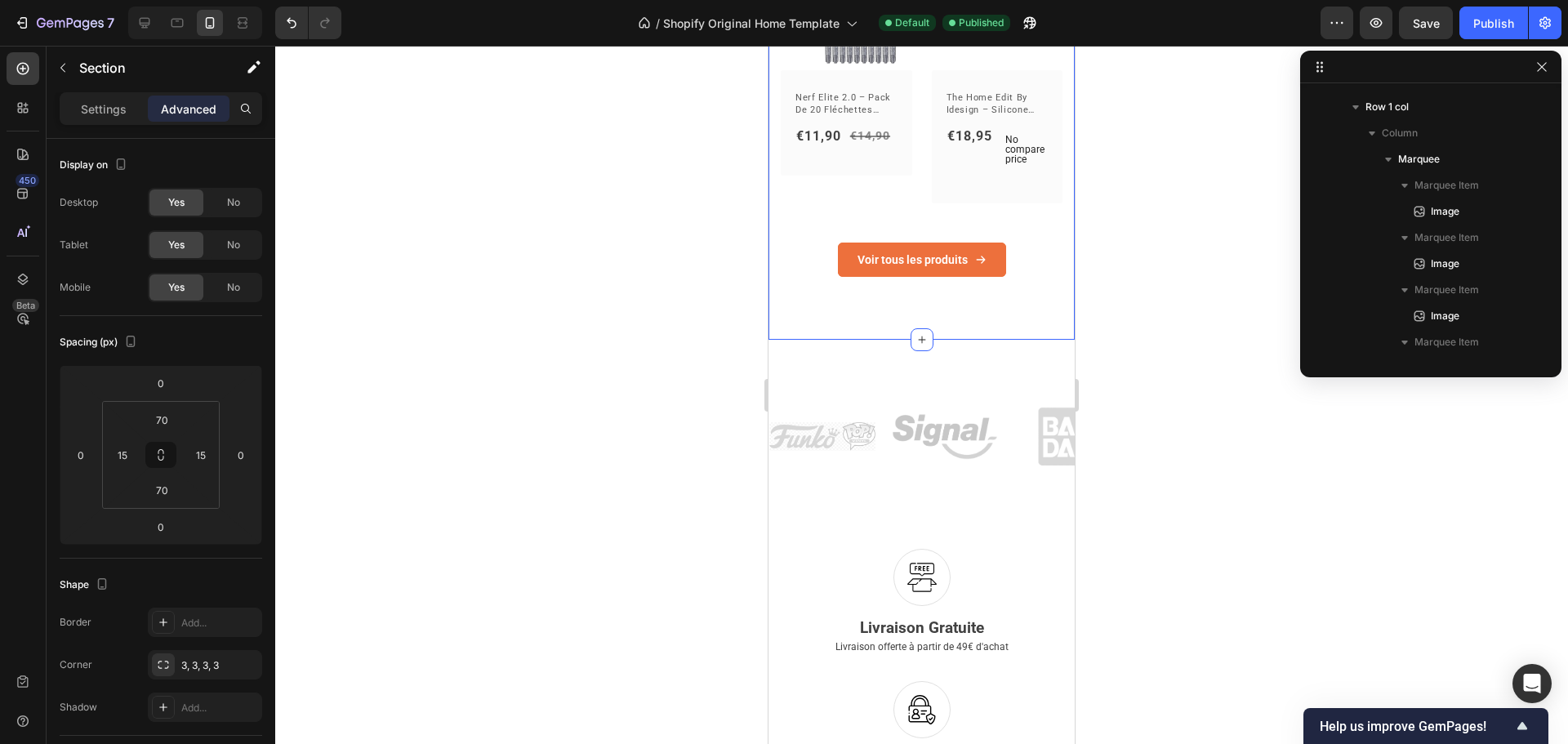
scroll to position [0, 0]
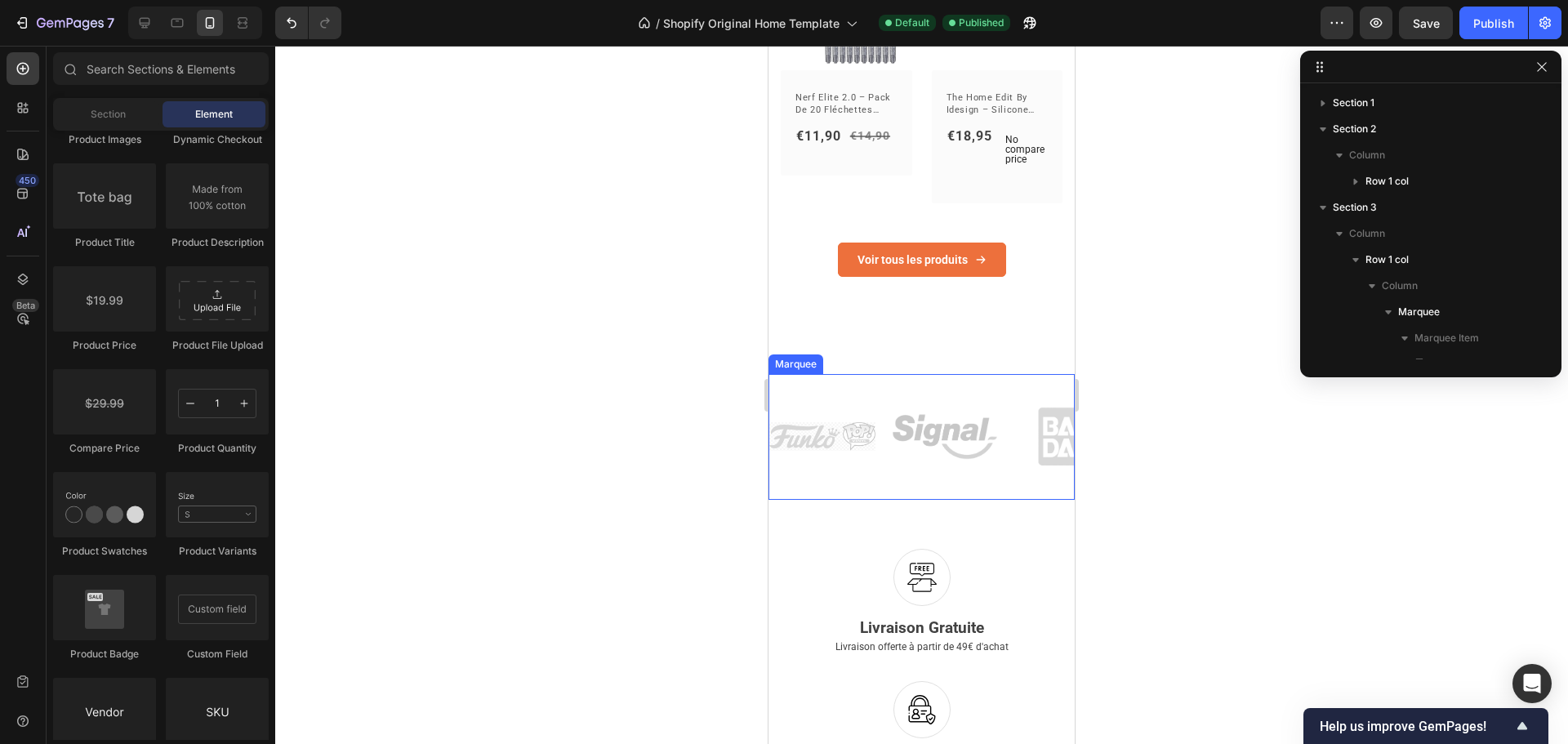
click at [936, 374] on div "Image Image Image Image Image Image Image Image Image Image Image Image Image I…" at bounding box center [921, 437] width 306 height 125
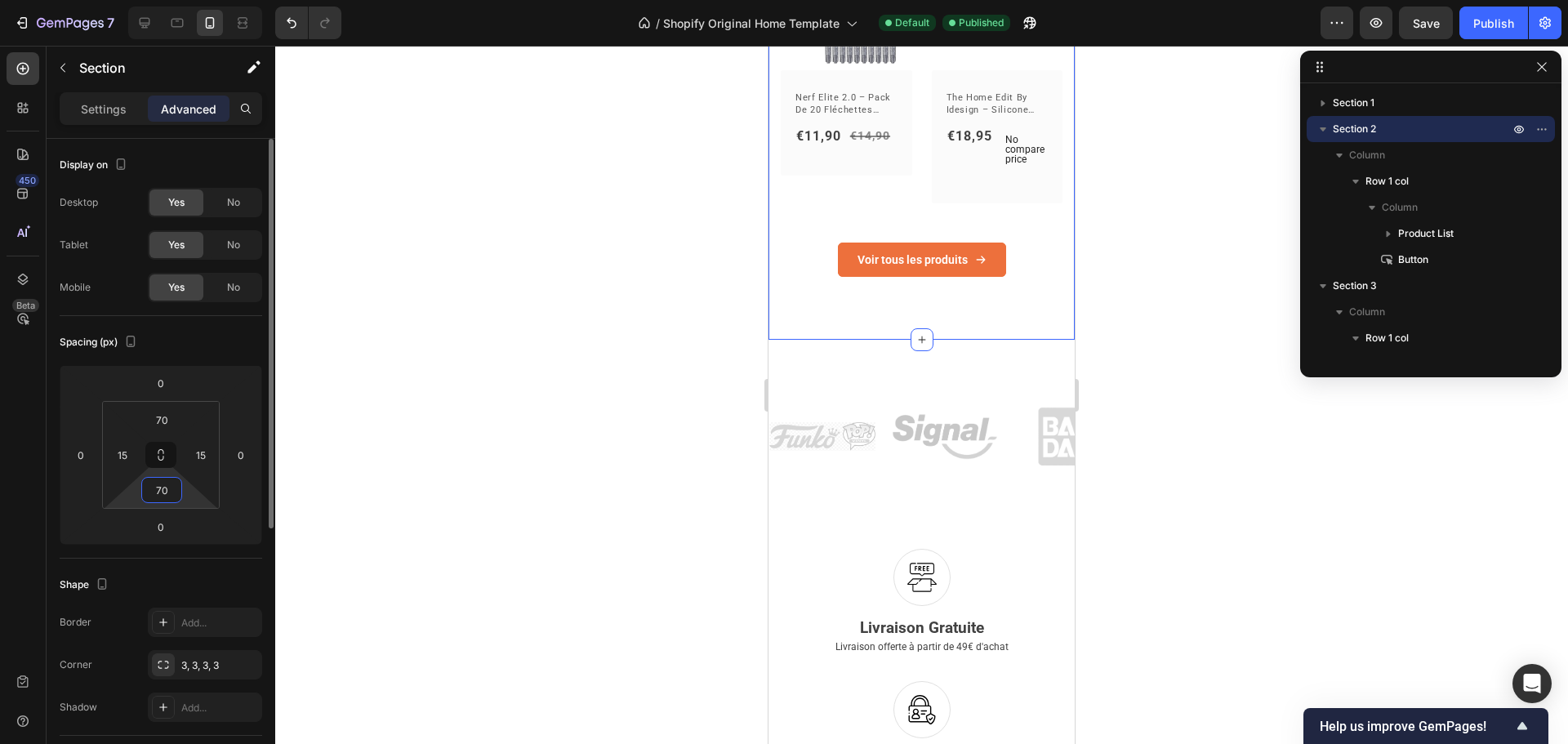
click at [159, 497] on input "70" at bounding box center [161, 489] width 33 height 24
type input "0"
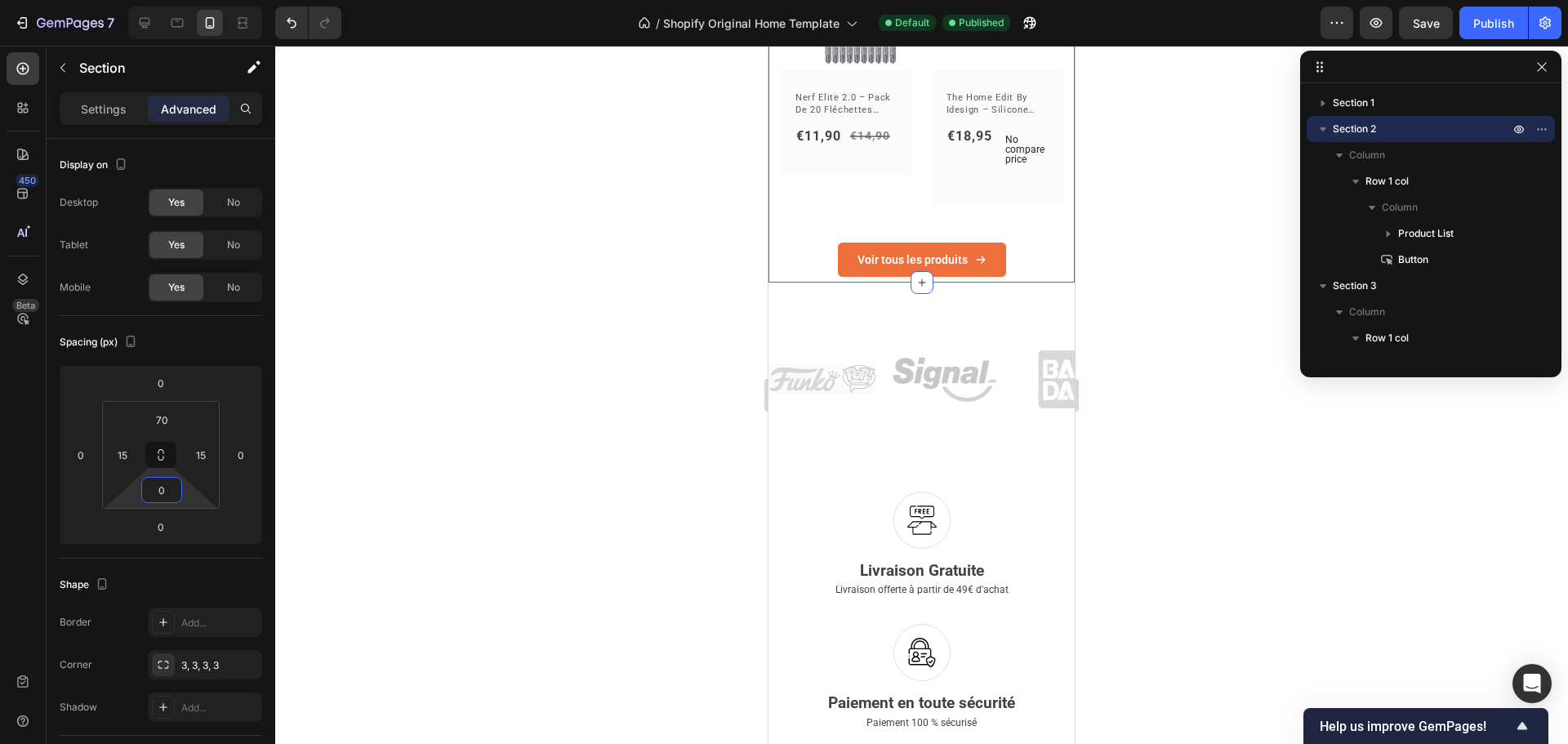
click at [1123, 406] on div at bounding box center [921, 395] width 1293 height 698
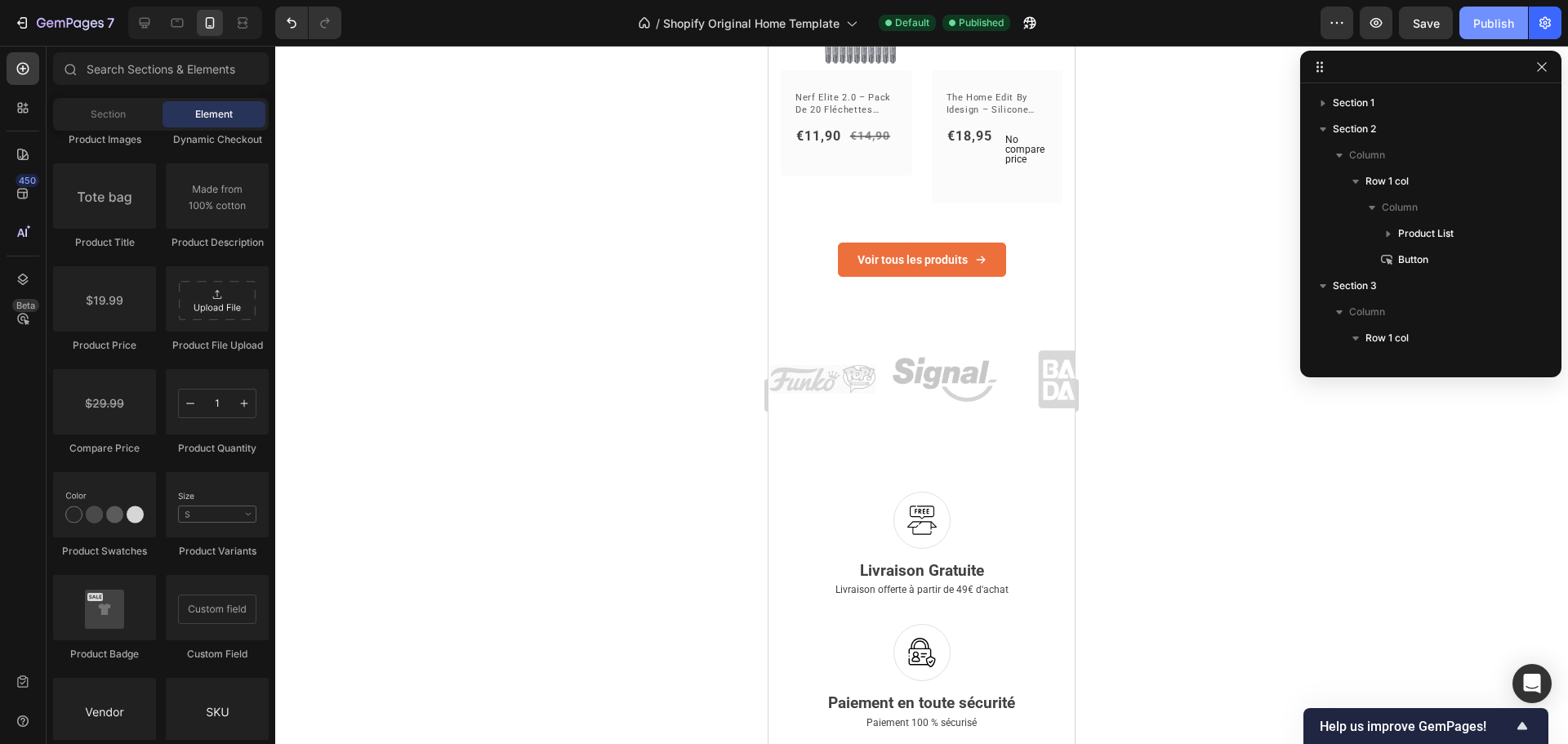
click at [1512, 22] on div "Publish" at bounding box center [1494, 23] width 41 height 18
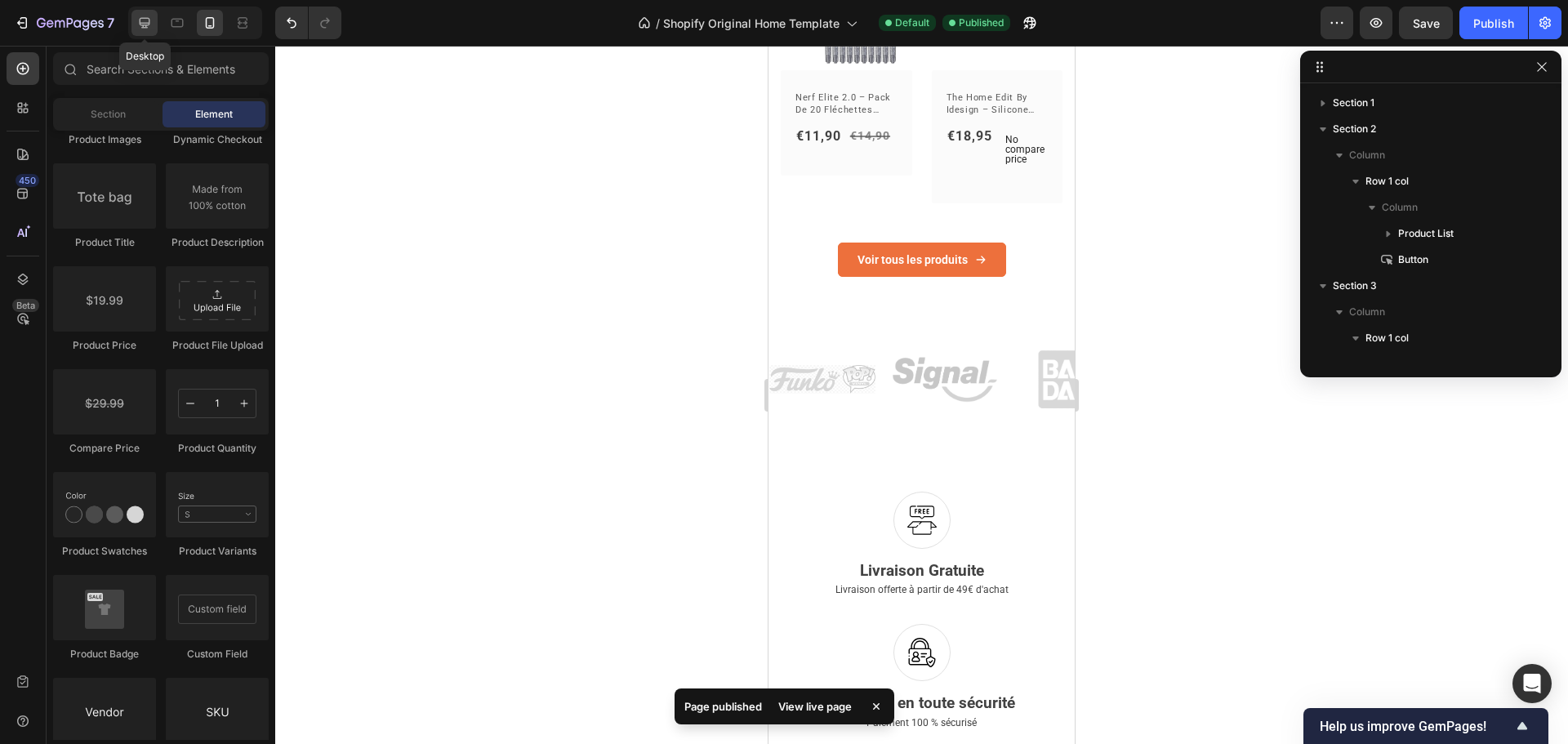
click at [151, 24] on icon at bounding box center [144, 22] width 17 height 17
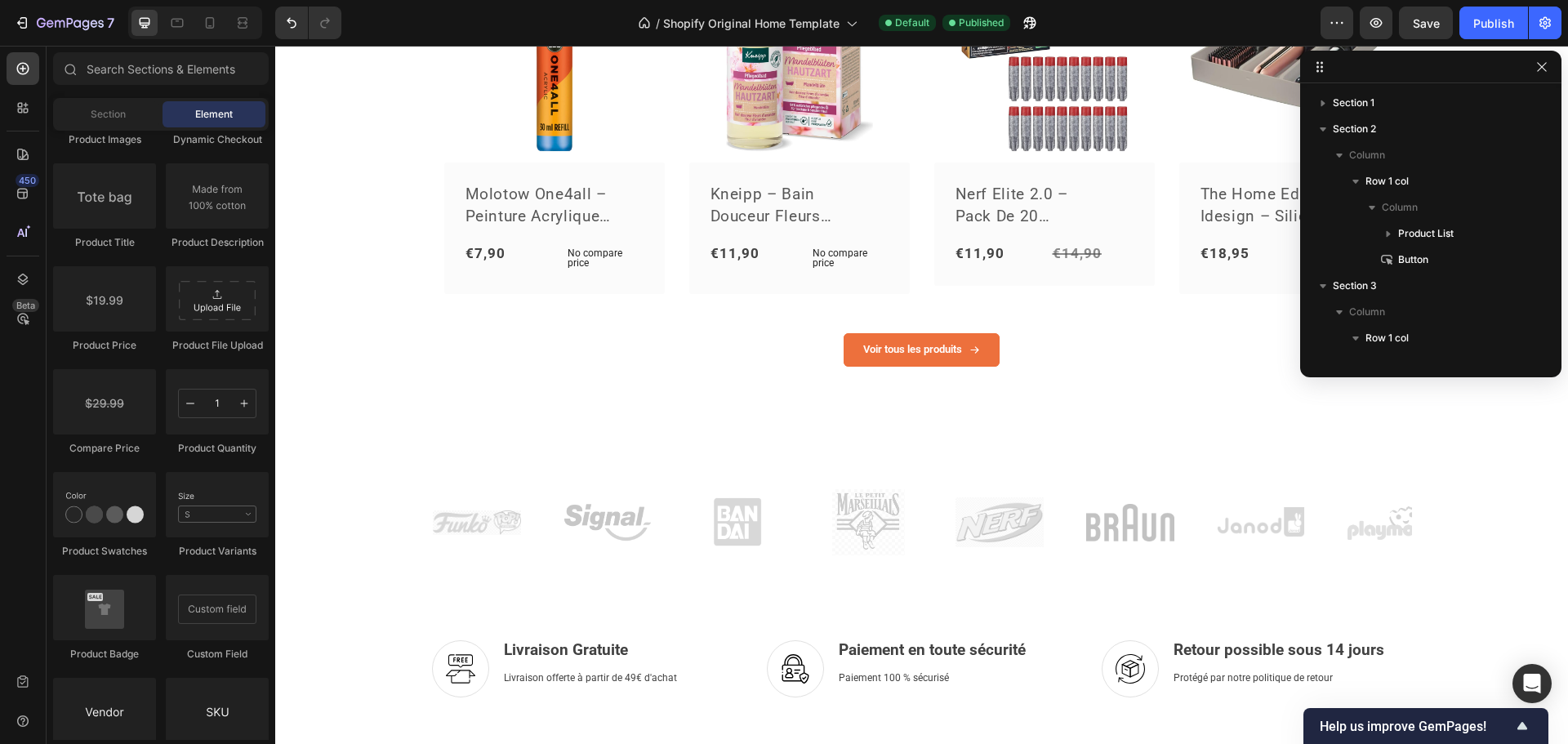
scroll to position [1329, 0]
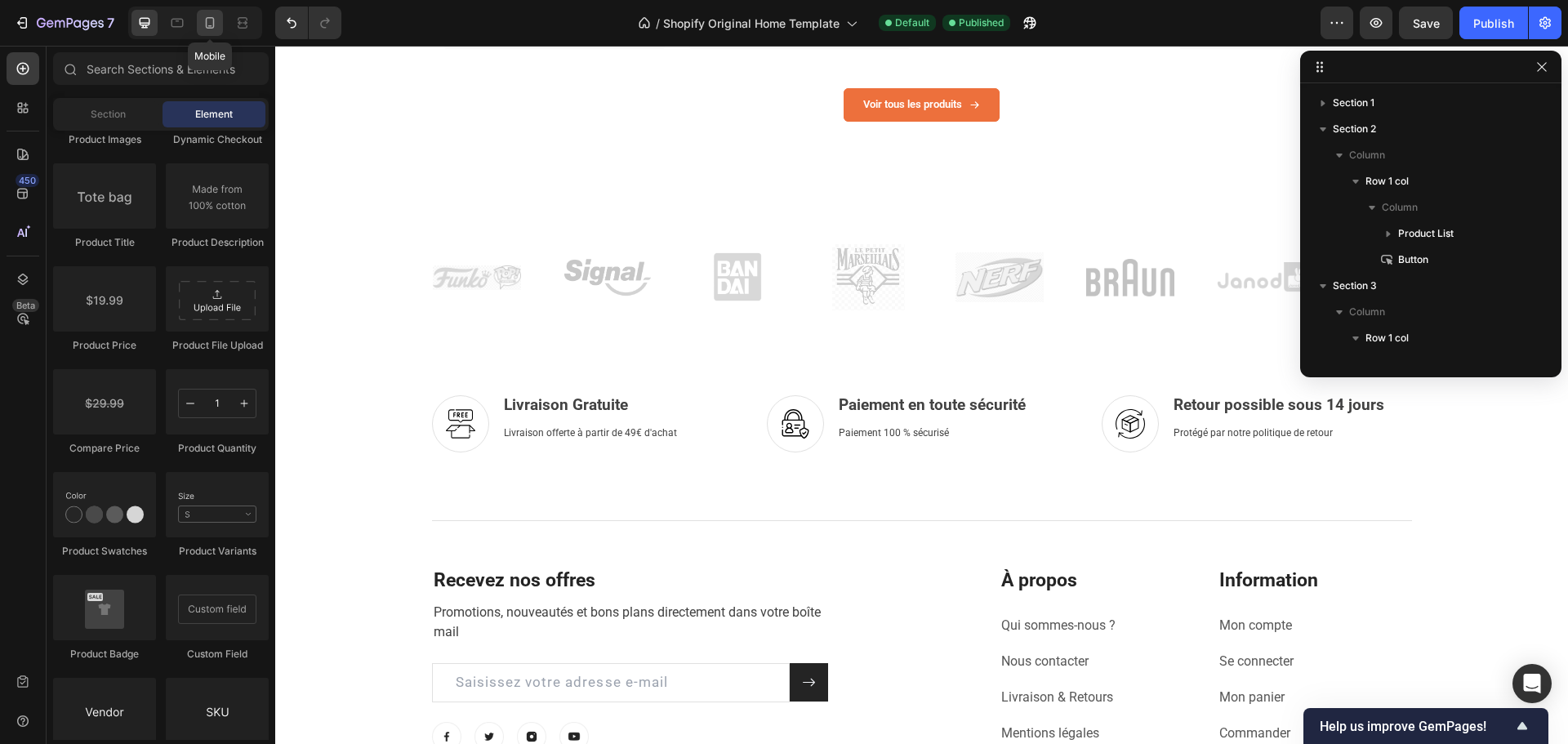
click at [211, 23] on icon at bounding box center [209, 22] width 17 height 17
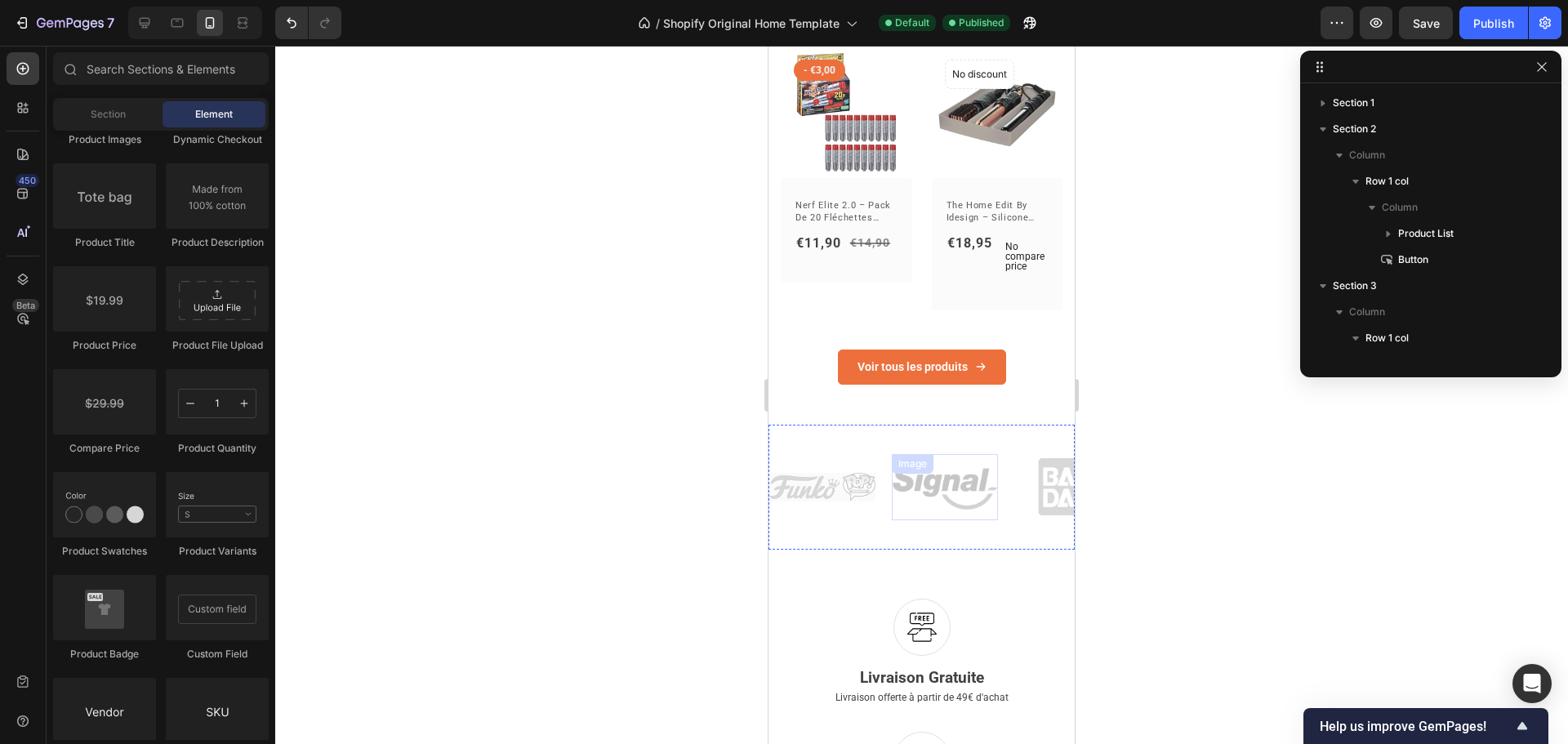
scroll to position [1118, 0]
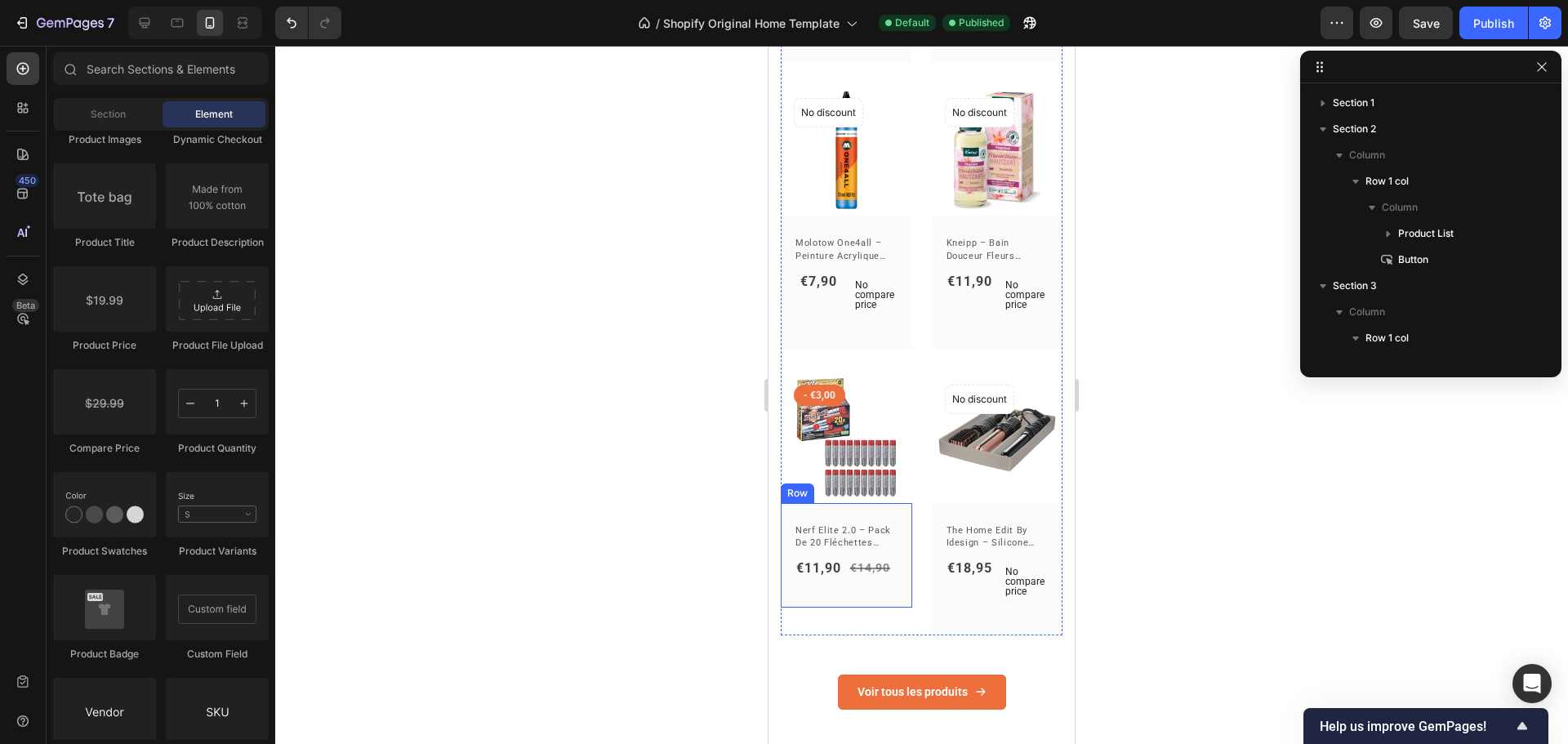
click at [814, 580] on div "nerf elite 2.0 – pack de 20 fléchettes officielles (P) Title €11,90 Product Pri…" at bounding box center [846, 555] width 131 height 105
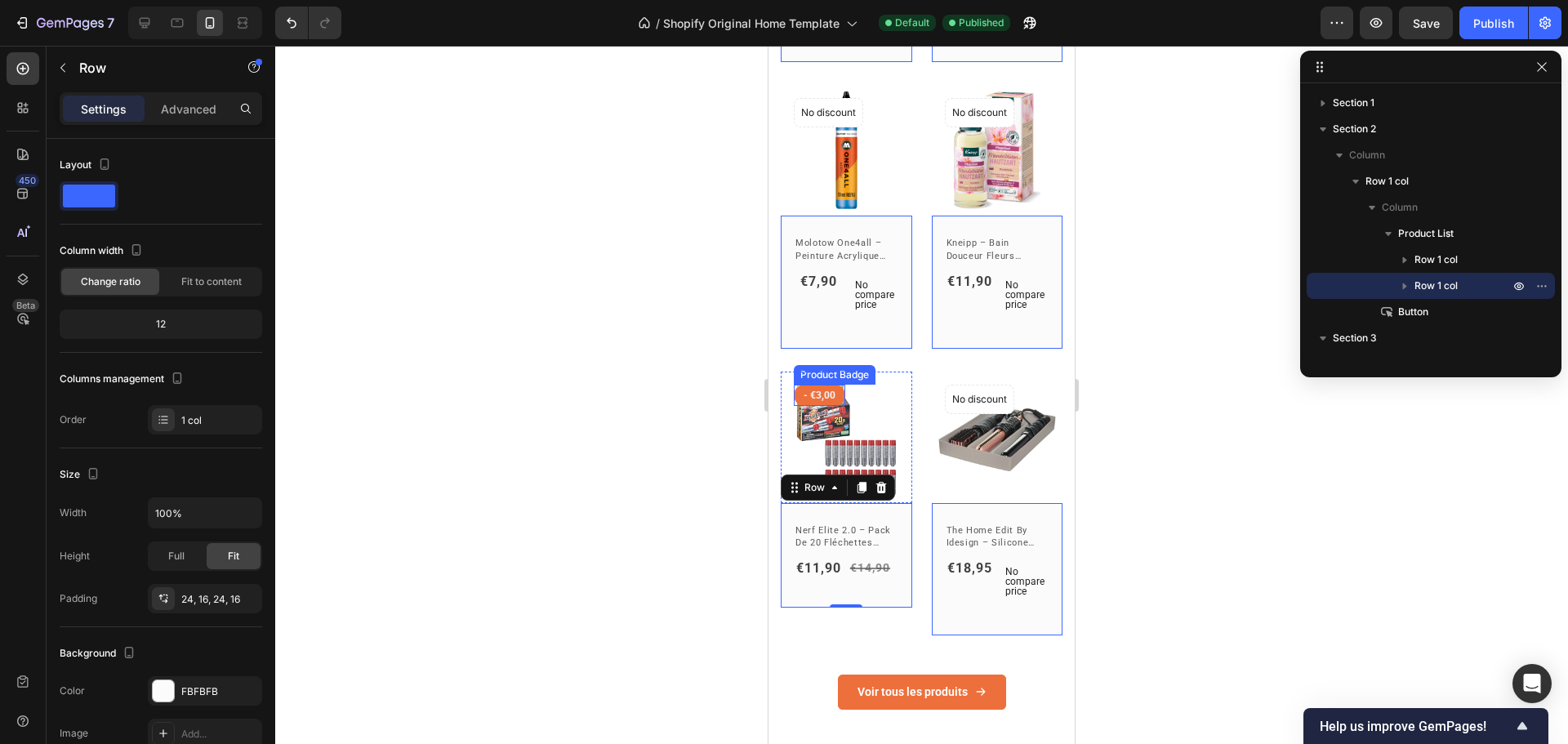
click at [809, 368] on div "Product Badge" at bounding box center [835, 374] width 75 height 15
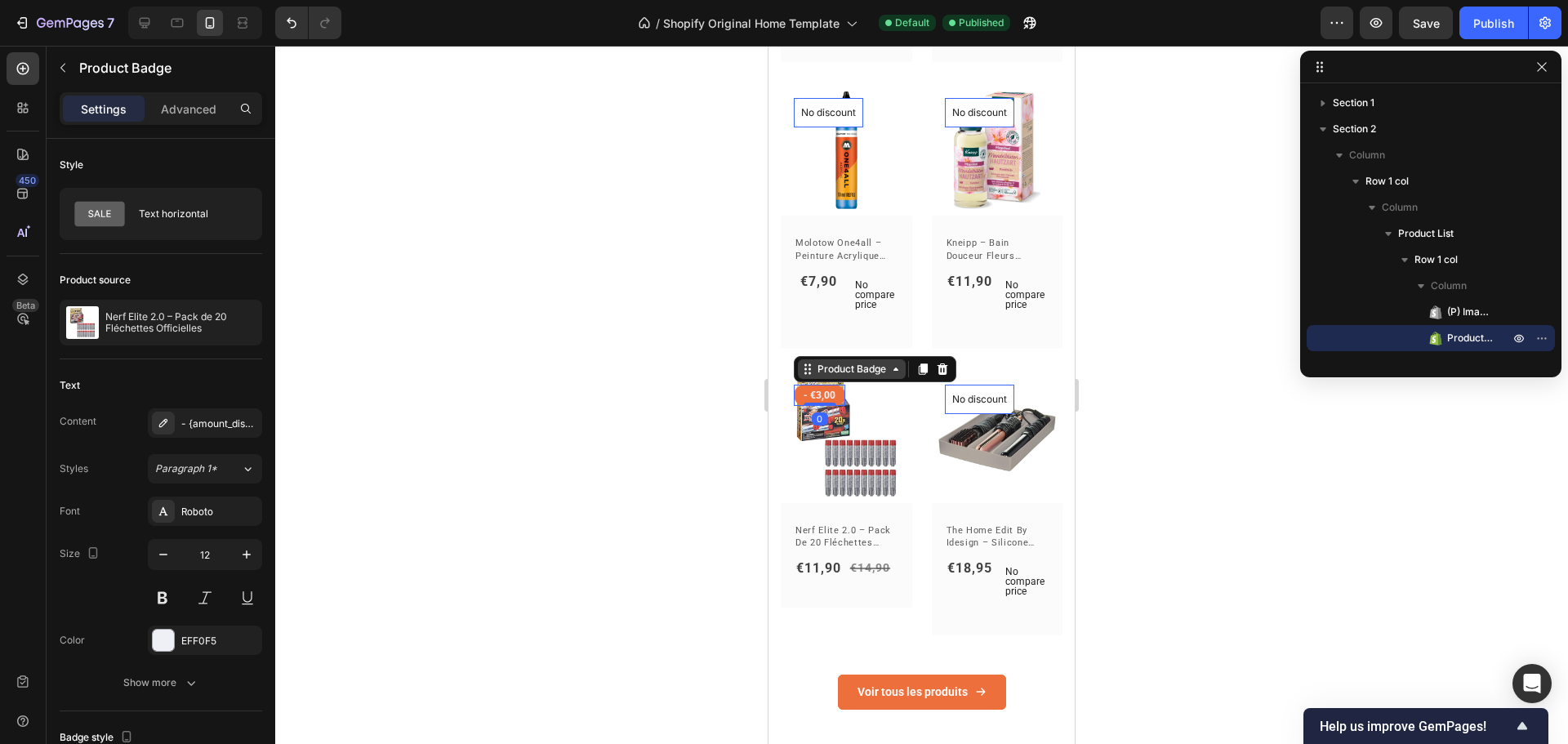
click at [819, 362] on div "Product Badge" at bounding box center [851, 369] width 75 height 15
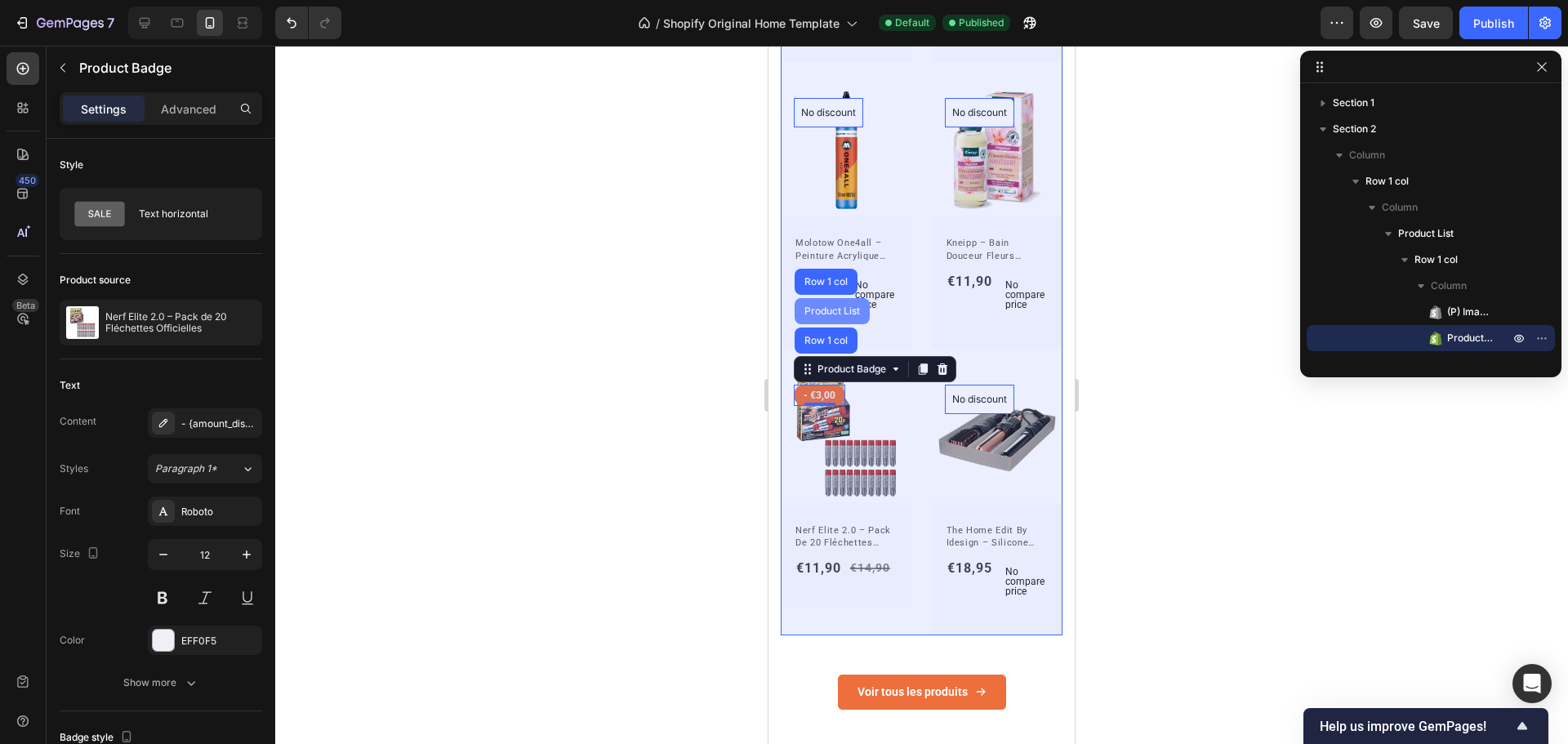
click at [823, 306] on div "Product List" at bounding box center [833, 311] width 62 height 10
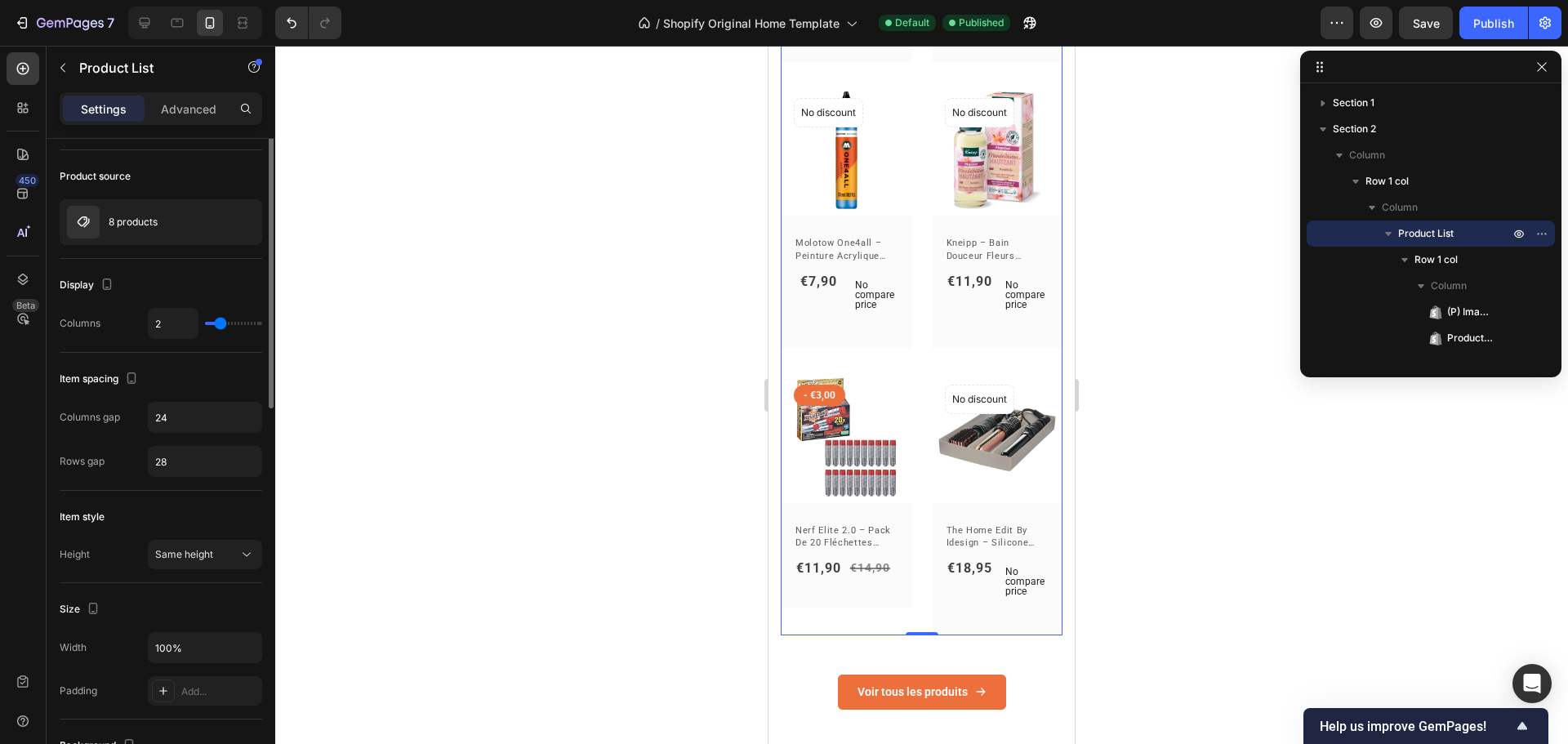
scroll to position [0, 0]
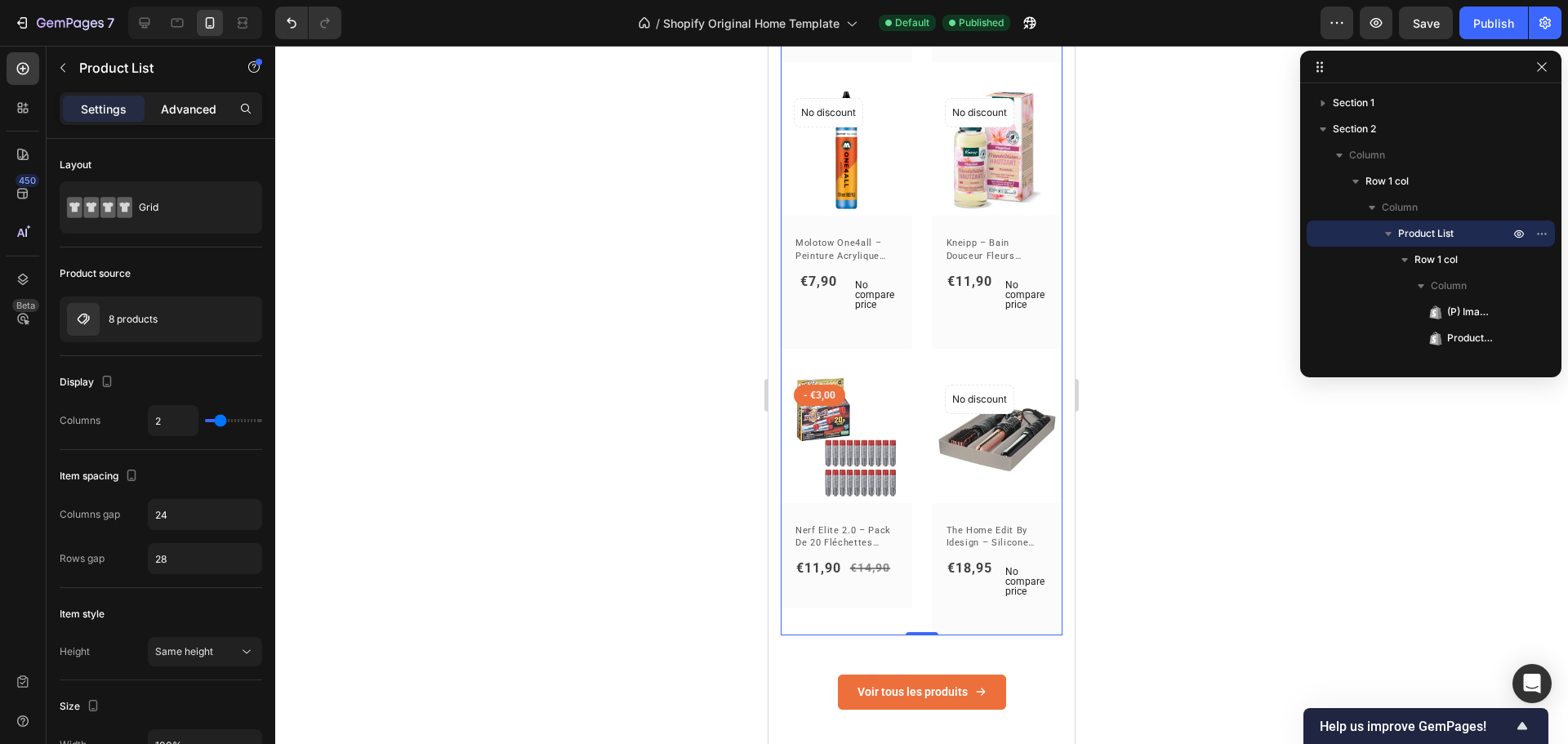
click at [193, 119] on div "Advanced" at bounding box center [189, 108] width 82 height 26
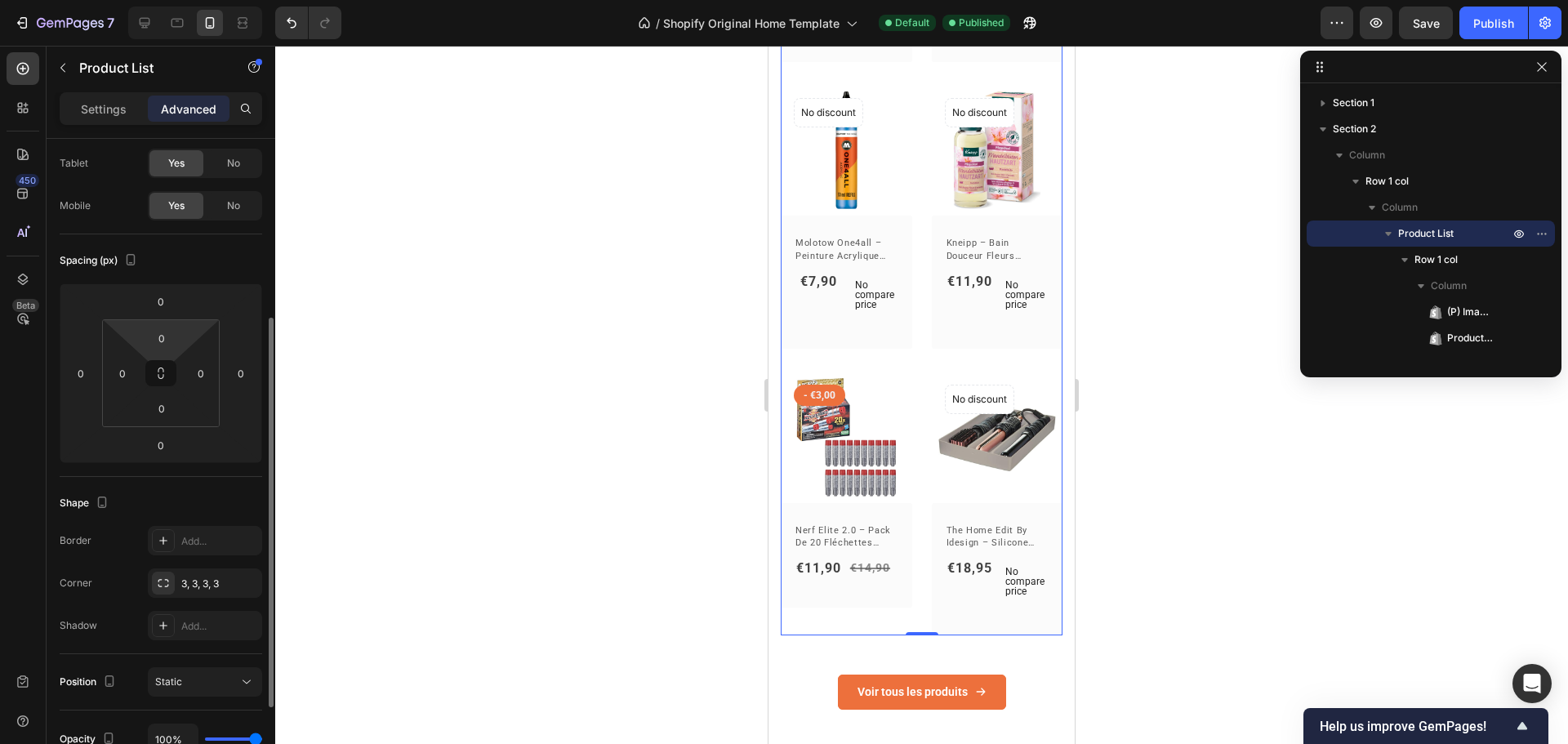
scroll to position [245, 0]
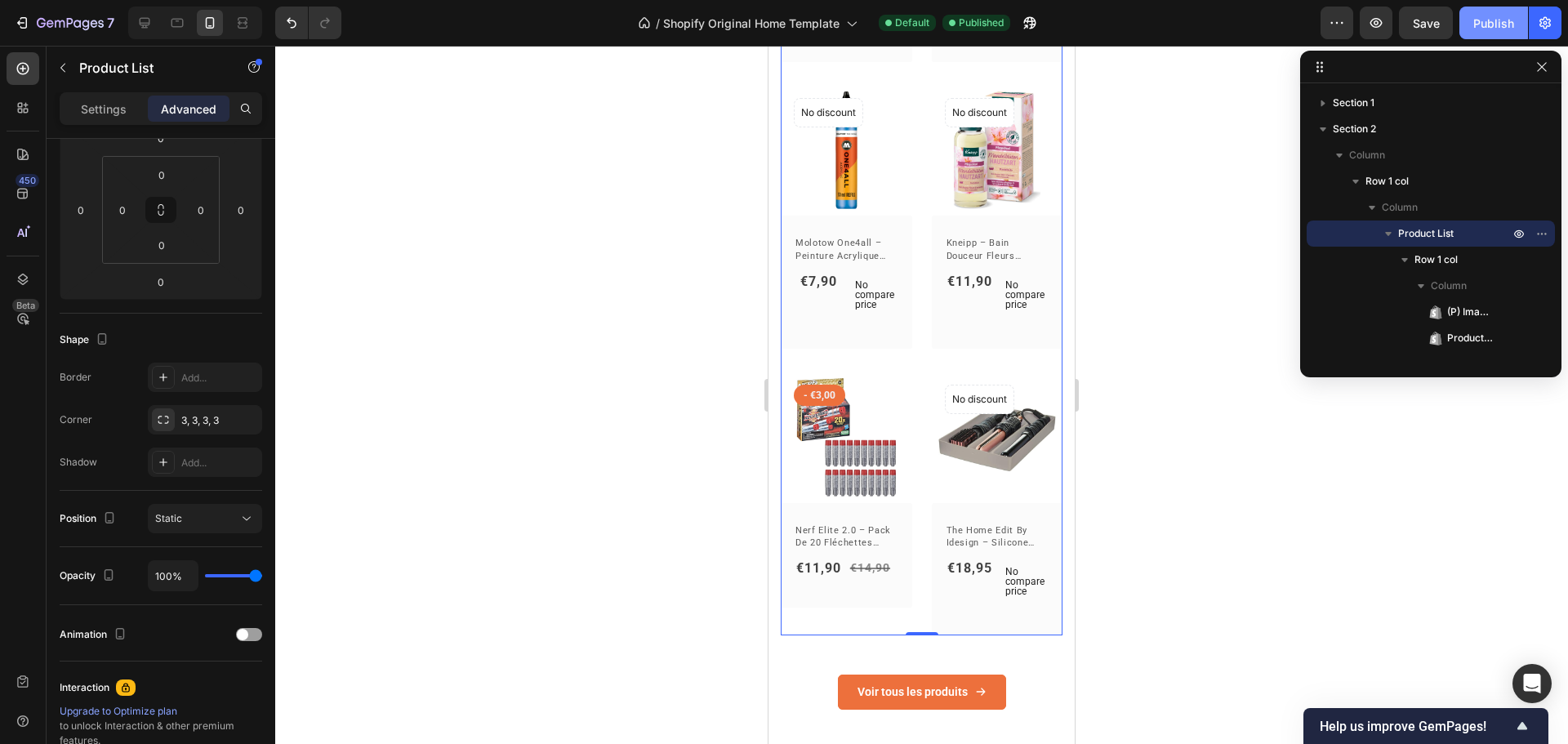
drag, startPoint x: 299, startPoint y: 275, endPoint x: 1473, endPoint y: 24, distance: 1200.5
click at [1473, 24] on button "Publish" at bounding box center [1494, 23] width 69 height 33
click at [149, 23] on icon at bounding box center [145, 22] width 11 height 11
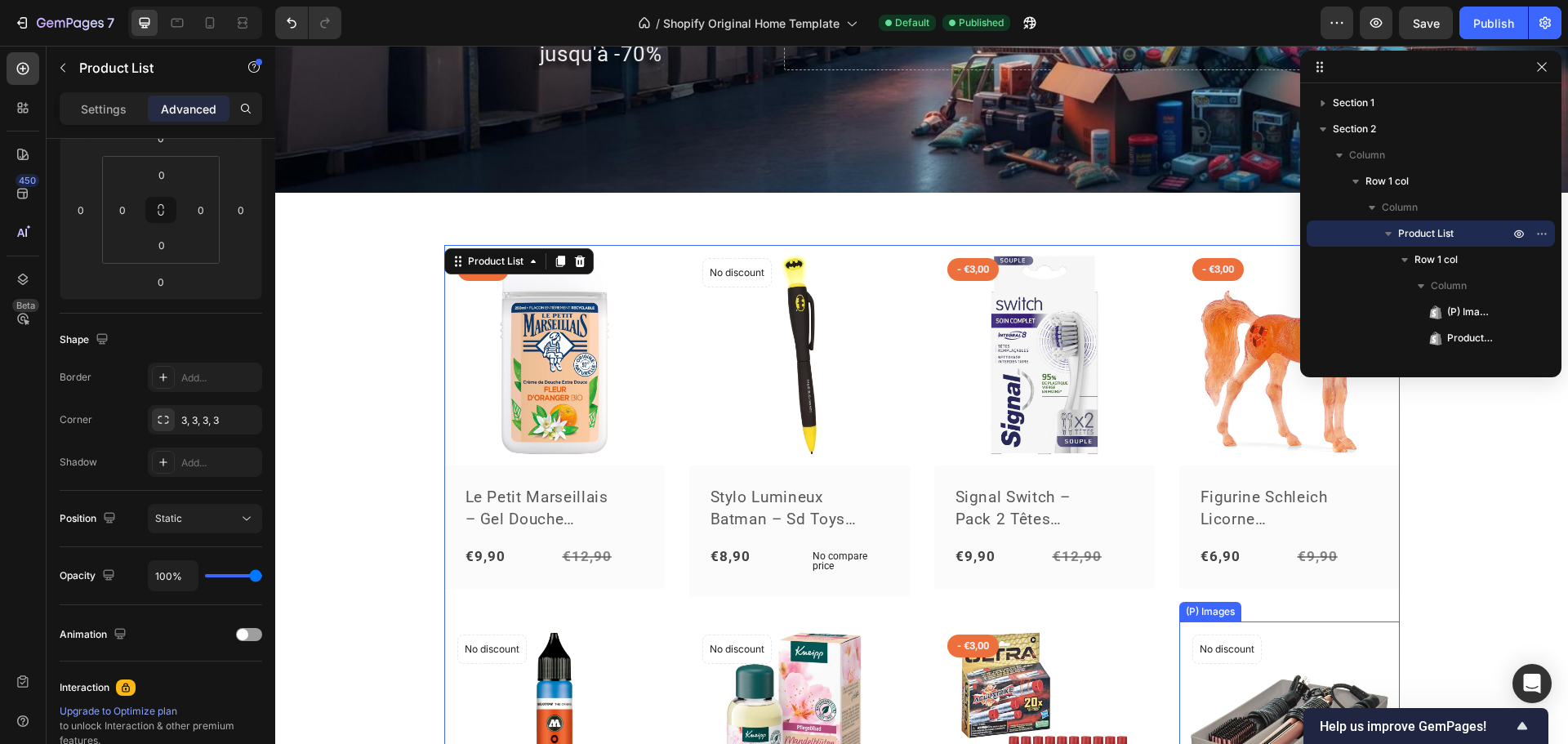
scroll to position [219, 0]
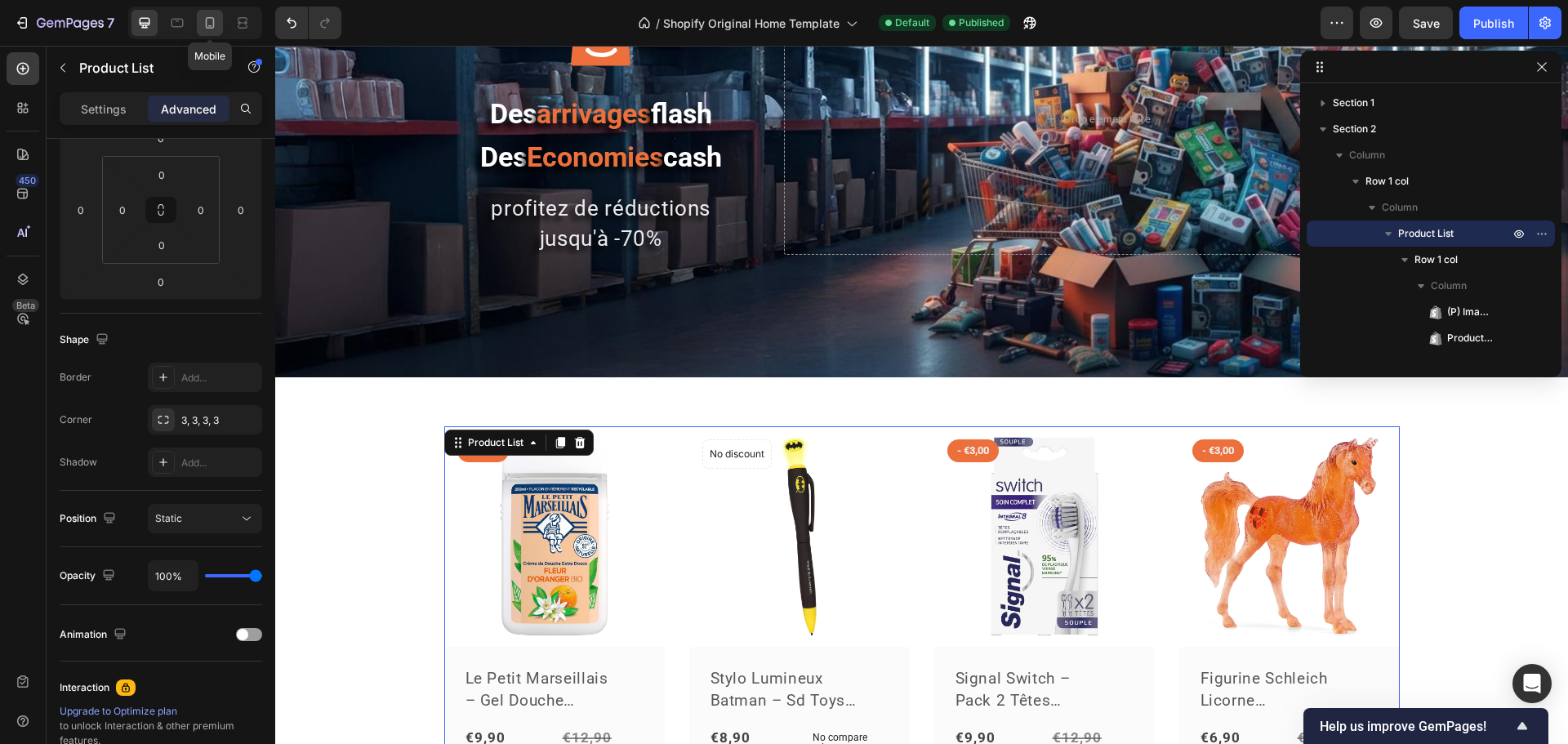
click at [201, 24] on icon at bounding box center [209, 22] width 17 height 17
click at [207, 24] on icon at bounding box center [209, 22] width 17 height 17
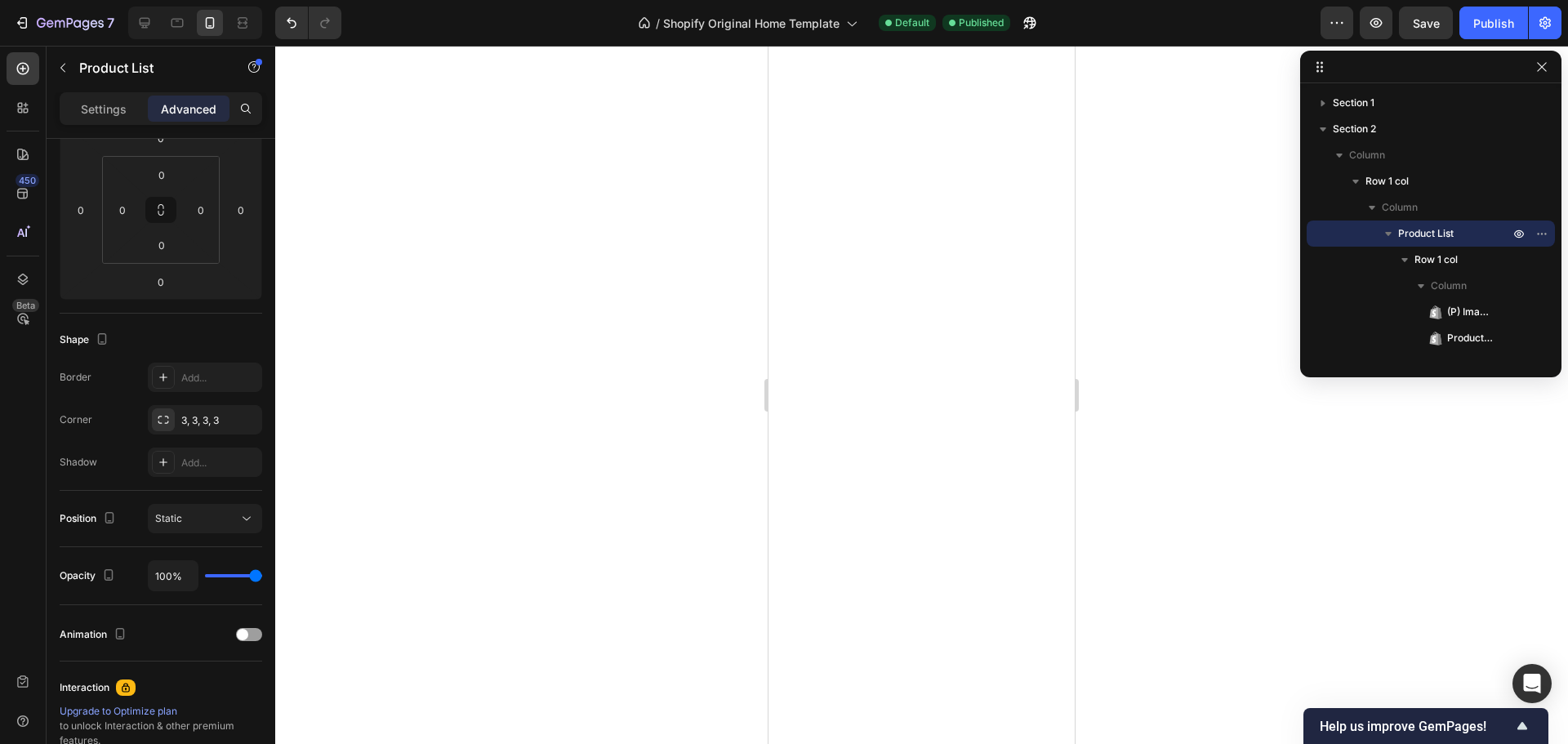
scroll to position [2203, 0]
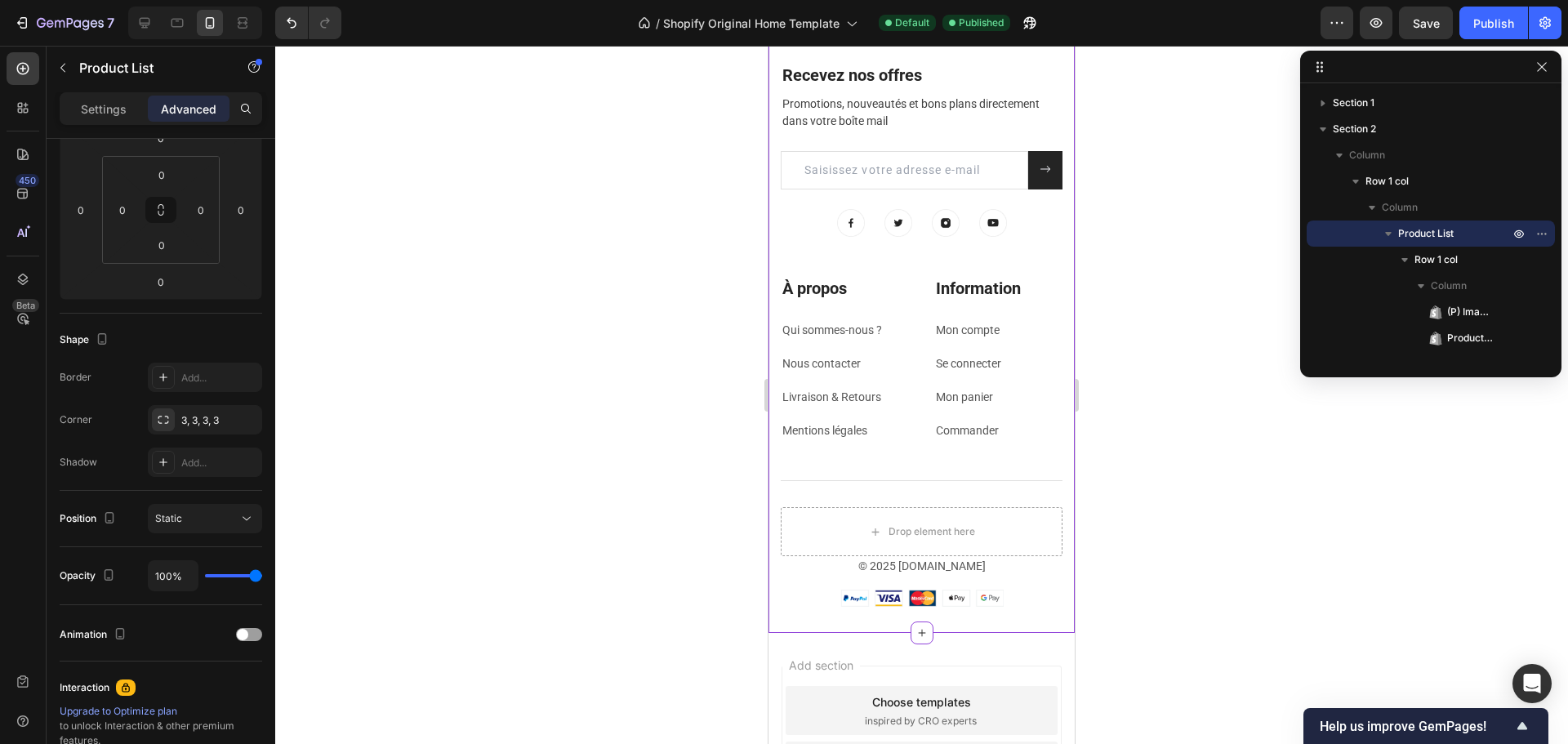
click at [804, 283] on h2 "À propos" at bounding box center [845, 288] width 129 height 24
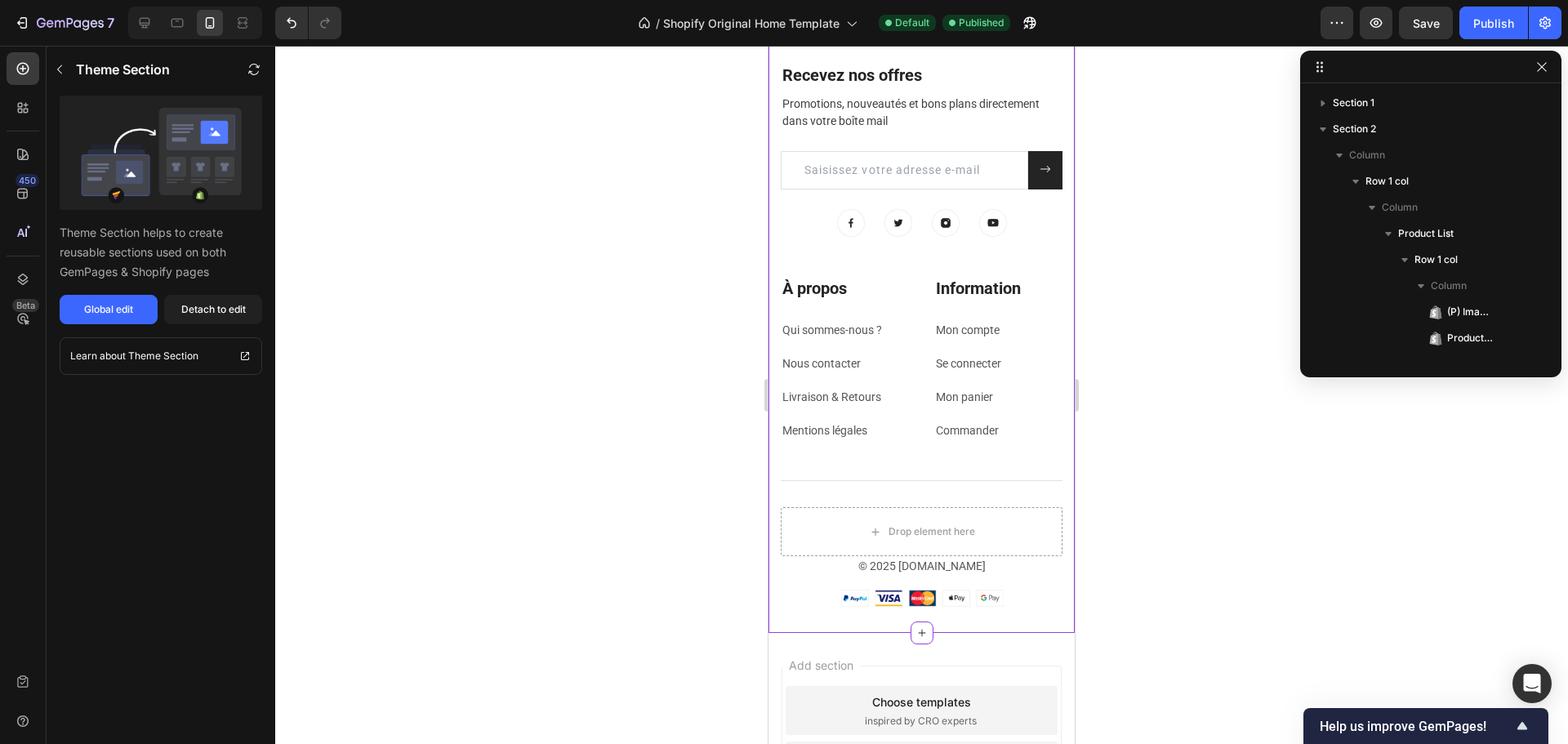
scroll to position [645, 0]
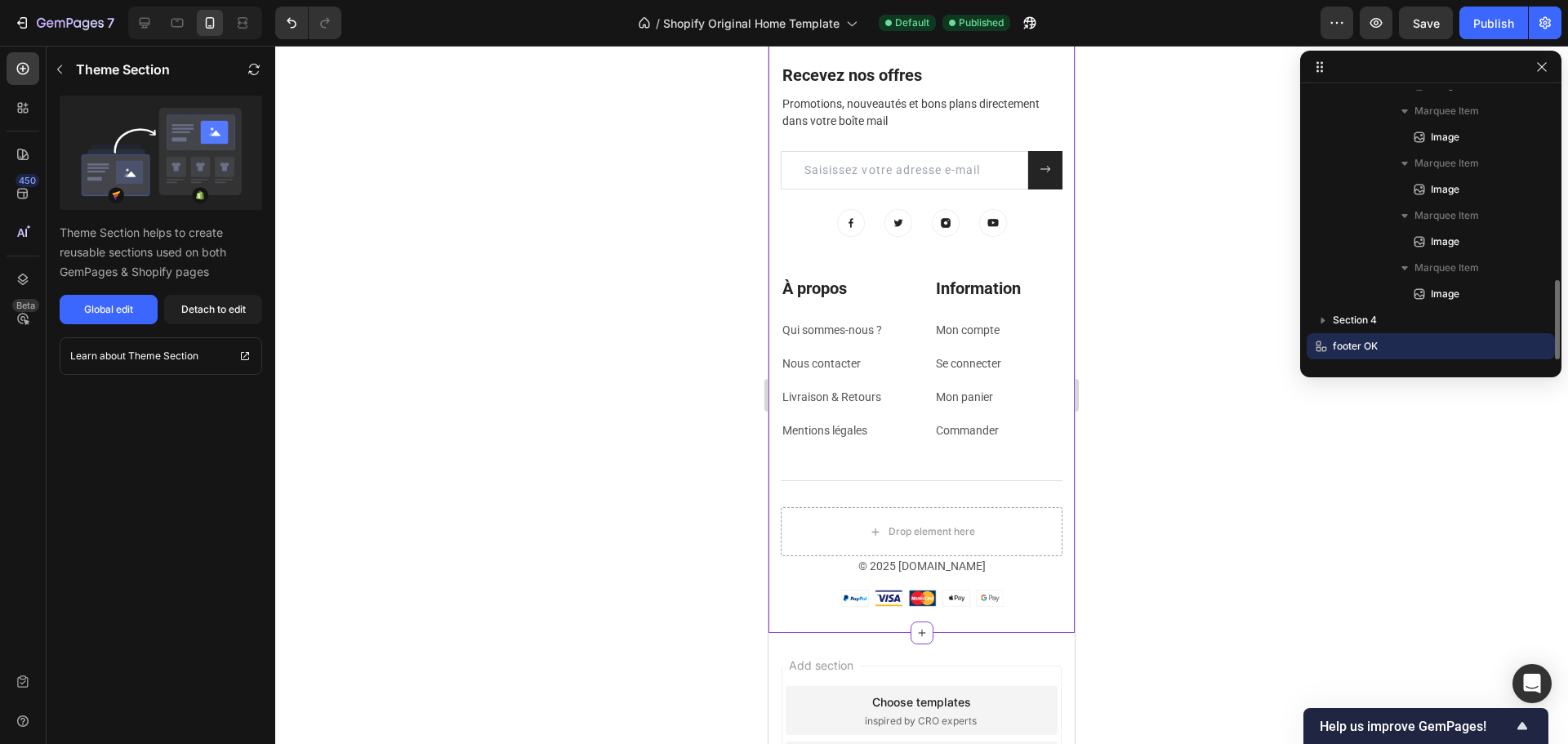
click at [804, 283] on h2 "À propos" at bounding box center [845, 288] width 129 height 24
click at [113, 314] on div "Global edit" at bounding box center [109, 309] width 49 height 15
click at [144, 25] on icon at bounding box center [145, 22] width 11 height 11
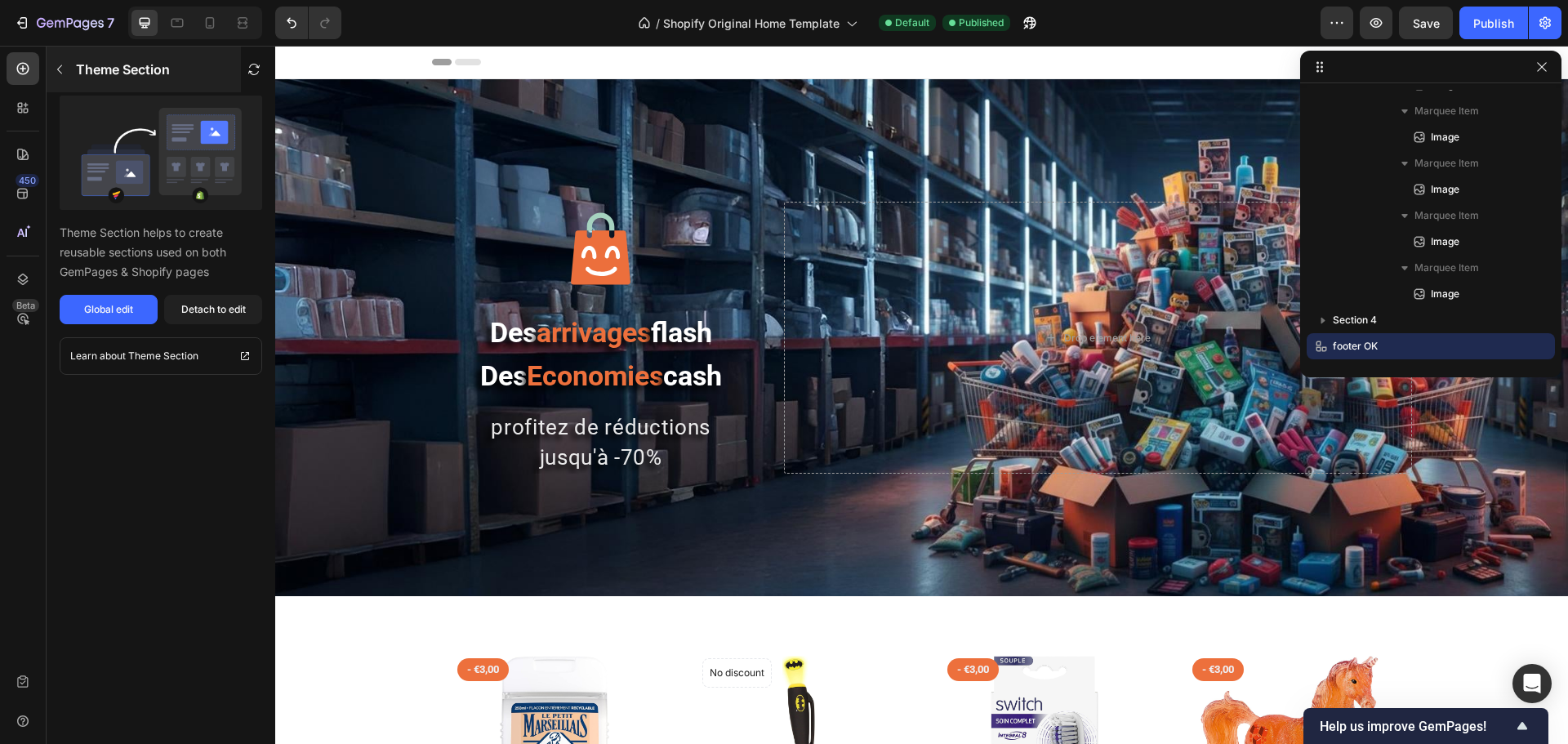
click at [56, 69] on icon "button" at bounding box center [59, 69] width 13 height 13
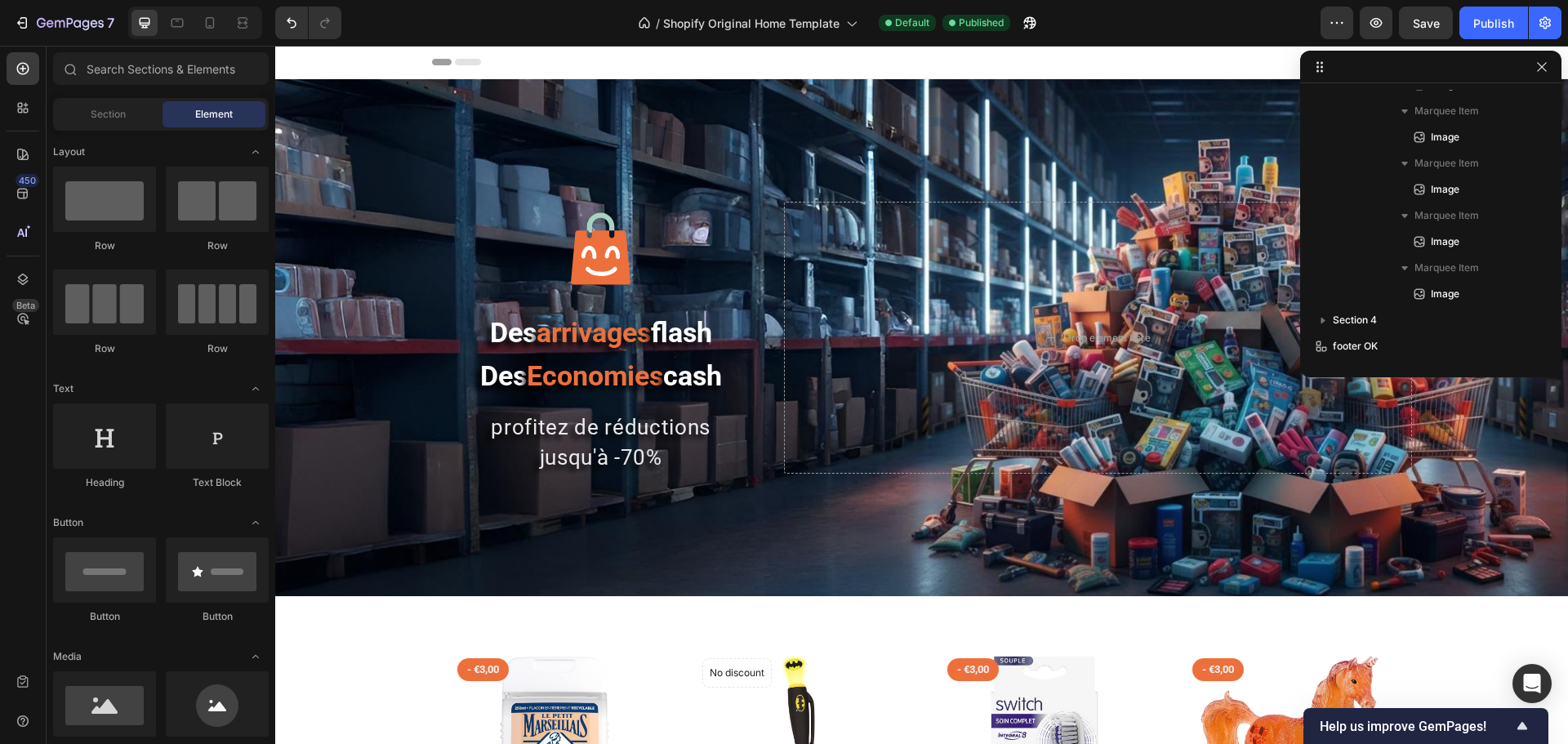
scroll to position [2598, 0]
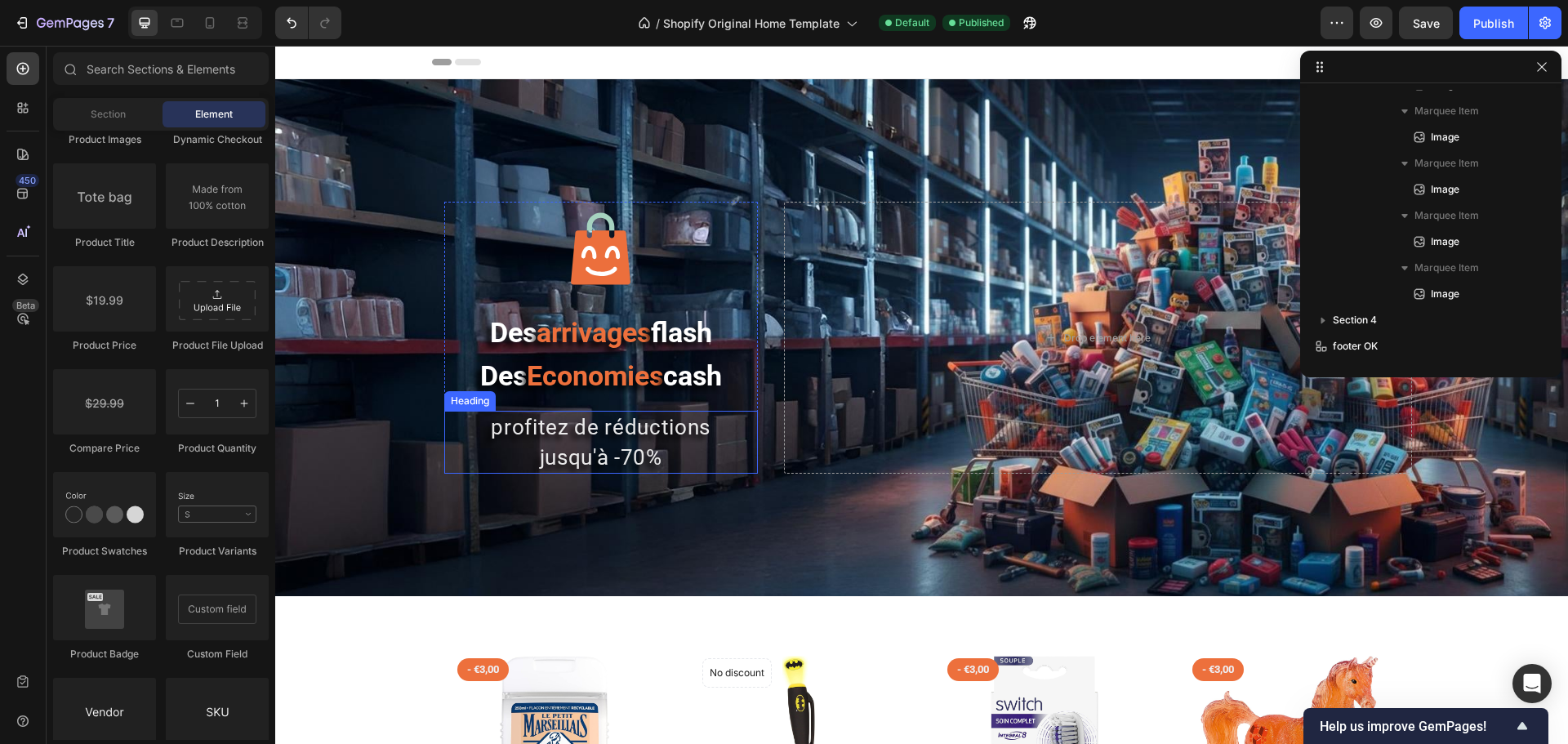
click at [598, 466] on h2 "profitez de réductions jusqu'à -70%" at bounding box center [601, 442] width 313 height 63
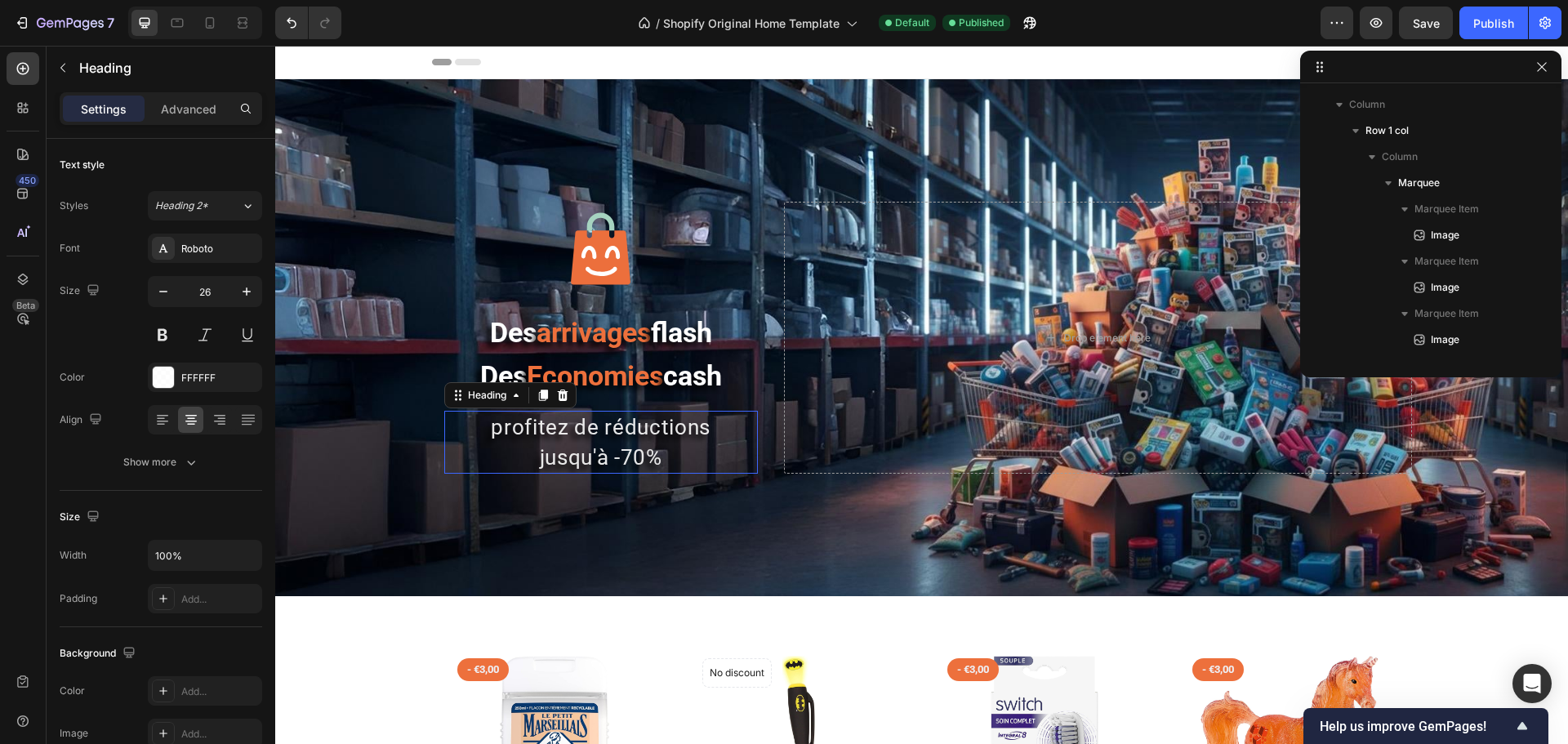
scroll to position [153, 0]
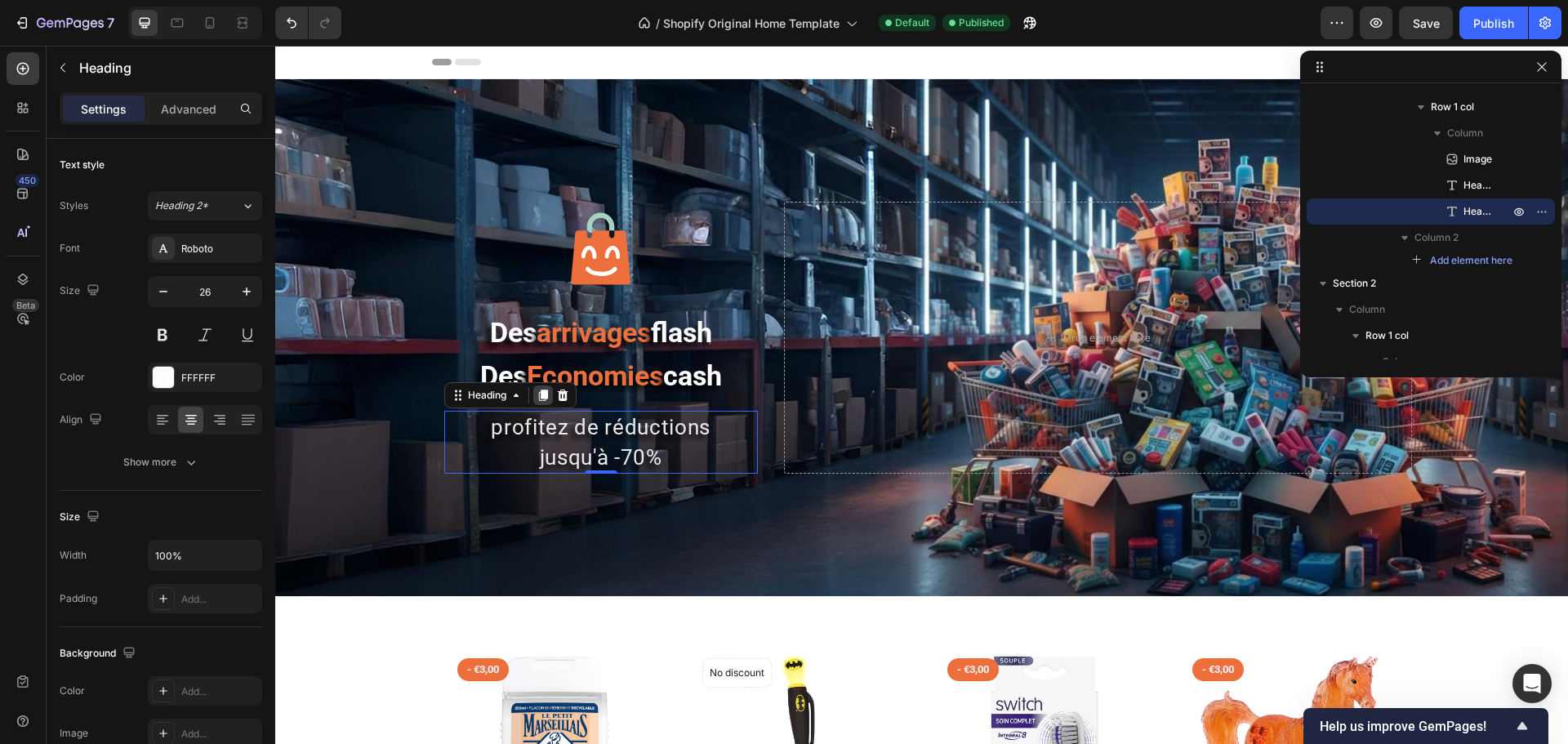
click at [538, 397] on icon at bounding box center [542, 396] width 9 height 12
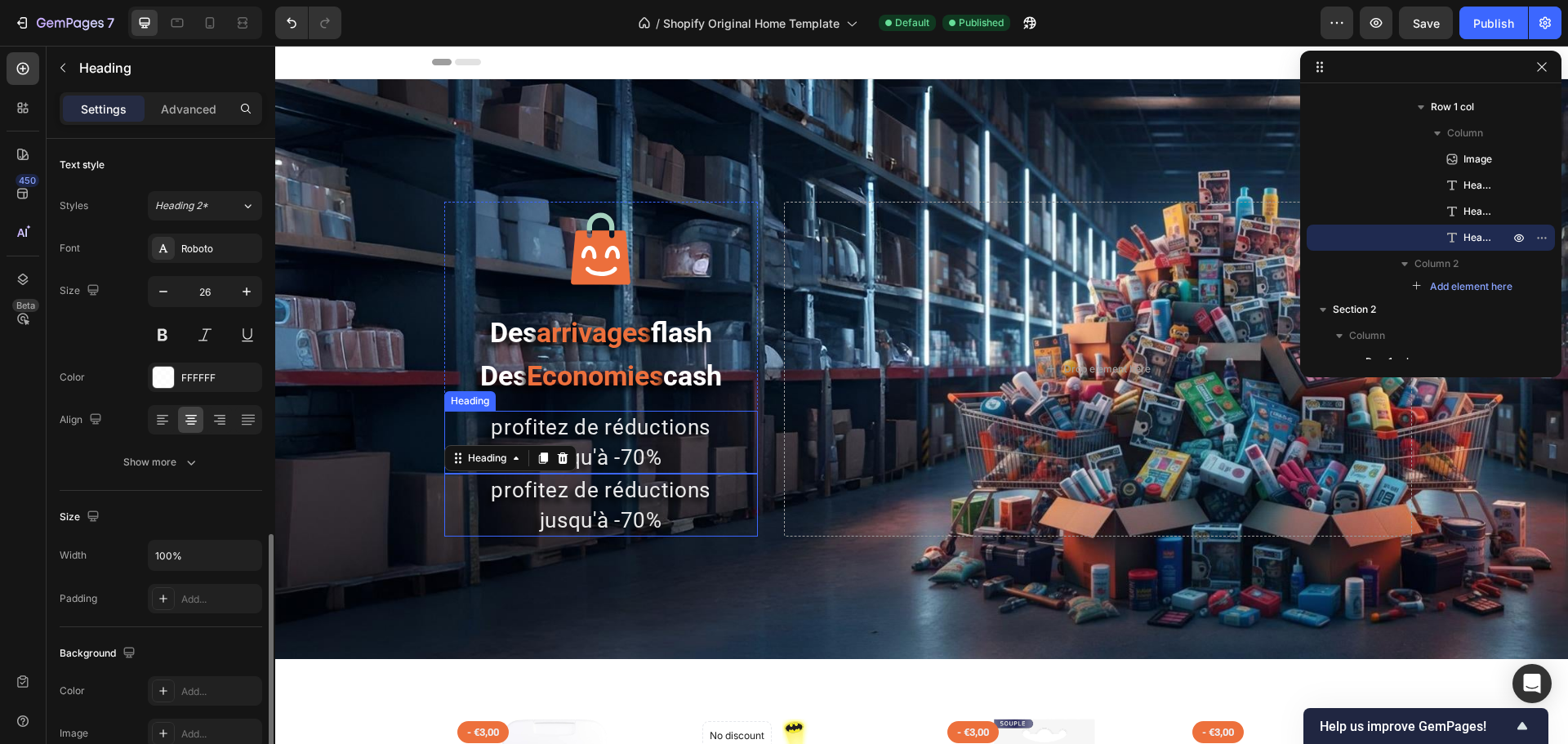
scroll to position [245, 0]
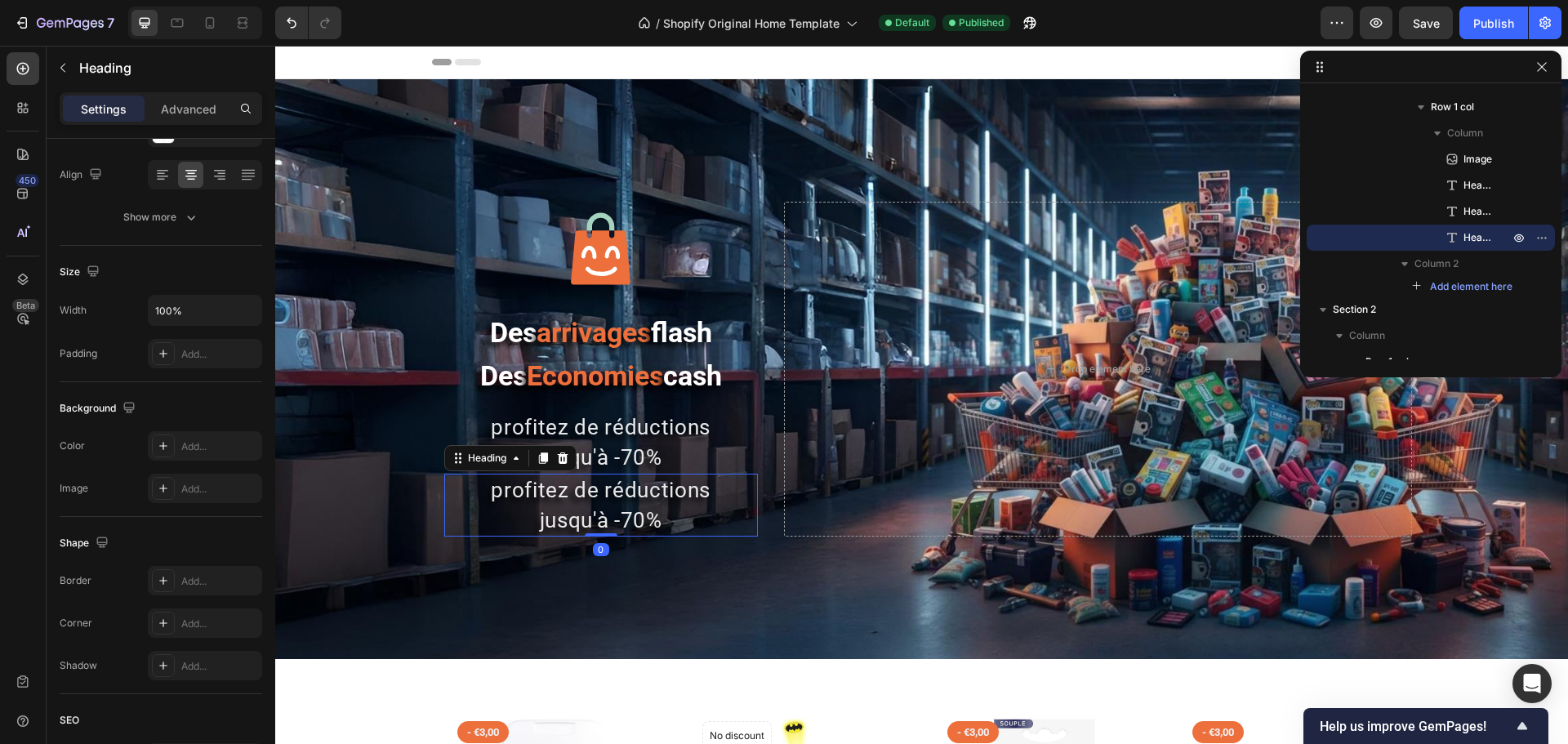
click at [584, 497] on h2 "profitez de réductions jusqu'à -70%" at bounding box center [601, 505] width 313 height 63
click at [584, 497] on p "profitez de réductions jusqu'à -70%" at bounding box center [601, 505] width 310 height 59
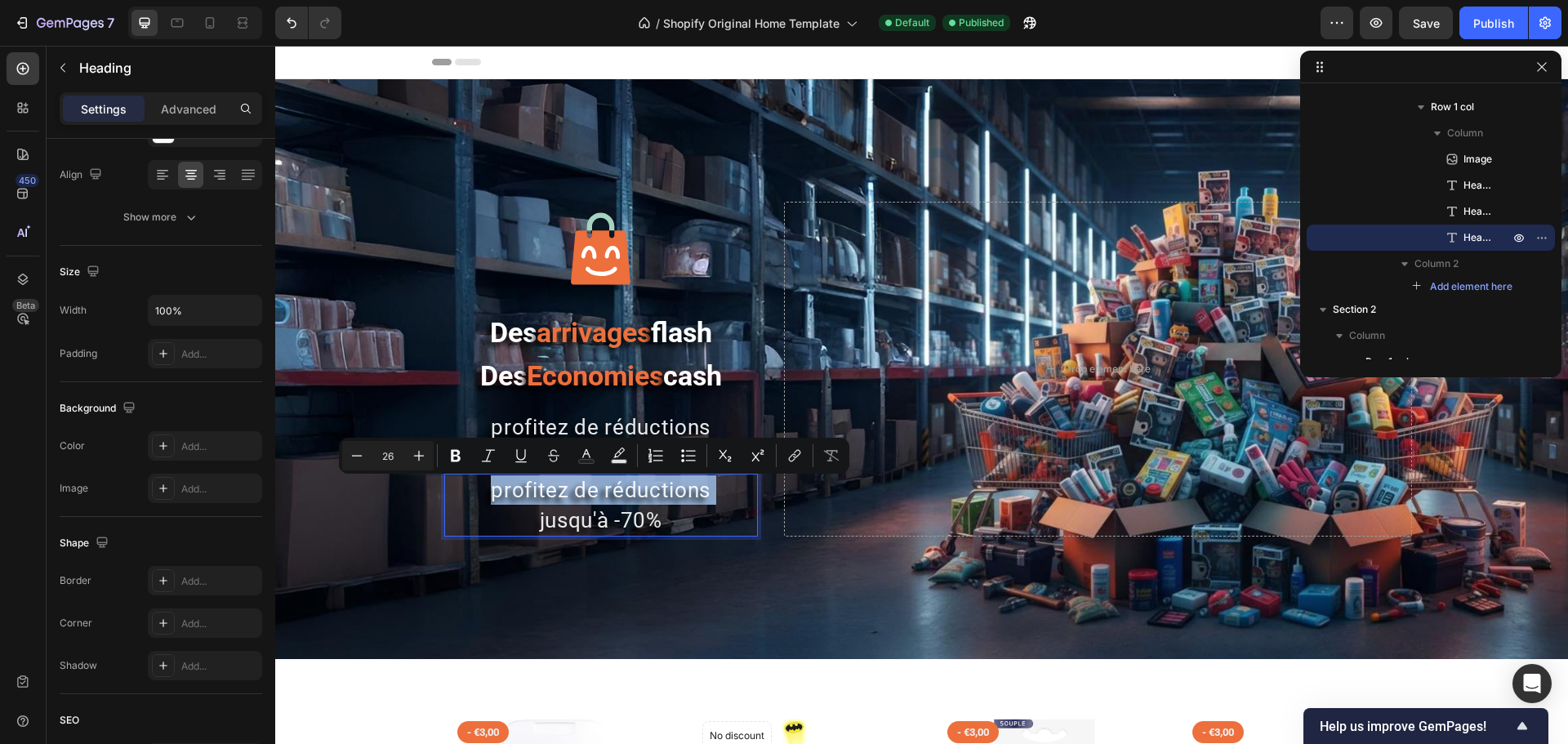
click at [584, 497] on p "profitez de réductions jusqu'à -70%" at bounding box center [601, 505] width 310 height 59
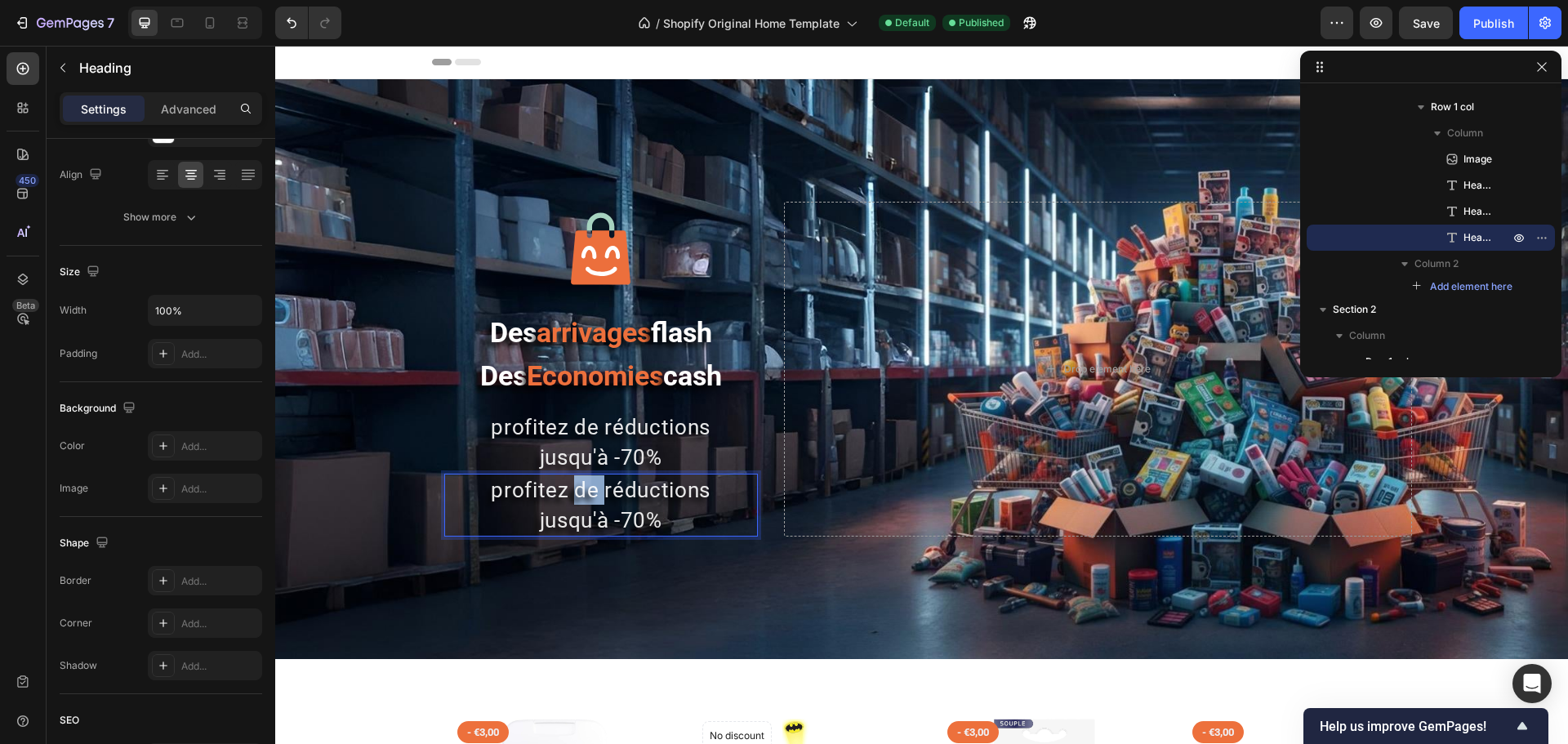
click at [584, 497] on p "profitez de réductions jusqu'à -70%" at bounding box center [601, 505] width 310 height 59
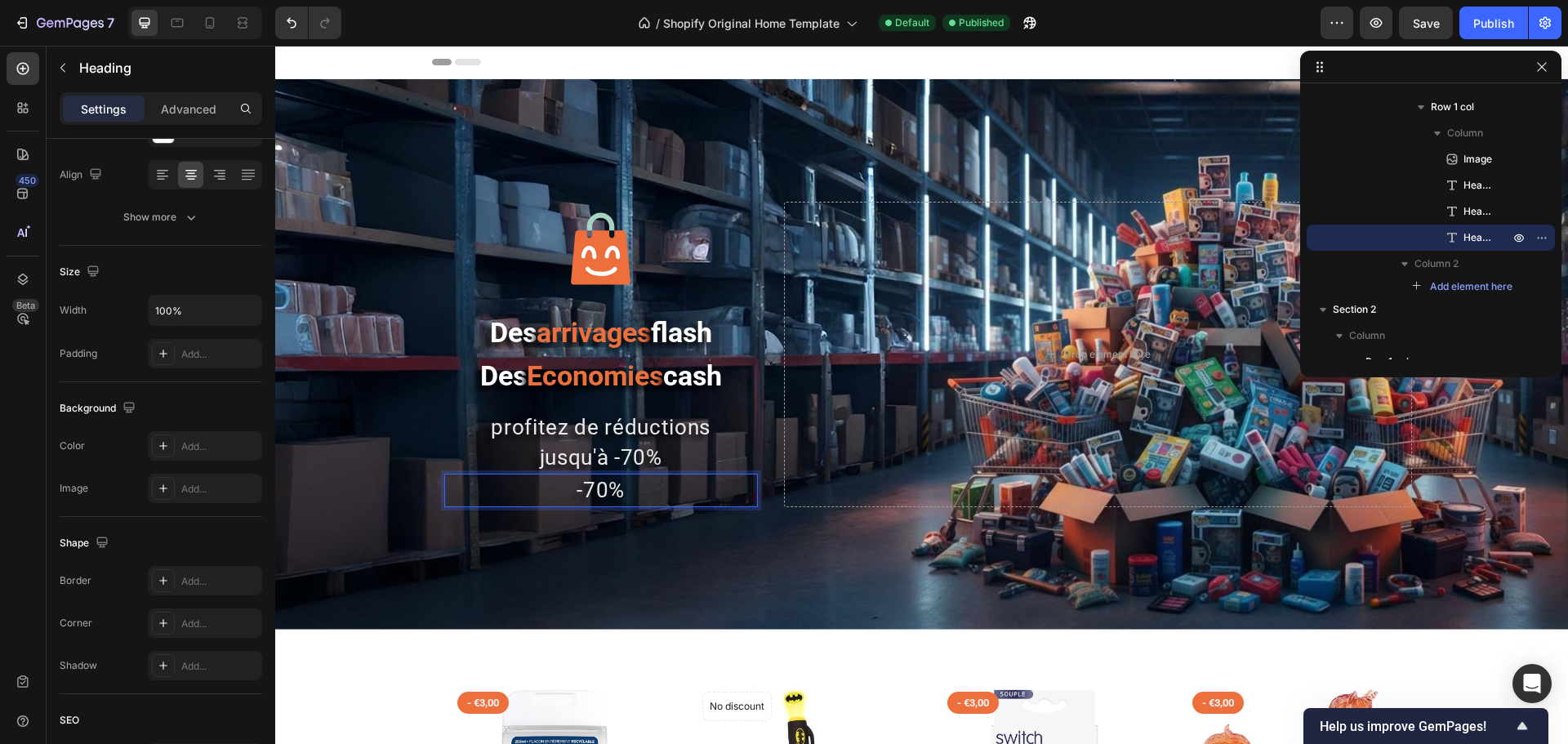
click at [584, 487] on p "-70%" at bounding box center [601, 490] width 310 height 29
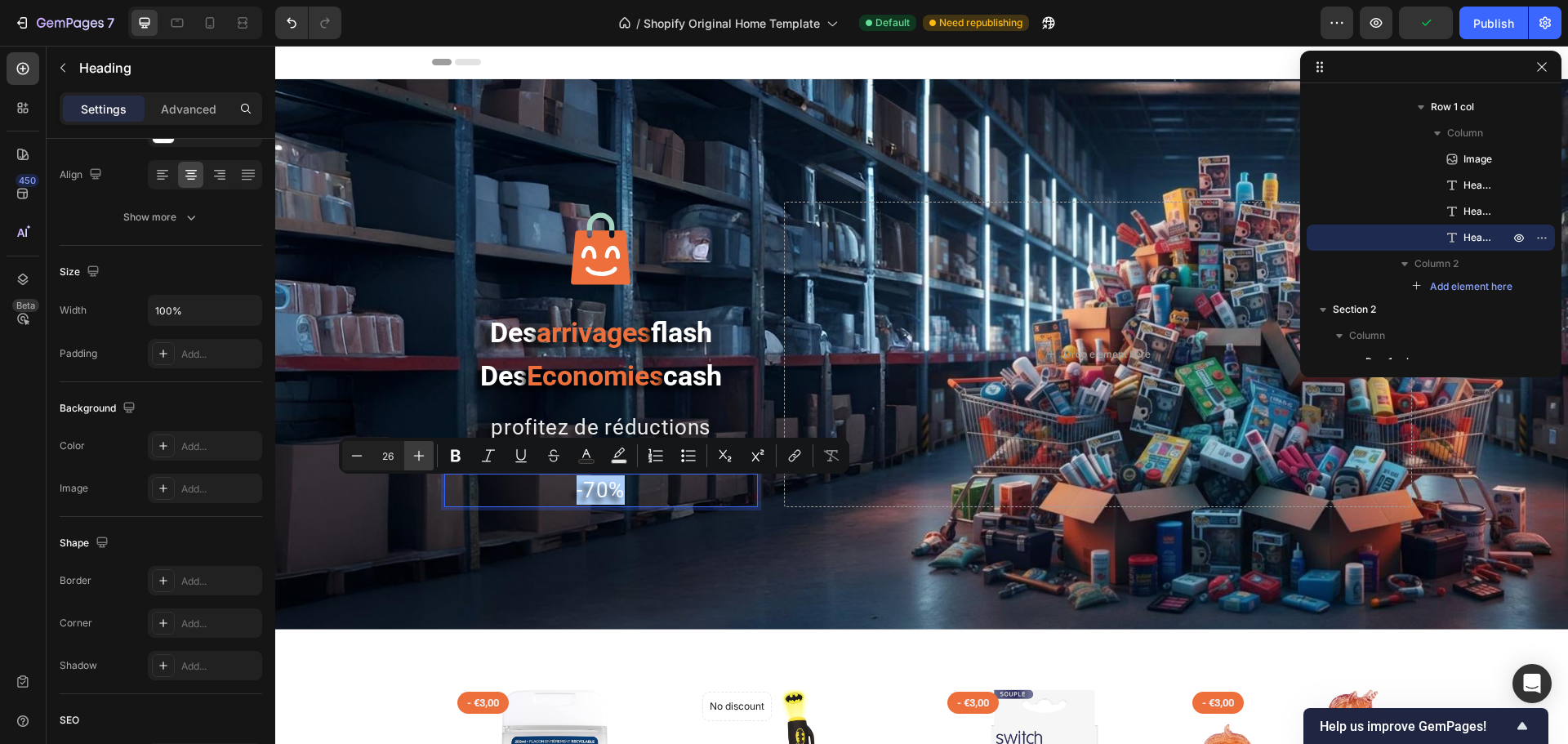
click at [418, 453] on icon "Editor contextual toolbar" at bounding box center [418, 455] width 17 height 17
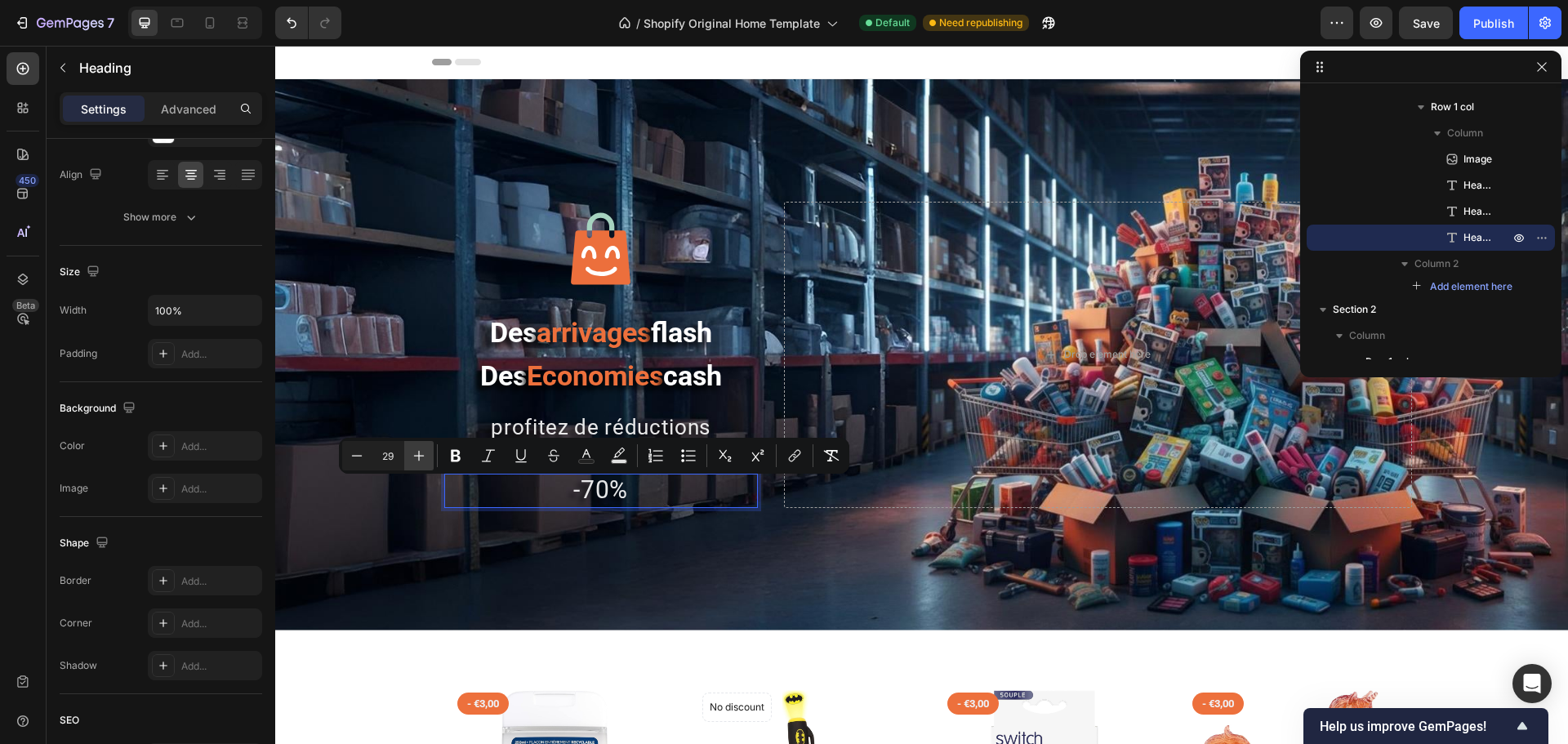
click at [418, 453] on icon "Editor contextual toolbar" at bounding box center [418, 455] width 17 height 17
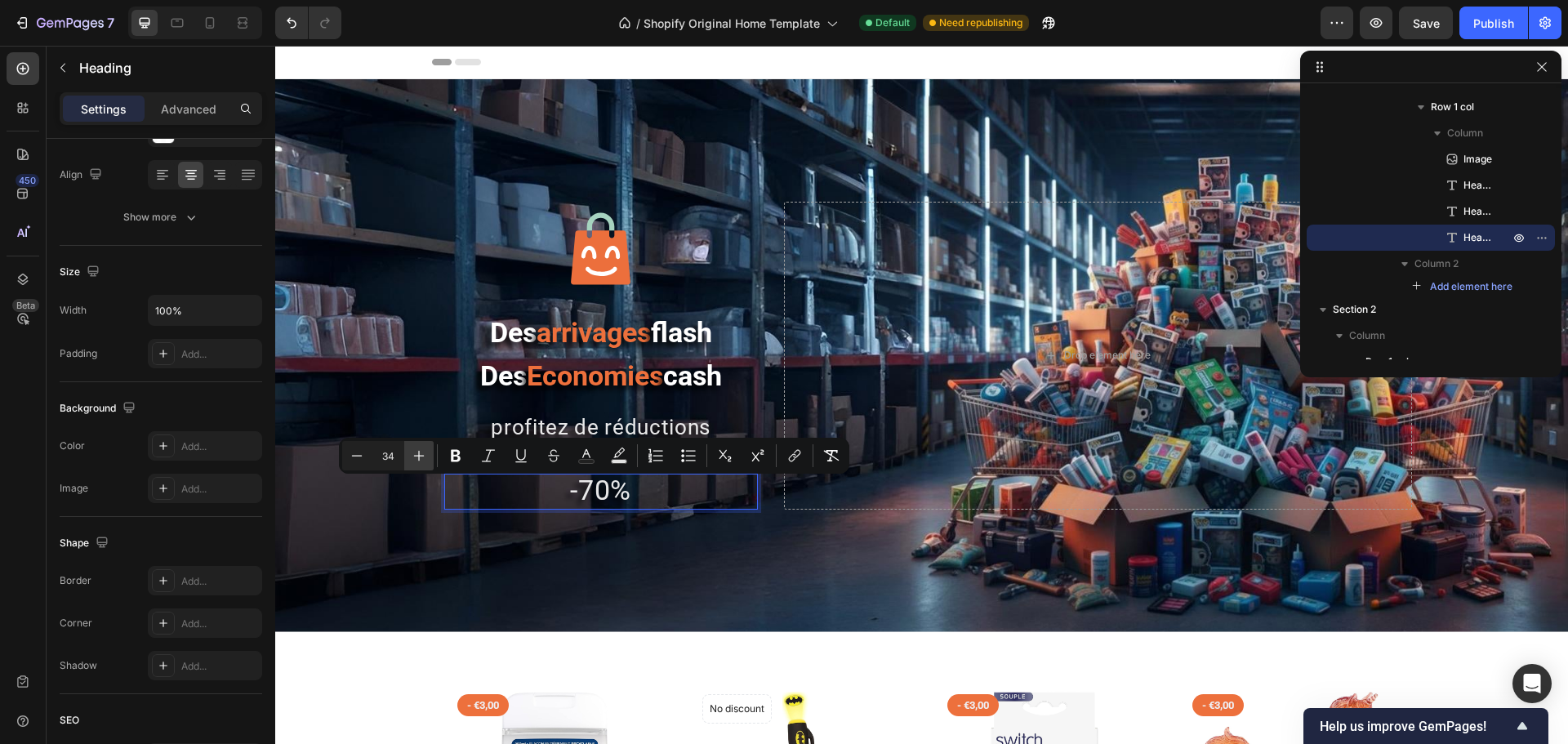
click at [418, 453] on icon "Editor contextual toolbar" at bounding box center [418, 455] width 17 height 17
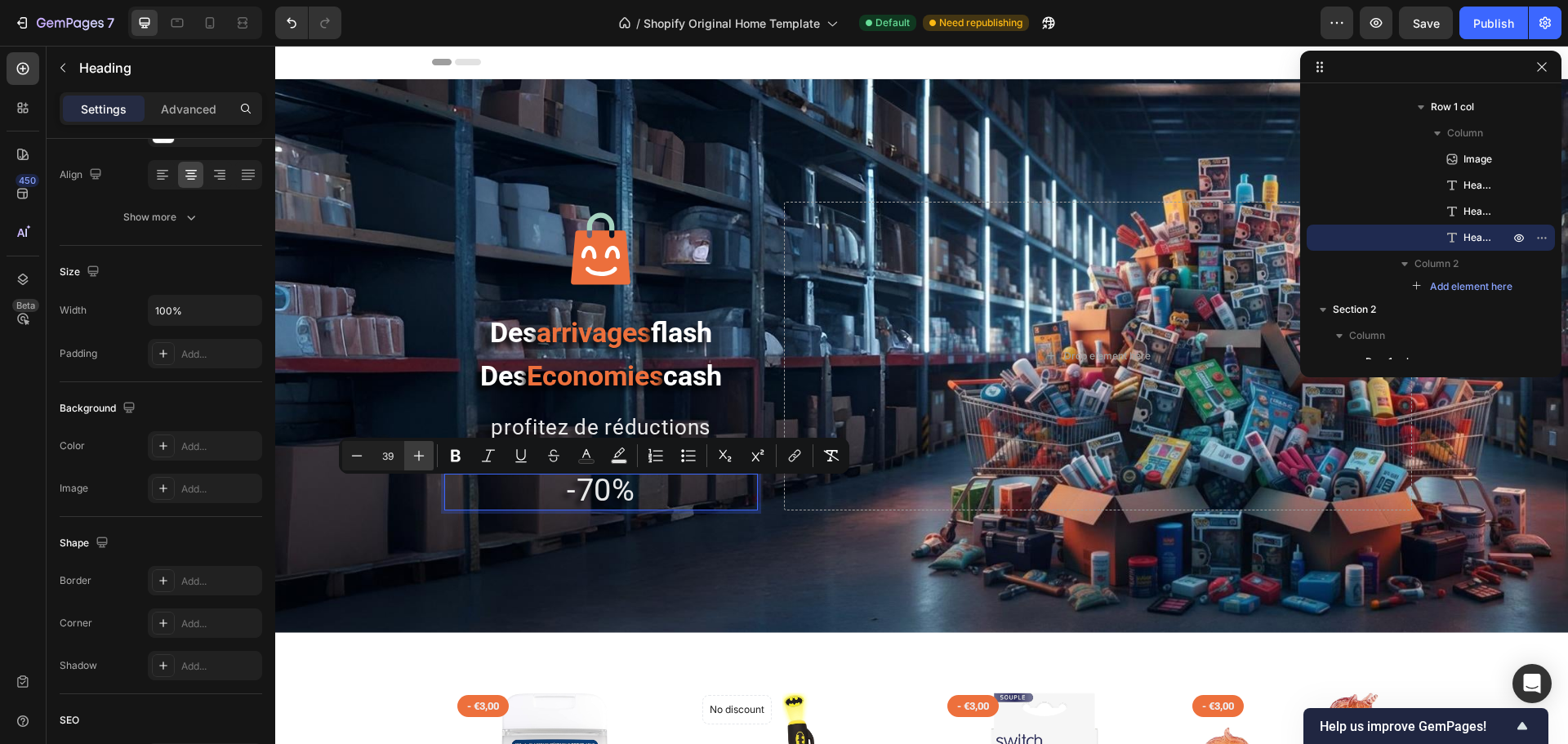
click at [418, 453] on icon "Editor contextual toolbar" at bounding box center [418, 455] width 17 height 17
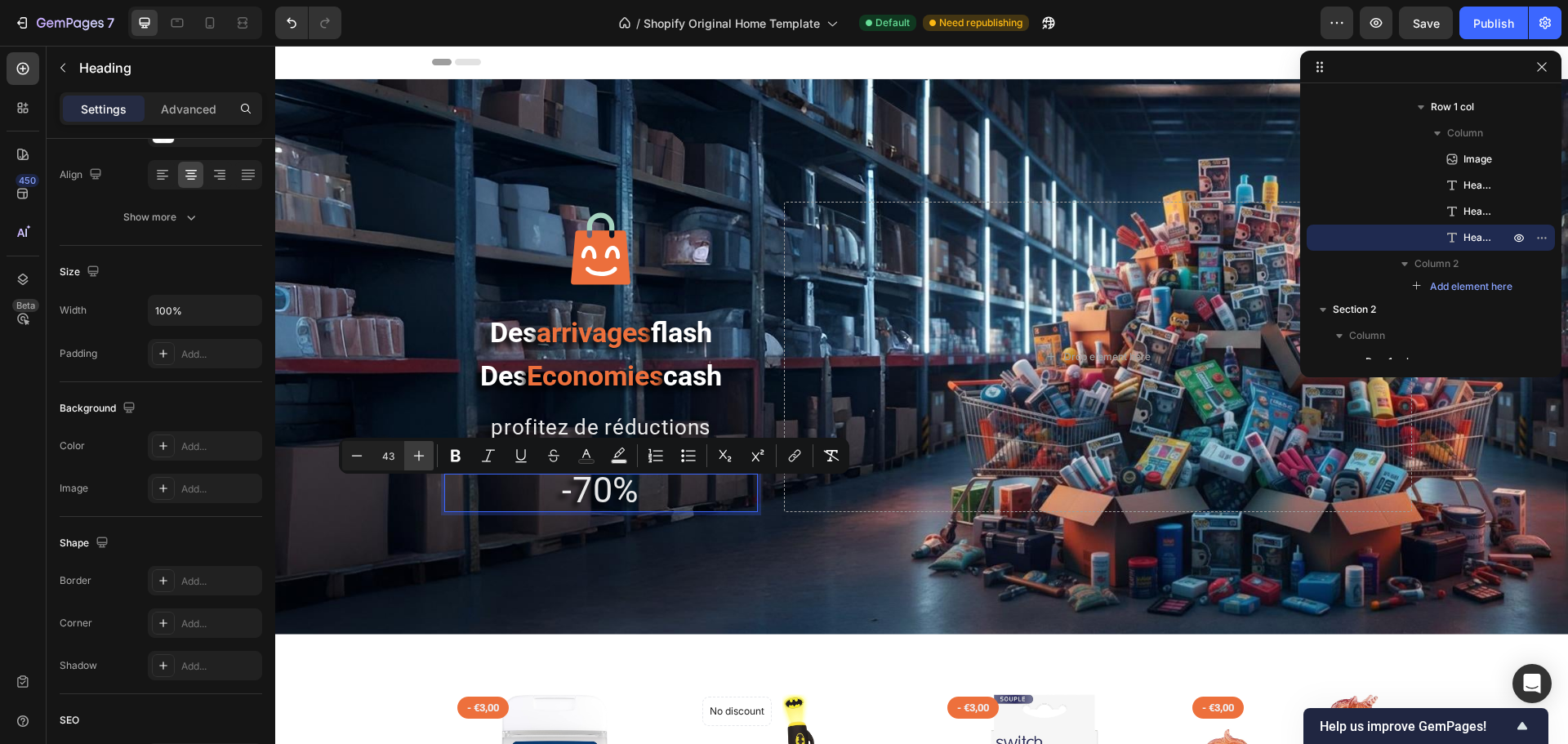
click at [418, 453] on icon "Editor contextual toolbar" at bounding box center [418, 455] width 17 height 17
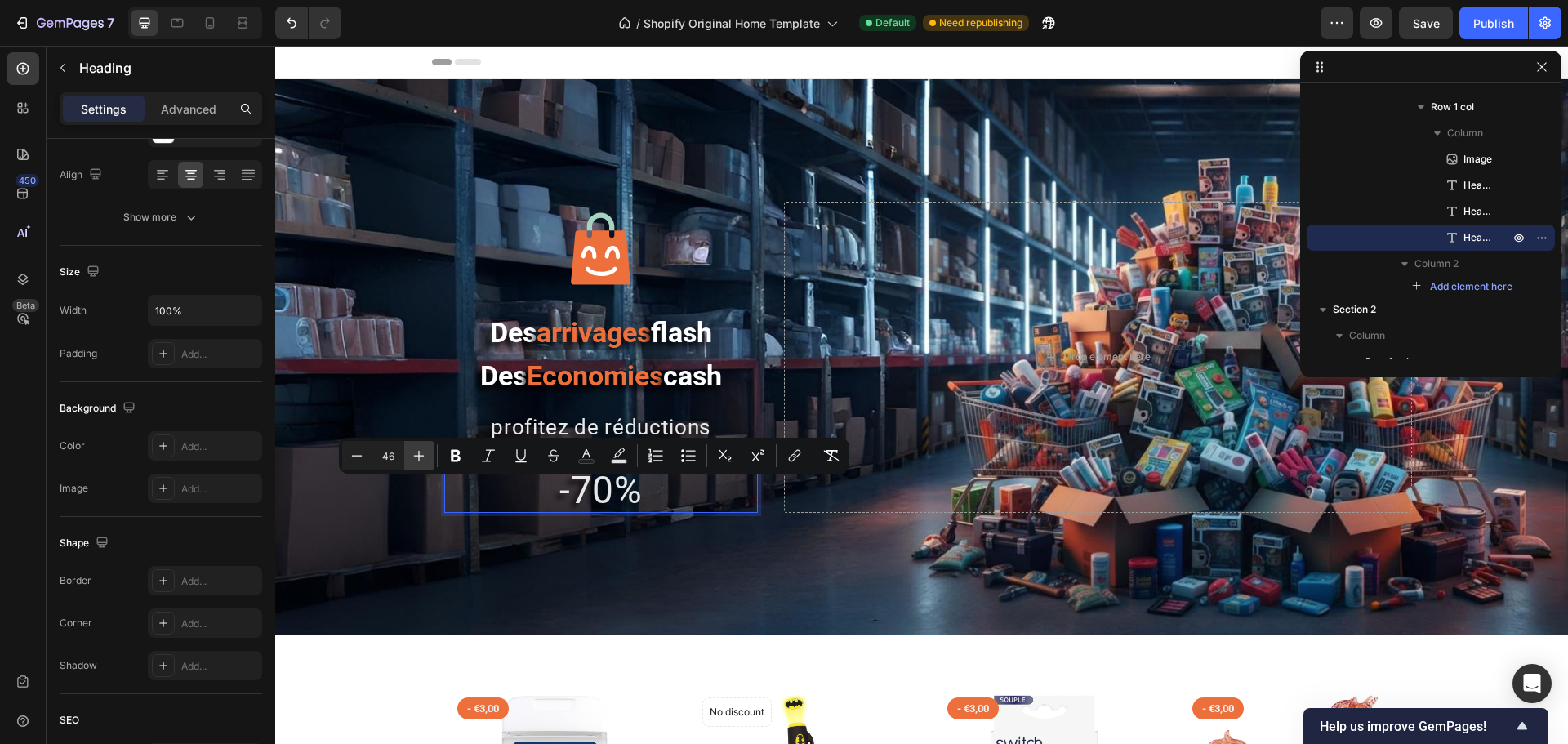
click at [418, 453] on icon "Editor contextual toolbar" at bounding box center [418, 455] width 17 height 17
click at [417, 453] on icon "Editor contextual toolbar" at bounding box center [418, 455] width 17 height 17
type input "49"
click at [451, 453] on icon "Editor contextual toolbar" at bounding box center [455, 455] width 17 height 17
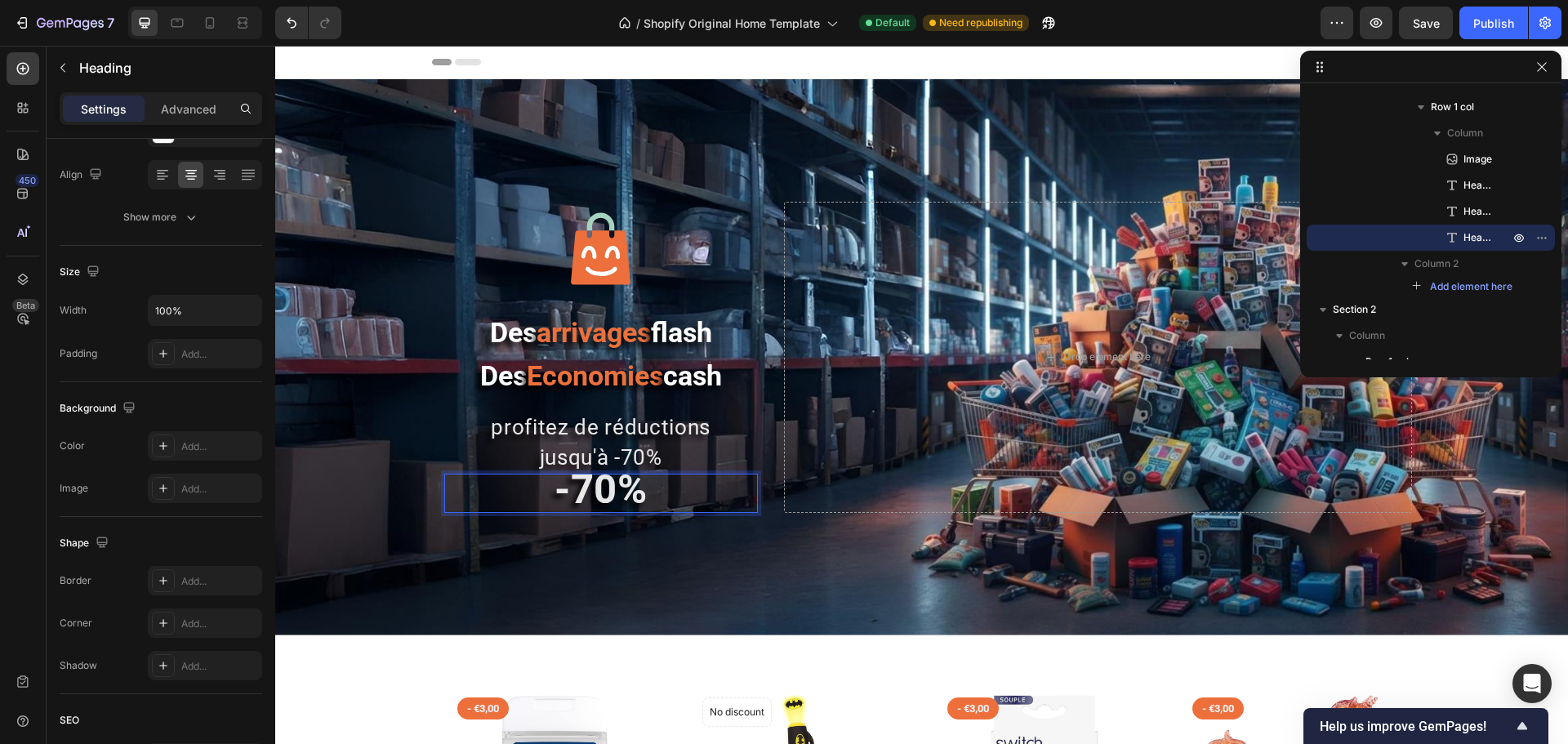
click at [591, 494] on strong "-70%" at bounding box center [601, 490] width 93 height 47
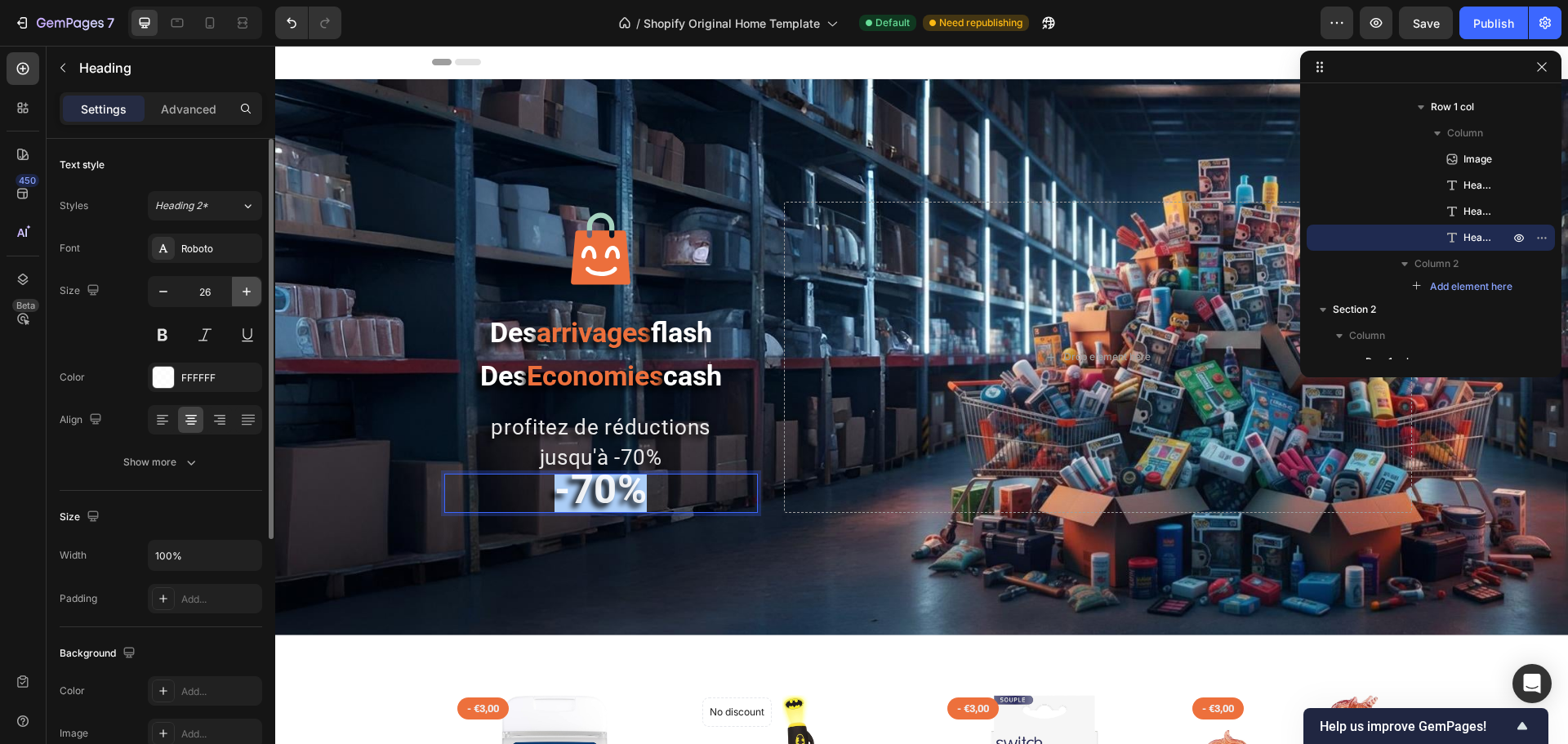
click at [246, 293] on icon "button" at bounding box center [246, 291] width 17 height 17
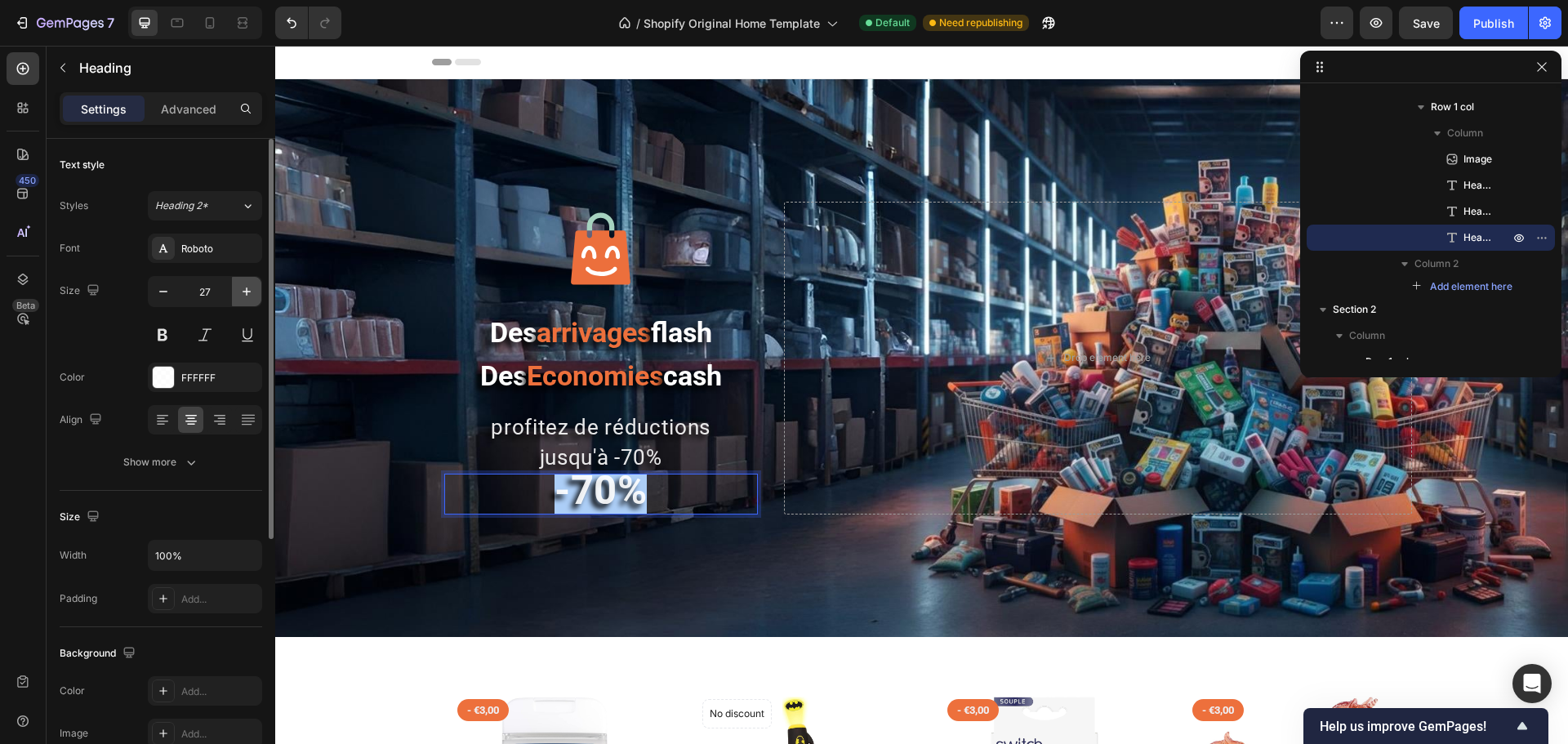
click at [246, 293] on icon "button" at bounding box center [246, 291] width 17 height 17
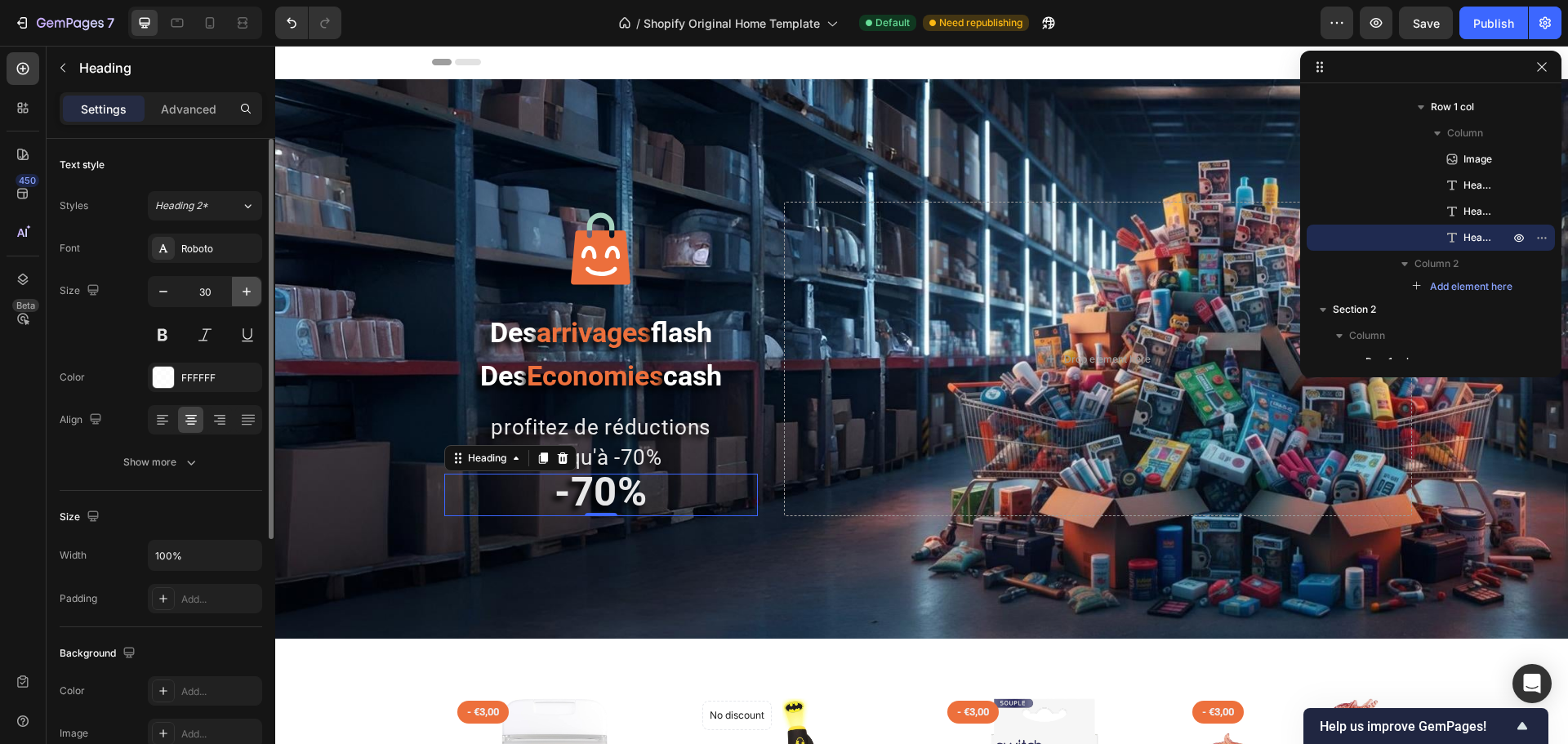
click at [246, 293] on icon "button" at bounding box center [246, 291] width 17 height 17
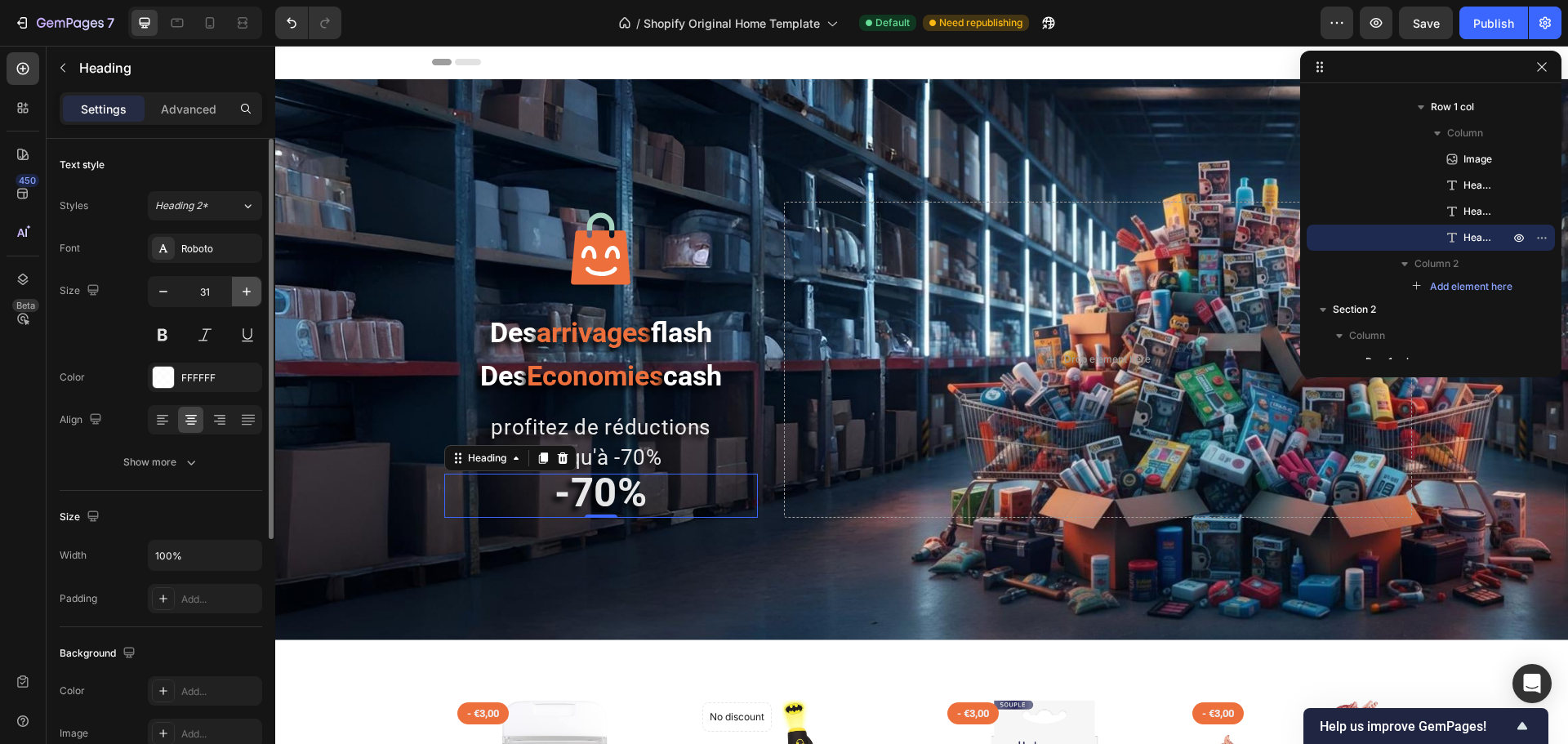
click at [246, 293] on icon "button" at bounding box center [246, 291] width 17 height 17
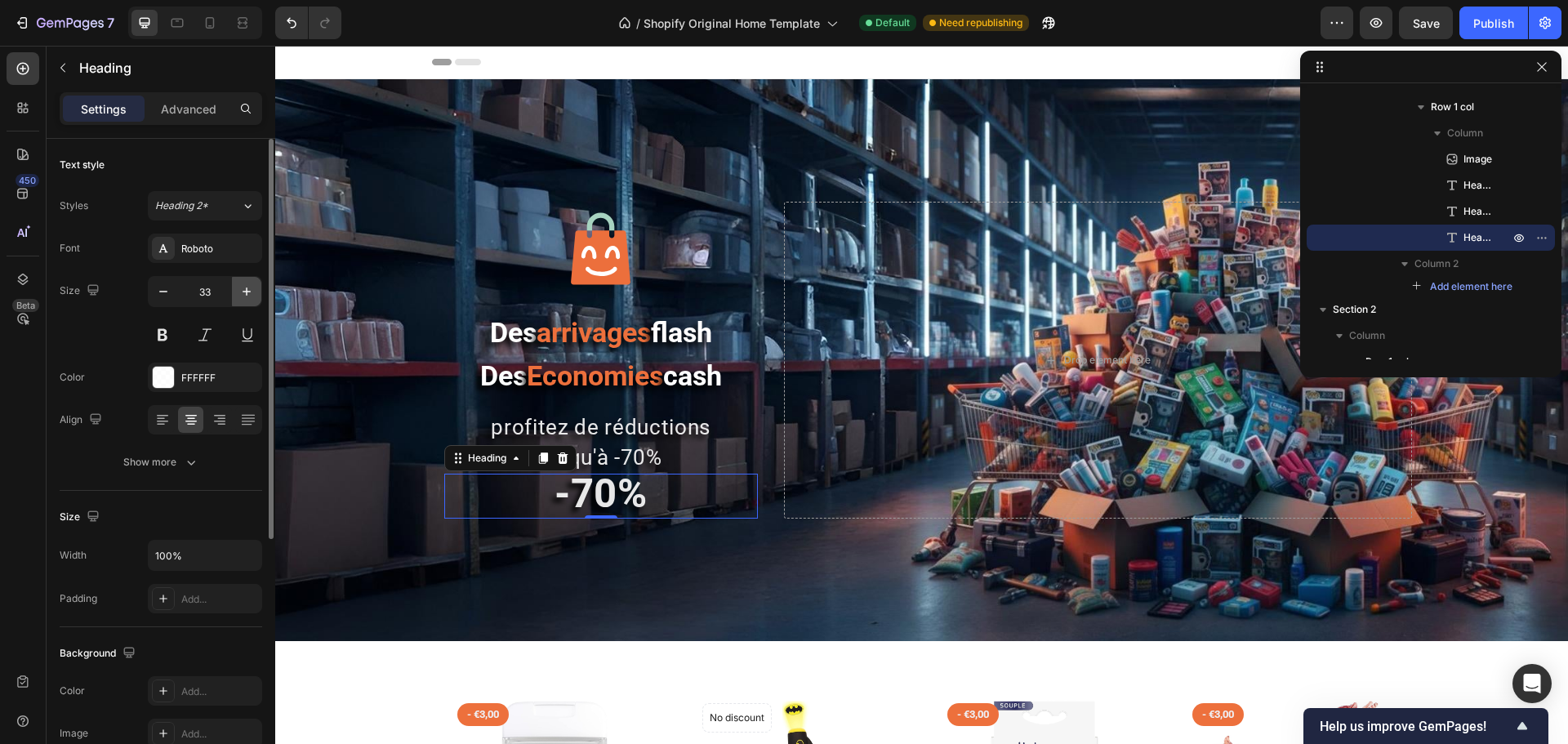
click at [246, 293] on icon "button" at bounding box center [246, 291] width 17 height 17
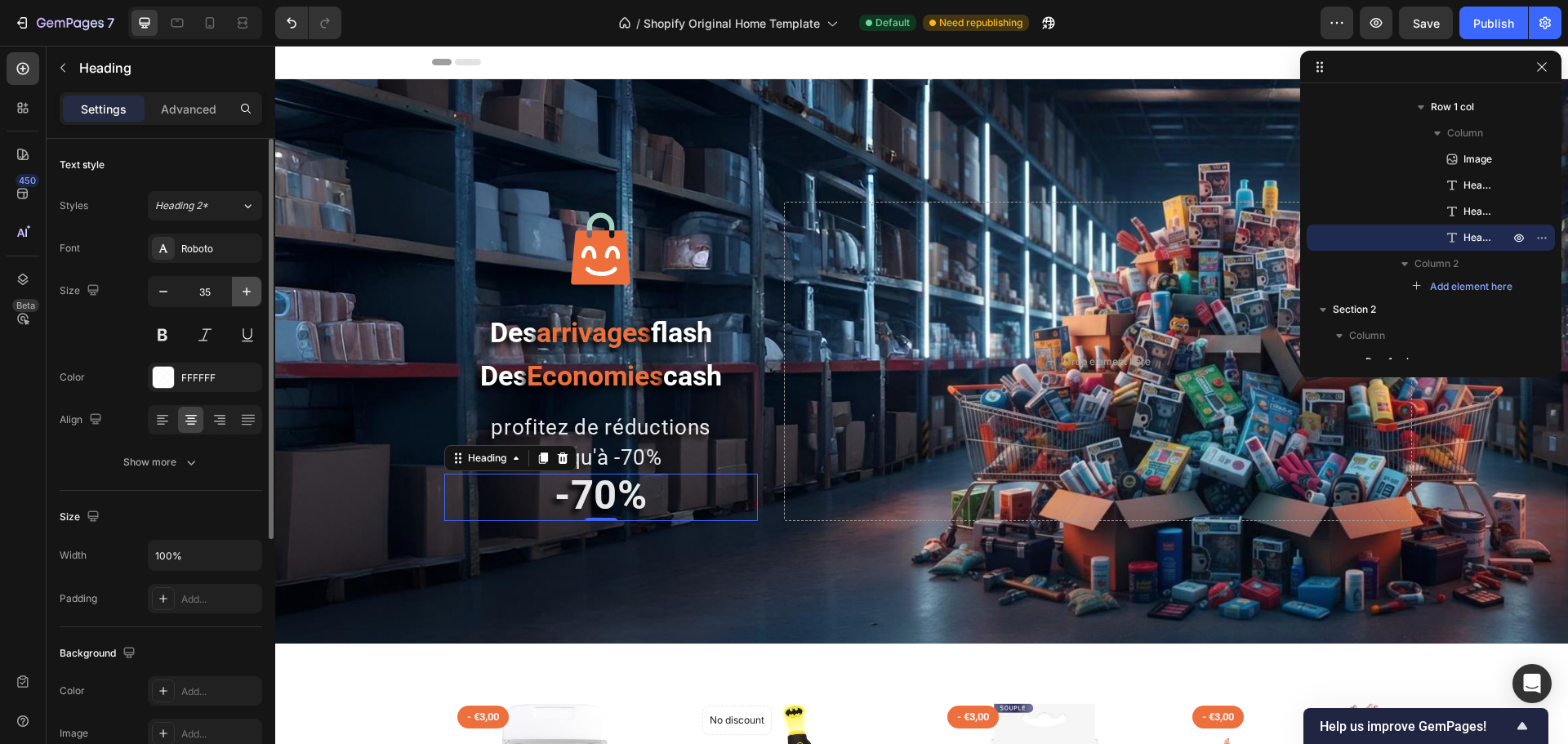
click at [246, 293] on icon "button" at bounding box center [246, 291] width 17 height 17
type input "37"
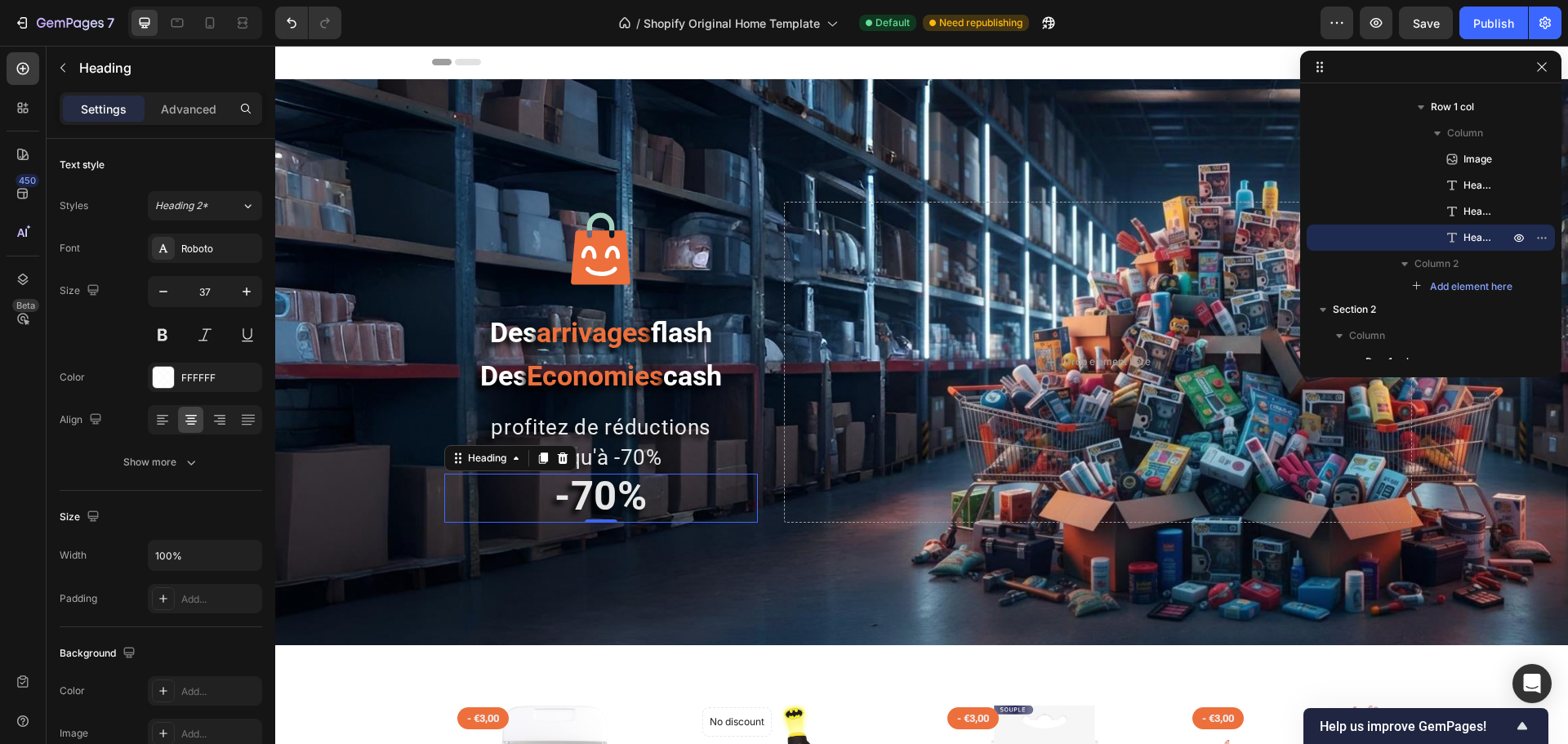
click at [601, 513] on strong "-70%" at bounding box center [601, 496] width 93 height 47
click at [599, 513] on strong "-70%" at bounding box center [601, 496] width 93 height 47
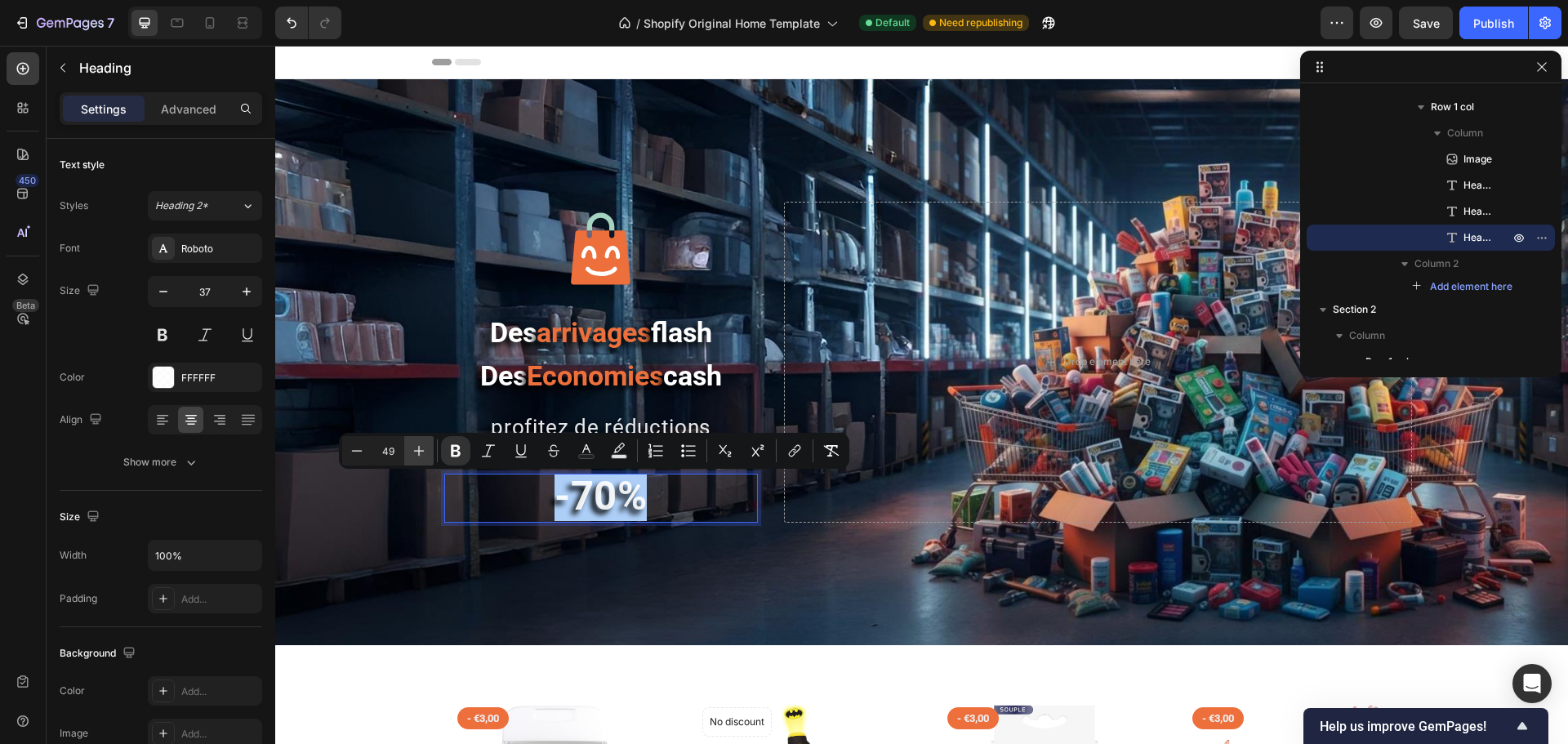
click at [420, 451] on icon "Editor contextual toolbar" at bounding box center [419, 451] width 11 height 11
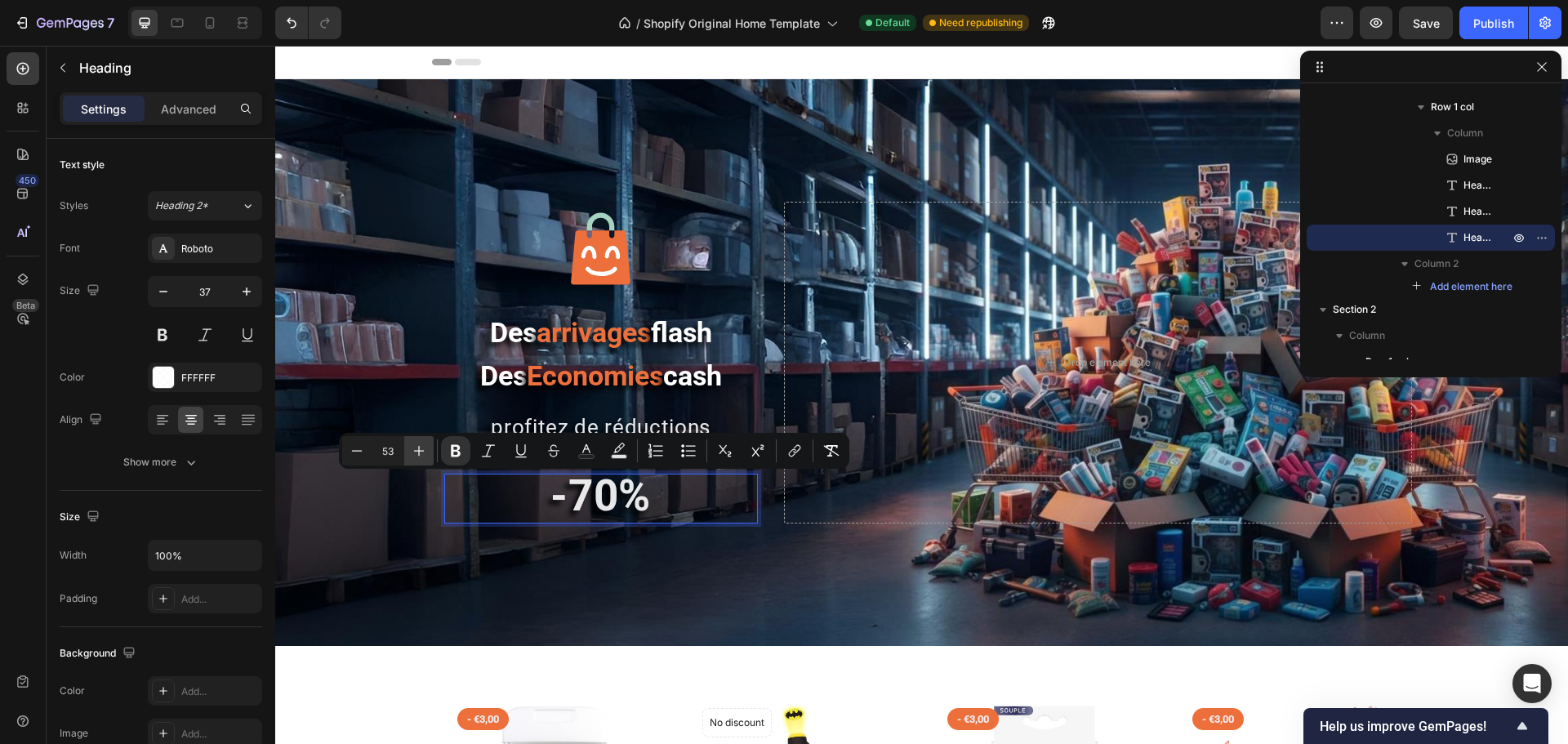
click at [420, 451] on icon "Editor contextual toolbar" at bounding box center [419, 451] width 11 height 11
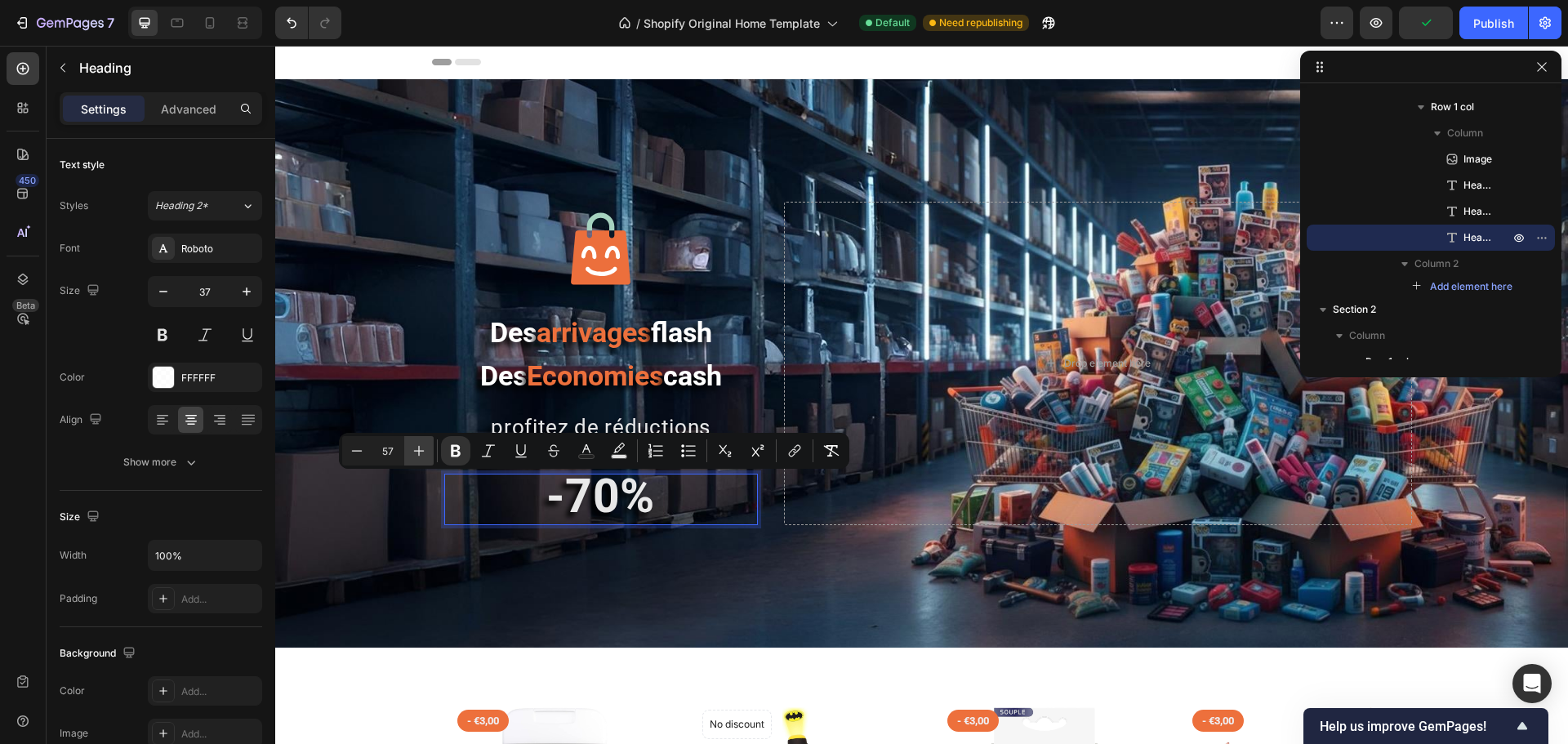
click at [420, 451] on icon "Editor contextual toolbar" at bounding box center [419, 451] width 11 height 11
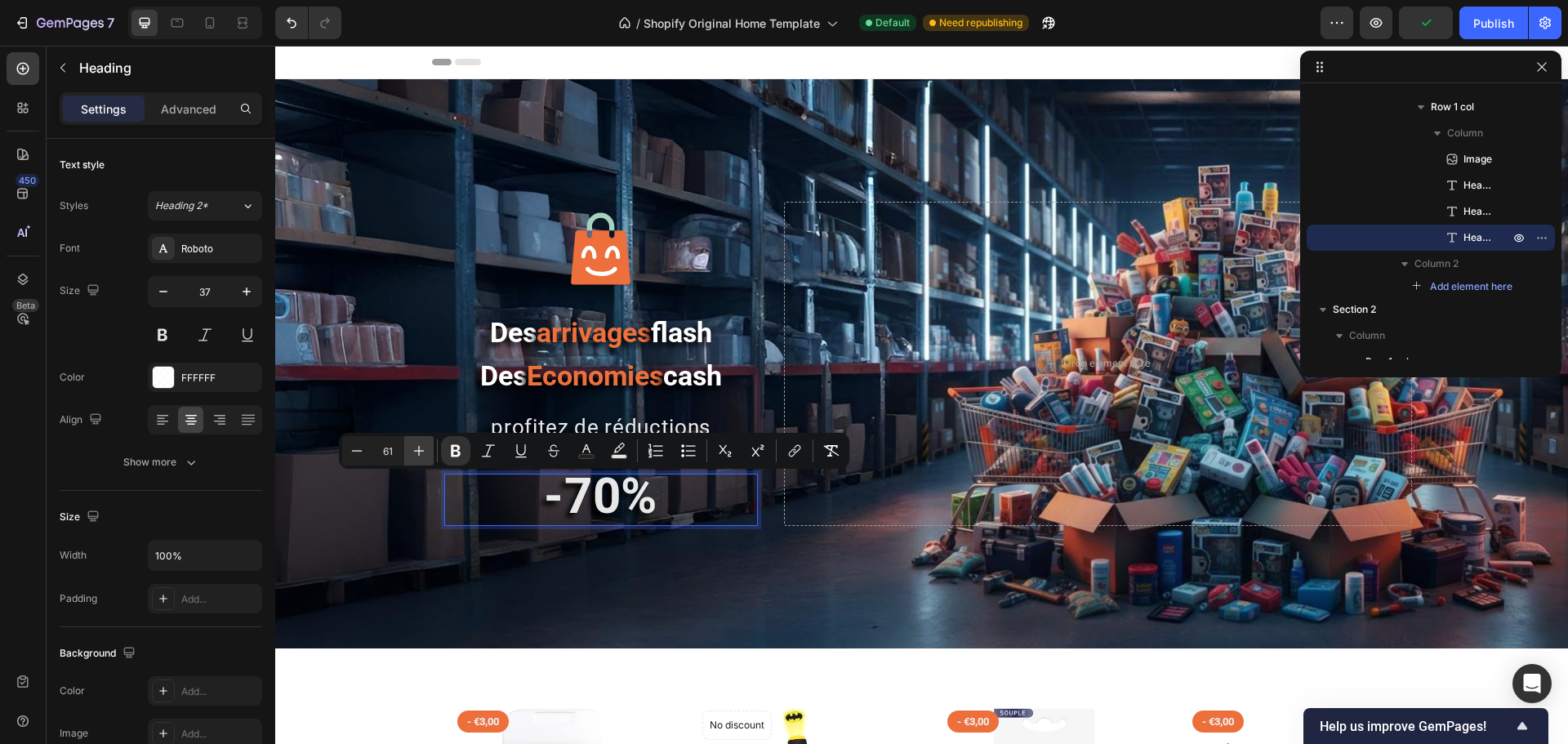
click at [420, 451] on icon "Editor contextual toolbar" at bounding box center [419, 451] width 11 height 11
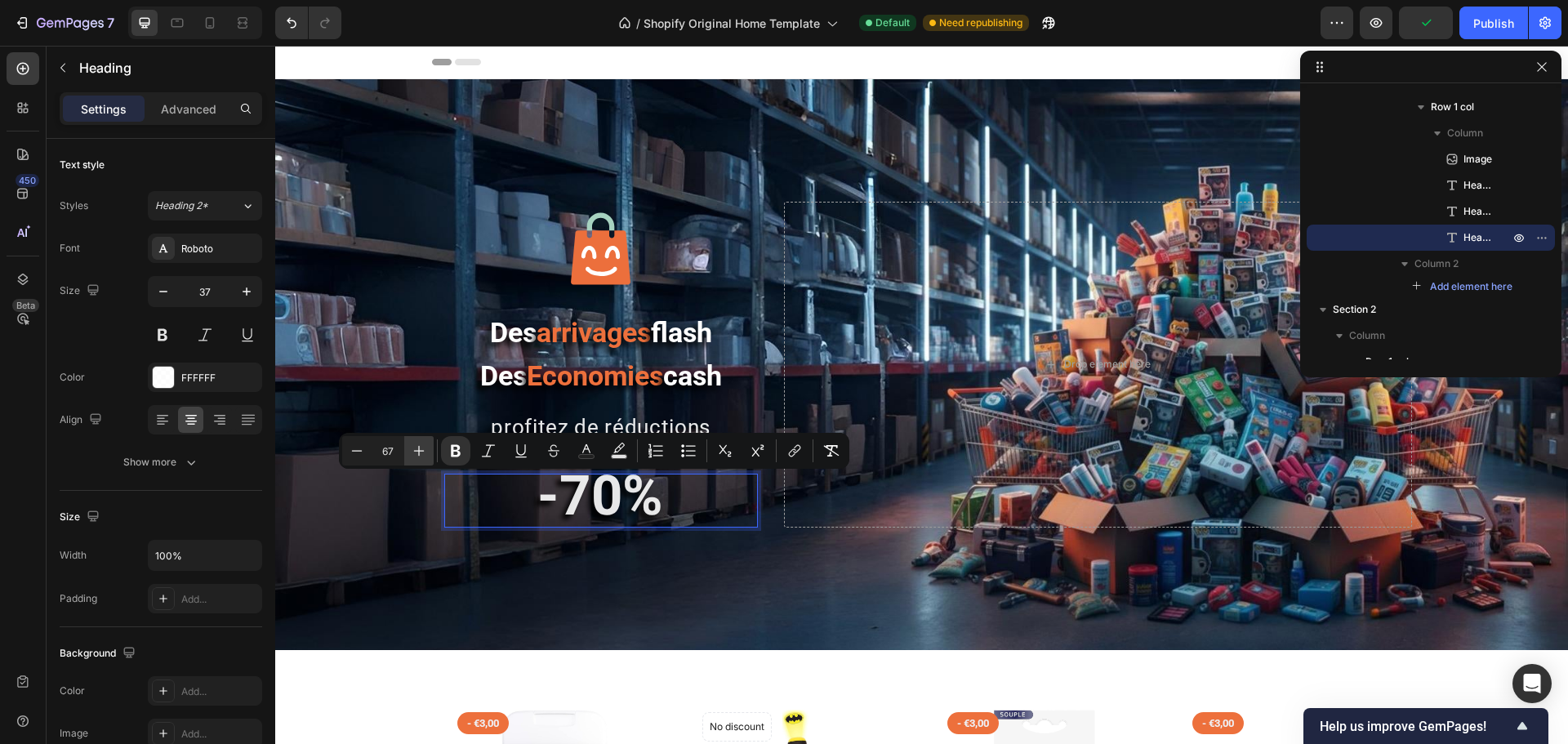
click at [420, 451] on icon "Editor contextual toolbar" at bounding box center [419, 451] width 11 height 11
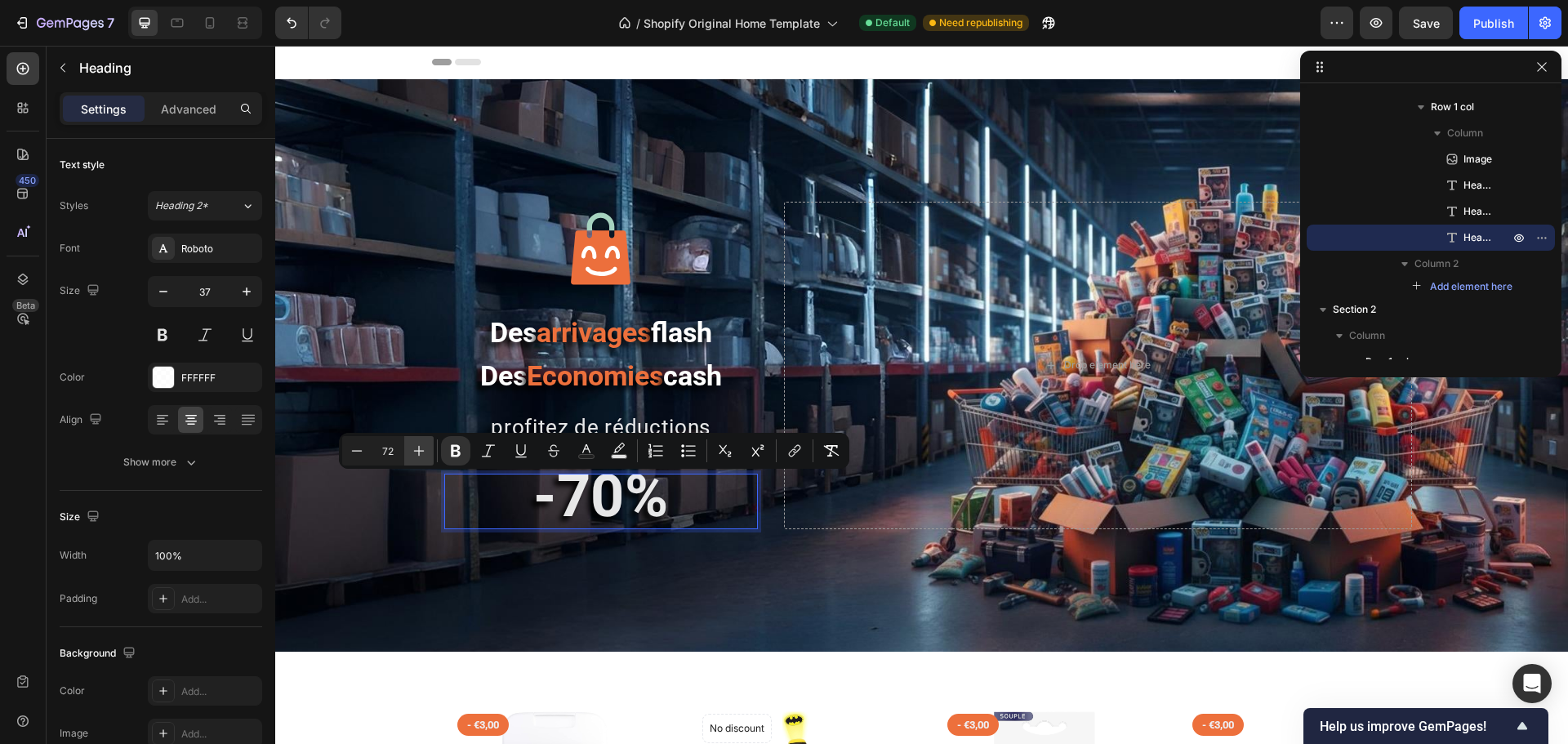
click at [420, 451] on icon "Editor contextual toolbar" at bounding box center [419, 451] width 11 height 11
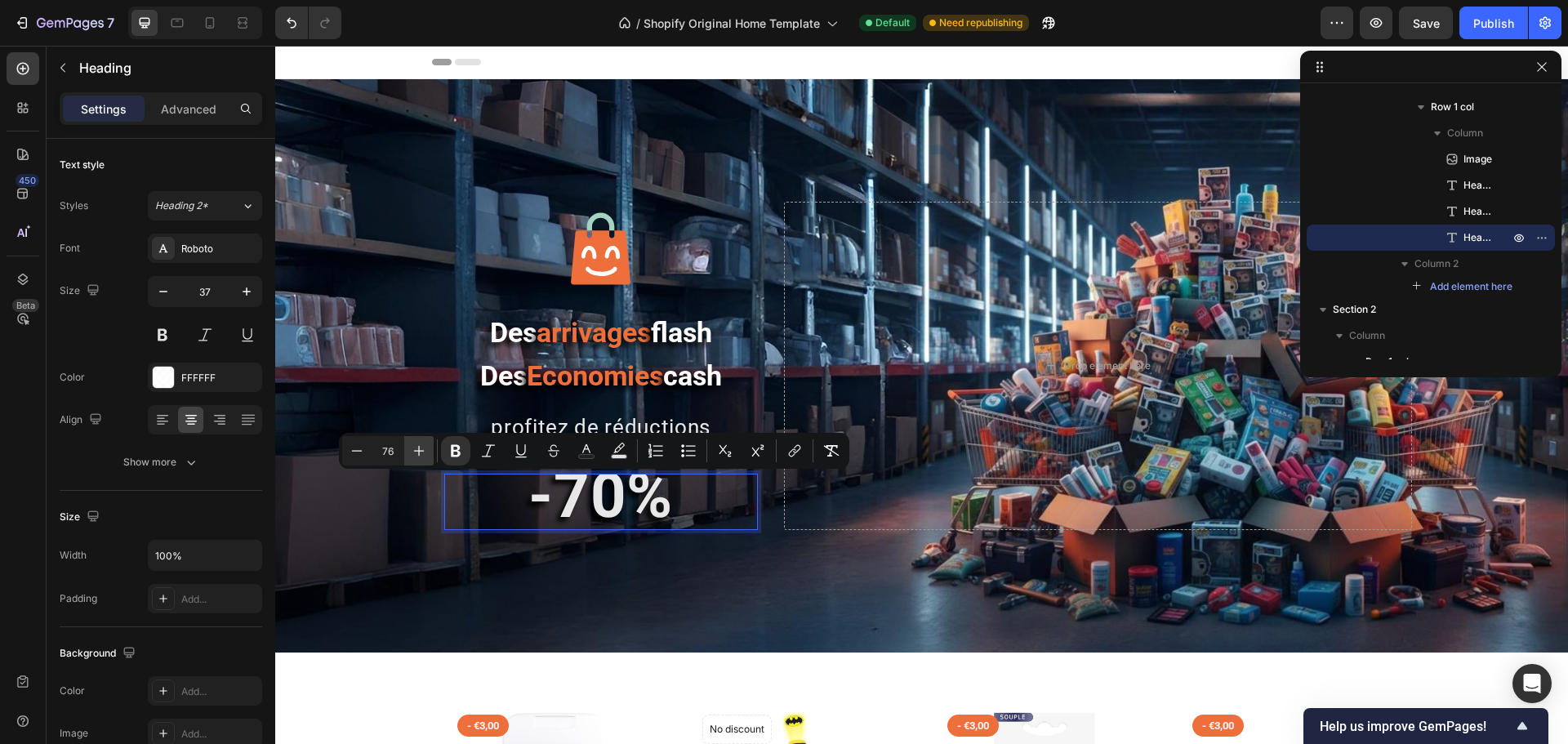
click at [420, 451] on icon "Editor contextual toolbar" at bounding box center [419, 451] width 11 height 11
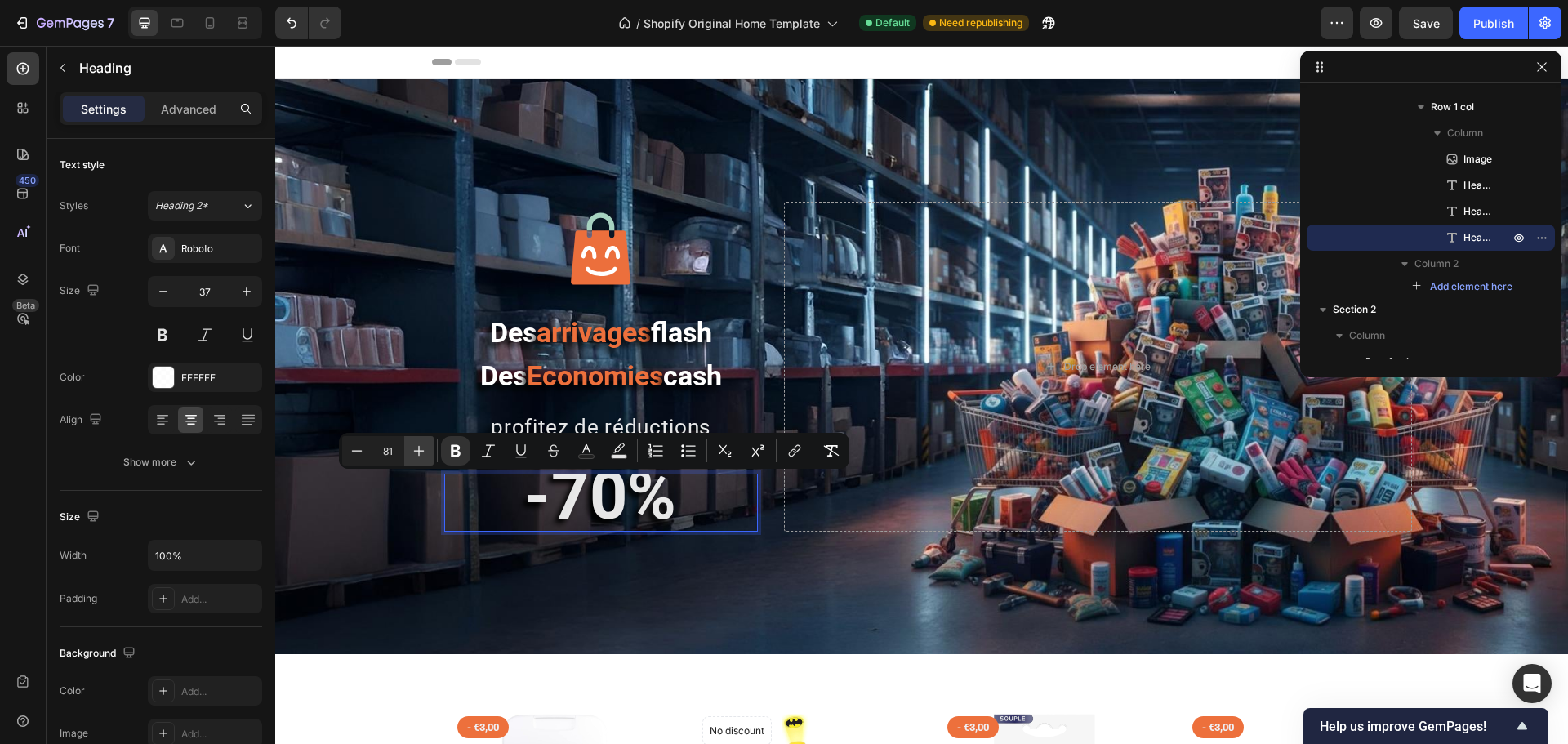
click at [420, 451] on icon "Editor contextual toolbar" at bounding box center [419, 451] width 11 height 11
type input "85"
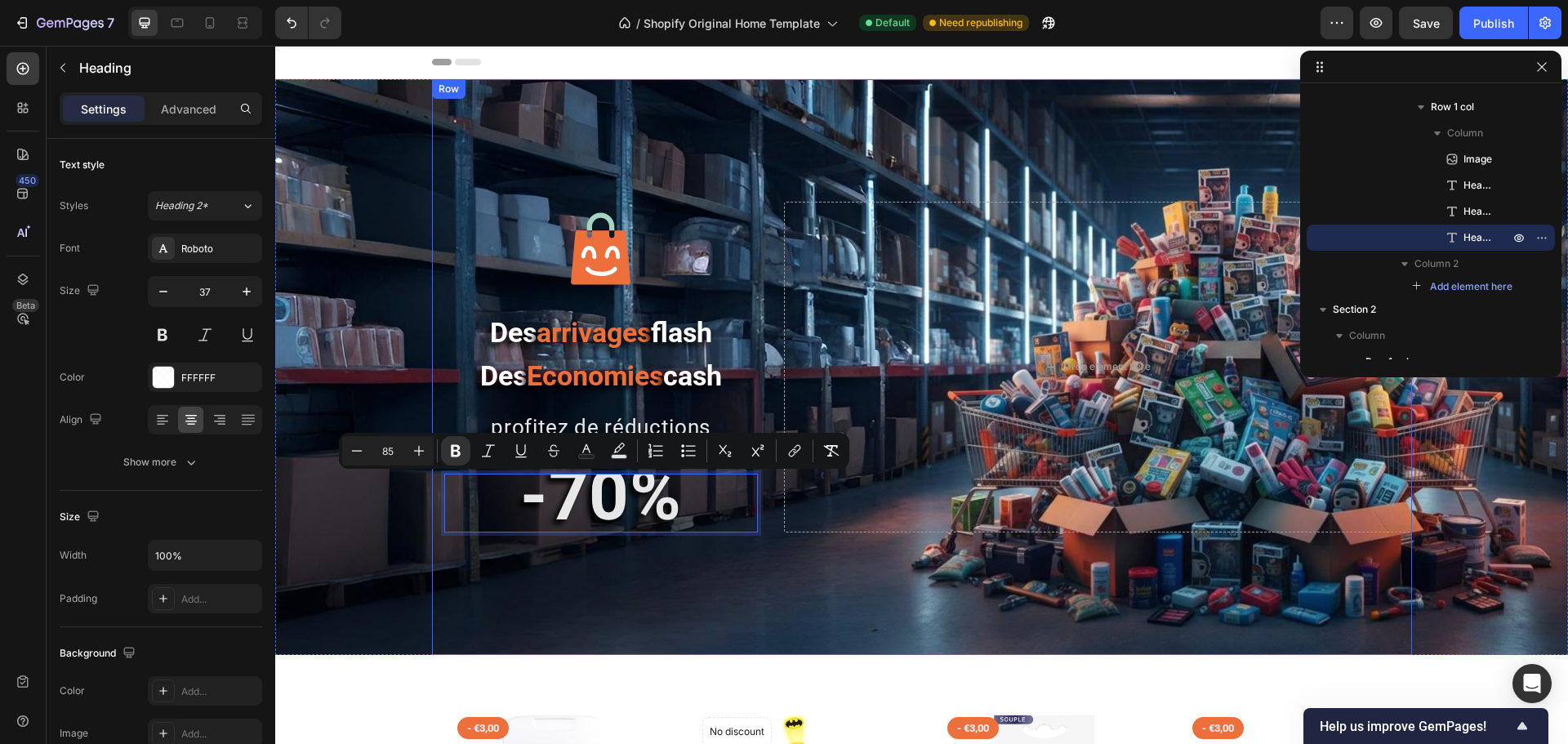
click at [581, 585] on div "Image Des arrivages flash Des Economies cash Heading profitez de réductions jus…" at bounding box center [922, 367] width 980 height 576
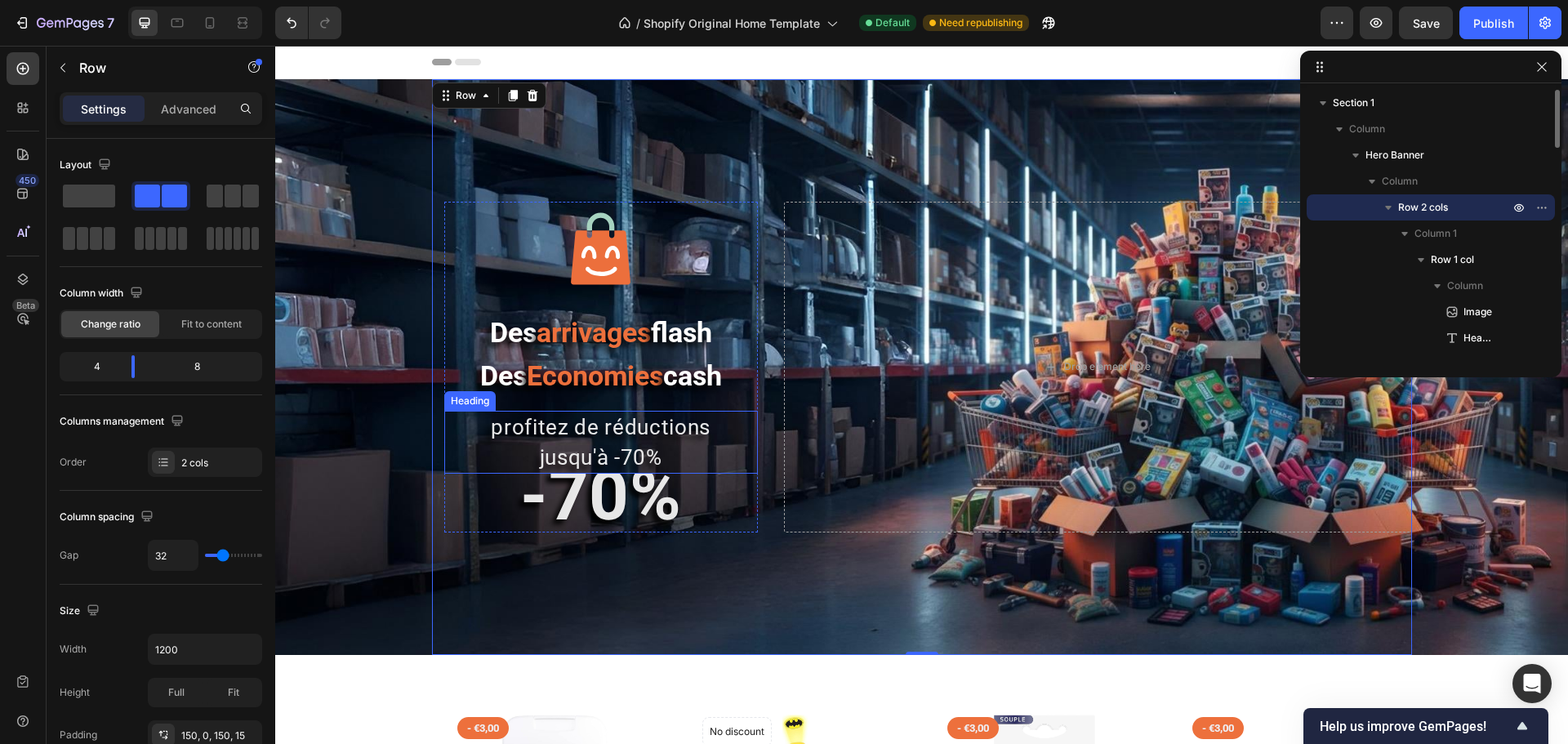
click at [594, 464] on h2 "profitez de réductions jusqu'à -70%" at bounding box center [601, 442] width 313 height 63
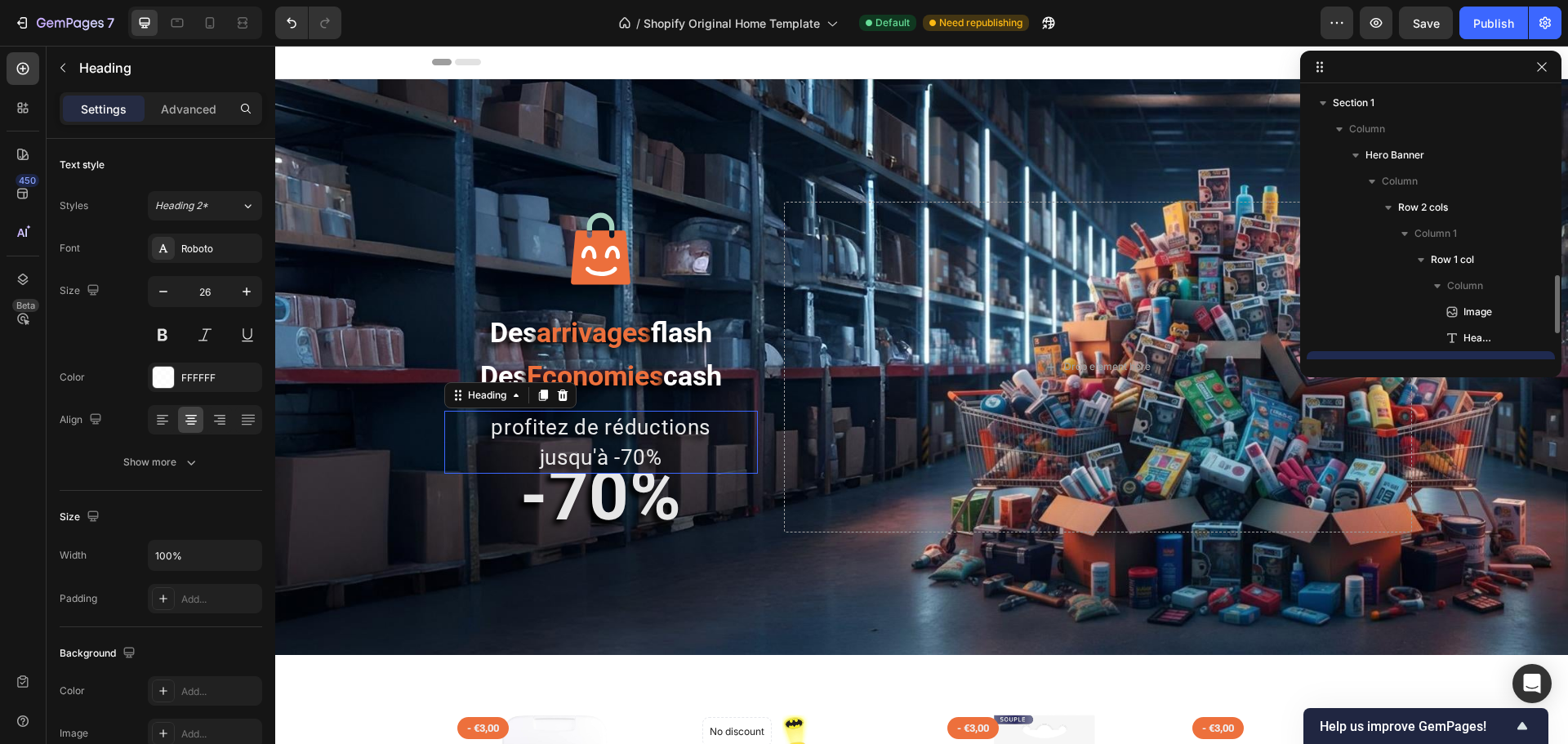
scroll to position [153, 0]
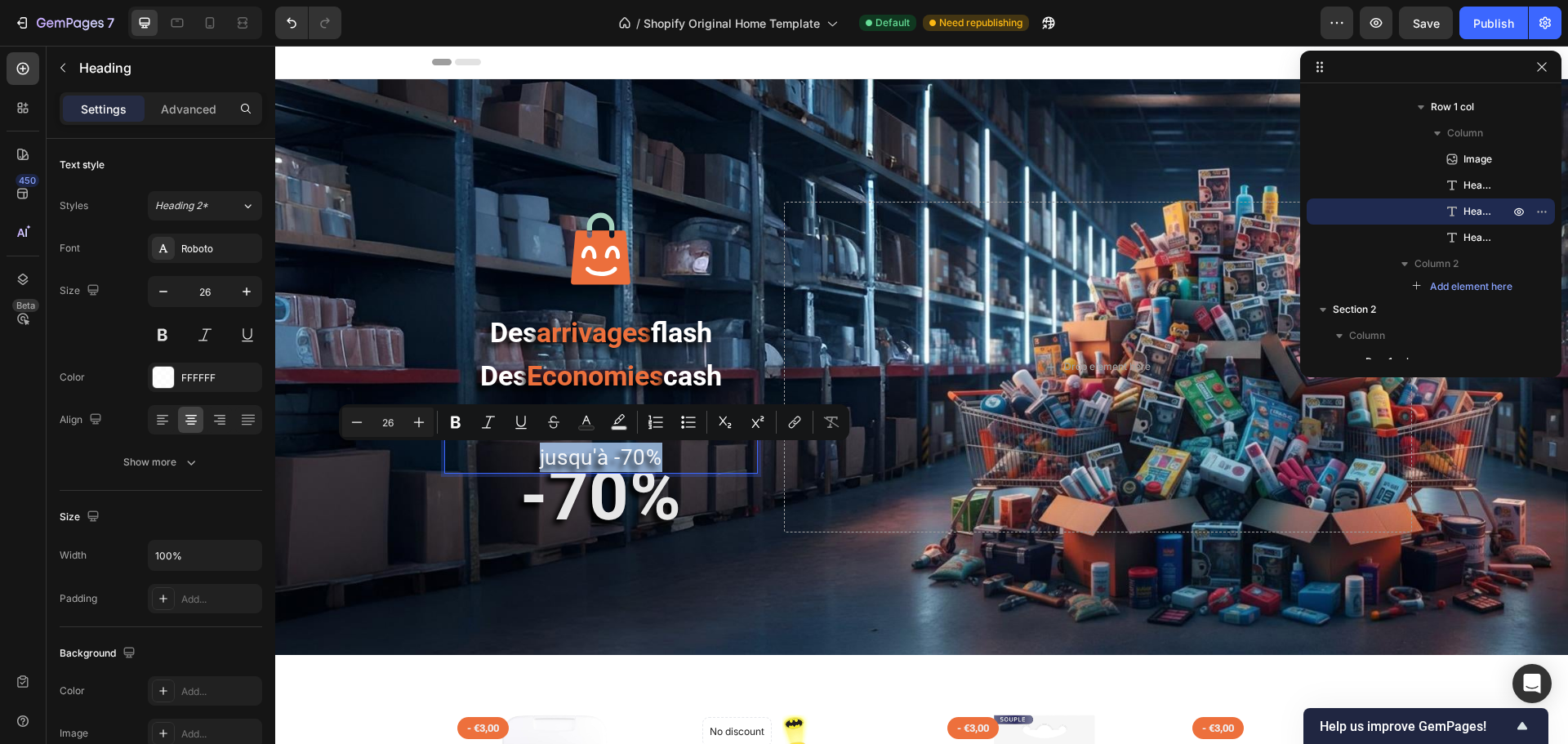
click at [608, 461] on p "profitez de réductions jusqu'à -70%" at bounding box center [601, 442] width 310 height 59
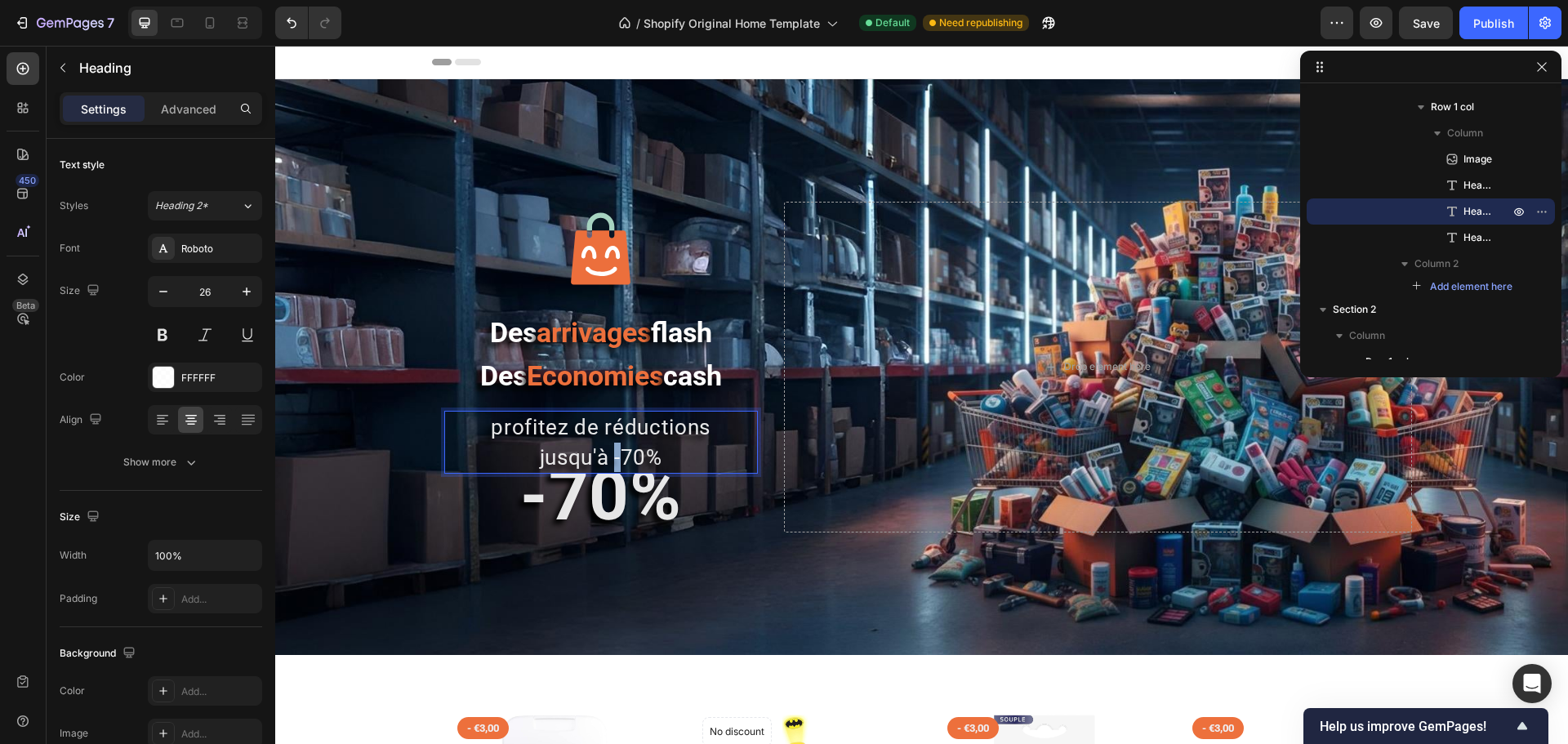
click at [608, 461] on p "profitez de réductions jusqu'à -70%" at bounding box center [601, 442] width 310 height 59
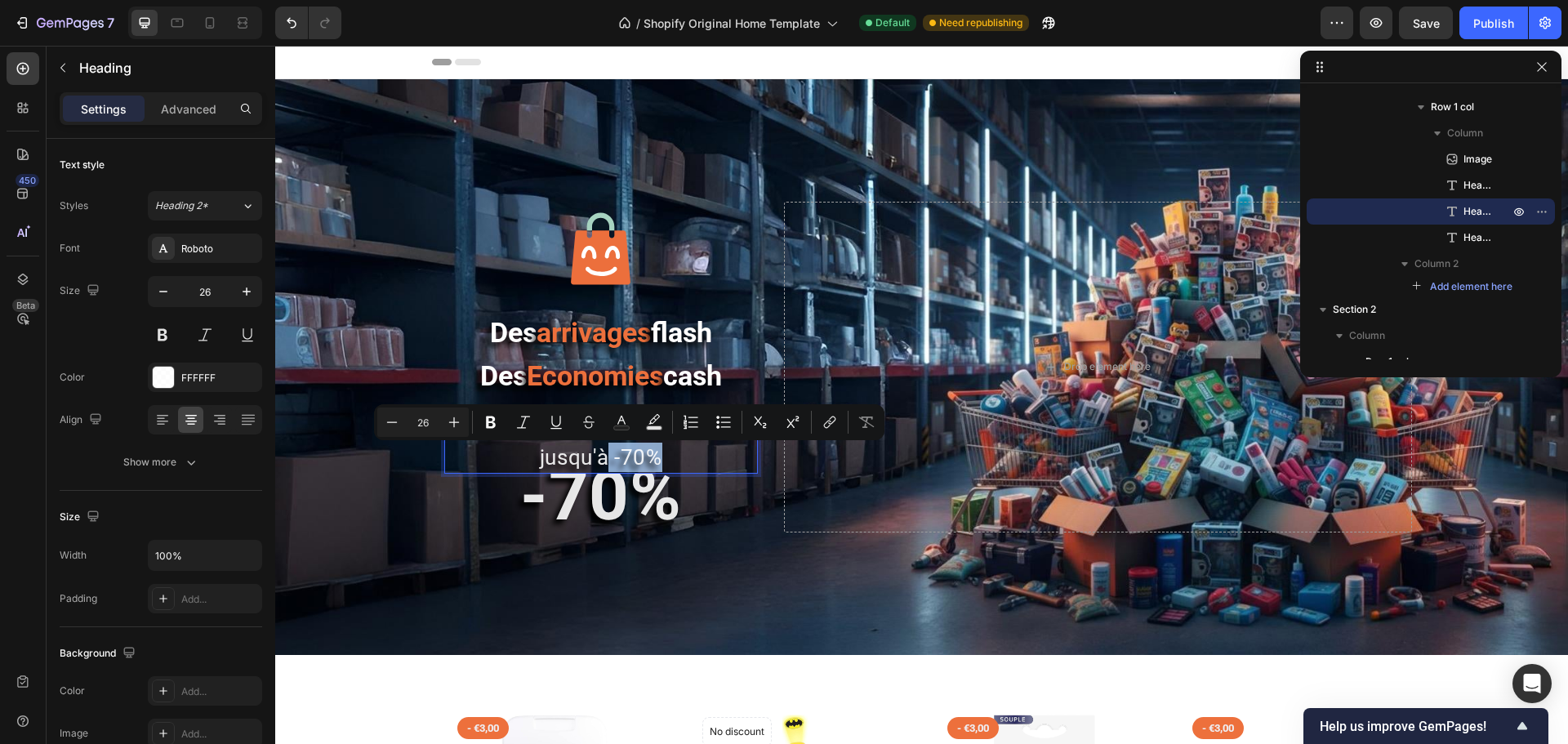
drag, startPoint x: 602, startPoint y: 461, endPoint x: 652, endPoint y: 470, distance: 50.8
click at [652, 470] on p "profitez de réductions jusqu'à -70%" at bounding box center [601, 442] width 310 height 59
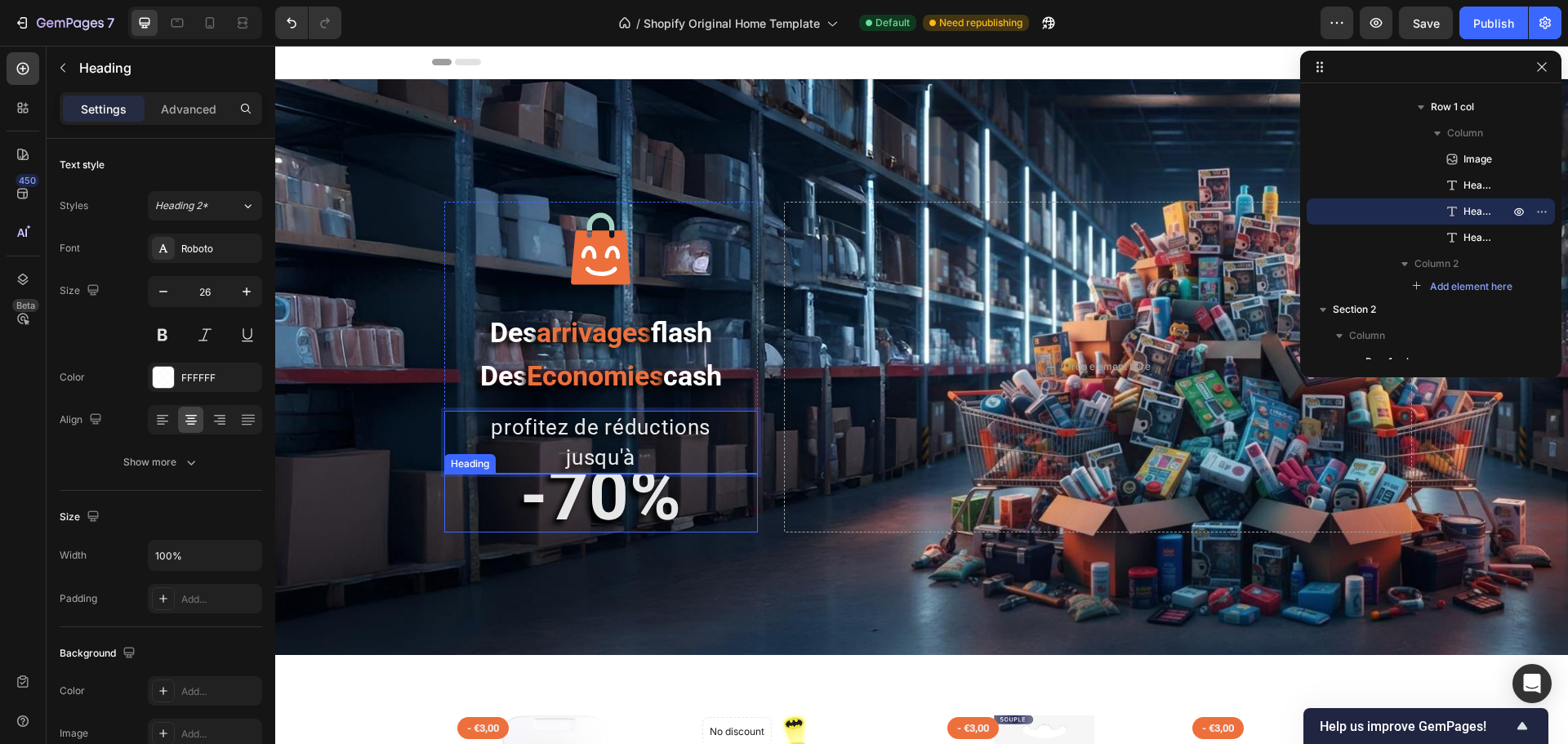
click at [604, 505] on strong "-70%" at bounding box center [601, 496] width 161 height 82
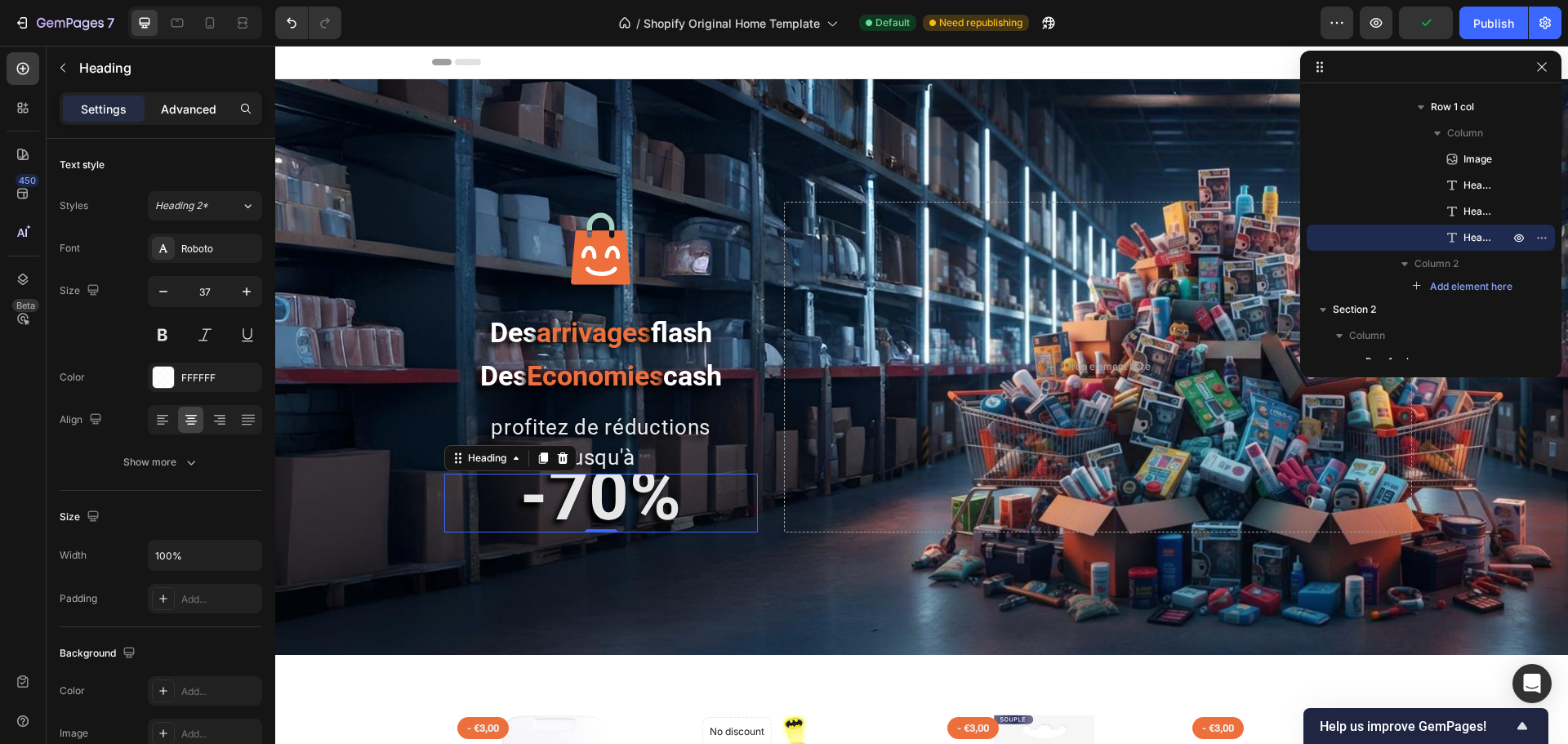
click at [172, 116] on p "Advanced" at bounding box center [188, 109] width 55 height 18
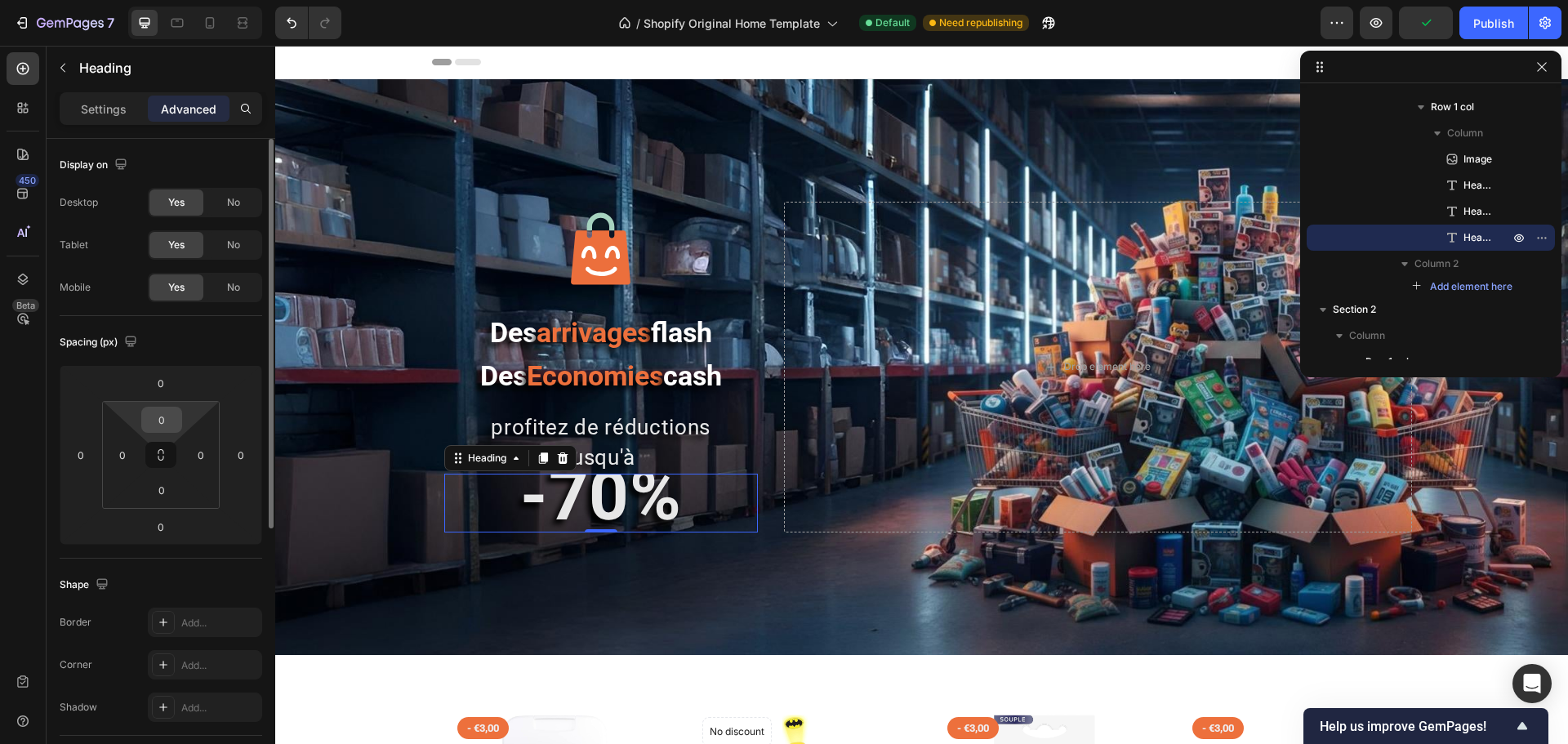
click at [160, 421] on input "0" at bounding box center [161, 419] width 33 height 24
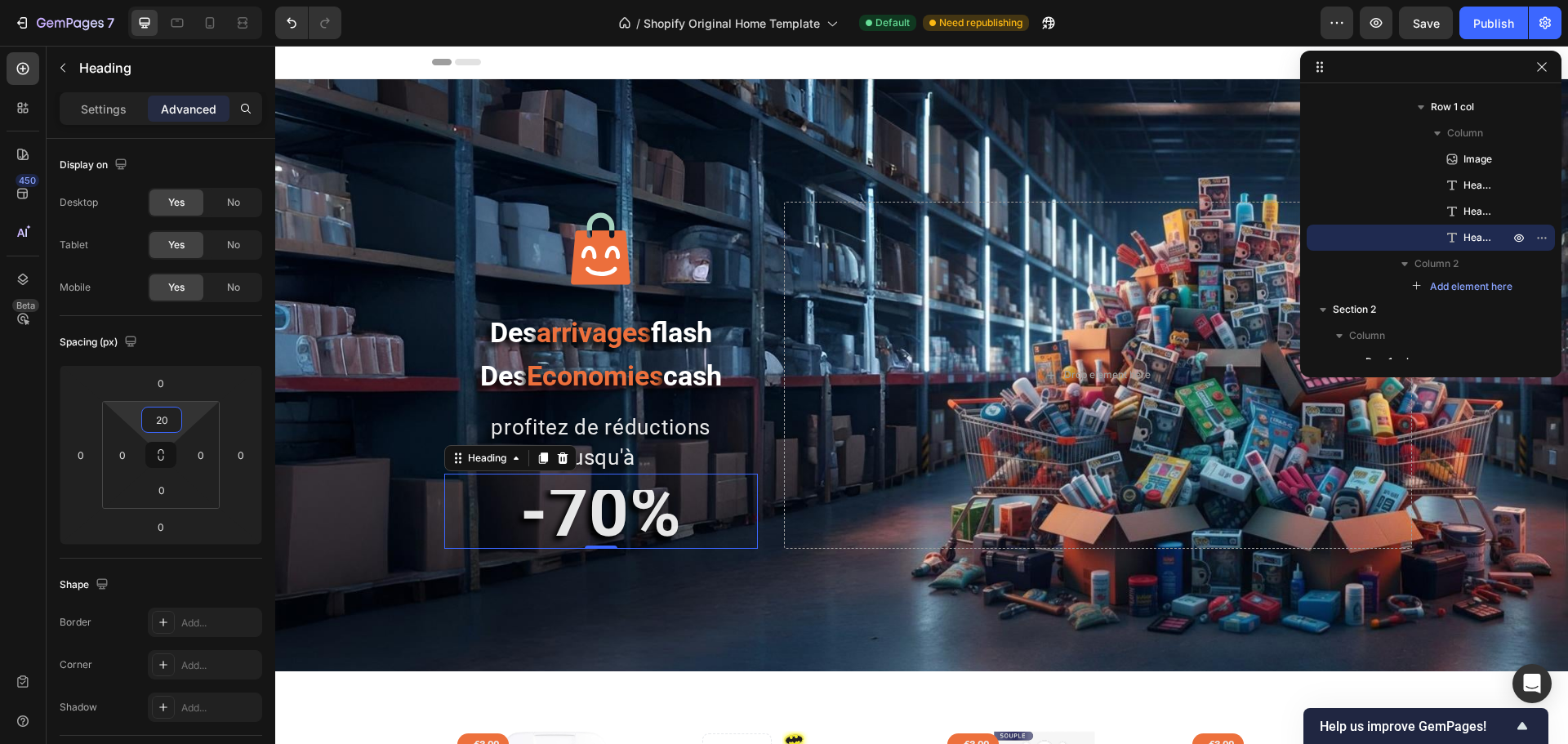
type input "20"
click at [647, 478] on div "⁠⁠⁠⁠⁠⁠⁠ -70% Heading 0" at bounding box center [601, 511] width 313 height 75
click at [652, 491] on div "⁠⁠⁠⁠⁠⁠⁠ -70% Heading 0" at bounding box center [601, 511] width 313 height 75
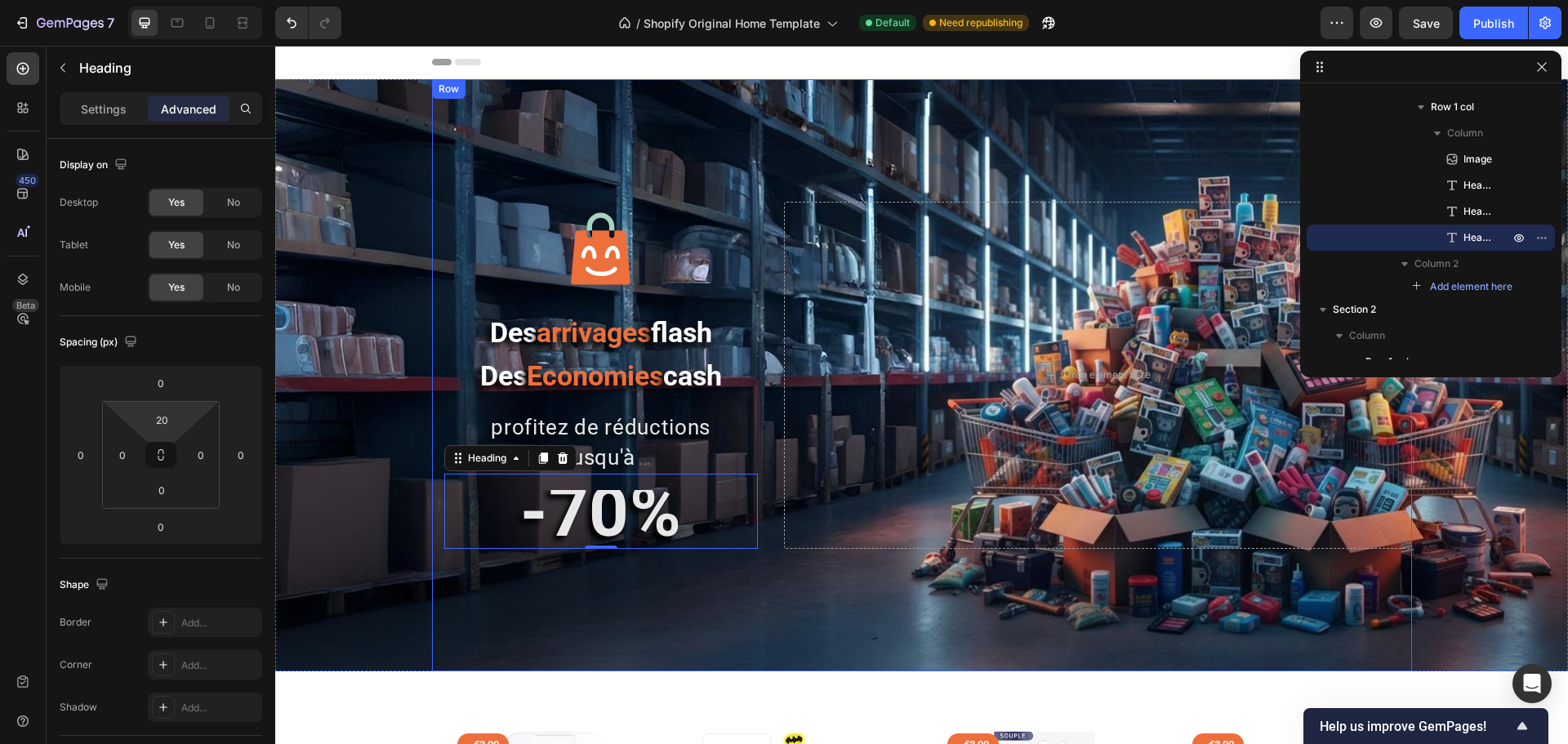
click at [640, 588] on div "Image Des arrivages flash Des Economies cash Heading profitez de réductions jus…" at bounding box center [922, 374] width 980 height 592
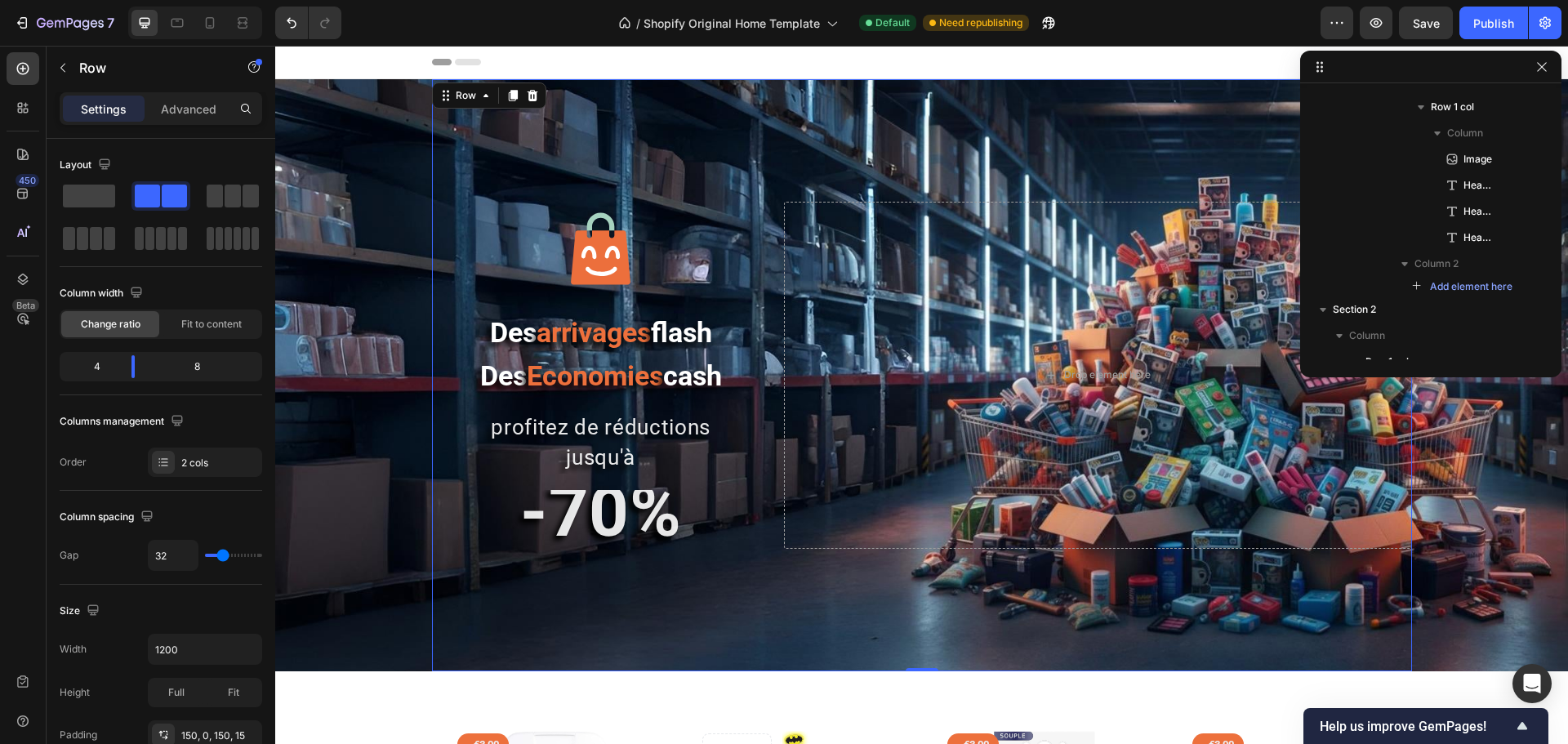
scroll to position [0, 0]
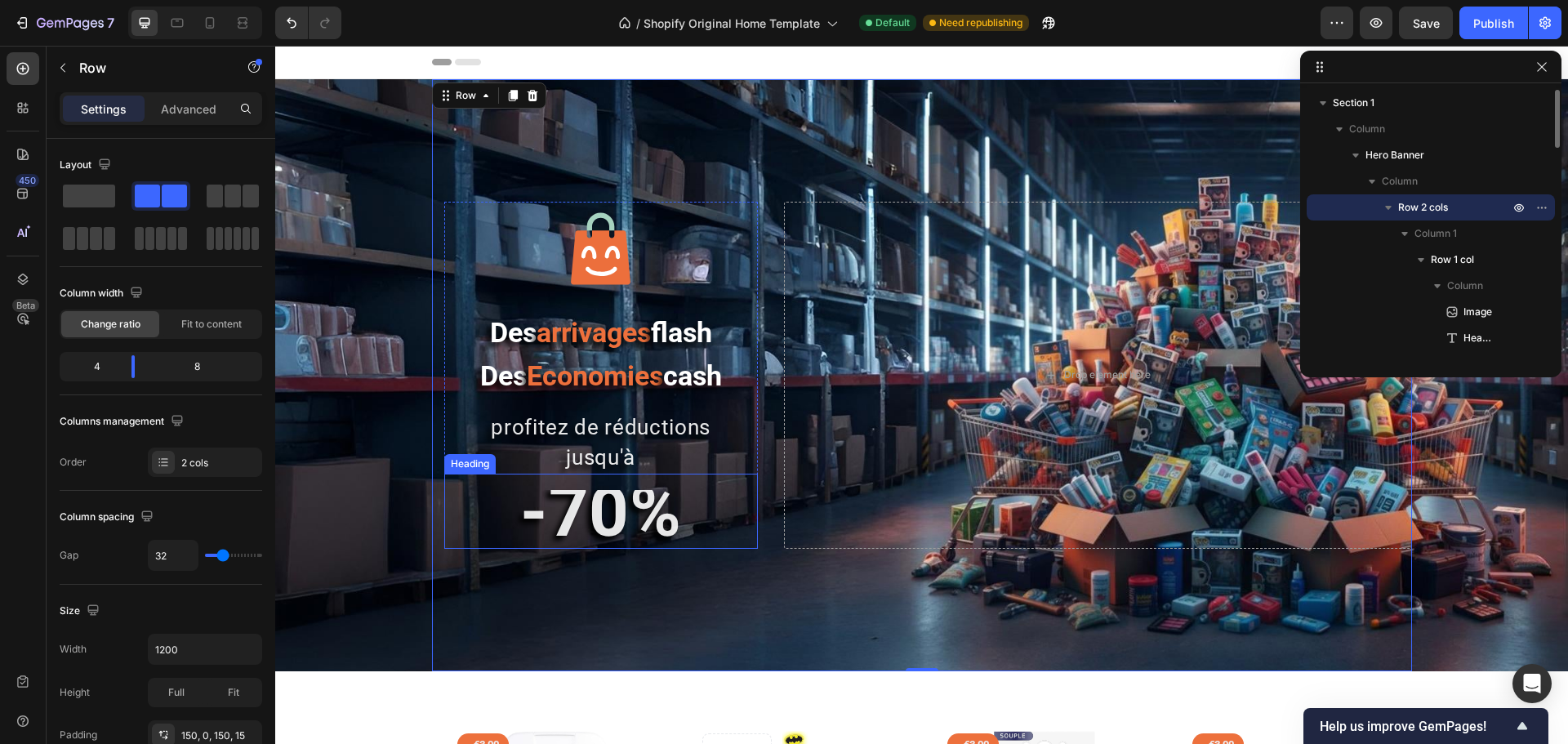
click at [617, 493] on strong "-70%" at bounding box center [601, 513] width 161 height 82
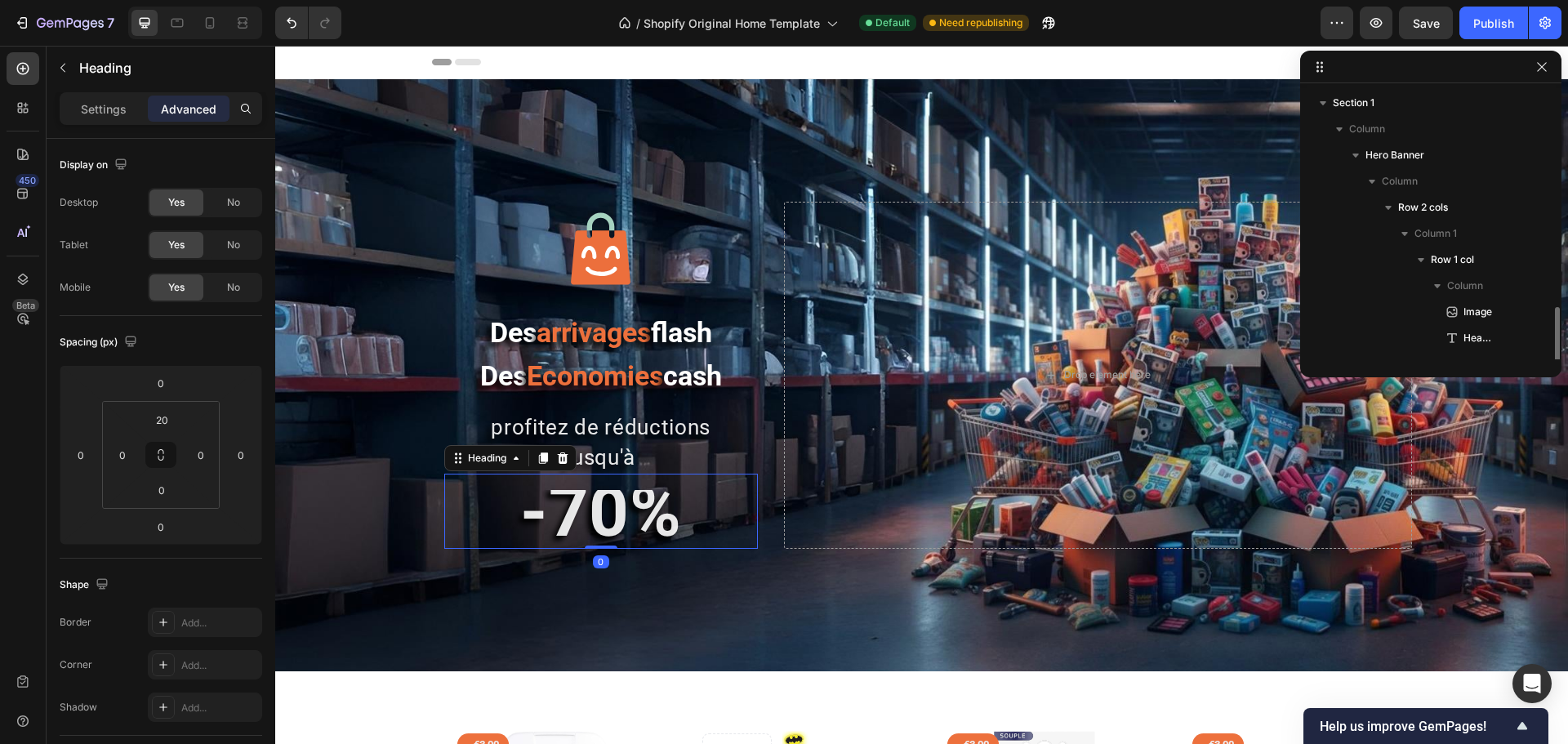
scroll to position [179, 0]
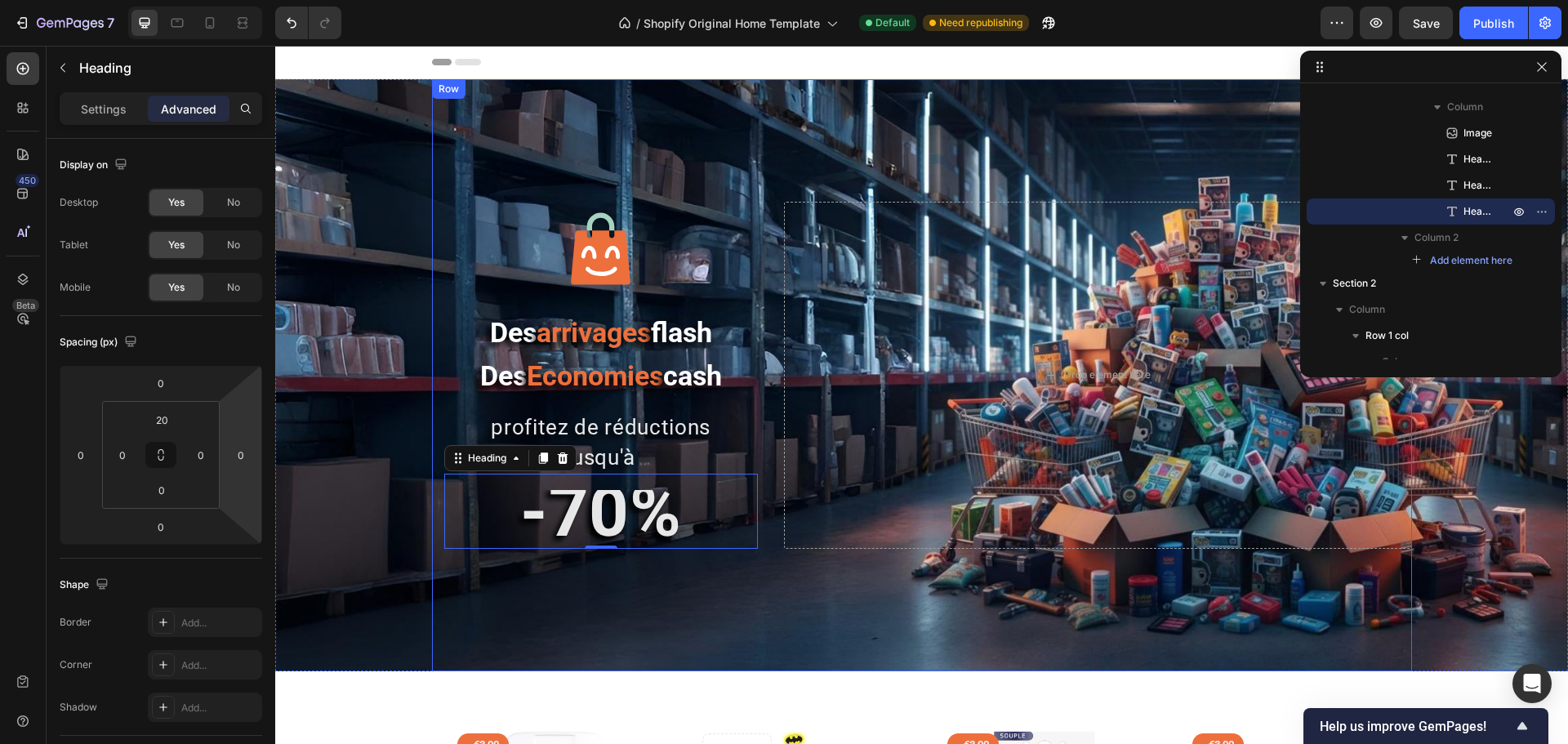
click at [579, 584] on div "Image Des arrivages flash Des Economies cash Heading profitez de réductions jus…" at bounding box center [922, 374] width 980 height 592
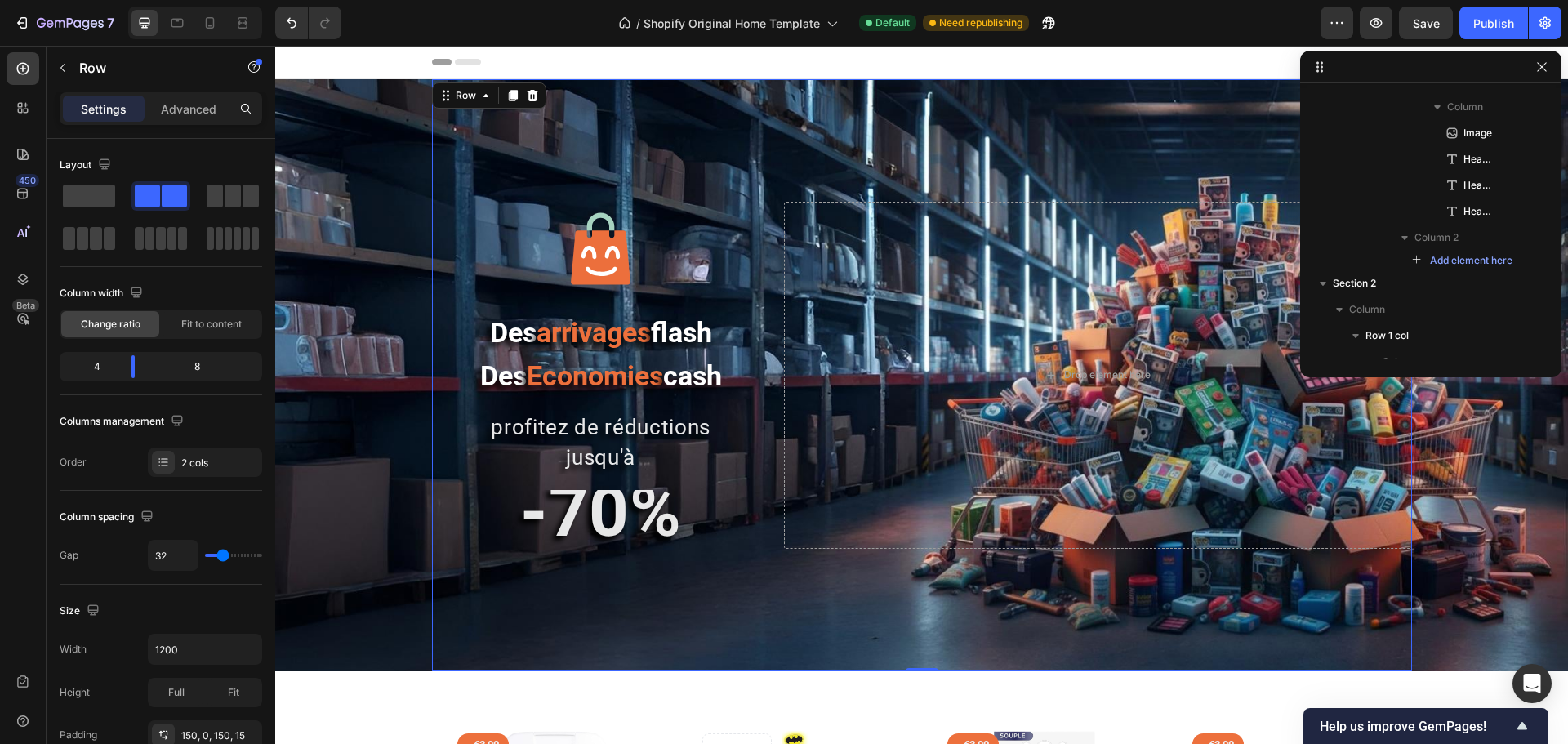
scroll to position [0, 0]
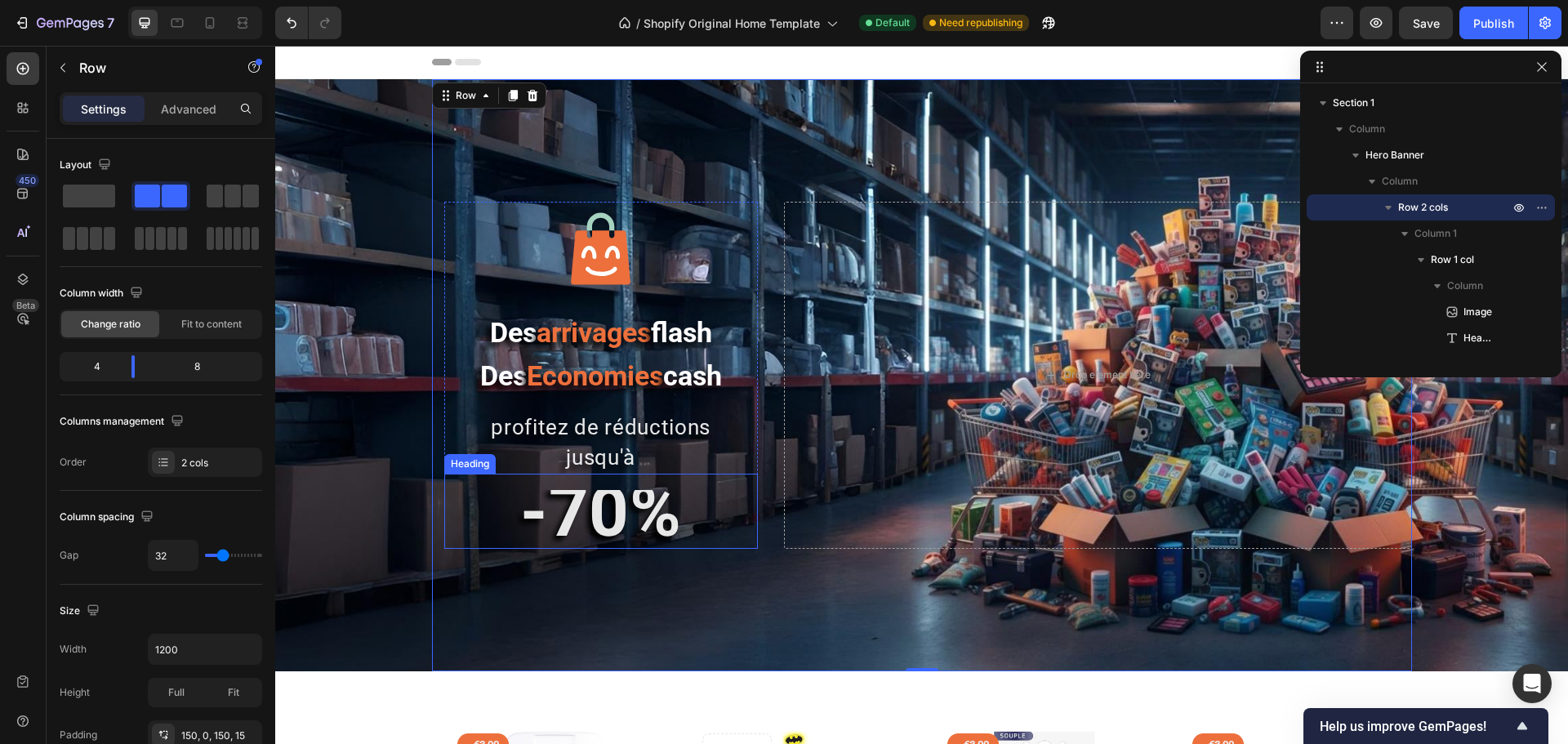
click at [607, 522] on strong "-70%" at bounding box center [601, 513] width 161 height 82
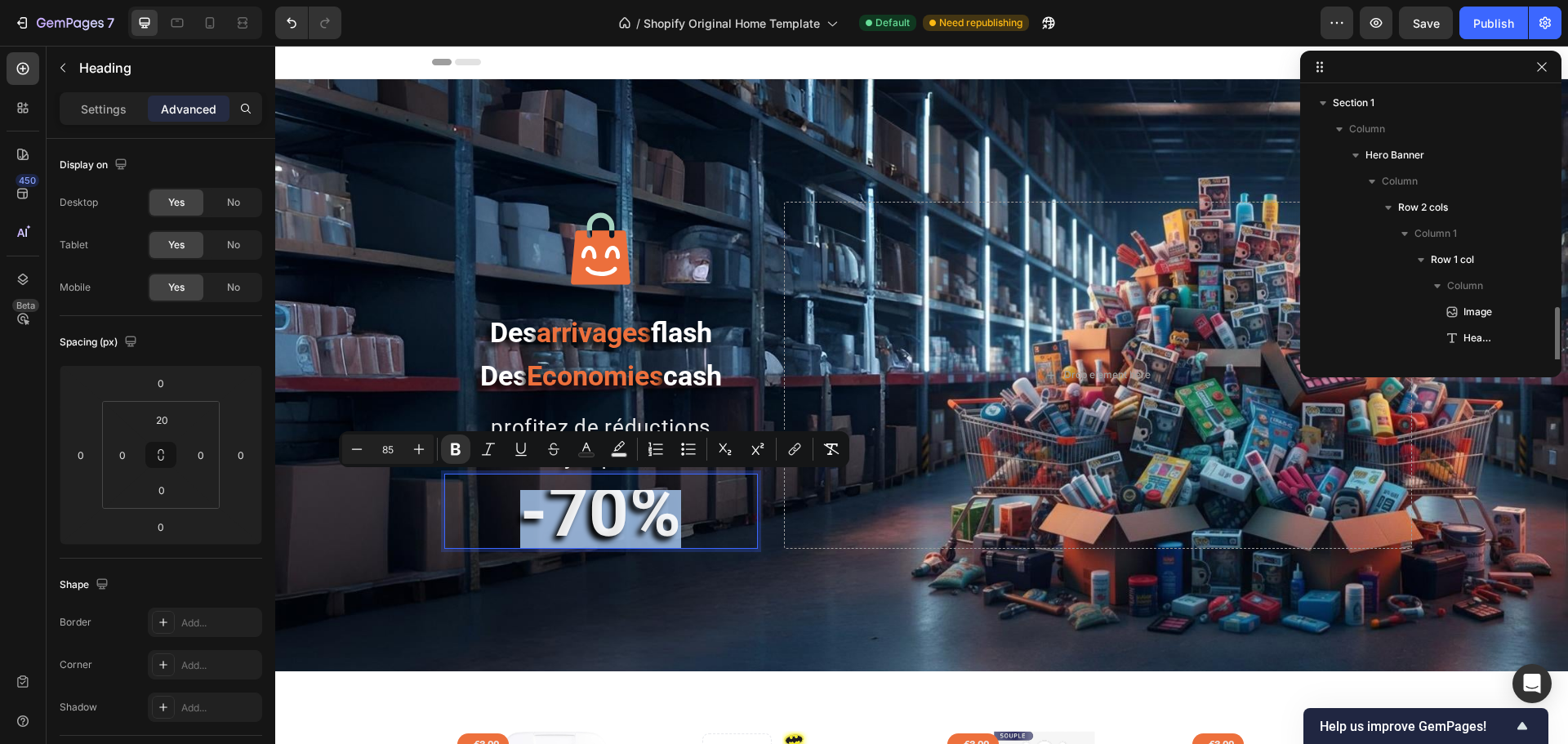
scroll to position [179, 0]
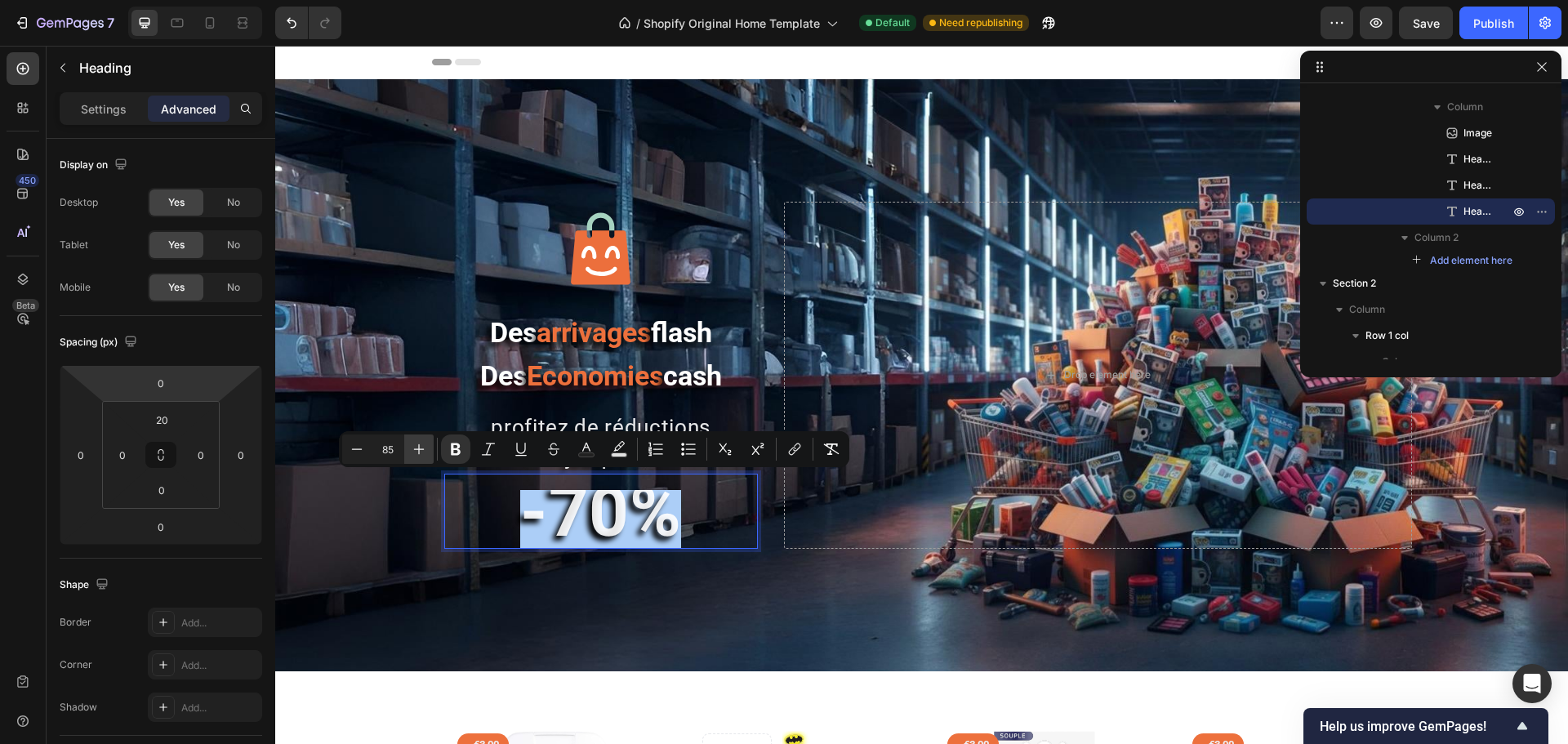
click at [418, 451] on icon "Editor contextual toolbar" at bounding box center [418, 449] width 17 height 17
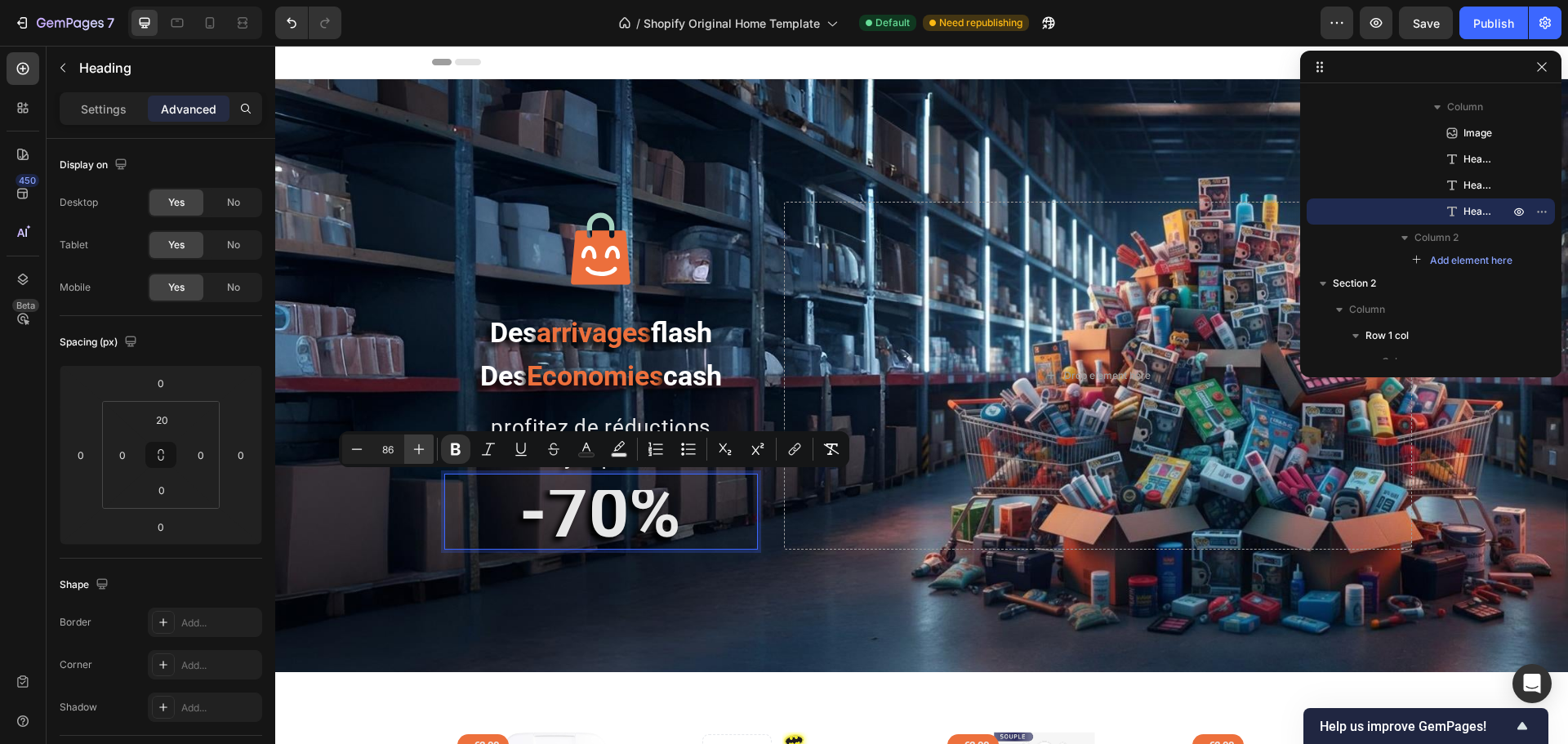
click at [419, 451] on icon "Editor contextual toolbar" at bounding box center [418, 449] width 17 height 17
click at [419, 451] on icon "Editor contextual toolbar" at bounding box center [419, 449] width 11 height 11
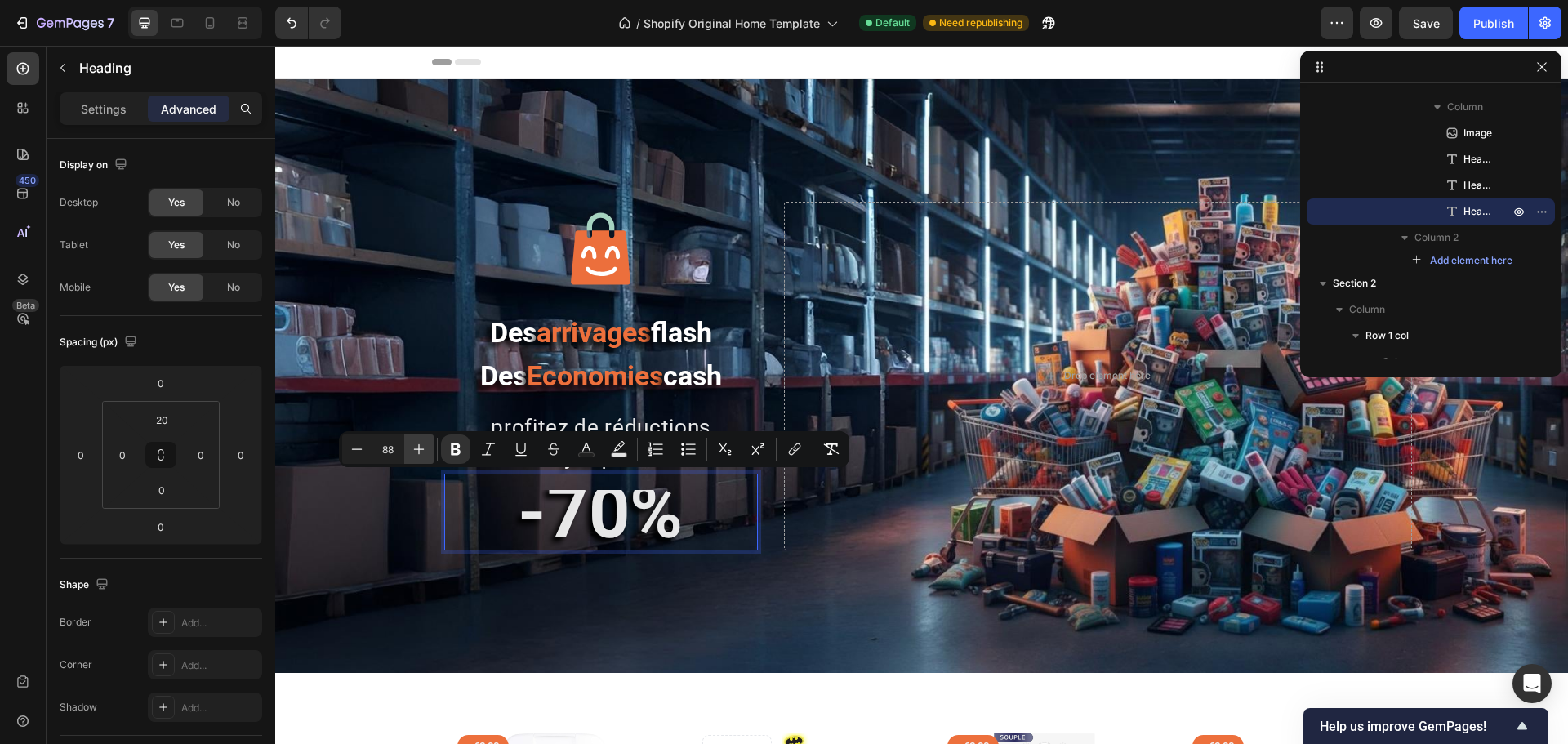
click at [419, 451] on icon "Editor contextual toolbar" at bounding box center [419, 449] width 11 height 11
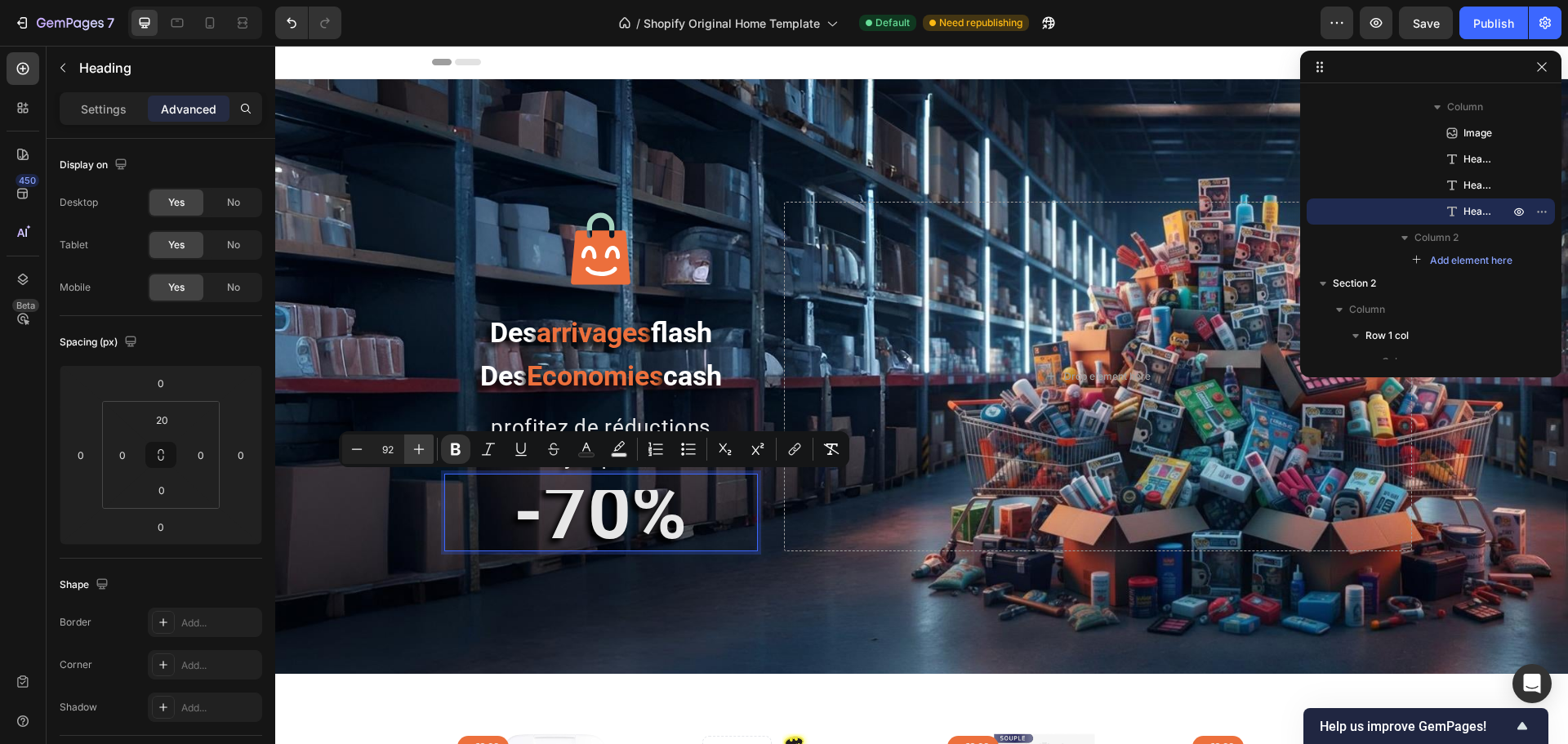
click at [419, 451] on icon "Editor contextual toolbar" at bounding box center [419, 449] width 11 height 11
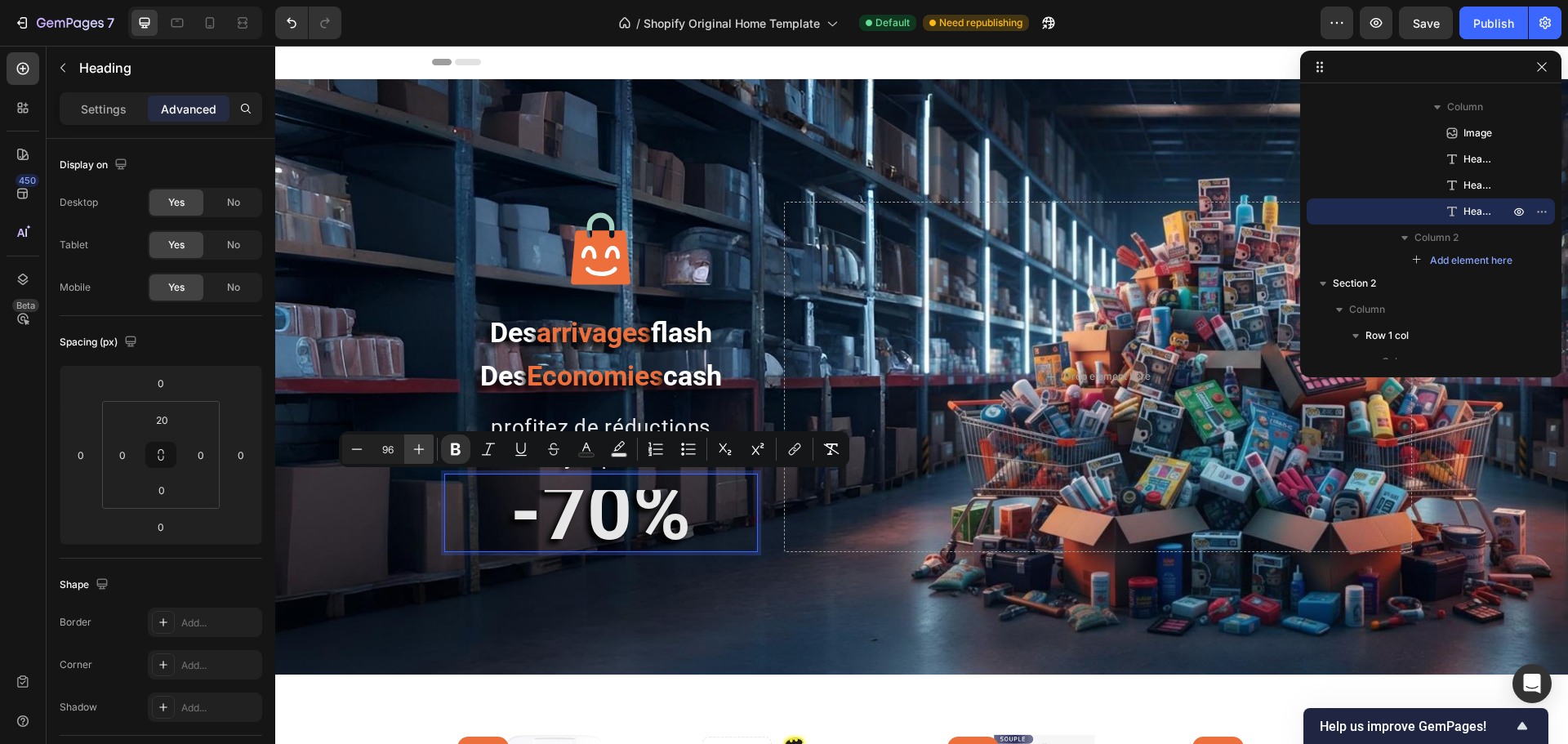
click at [419, 451] on icon "Editor contextual toolbar" at bounding box center [419, 449] width 11 height 11
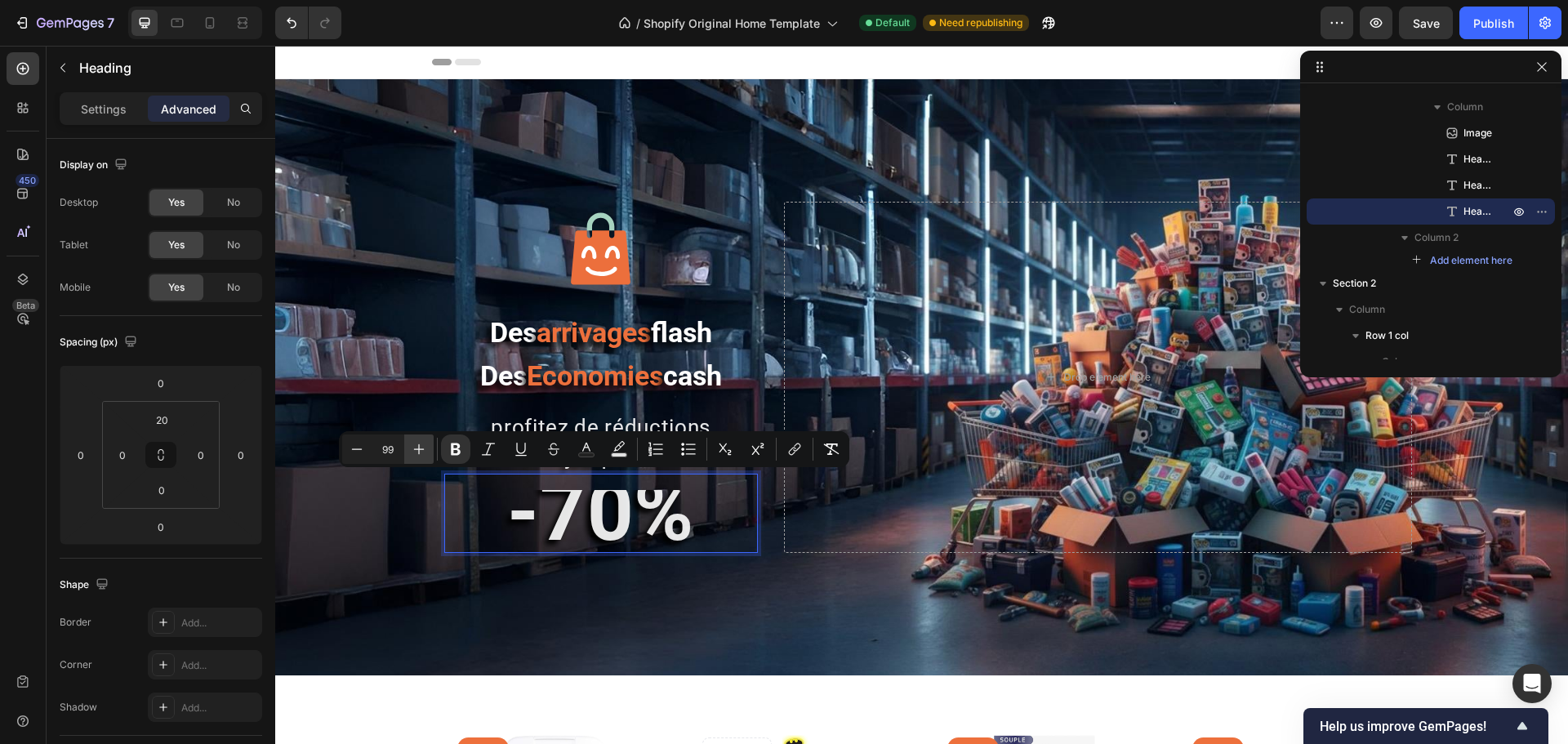
click at [419, 451] on icon "Editor contextual toolbar" at bounding box center [419, 449] width 11 height 11
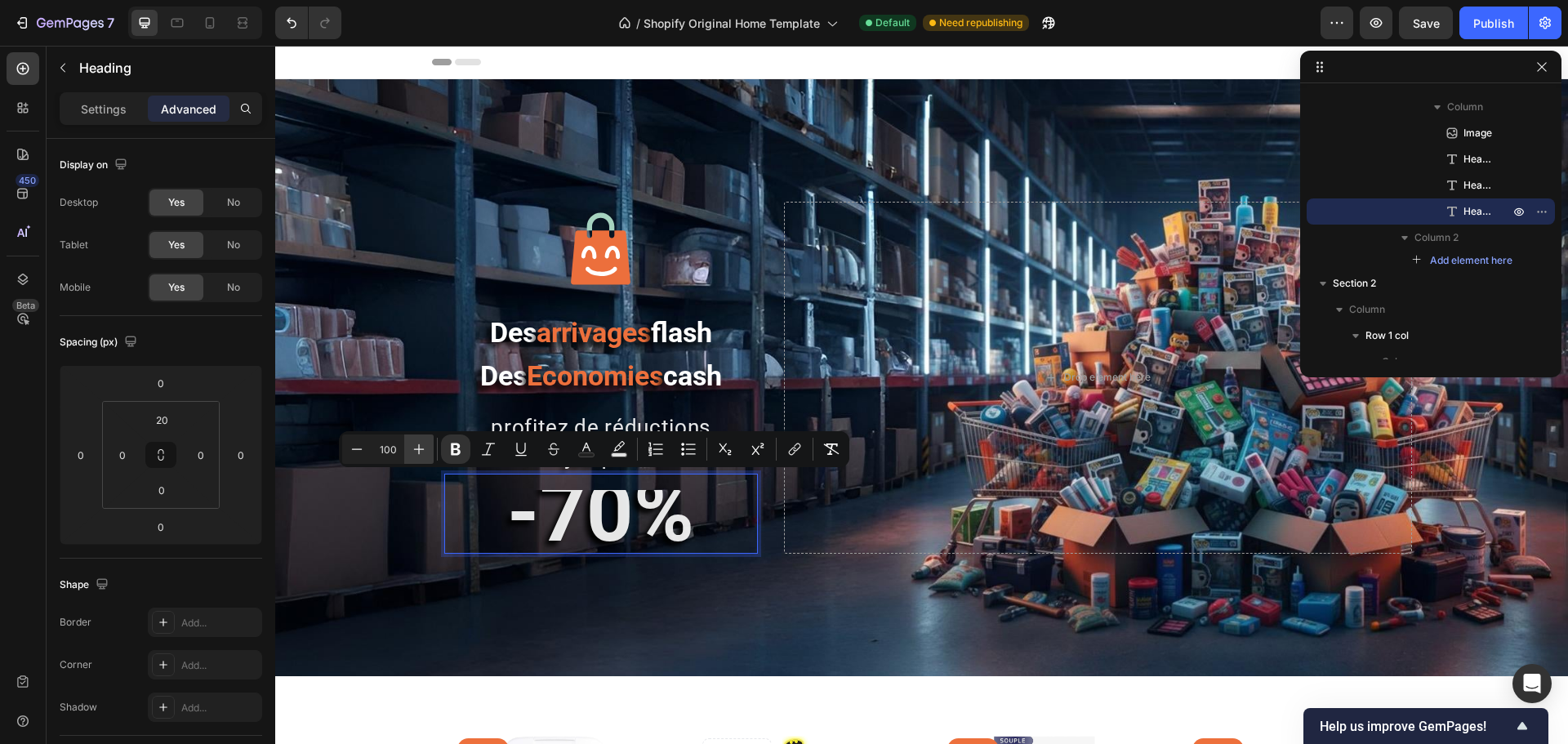
click at [419, 451] on icon "Editor contextual toolbar" at bounding box center [419, 449] width 11 height 11
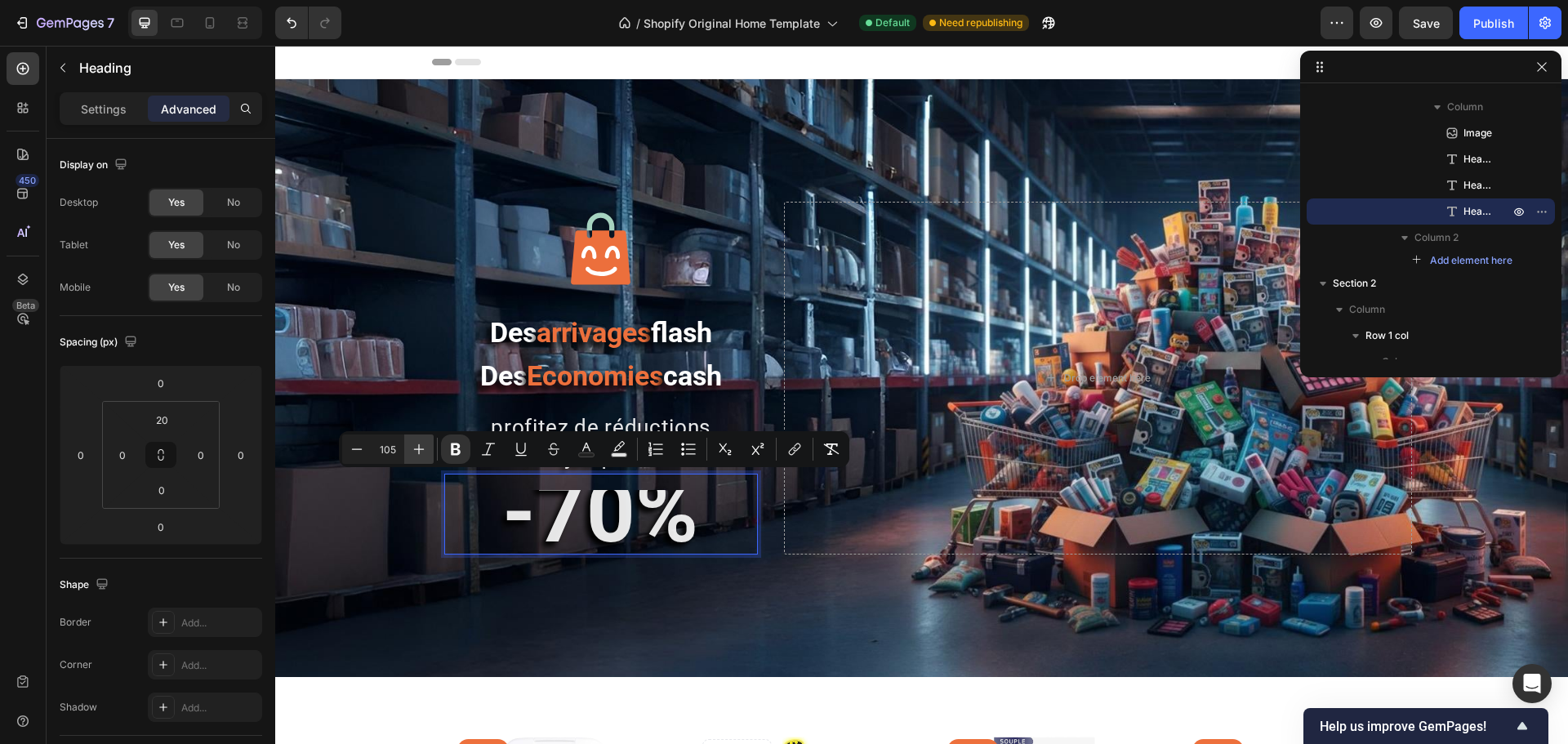
click at [419, 451] on icon "Editor contextual toolbar" at bounding box center [419, 449] width 11 height 11
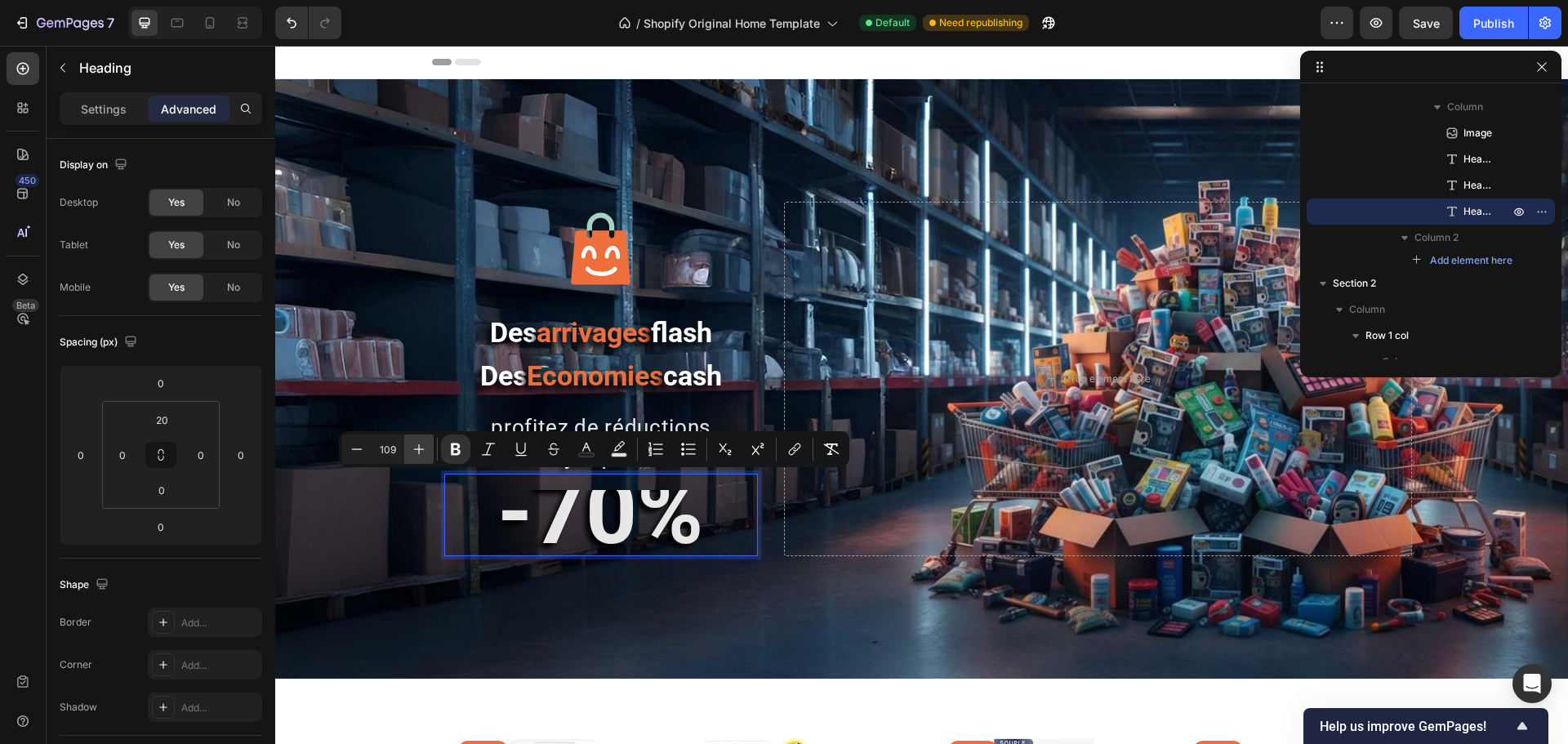
type input "110"
click at [735, 512] on p "-70%" at bounding box center [601, 523] width 310 height 63
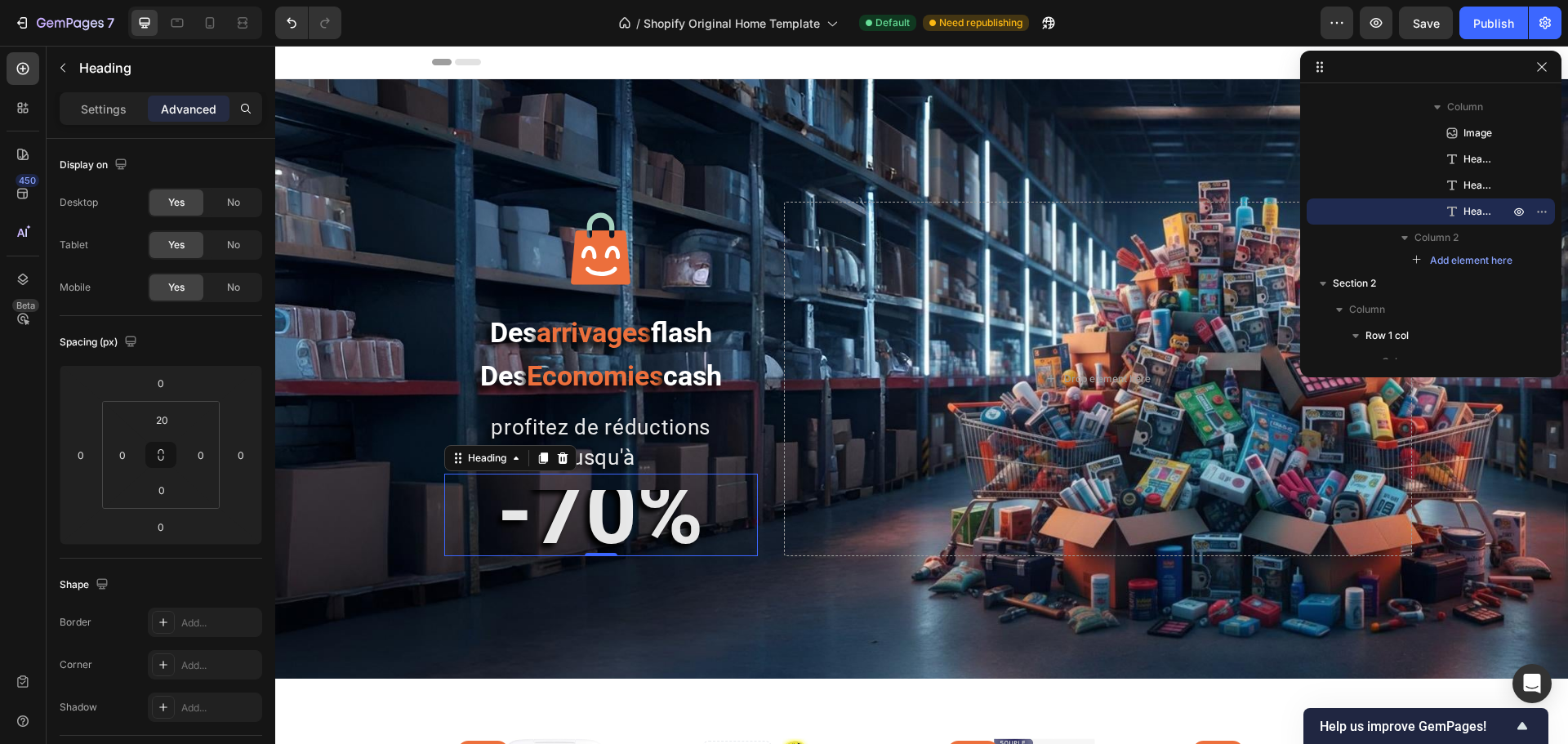
click at [639, 483] on div "-70% Heading 0" at bounding box center [601, 514] width 313 height 83
click at [158, 417] on input "20" at bounding box center [161, 419] width 33 height 24
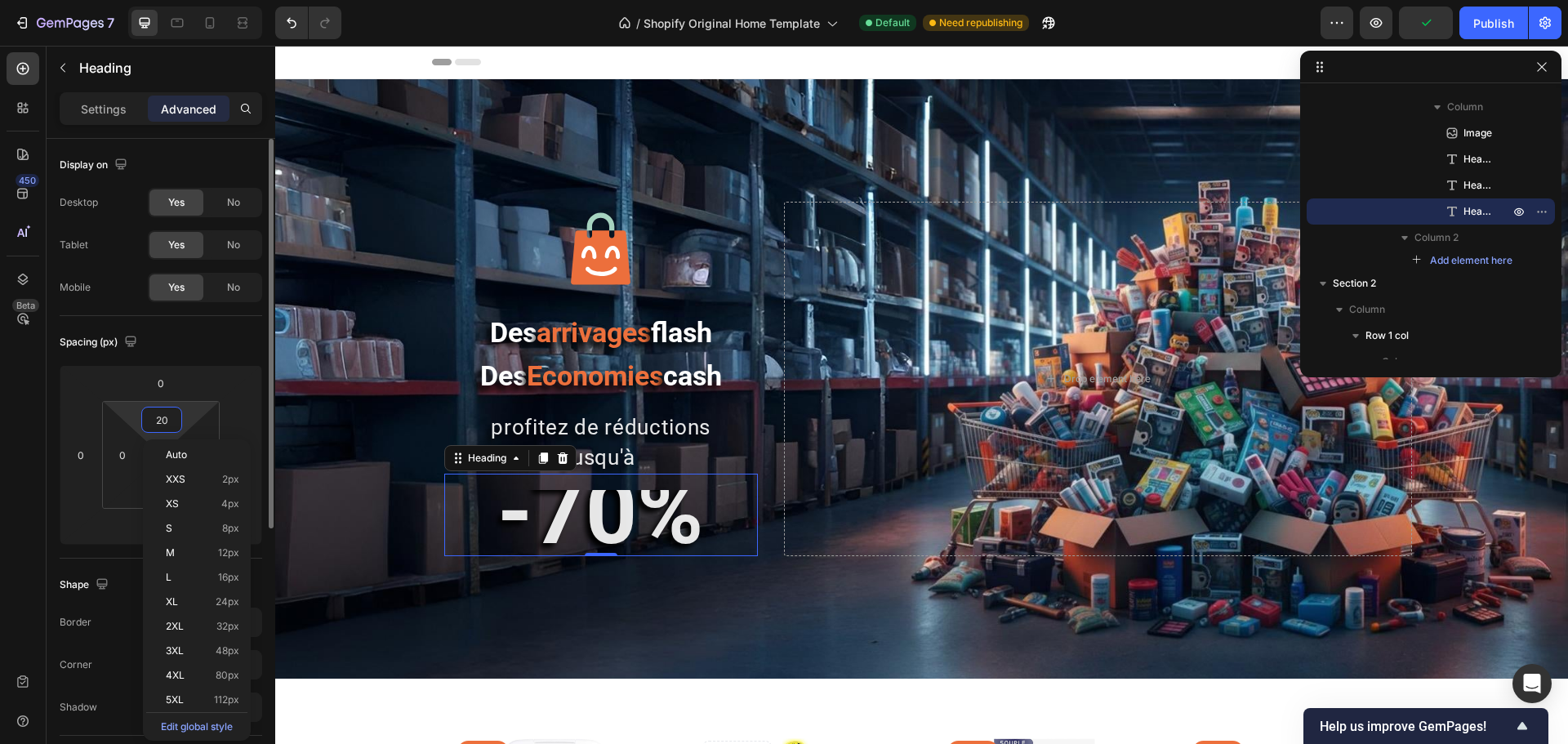
click at [158, 417] on input "20" at bounding box center [161, 419] width 33 height 24
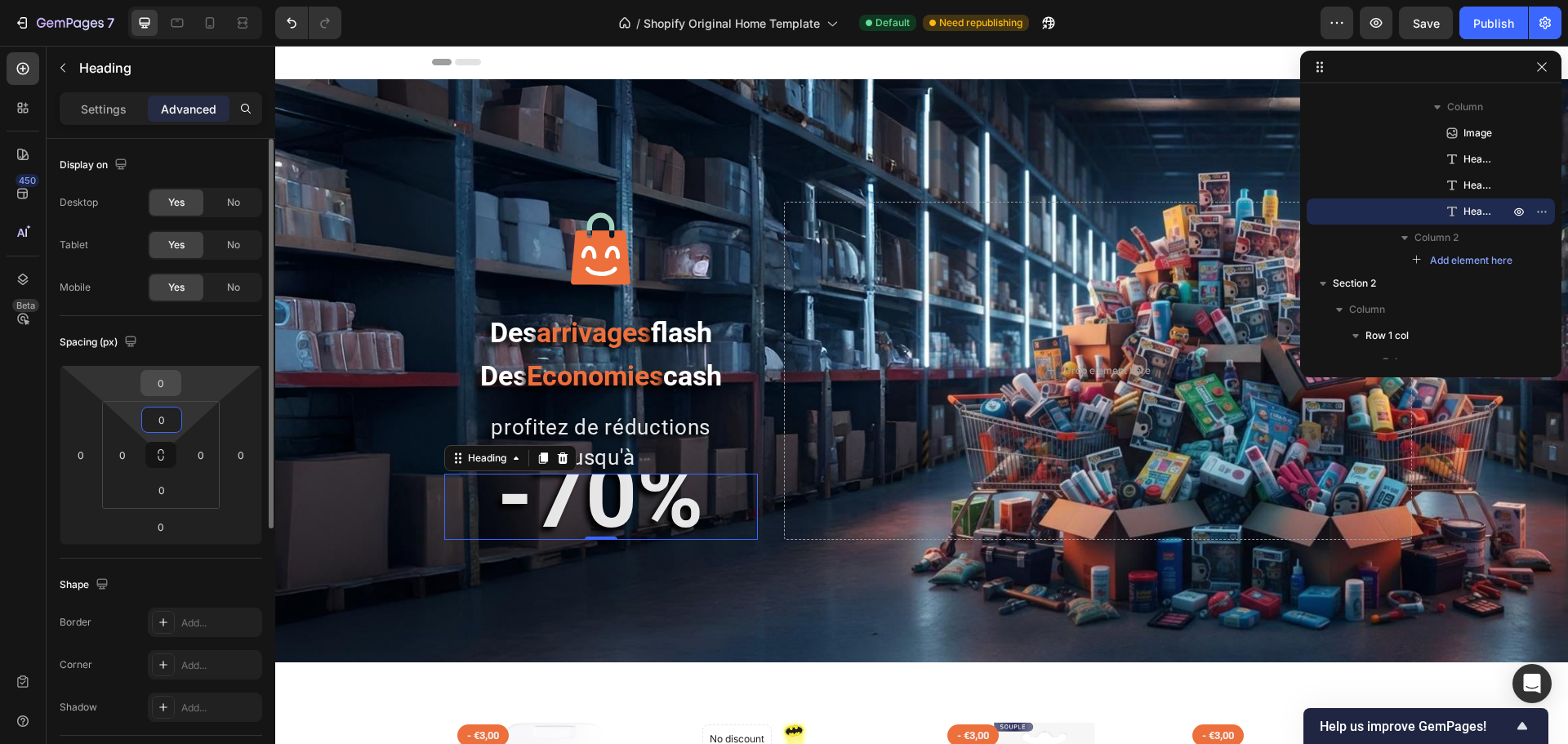
type input "0"
click at [164, 382] on input "0" at bounding box center [161, 382] width 33 height 24
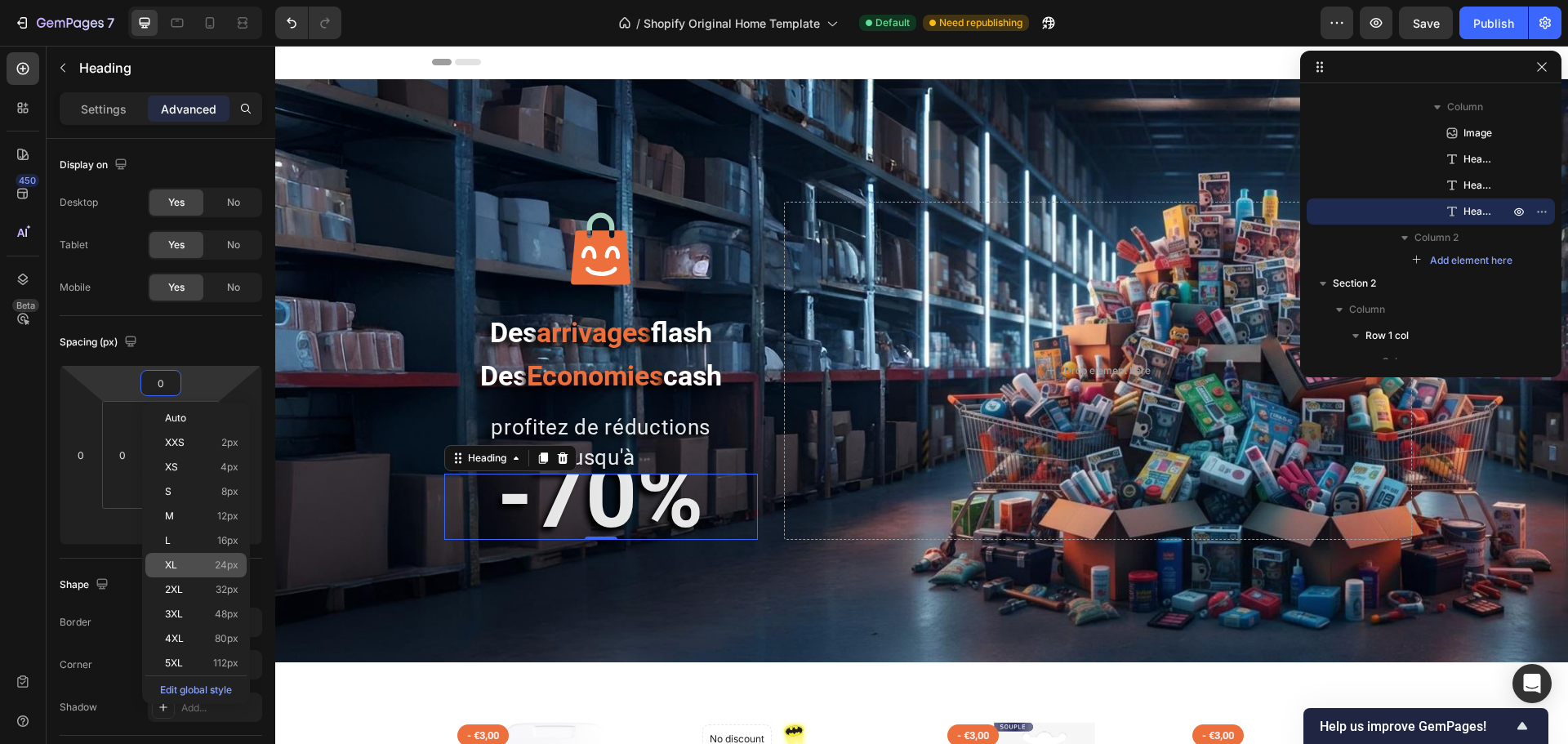
click at [226, 565] on span "24px" at bounding box center [227, 565] width 23 height 12
type input "24"
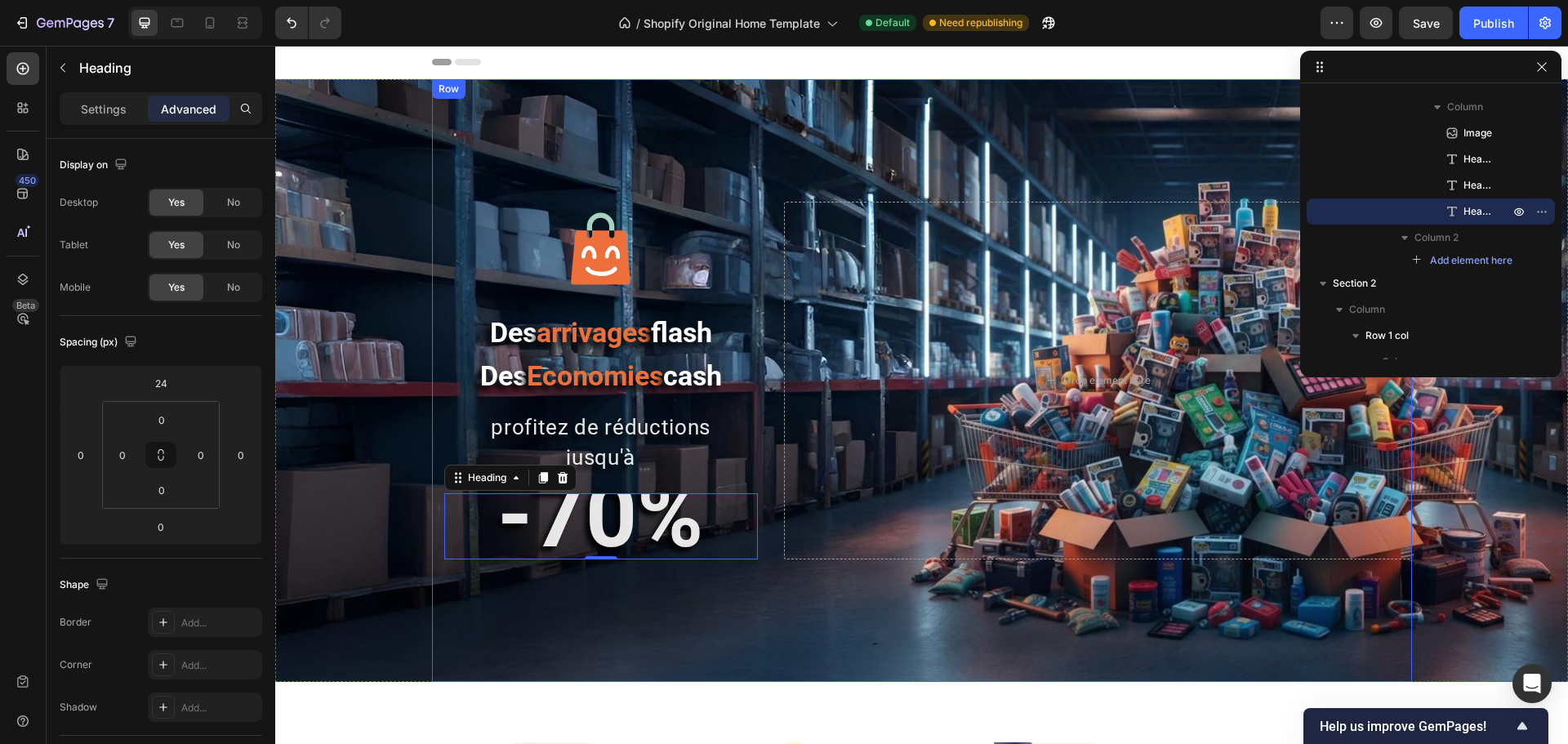
click at [629, 617] on div "Image Des arrivages flash Des Economies cash Heading profitez de réductions jus…" at bounding box center [922, 380] width 980 height 603
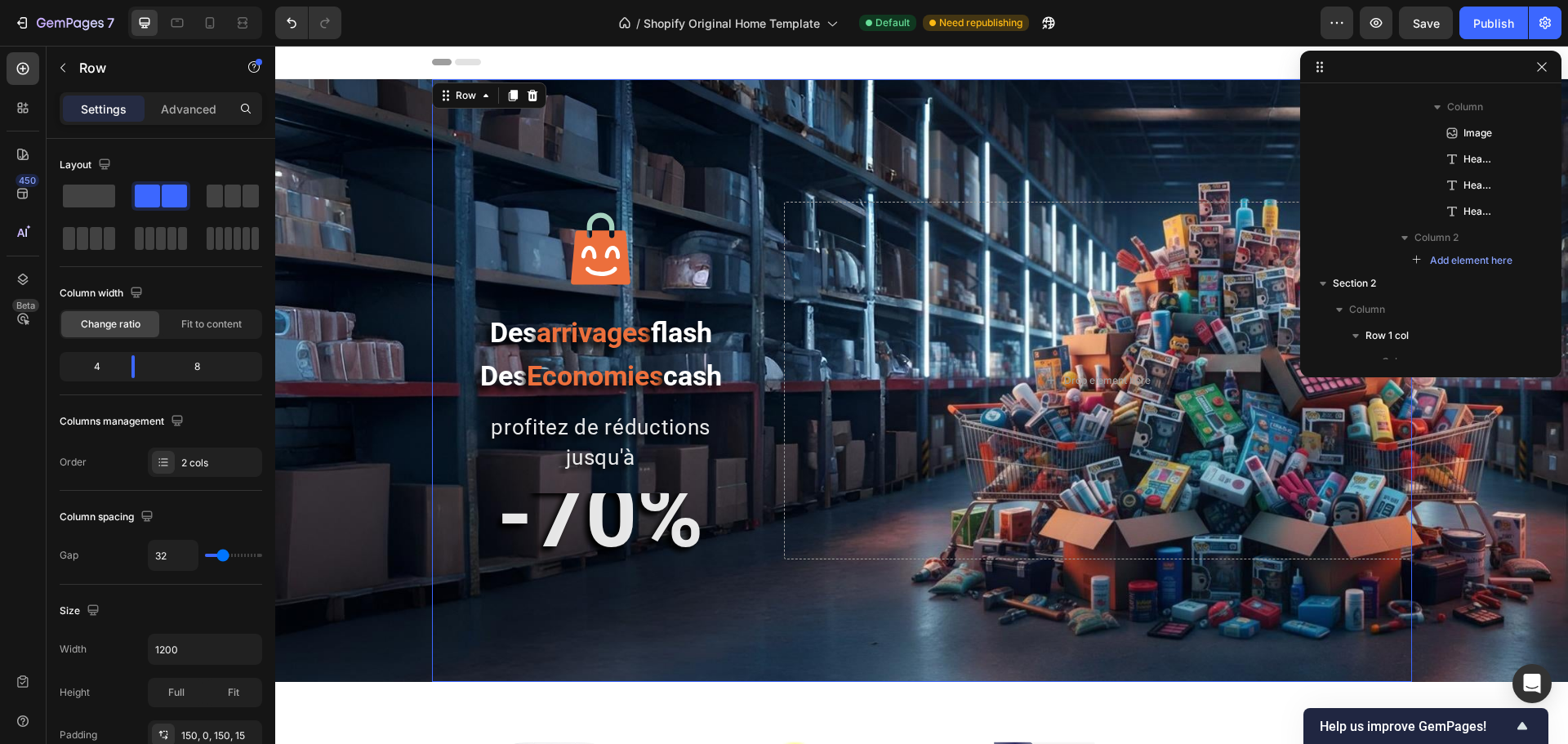
scroll to position [0, 0]
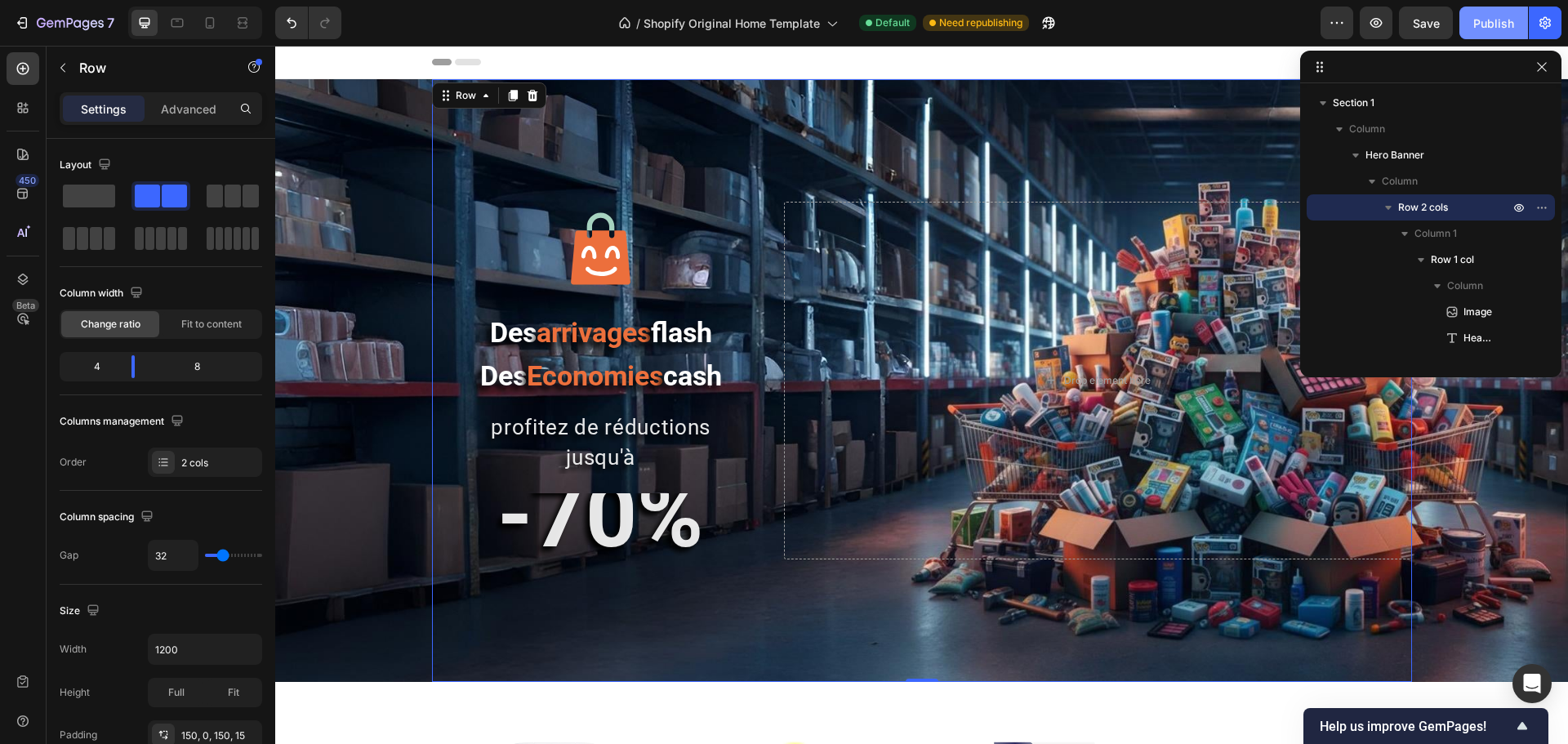
click at [1494, 25] on div "Publish" at bounding box center [1494, 23] width 41 height 18
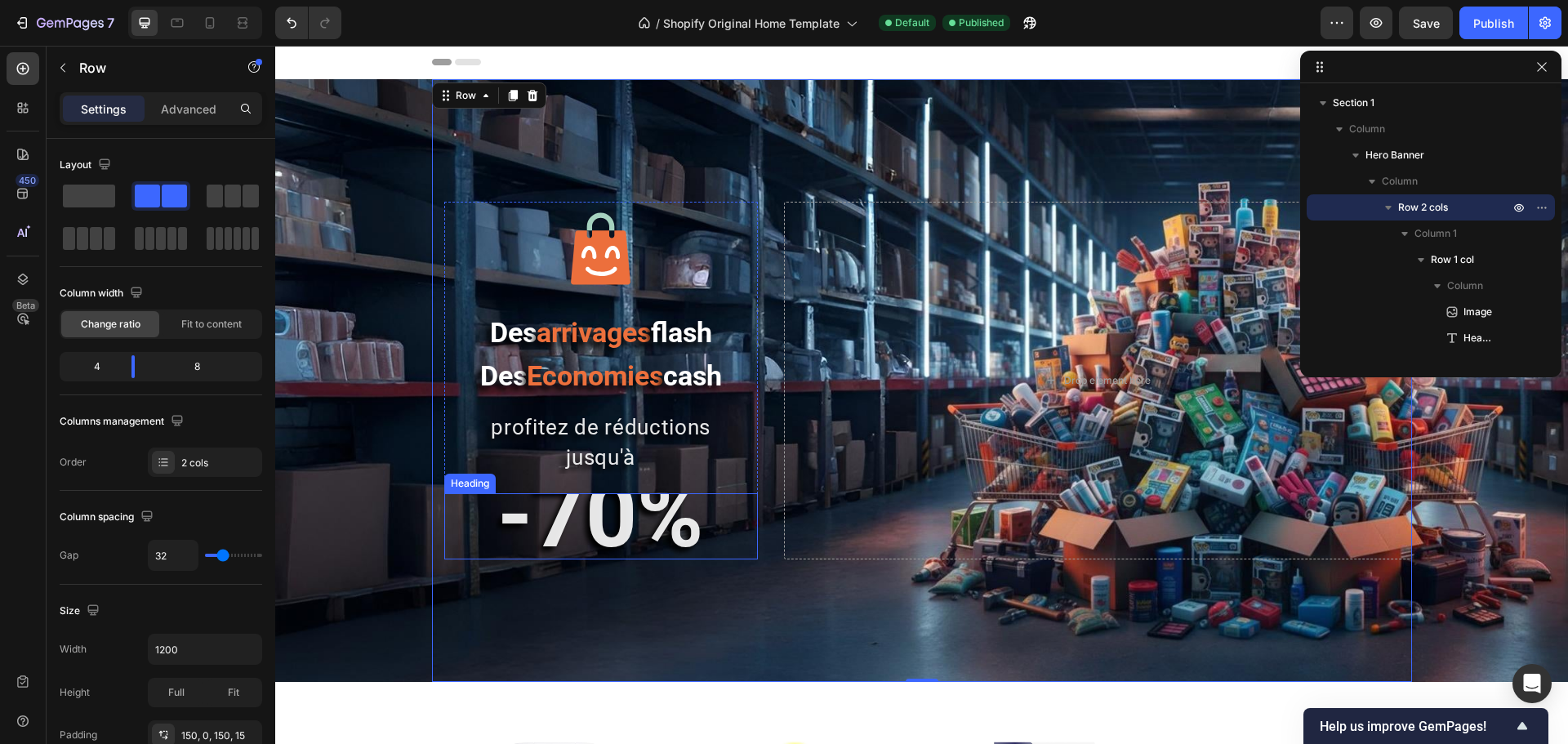
click at [579, 507] on strong "-70%" at bounding box center [600, 515] width 206 height 105
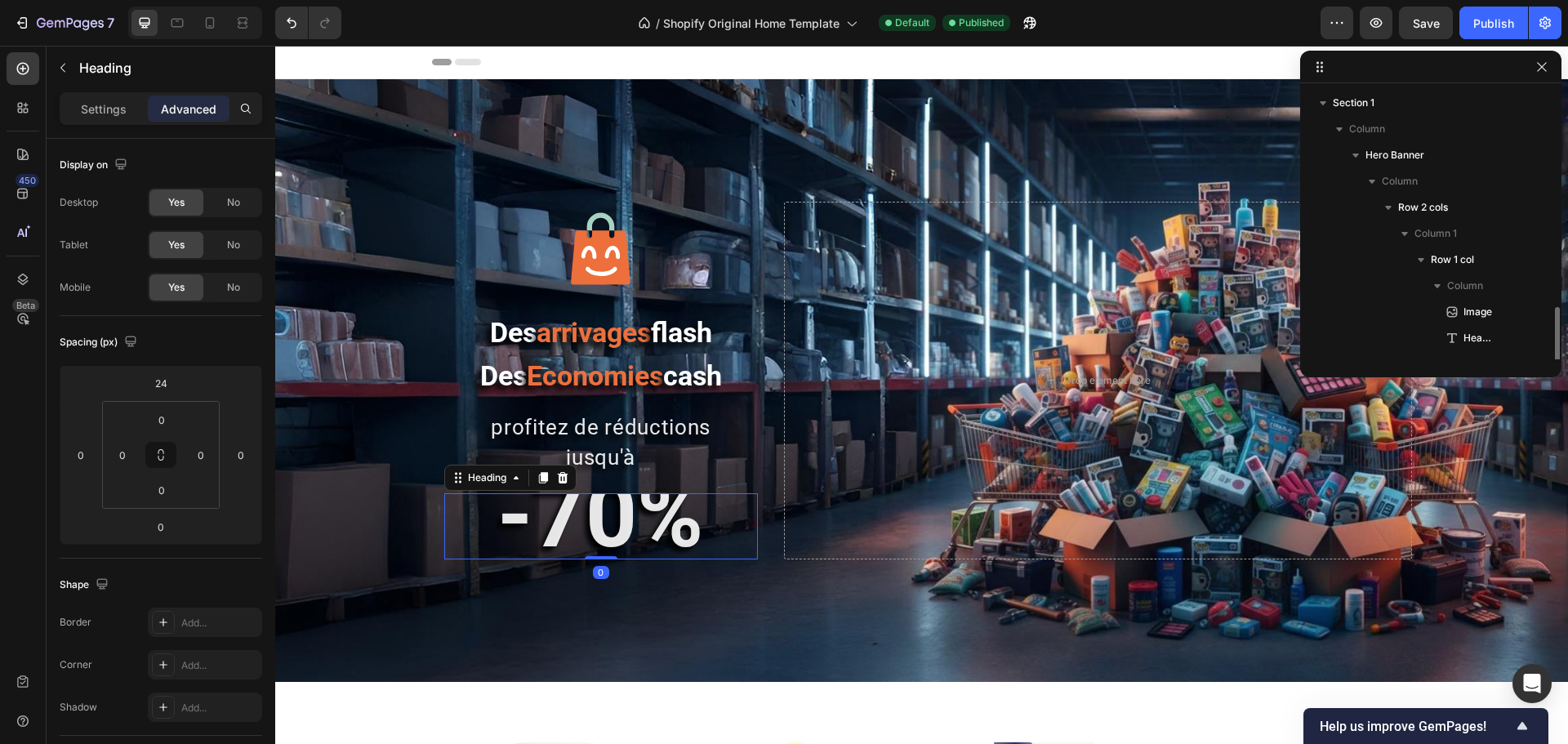
scroll to position [179, 0]
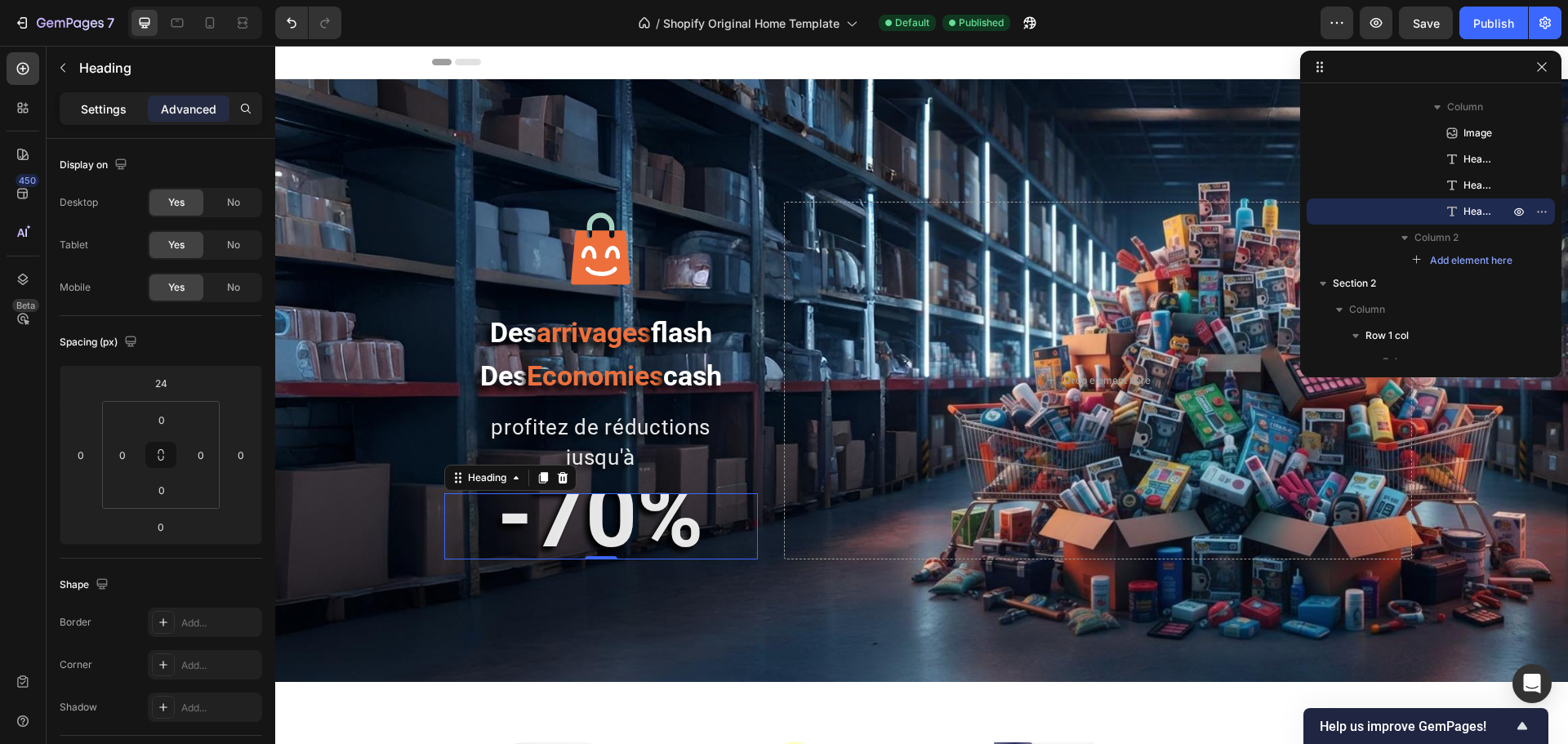
click at [91, 104] on p "Settings" at bounding box center [103, 109] width 46 height 18
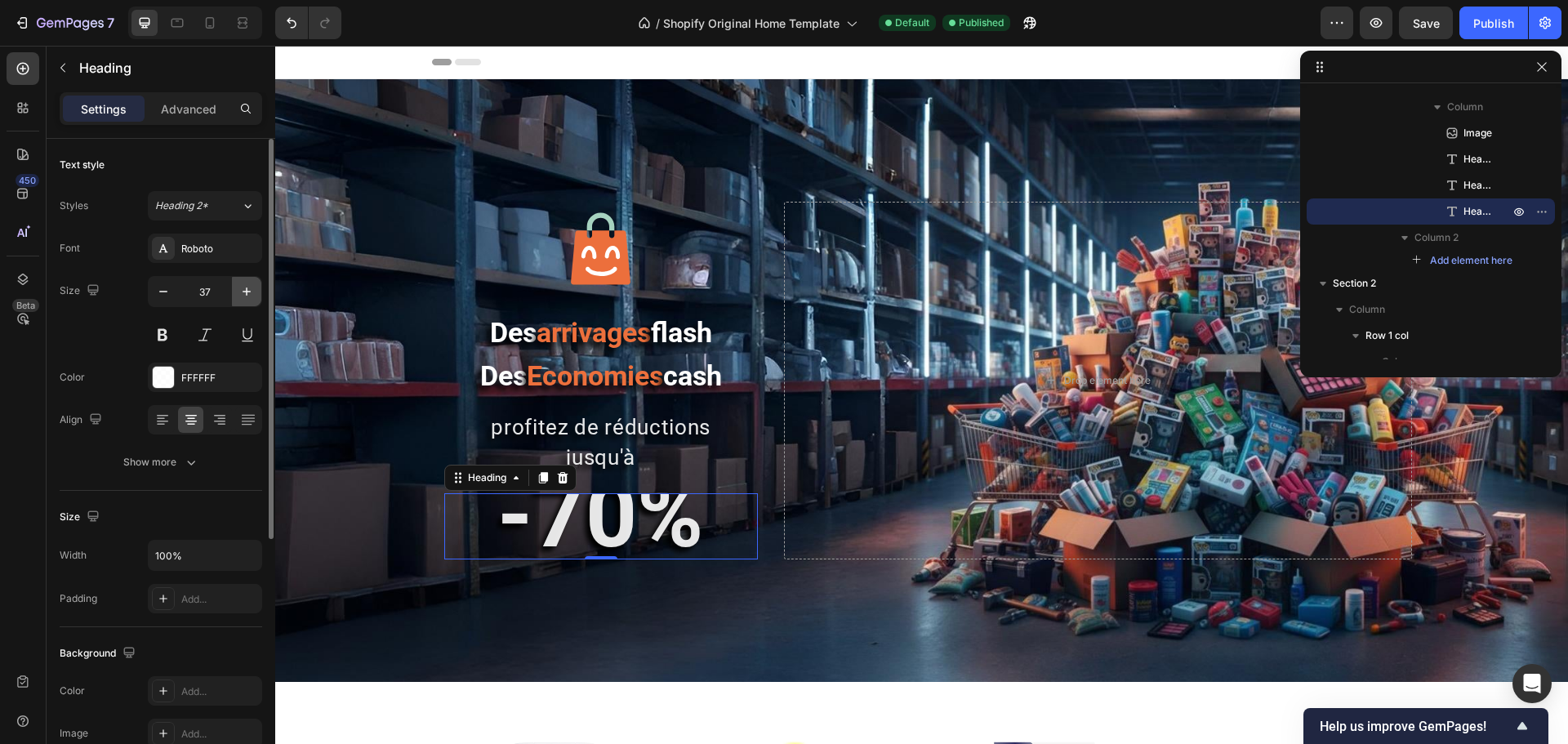
click at [244, 286] on icon "button" at bounding box center [246, 291] width 17 height 17
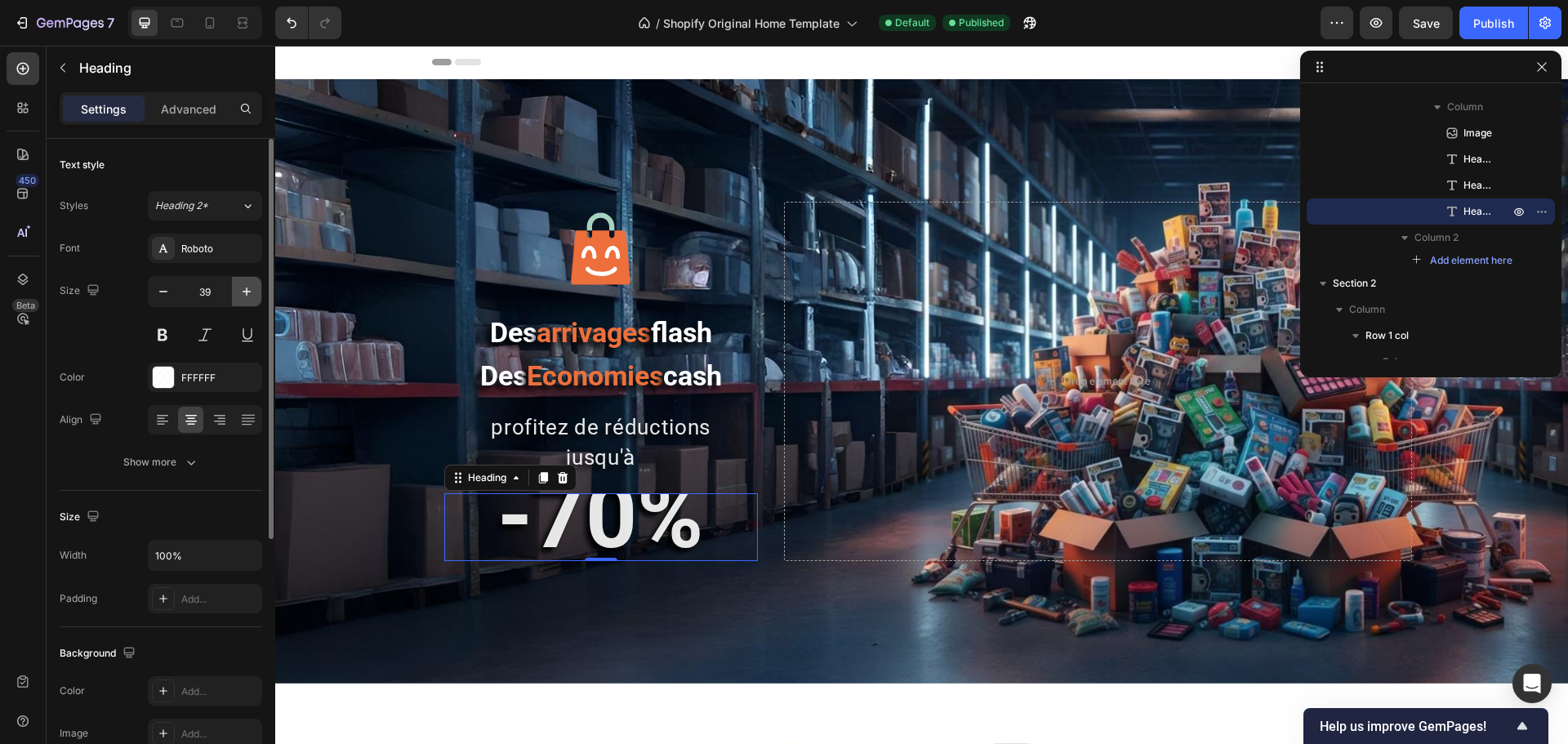
click at [244, 286] on icon "button" at bounding box center [246, 291] width 17 height 17
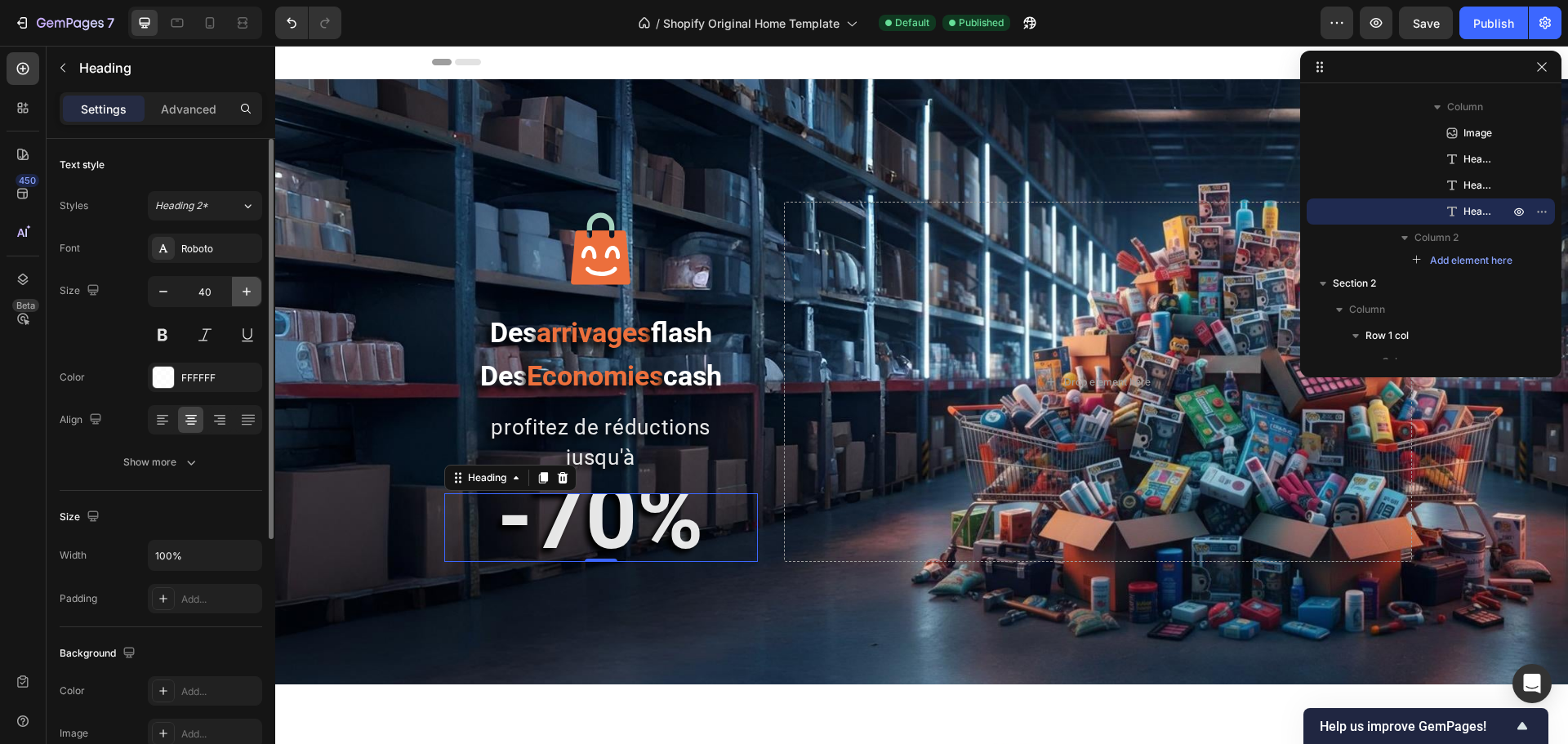
click at [244, 286] on icon "button" at bounding box center [246, 291] width 17 height 17
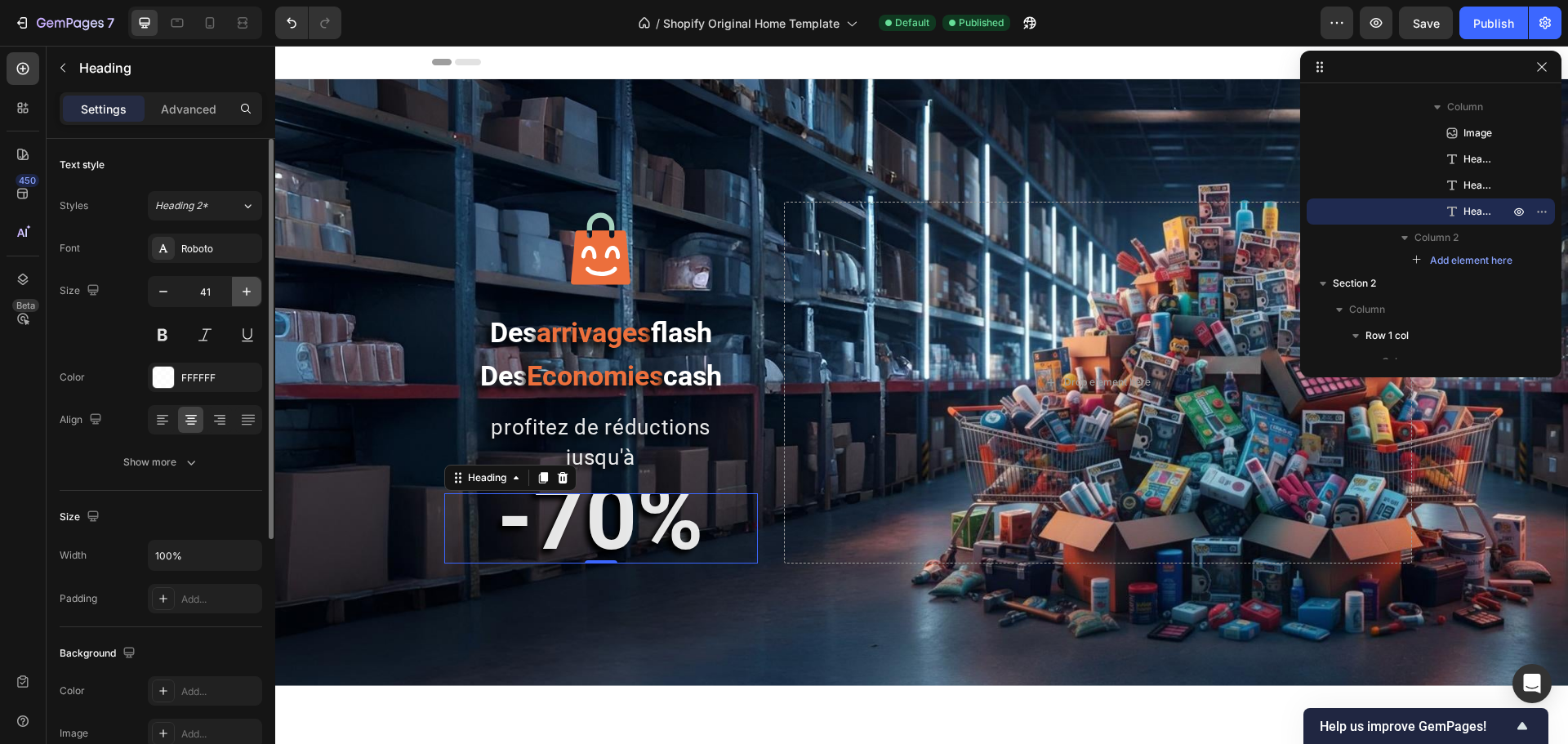
click at [244, 286] on icon "button" at bounding box center [246, 291] width 17 height 17
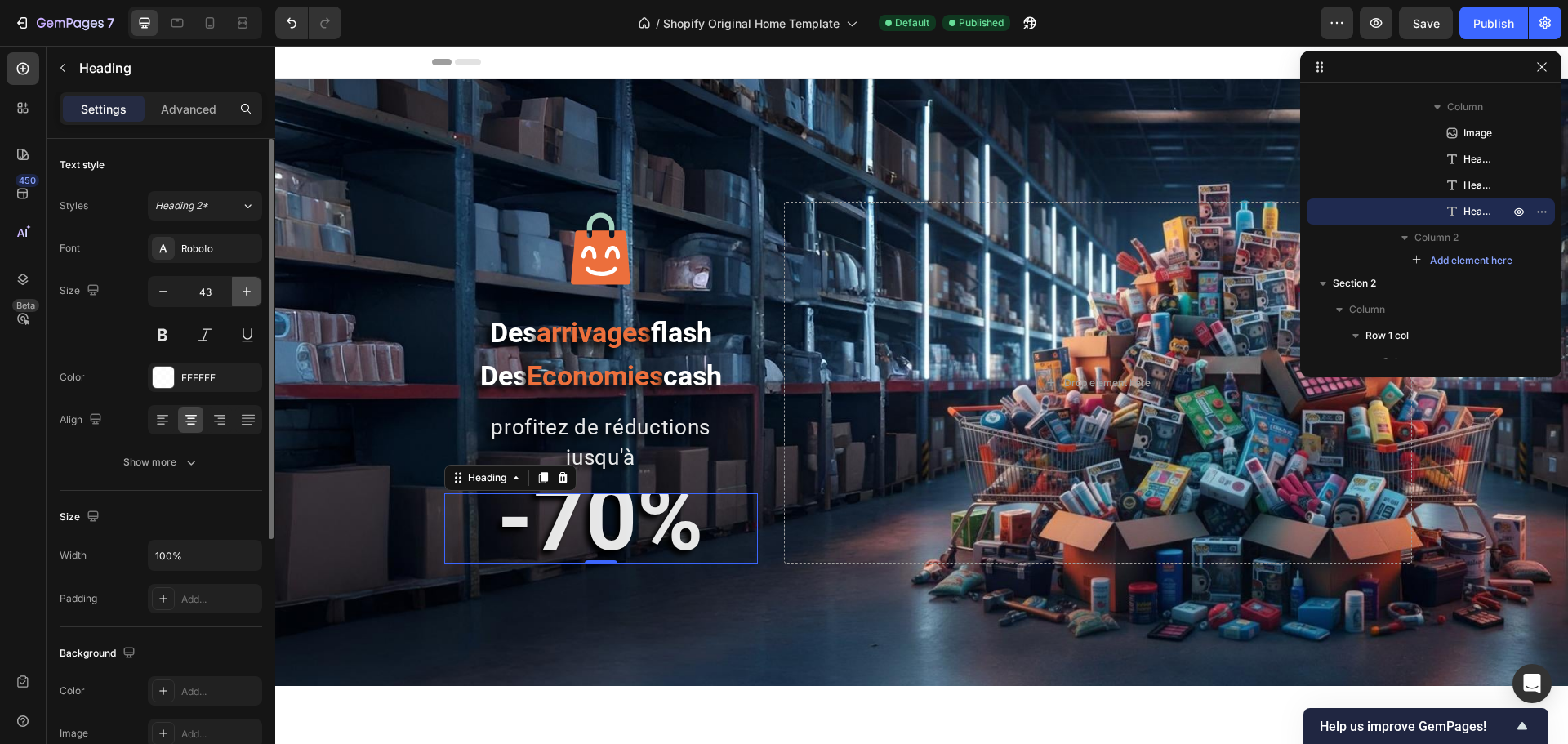
click at [244, 286] on icon "button" at bounding box center [246, 291] width 17 height 17
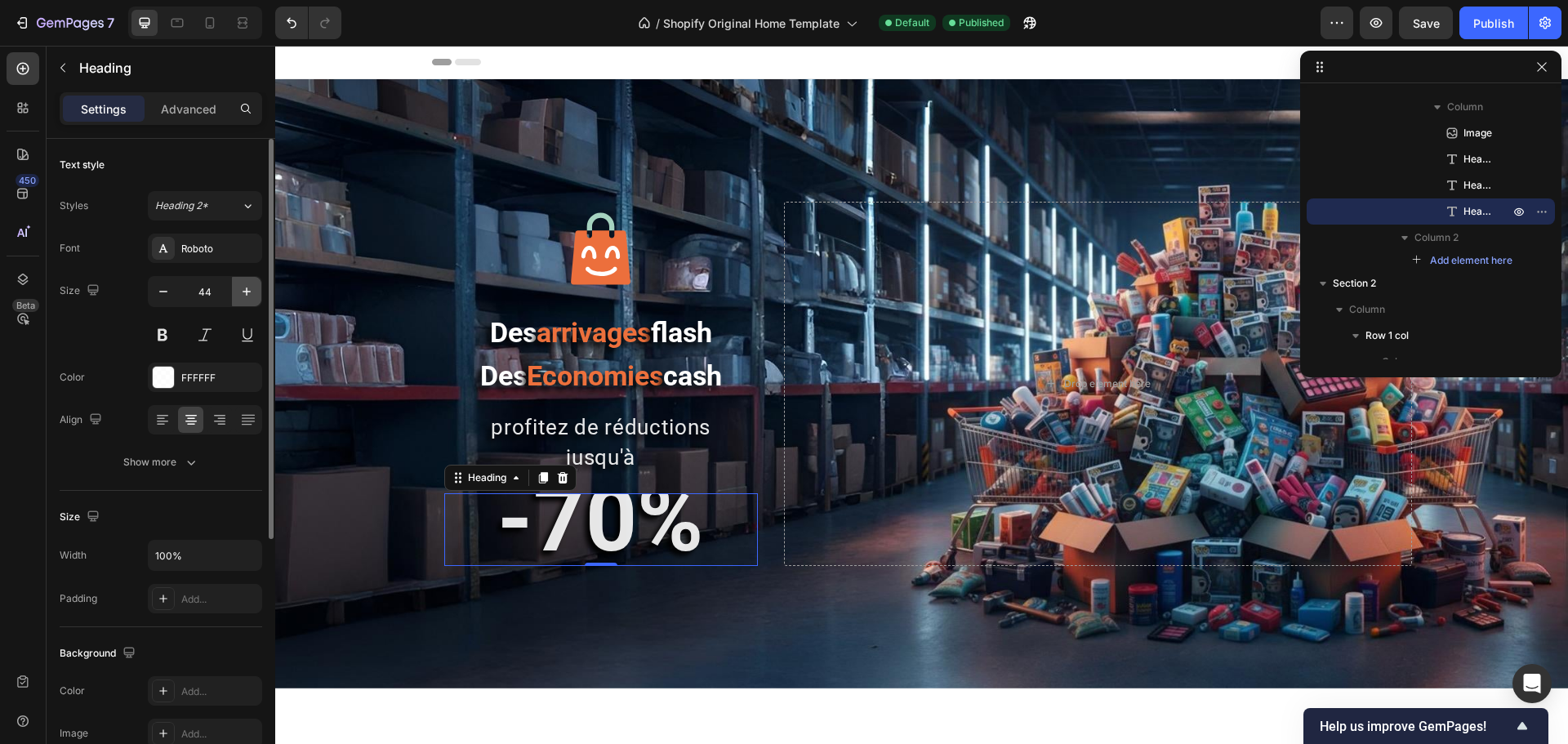
click at [244, 286] on icon "button" at bounding box center [246, 291] width 17 height 17
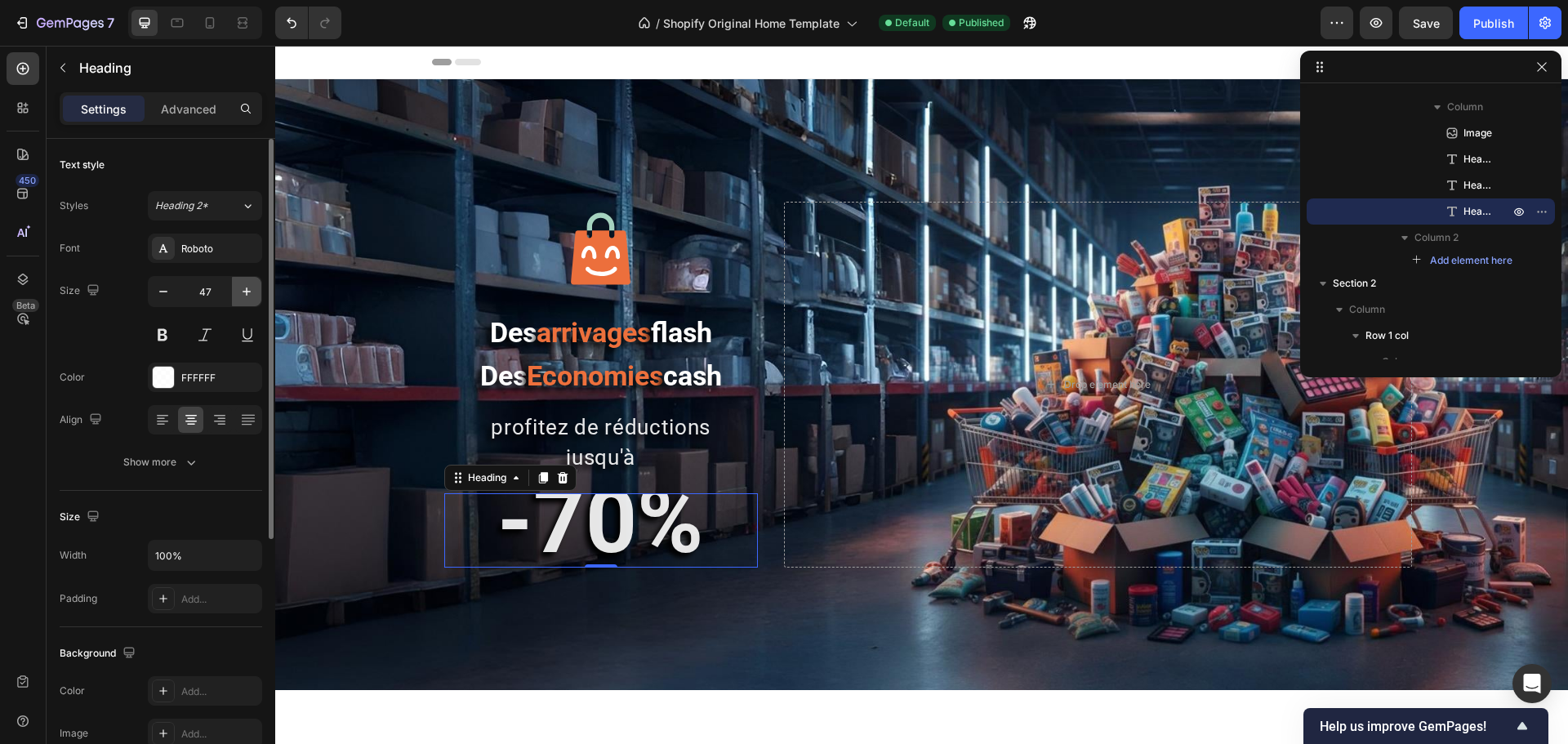
click at [244, 286] on icon "button" at bounding box center [246, 291] width 17 height 17
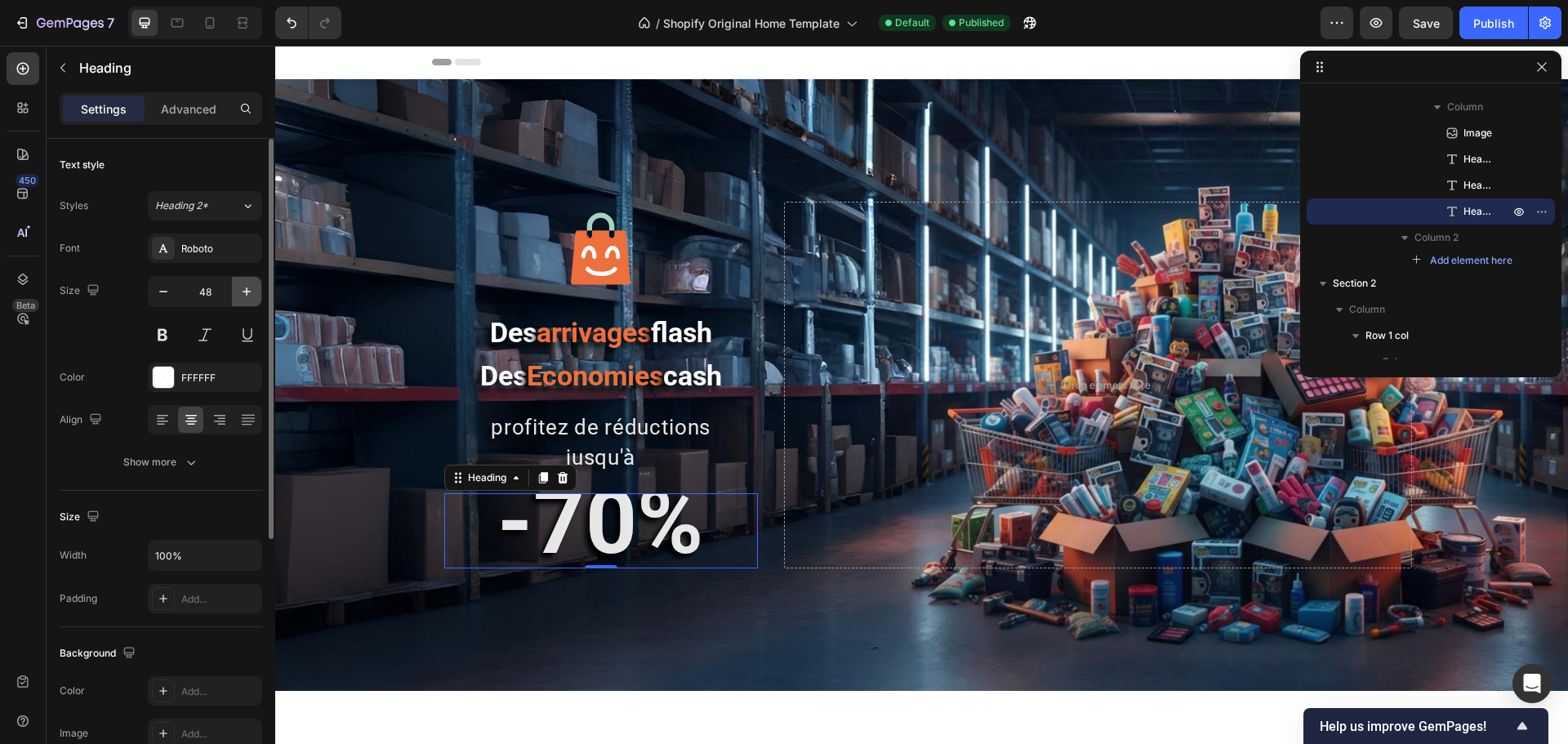
click at [244, 286] on icon "button" at bounding box center [246, 291] width 17 height 17
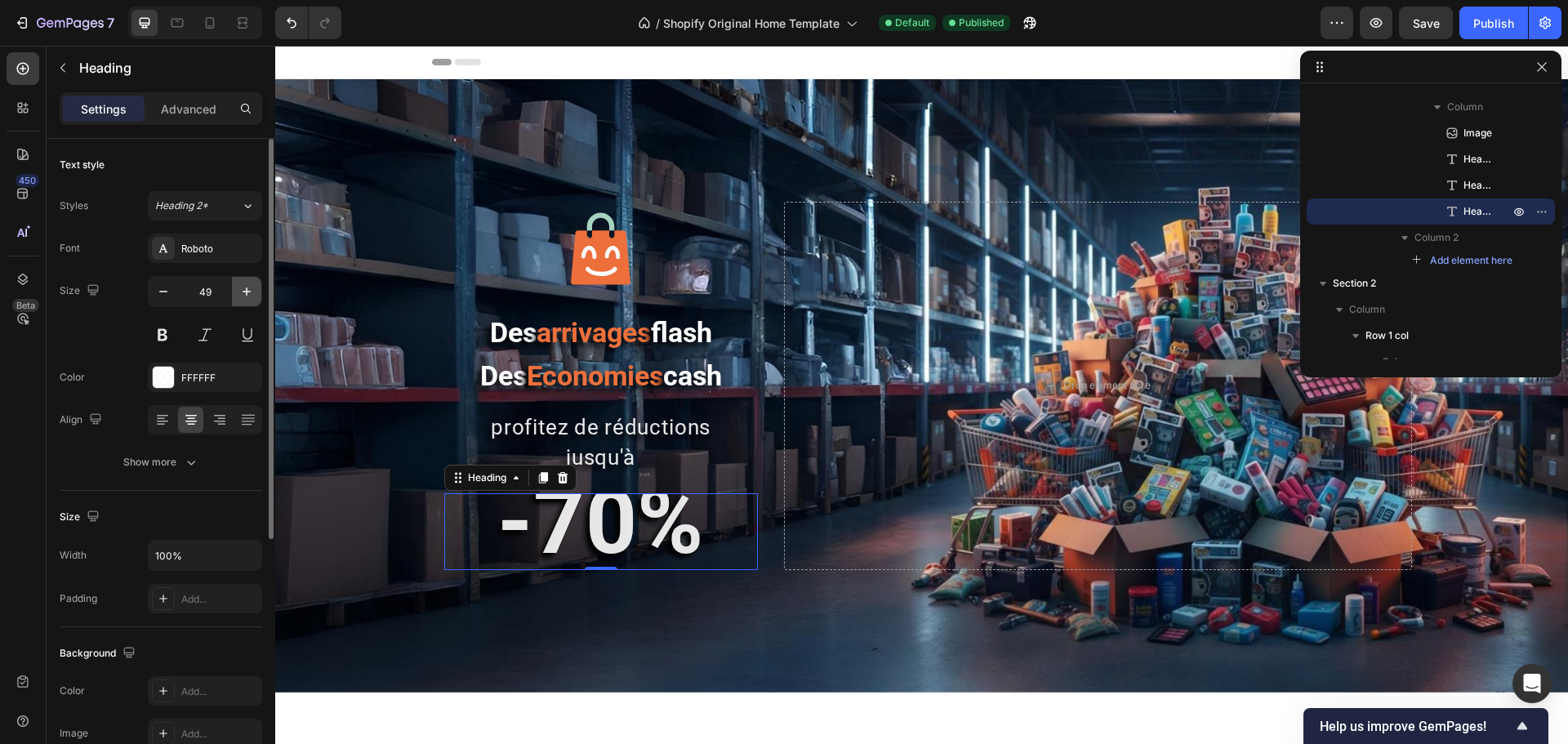
click at [244, 286] on icon "button" at bounding box center [246, 291] width 17 height 17
click at [244, 287] on icon "button" at bounding box center [246, 291] width 17 height 17
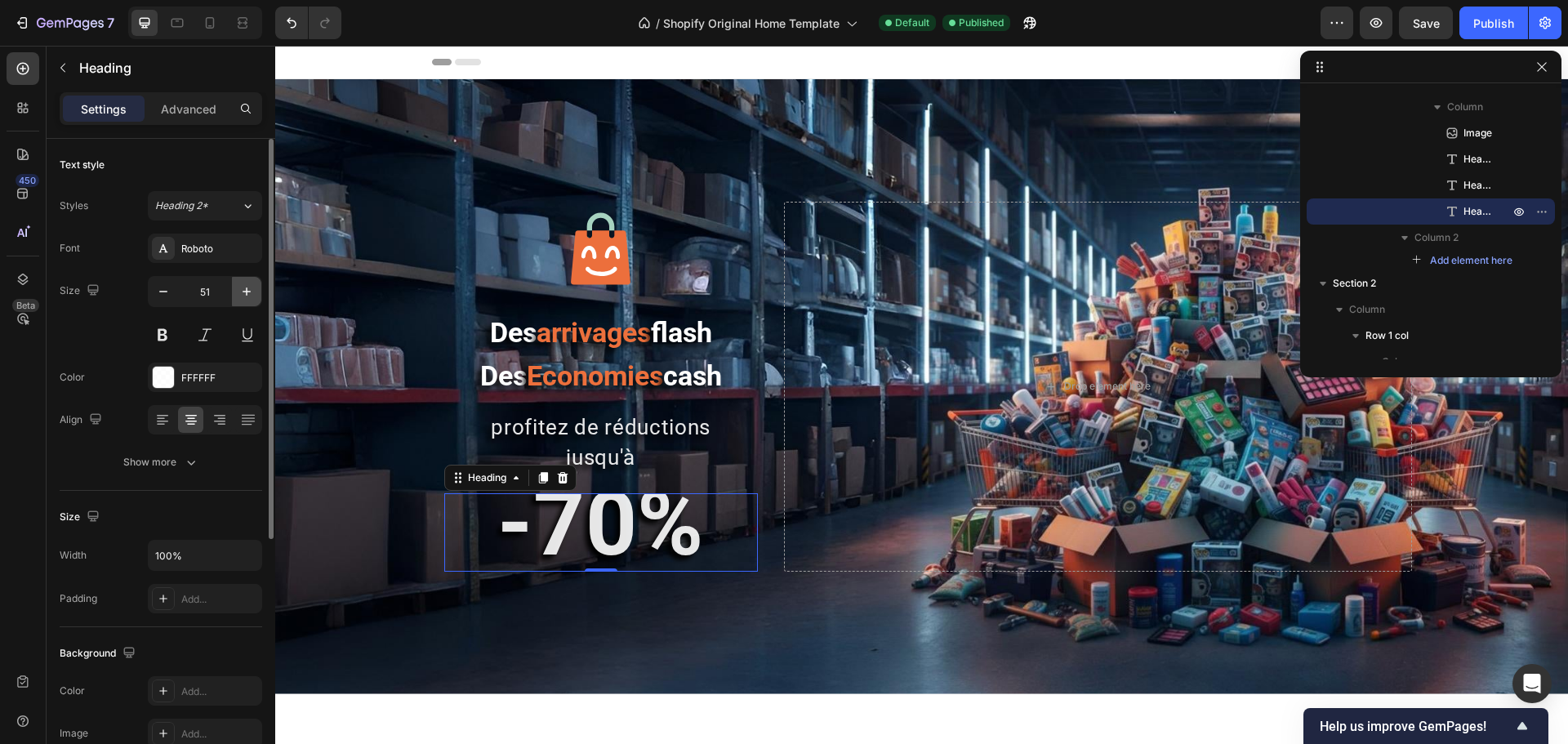
click at [244, 287] on icon "button" at bounding box center [246, 291] width 17 height 17
click at [243, 287] on icon "button" at bounding box center [246, 291] width 17 height 17
click at [242, 287] on icon "button" at bounding box center [246, 291] width 17 height 17
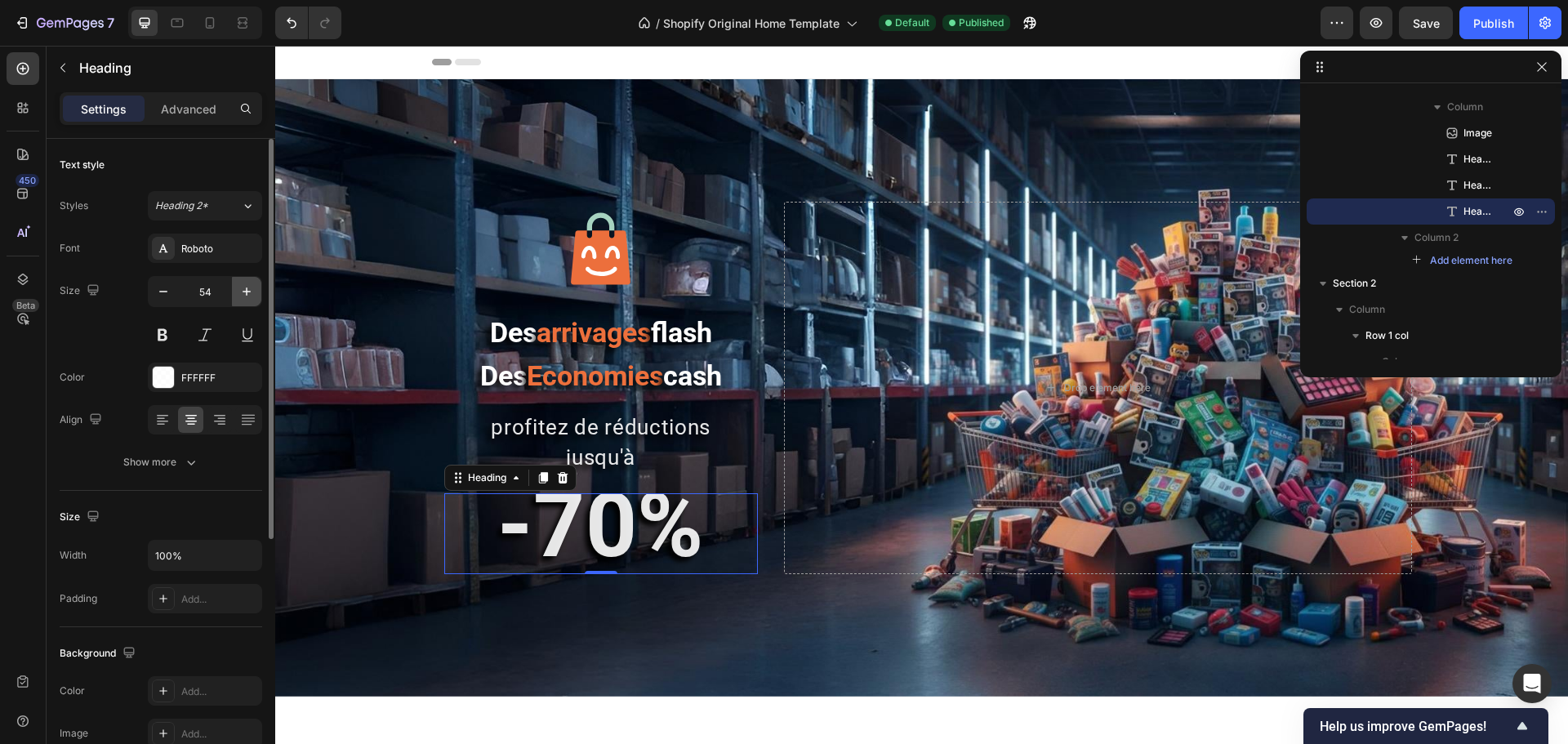
click at [242, 287] on icon "button" at bounding box center [246, 291] width 17 height 17
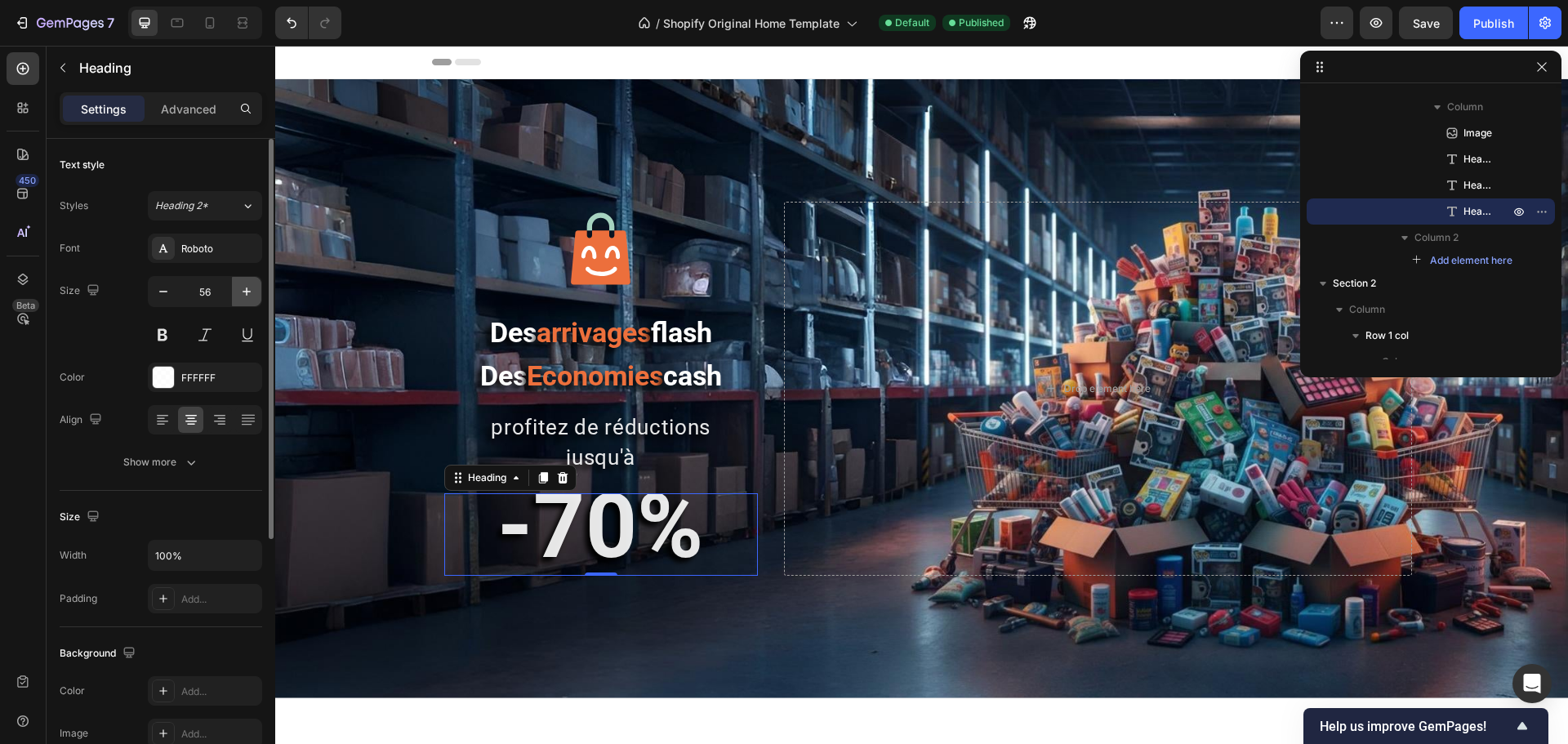
click at [242, 287] on icon "button" at bounding box center [246, 291] width 17 height 17
click at [240, 287] on icon "button" at bounding box center [246, 291] width 17 height 17
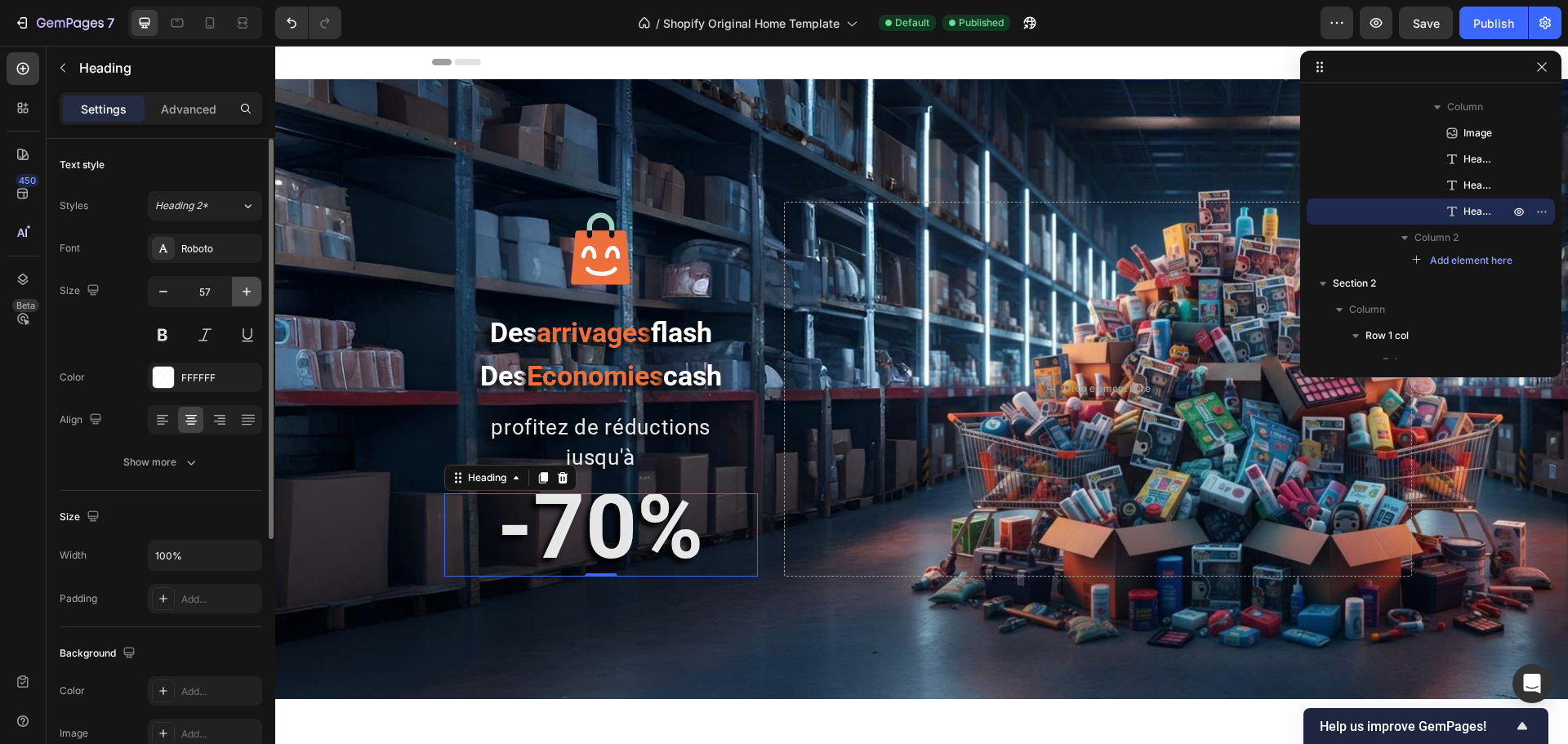
click at [240, 287] on icon "button" at bounding box center [246, 291] width 17 height 17
click at [238, 287] on icon "button" at bounding box center [246, 291] width 17 height 17
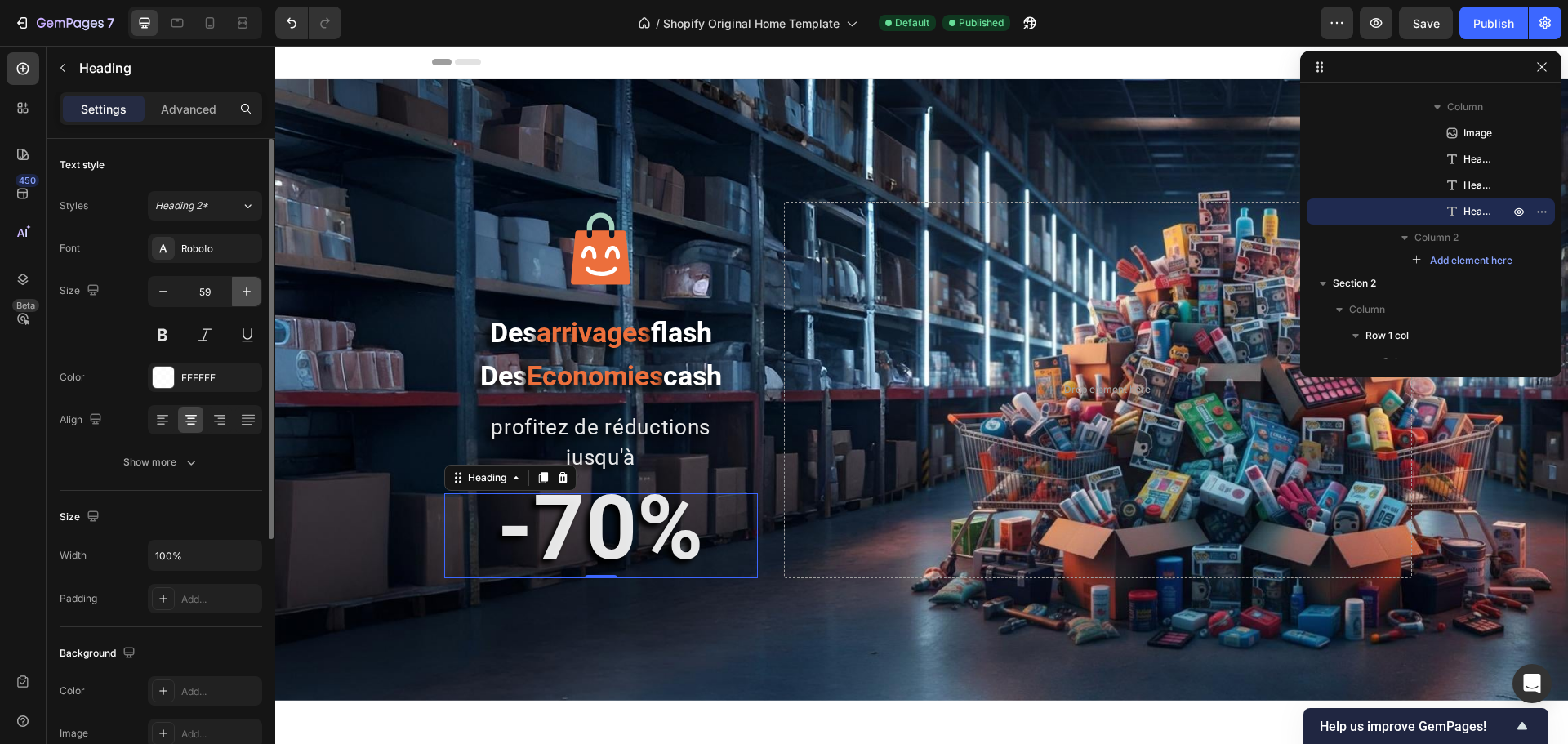
click at [238, 287] on icon "button" at bounding box center [246, 291] width 17 height 17
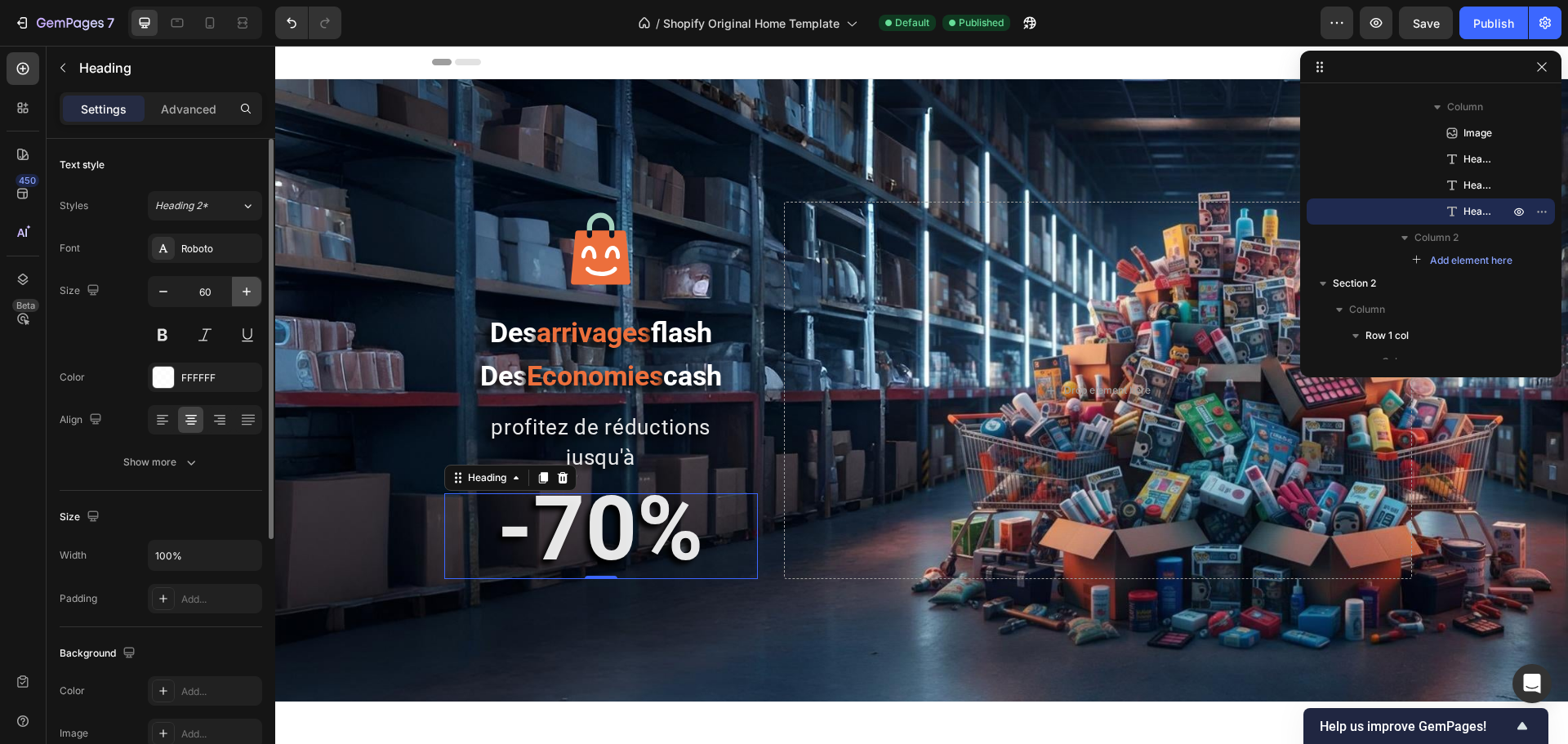
click at [238, 287] on icon "button" at bounding box center [246, 291] width 17 height 17
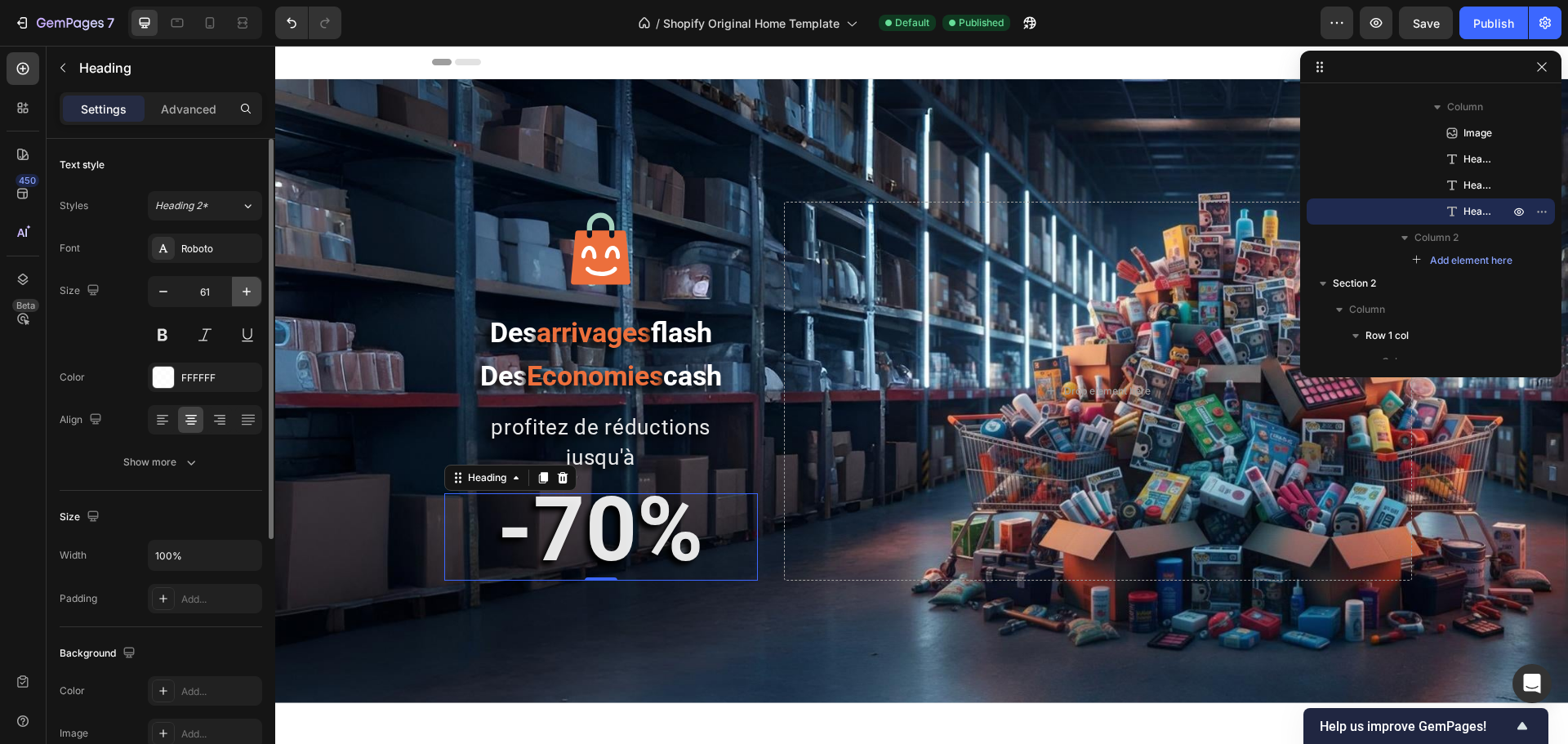
click at [237, 287] on button "button" at bounding box center [247, 292] width 29 height 29
type input "63"
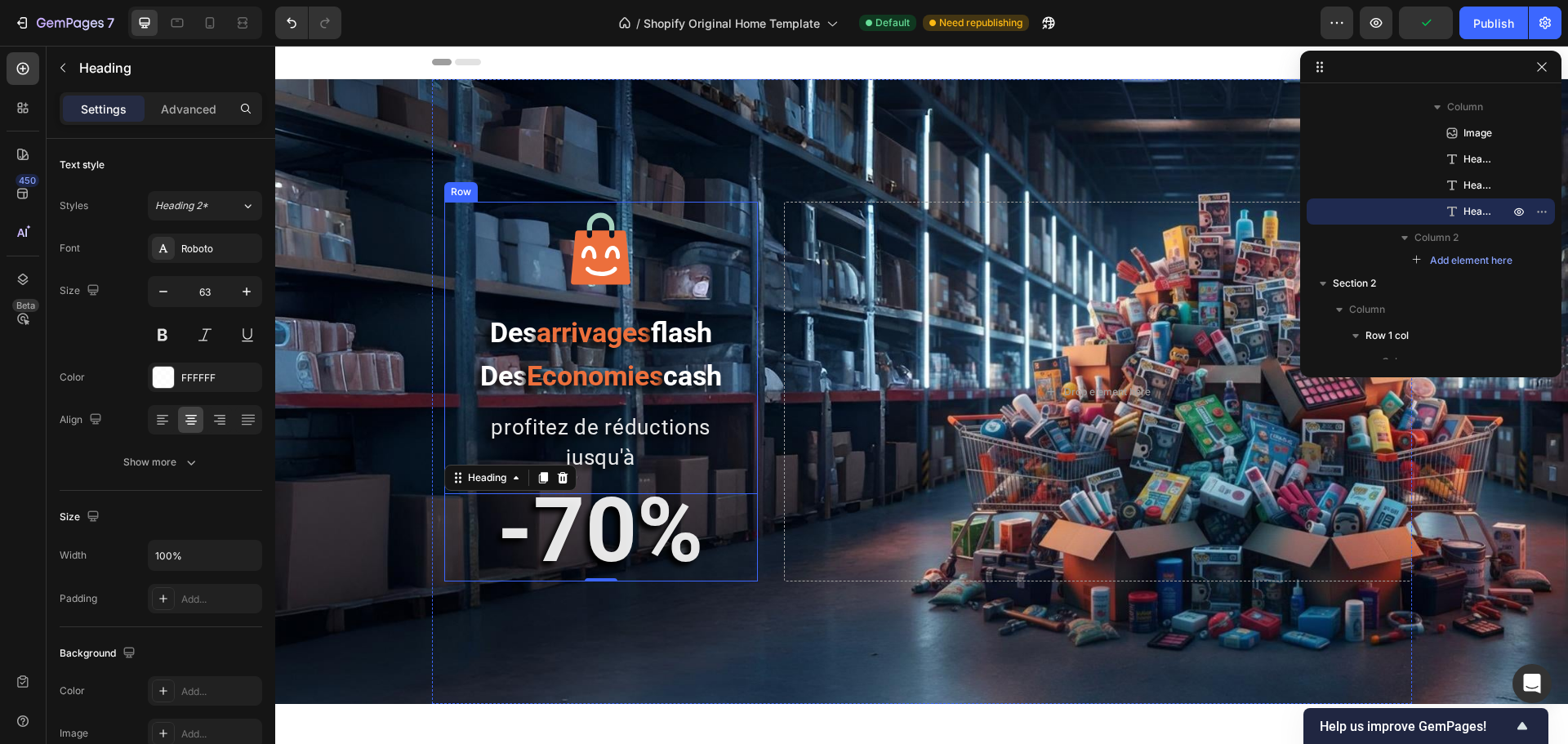
click at [624, 487] on div "Image Des arrivages flash Des Economies cash Heading profitez de réductions jus…" at bounding box center [601, 391] width 313 height 380
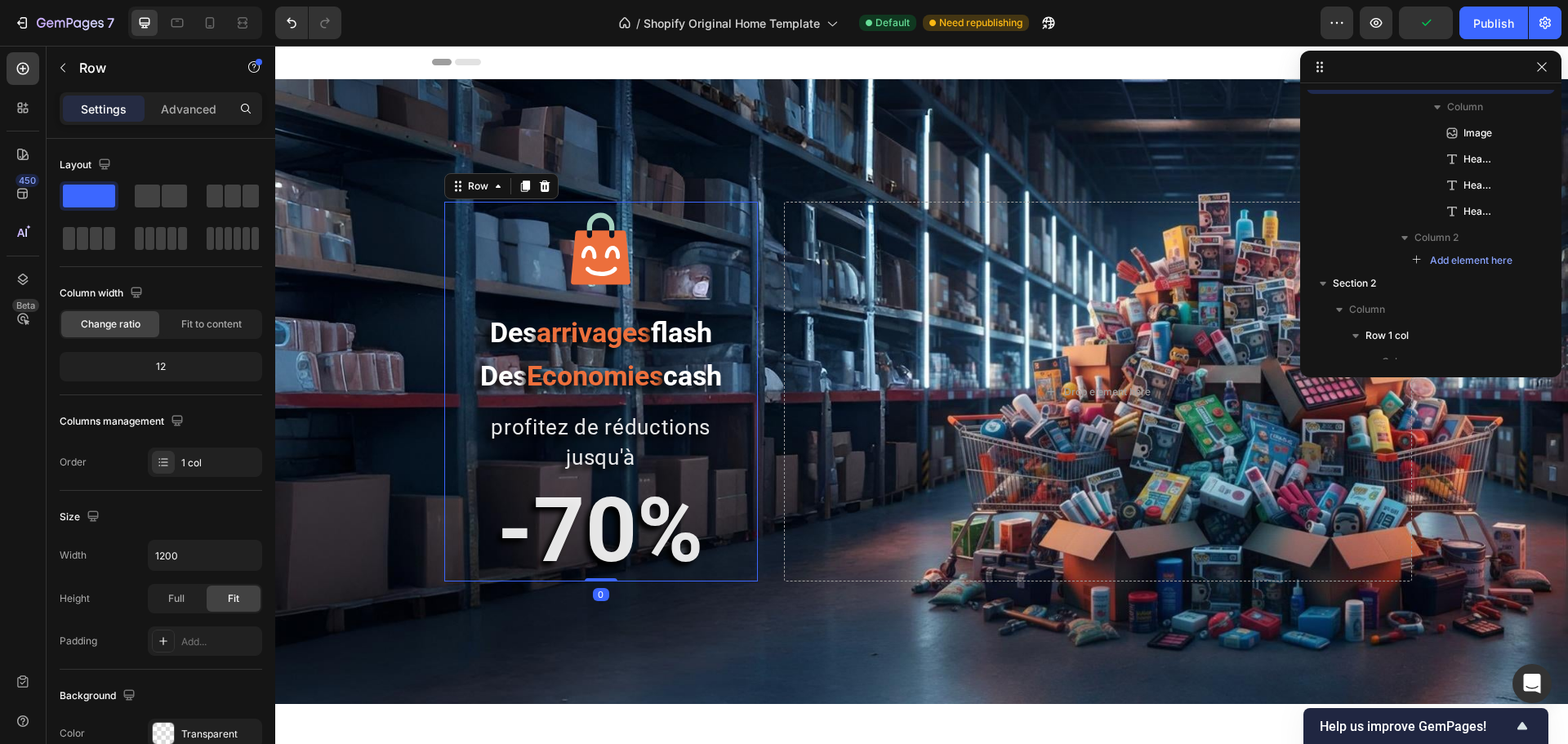
scroll to position [49, 0]
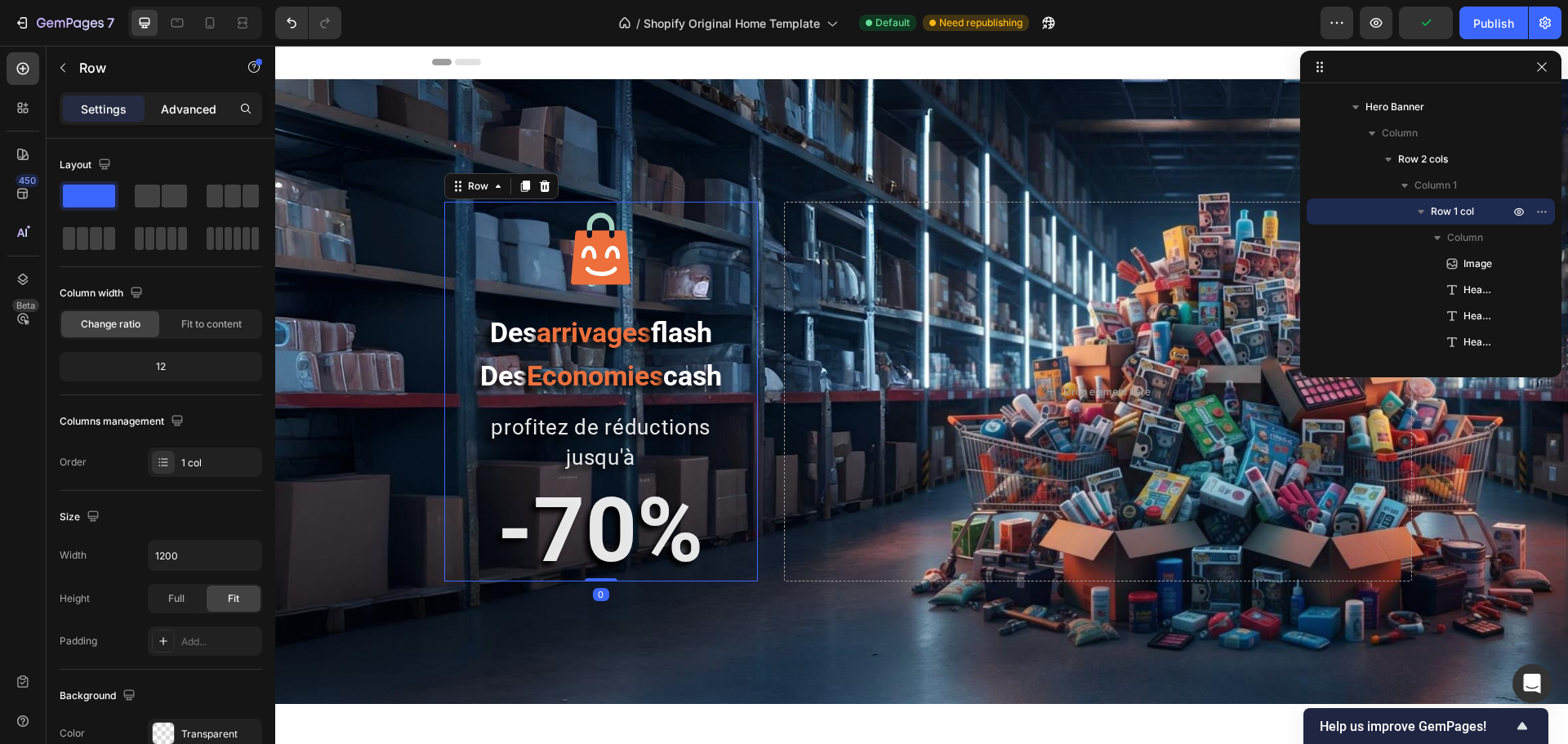
click at [184, 110] on p "Advanced" at bounding box center [188, 109] width 55 height 18
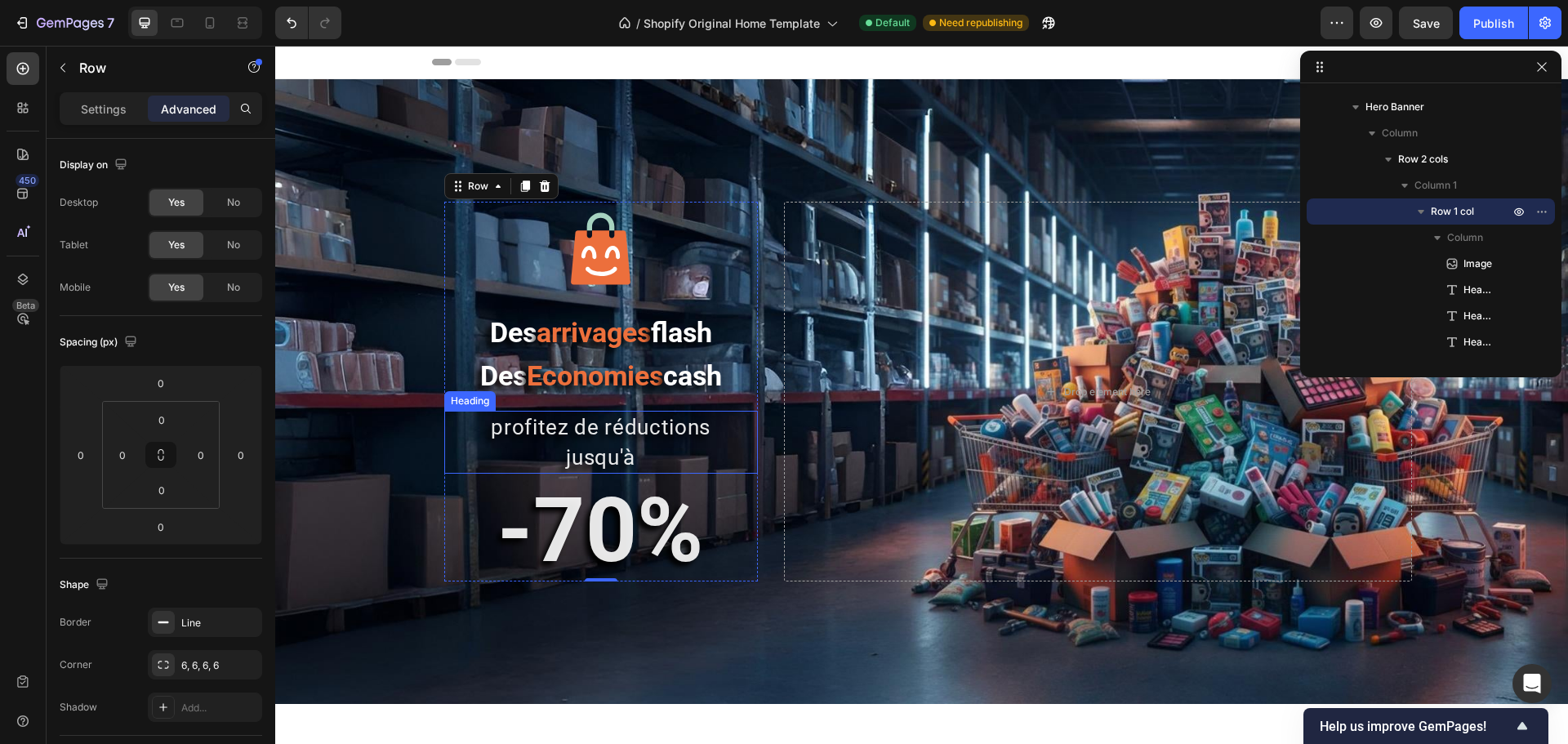
click at [584, 455] on p "profitez de réductions jusqu'à" at bounding box center [601, 442] width 310 height 59
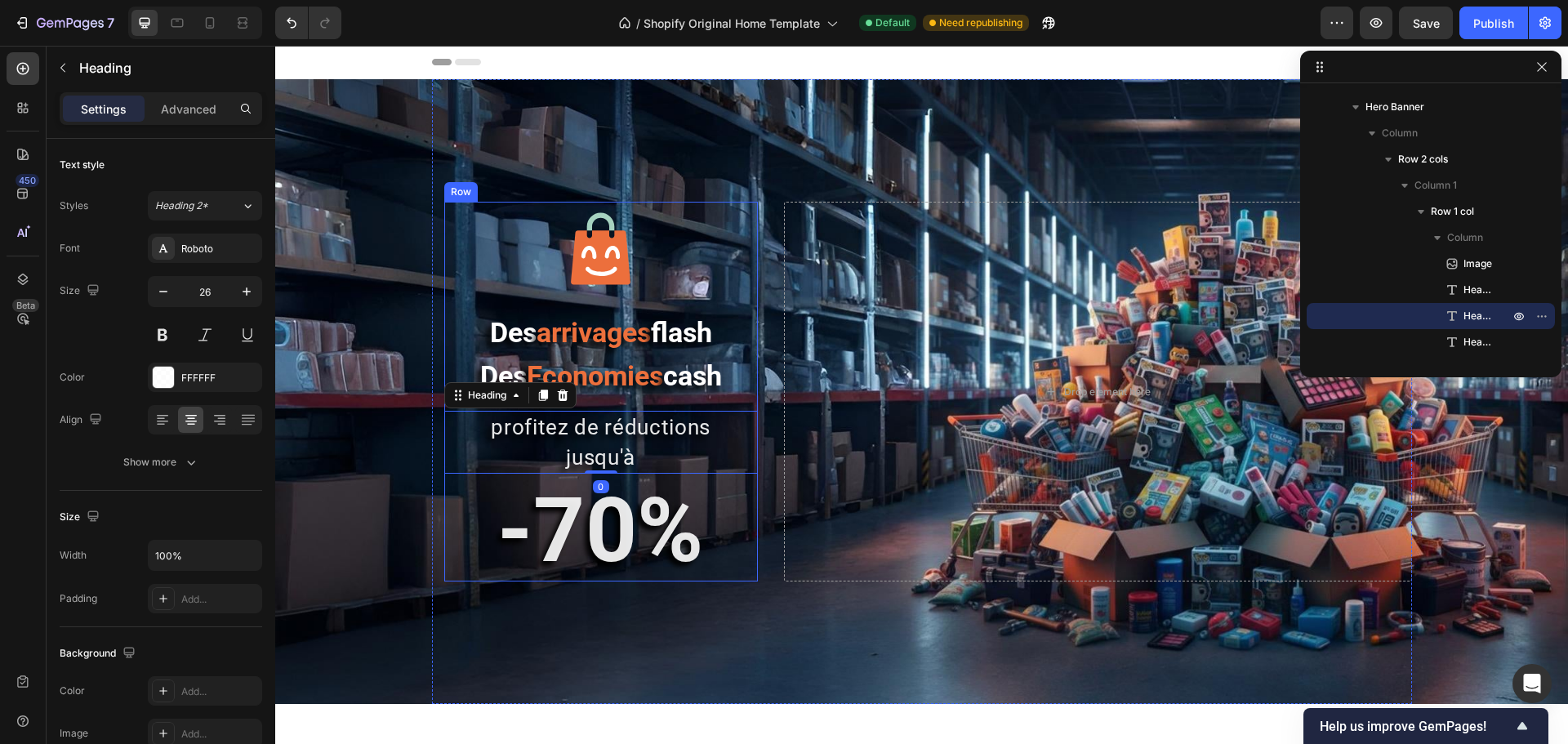
click at [567, 488] on div "Image Des arrivages flash Des Economies cash Heading profitez de réductions jus…" at bounding box center [601, 391] width 313 height 380
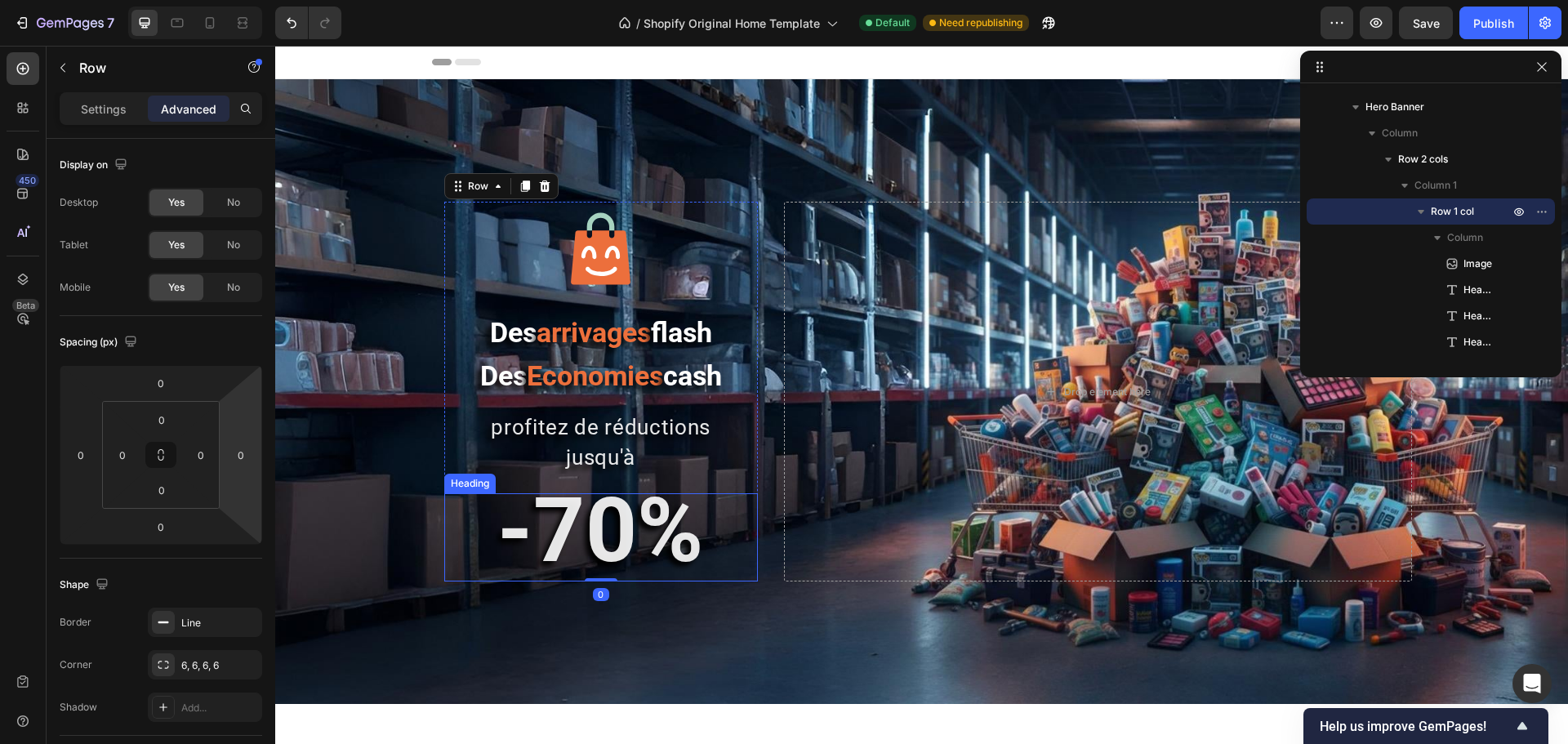
click at [524, 538] on strong "-70%" at bounding box center [600, 530] width 206 height 105
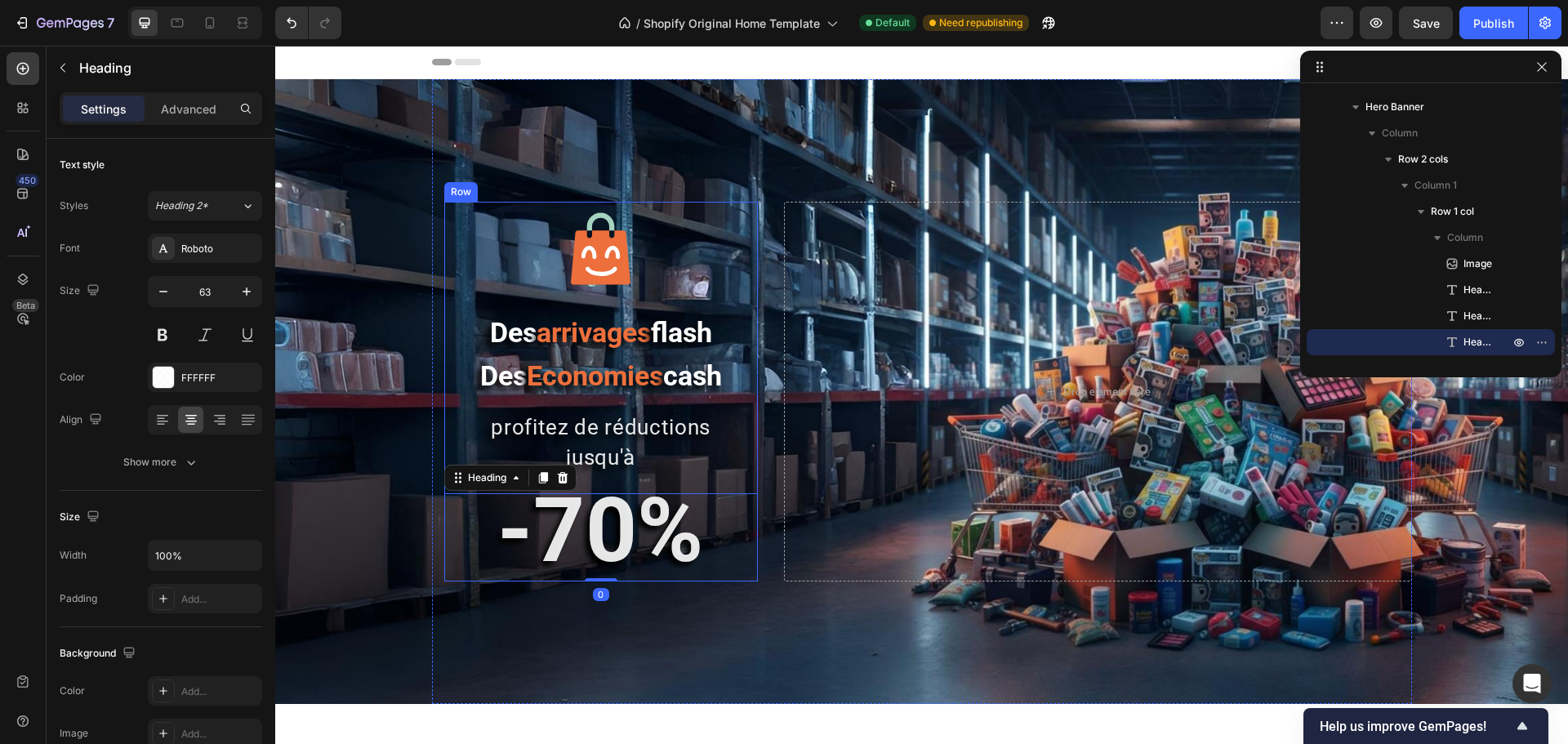
click at [594, 487] on div "Image Des arrivages flash Des Economies cash Heading profitez de réductions jus…" at bounding box center [601, 391] width 313 height 380
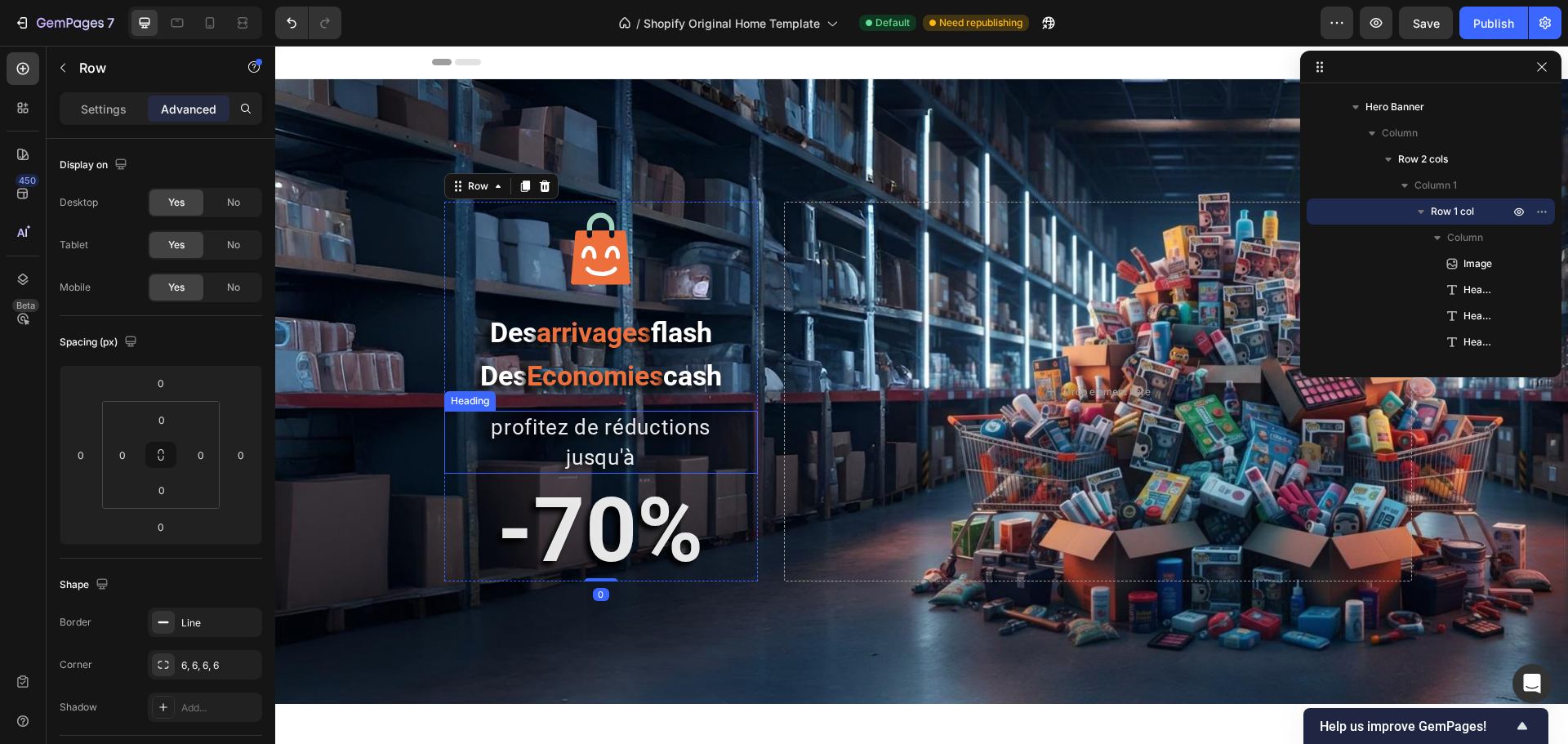
click at [469, 471] on p "profitez de réductions jusqu'à" at bounding box center [601, 442] width 310 height 59
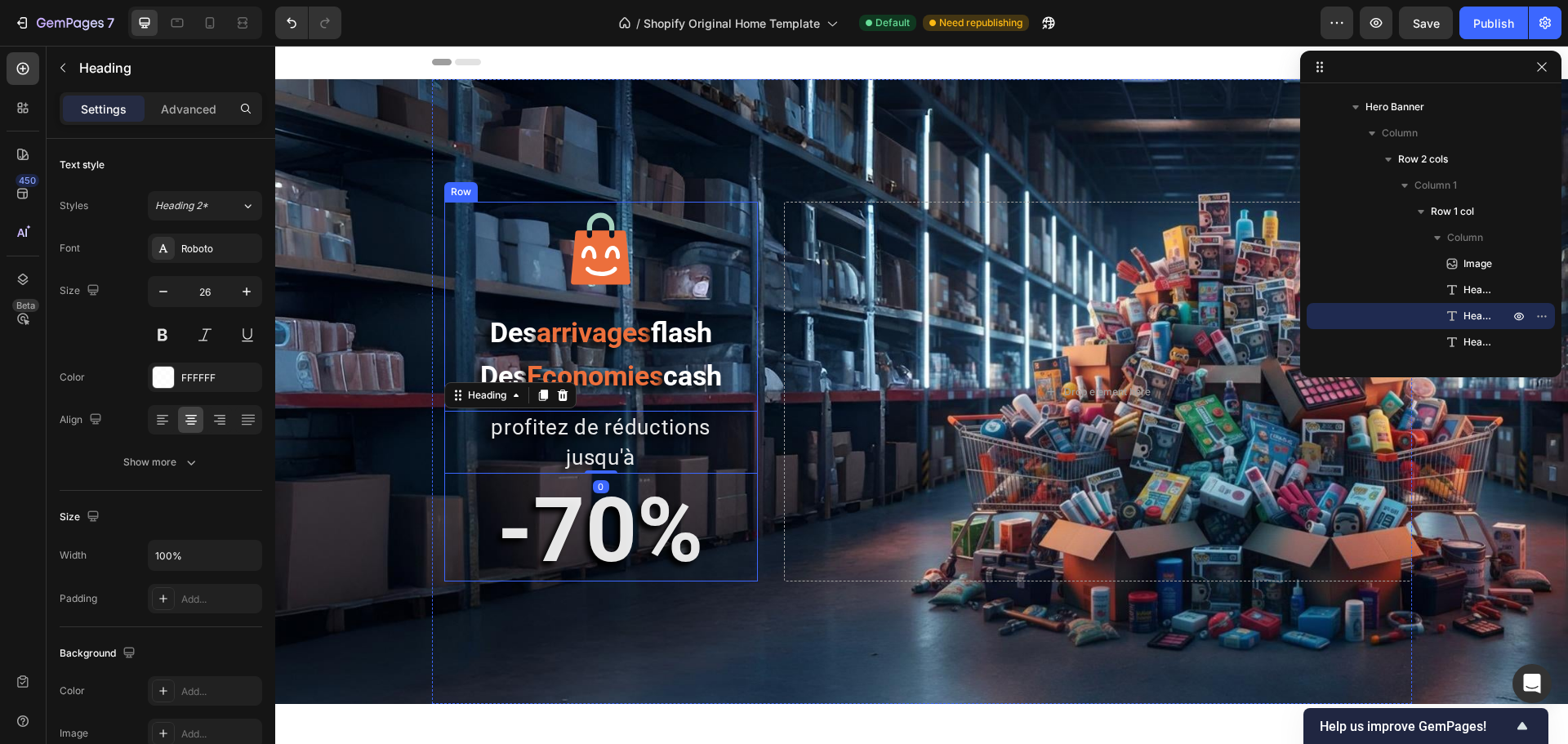
click at [451, 487] on div "Image Des arrivages flash Des Economies cash Heading profitez de réductions jus…" at bounding box center [601, 391] width 313 height 380
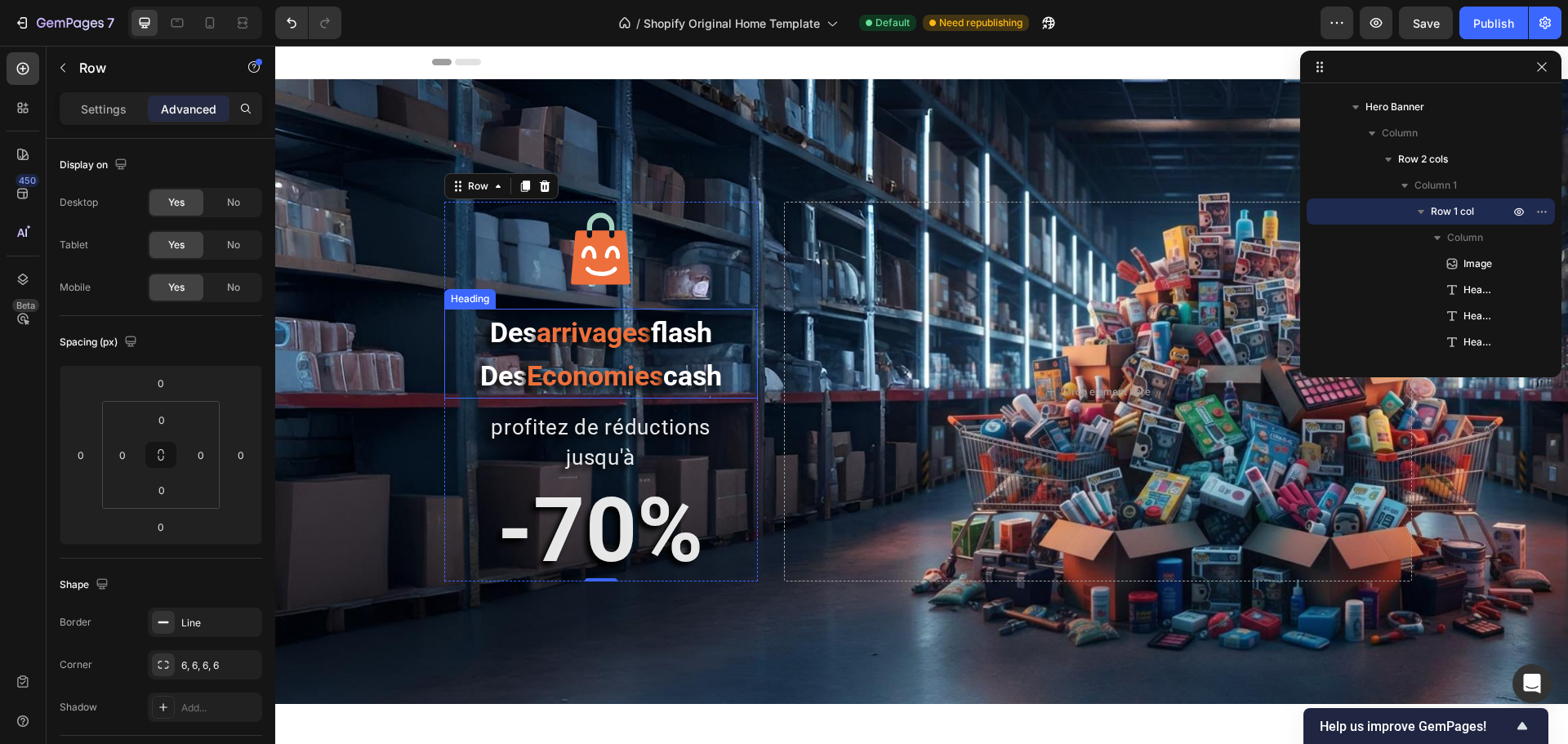
click at [445, 354] on h2 "Des arrivages flash Des Economies cash" at bounding box center [601, 353] width 313 height 89
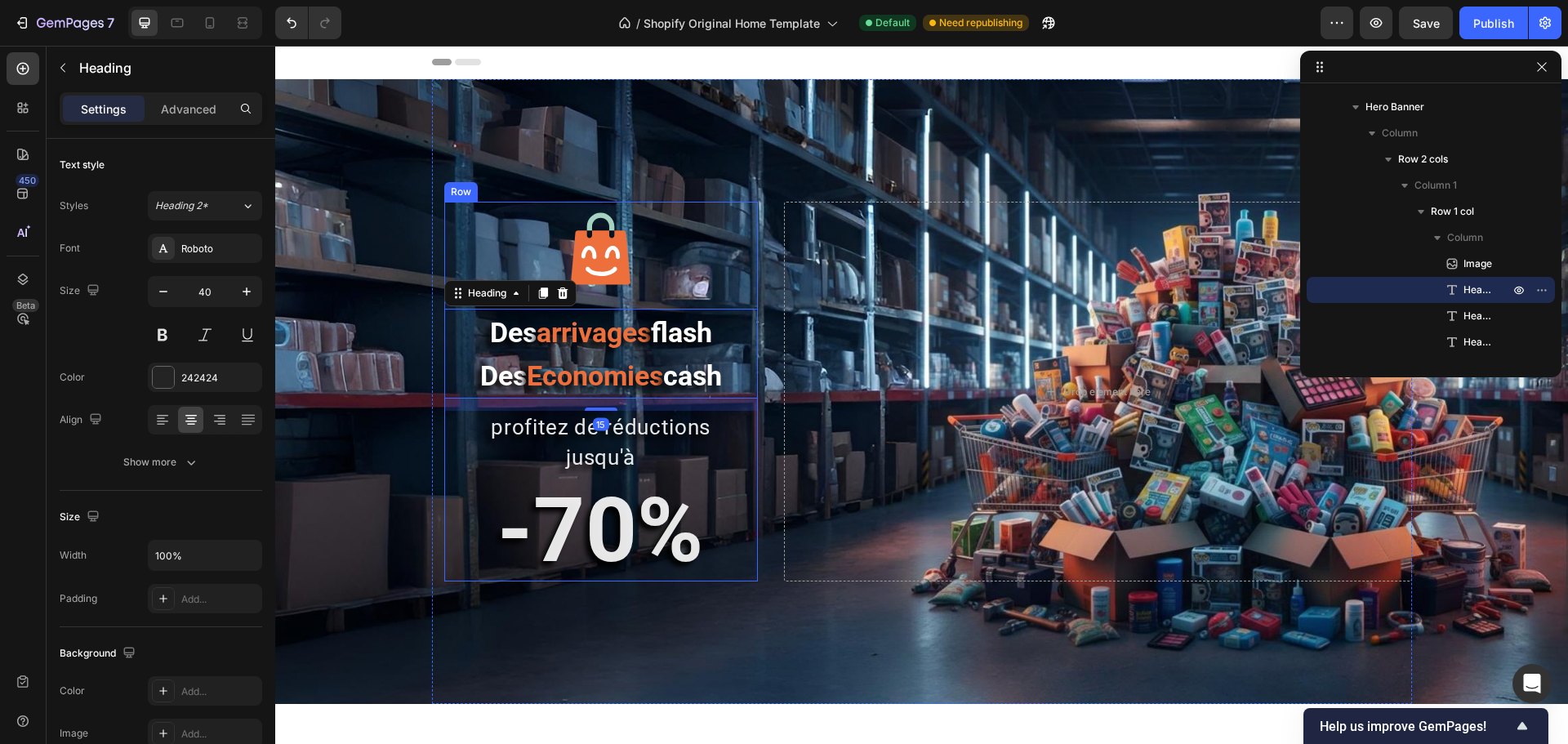
click at [492, 481] on div "Image Des arrivages flash Des Economies cash Heading 15 profitez de réductions …" at bounding box center [601, 391] width 313 height 380
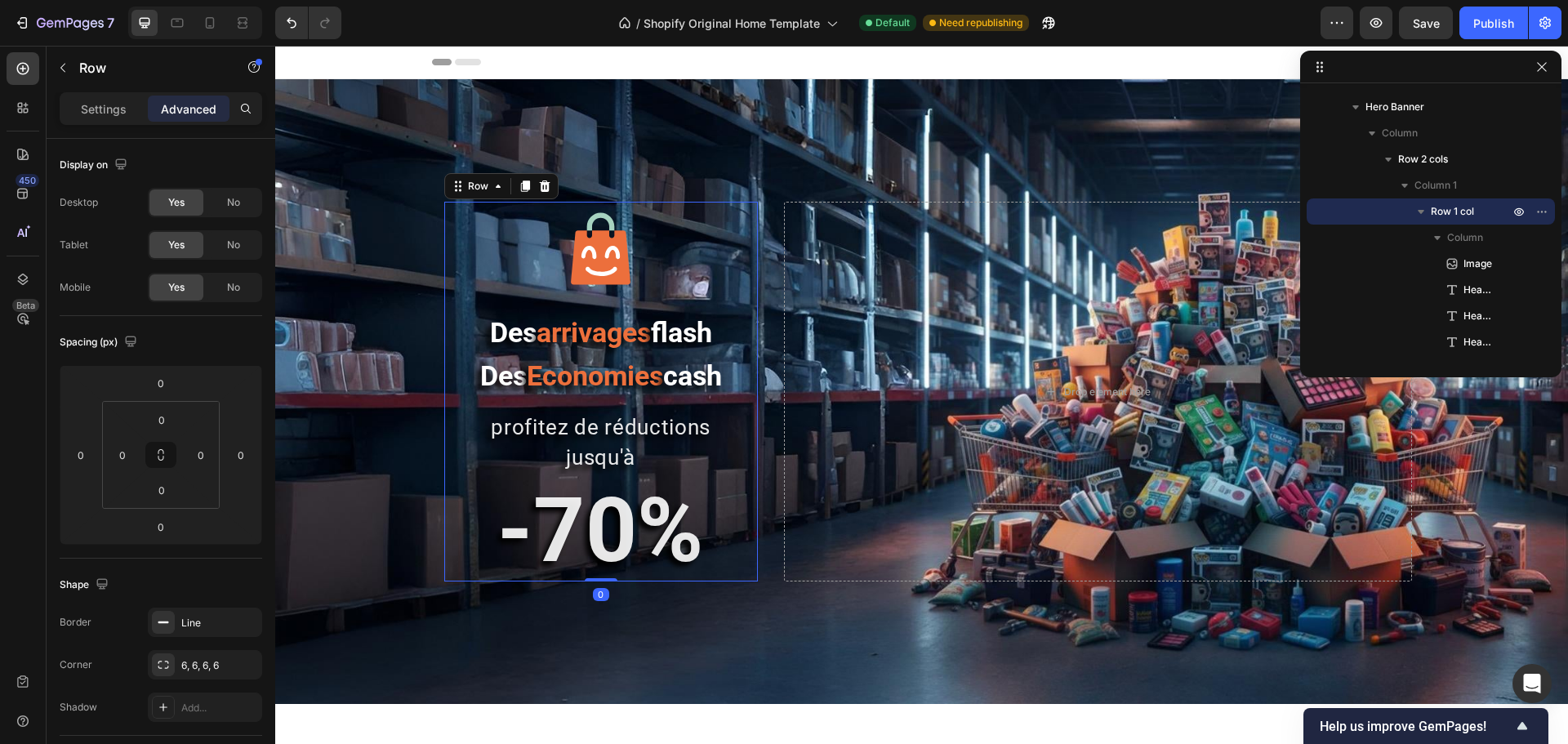
click at [629, 479] on div "Image Des arrivages flash Des Economies cash Heading profitez de réductions jus…" at bounding box center [601, 391] width 313 height 380
click at [629, 466] on p "profitez de réductions jusqu'à" at bounding box center [601, 442] width 310 height 59
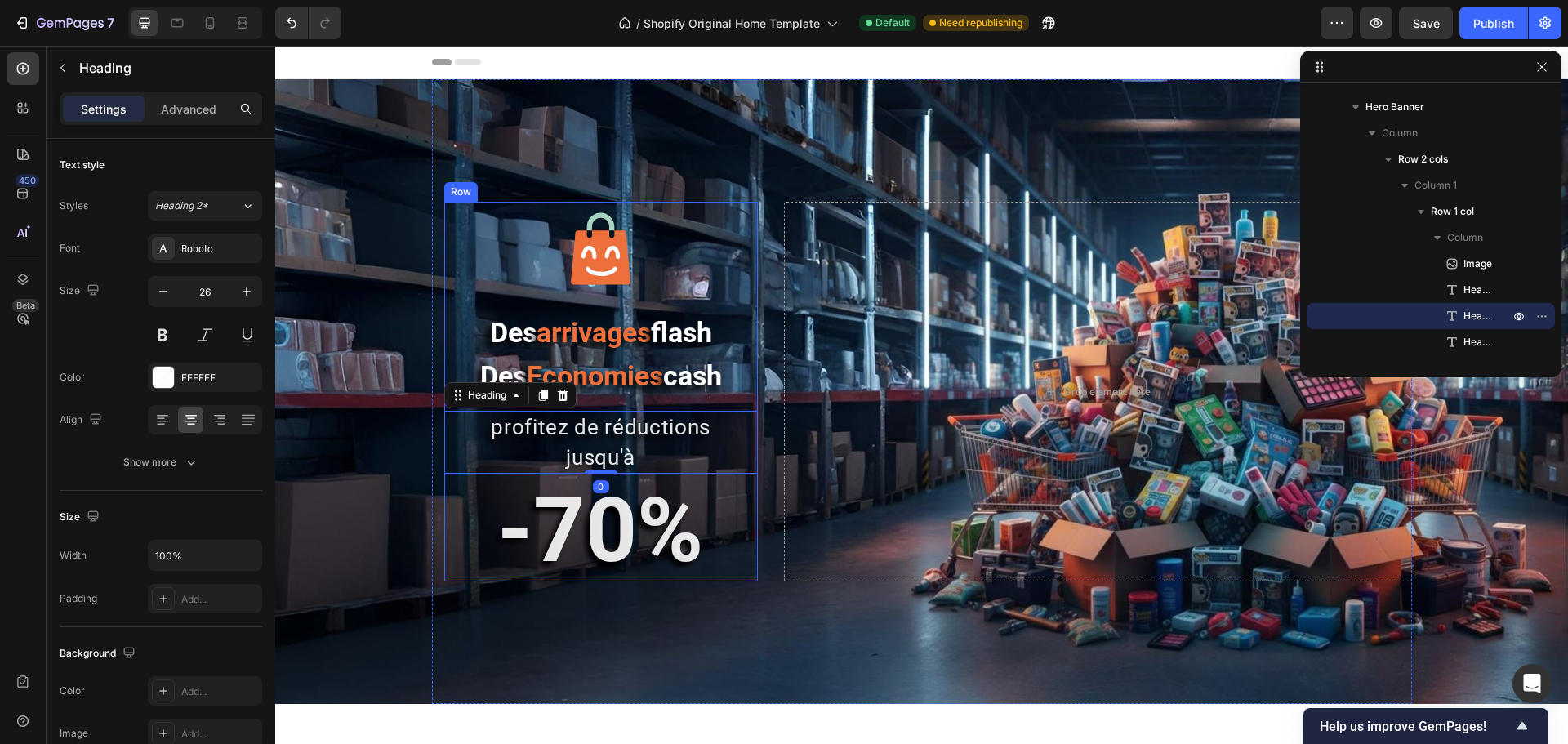
click at [627, 490] on div "Image Des arrivages flash Des Economies cash Heading profitez de réductions jus…" at bounding box center [601, 391] width 313 height 380
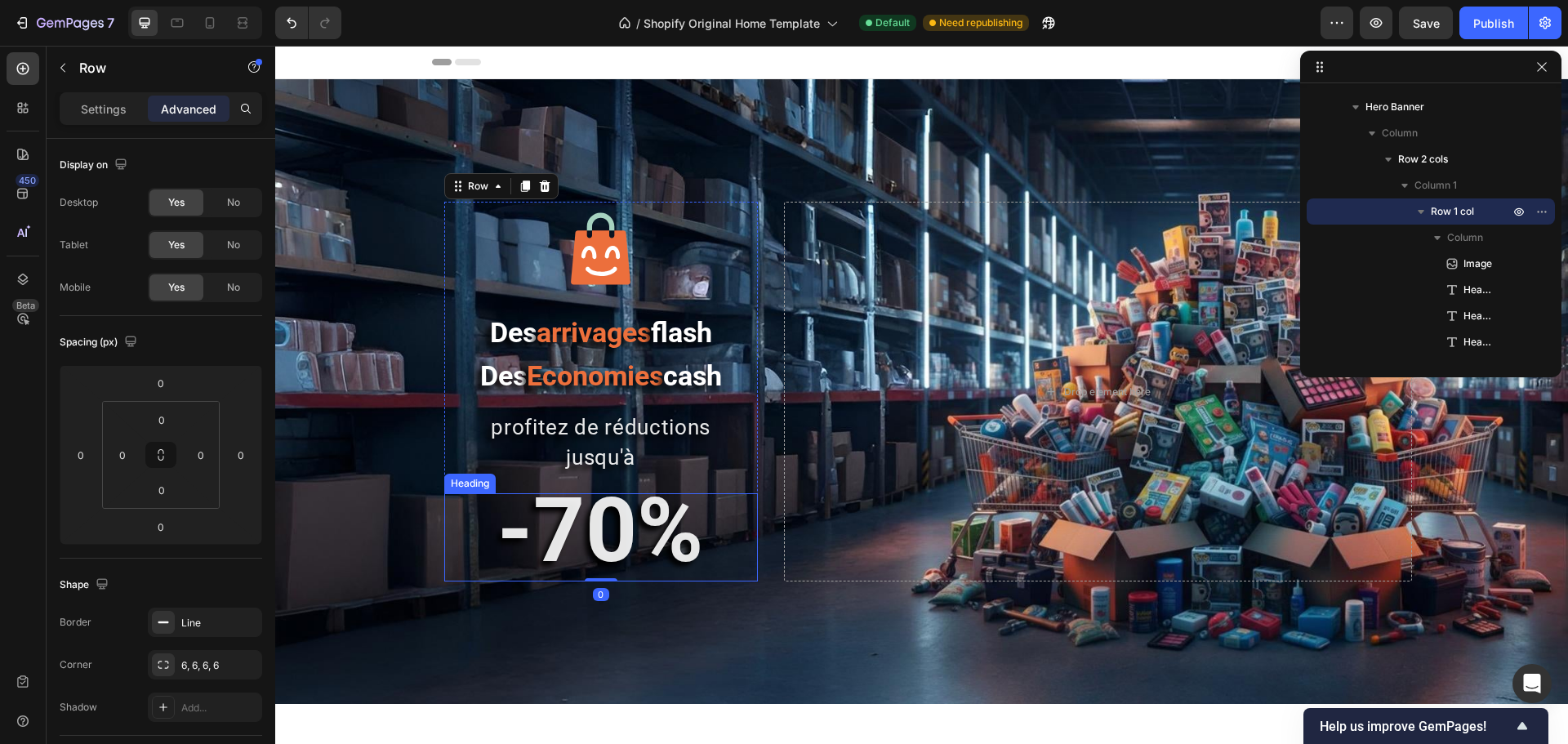
click at [581, 502] on strong "-70%" at bounding box center [600, 530] width 206 height 105
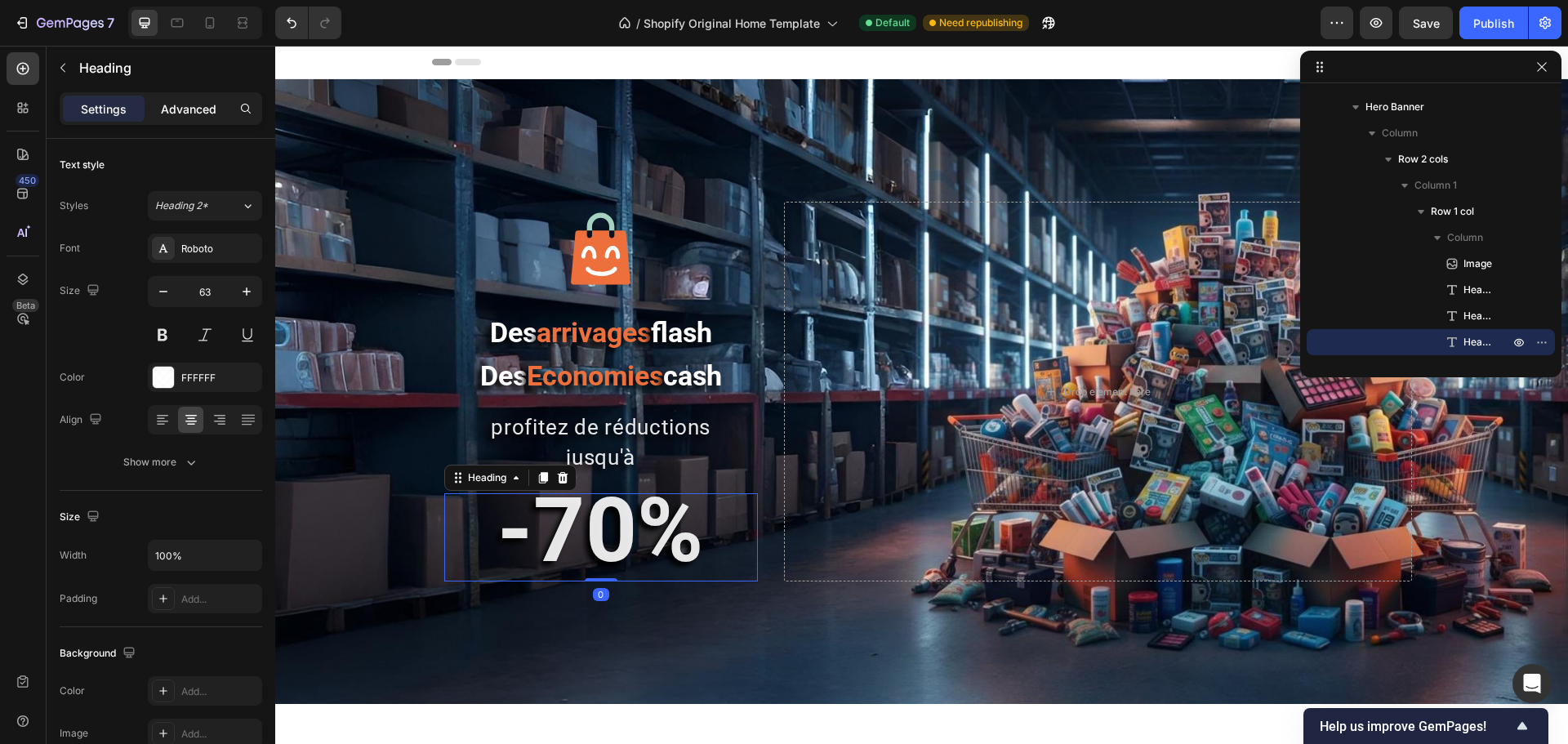
click at [201, 105] on p "Advanced" at bounding box center [188, 109] width 55 height 18
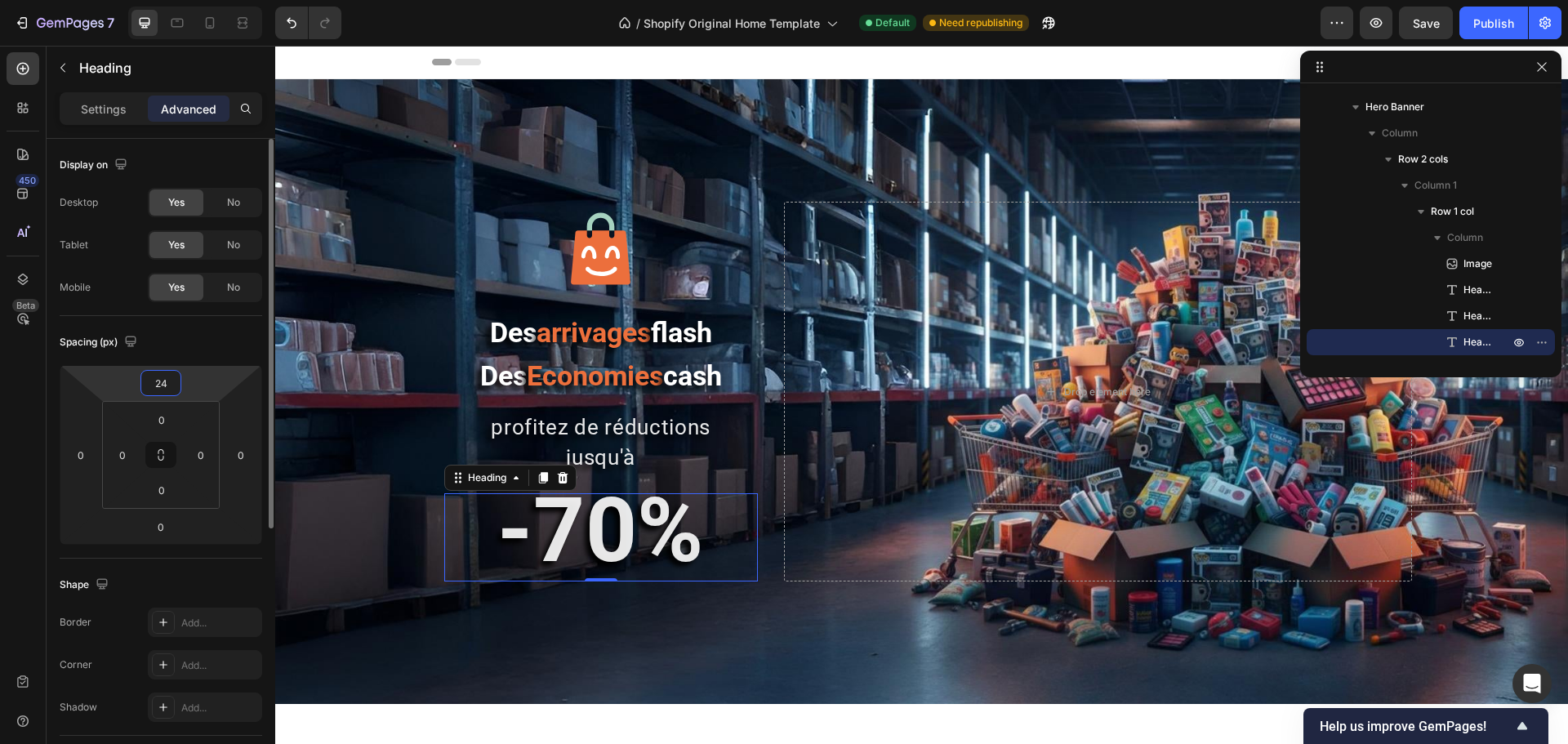
click at [153, 390] on input "24" at bounding box center [161, 382] width 33 height 24
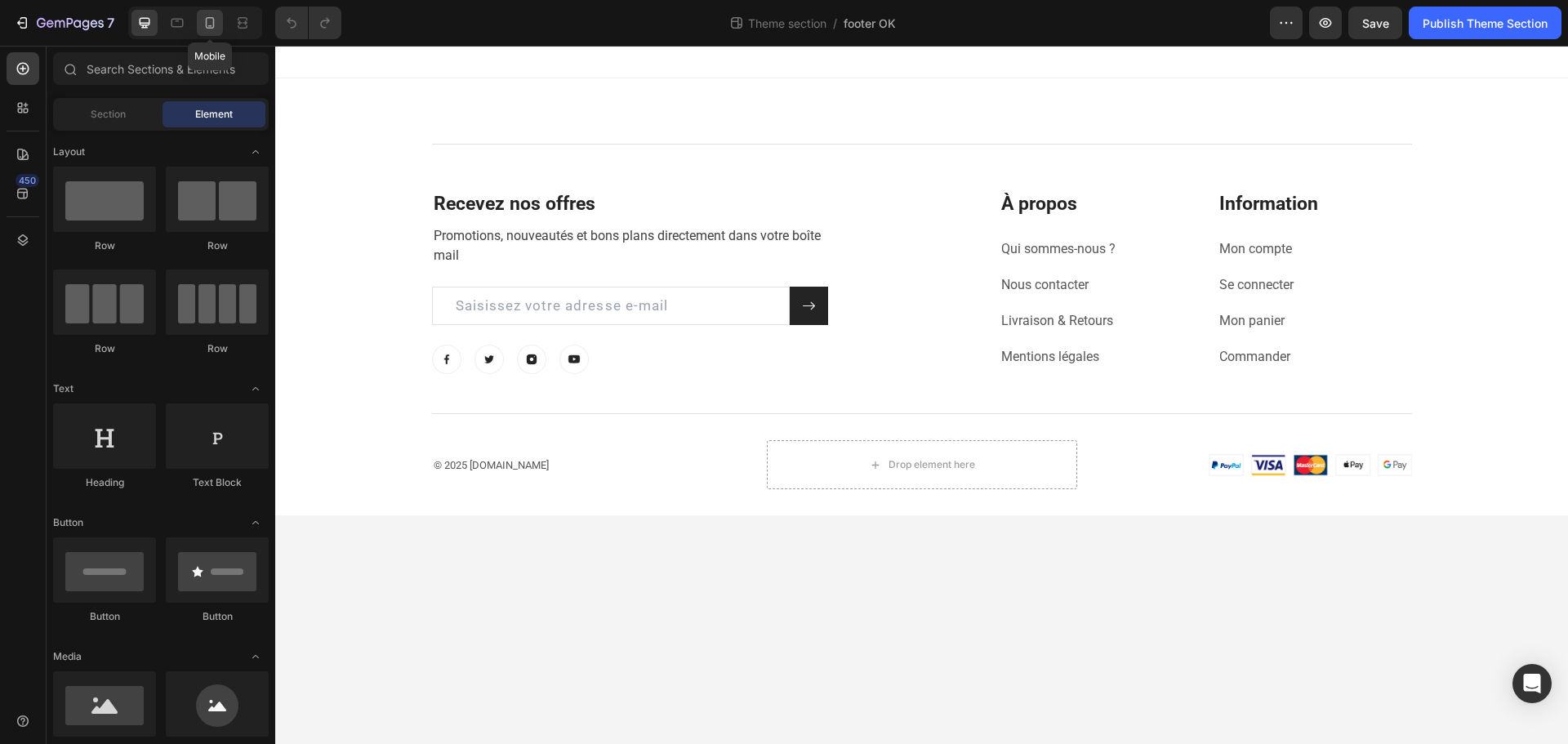
click at [212, 22] on icon at bounding box center [209, 22] width 17 height 17
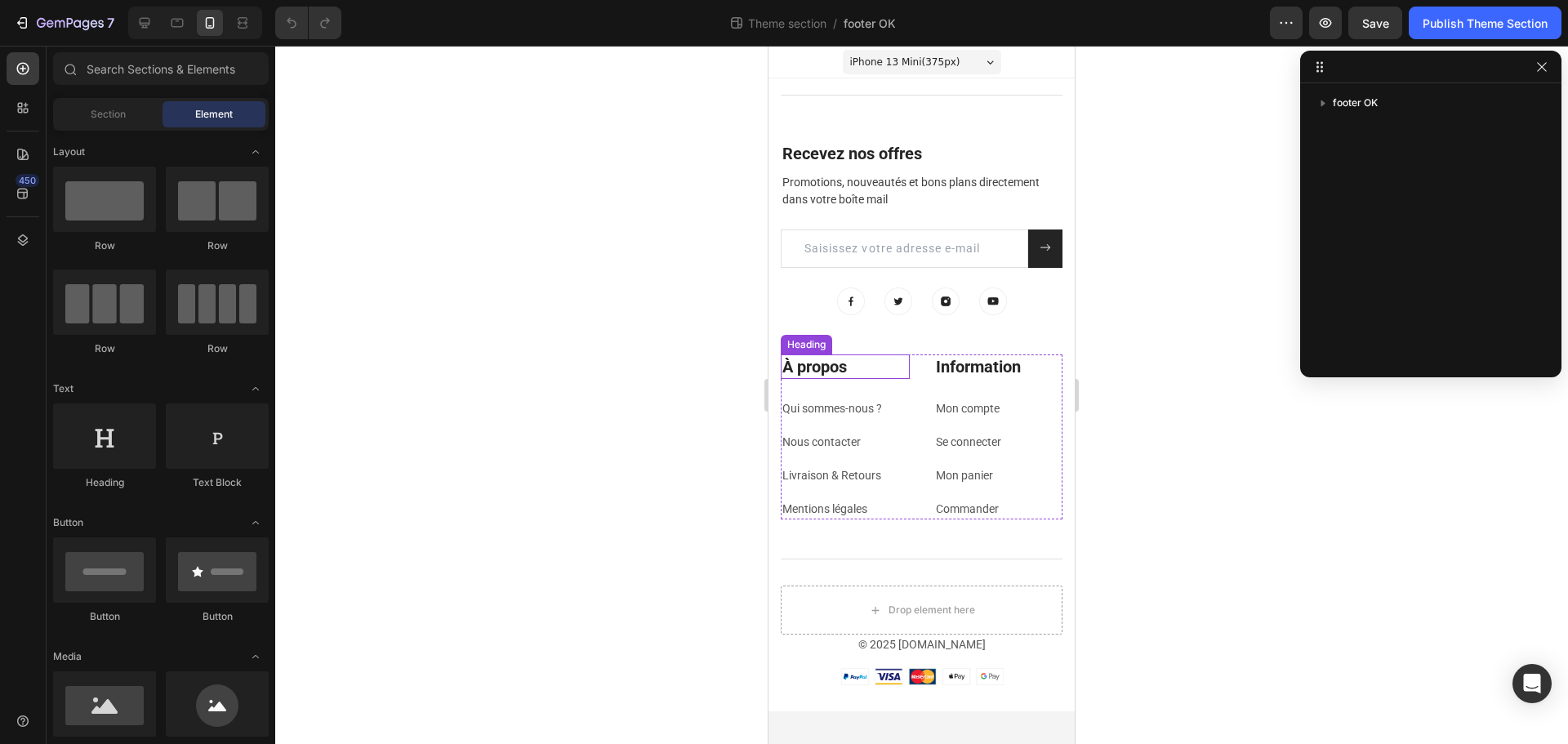
click at [808, 348] on div "Heading" at bounding box center [806, 344] width 45 height 15
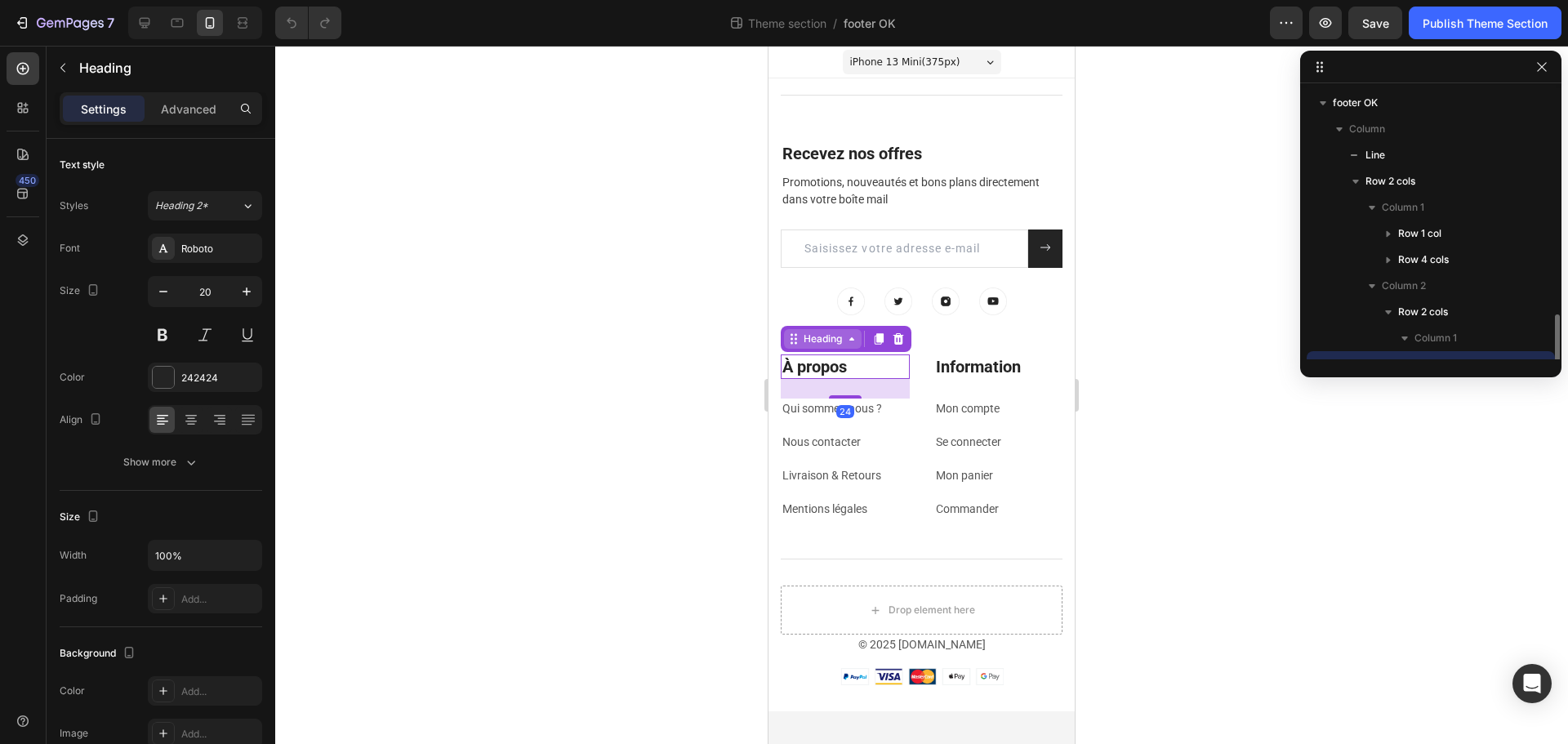
scroll to position [153, 0]
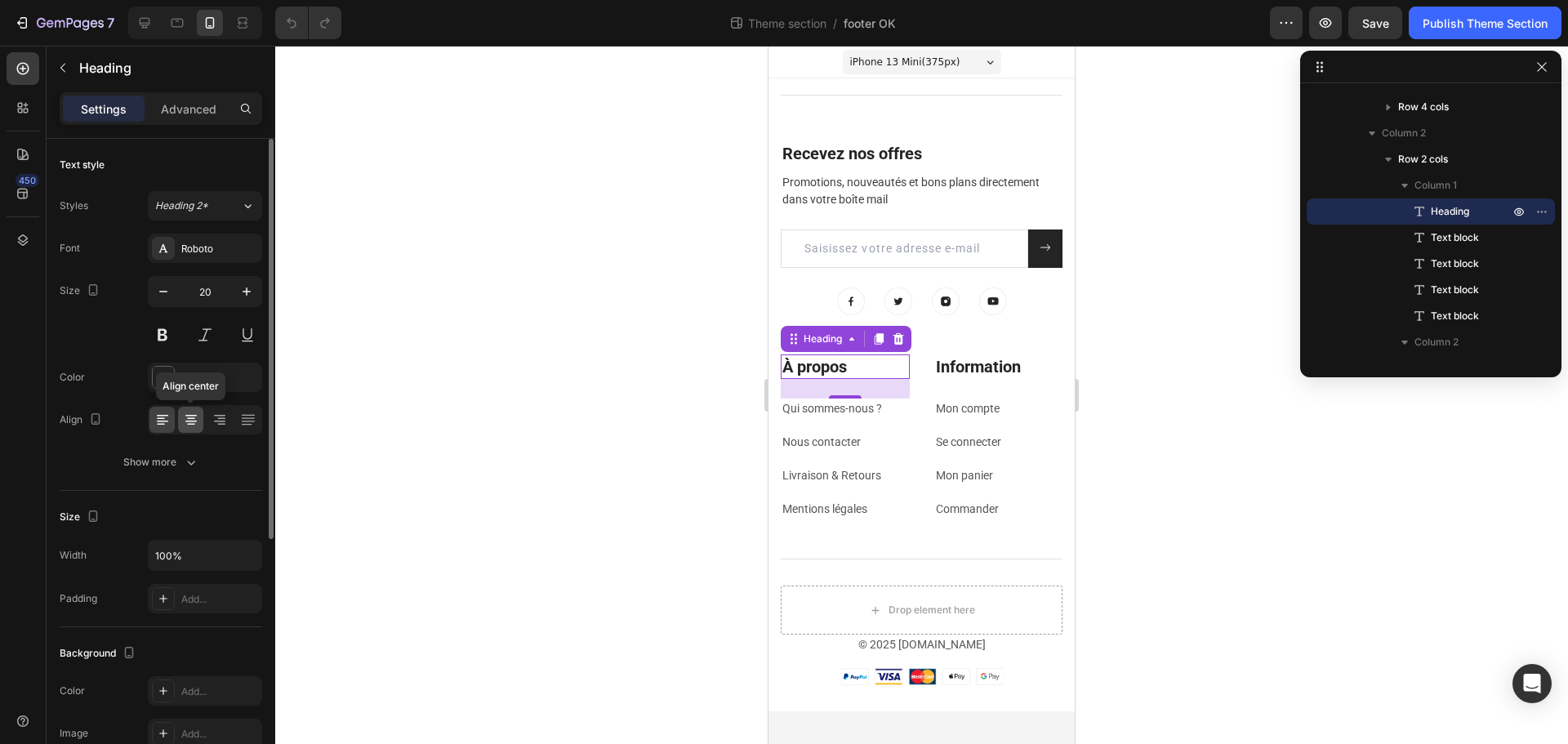
click at [183, 414] on icon at bounding box center [191, 419] width 17 height 17
click at [301, 29] on button "Undo/Redo" at bounding box center [292, 23] width 33 height 33
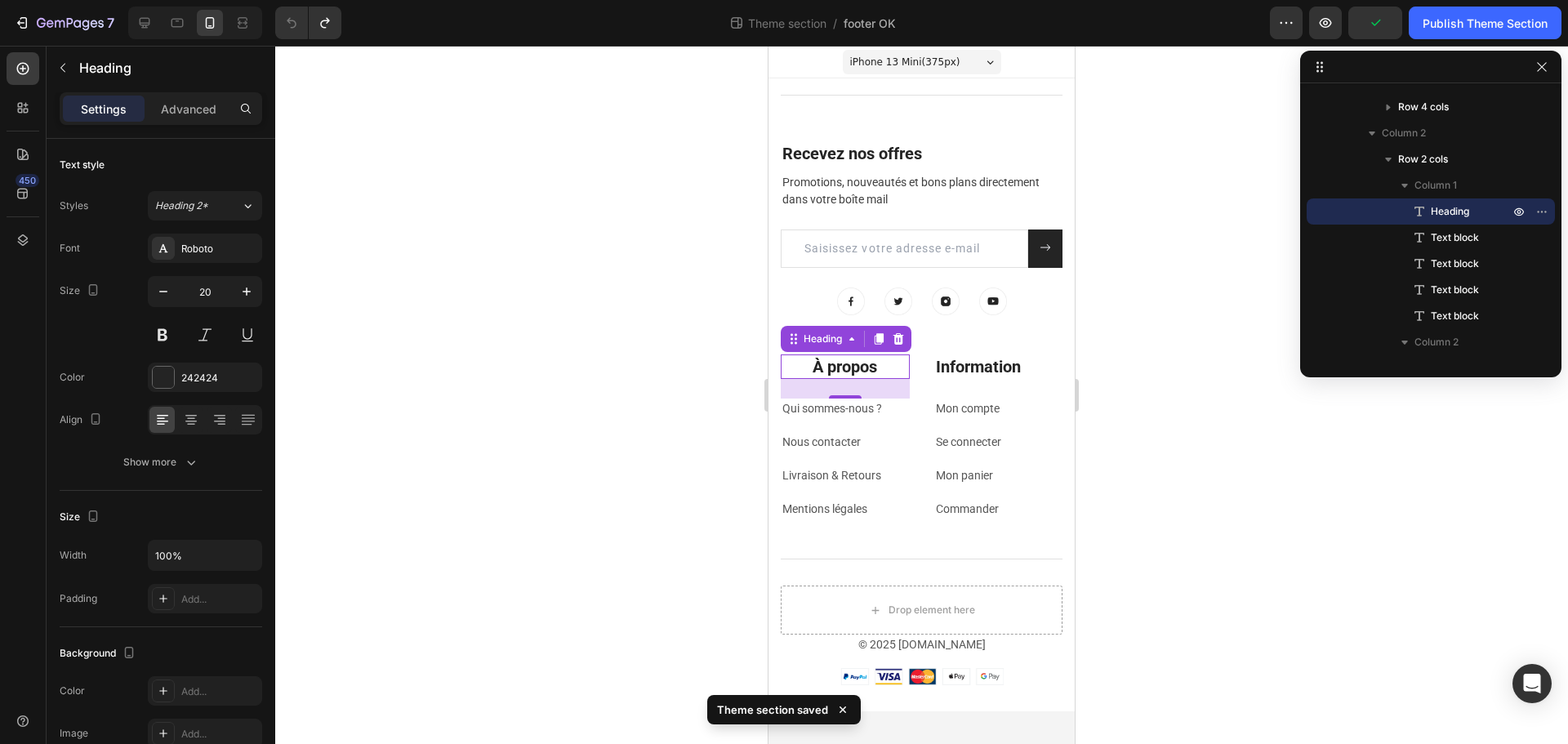
click at [818, 371] on h2 "À propos" at bounding box center [845, 366] width 129 height 24
click at [170, 421] on icon at bounding box center [162, 419] width 17 height 17
click at [431, 410] on div at bounding box center [921, 395] width 1293 height 698
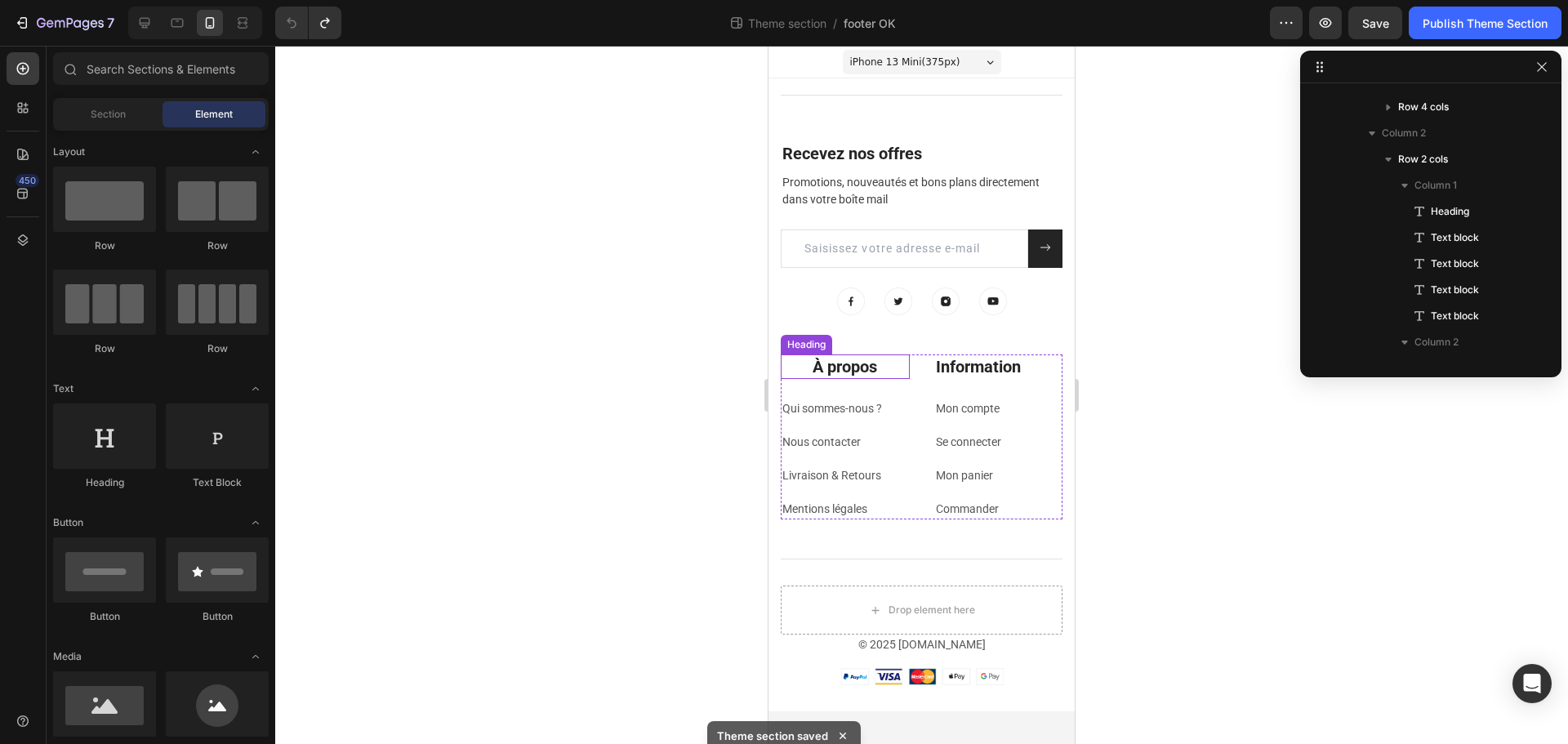
click at [847, 374] on p "À propos" at bounding box center [845, 367] width 125 height 21
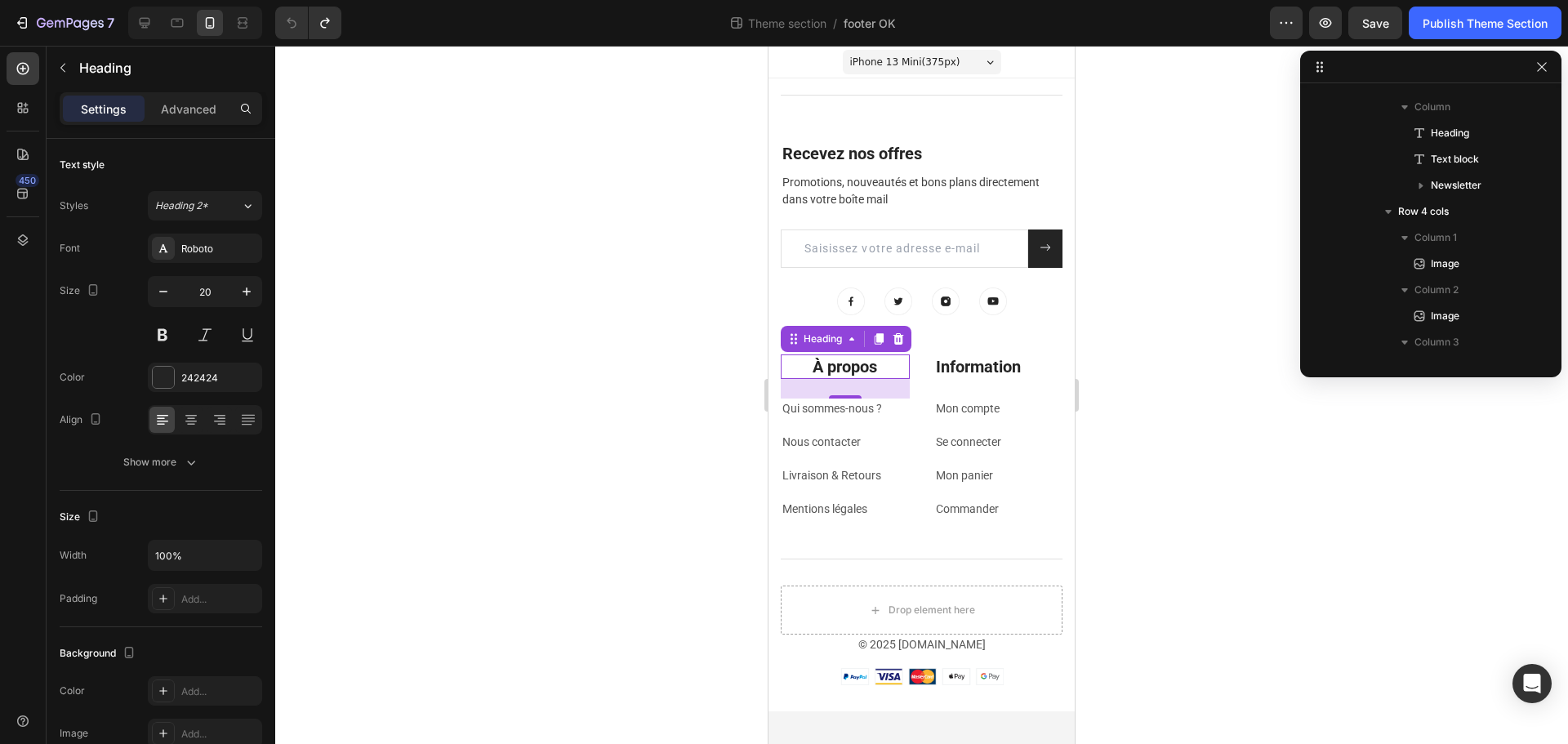
scroll to position [467, 0]
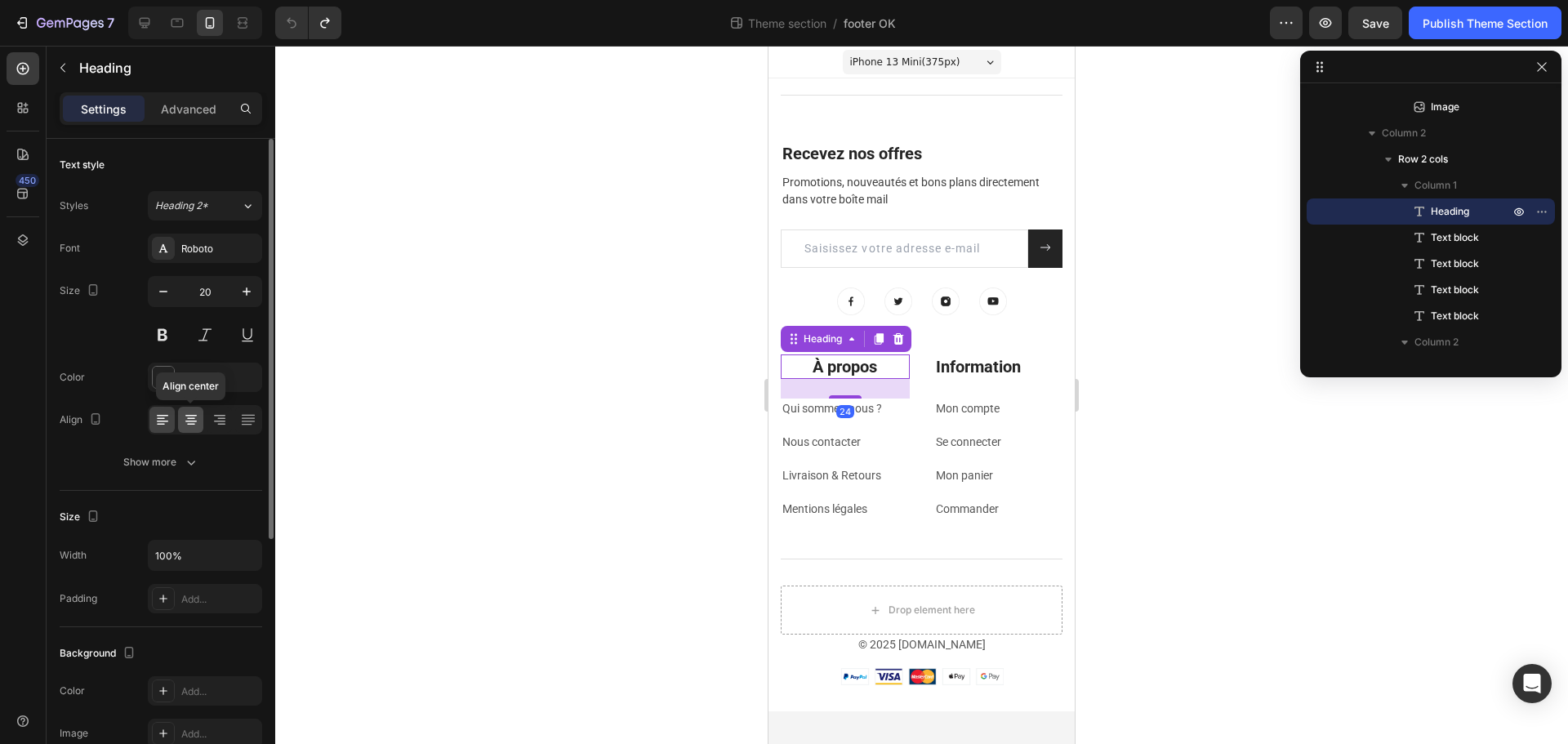
click at [188, 424] on icon at bounding box center [191, 425] width 8 height 2
click at [156, 423] on icon at bounding box center [162, 419] width 17 height 17
click at [592, 431] on div at bounding box center [921, 395] width 1293 height 698
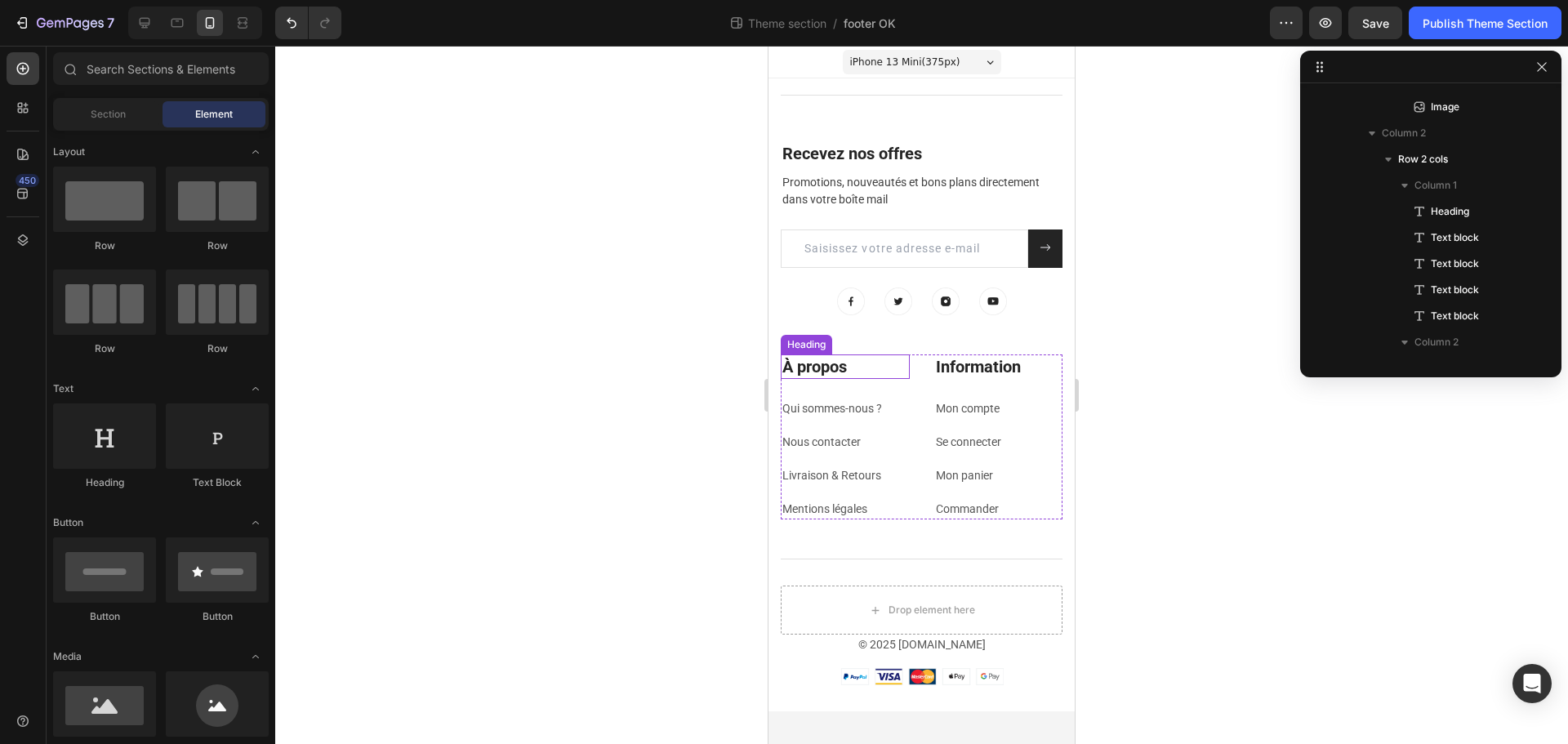
drag, startPoint x: 791, startPoint y: 350, endPoint x: 895, endPoint y: 345, distance: 104.1
click at [791, 350] on div "Heading" at bounding box center [806, 344] width 52 height 19
click at [799, 348] on div "Heading" at bounding box center [806, 344] width 45 height 15
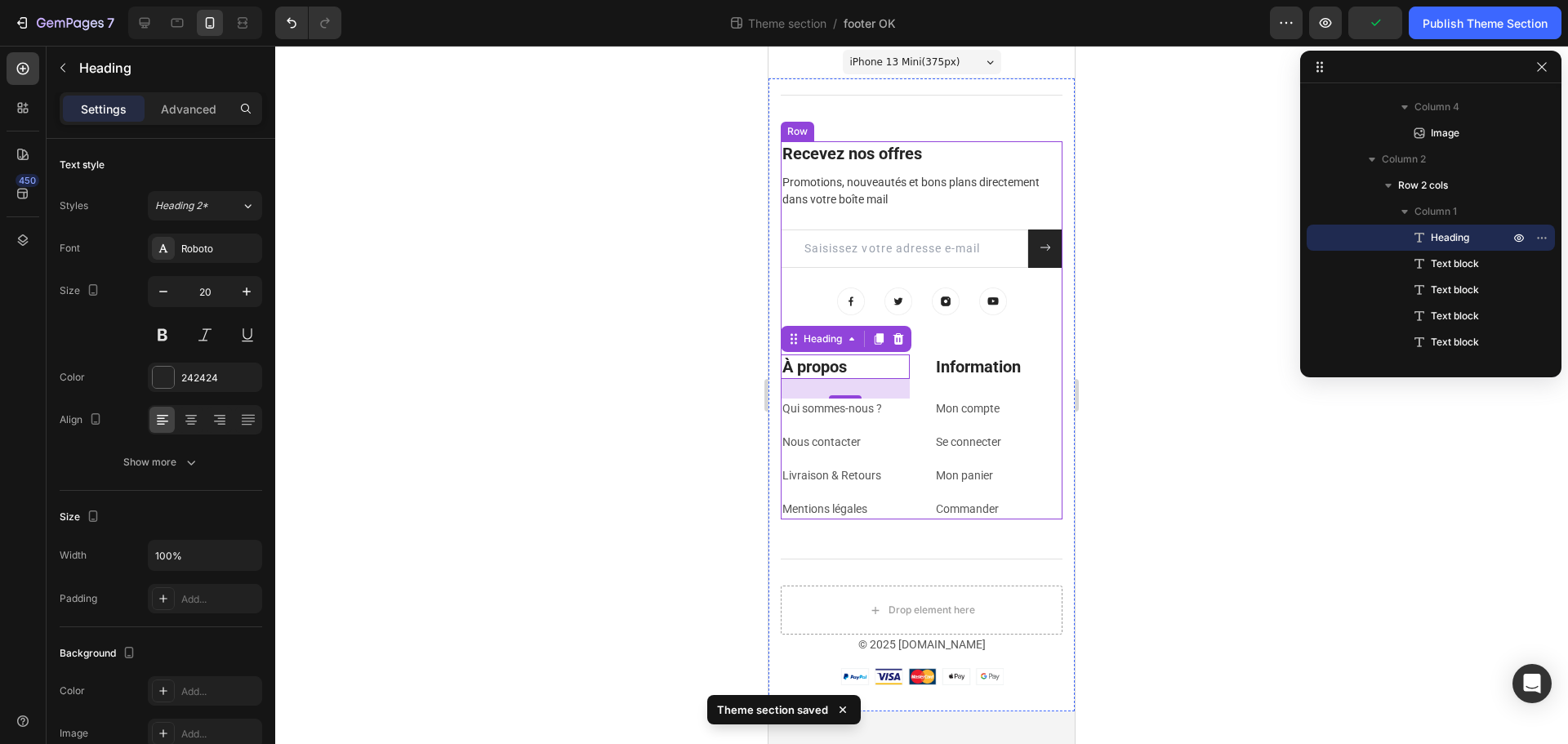
click at [931, 354] on div "Recevez nos offres Heading Promotions, nouveautés et bons plans directement dan…" at bounding box center [922, 247] width 282 height 213
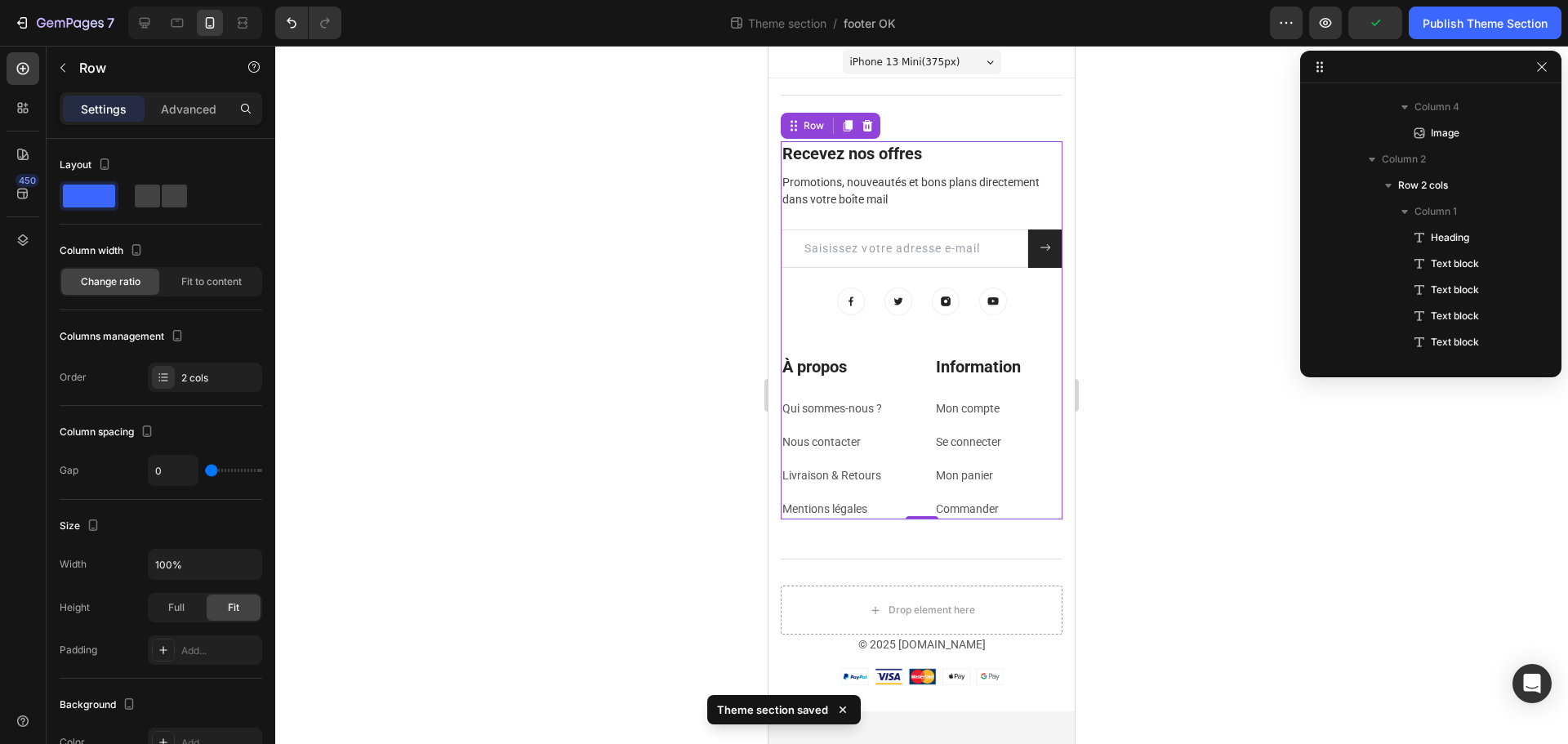
scroll to position [0, 0]
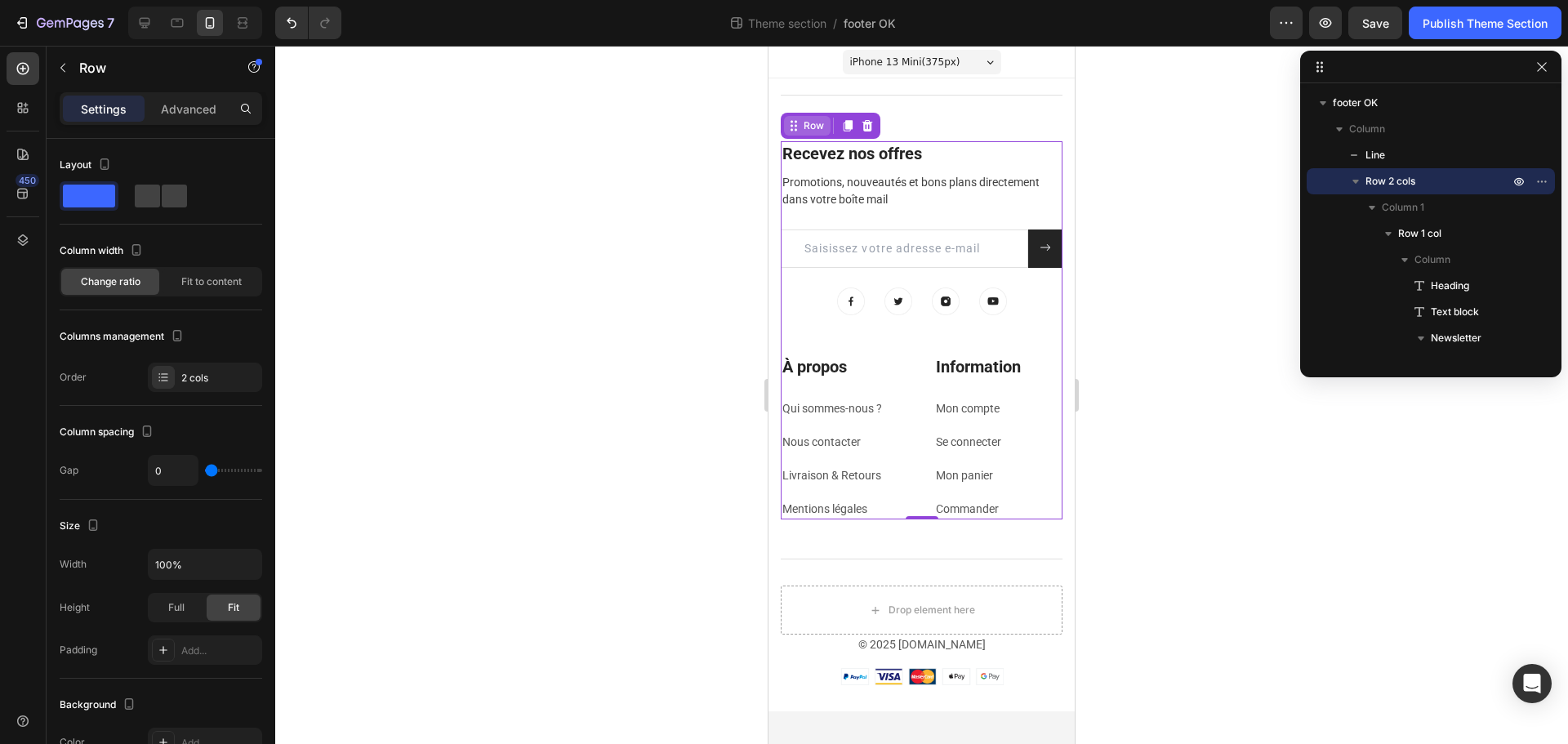
click at [803, 125] on div "Row" at bounding box center [814, 125] width 27 height 15
click at [162, 108] on p "Advanced" at bounding box center [188, 109] width 55 height 18
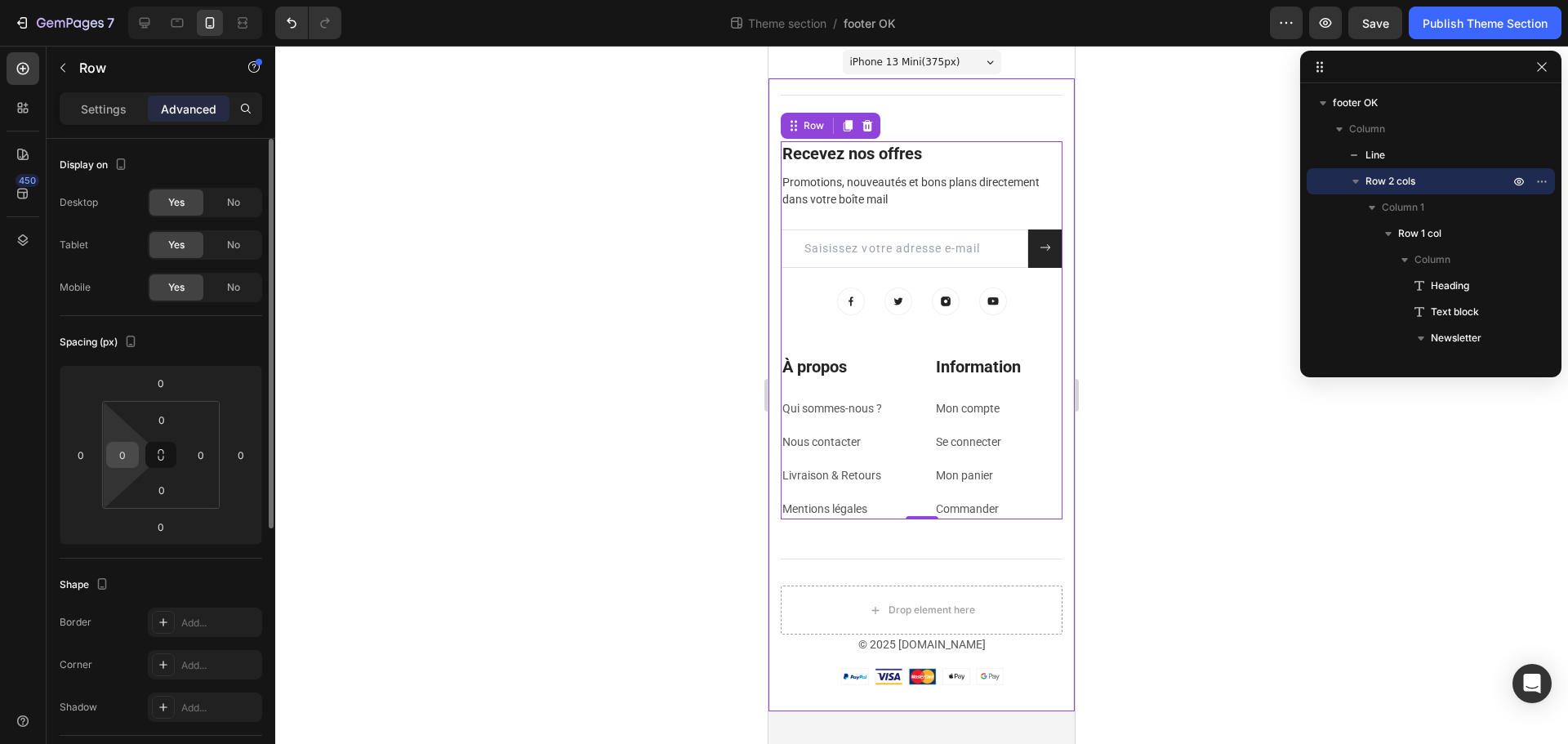
click at [126, 453] on input "0" at bounding box center [122, 454] width 24 height 24
click at [126, 453] on input "10" at bounding box center [122, 454] width 24 height 24
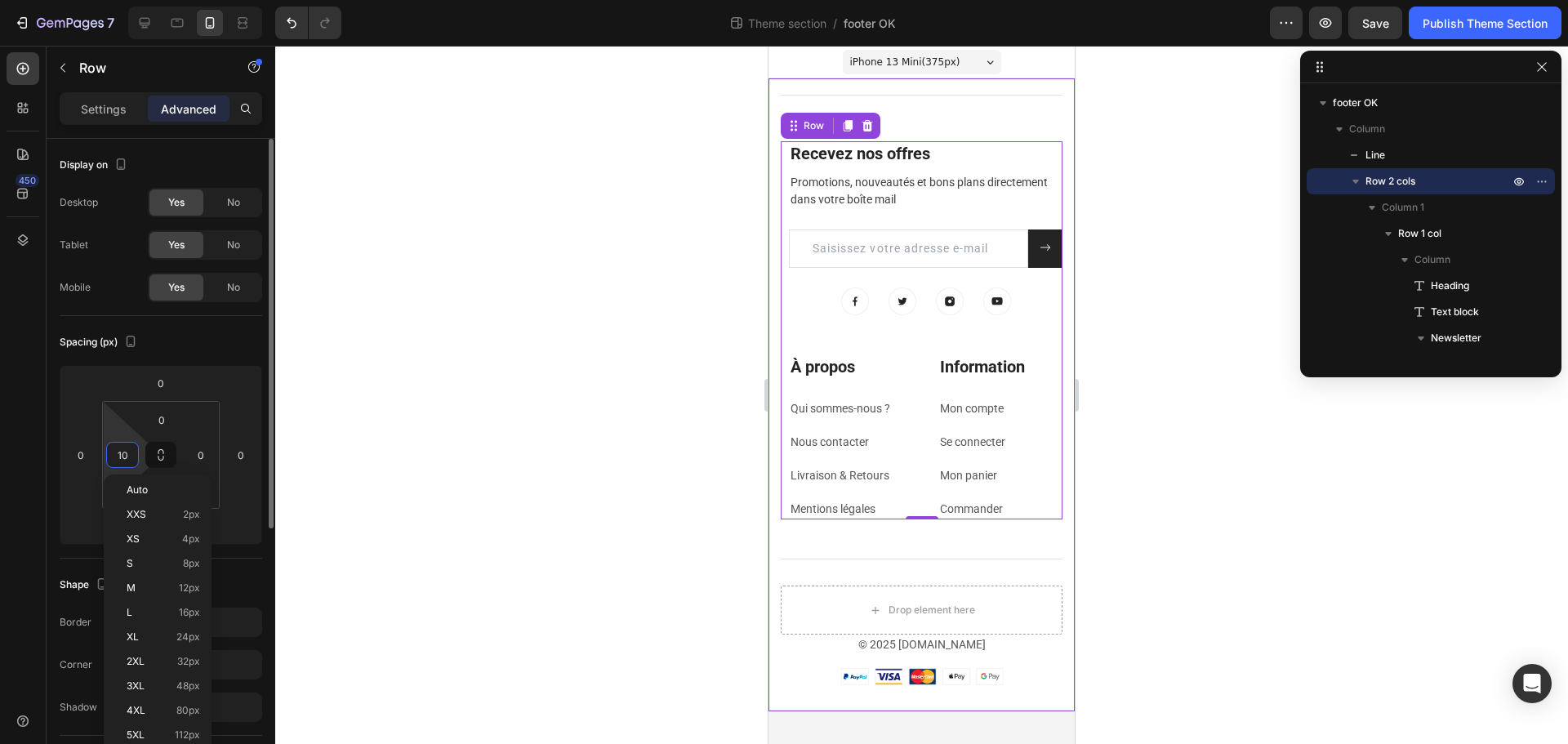
click at [126, 453] on input "10" at bounding box center [122, 454] width 24 height 24
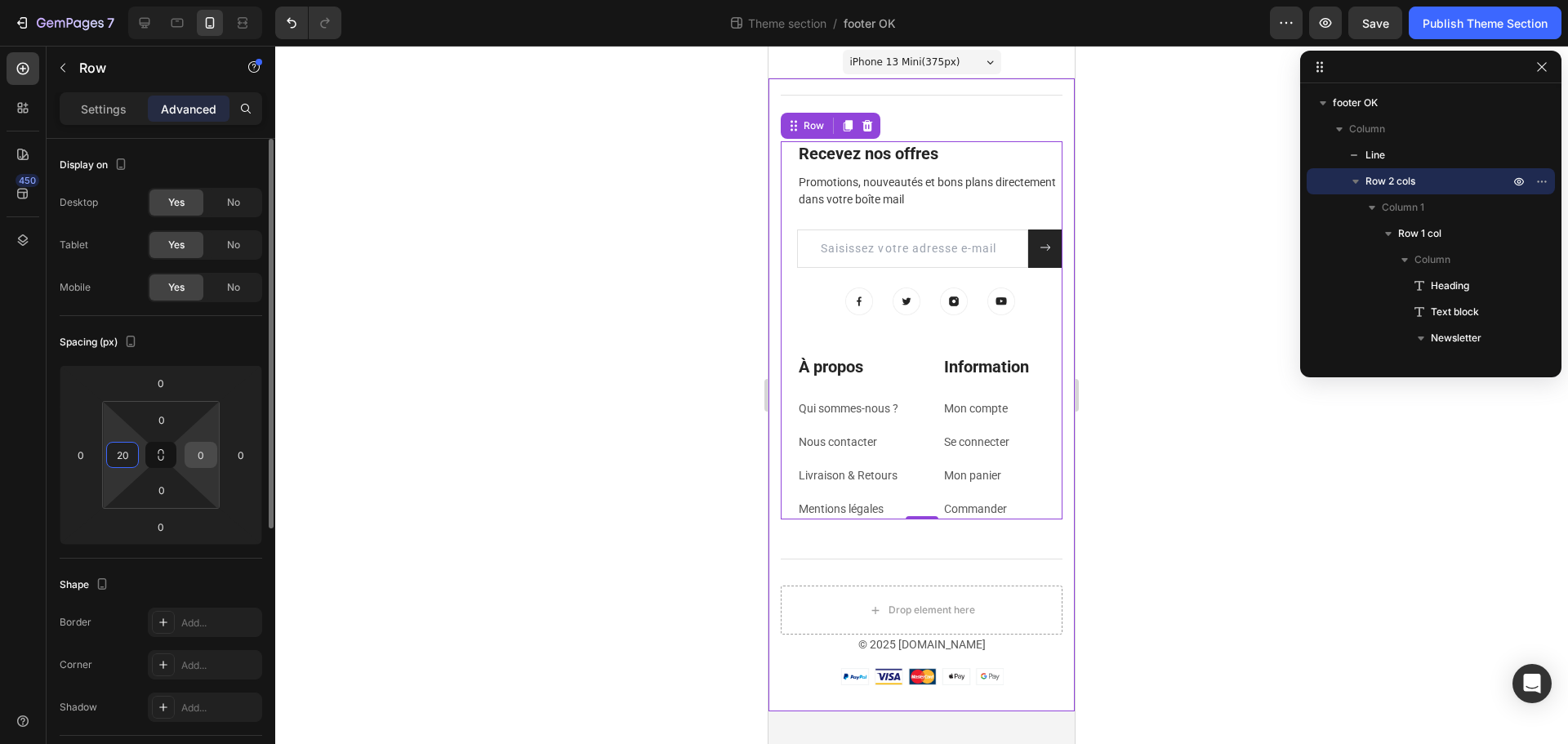
type input "20"
click at [193, 457] on input "0" at bounding box center [200, 454] width 24 height 24
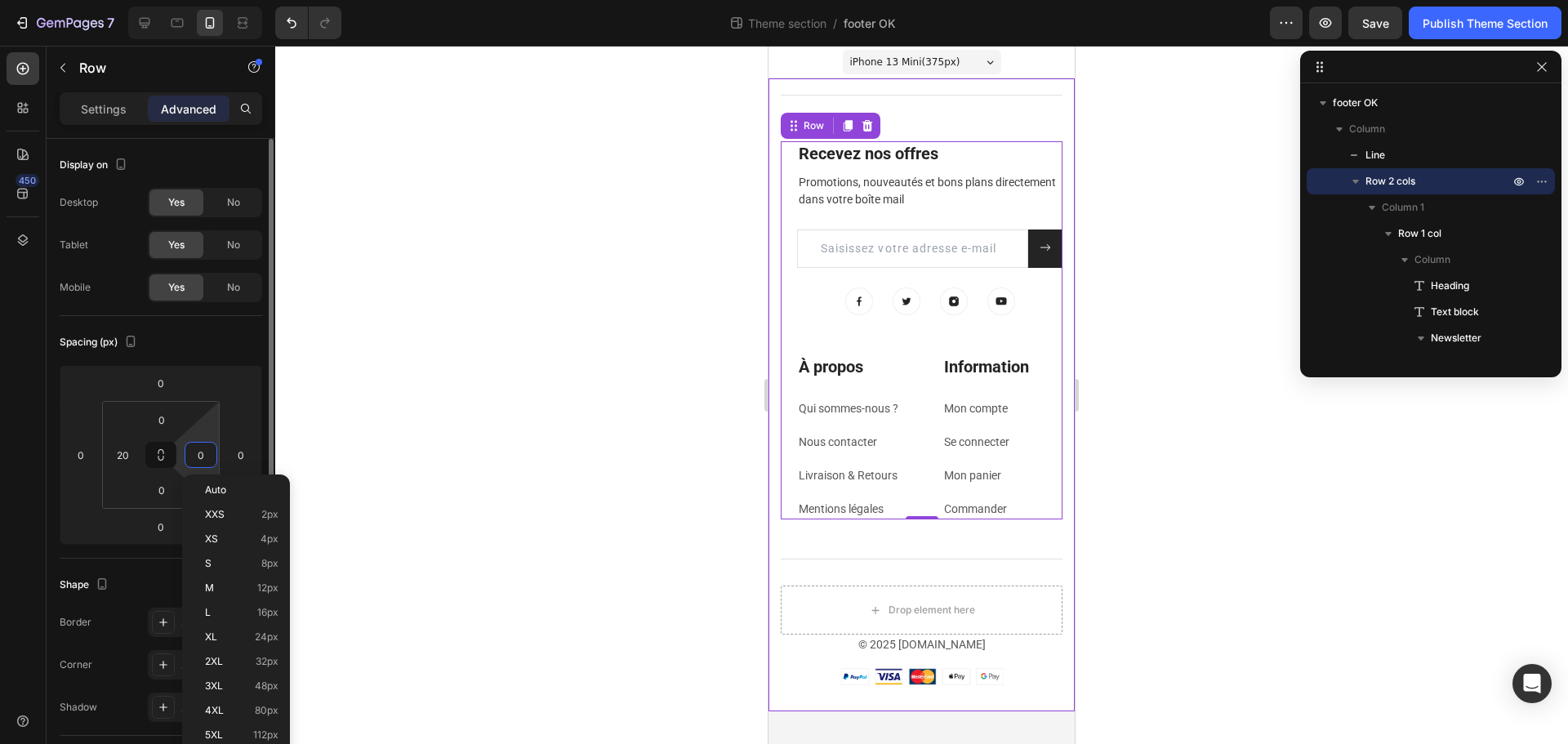
click at [193, 457] on input "0" at bounding box center [200, 454] width 24 height 24
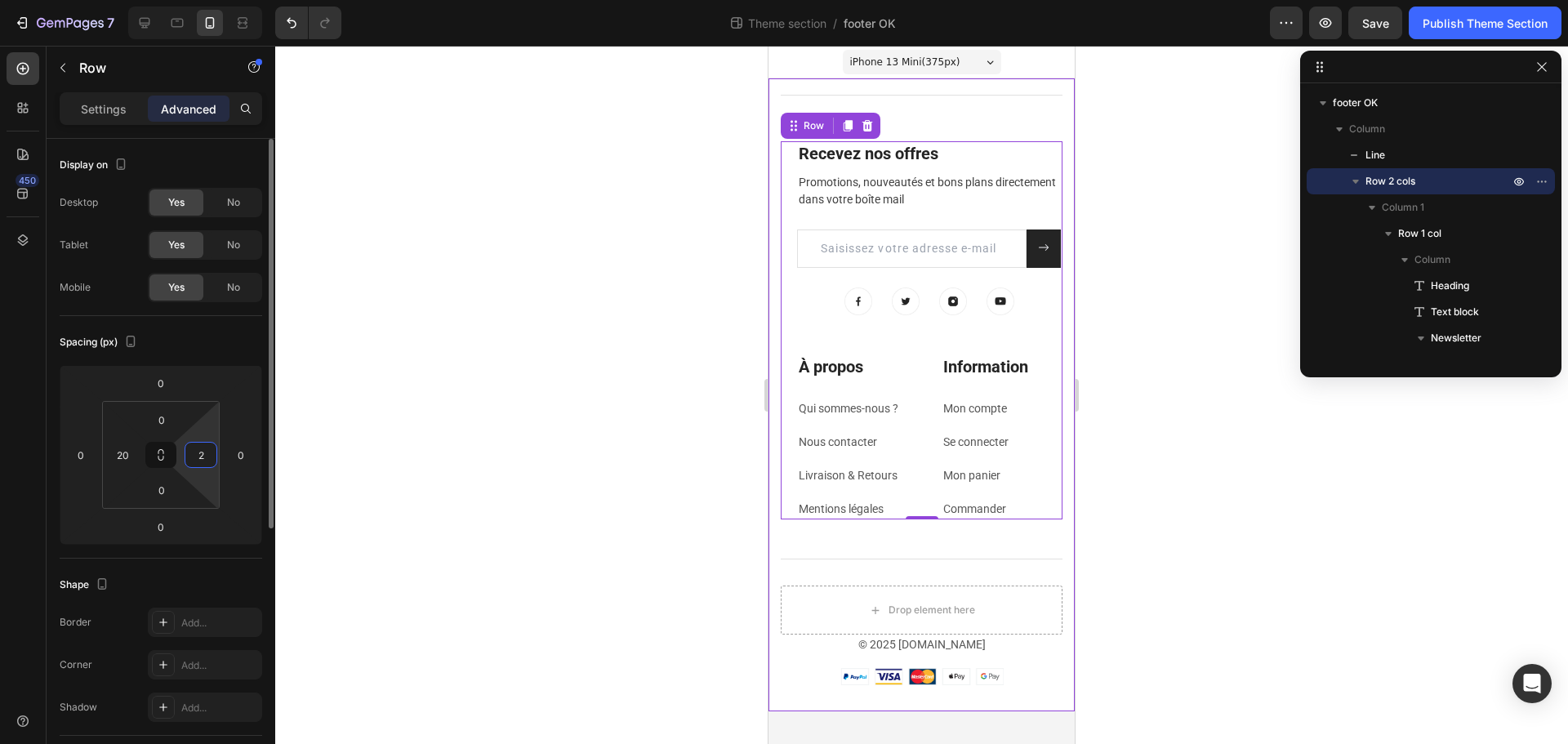
type input "20"
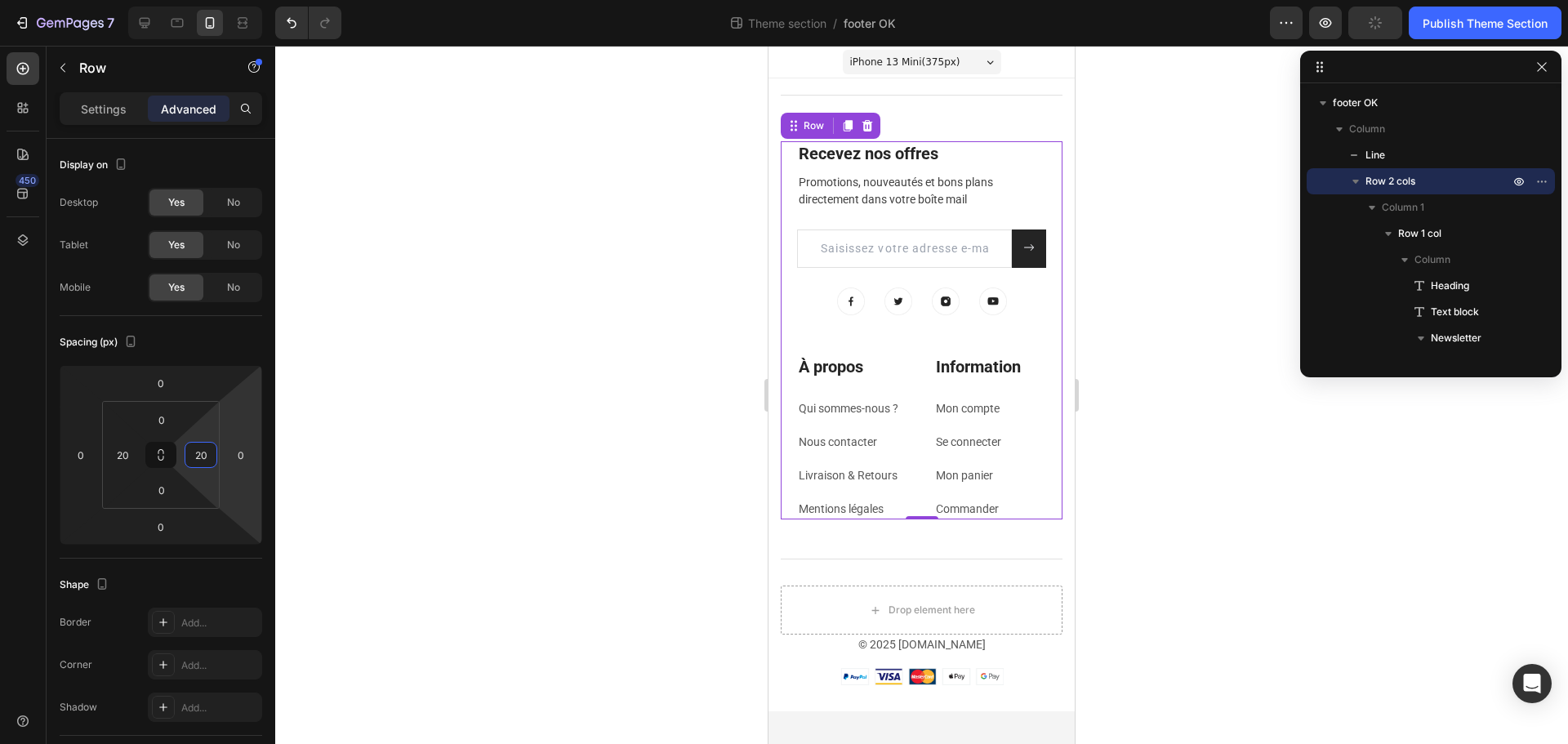
click at [1177, 405] on div at bounding box center [921, 395] width 1293 height 698
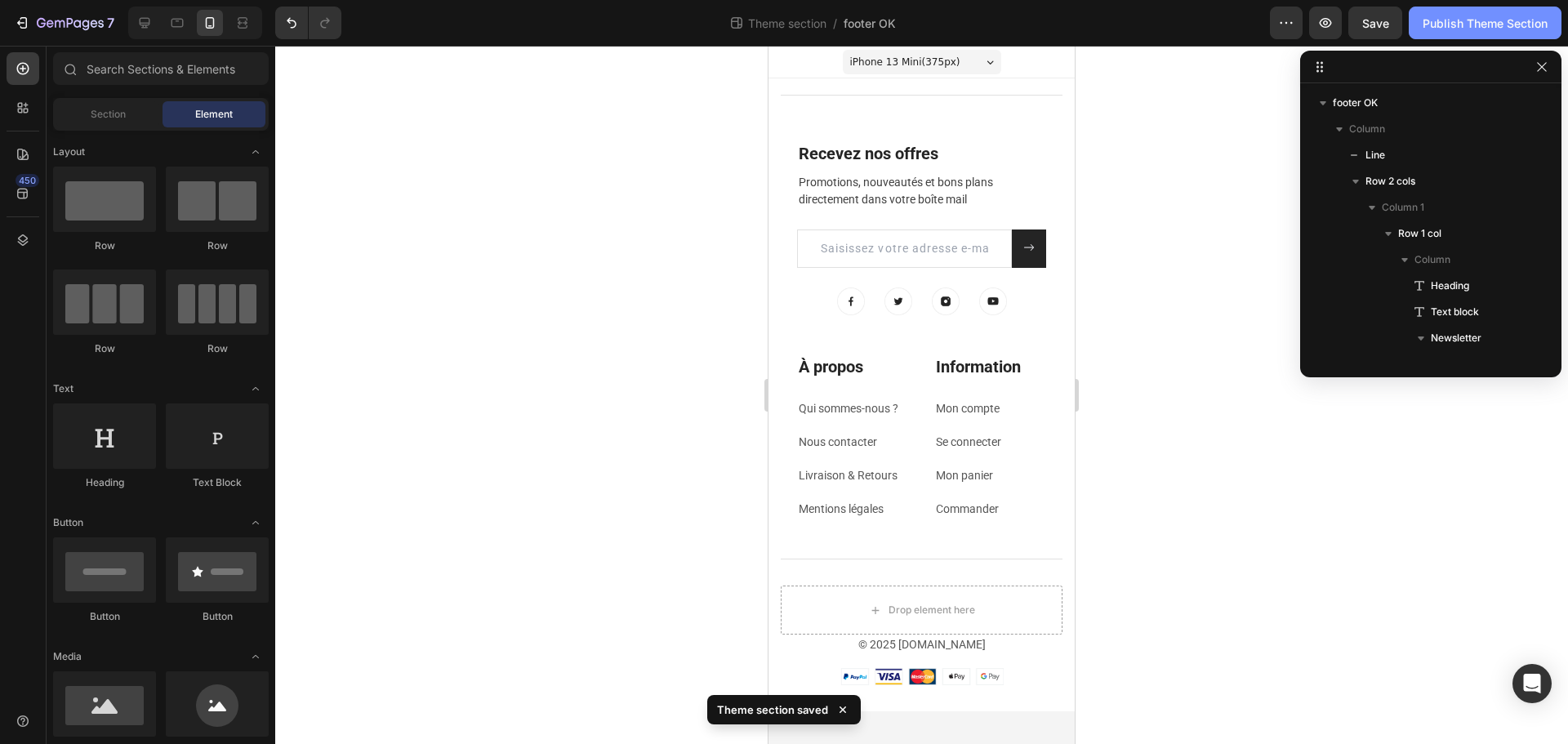
click at [1451, 26] on div "Publish Theme Section" at bounding box center [1485, 23] width 125 height 18
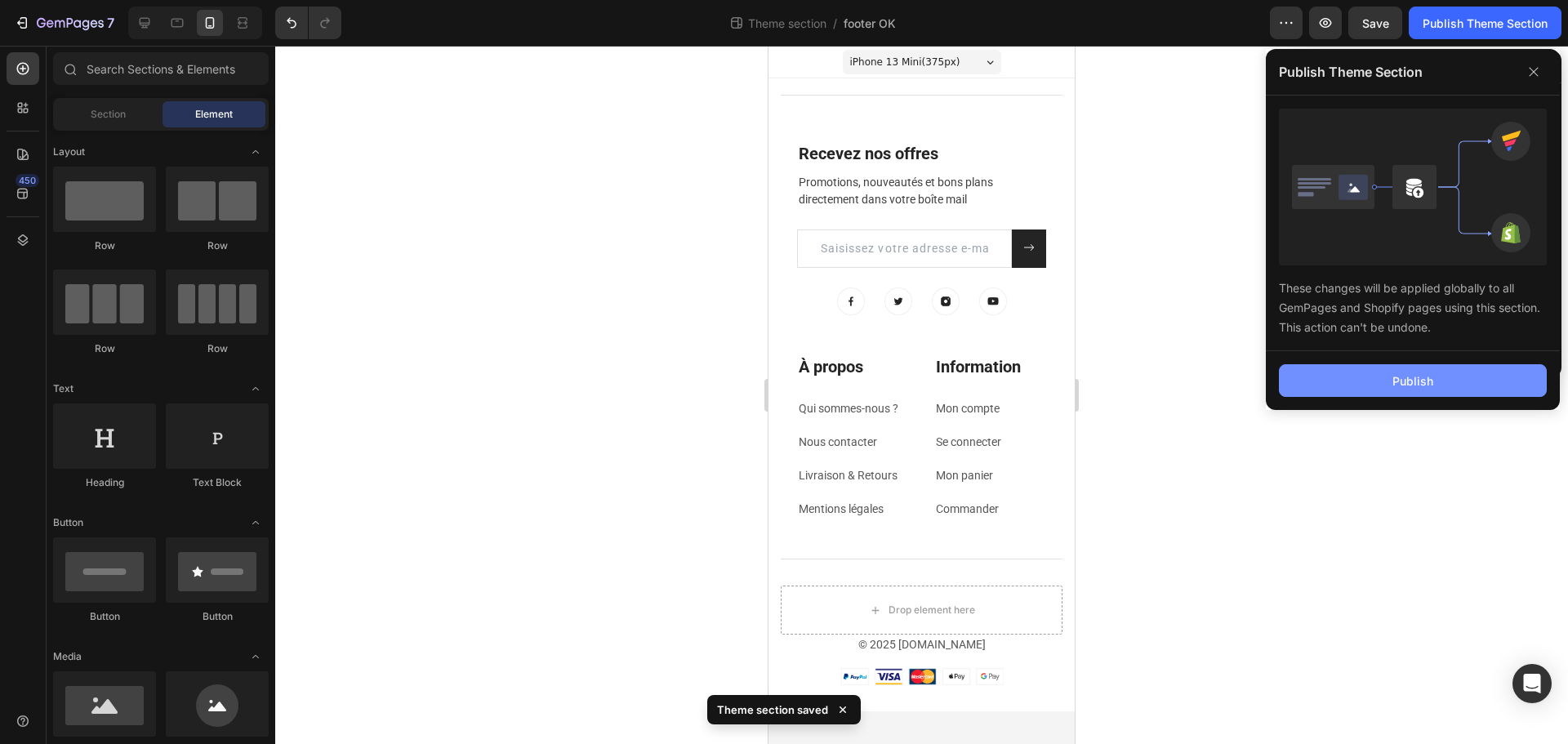
click at [1374, 374] on button "Publish" at bounding box center [1412, 381] width 267 height 33
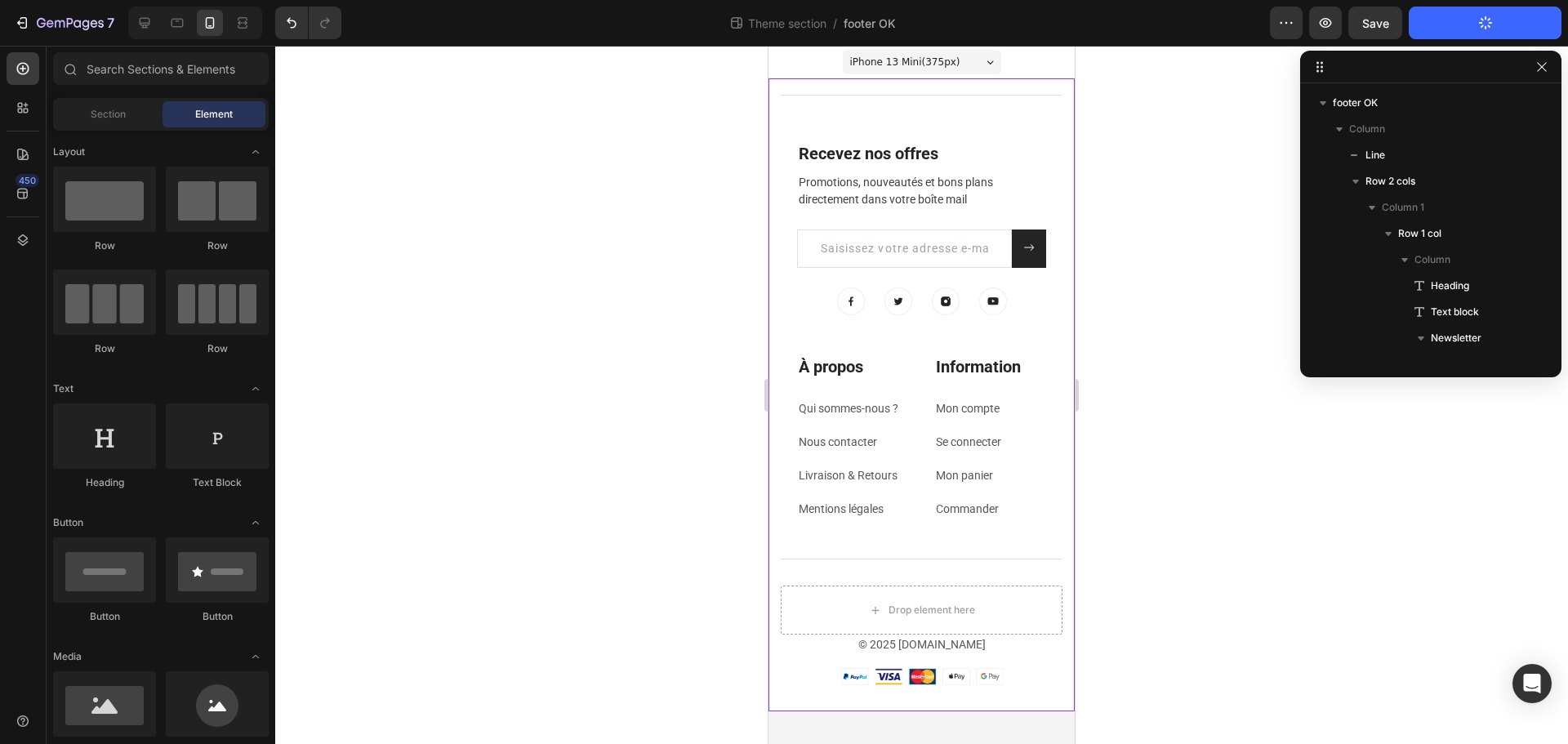
click at [1215, 318] on div at bounding box center [921, 395] width 1293 height 698
click at [145, 21] on icon at bounding box center [144, 22] width 17 height 17
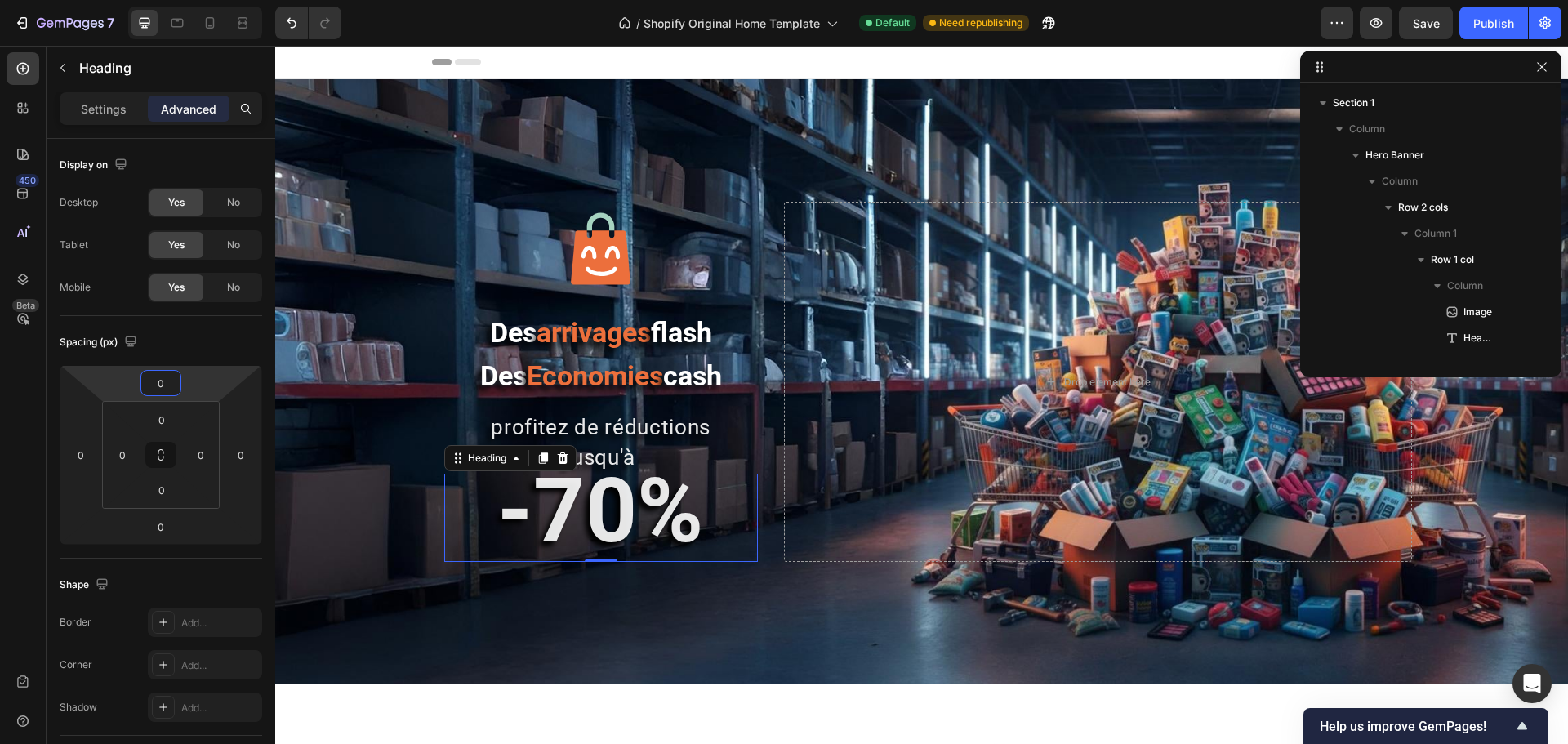
scroll to position [49, 0]
click at [153, 390] on input "0" at bounding box center [161, 382] width 33 height 24
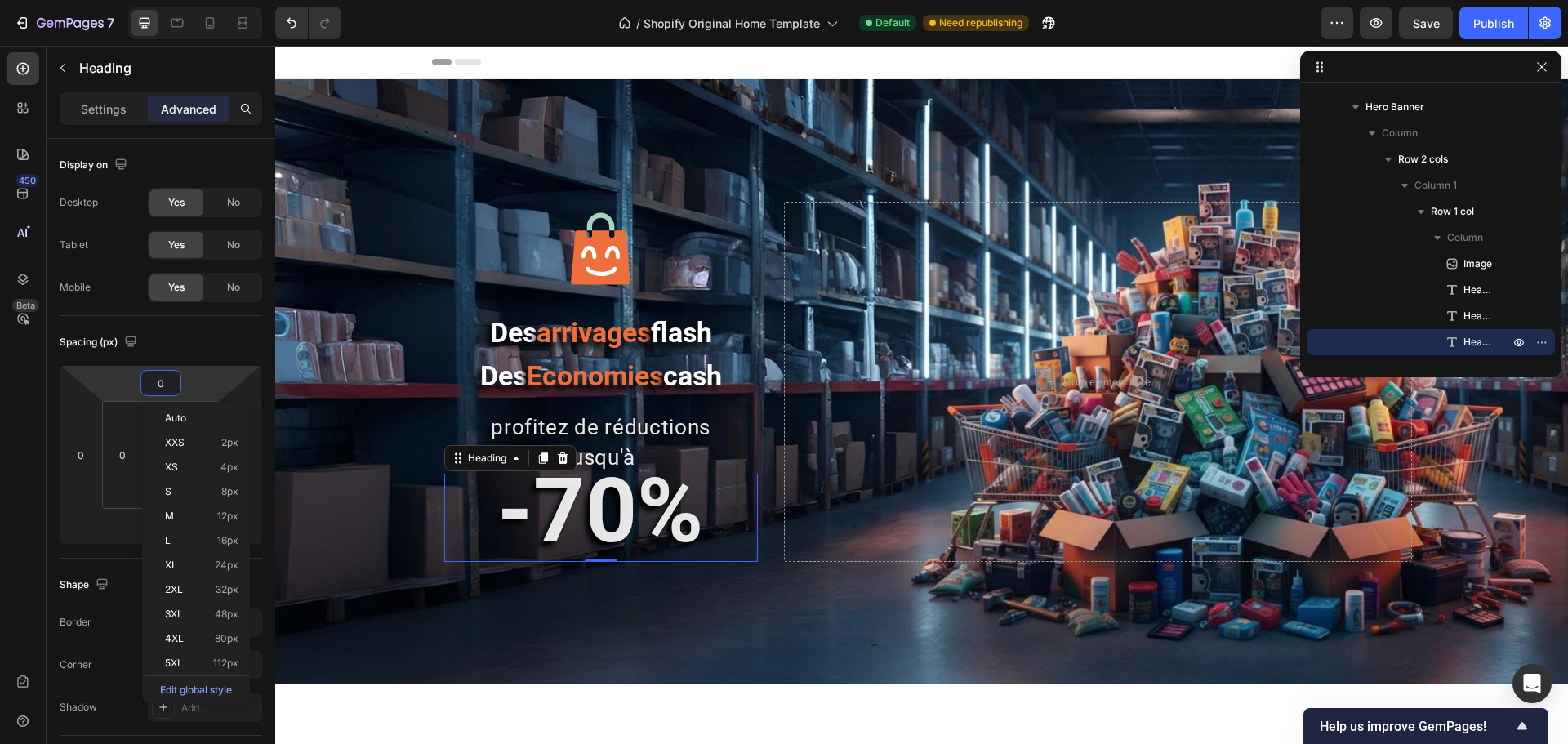
click at [153, 390] on input "0" at bounding box center [161, 382] width 33 height 24
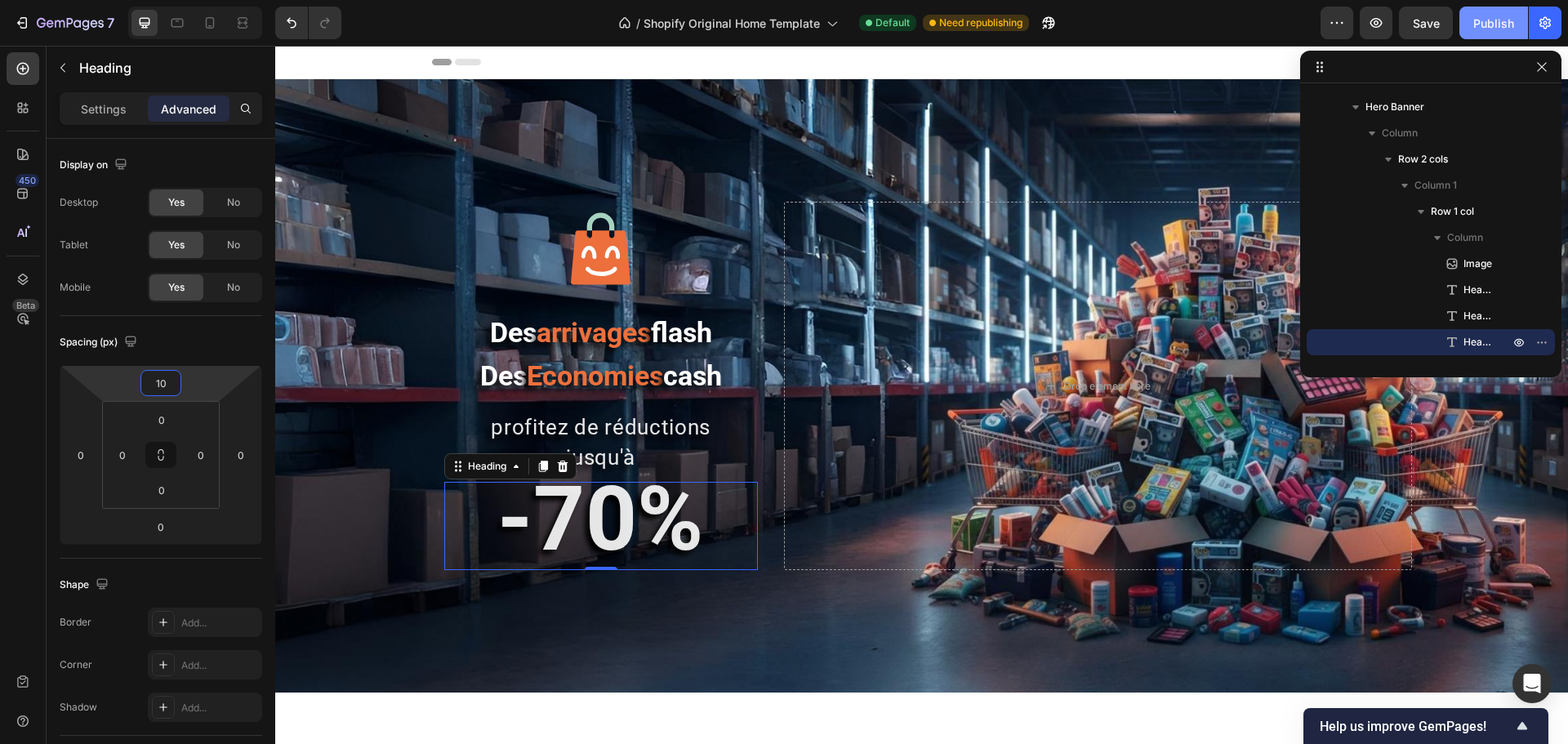
click at [1481, 26] on div "Publish" at bounding box center [1494, 23] width 41 height 18
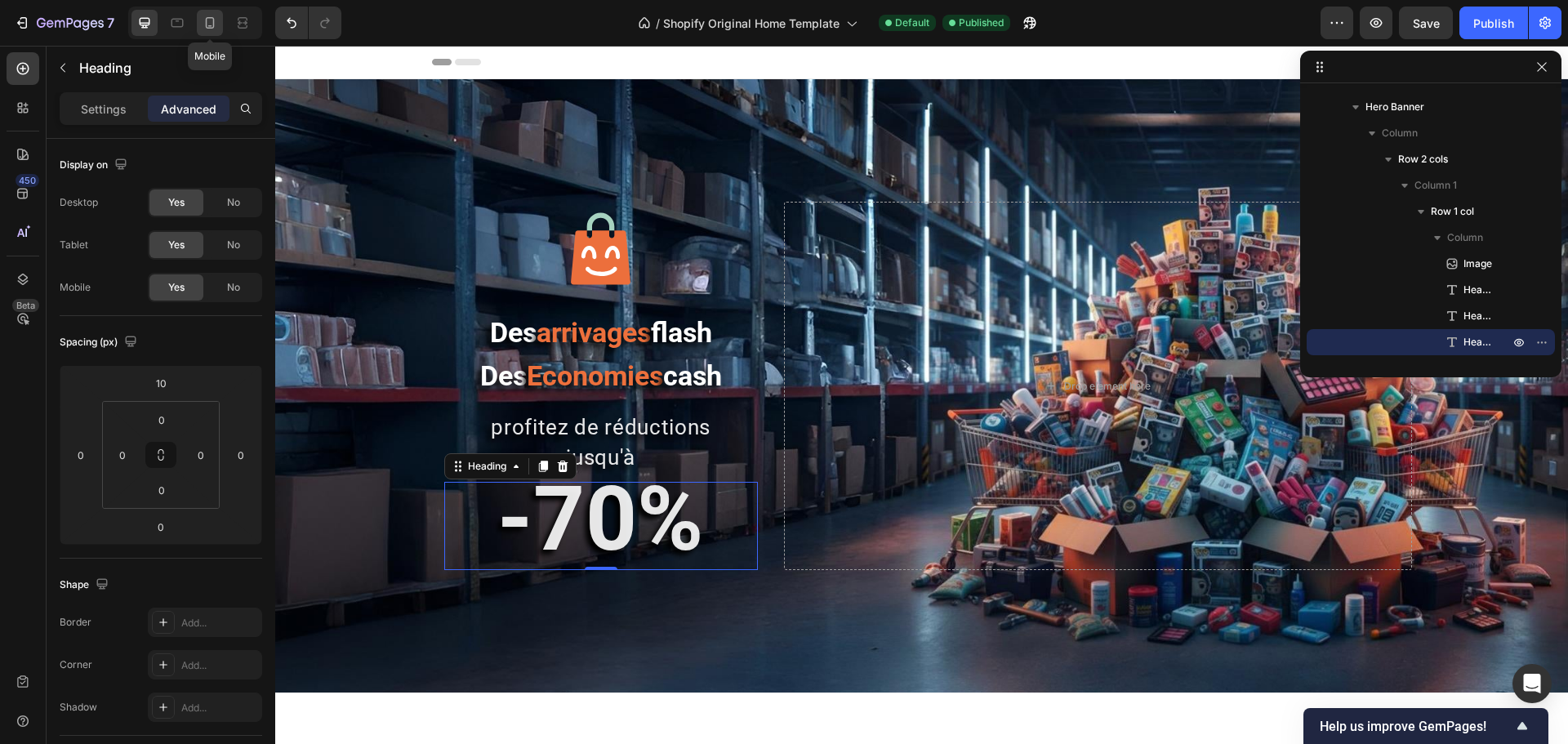
click at [211, 24] on icon at bounding box center [209, 22] width 17 height 17
type input "0"
type input "57"
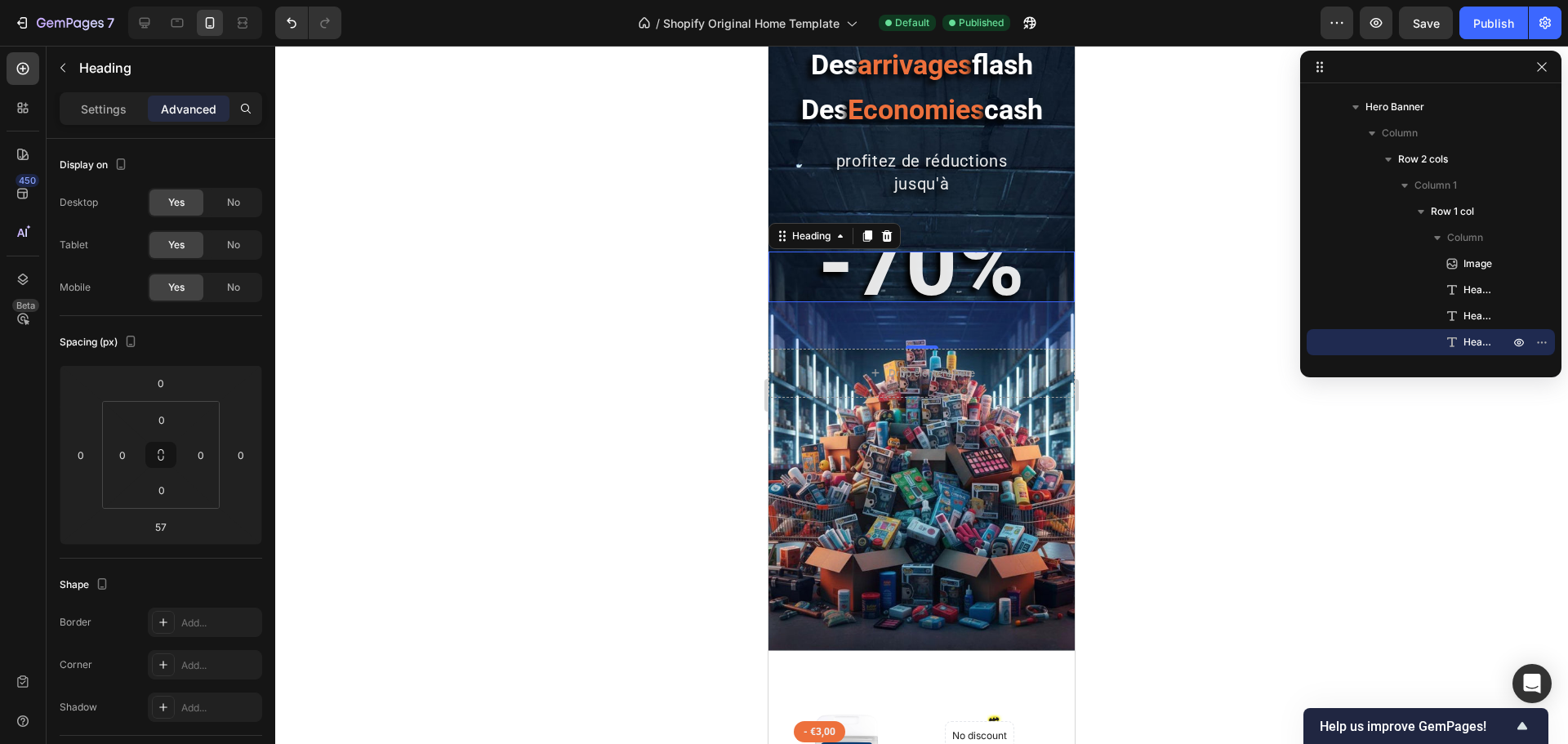
click at [911, 313] on div "Image Des arrivages flash Des Economies cash Heading profitez de réductions jus…" at bounding box center [921, 274] width 306 height 752
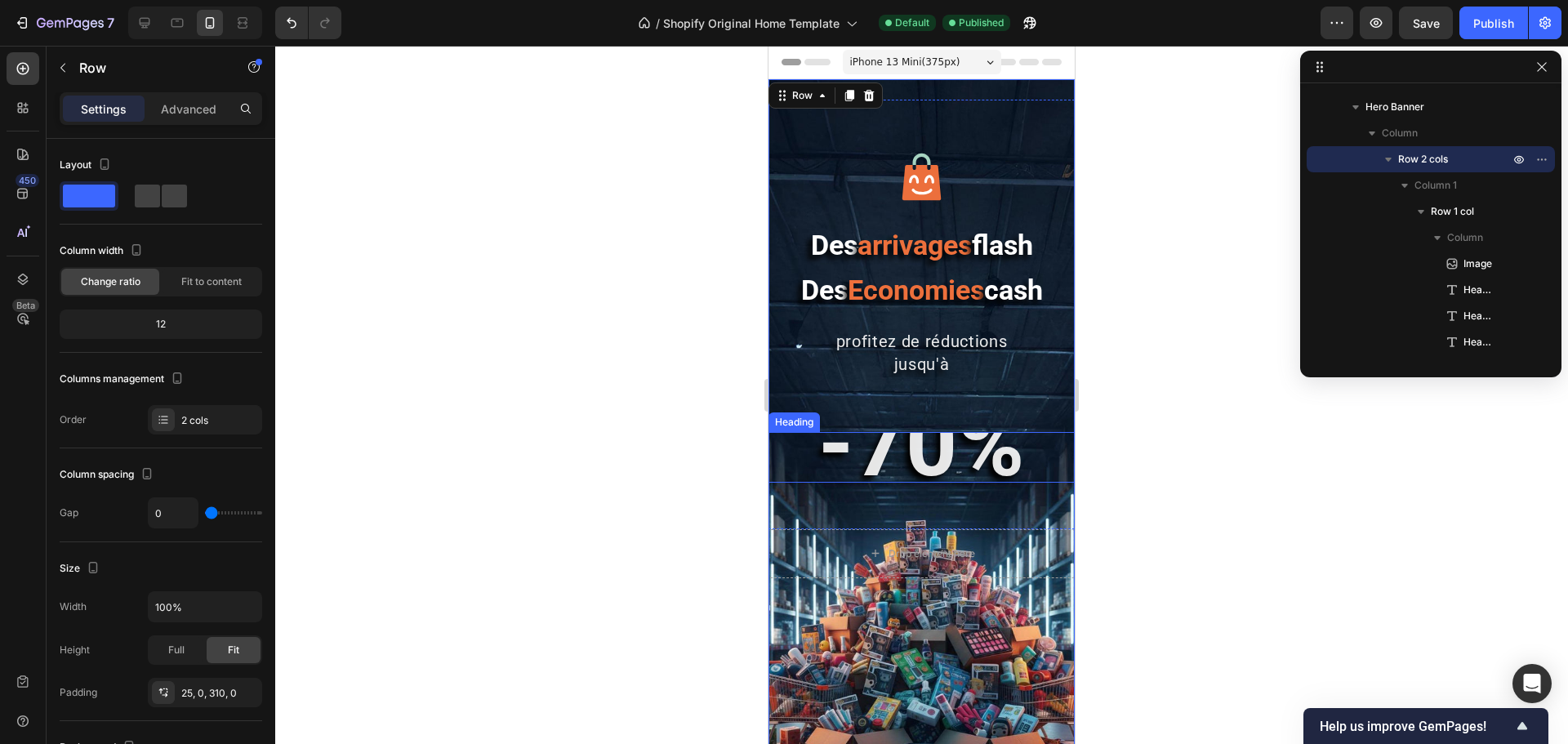
click at [920, 454] on strong "-70%" at bounding box center [922, 444] width 206 height 105
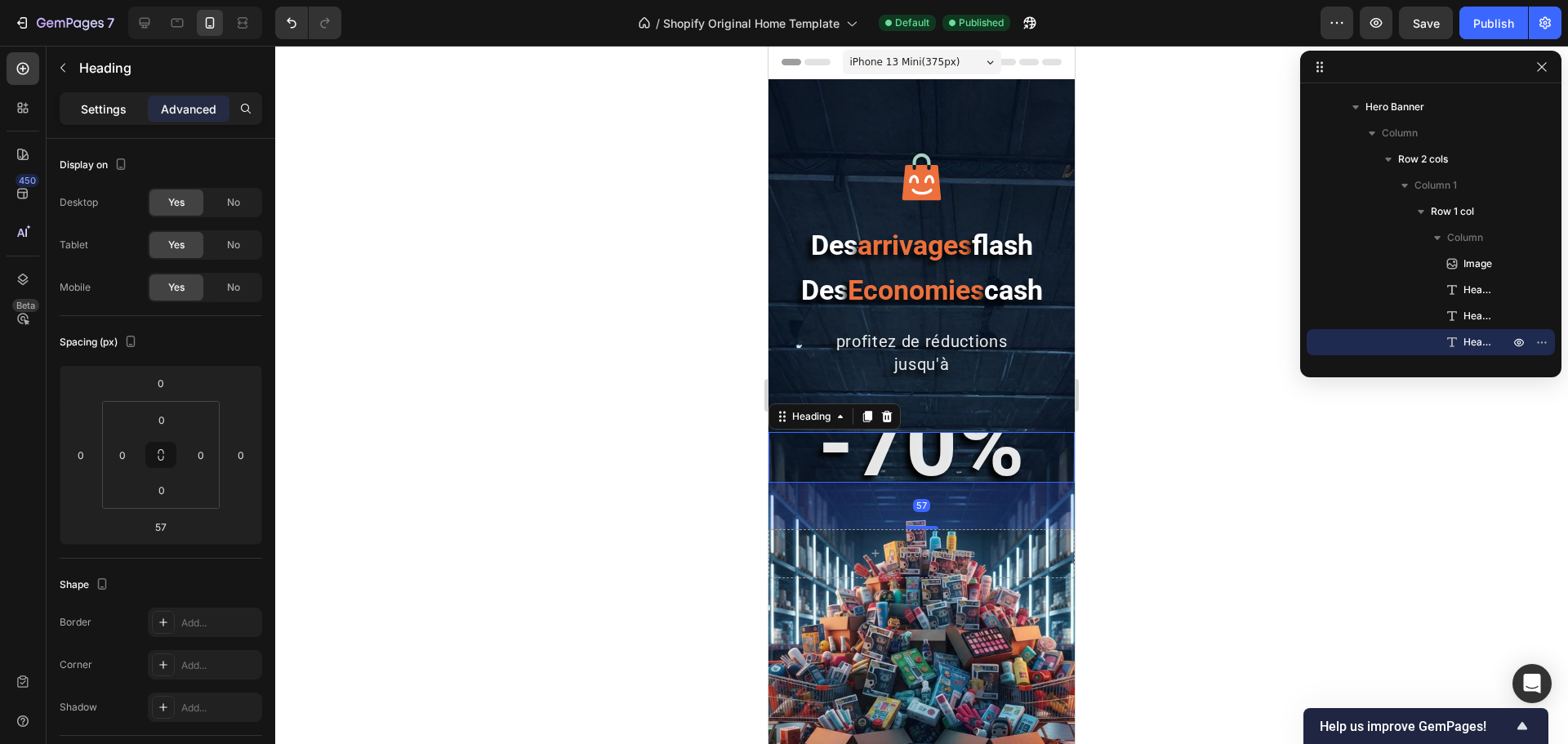
click at [101, 101] on p "Settings" at bounding box center [103, 109] width 46 height 18
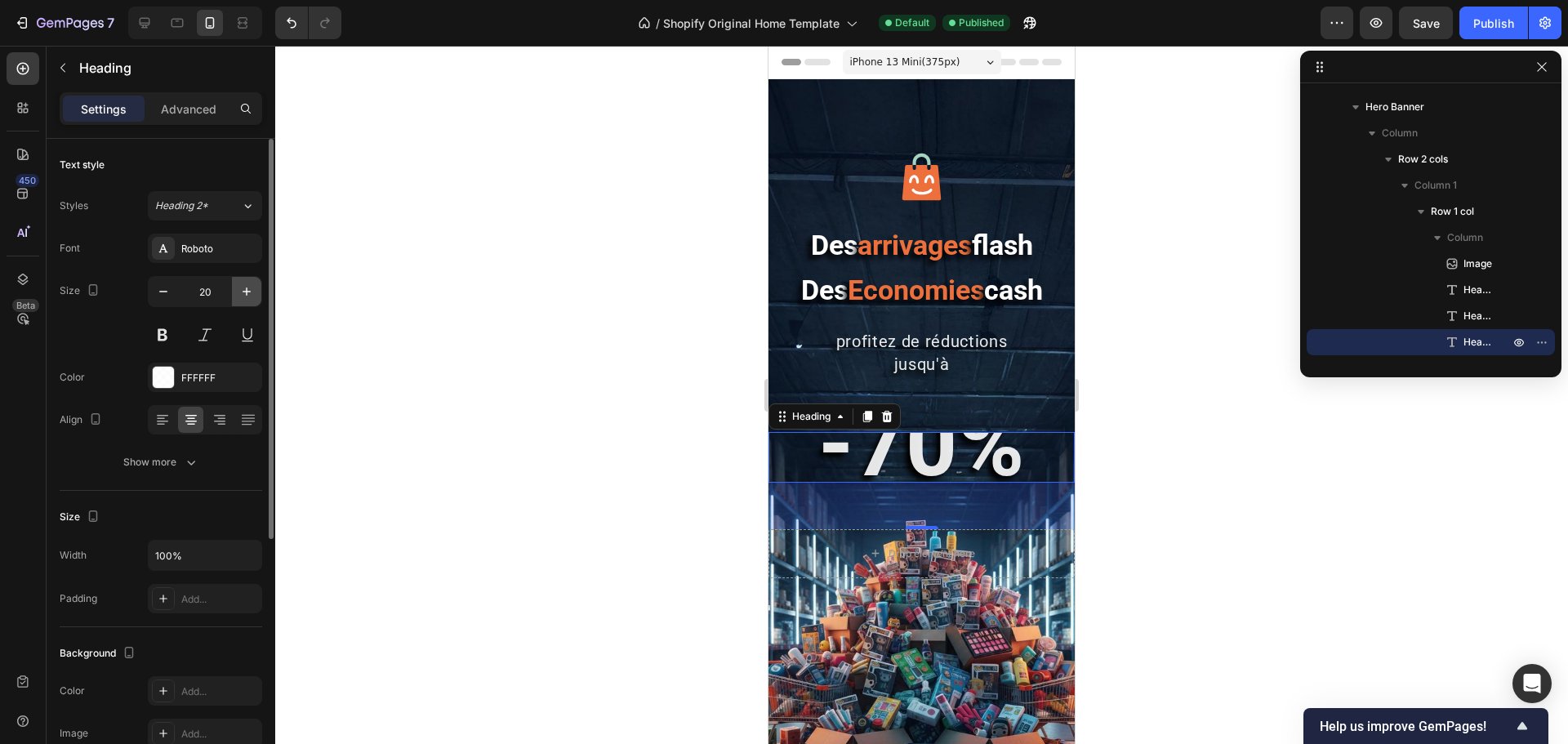
click at [253, 294] on icon "button" at bounding box center [246, 291] width 17 height 17
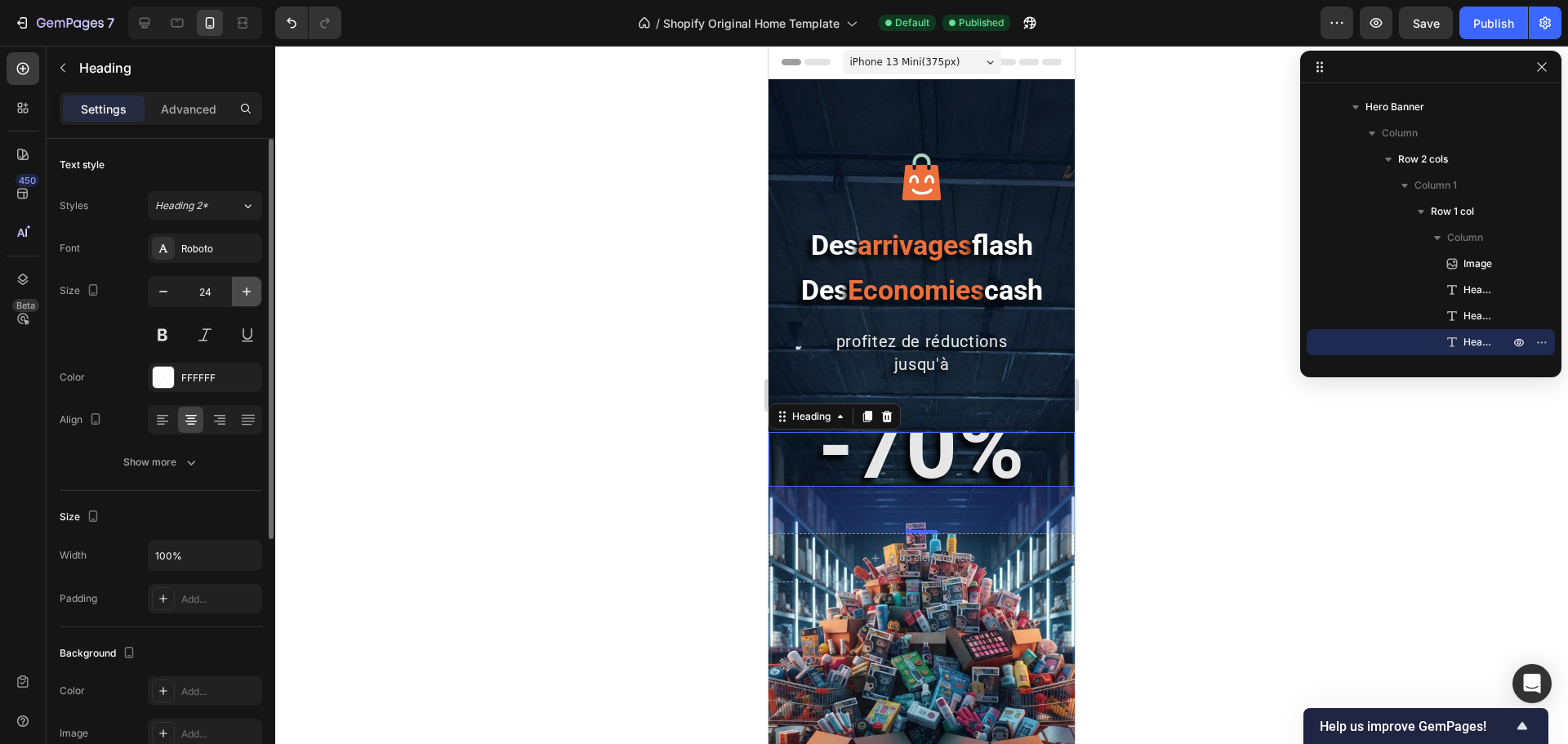
click at [253, 294] on icon "button" at bounding box center [246, 291] width 17 height 17
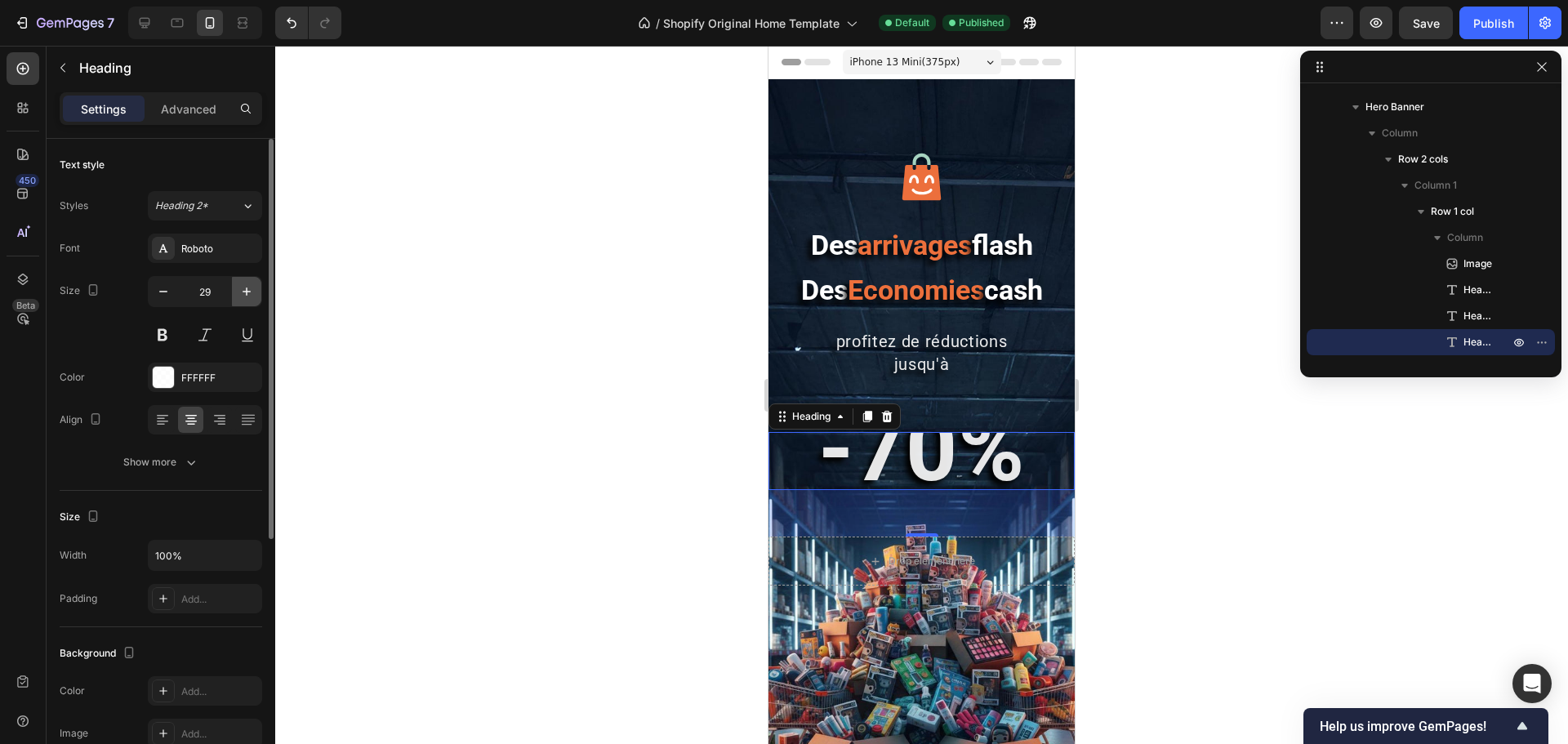
click at [253, 294] on icon "button" at bounding box center [246, 291] width 17 height 17
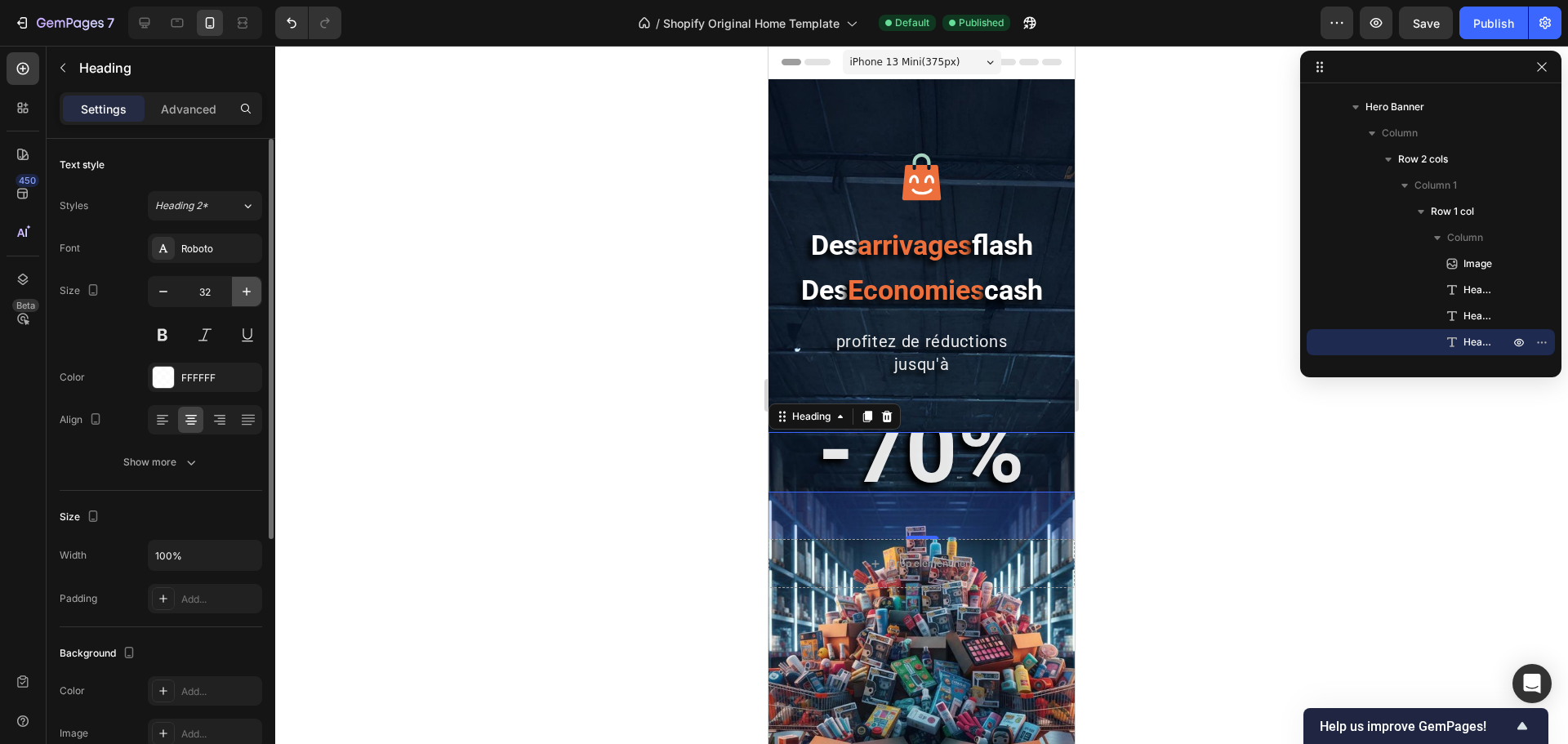
click at [253, 294] on icon "button" at bounding box center [246, 291] width 17 height 17
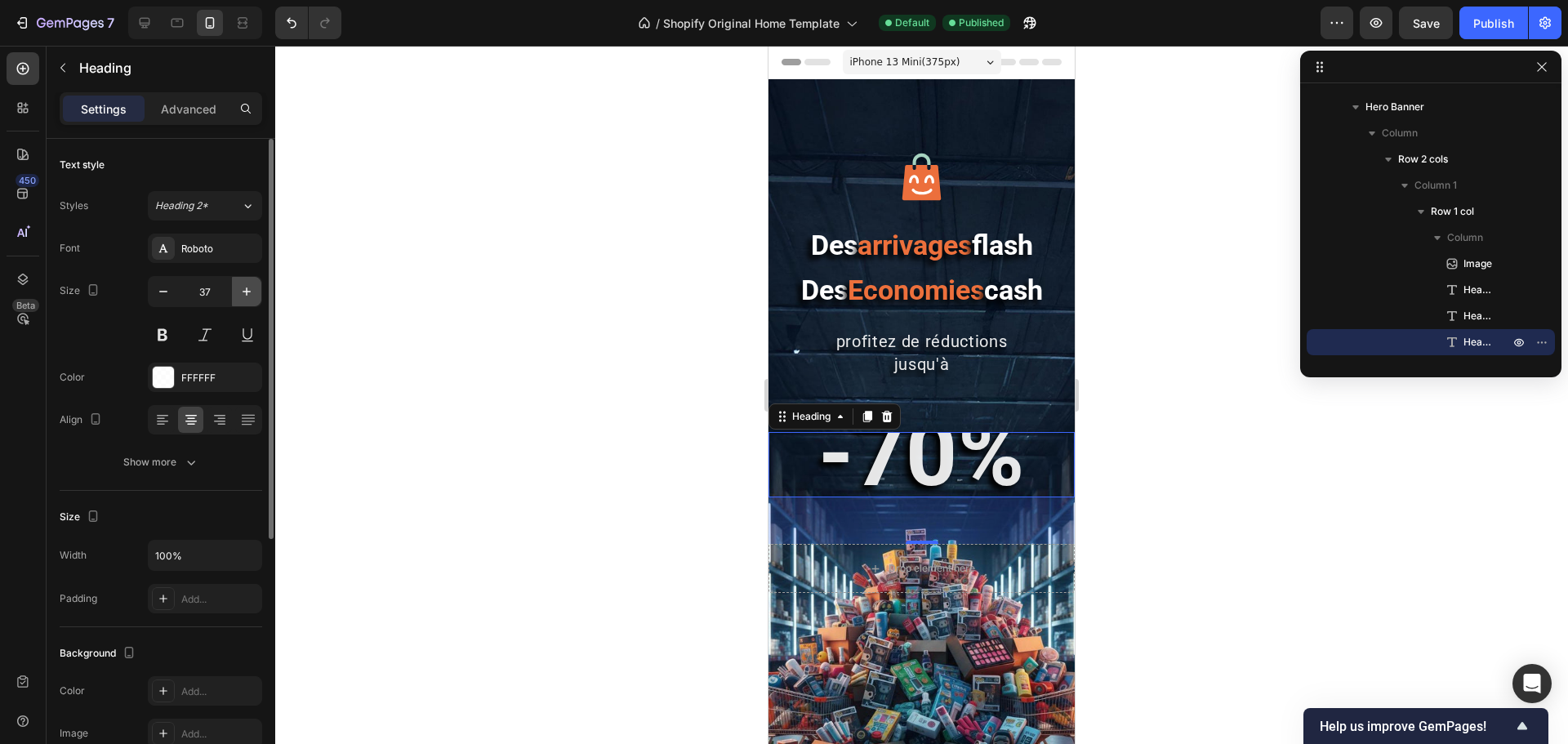
click at [253, 294] on icon "button" at bounding box center [246, 291] width 17 height 17
click at [253, 293] on icon "button" at bounding box center [246, 291] width 17 height 17
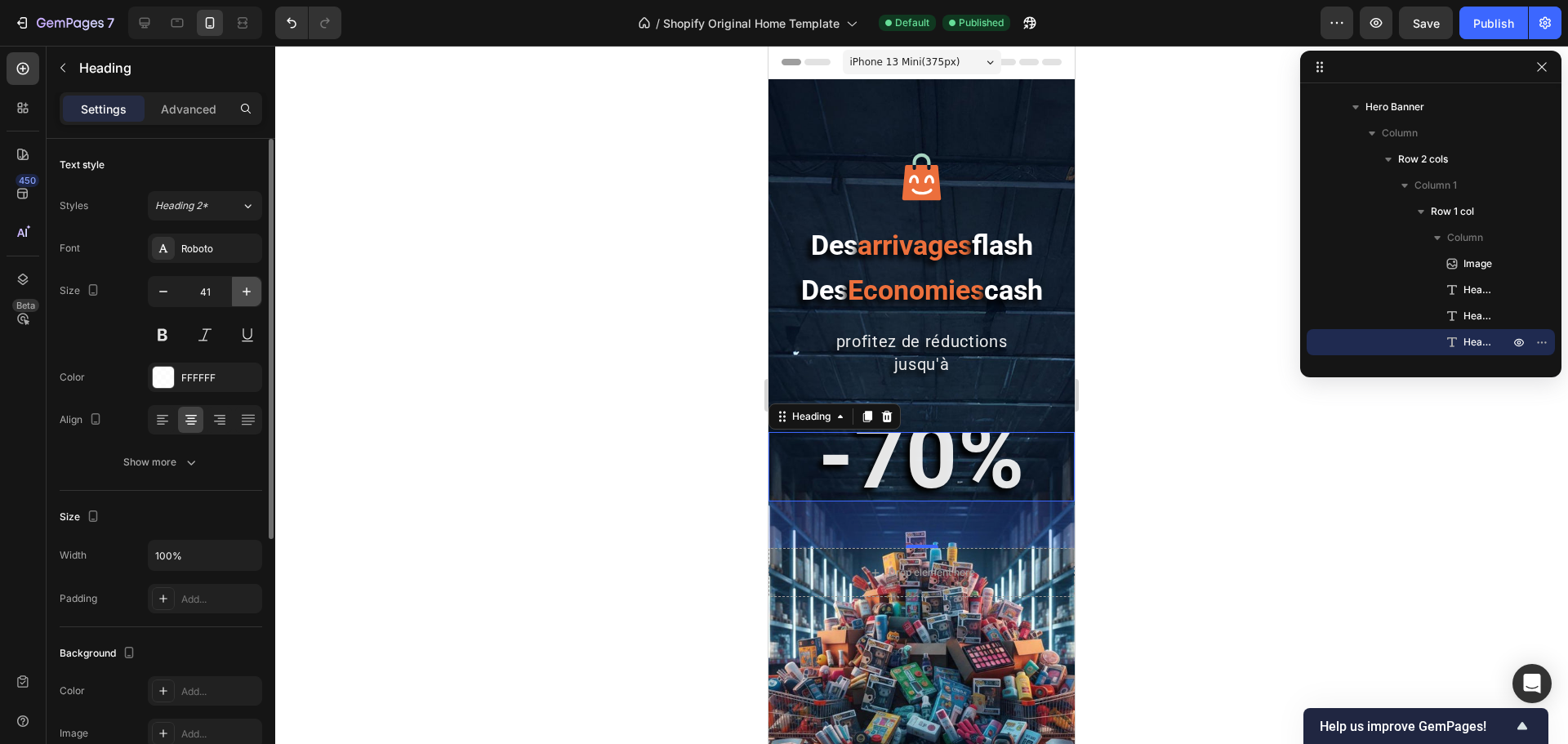
click at [253, 293] on icon "button" at bounding box center [246, 291] width 17 height 17
click at [250, 292] on icon "button" at bounding box center [246, 292] width 8 height 8
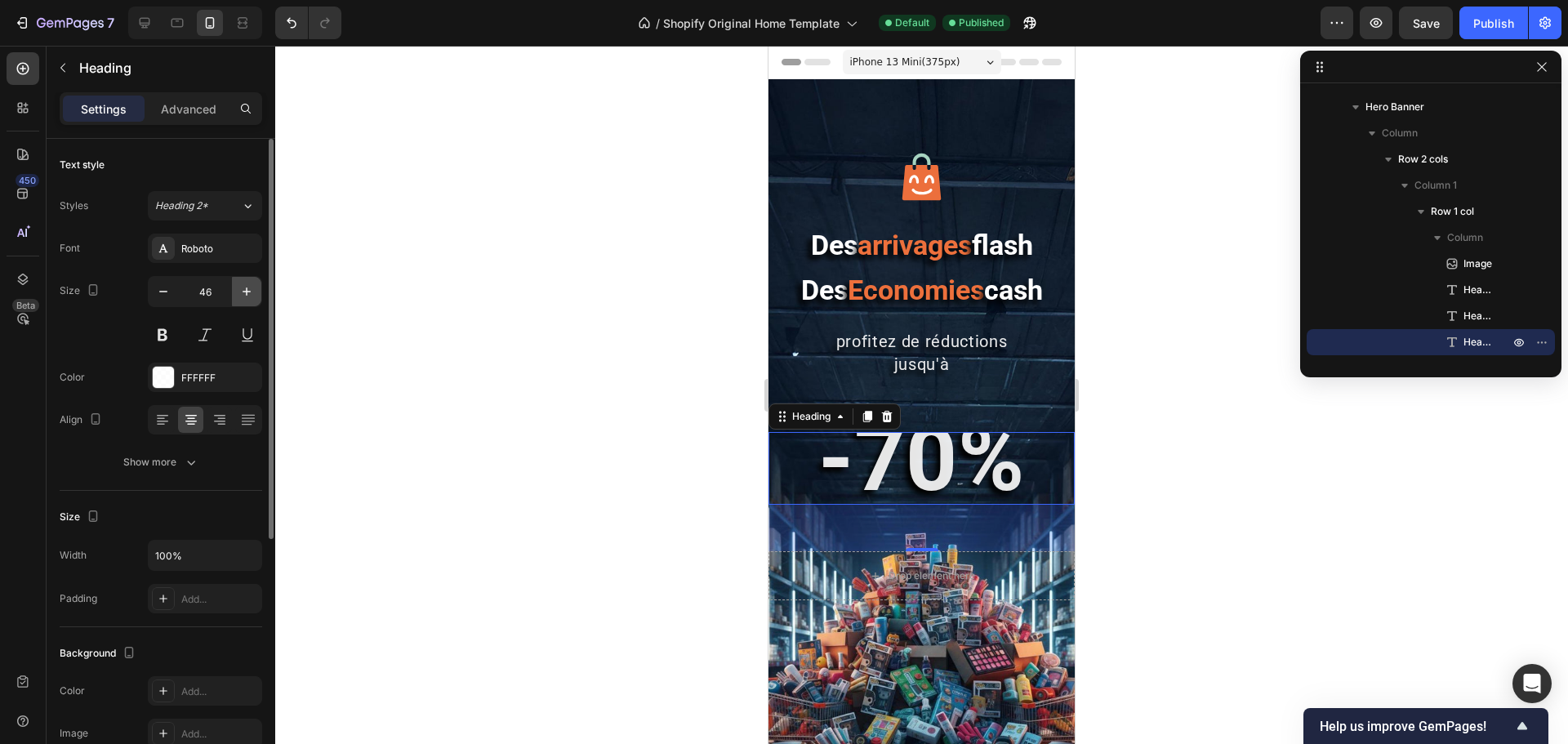
click at [250, 292] on icon "button" at bounding box center [246, 292] width 8 height 8
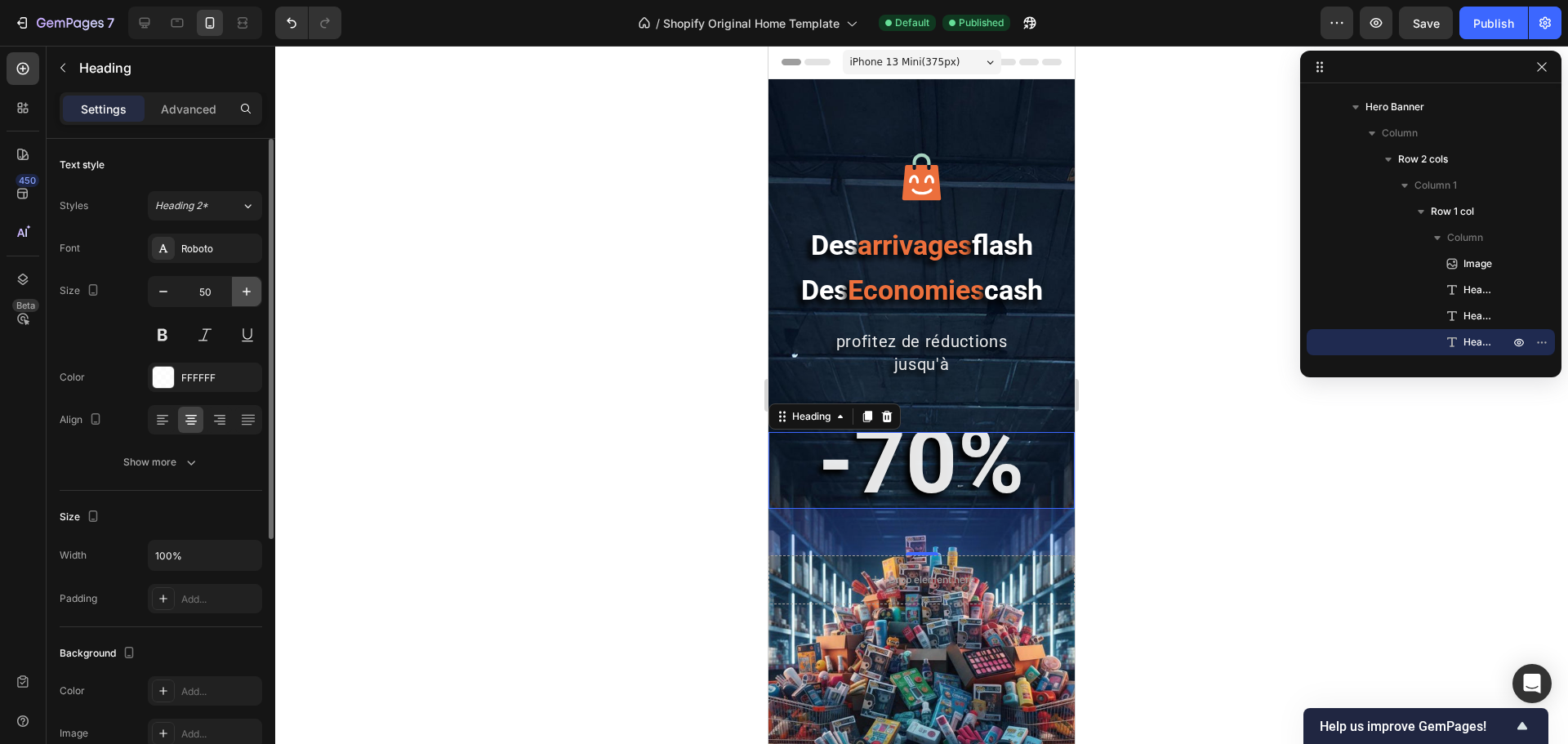
click at [250, 292] on icon "button" at bounding box center [246, 292] width 8 height 8
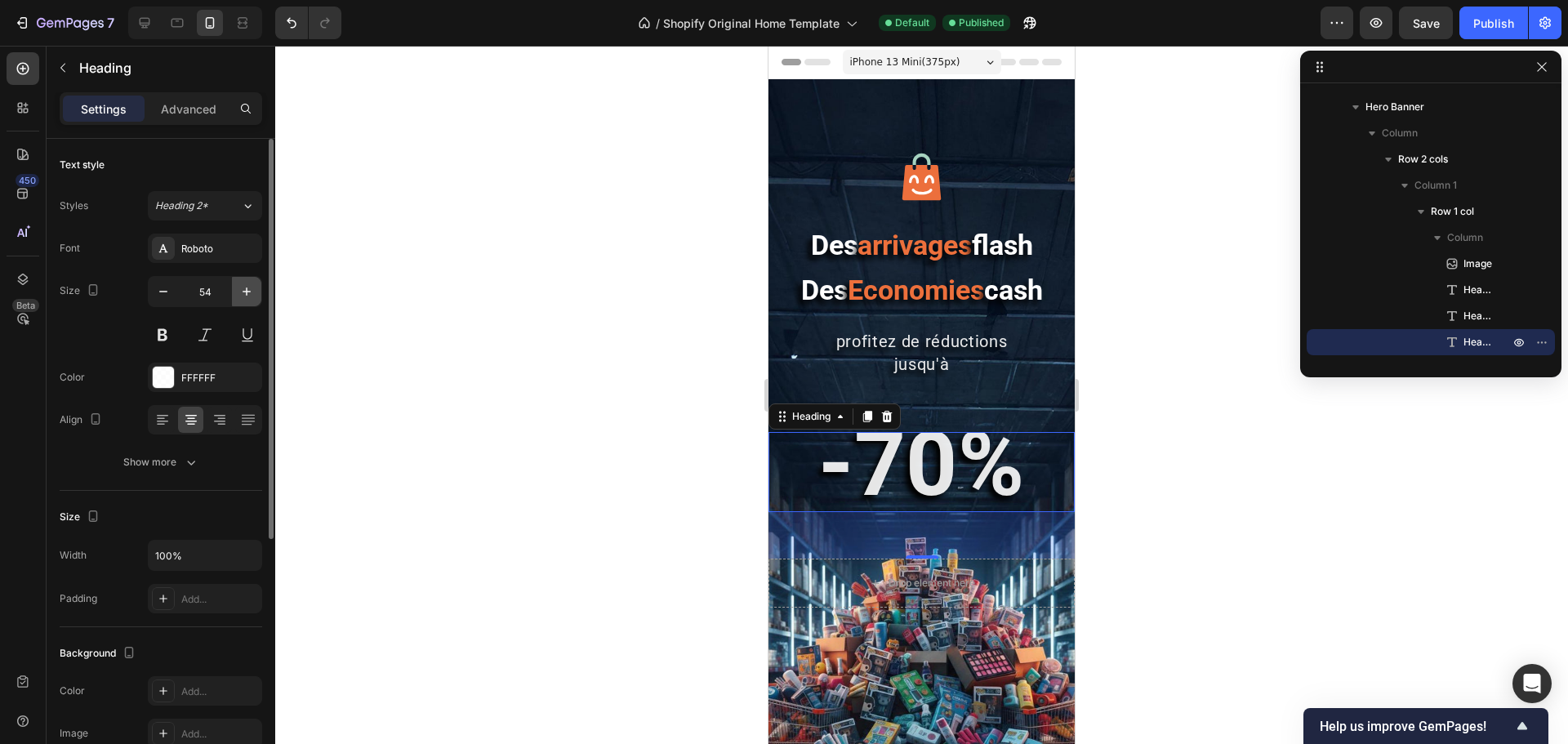
click at [250, 292] on icon "button" at bounding box center [246, 292] width 8 height 8
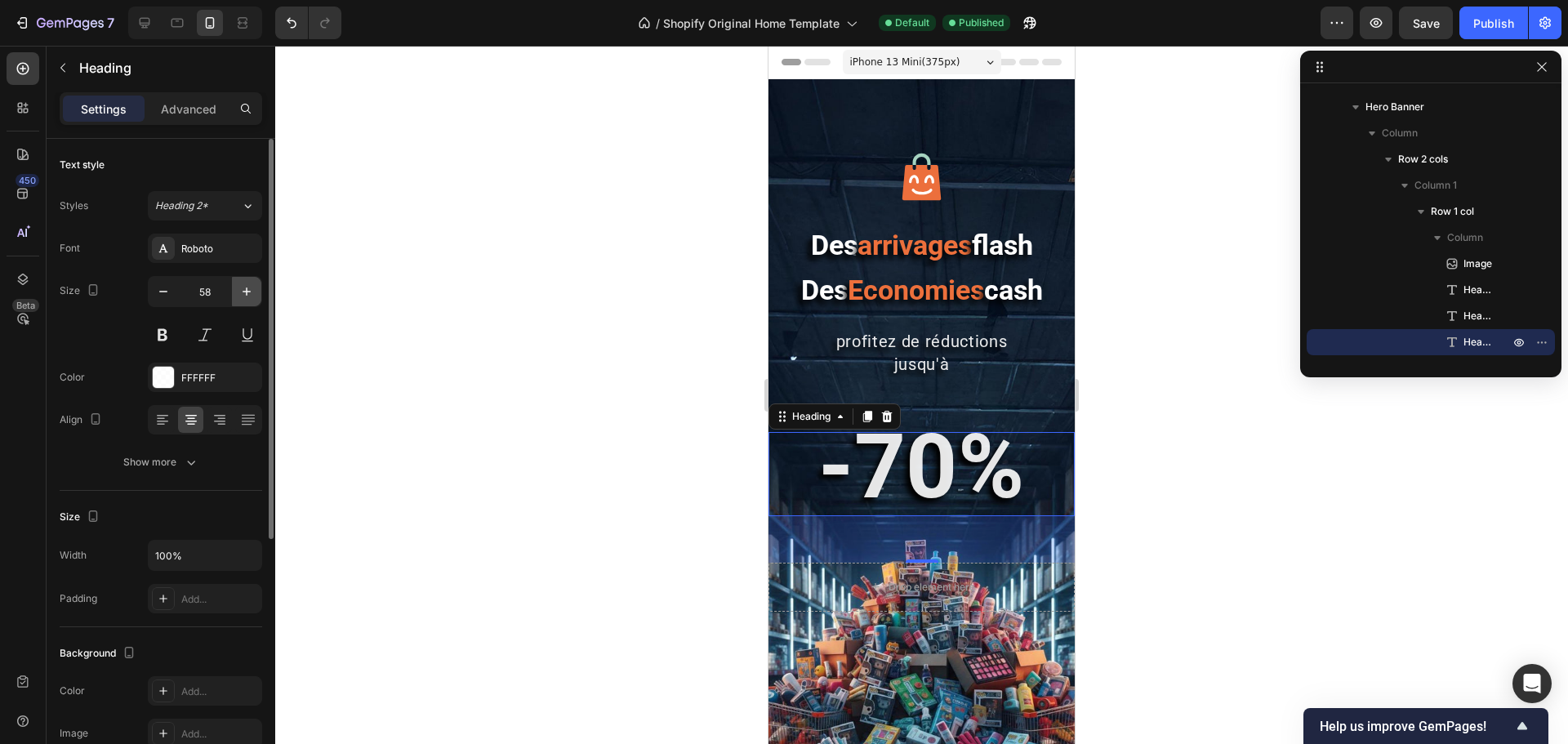
click at [250, 292] on icon "button" at bounding box center [246, 292] width 8 height 8
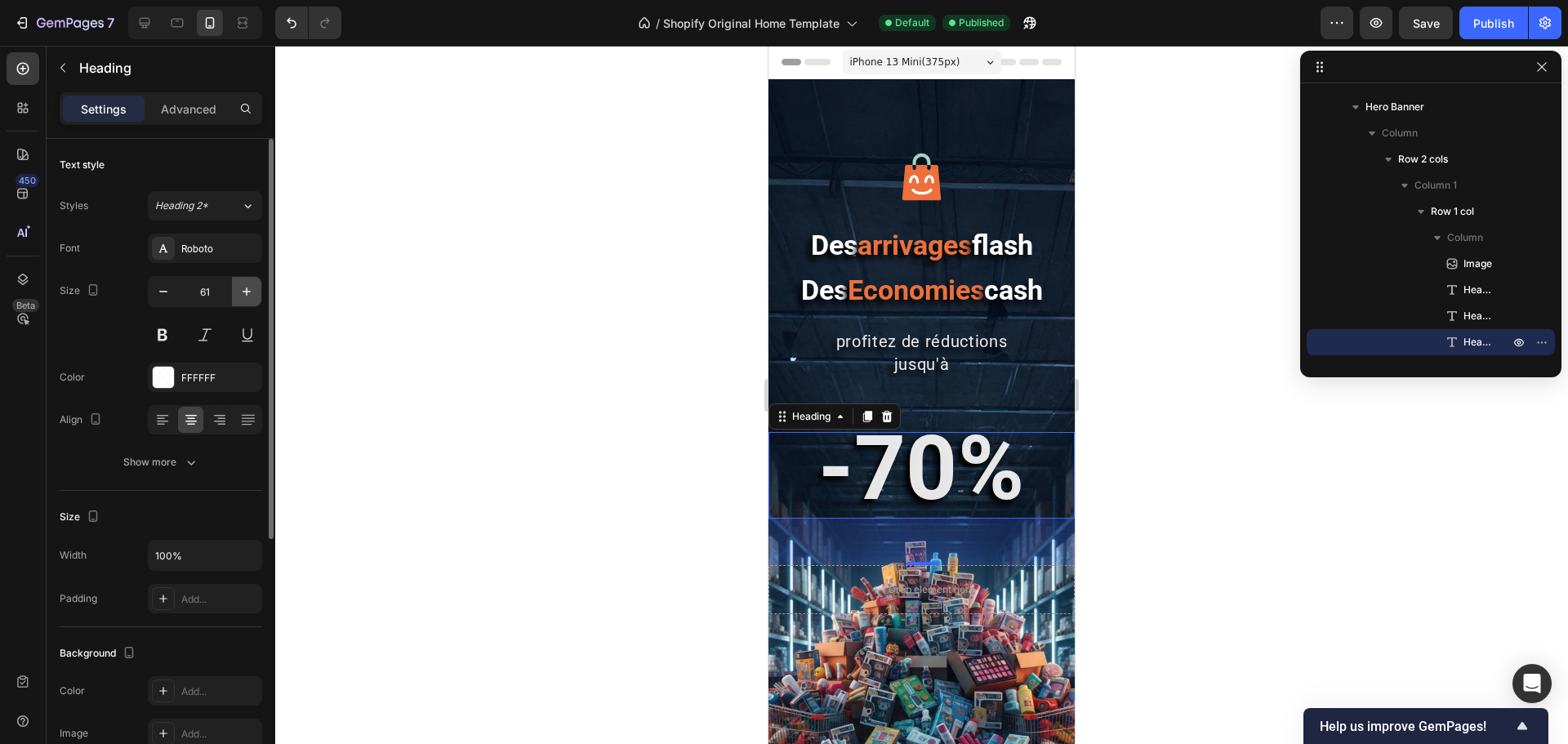
click at [250, 292] on icon "button" at bounding box center [246, 292] width 8 height 8
type input "63"
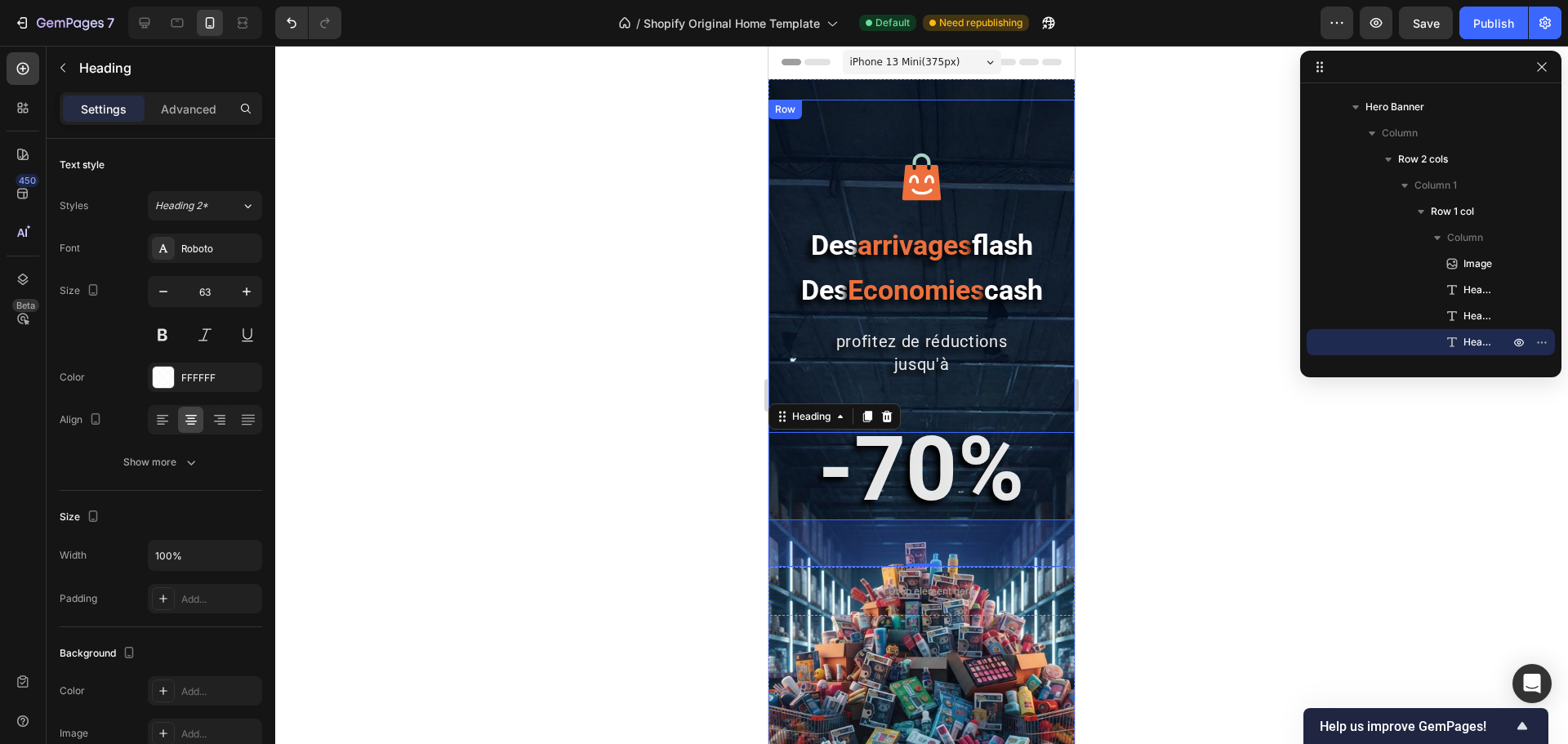
click at [925, 406] on div "Image Des arrivages flash Des Economies cash Heading profitez de réductions jus…" at bounding box center [921, 333] width 306 height 467
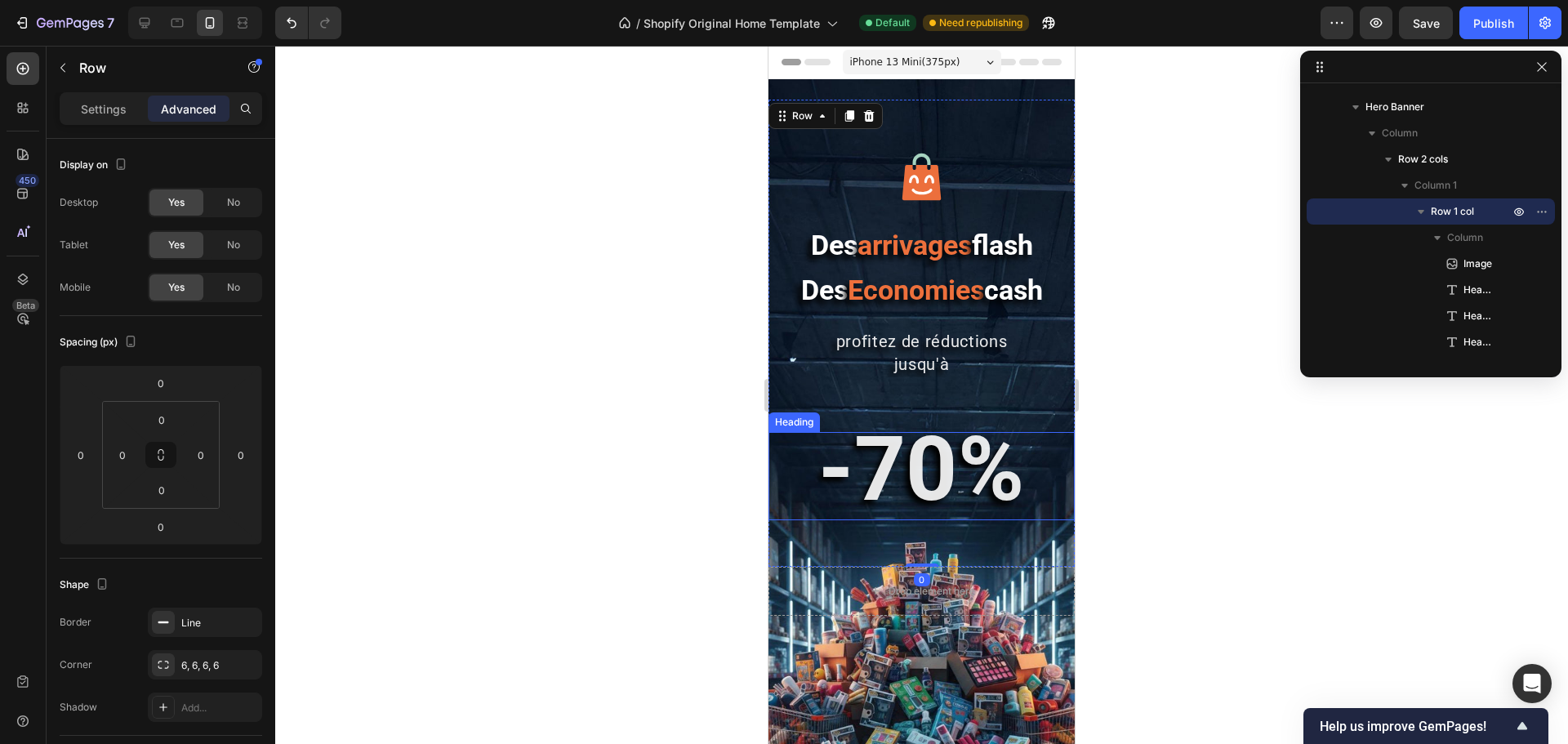
click at [936, 444] on strong "-70%" at bounding box center [922, 469] width 206 height 105
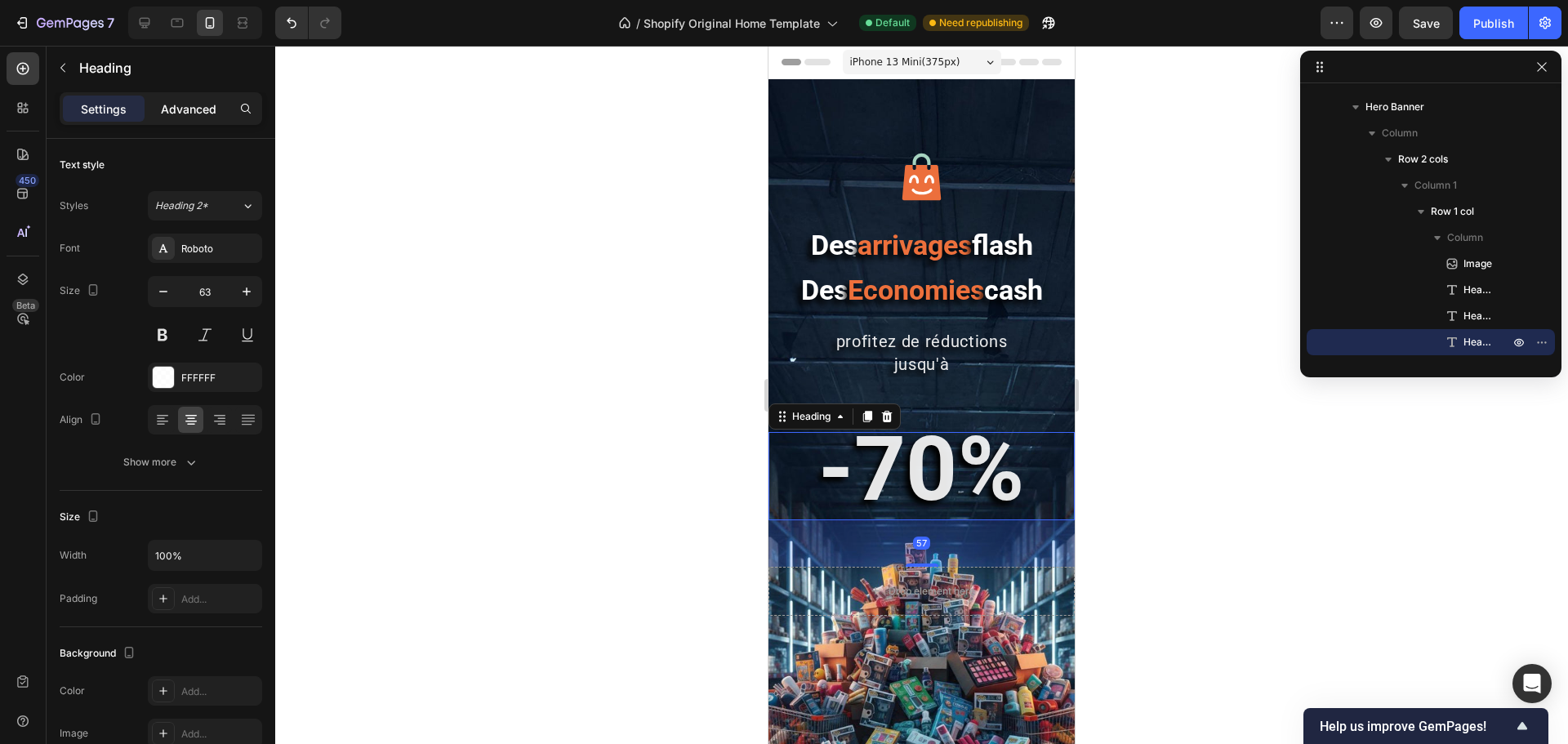
click at [189, 110] on p "Advanced" at bounding box center [188, 109] width 55 height 18
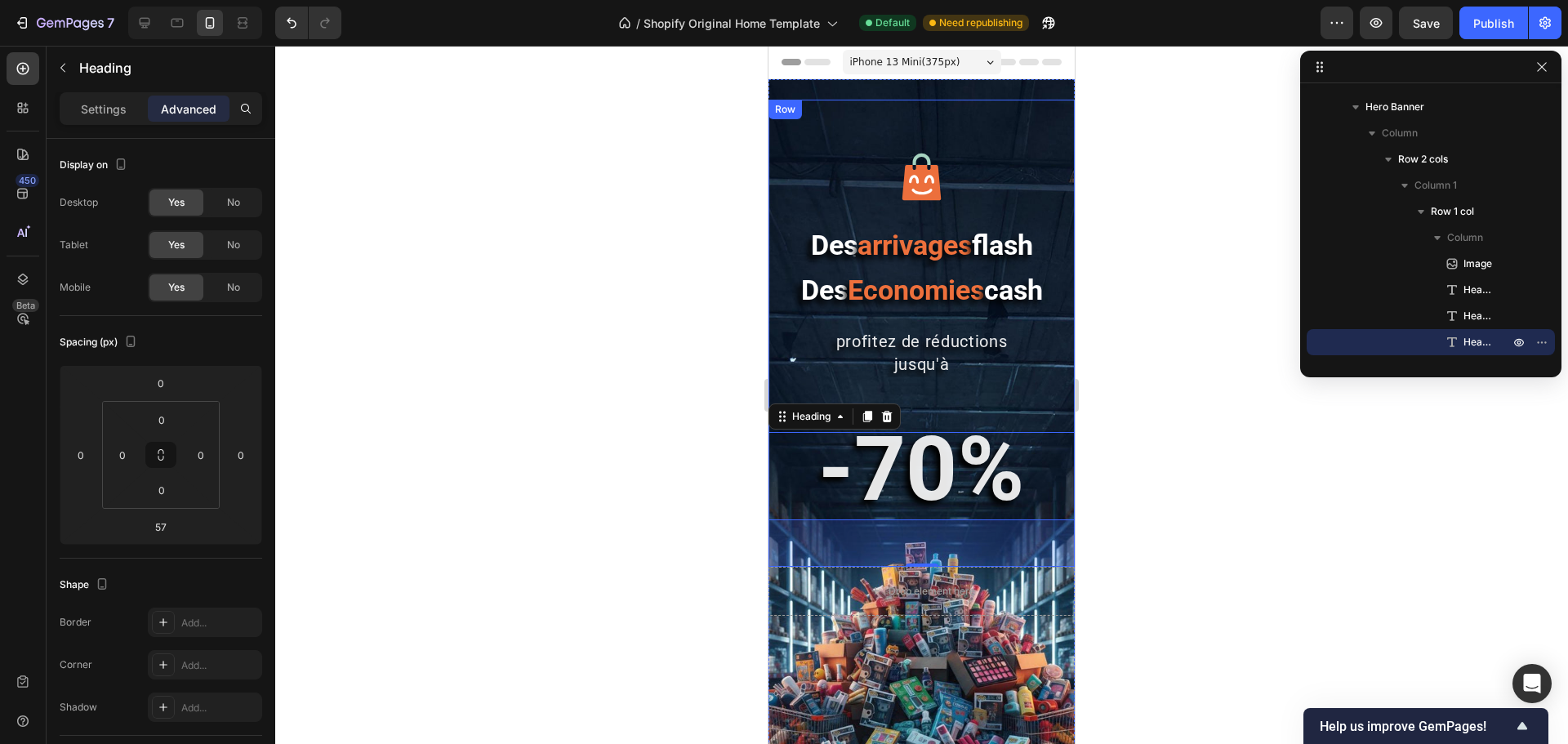
click at [941, 401] on div "Image Des arrivages flash Des Economies cash Heading profitez de réductions jus…" at bounding box center [921, 333] width 306 height 467
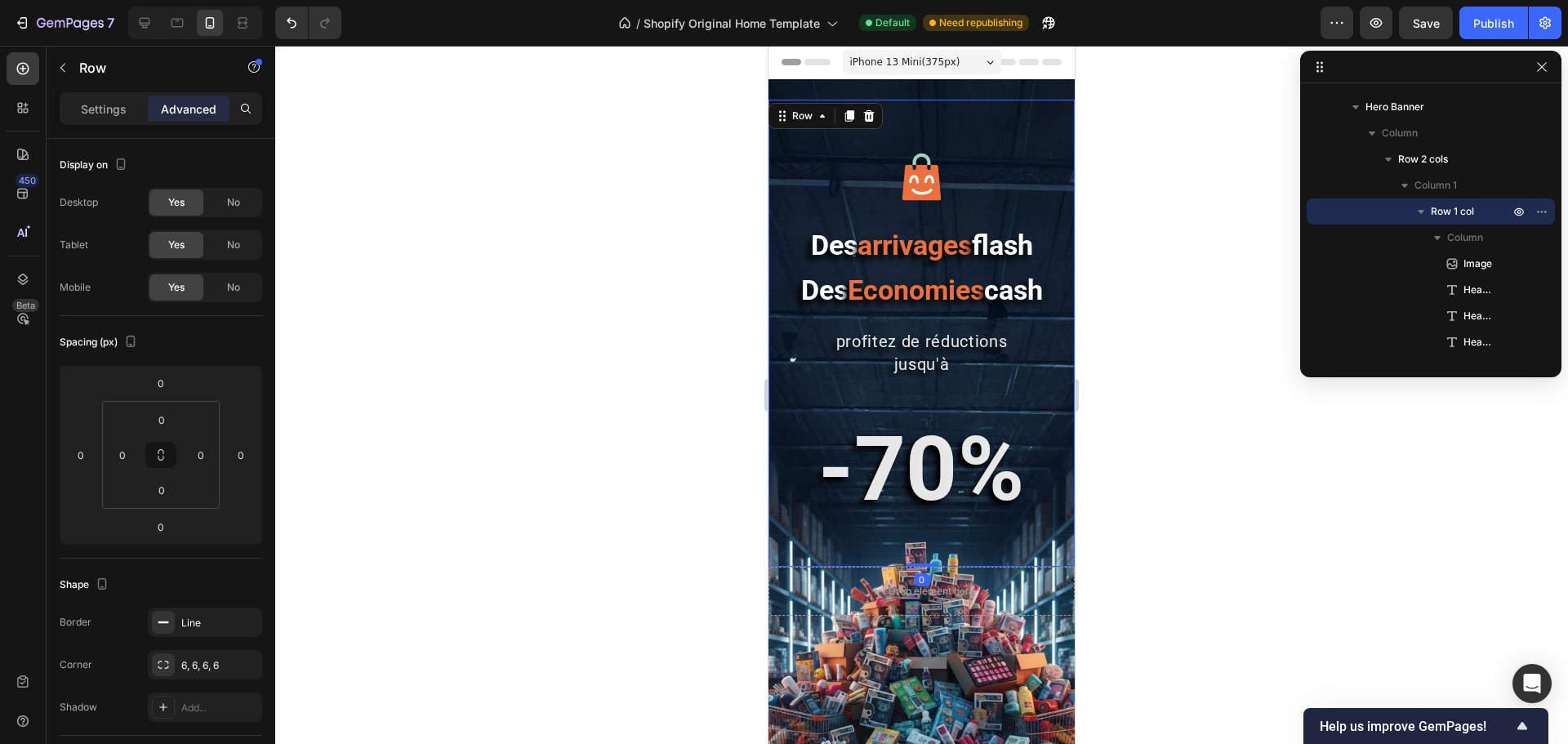
click at [915, 411] on div "Image Des arrivages flash Des Economies cash Heading profitez de réductions jus…" at bounding box center [921, 333] width 306 height 467
click at [907, 354] on p "profitez de réductions jusqu'à" at bounding box center [922, 352] width 303 height 46
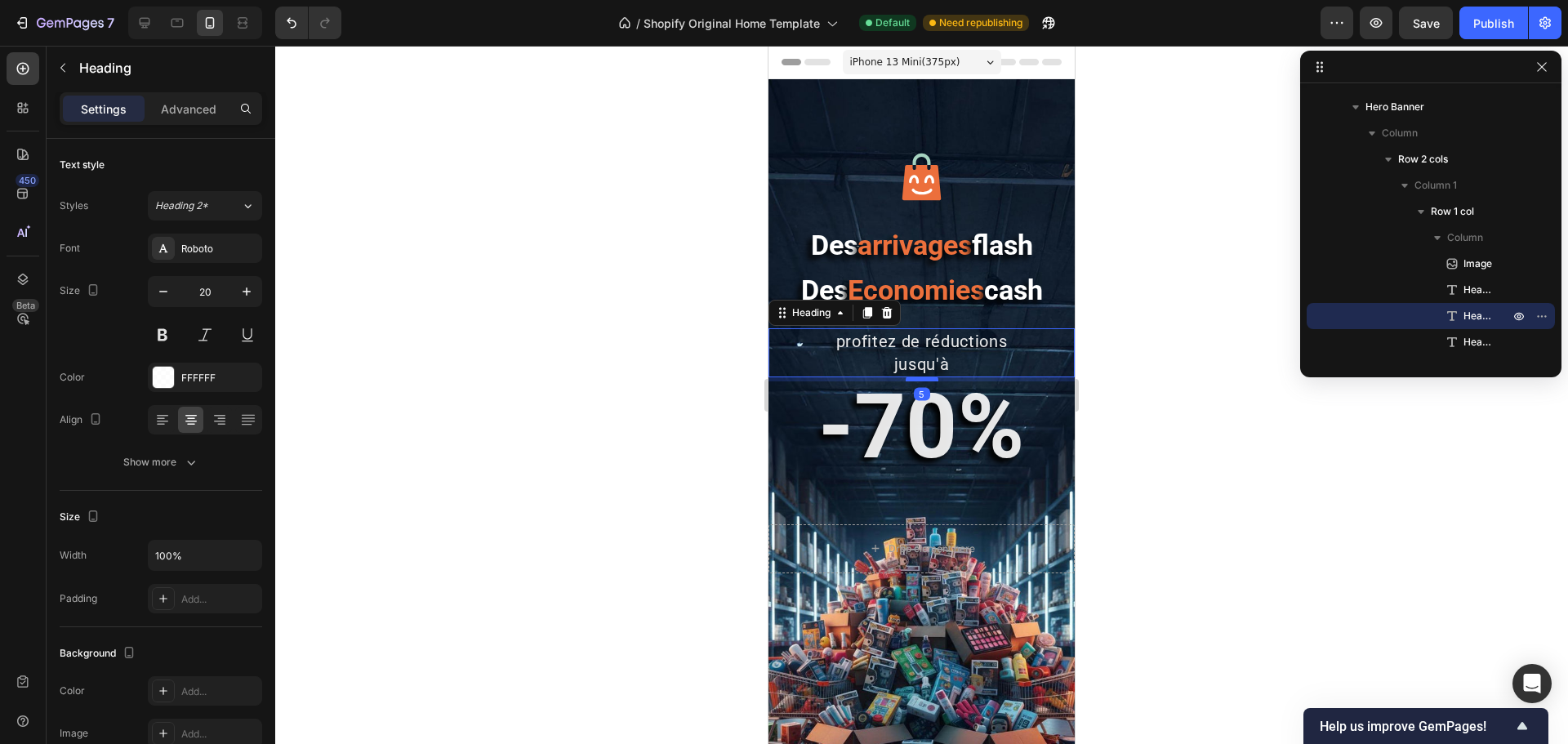
drag, startPoint x: 914, startPoint y: 418, endPoint x: 915, endPoint y: 375, distance: 43.0
click at [915, 376] on div at bounding box center [922, 378] width 33 height 5
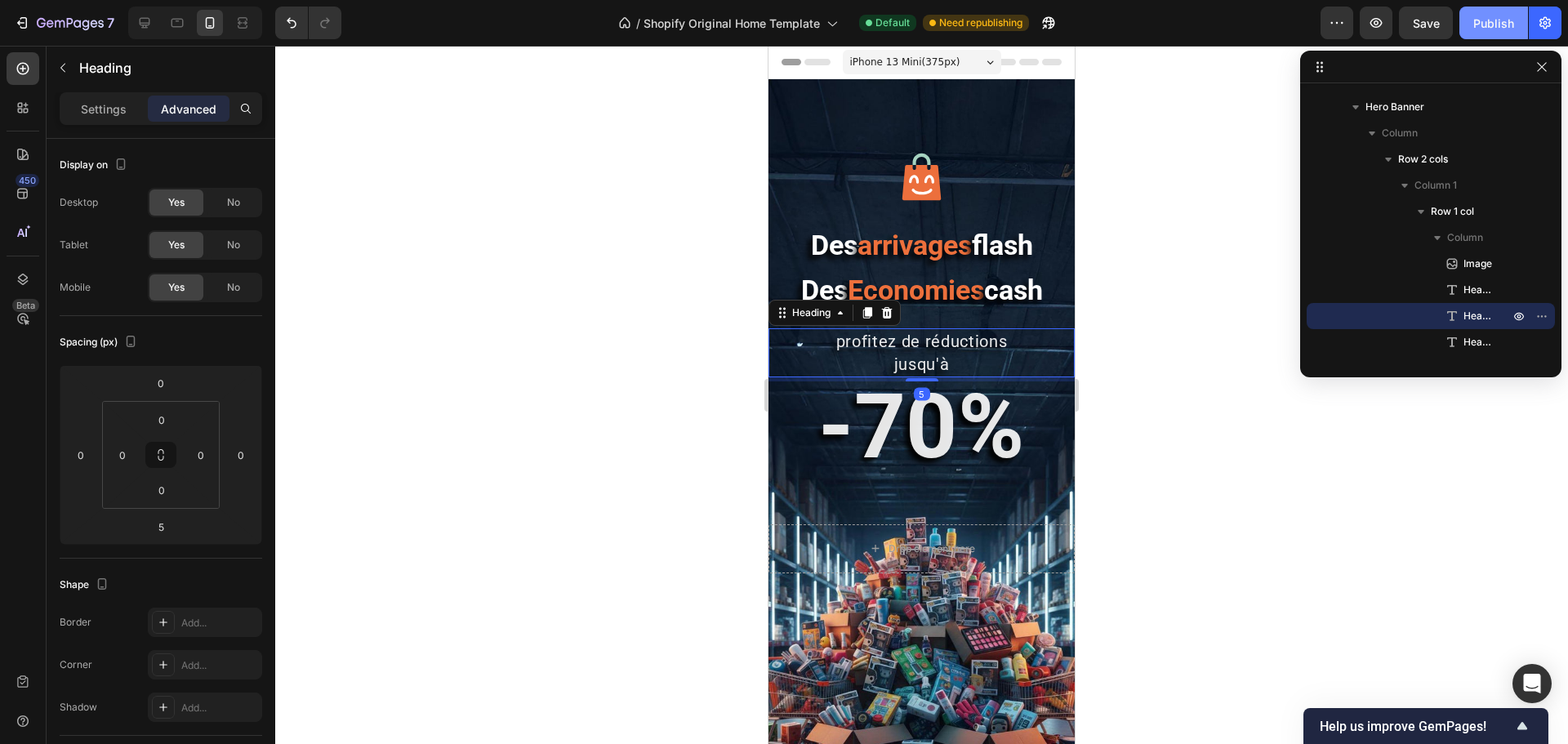
click at [1484, 23] on div "Publish" at bounding box center [1494, 23] width 41 height 18
click at [145, 21] on icon at bounding box center [144, 22] width 17 height 17
type input "0"
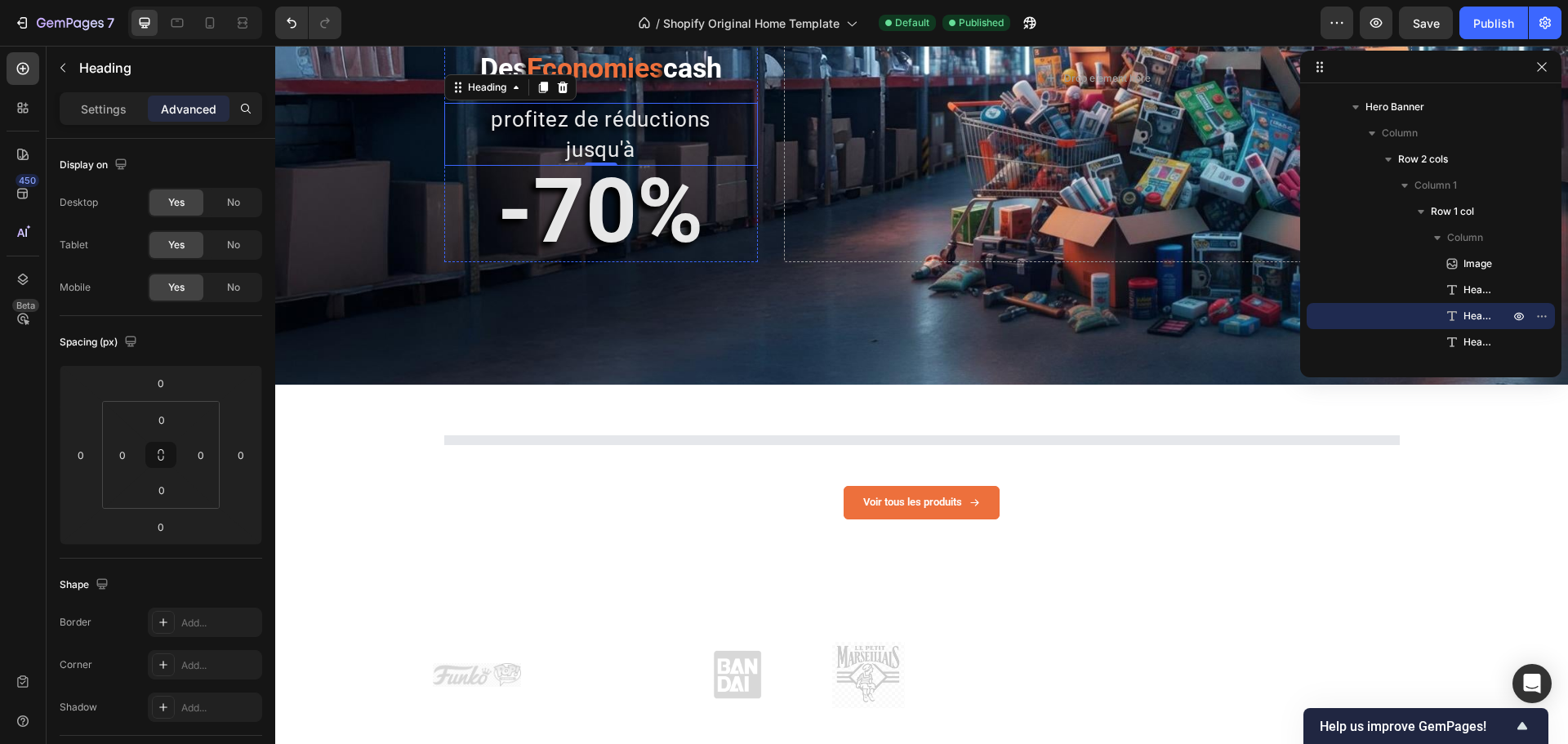
scroll to position [311, 0]
